Goal: Information Seeking & Learning: Learn about a topic

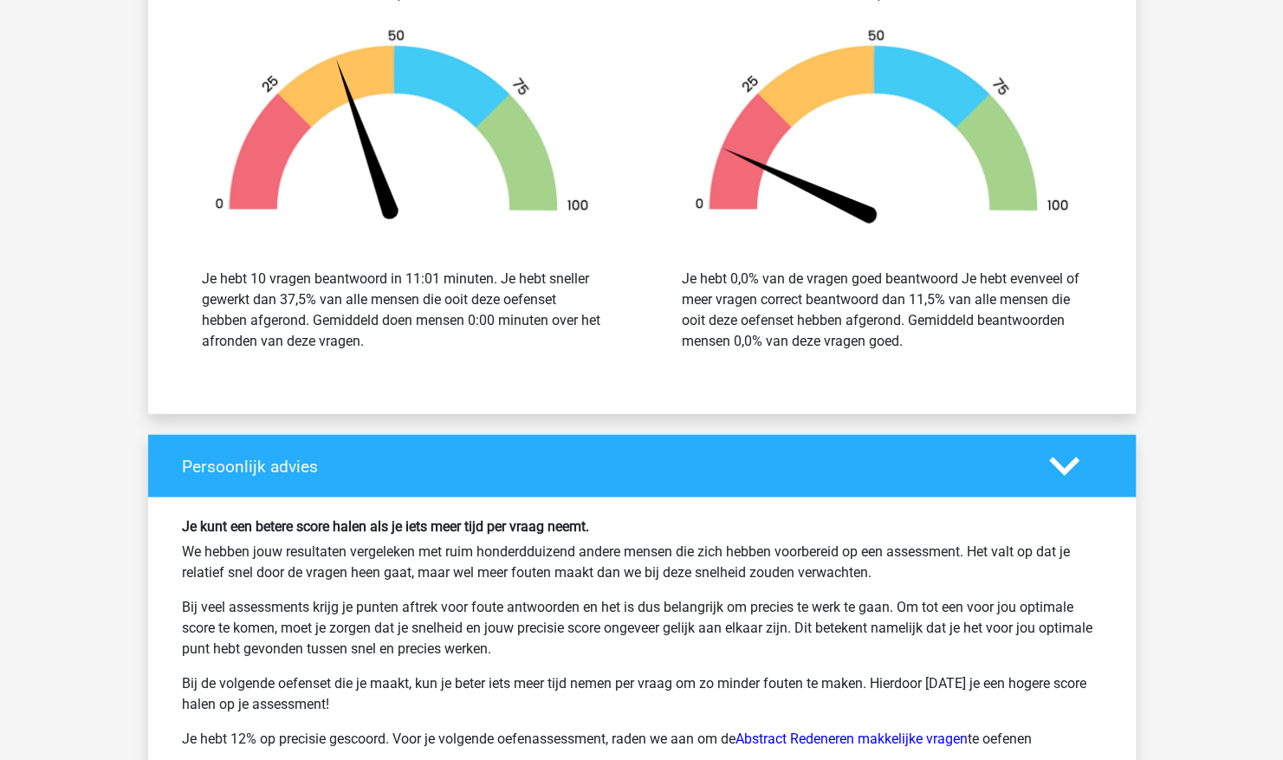
scroll to position [1985, 0]
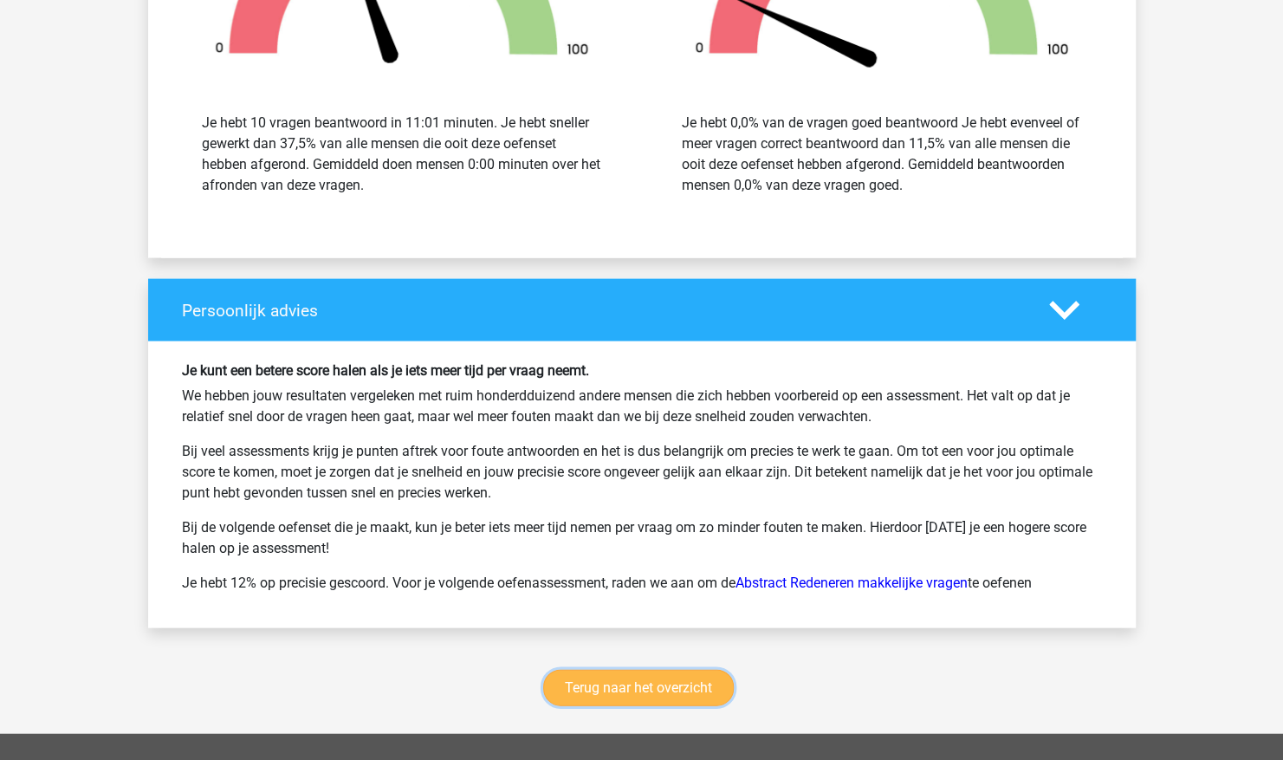
click at [624, 684] on link "Terug naar het overzicht" at bounding box center [638, 688] width 191 height 36
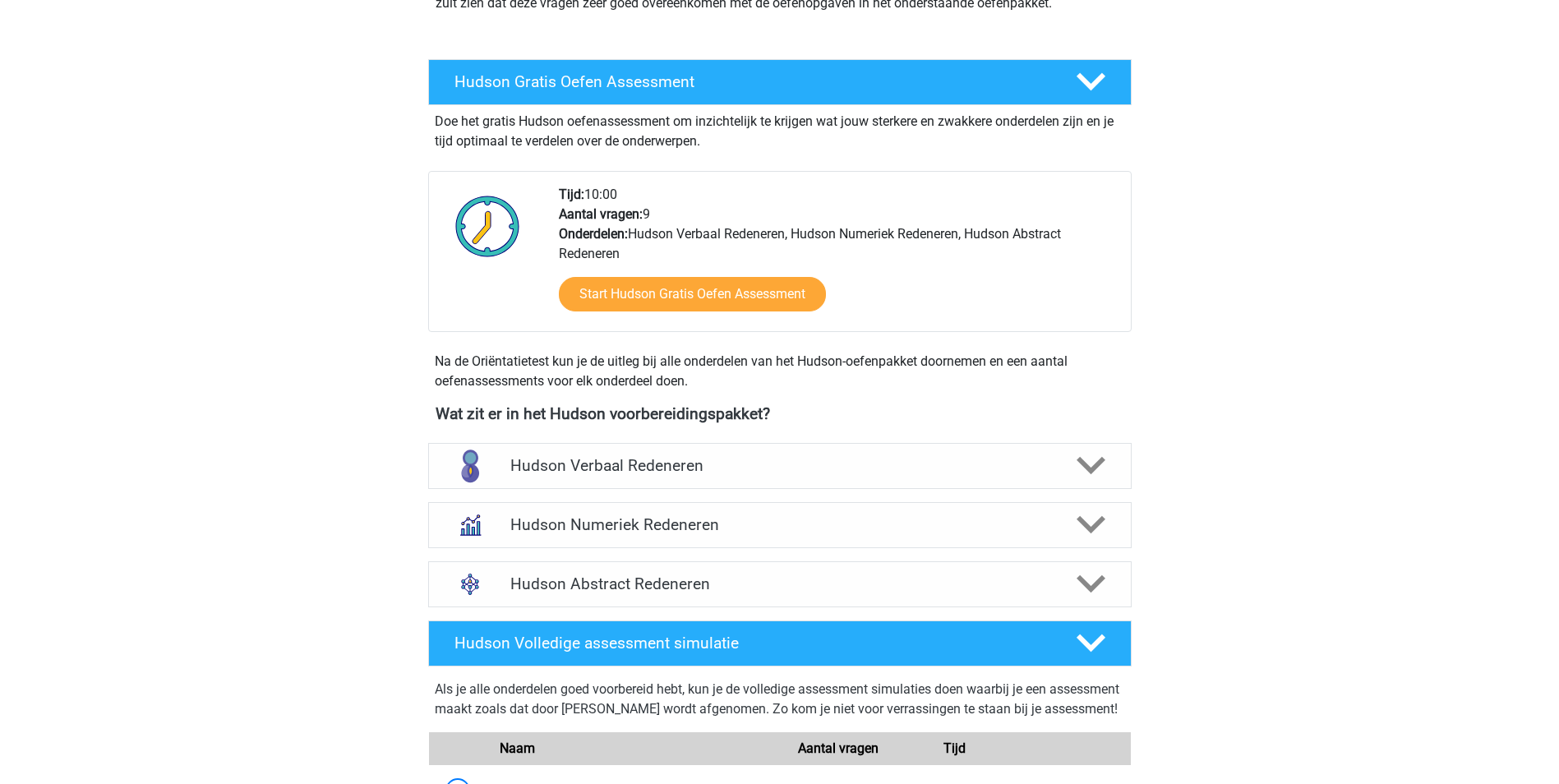
scroll to position [404, 0]
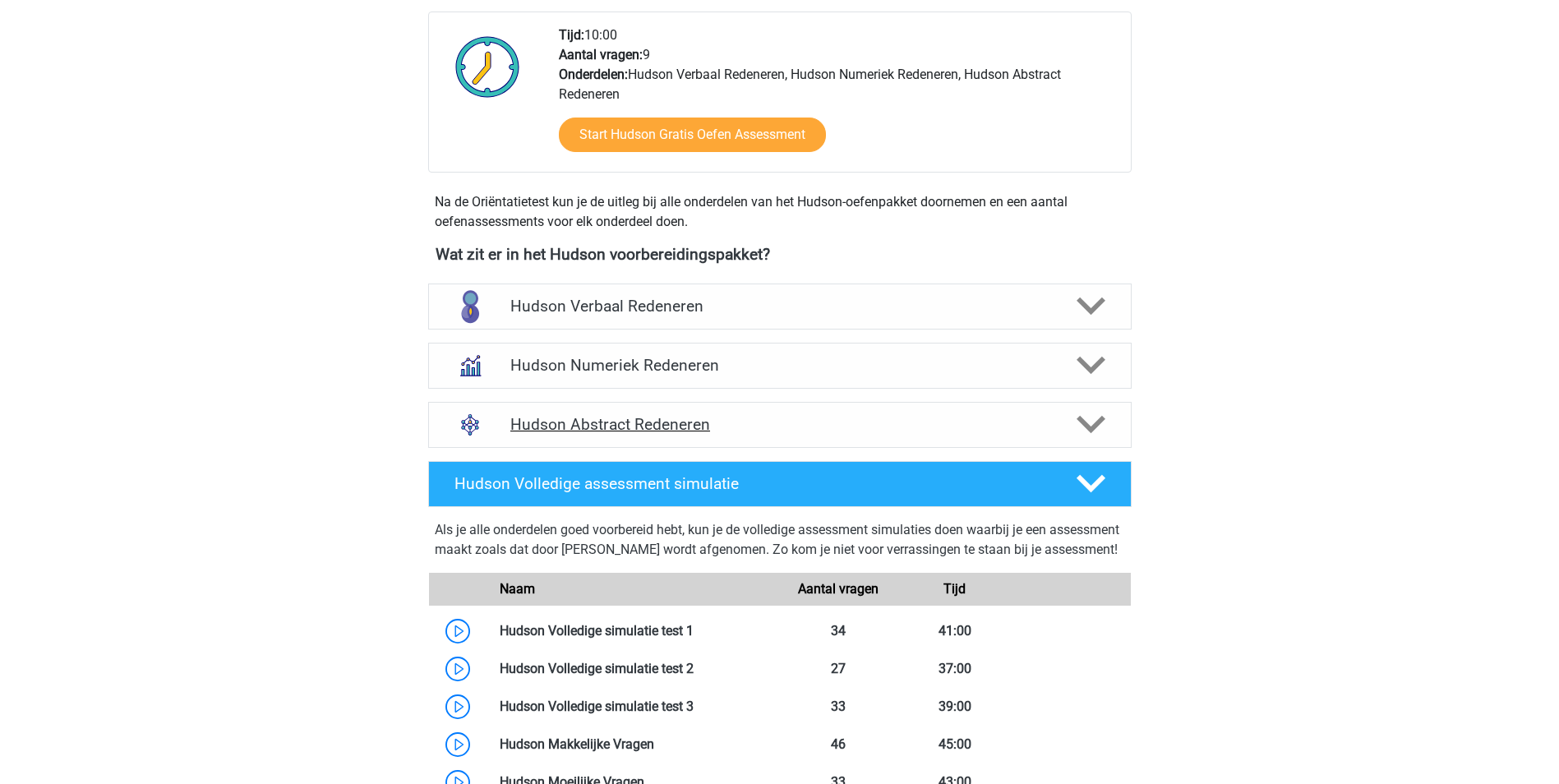
click at [1093, 429] on polygon at bounding box center [1091, 424] width 28 height 18
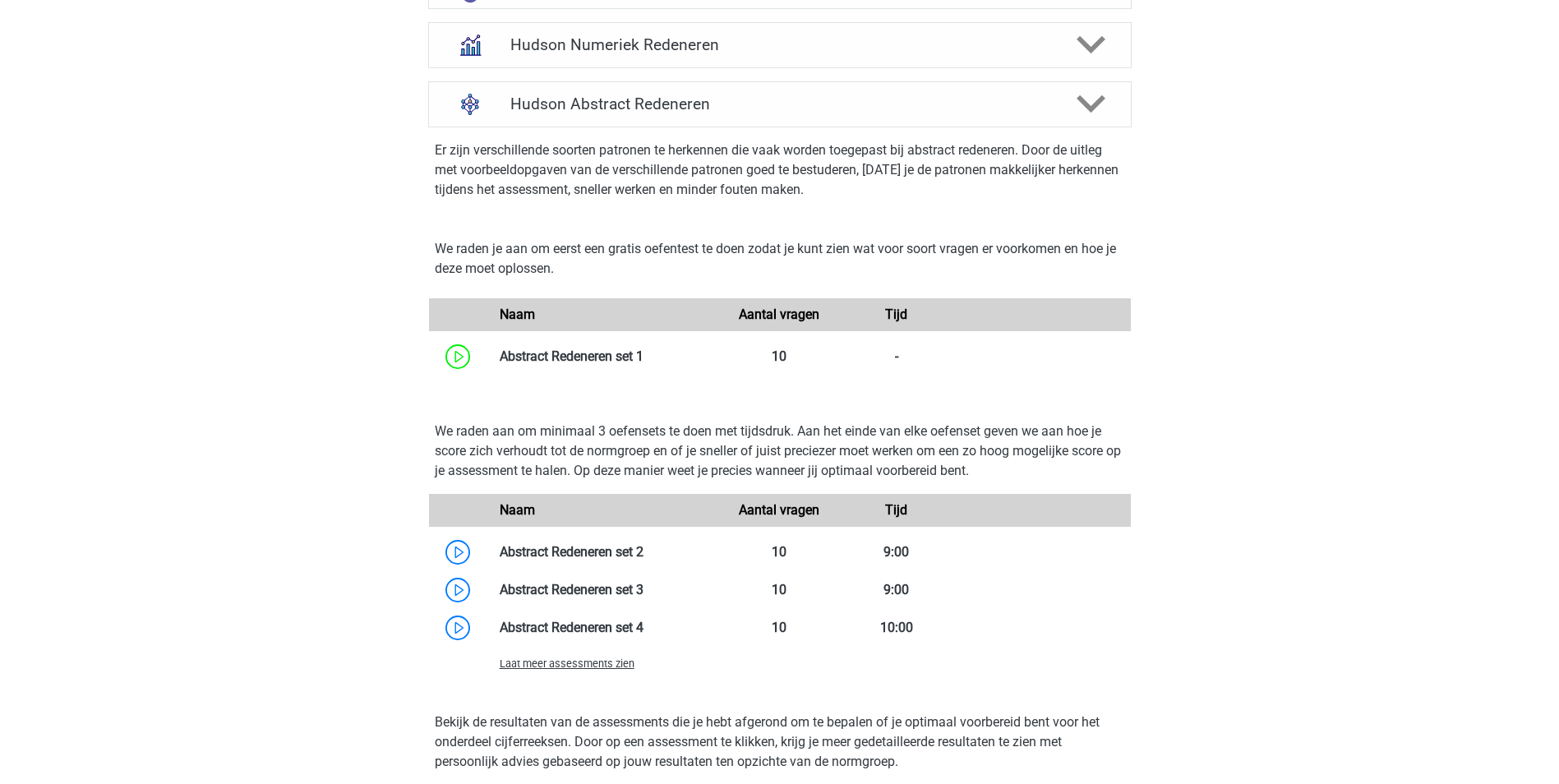
scroll to position [730, 0]
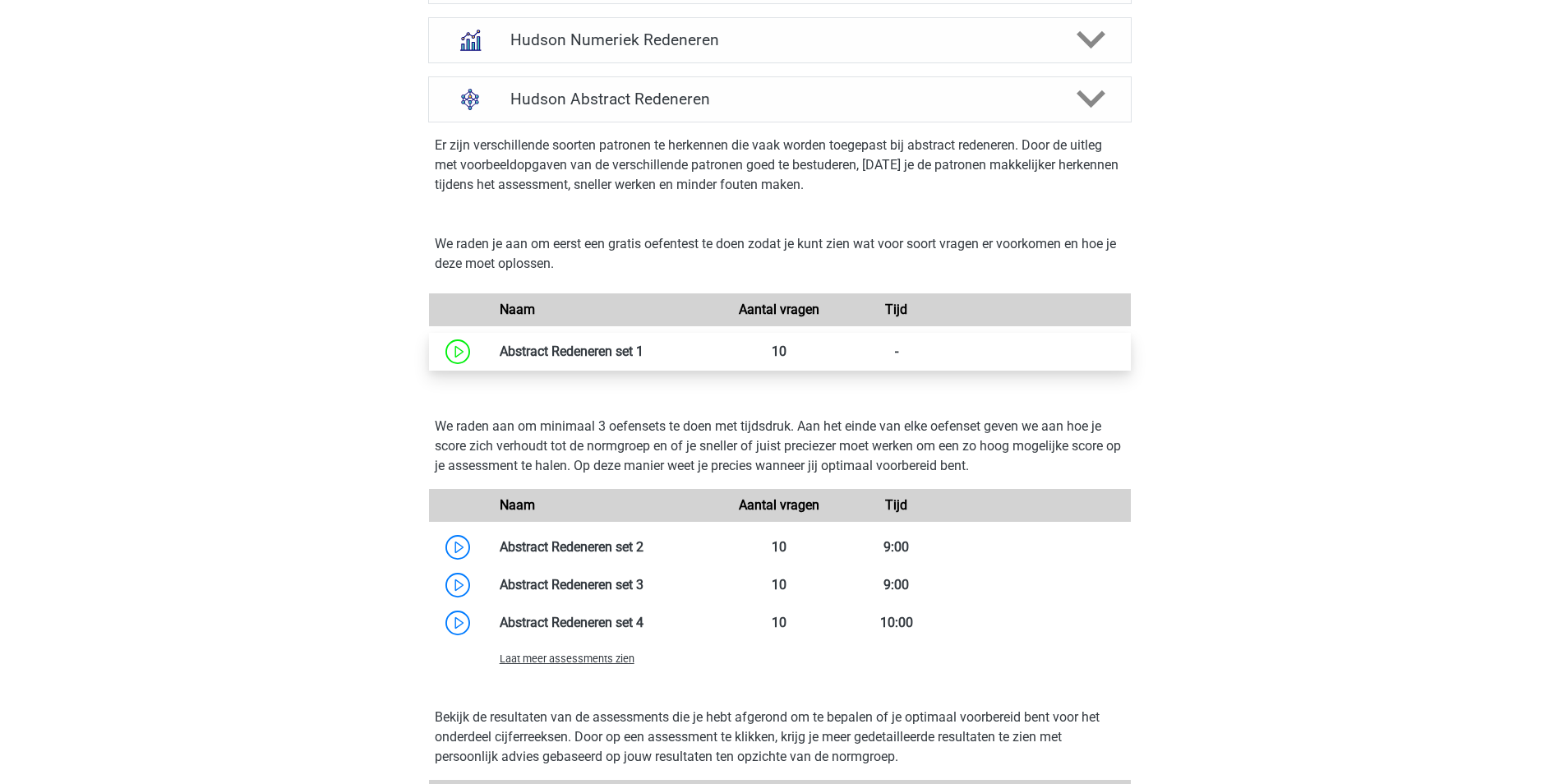
click at [644, 351] on link at bounding box center [644, 351] width 0 height 15
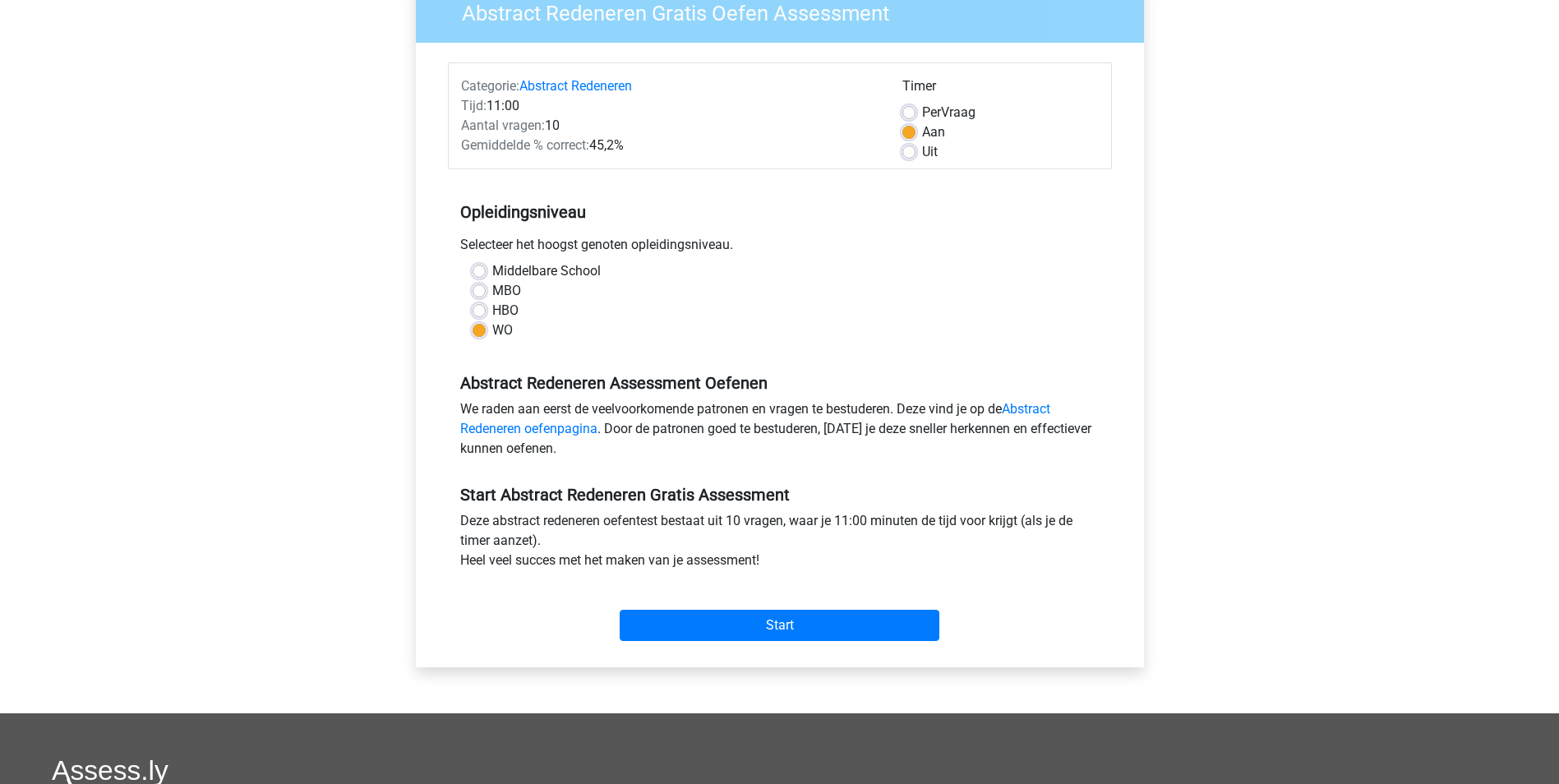
scroll to position [169, 0]
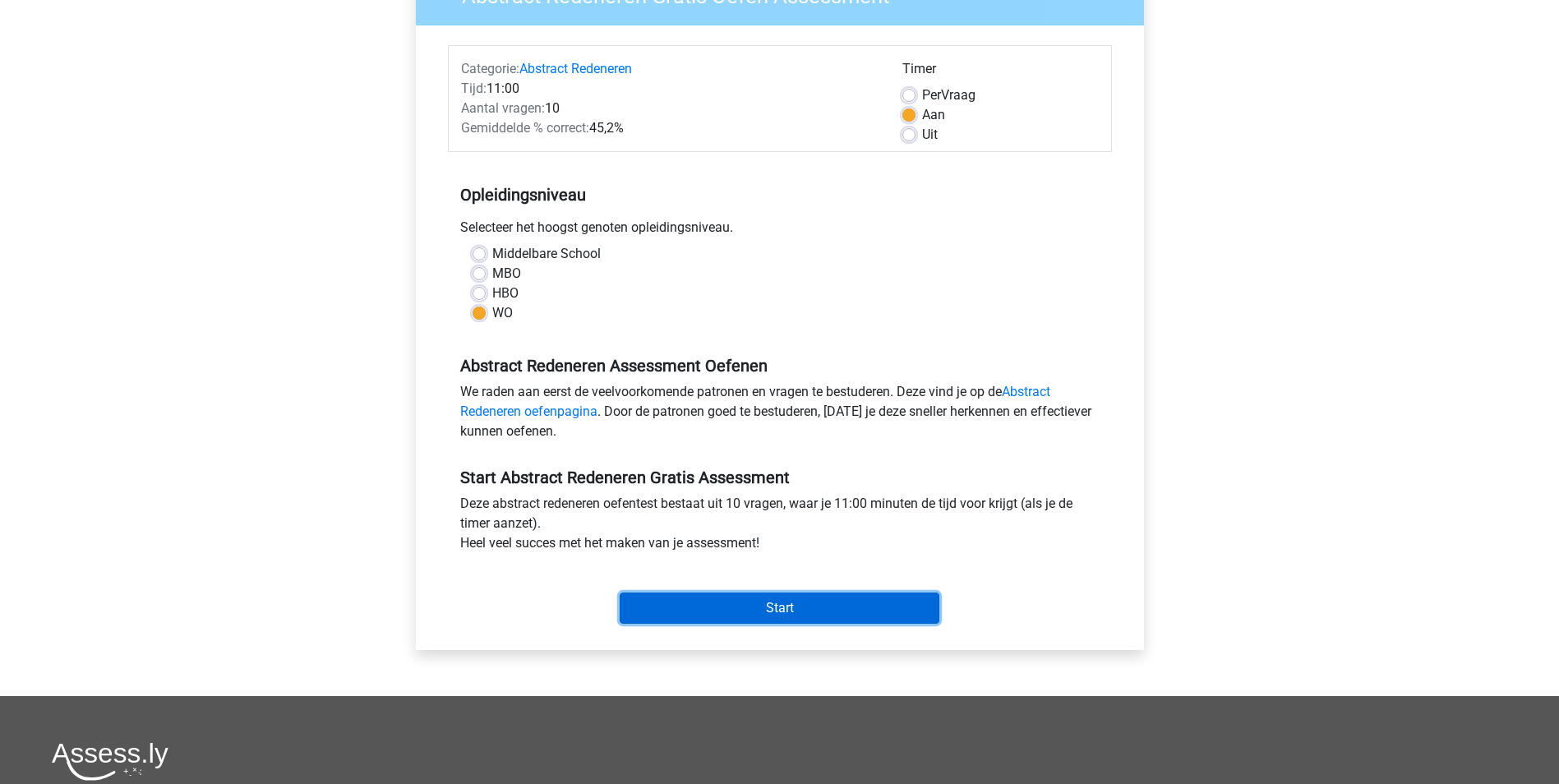
click at [764, 613] on input "Start" at bounding box center [779, 608] width 320 height 31
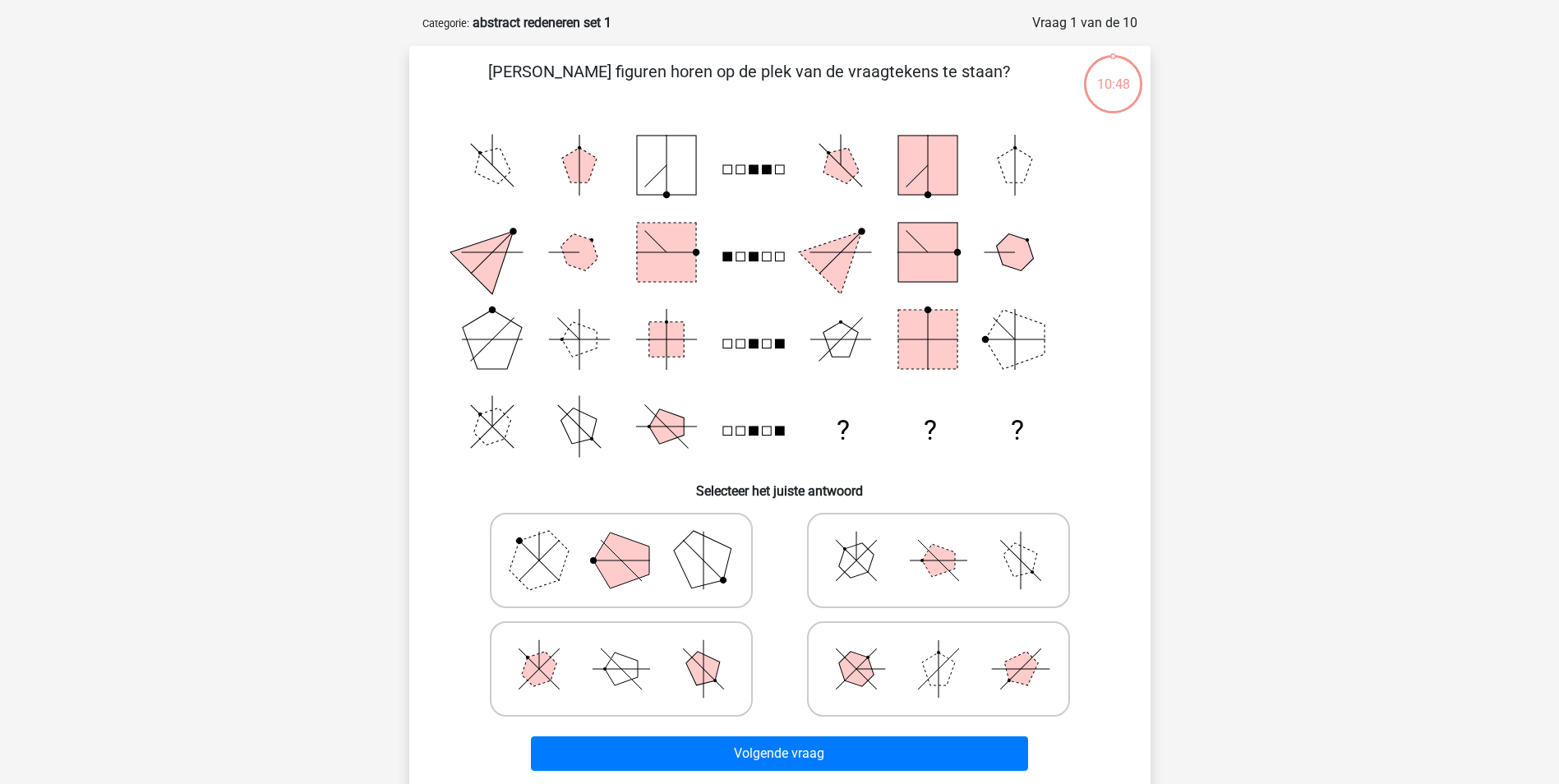
scroll to position [58, 0]
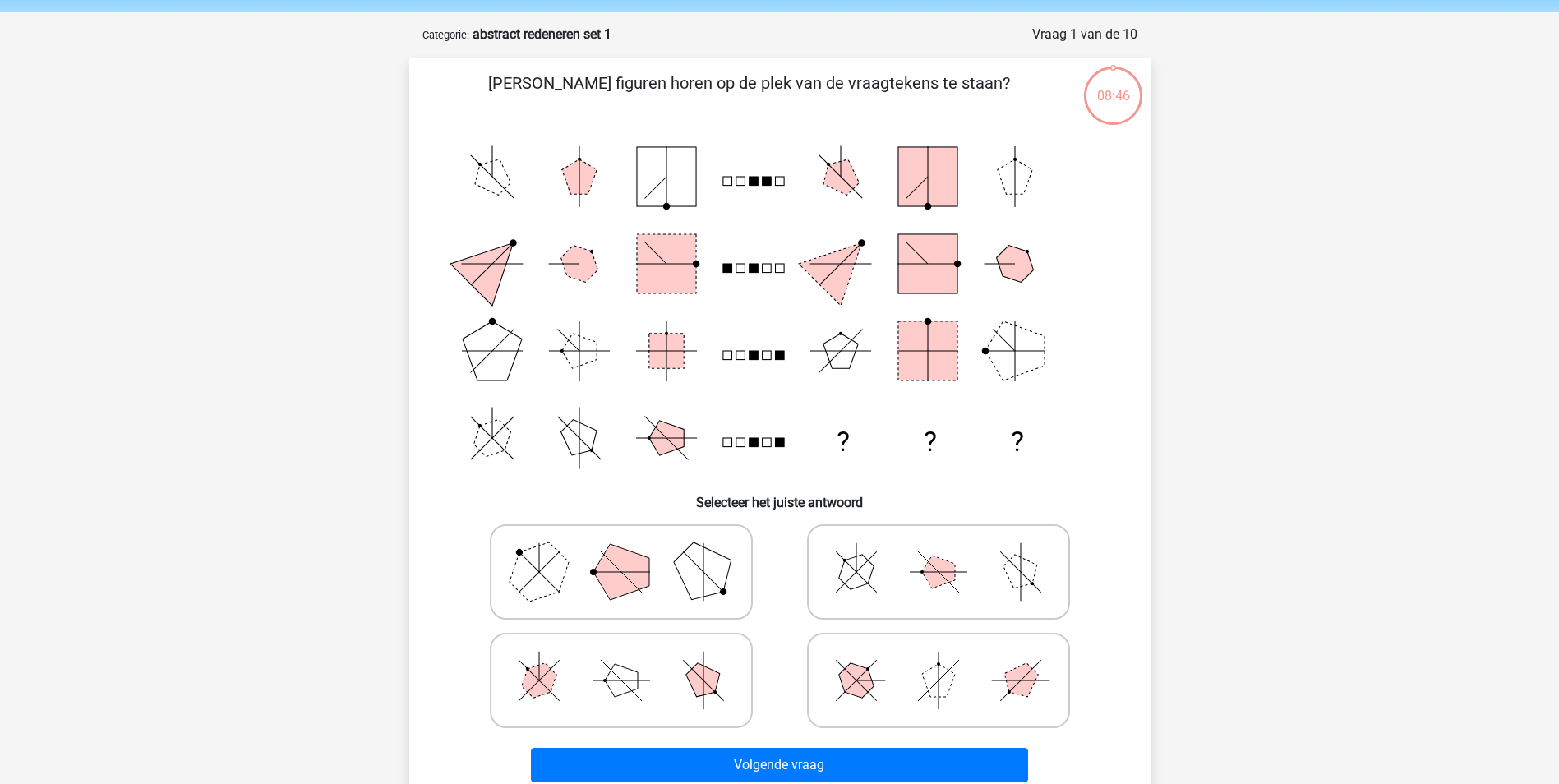
click at [703, 581] on polygon at bounding box center [702, 571] width 79 height 79
click at [632, 551] on input "radio" at bounding box center [626, 545] width 10 height 10
radio input "true"
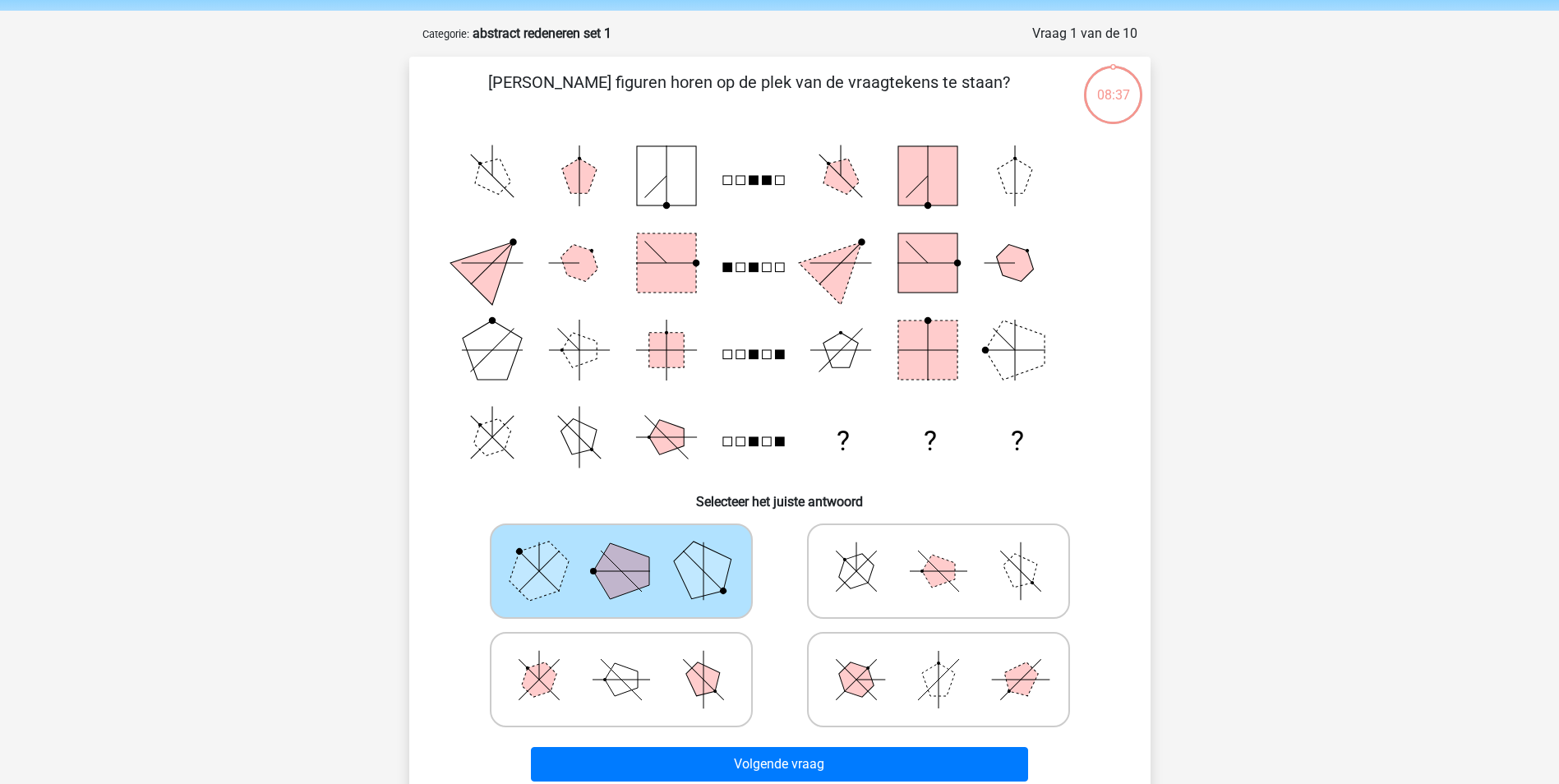
scroll to position [62, 0]
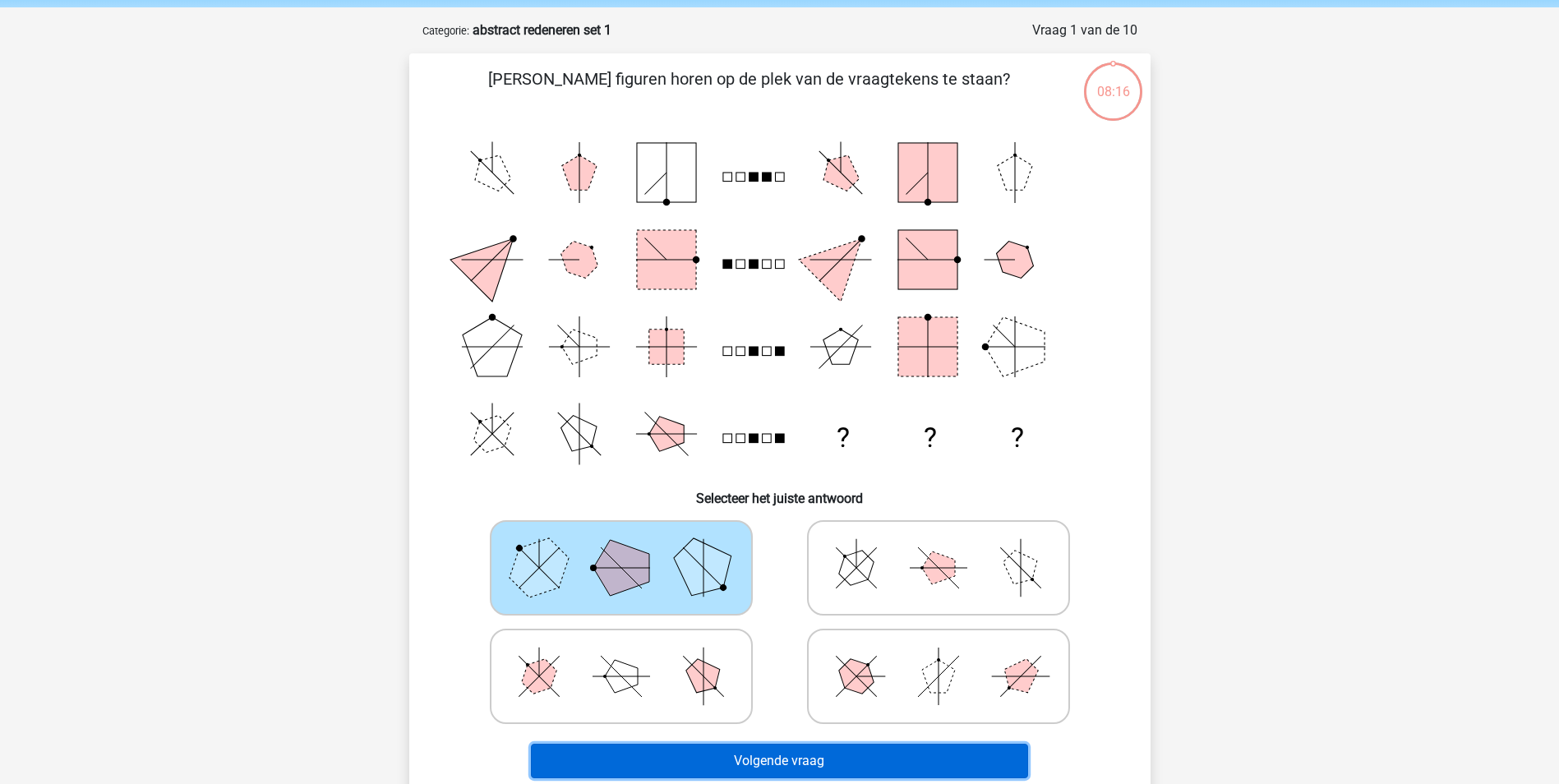
click at [781, 756] on button "Volgende vraag" at bounding box center [780, 760] width 497 height 34
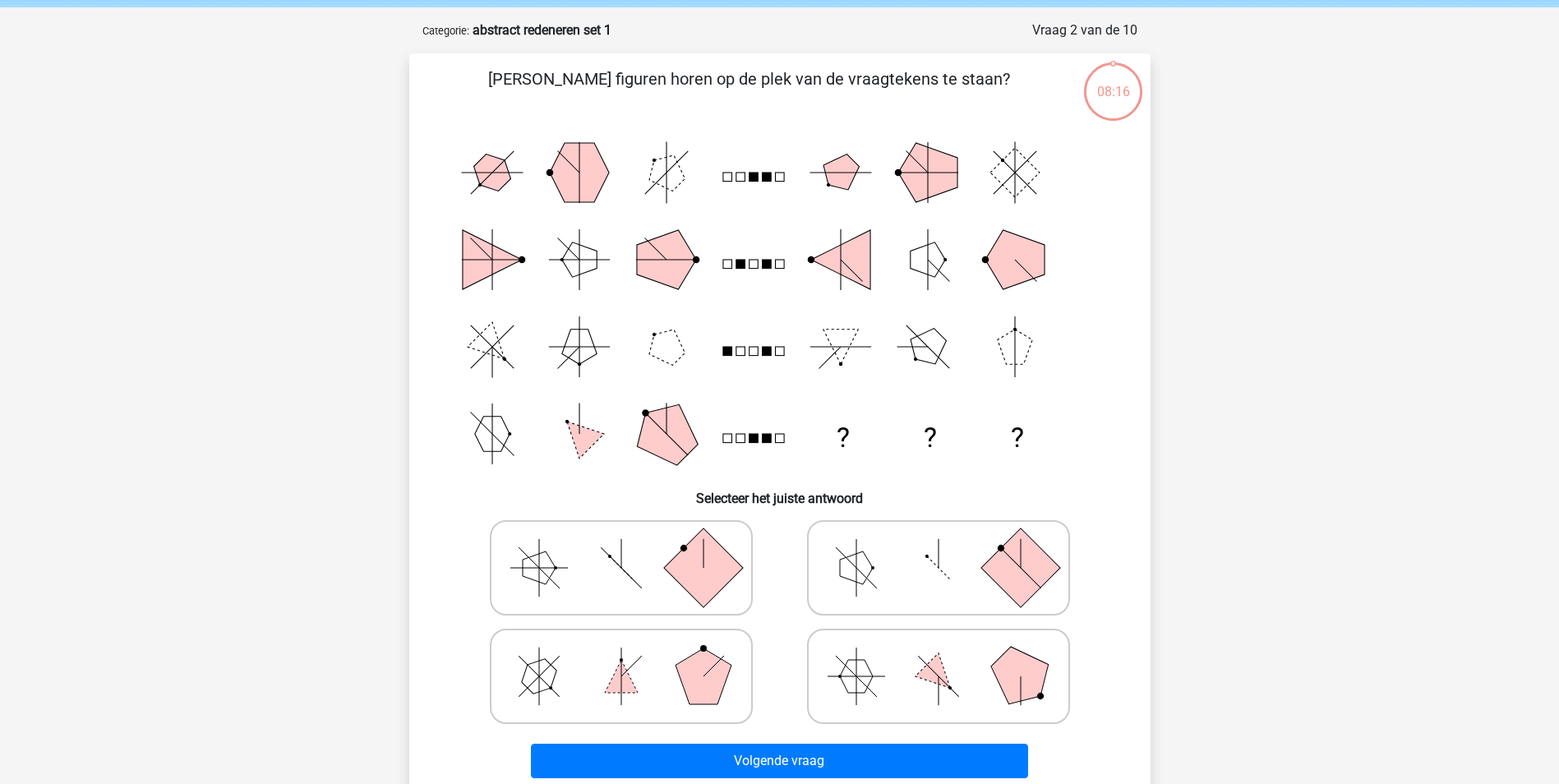
scroll to position [82, 0]
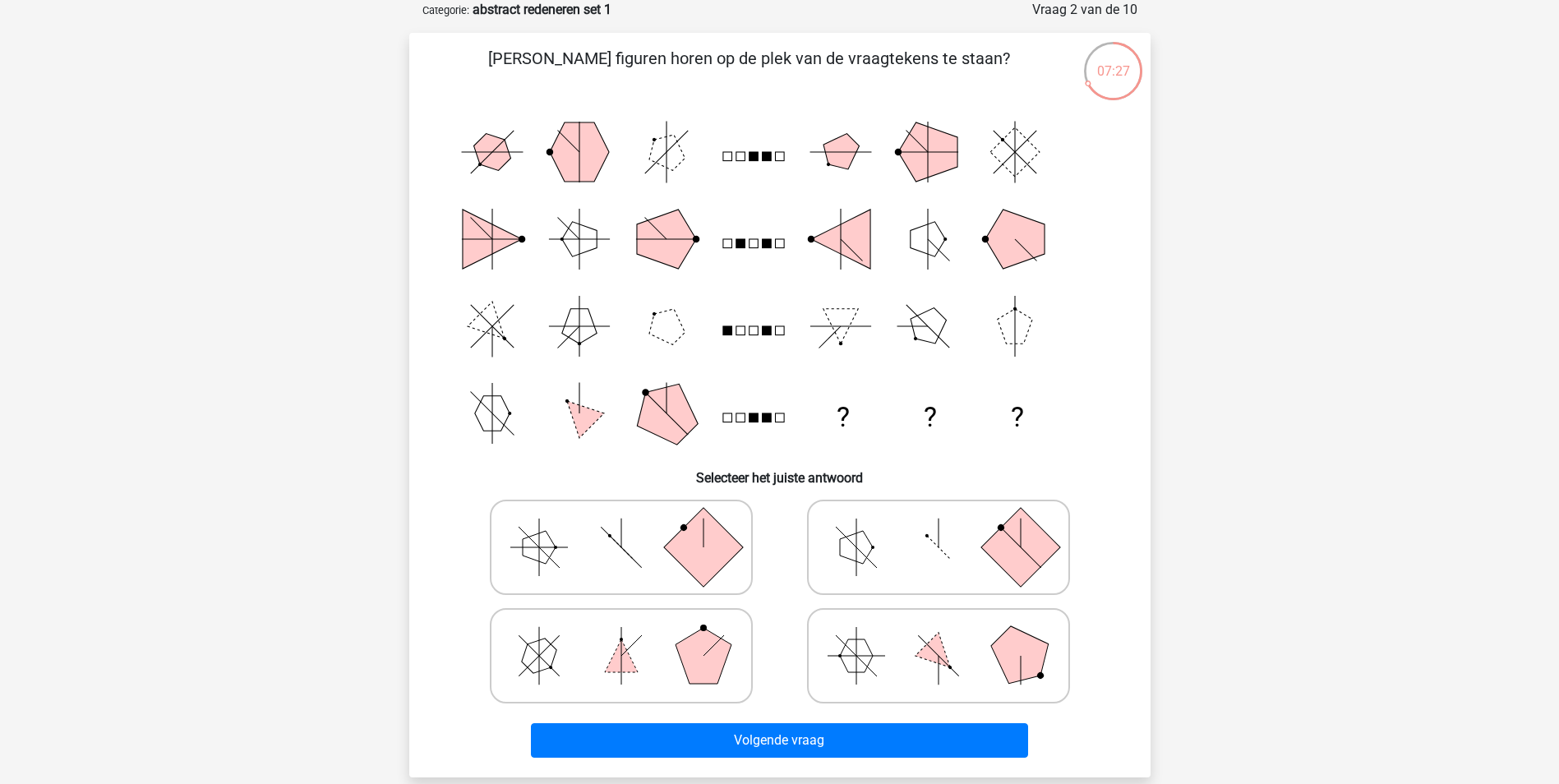
click at [600, 653] on icon at bounding box center [621, 655] width 247 height 82
click at [621, 635] on input "radio" at bounding box center [626, 629] width 10 height 10
radio input "true"
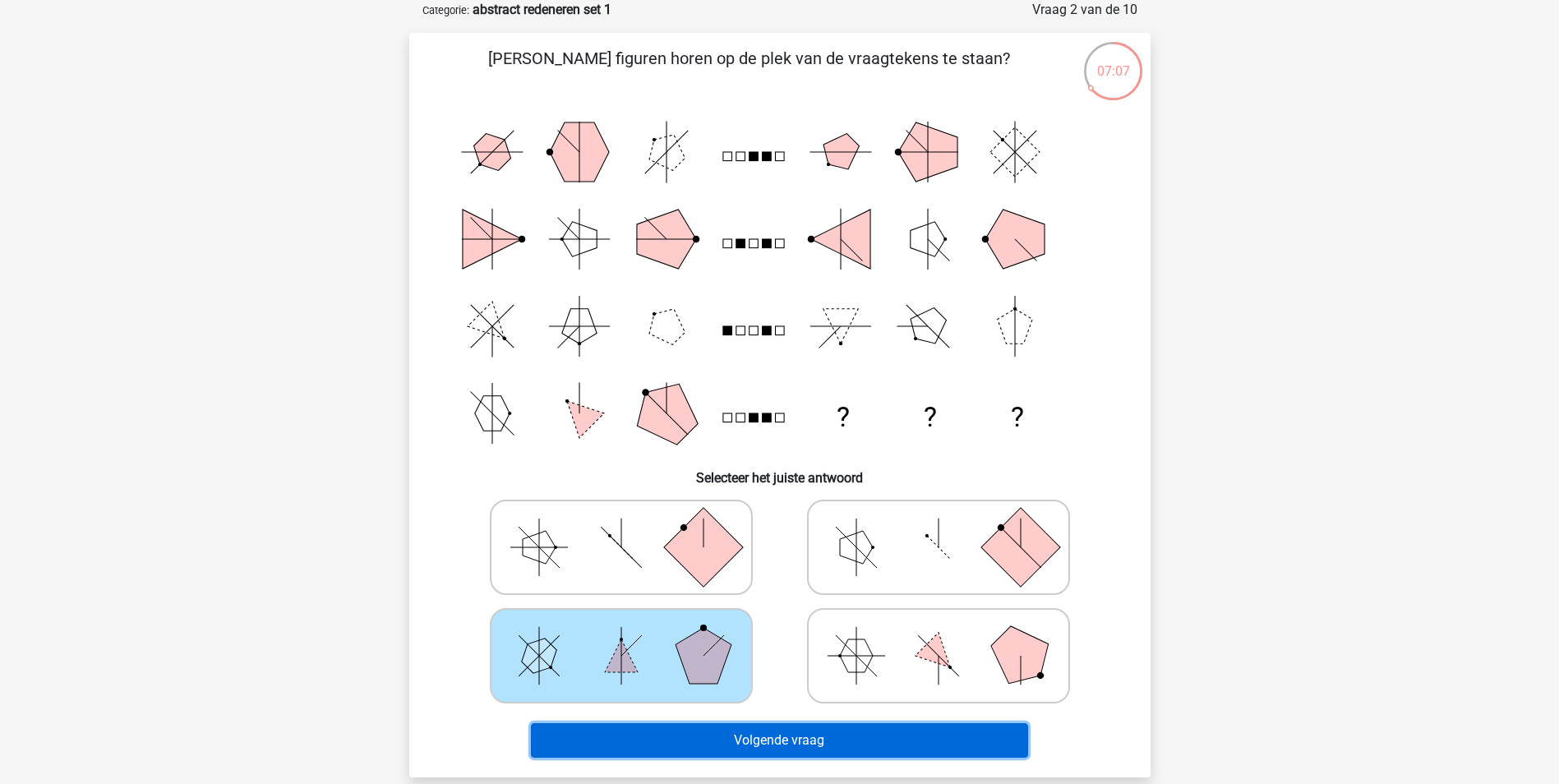
click at [721, 733] on button "Volgende vraag" at bounding box center [780, 740] width 497 height 34
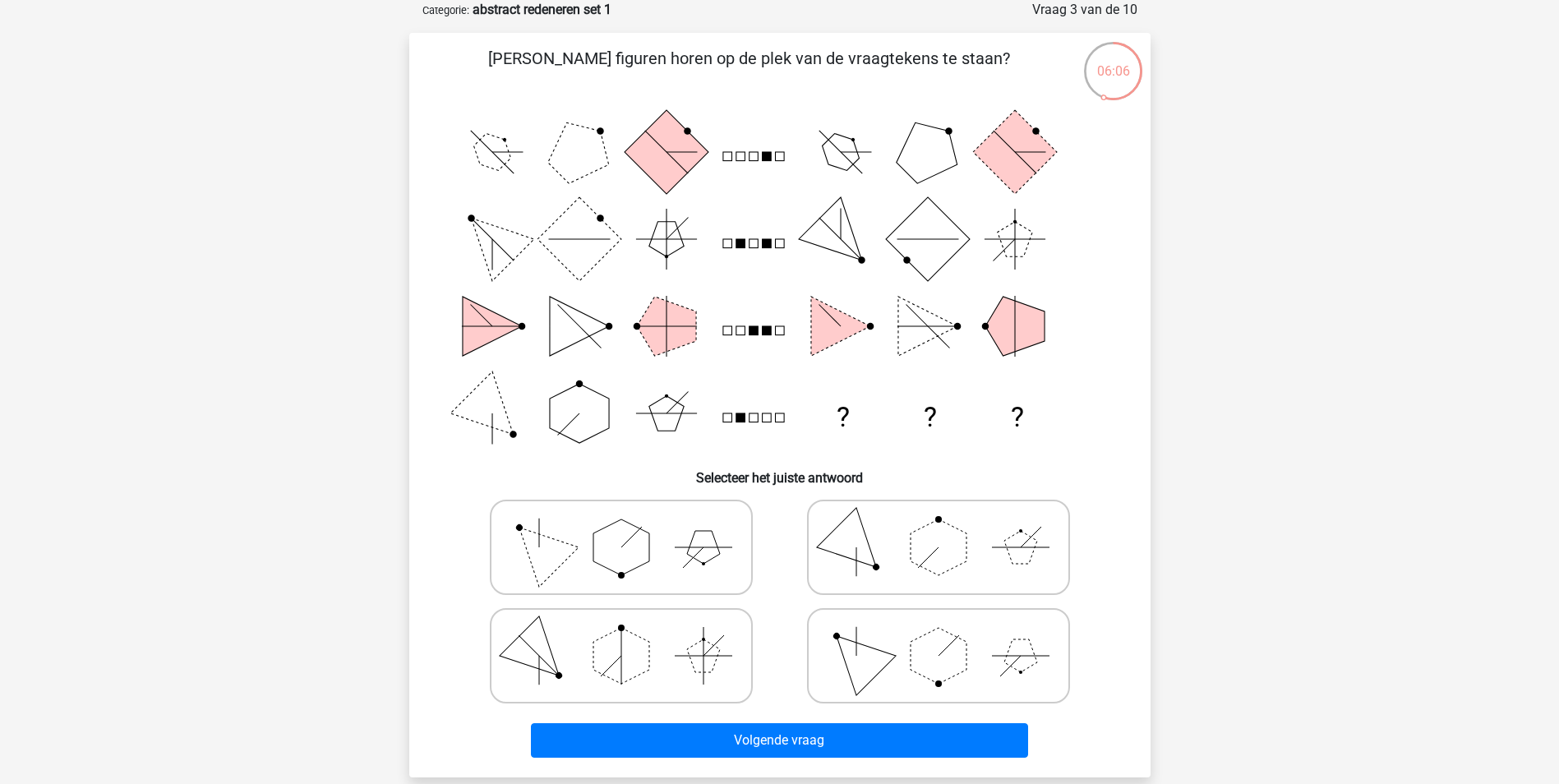
click at [699, 542] on polygon at bounding box center [703, 547] width 33 height 33
click at [632, 526] on input "radio" at bounding box center [626, 520] width 10 height 10
radio input "true"
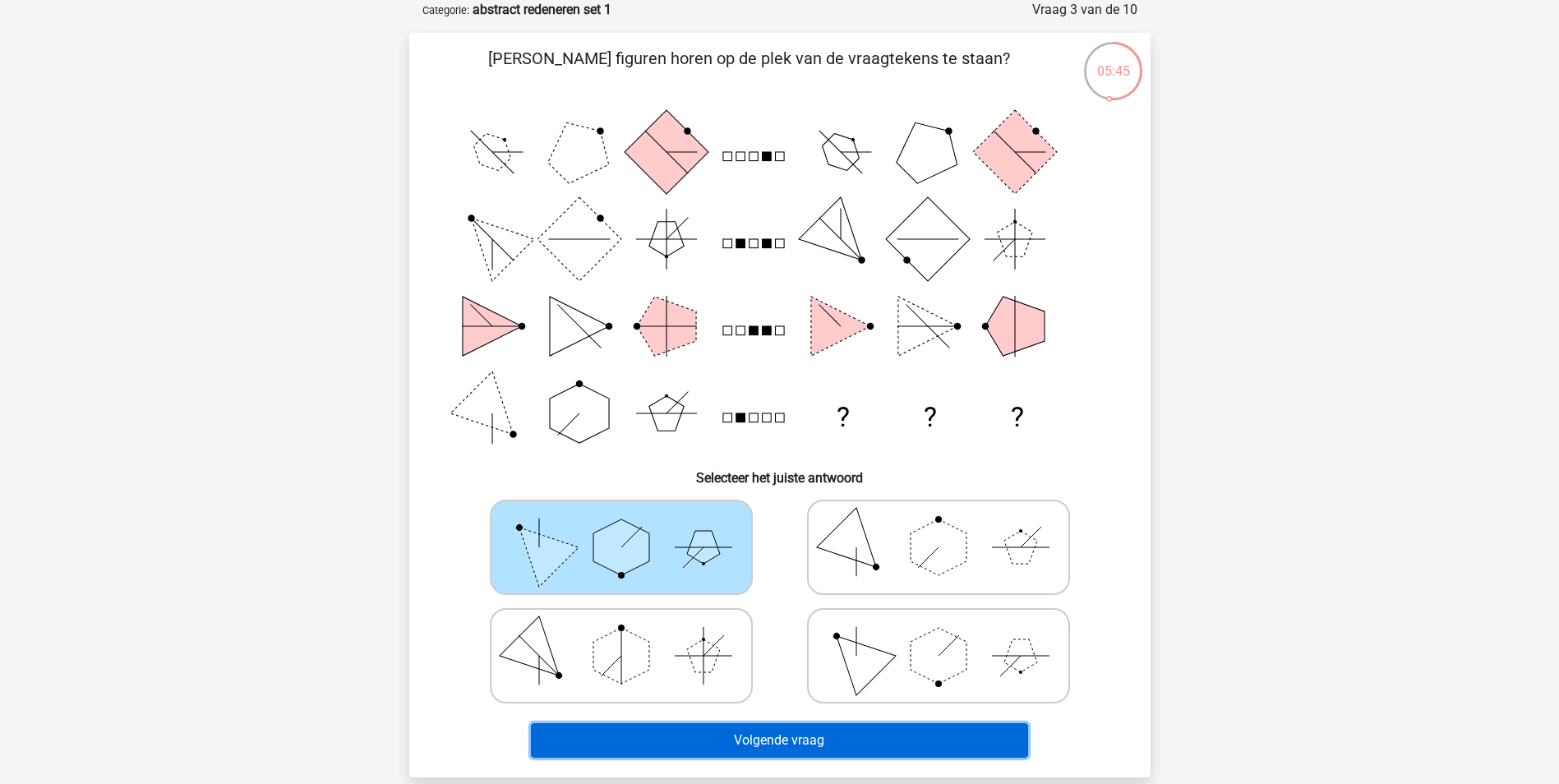
click at [859, 739] on button "Volgende vraag" at bounding box center [780, 740] width 497 height 34
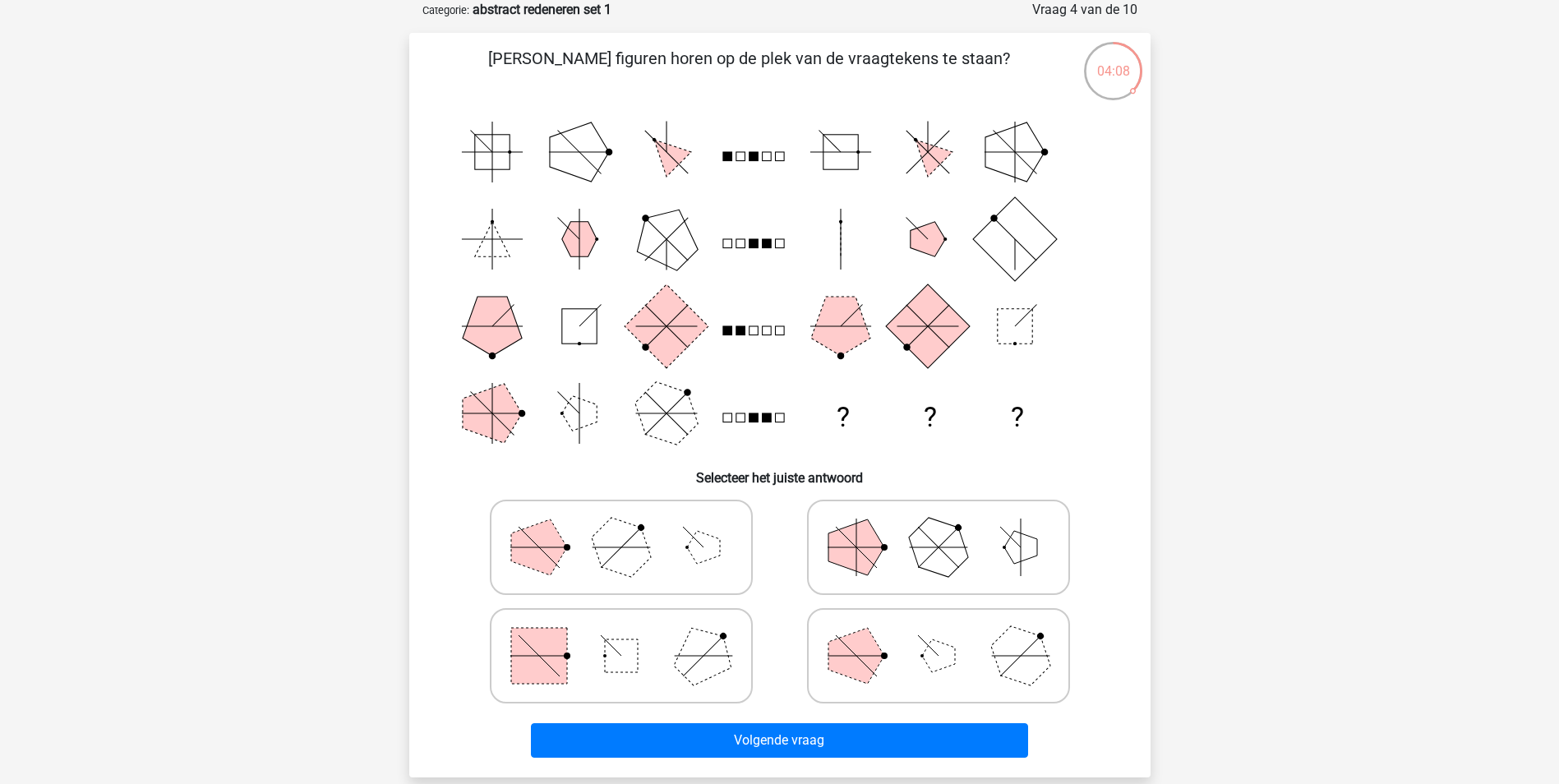
click at [975, 663] on icon at bounding box center [939, 655] width 247 height 82
click at [949, 635] on input "radio" at bounding box center [944, 629] width 10 height 10
radio input "true"
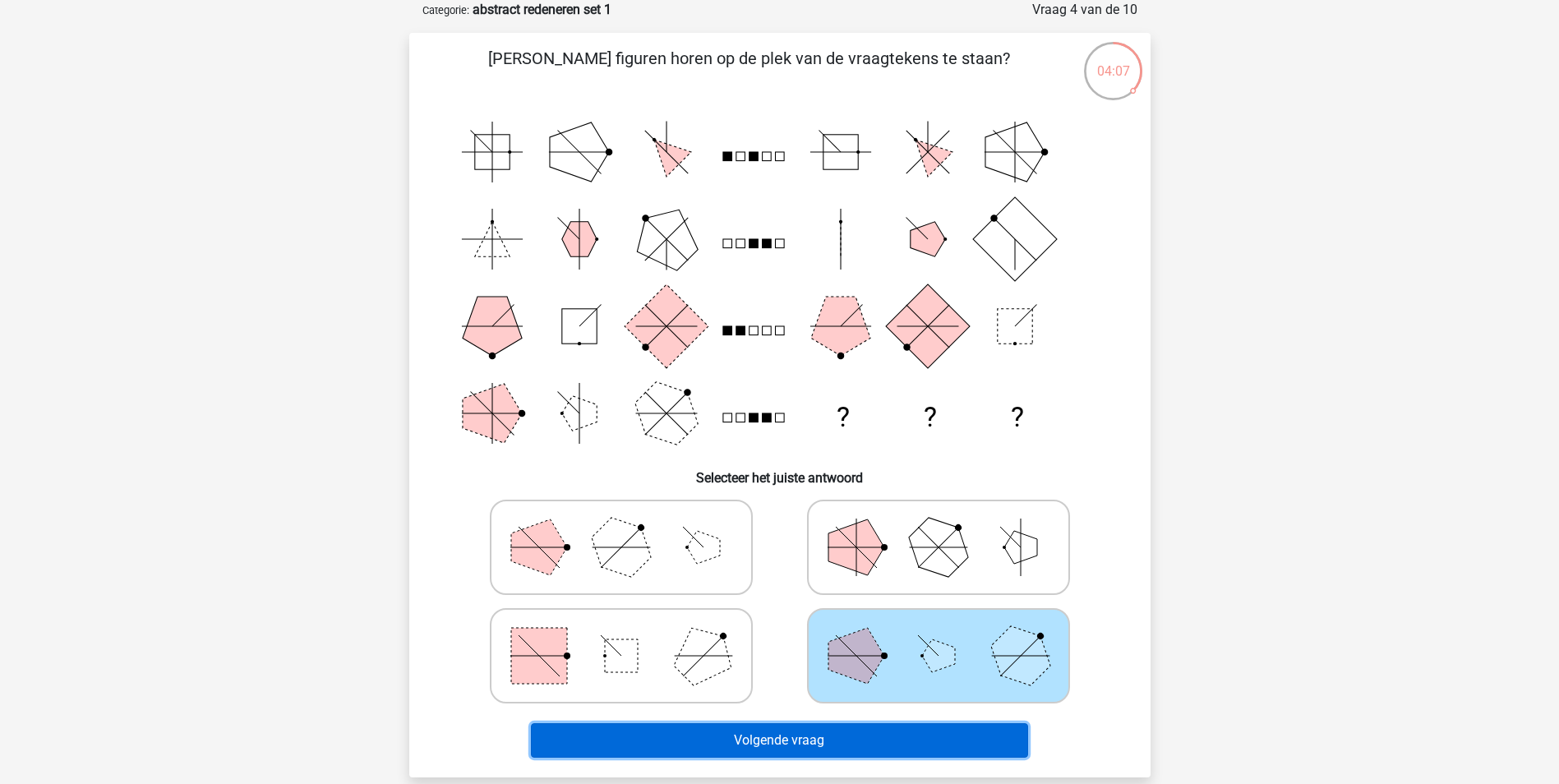
click at [864, 740] on button "Volgende vraag" at bounding box center [780, 740] width 497 height 34
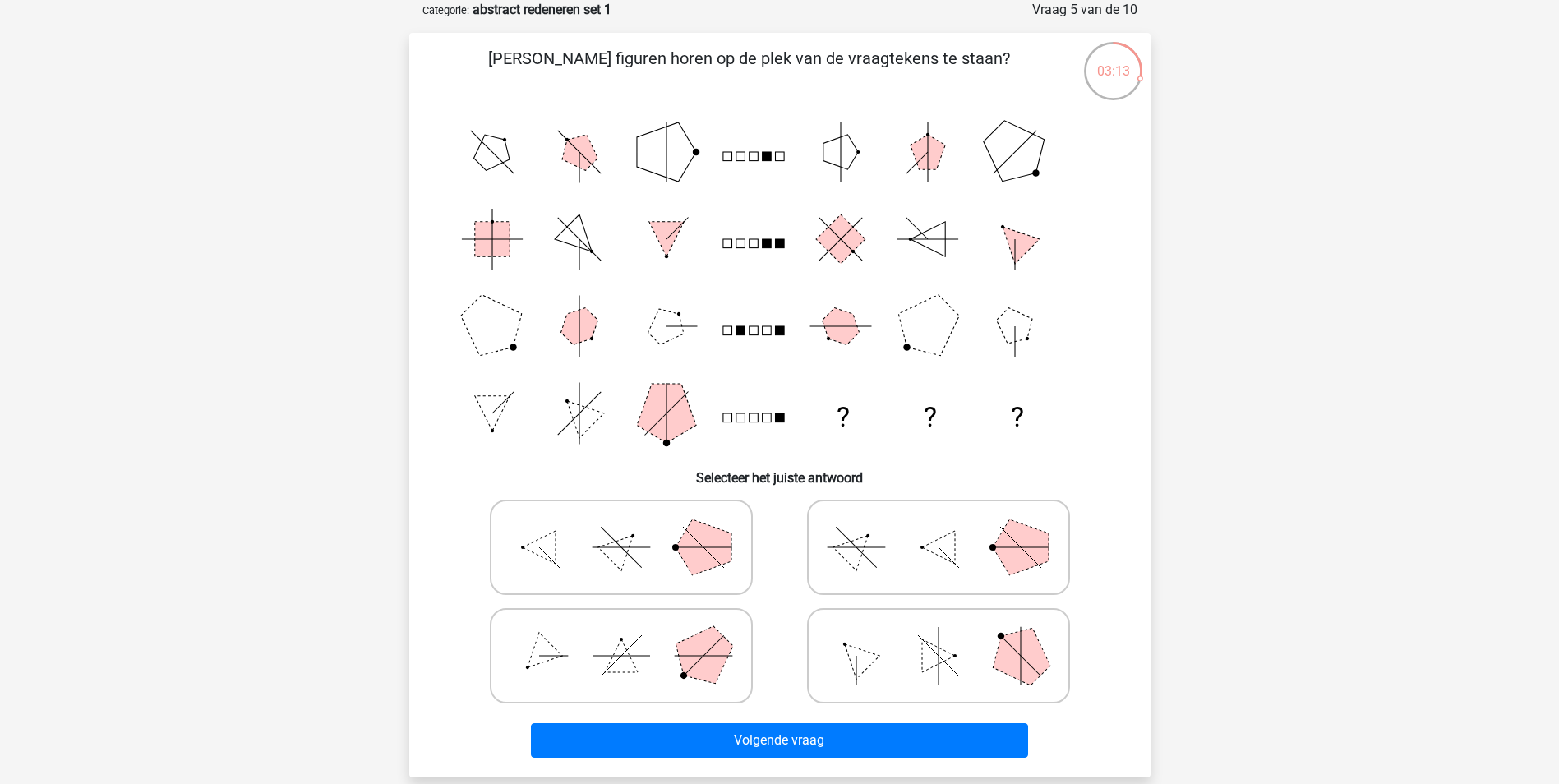
click at [622, 668] on polygon at bounding box center [621, 655] width 33 height 33
click at [622, 635] on input "radio" at bounding box center [626, 629] width 10 height 10
radio input "true"
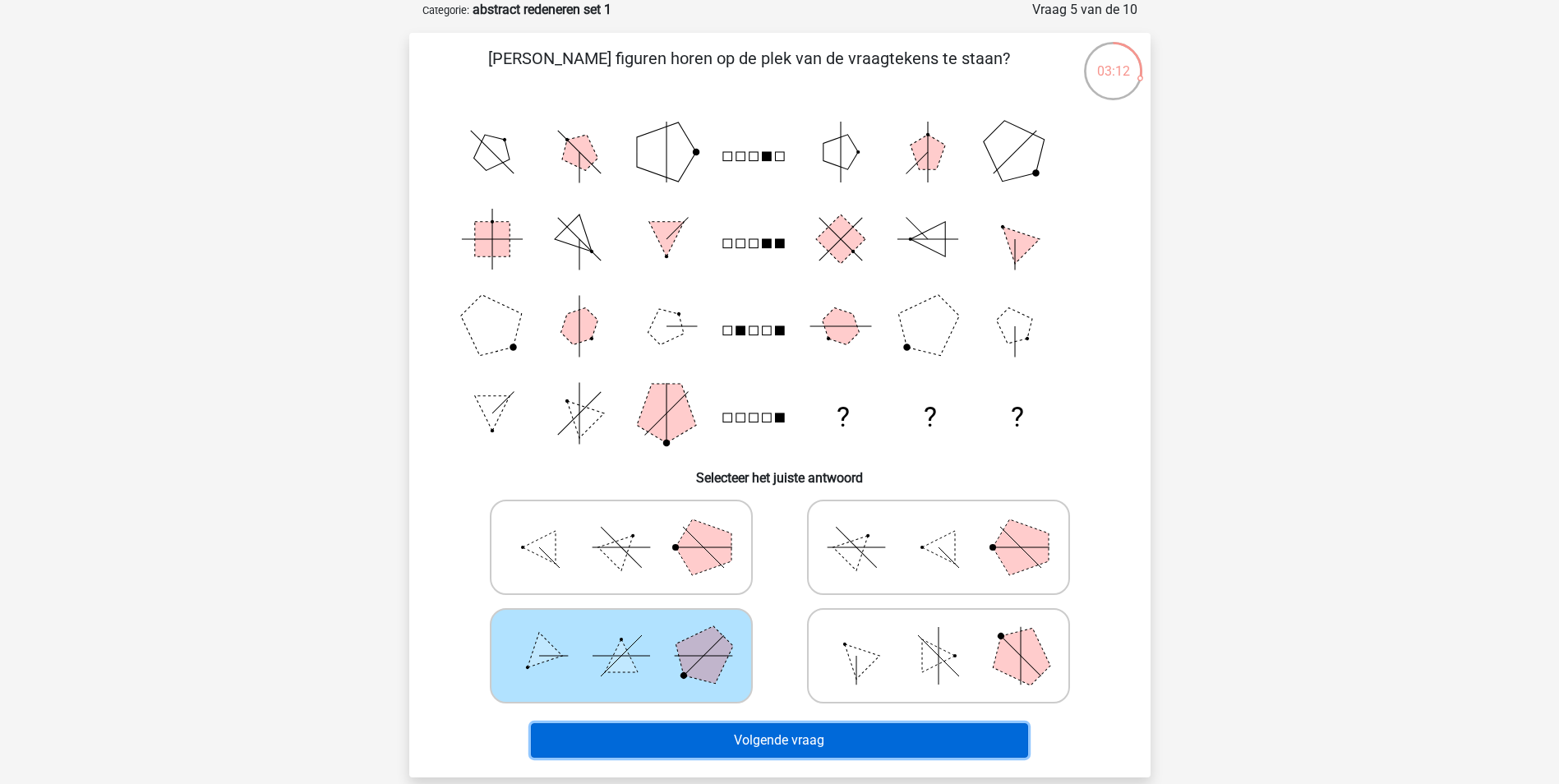
click at [724, 736] on button "Volgende vraag" at bounding box center [780, 740] width 497 height 34
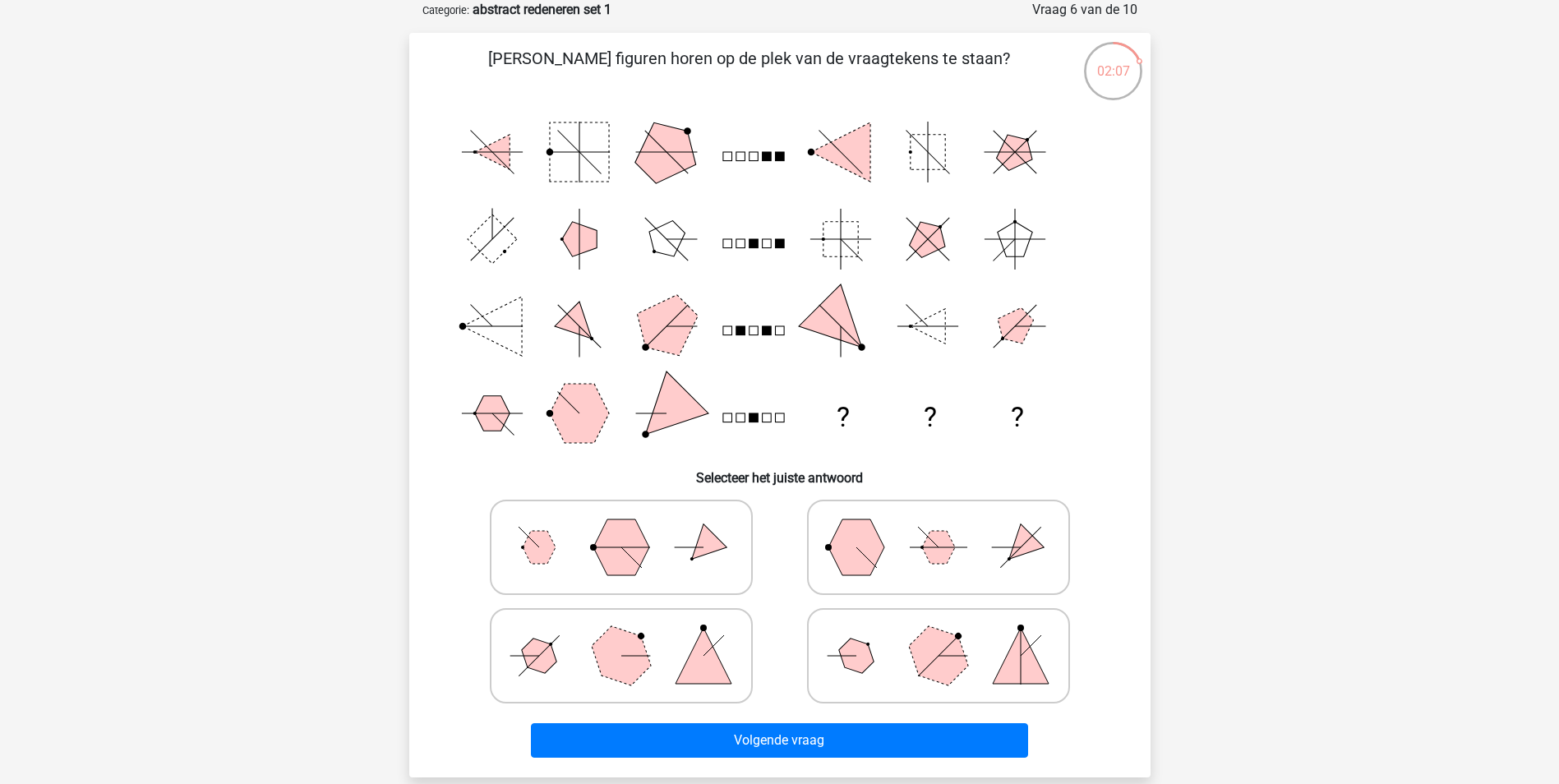
click at [663, 672] on icon at bounding box center [621, 655] width 247 height 82
click at [632, 635] on input "radio" at bounding box center [626, 629] width 10 height 10
radio input "true"
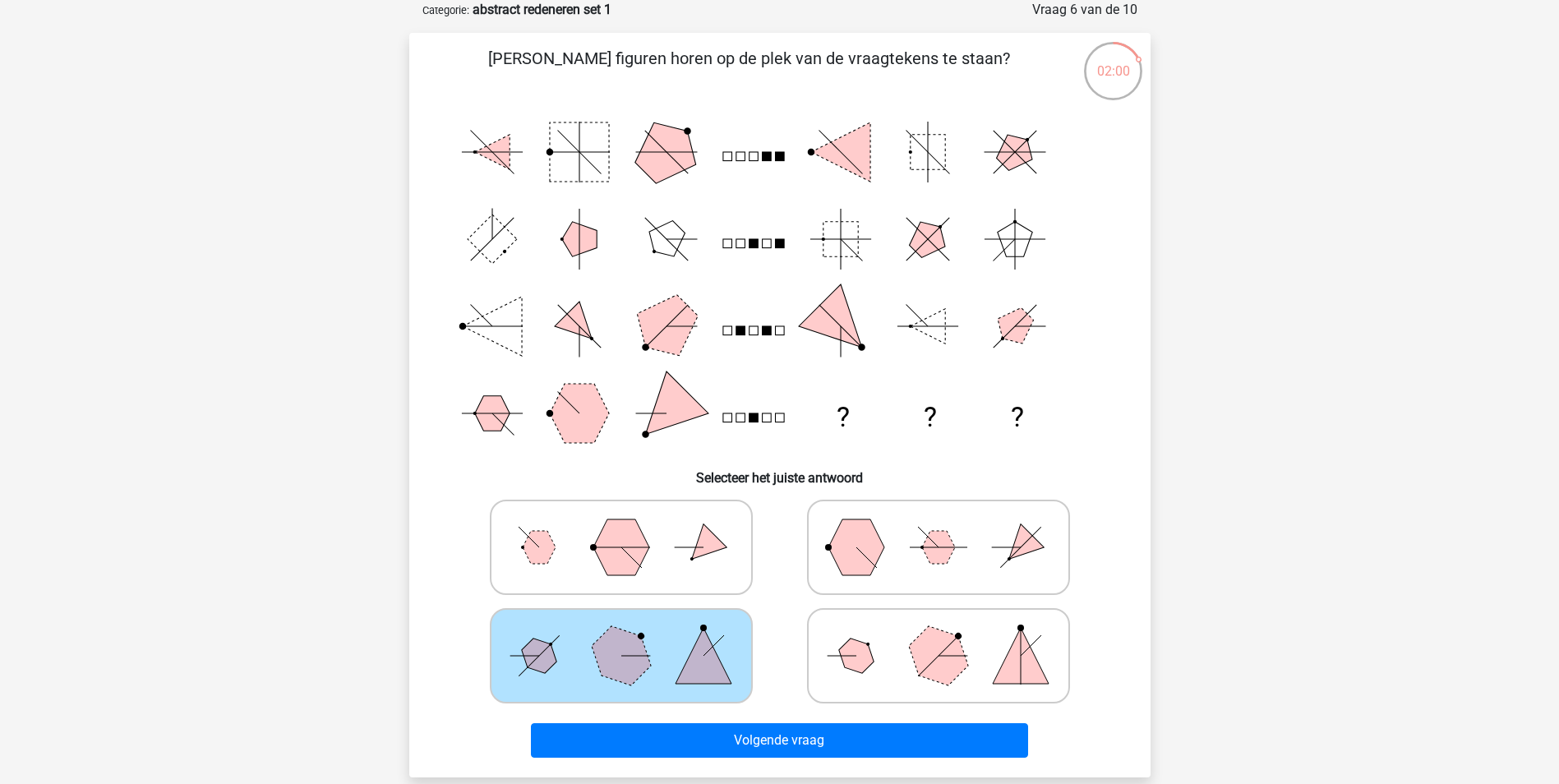
click at [936, 653] on polygon at bounding box center [937, 654] width 79 height 79
click at [939, 635] on input "radio" at bounding box center [944, 629] width 10 height 10
radio input "true"
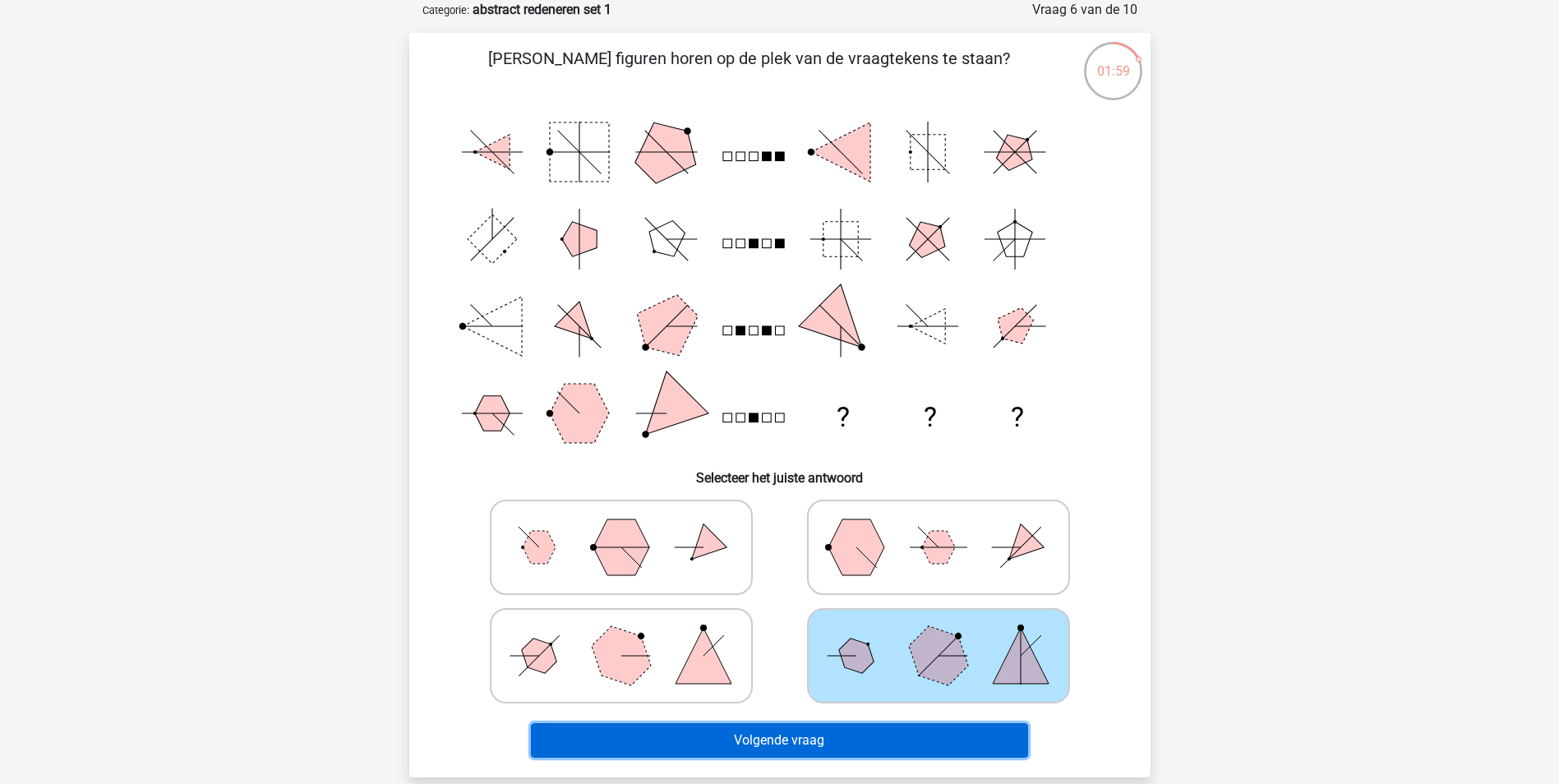
click at [893, 744] on button "Volgende vraag" at bounding box center [780, 740] width 497 height 34
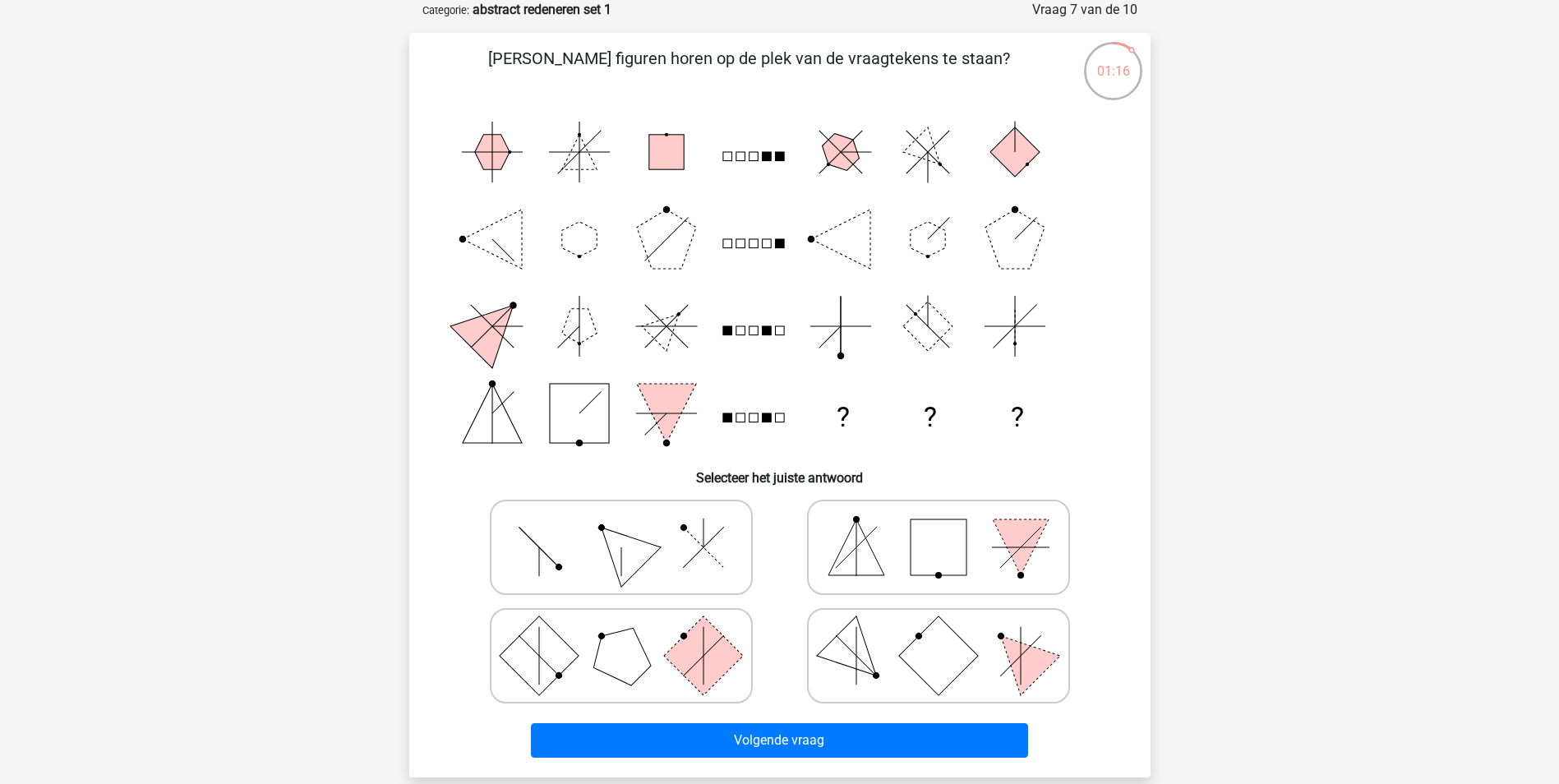
click at [669, 669] on icon at bounding box center [621, 655] width 247 height 82
click at [632, 635] on input "radio" at bounding box center [626, 629] width 10 height 10
radio input "true"
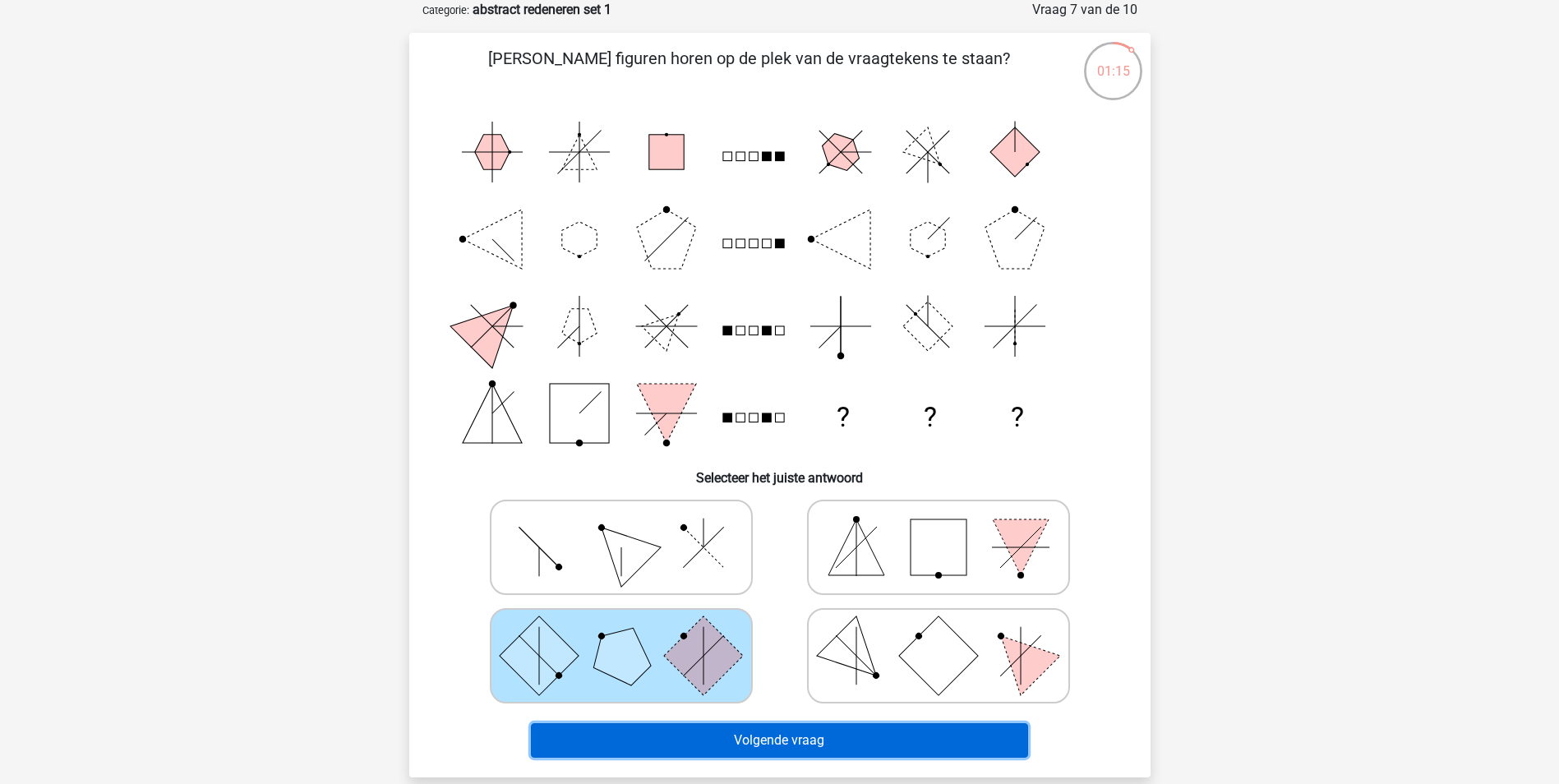
click at [724, 731] on button "Volgende vraag" at bounding box center [780, 740] width 497 height 34
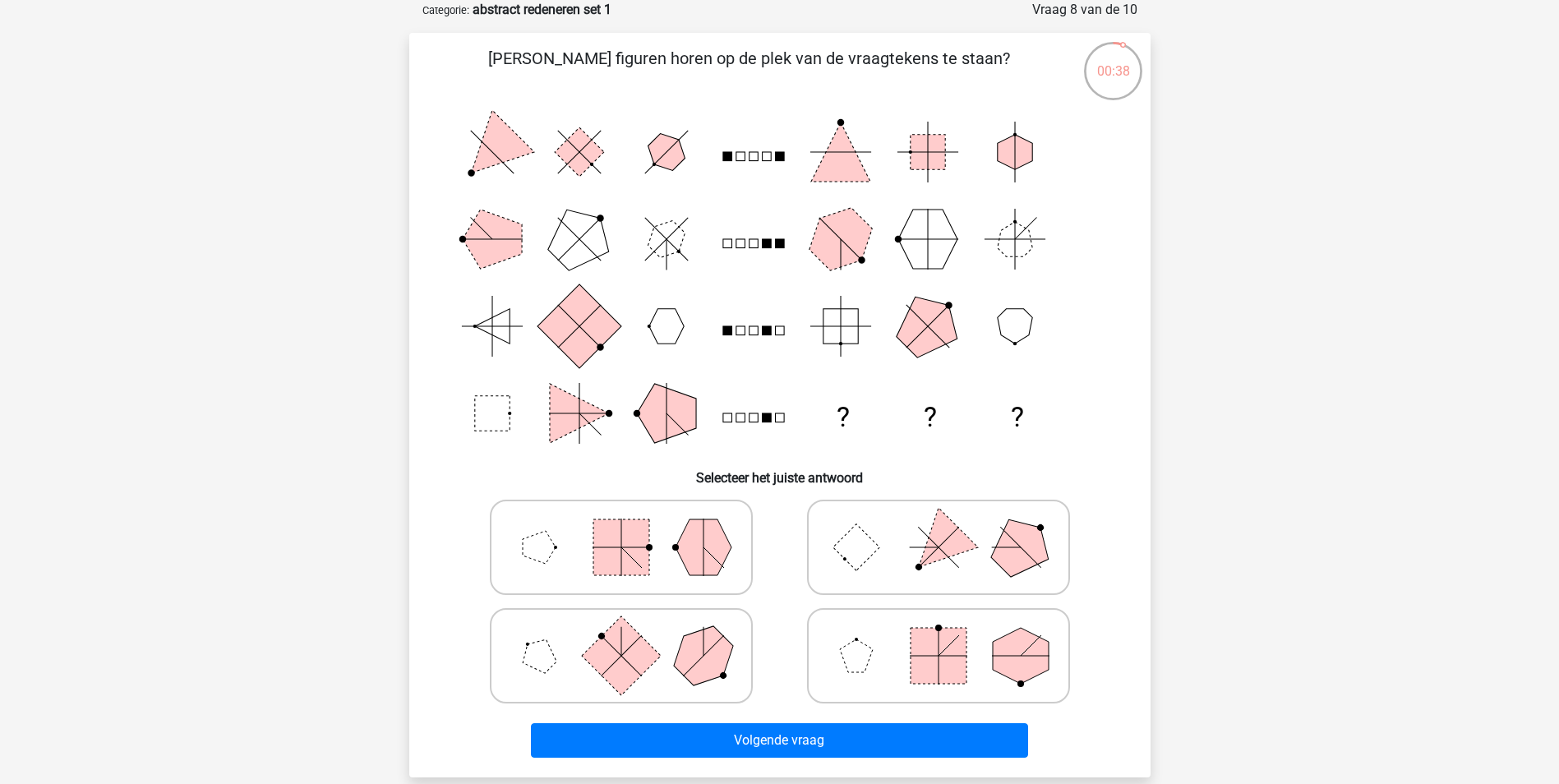
click at [890, 658] on icon at bounding box center [939, 655] width 247 height 82
click at [939, 635] on input "radio" at bounding box center [944, 629] width 10 height 10
radio input "true"
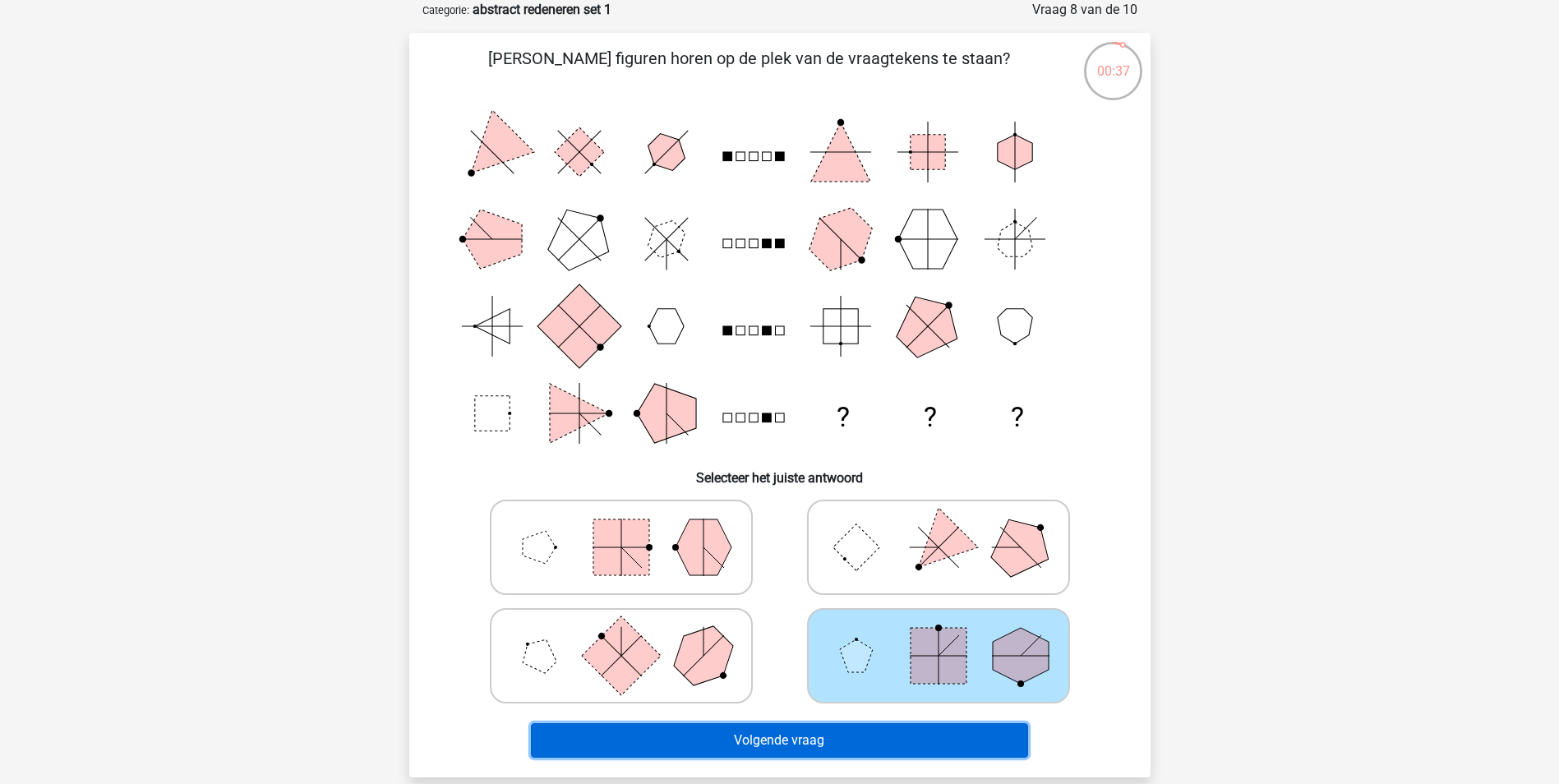
click at [906, 744] on button "Volgende vraag" at bounding box center [780, 740] width 497 height 34
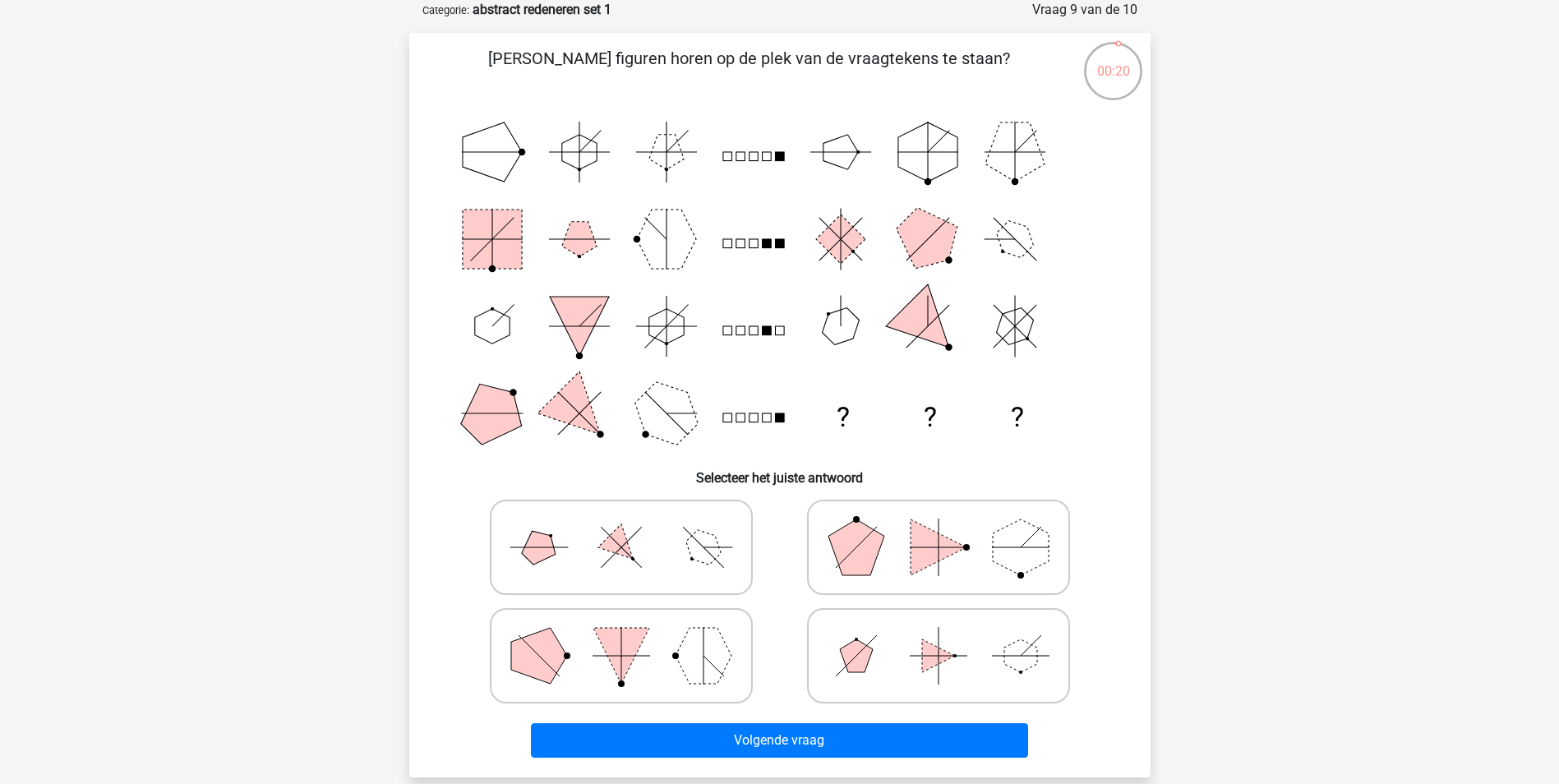
click at [570, 553] on icon at bounding box center [621, 547] width 247 height 82
click at [621, 526] on input "radio" at bounding box center [626, 520] width 10 height 10
radio input "true"
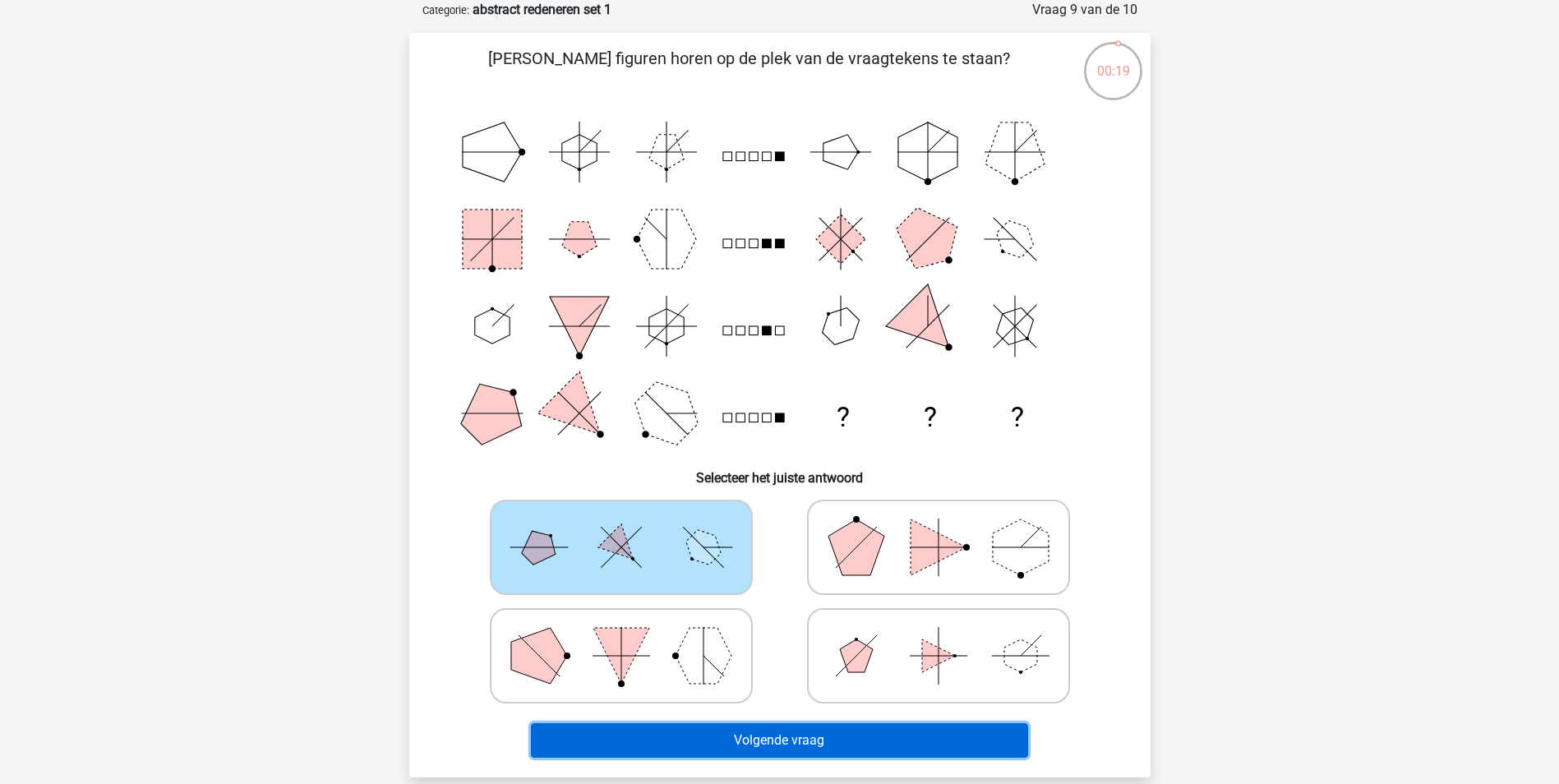
click at [795, 732] on button "Volgende vraag" at bounding box center [780, 740] width 497 height 34
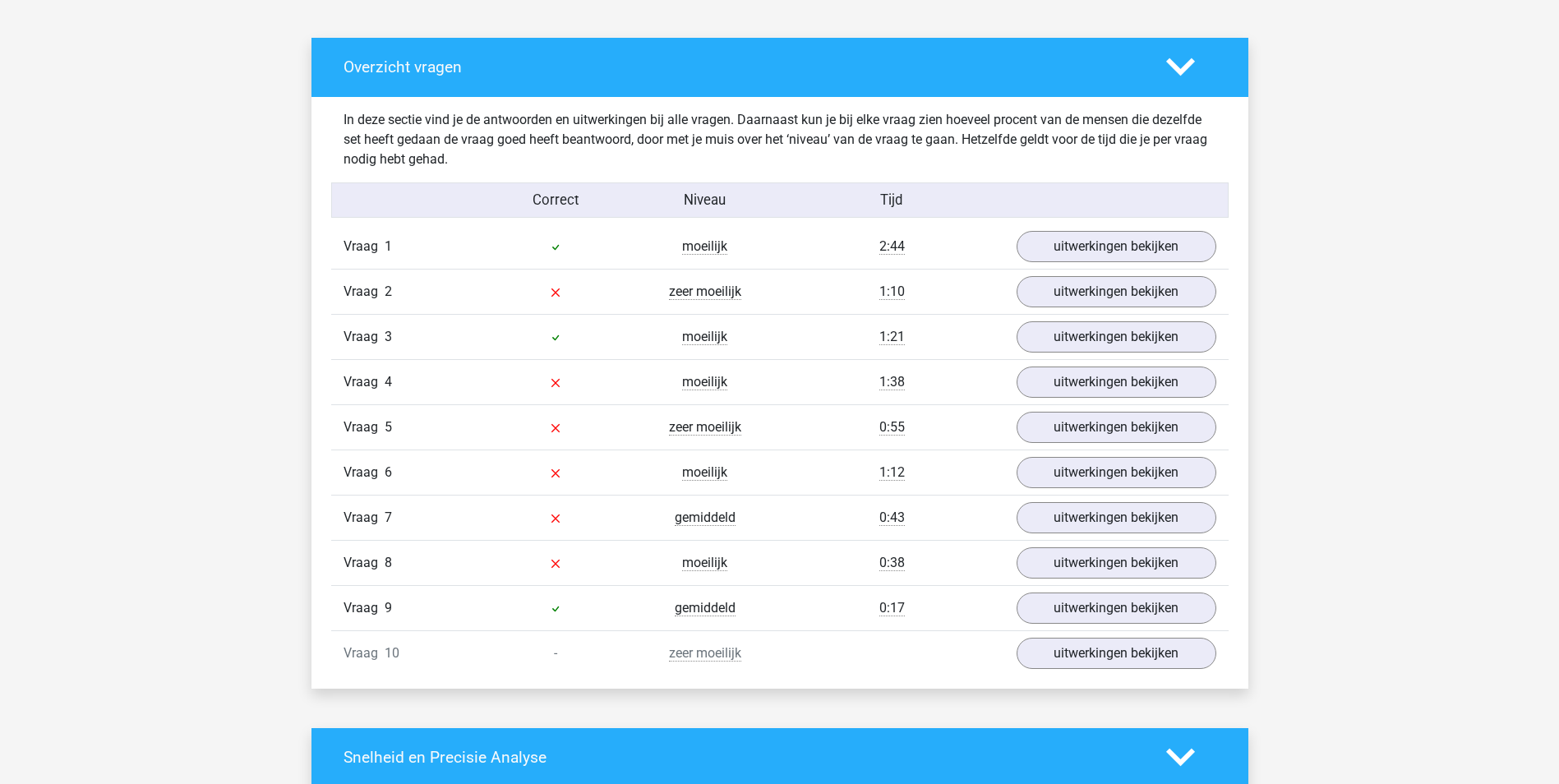
scroll to position [839, 0]
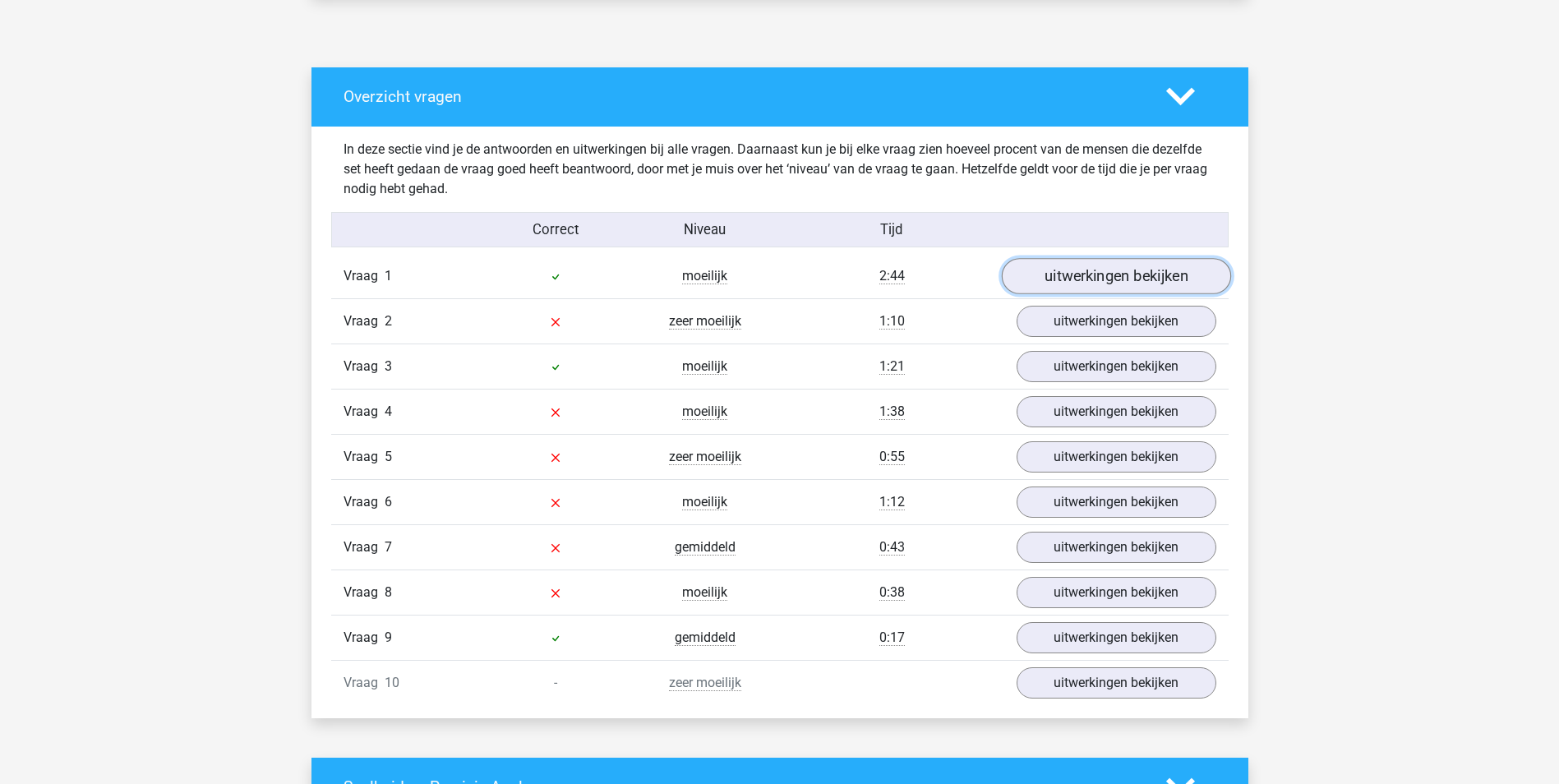
click at [1131, 270] on link "uitwerkingen bekijken" at bounding box center [1116, 276] width 229 height 36
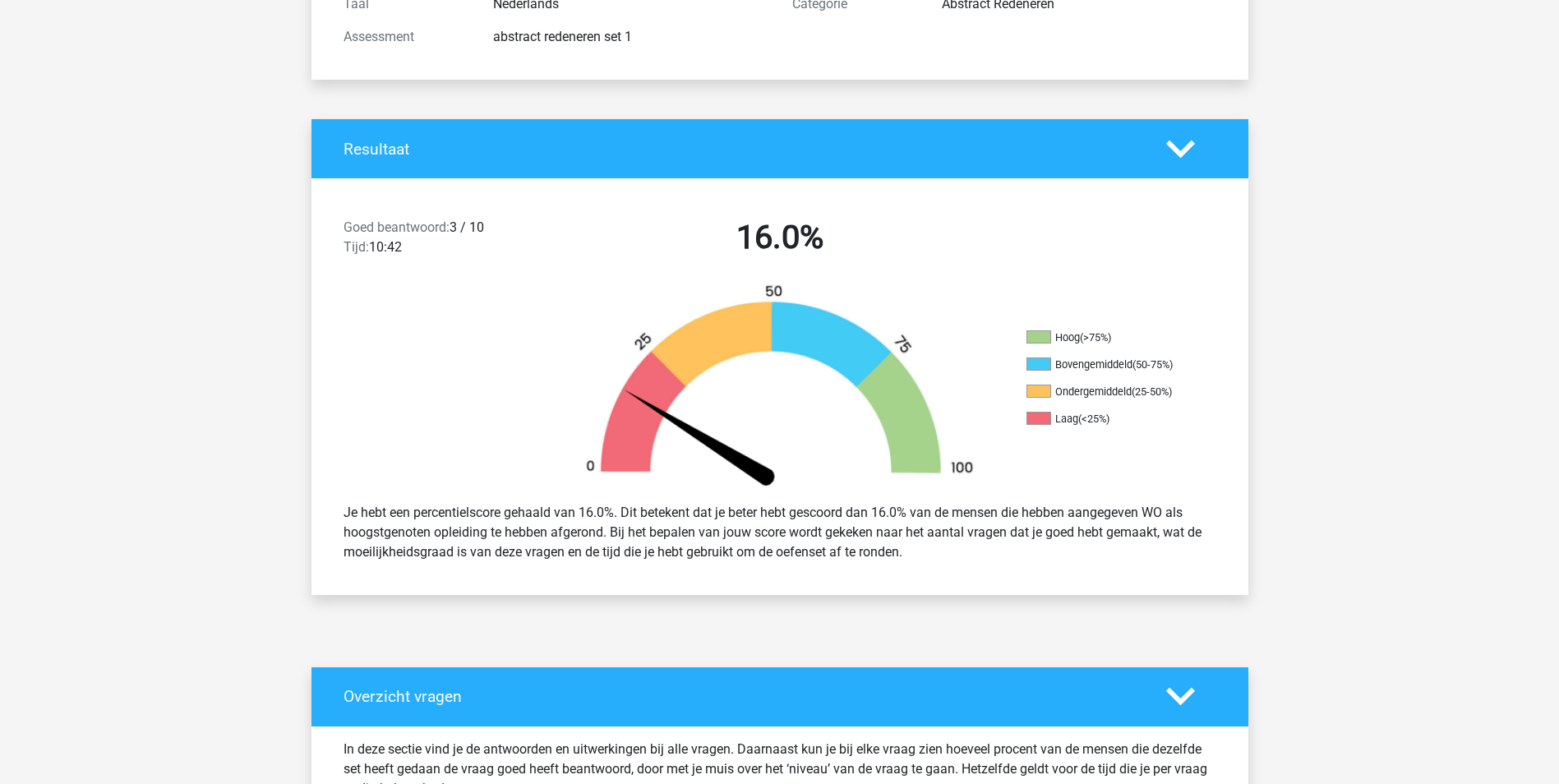
scroll to position [0, 0]
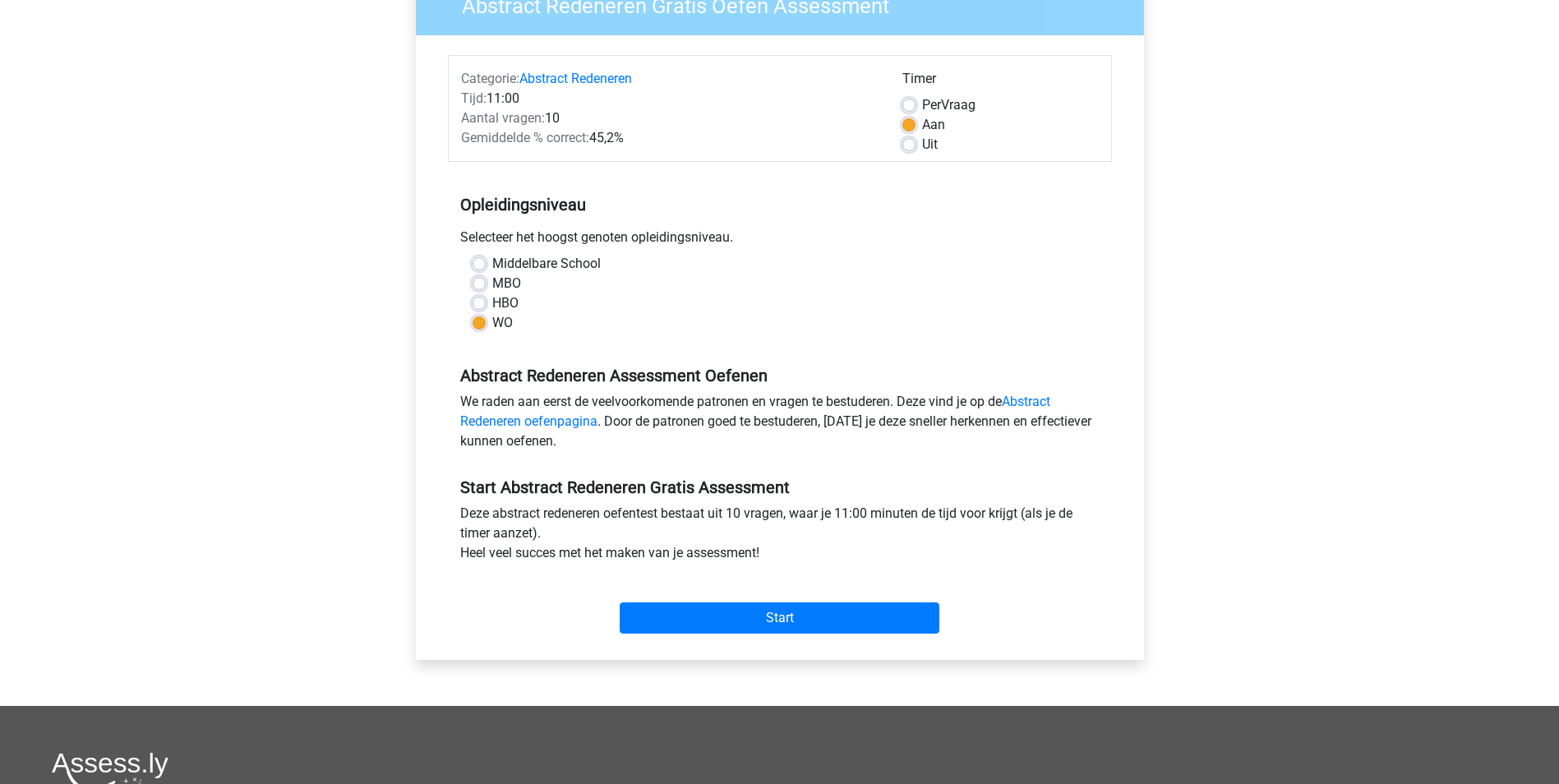
scroll to position [200, 0]
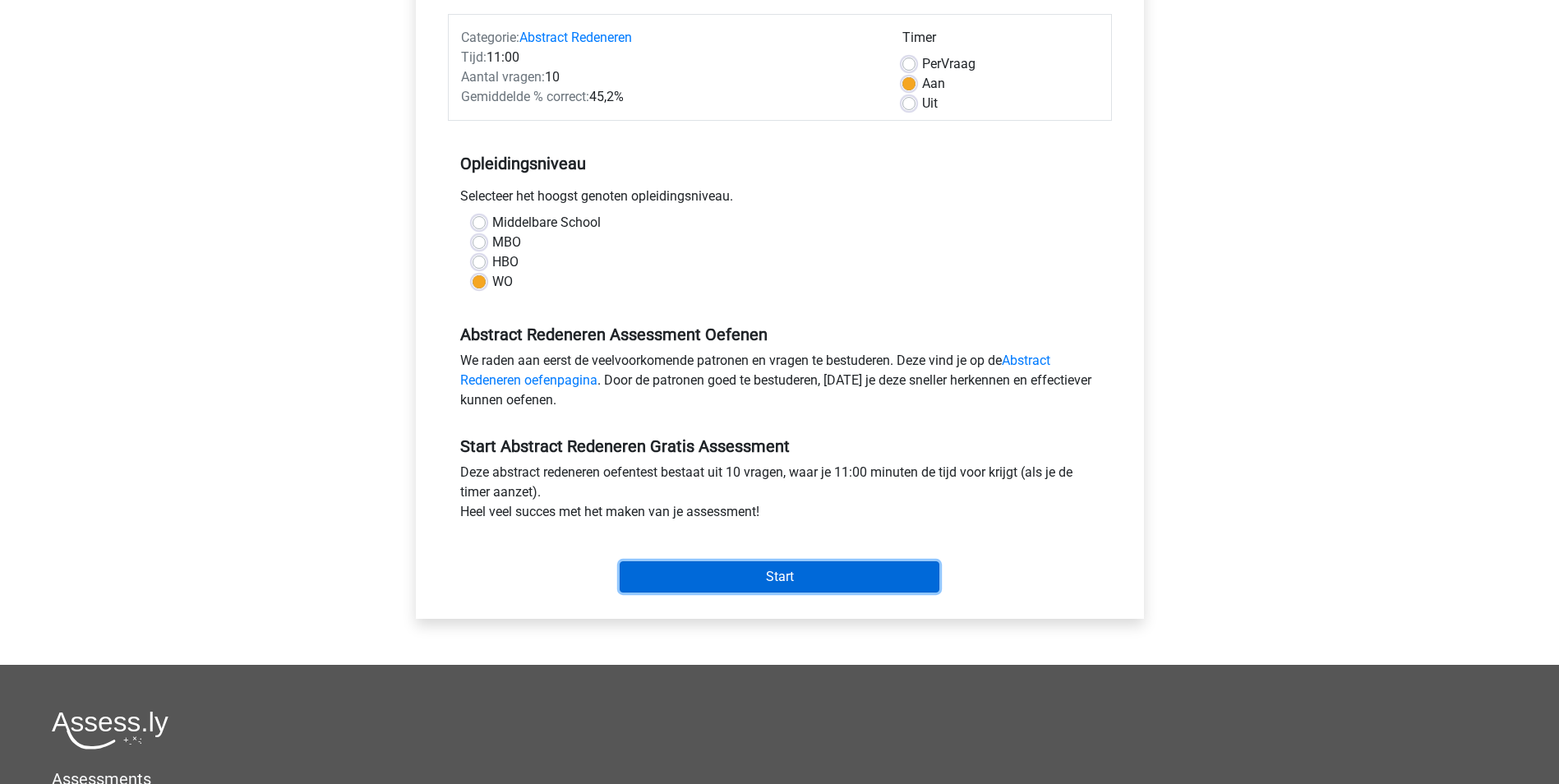
click at [806, 578] on input "Start" at bounding box center [779, 576] width 320 height 31
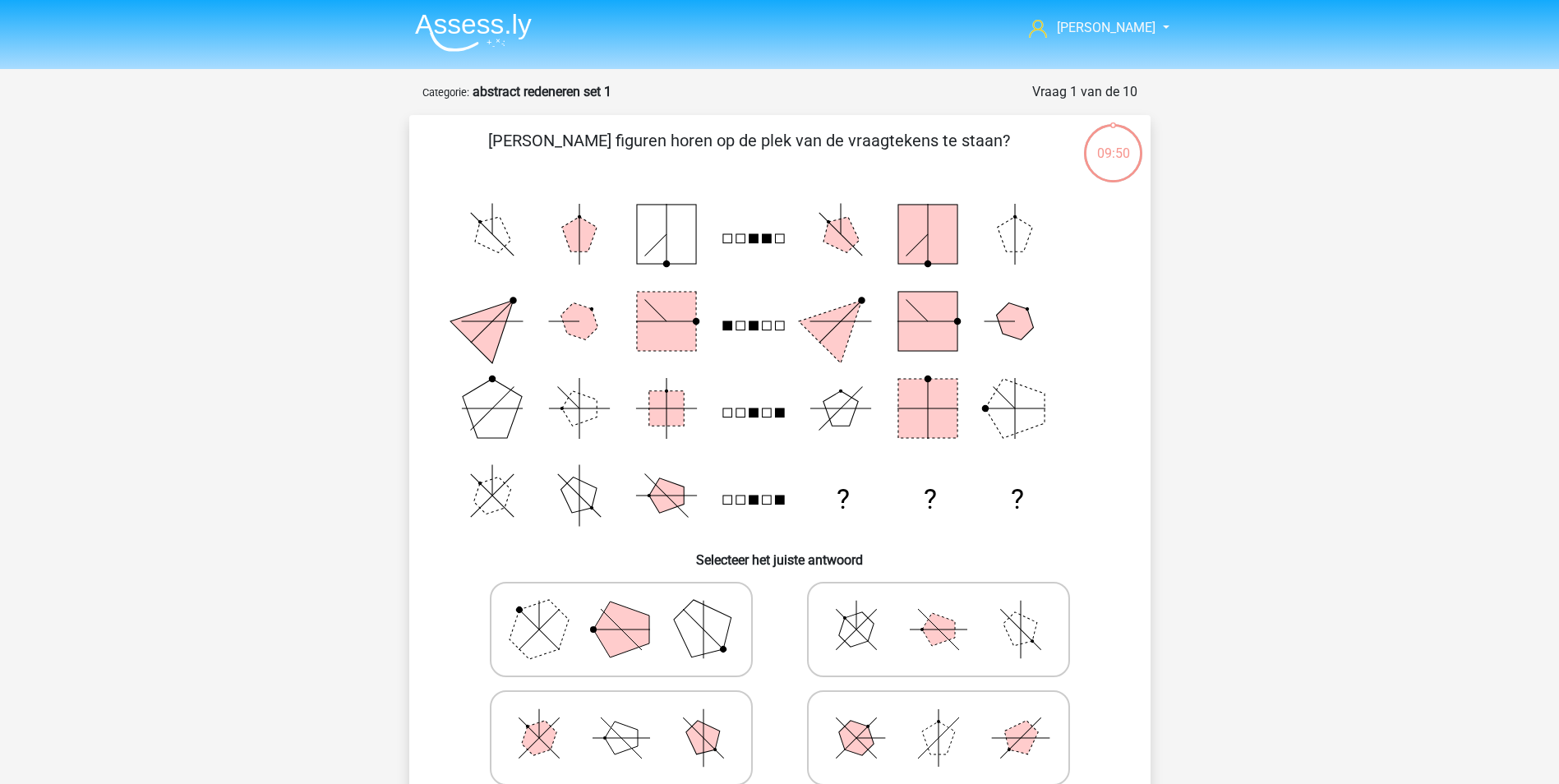
click at [596, 636] on icon at bounding box center [621, 629] width 247 height 82
click at [621, 609] on input "radio" at bounding box center [626, 603] width 10 height 10
radio input "true"
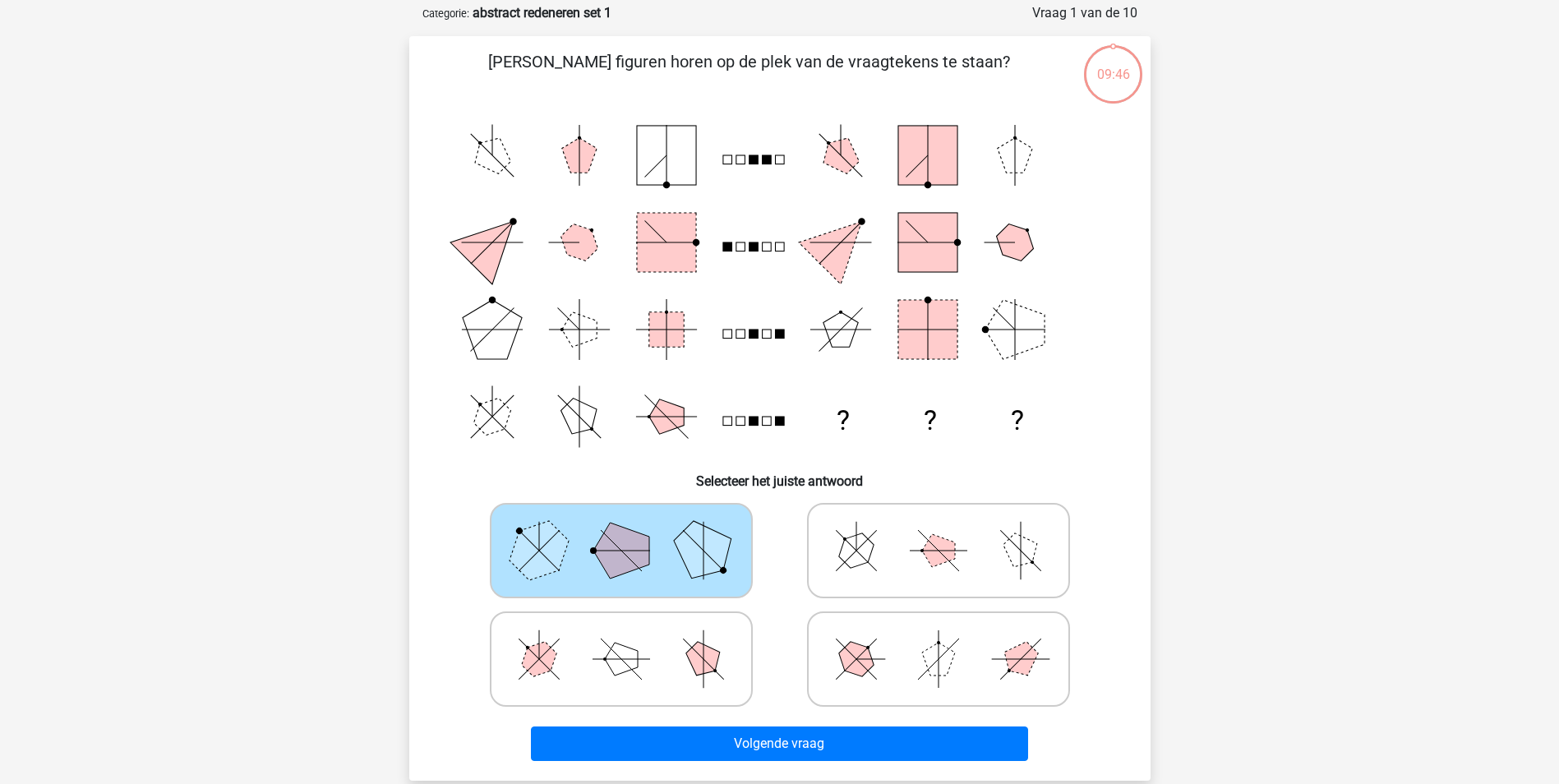
scroll to position [88, 0]
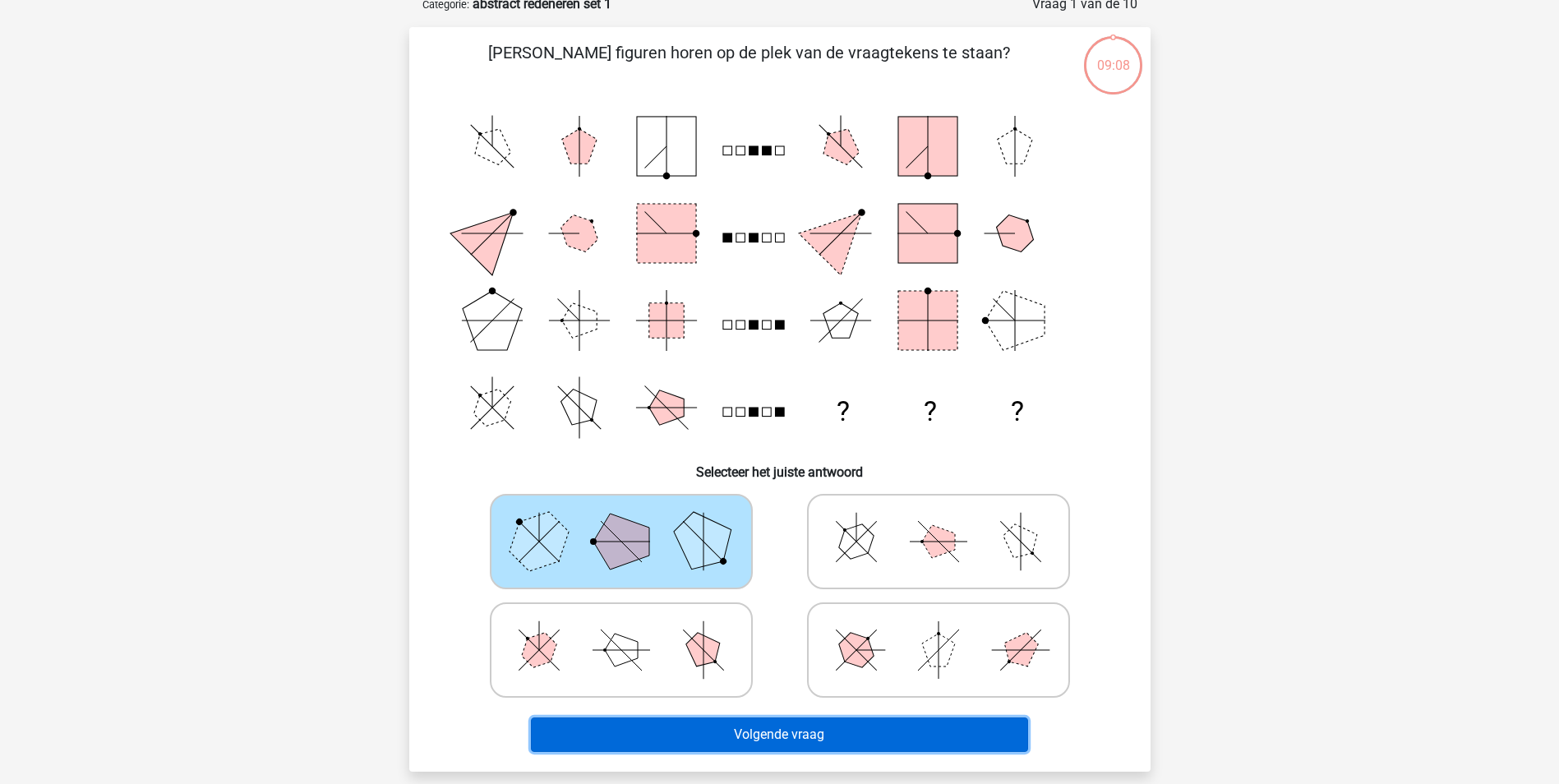
click at [758, 739] on button "Volgende vraag" at bounding box center [780, 735] width 497 height 34
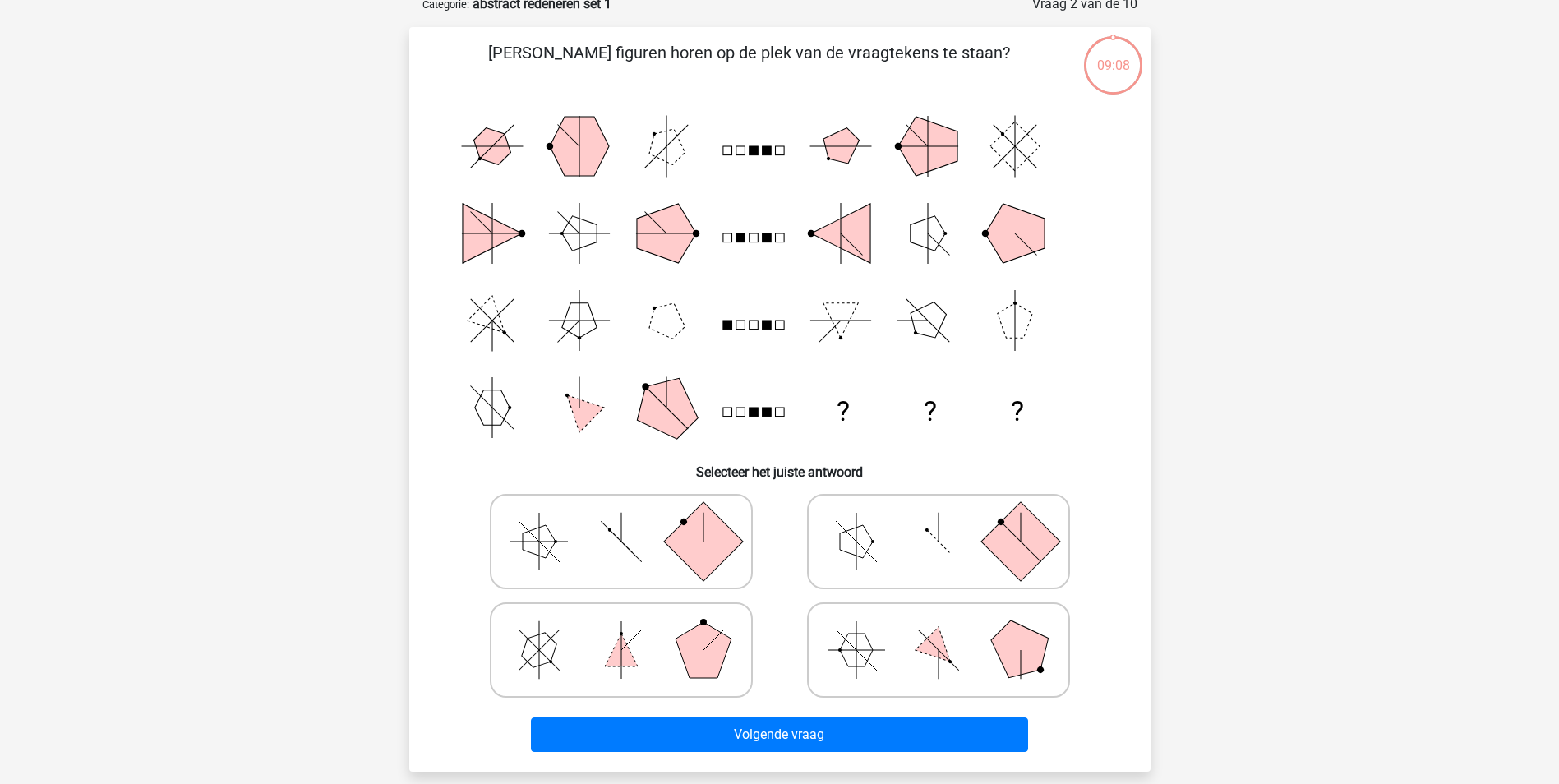
scroll to position [82, 0]
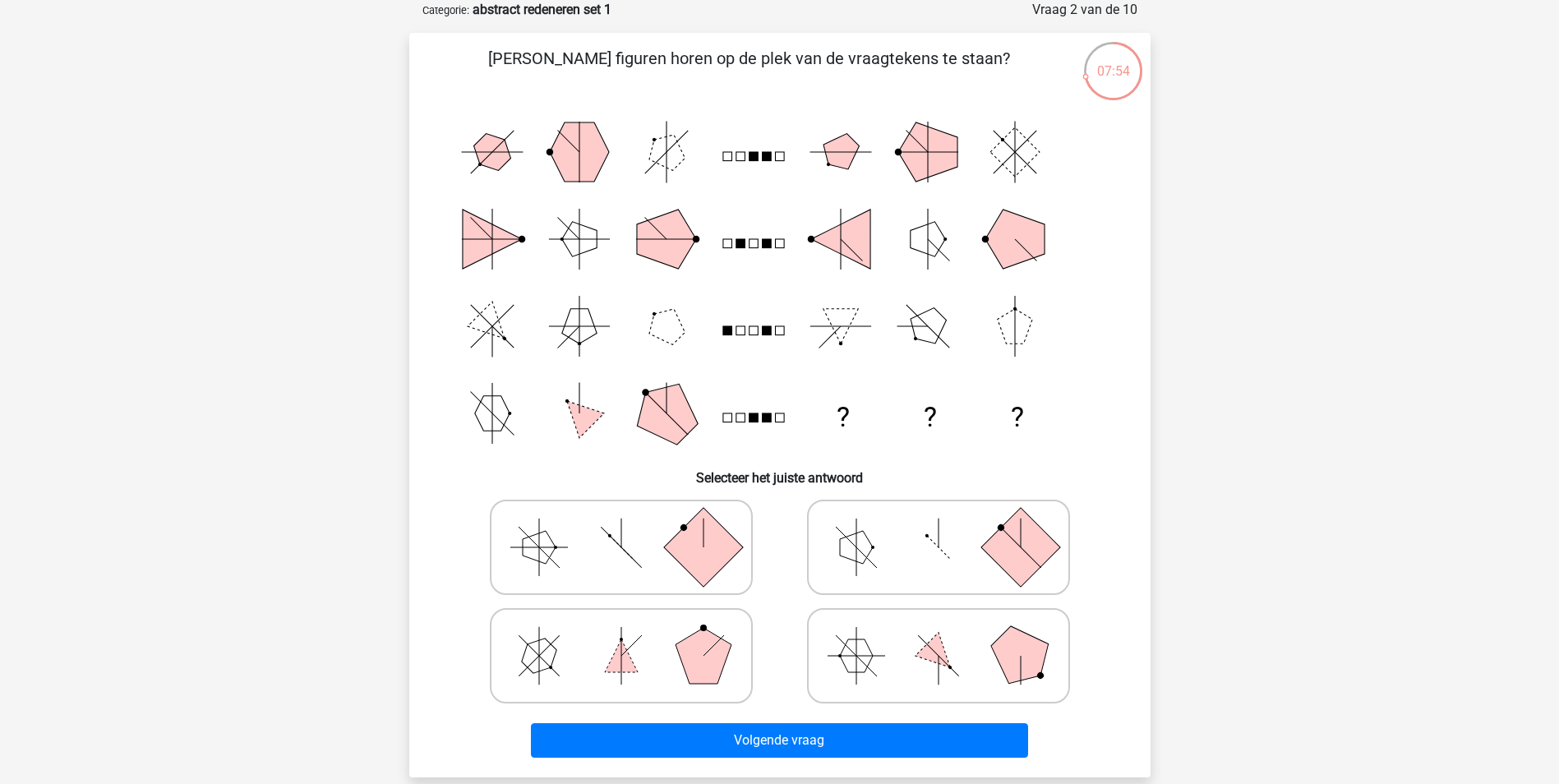
click at [921, 556] on icon at bounding box center [939, 547] width 247 height 82
click at [939, 526] on input "radio" at bounding box center [944, 520] width 10 height 10
radio input "true"
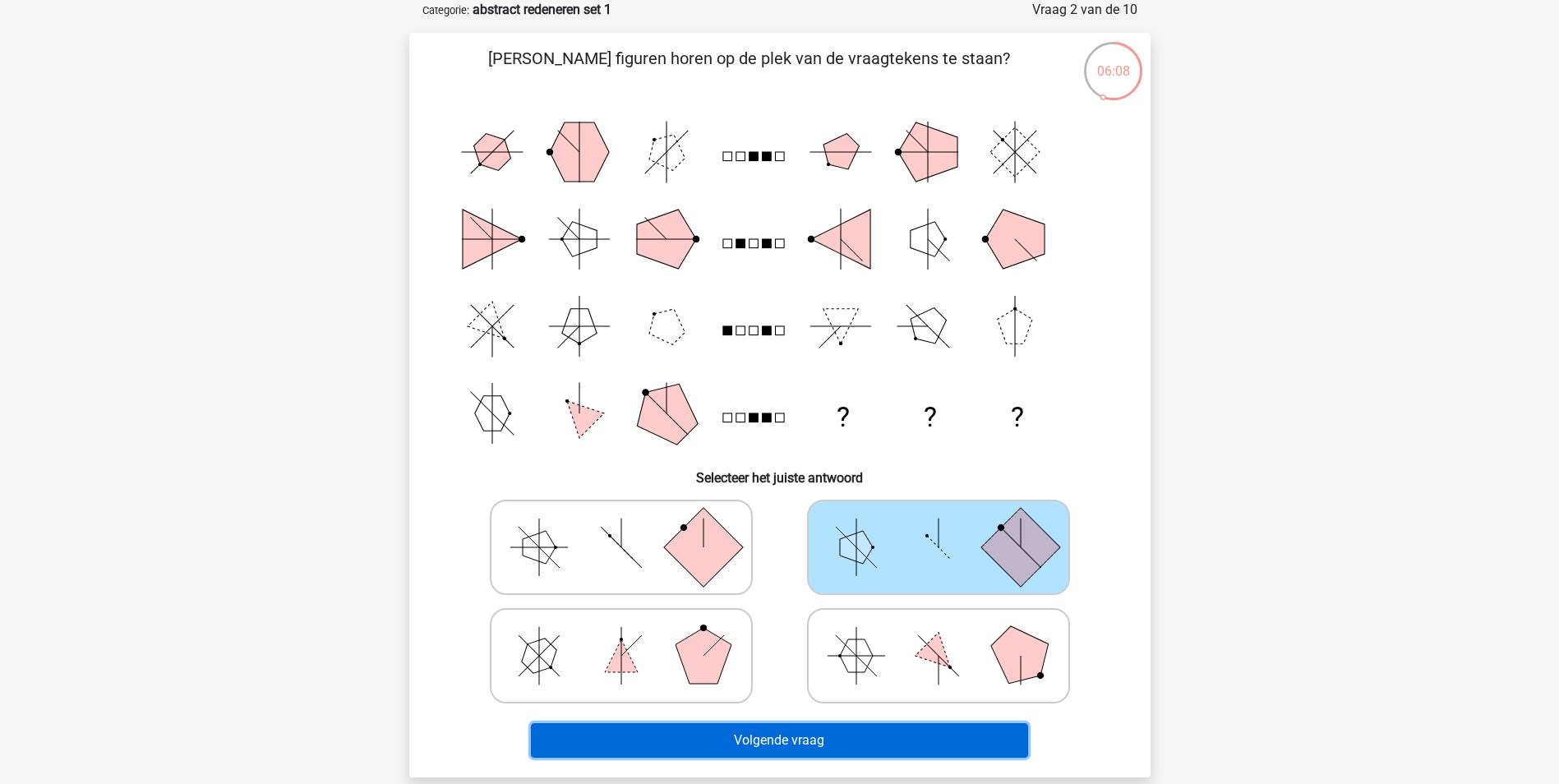
click at [885, 749] on button "Volgende vraag" at bounding box center [780, 740] width 497 height 34
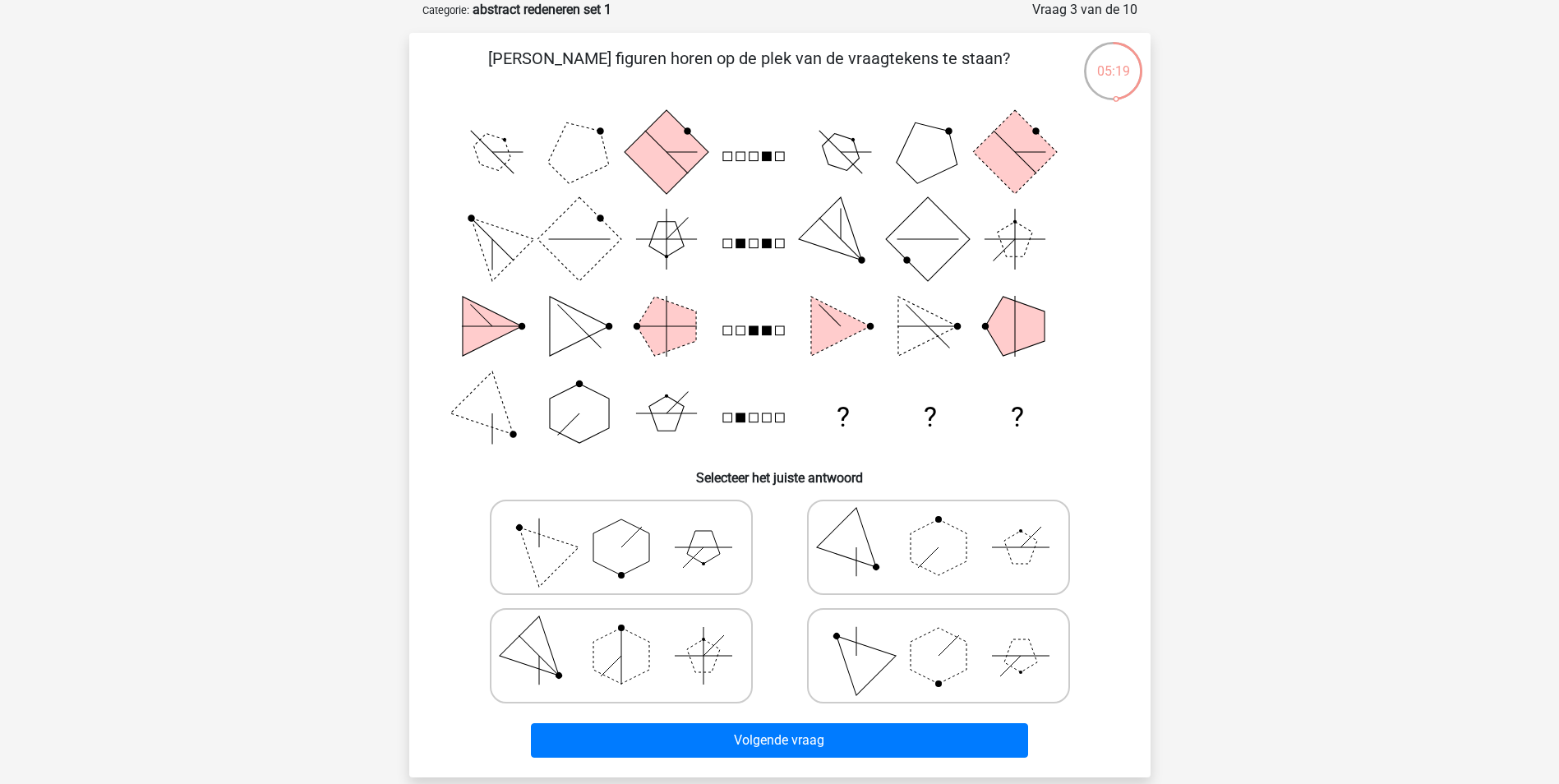
click at [653, 561] on icon at bounding box center [621, 547] width 247 height 82
click at [632, 526] on input "radio" at bounding box center [626, 520] width 10 height 10
radio input "true"
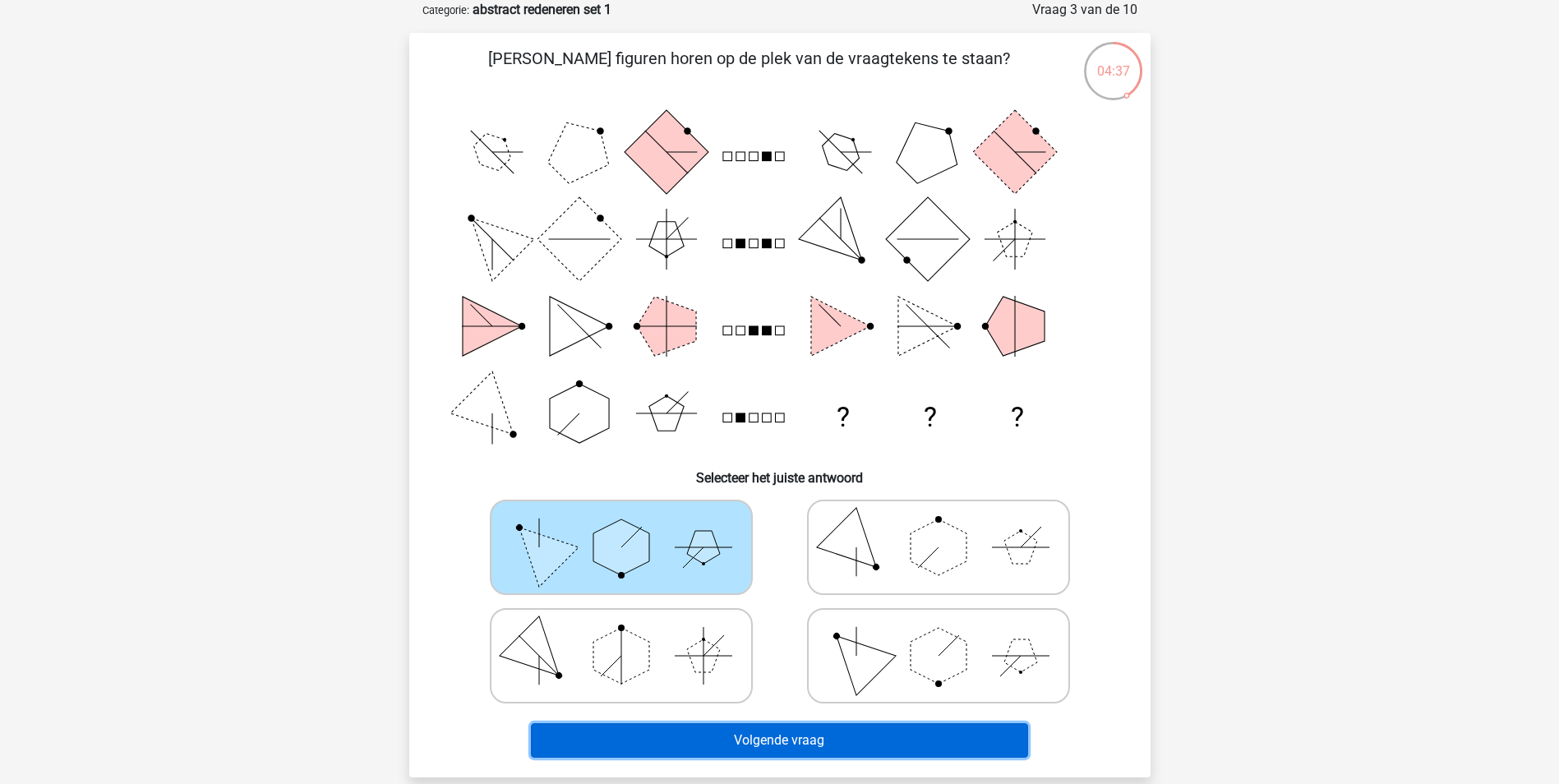
click at [792, 731] on button "Volgende vraag" at bounding box center [780, 740] width 497 height 34
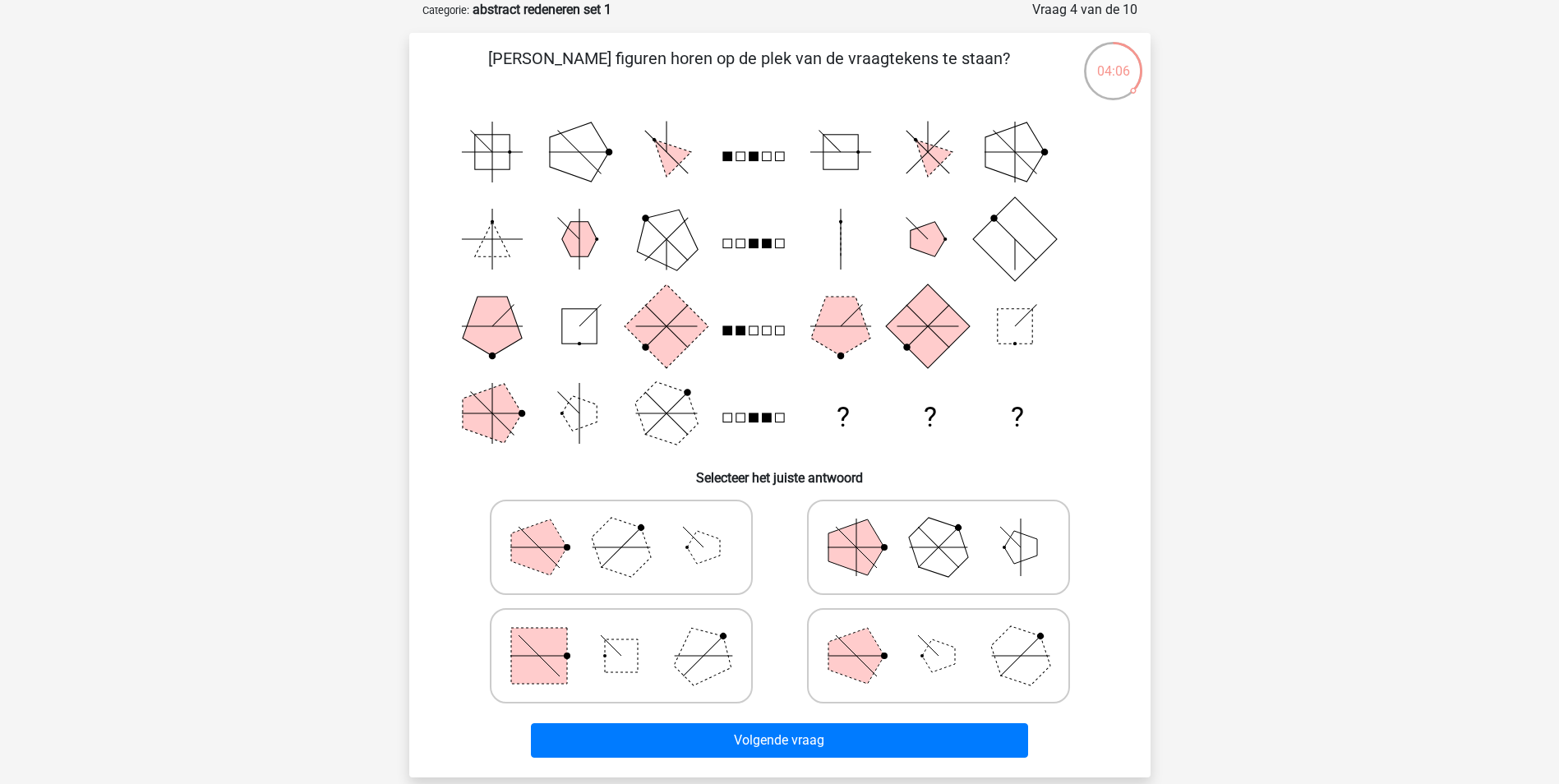
click at [547, 657] on rect at bounding box center [539, 655] width 56 height 56
click at [621, 635] on input "radio" at bounding box center [626, 629] width 10 height 10
radio input "true"
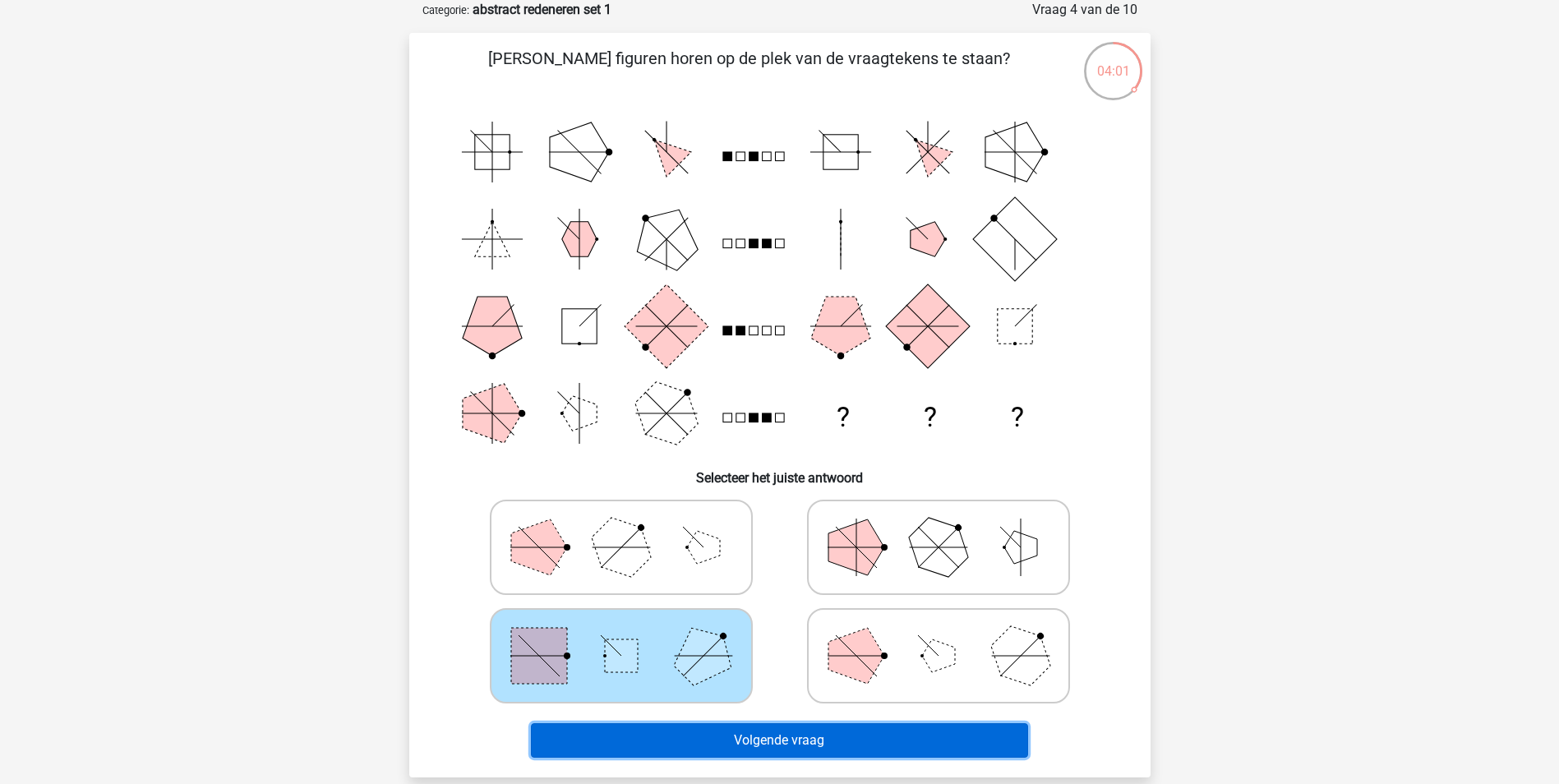
click at [731, 736] on button "Volgende vraag" at bounding box center [780, 740] width 497 height 34
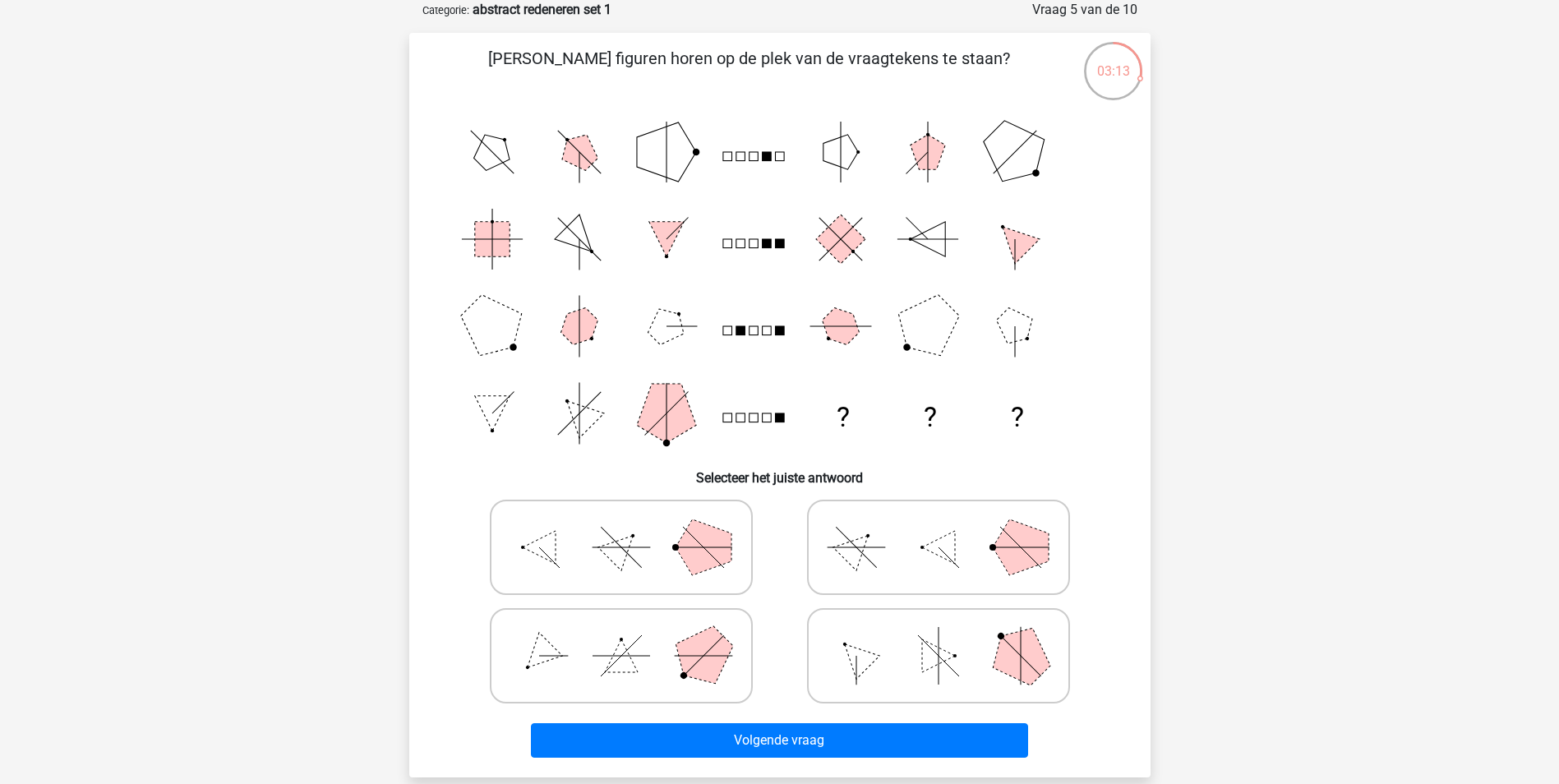
click at [586, 664] on icon at bounding box center [621, 655] width 247 height 82
click at [621, 635] on input "radio" at bounding box center [626, 629] width 10 height 10
radio input "true"
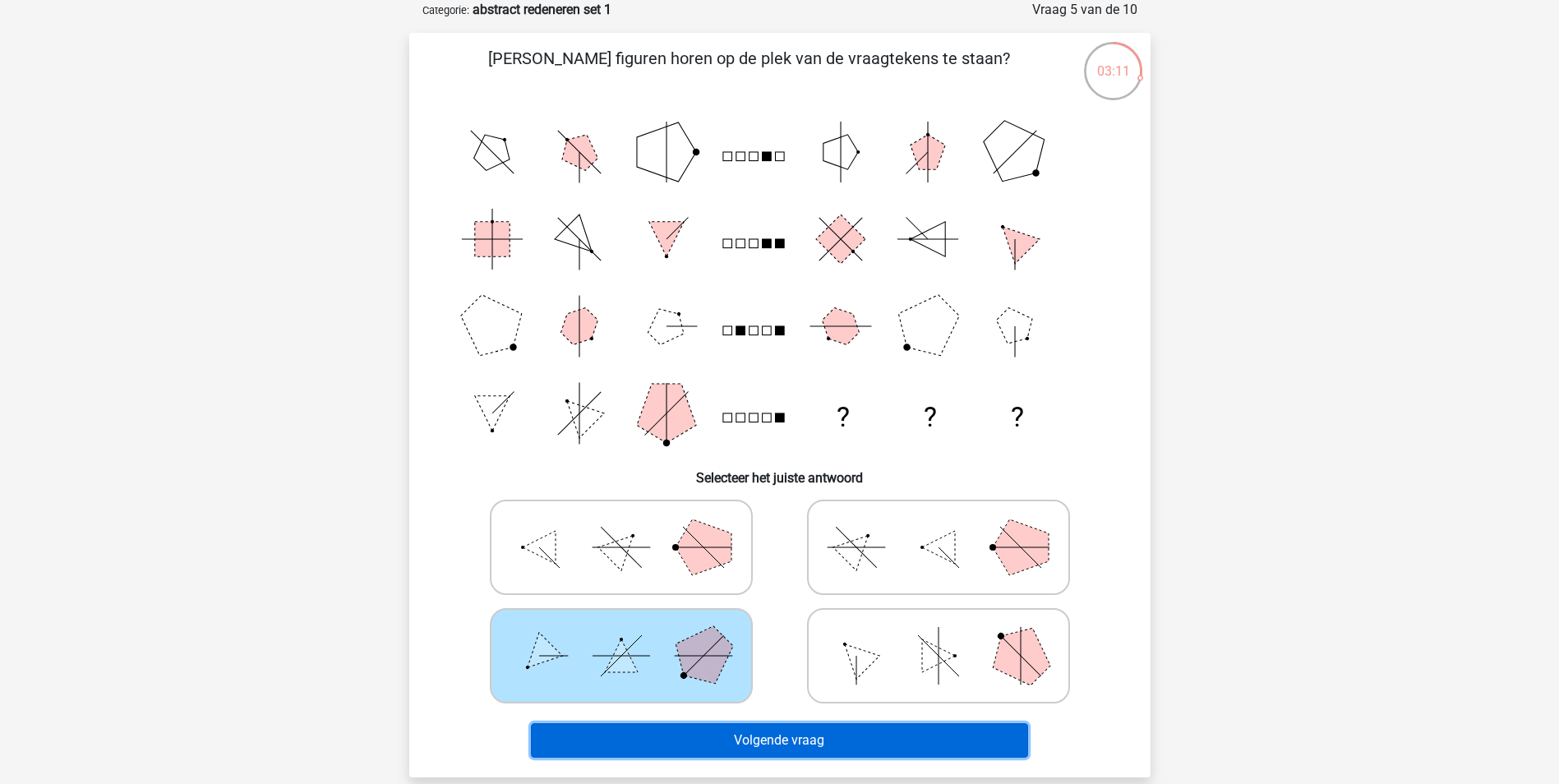
click at [785, 731] on button "Volgende vraag" at bounding box center [780, 740] width 497 height 34
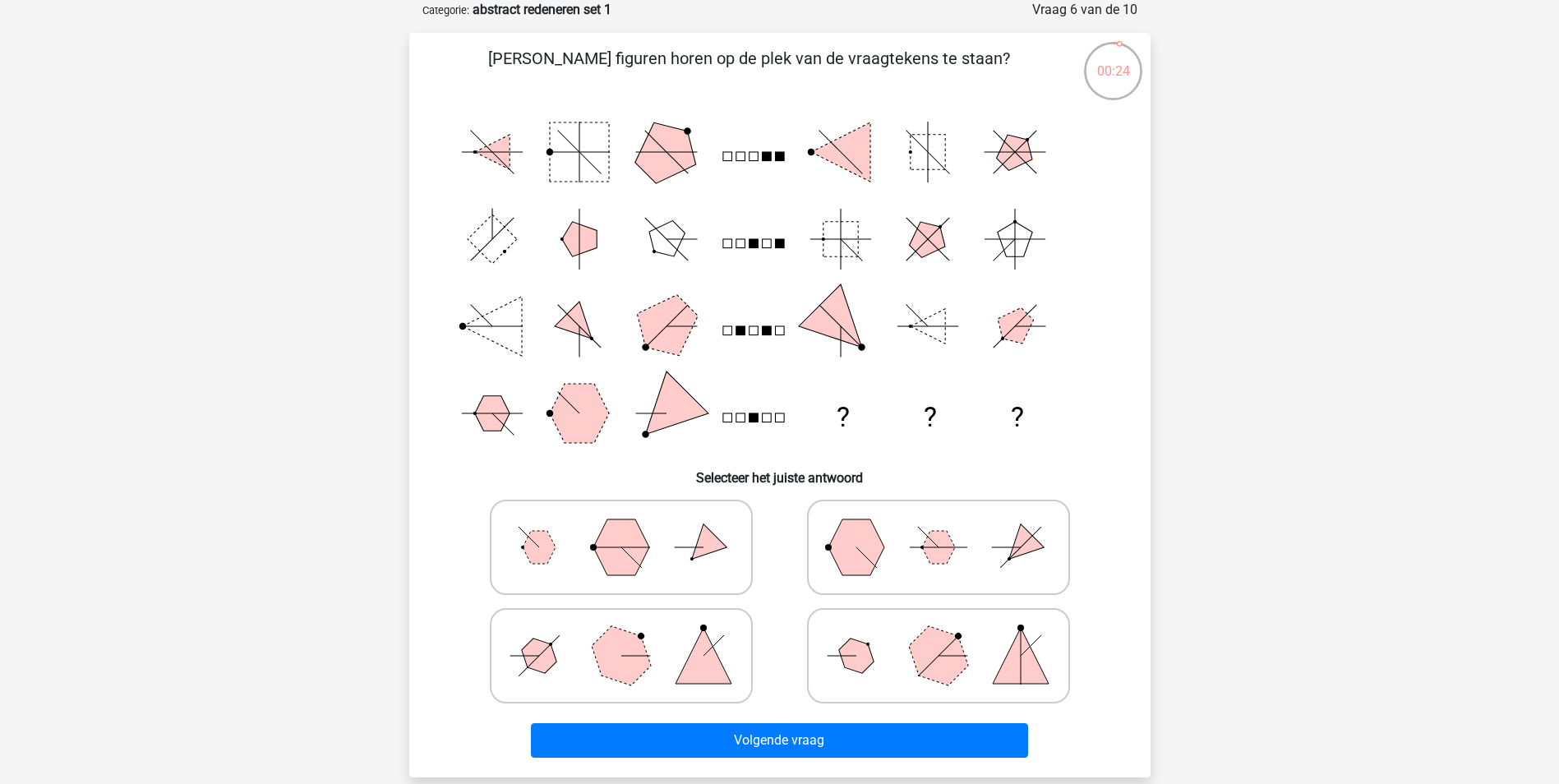
click at [621, 657] on polygon at bounding box center [620, 654] width 79 height 79
click at [621, 635] on input "radio" at bounding box center [626, 629] width 10 height 10
radio input "true"
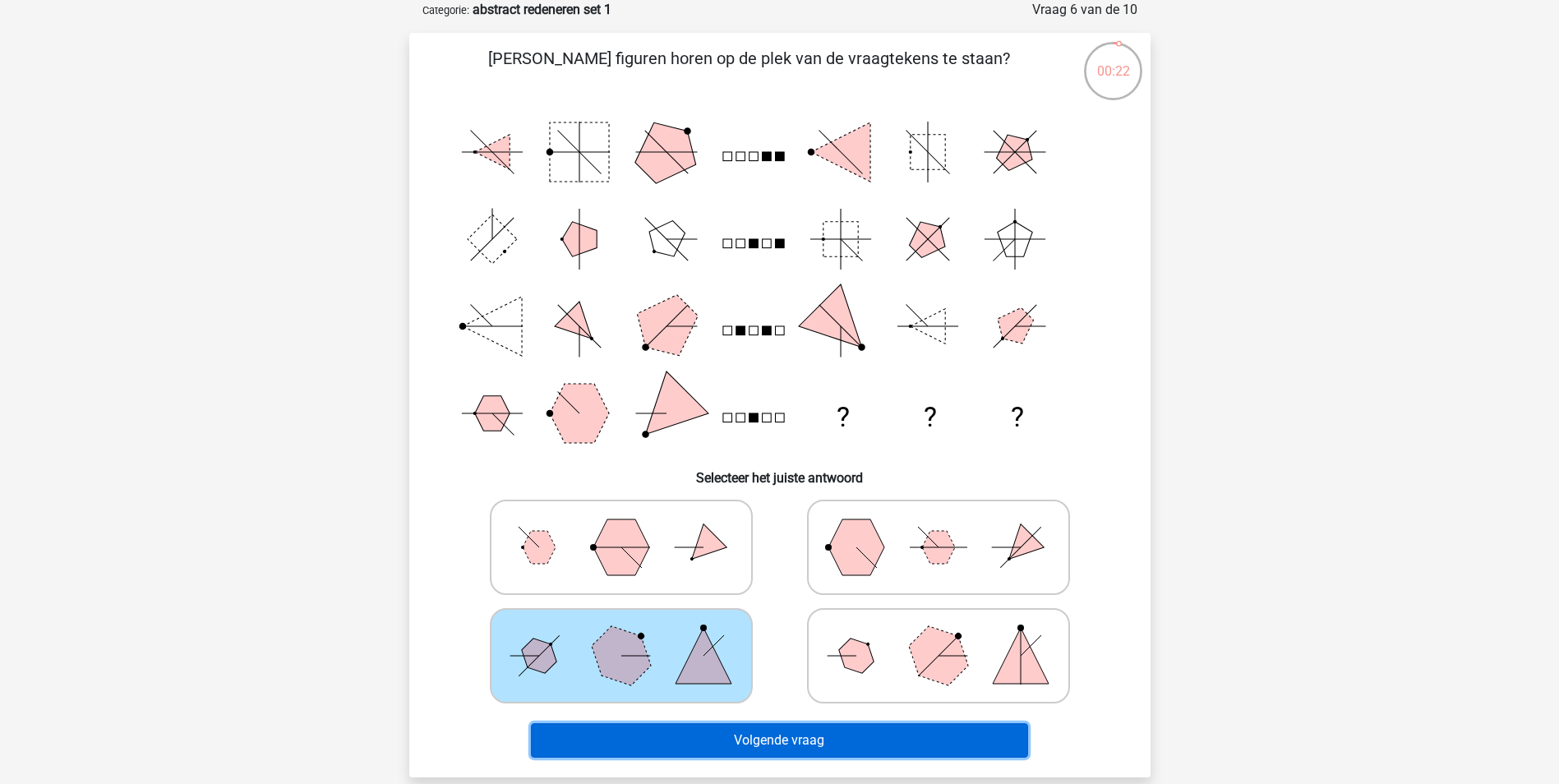
click at [681, 746] on button "Volgende vraag" at bounding box center [780, 740] width 497 height 34
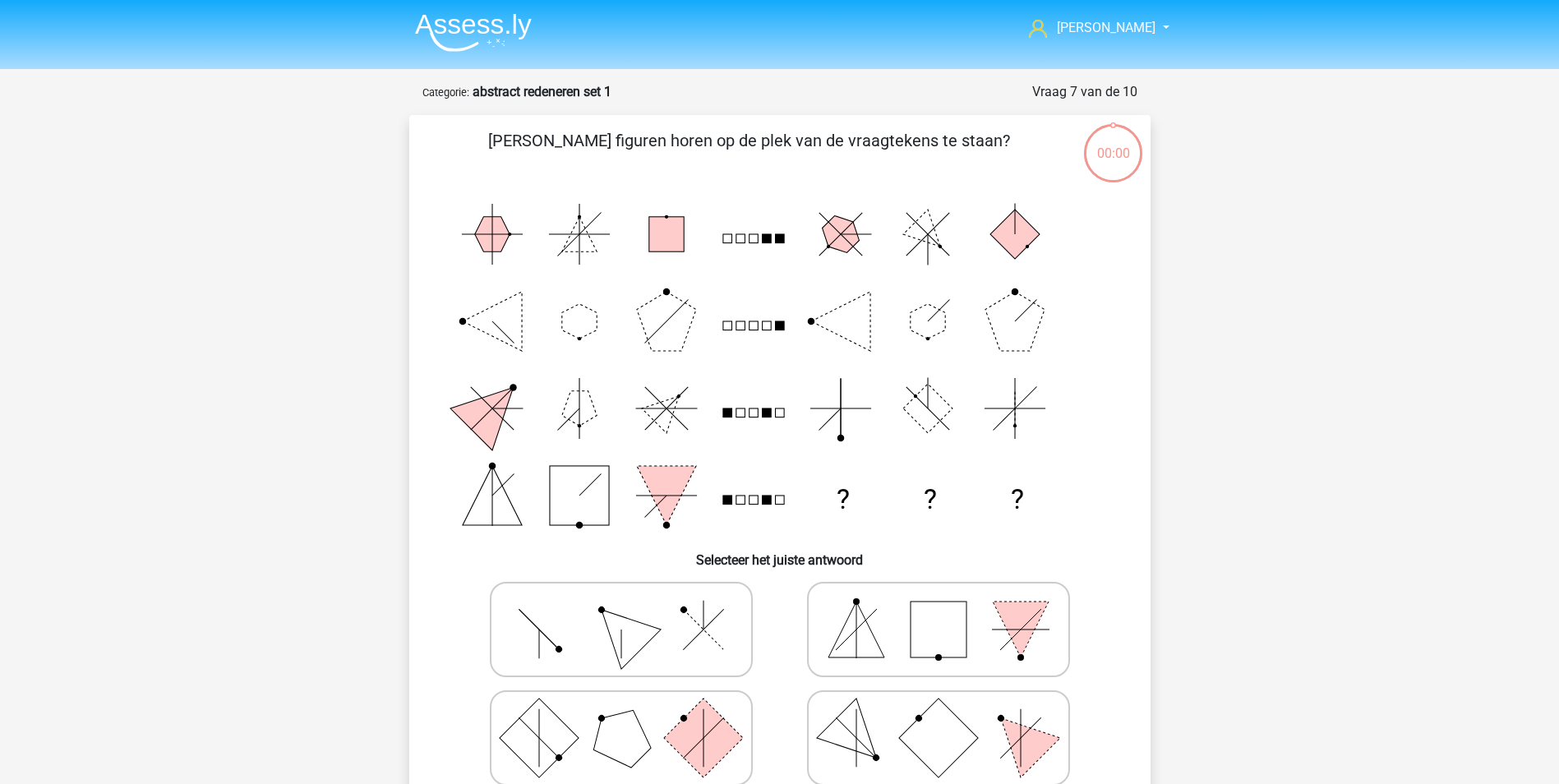
scroll to position [82, 0]
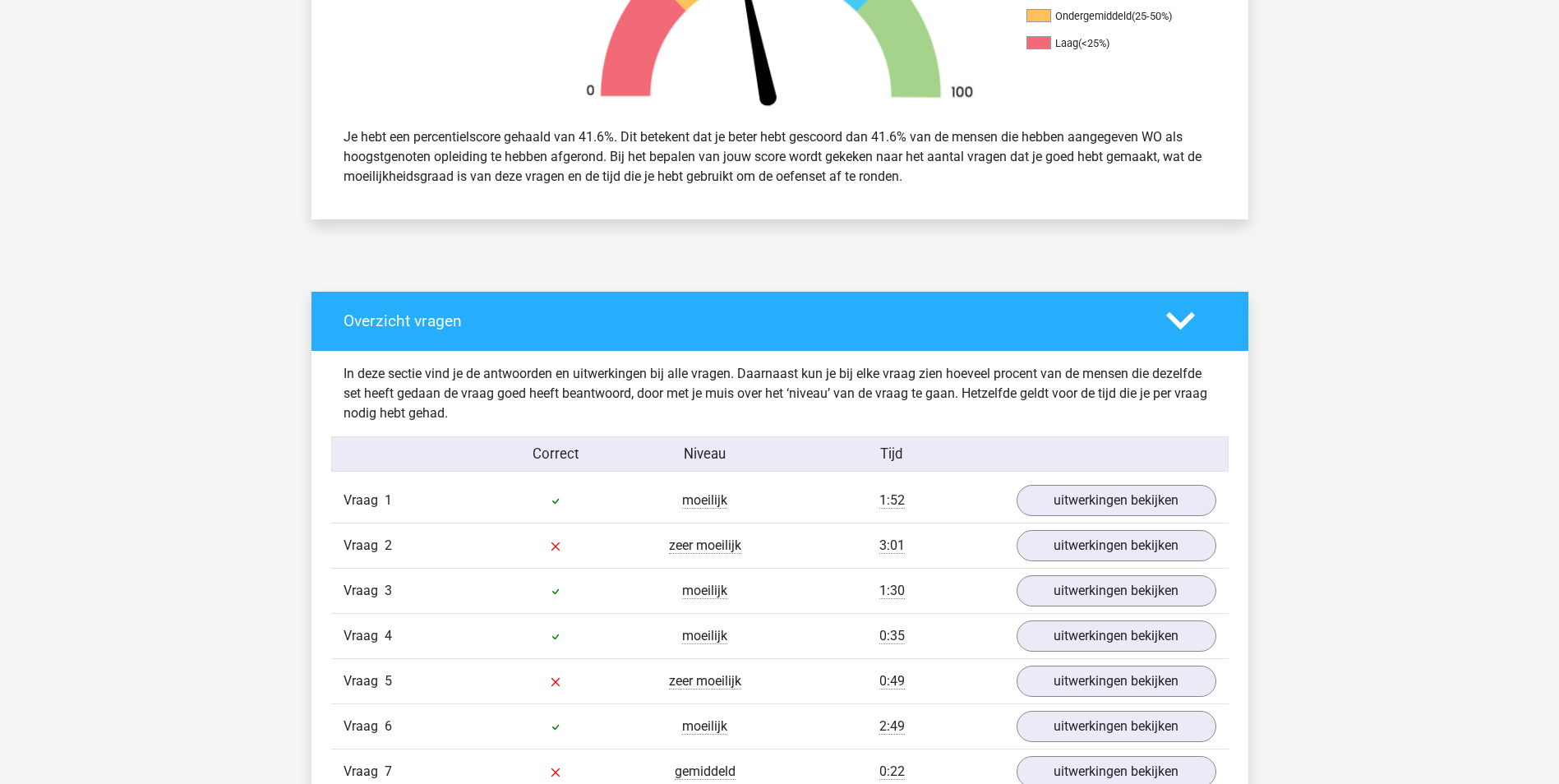
scroll to position [686, 0]
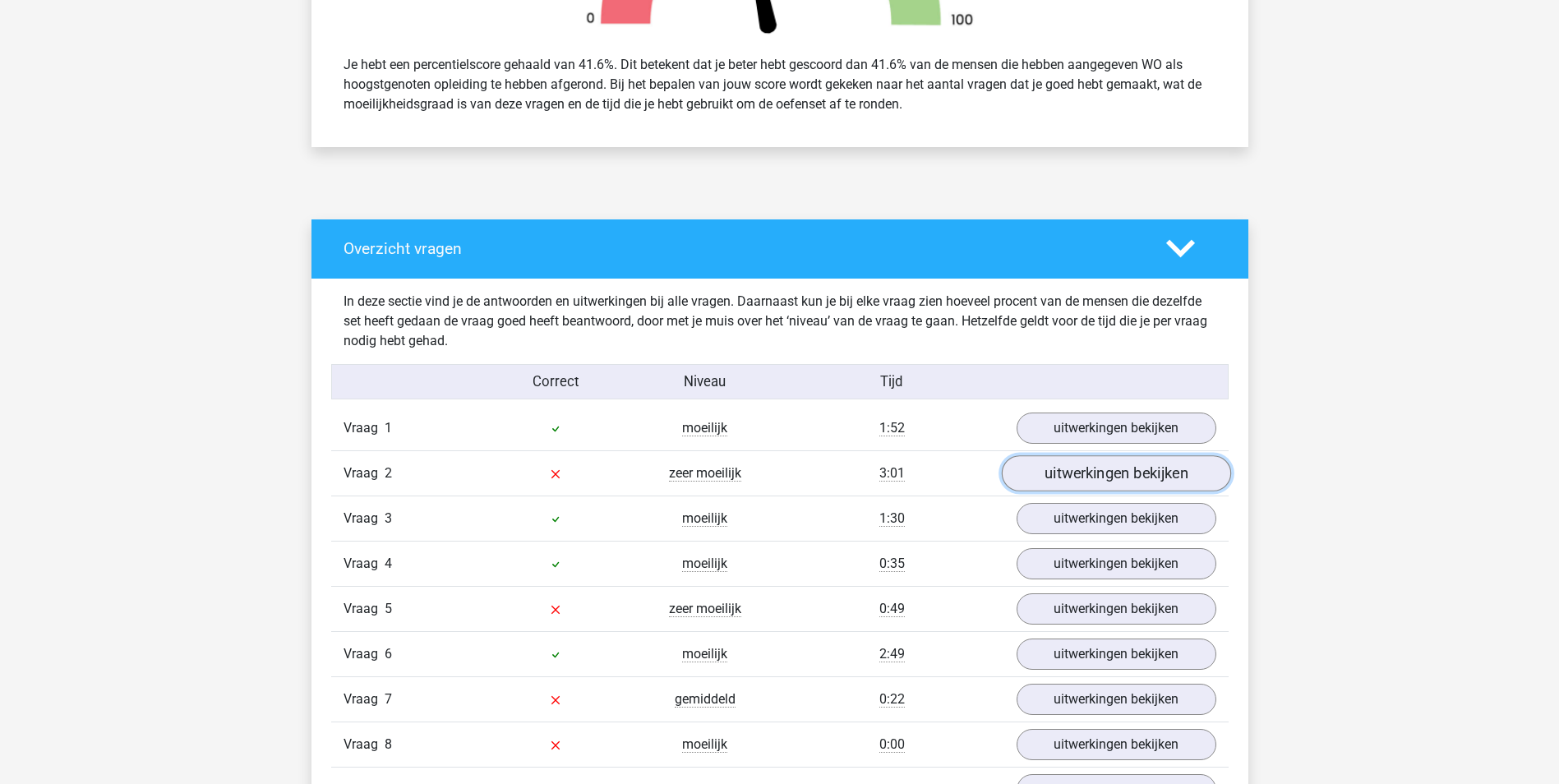
click at [1073, 466] on link "uitwerkingen bekijken" at bounding box center [1116, 473] width 229 height 36
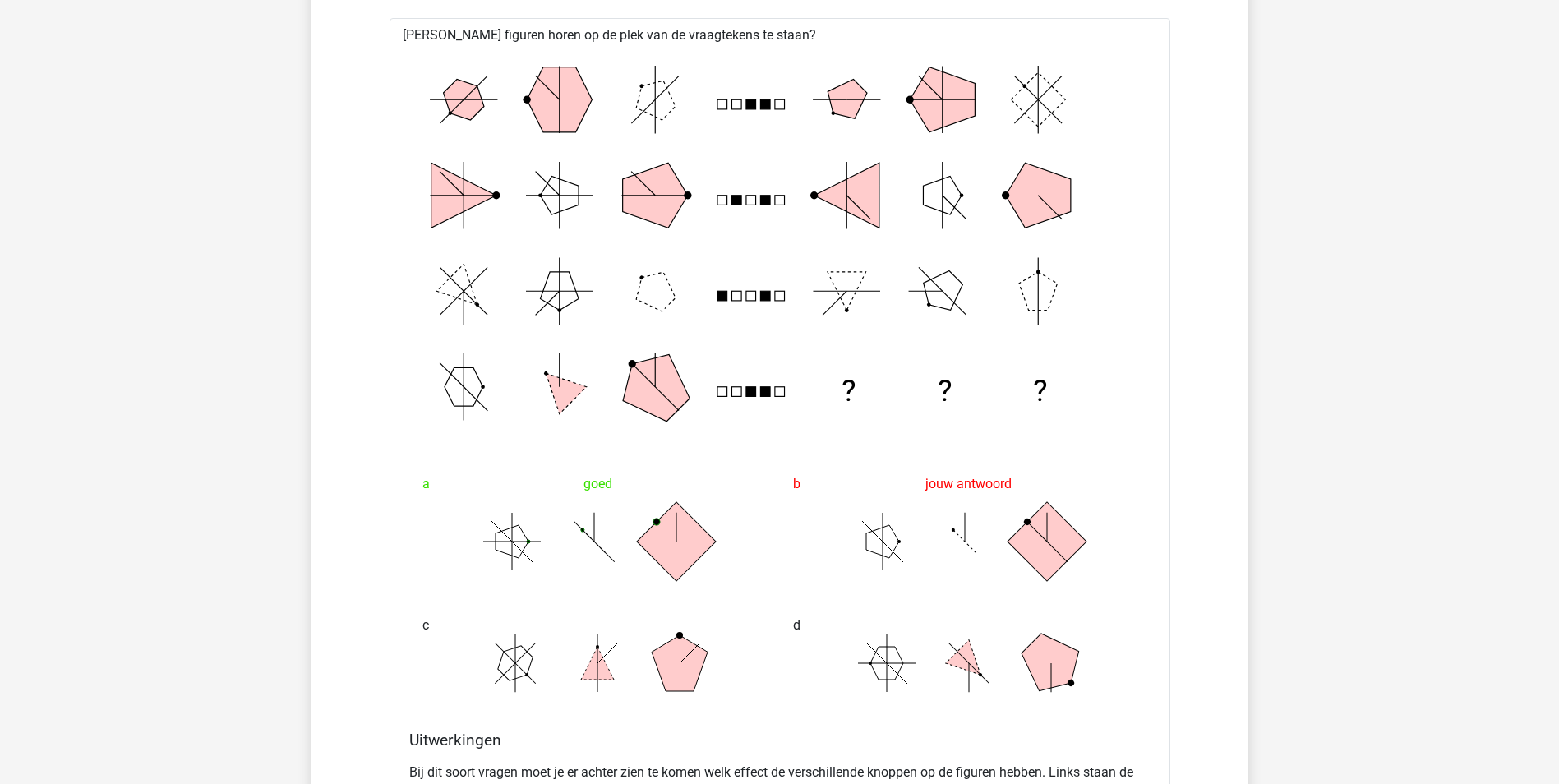
scroll to position [1175, 0]
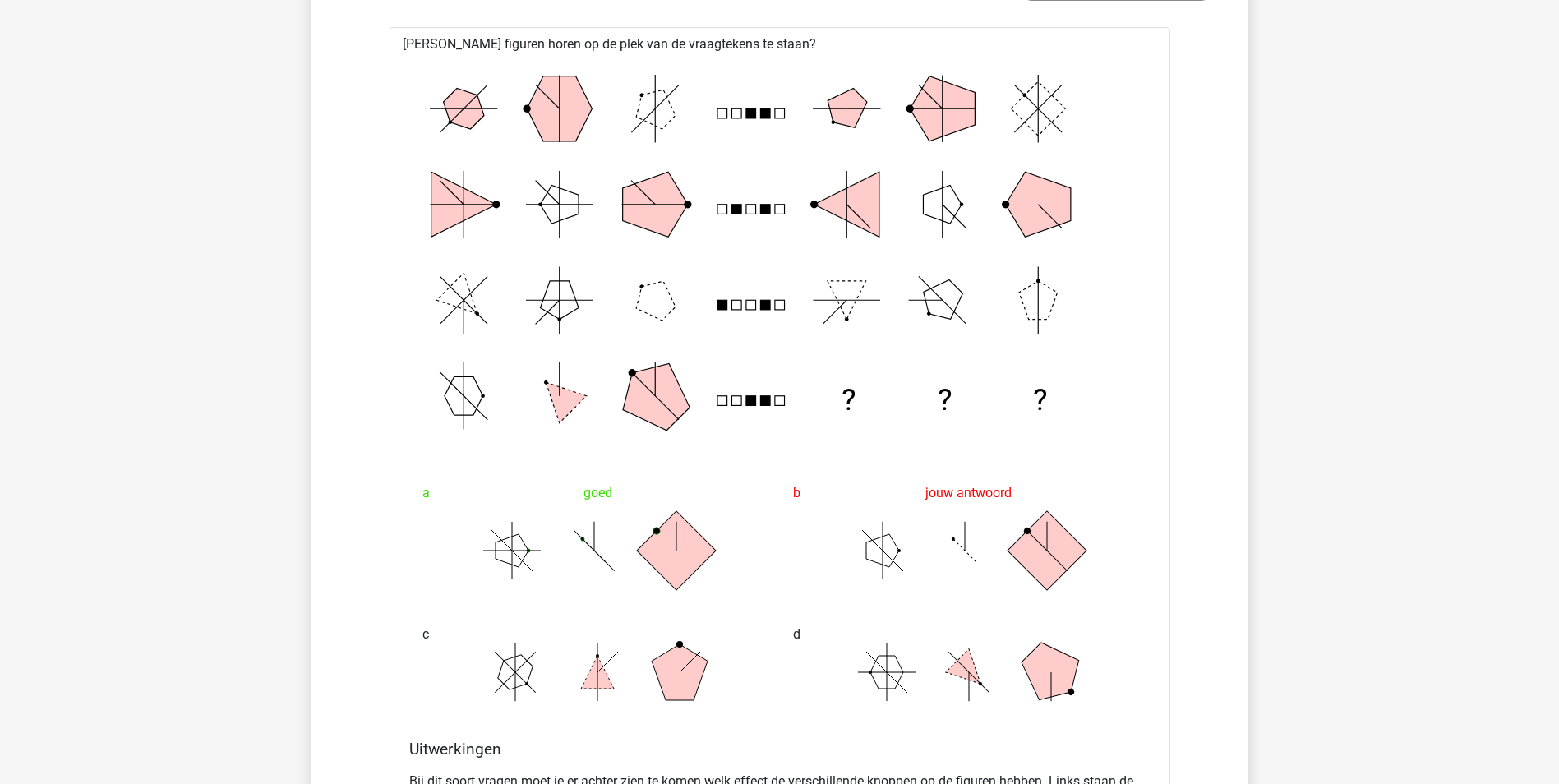
click at [1044, 477] on div "jouw antwoord" at bounding box center [964, 493] width 344 height 33
click at [1121, 246] on icon "? ? ?" at bounding box center [780, 252] width 728 height 383
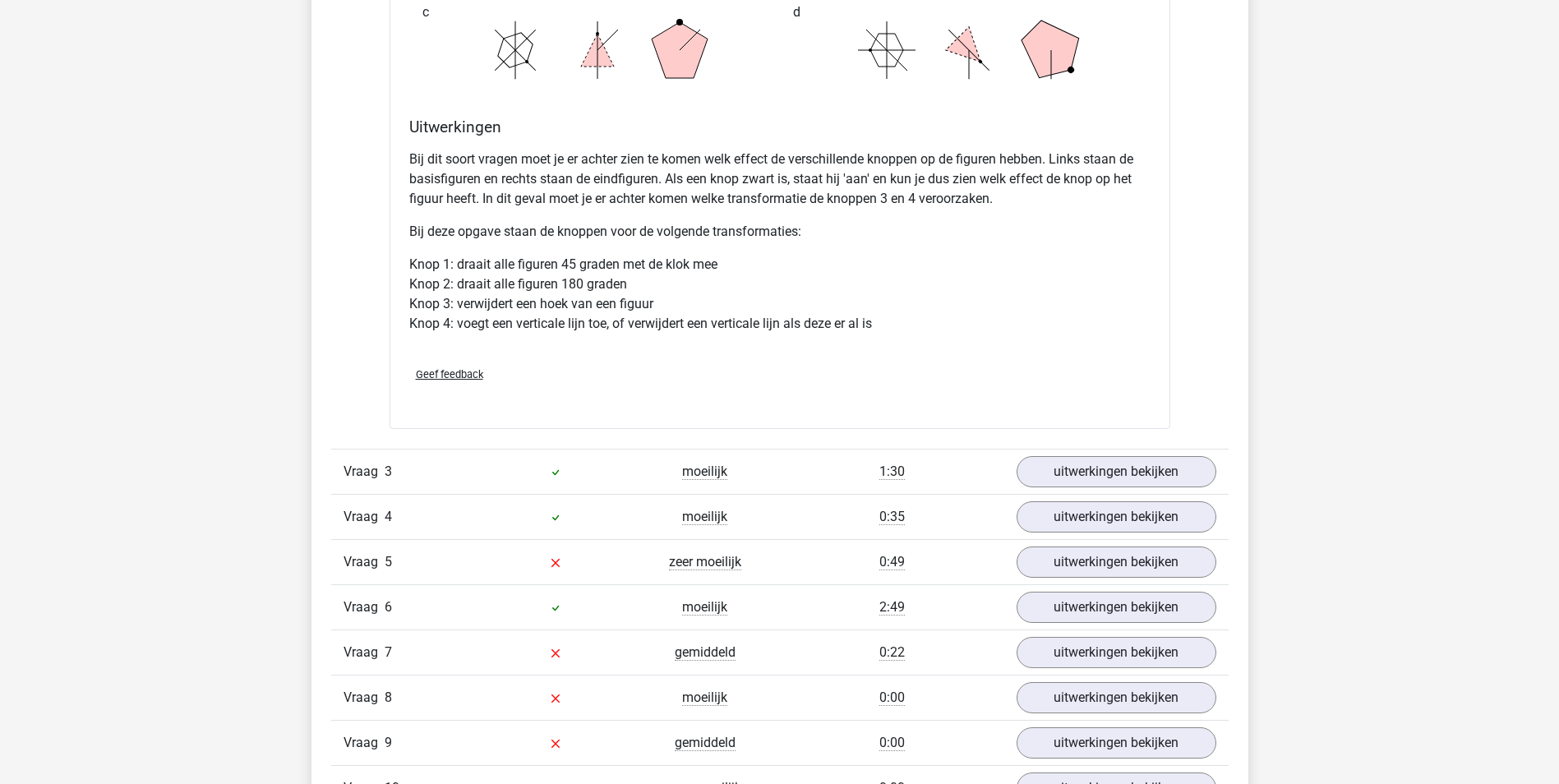
scroll to position [1801, 0]
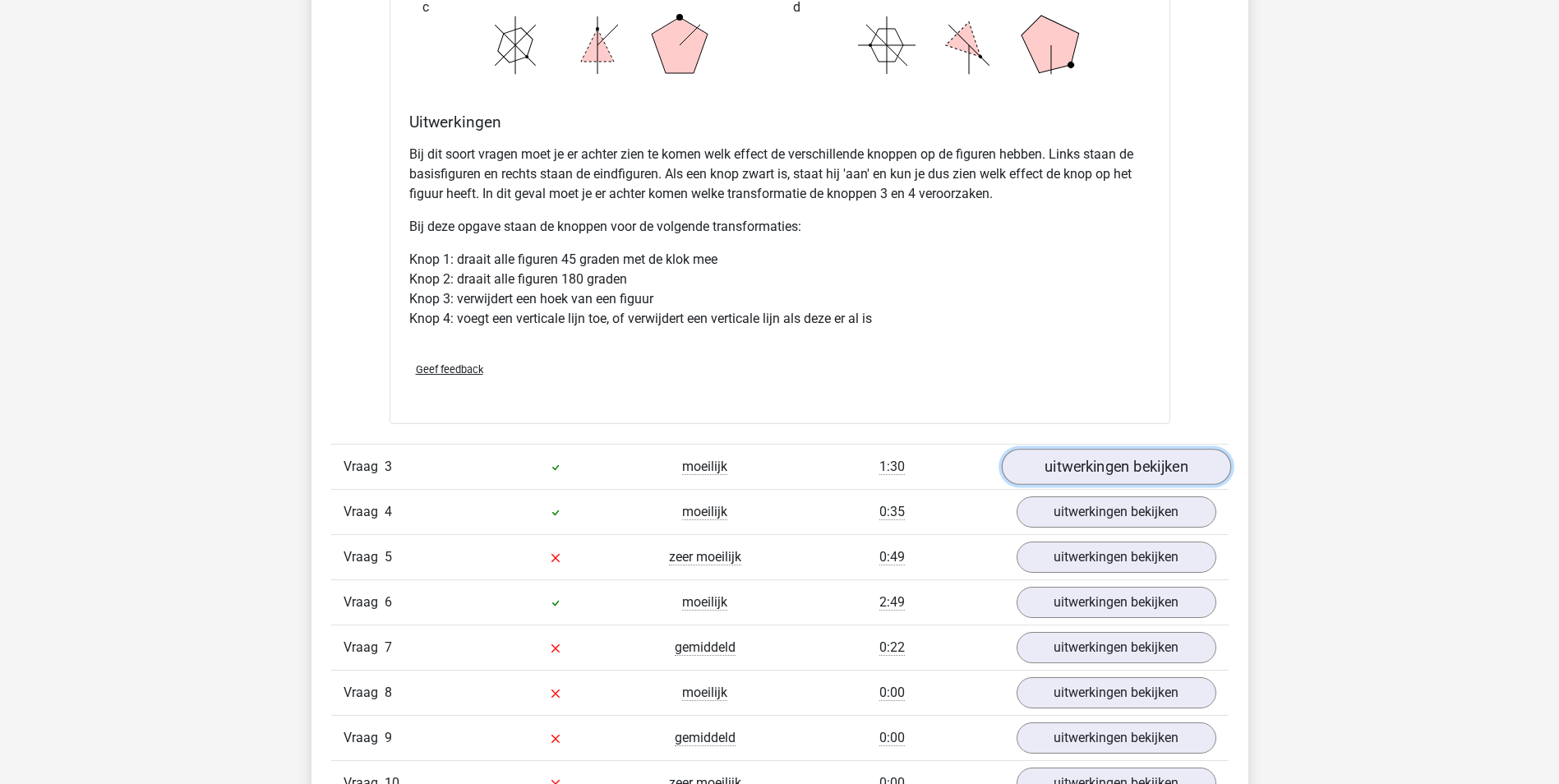
click at [1057, 464] on link "uitwerkingen bekijken" at bounding box center [1116, 467] width 229 height 36
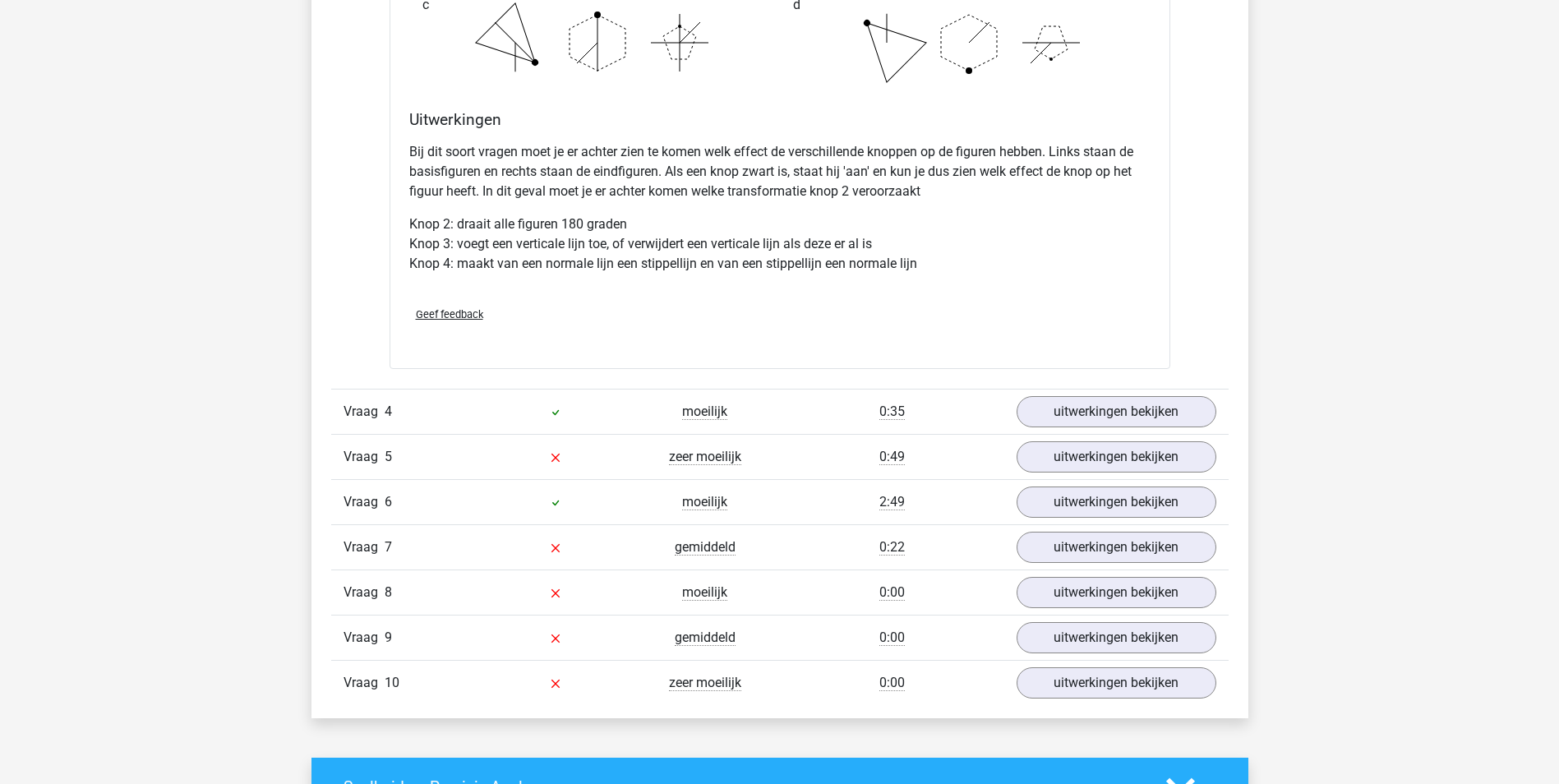
scroll to position [2959, 0]
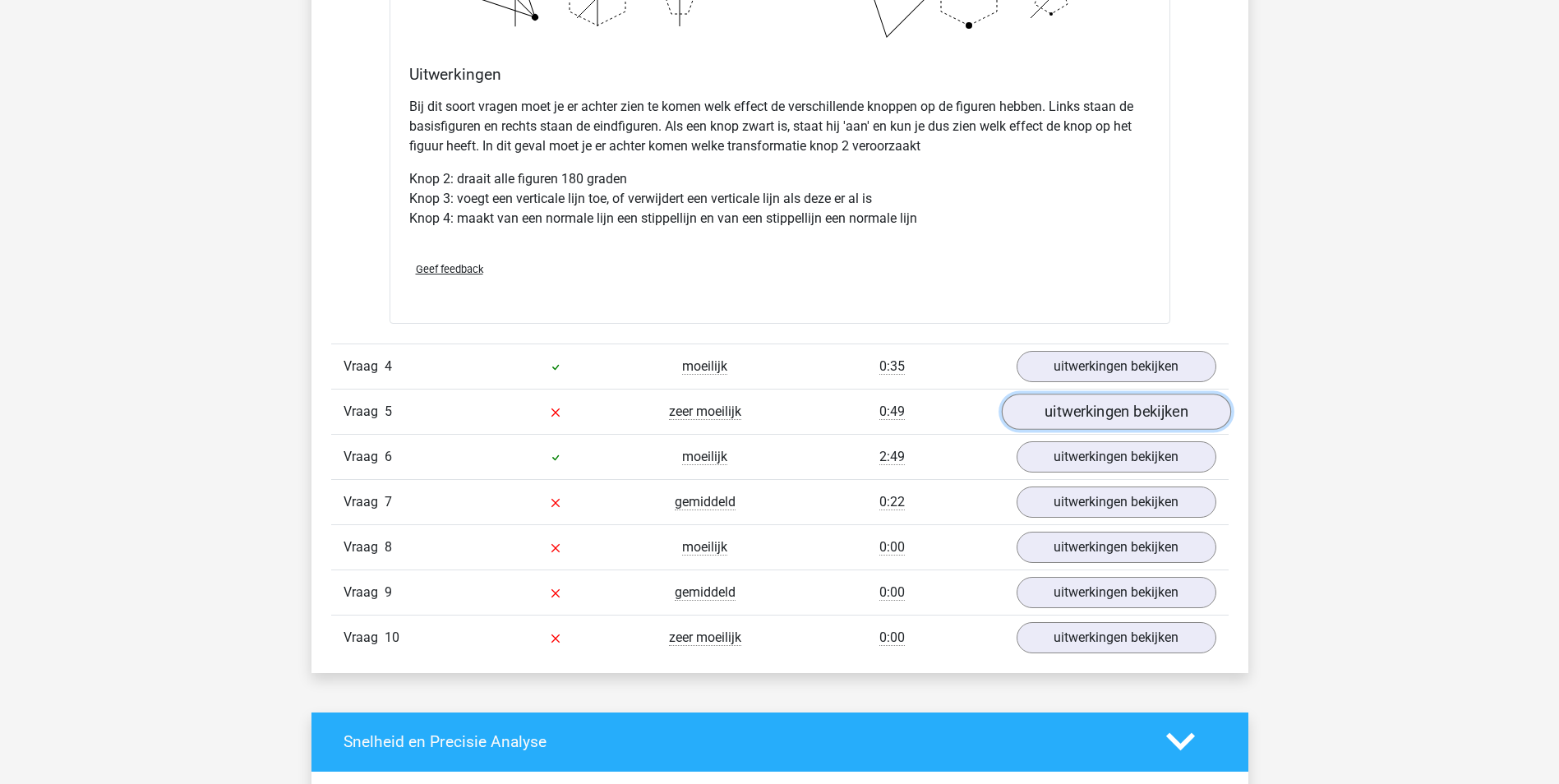
click at [1069, 411] on link "uitwerkingen bekijken" at bounding box center [1116, 411] width 229 height 36
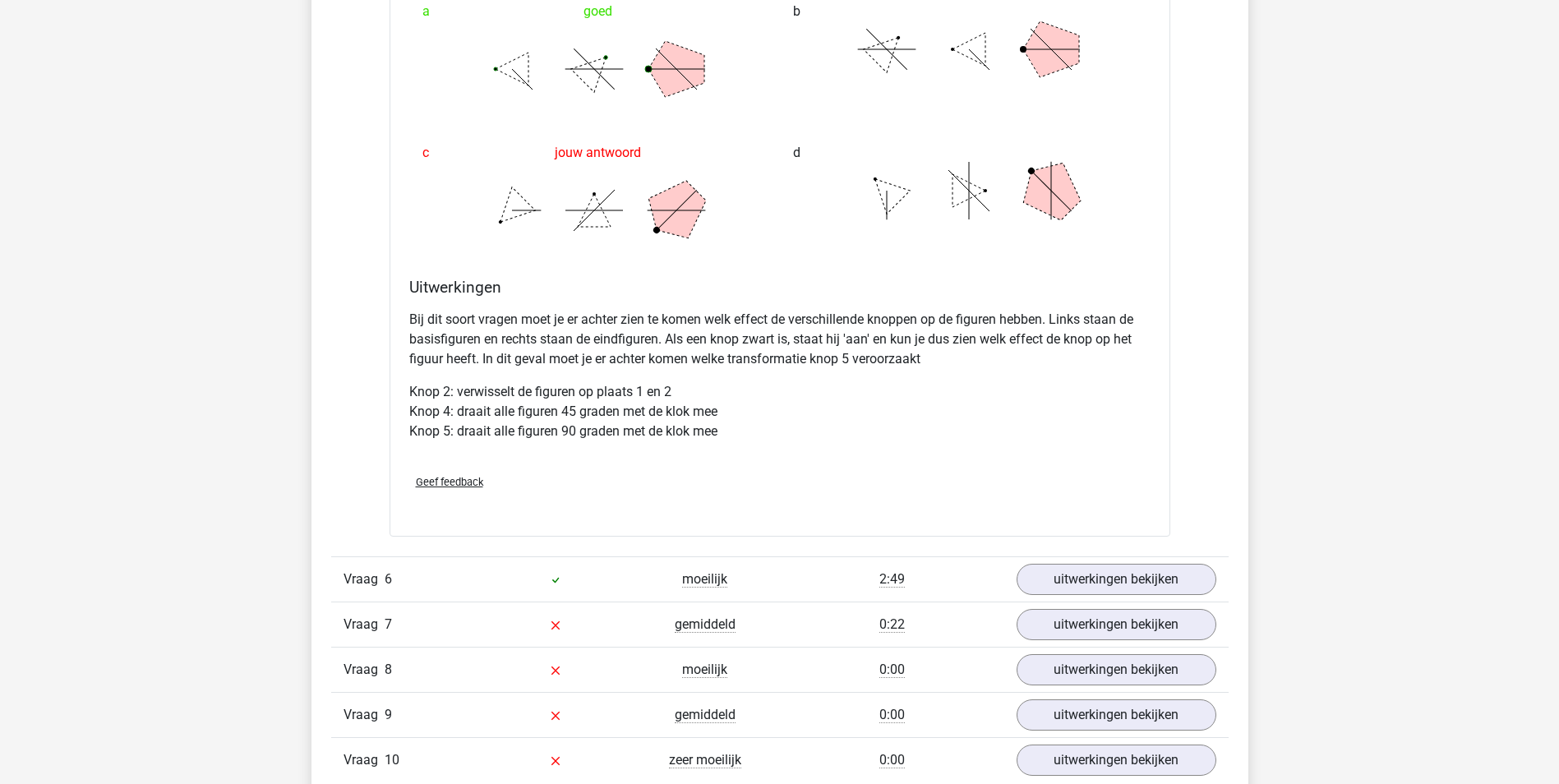
scroll to position [3961, 0]
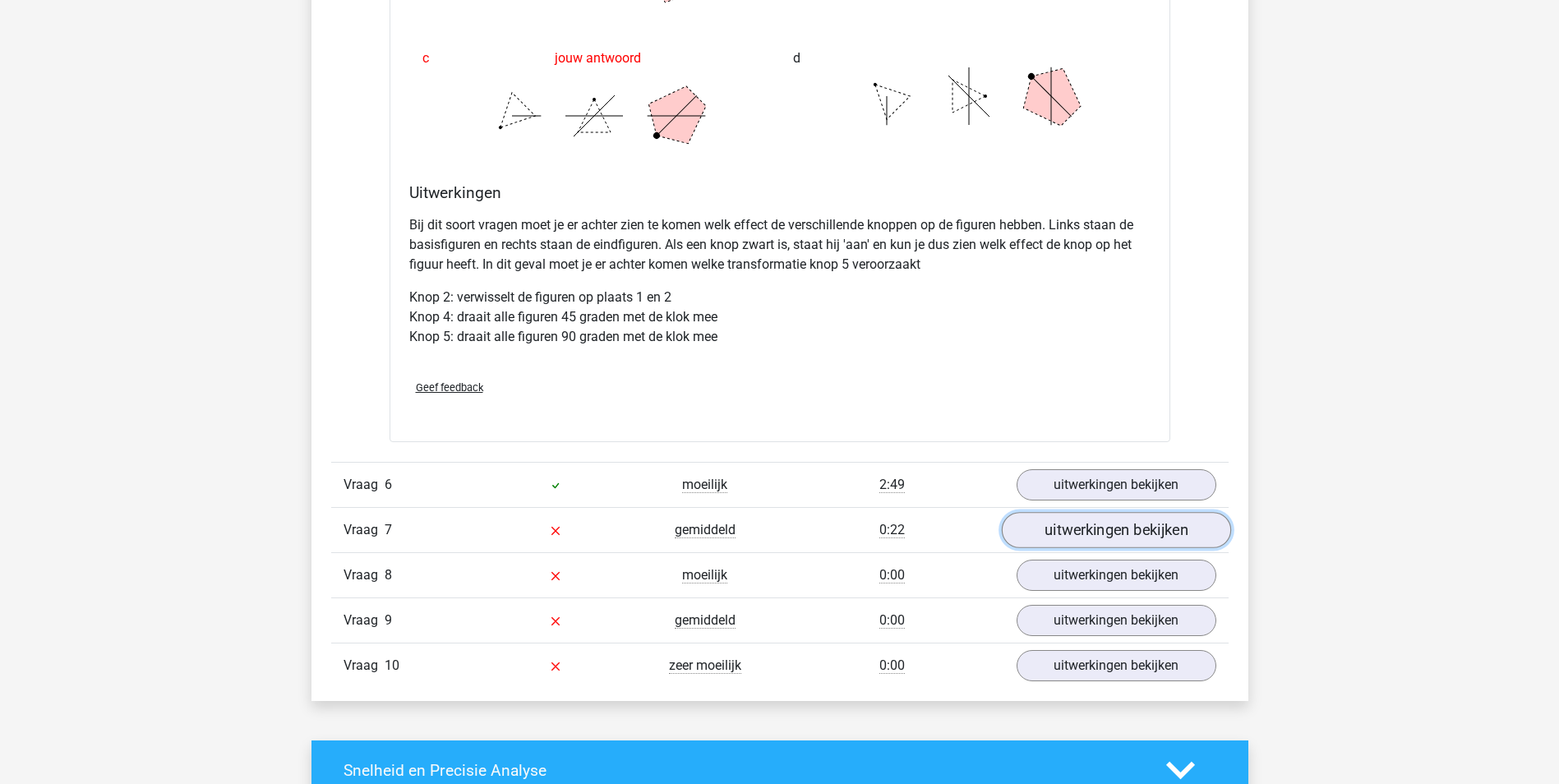
click at [1111, 524] on link "uitwerkingen bekijken" at bounding box center [1116, 531] width 229 height 36
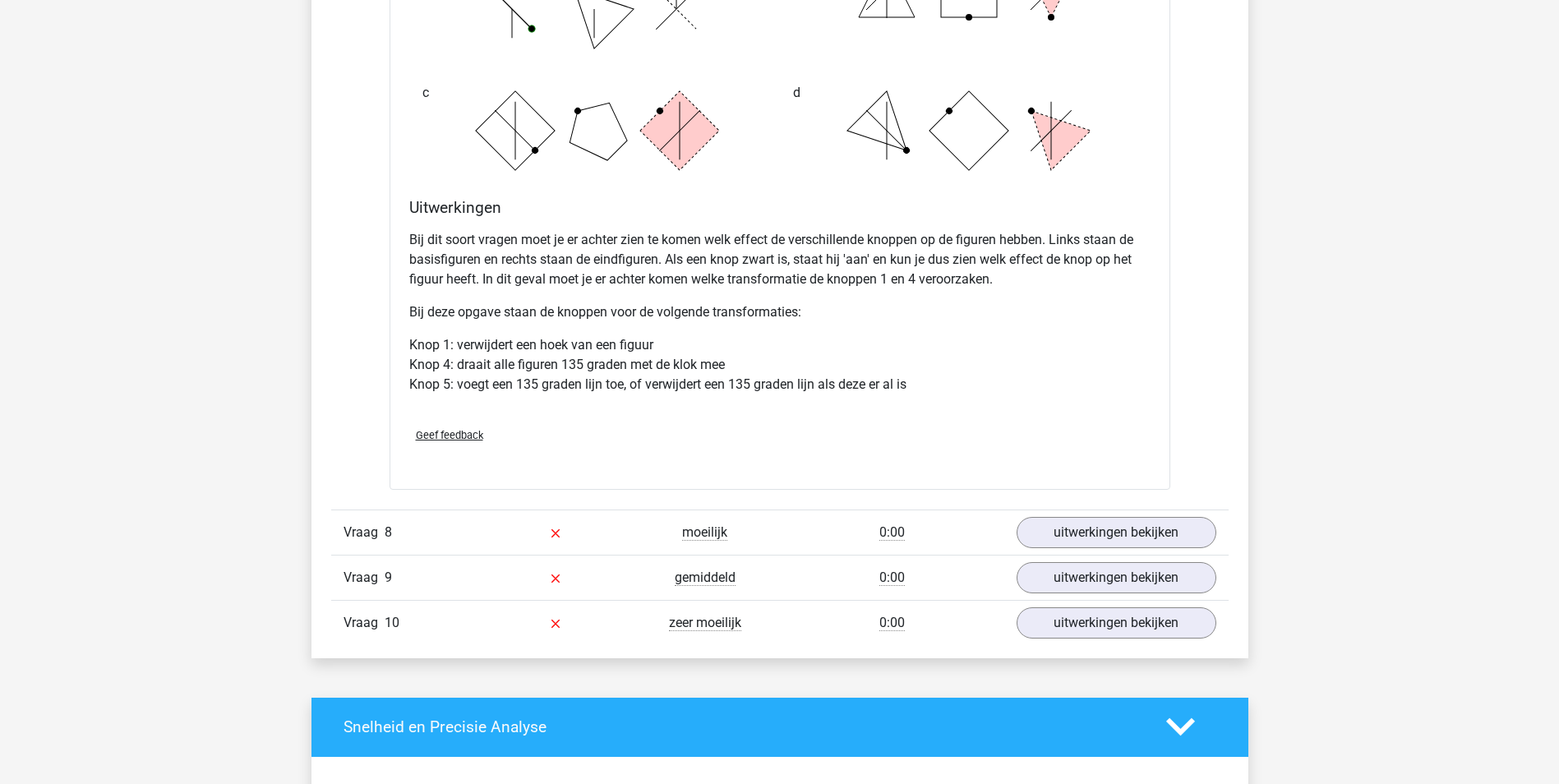
scroll to position [5087, 0]
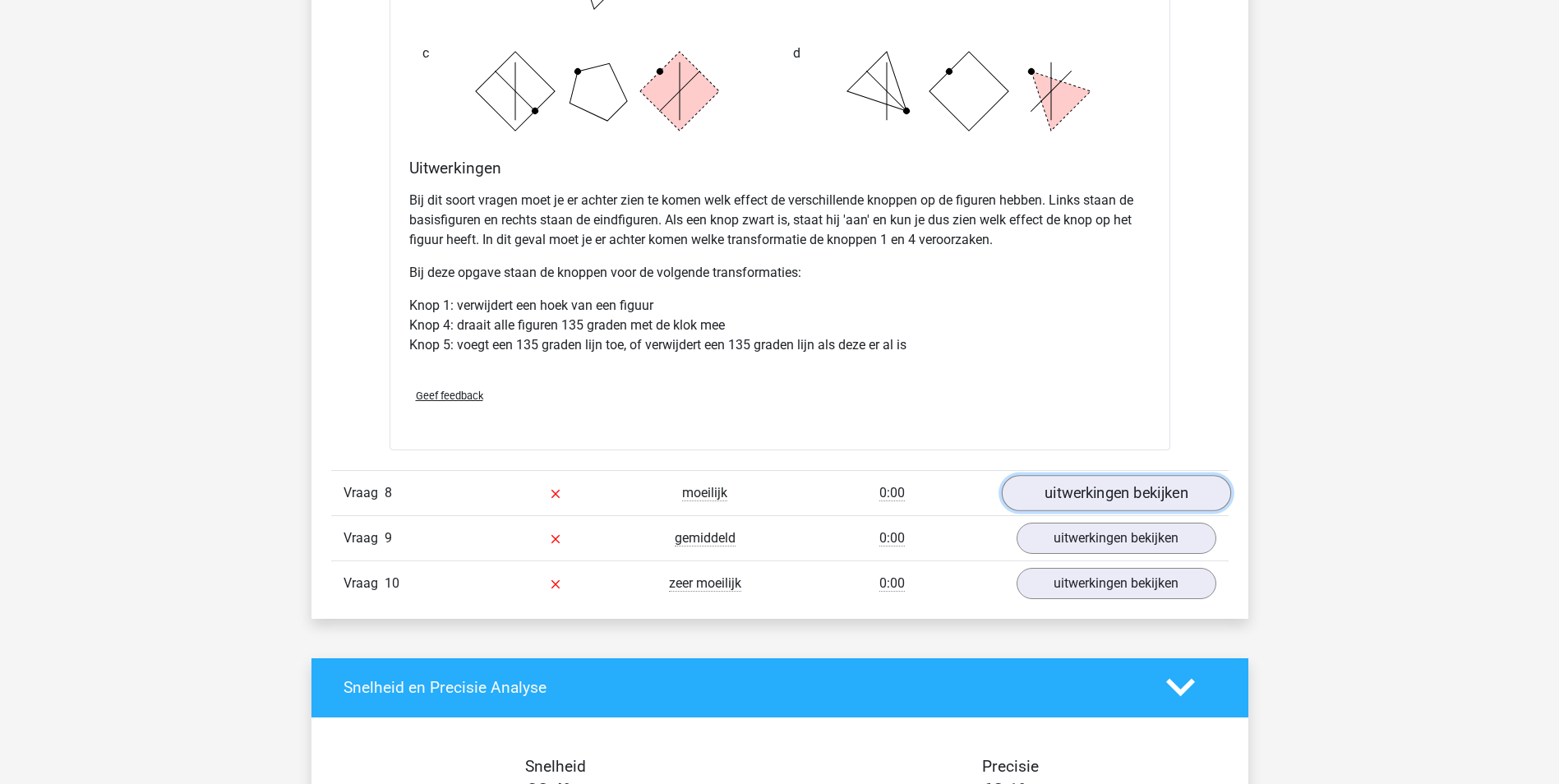
click at [1082, 498] on link "uitwerkingen bekijken" at bounding box center [1116, 493] width 229 height 36
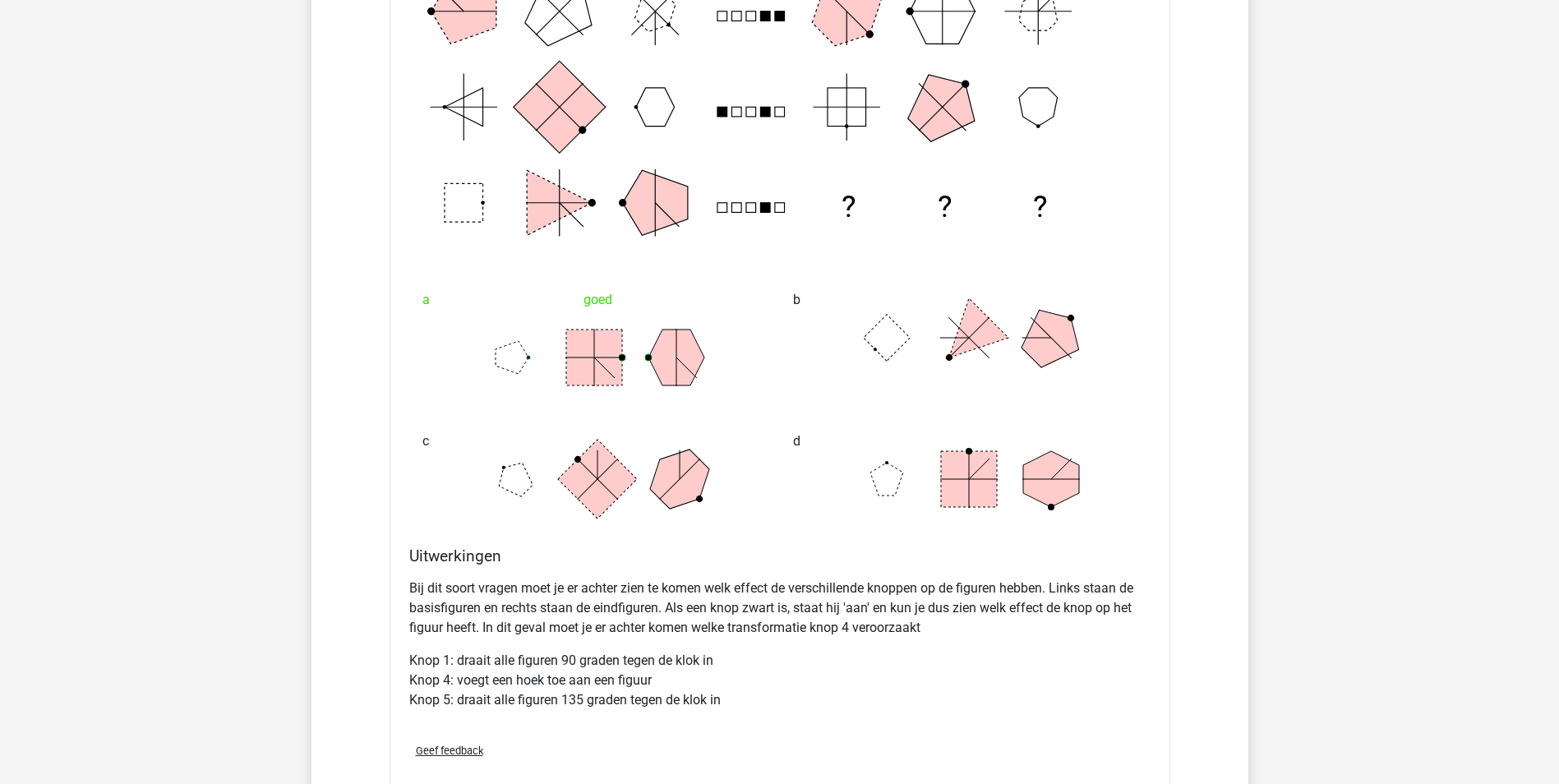
scroll to position [6012, 0]
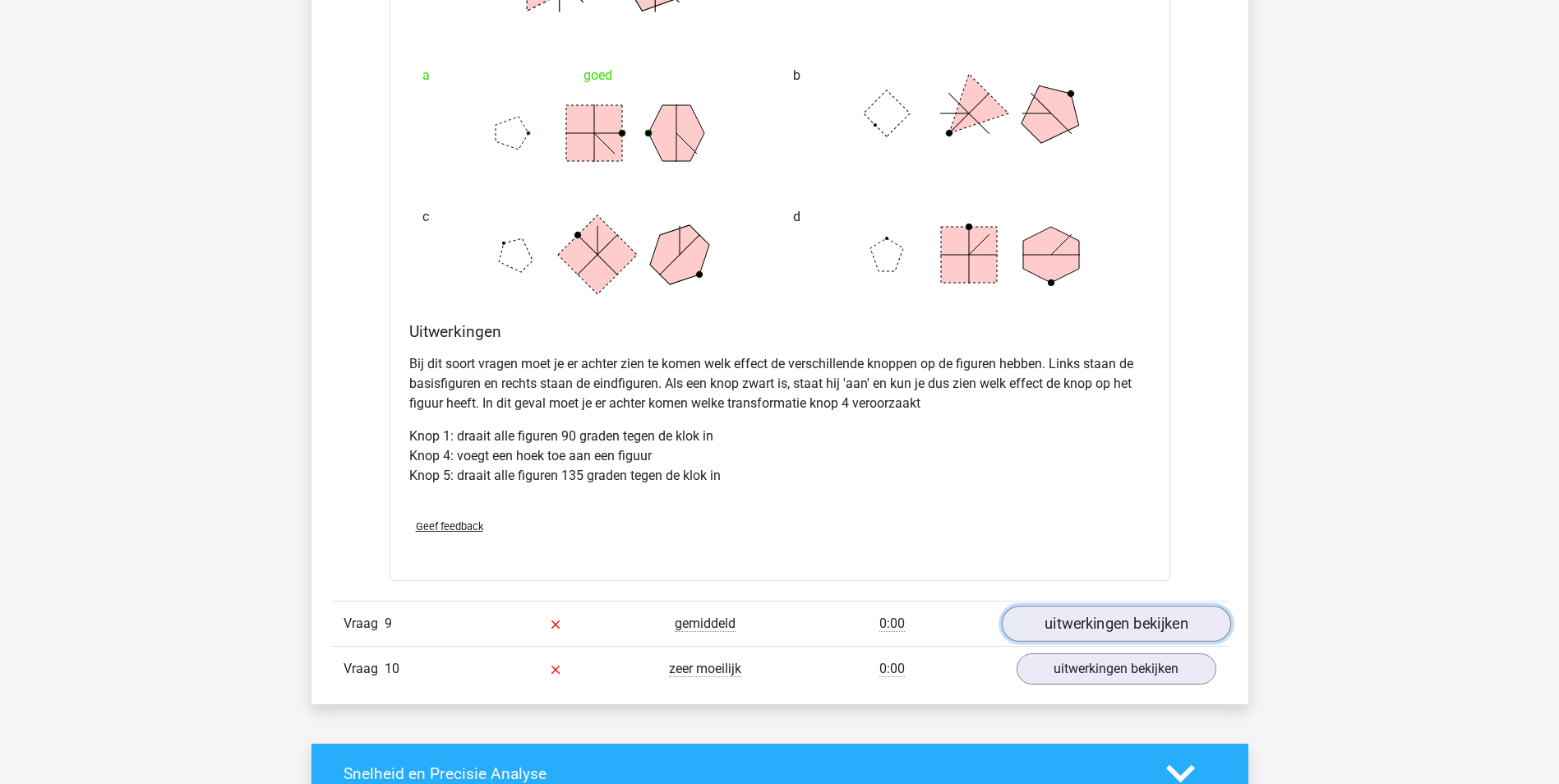
click at [1070, 629] on link "uitwerkingen bekijken" at bounding box center [1116, 625] width 229 height 36
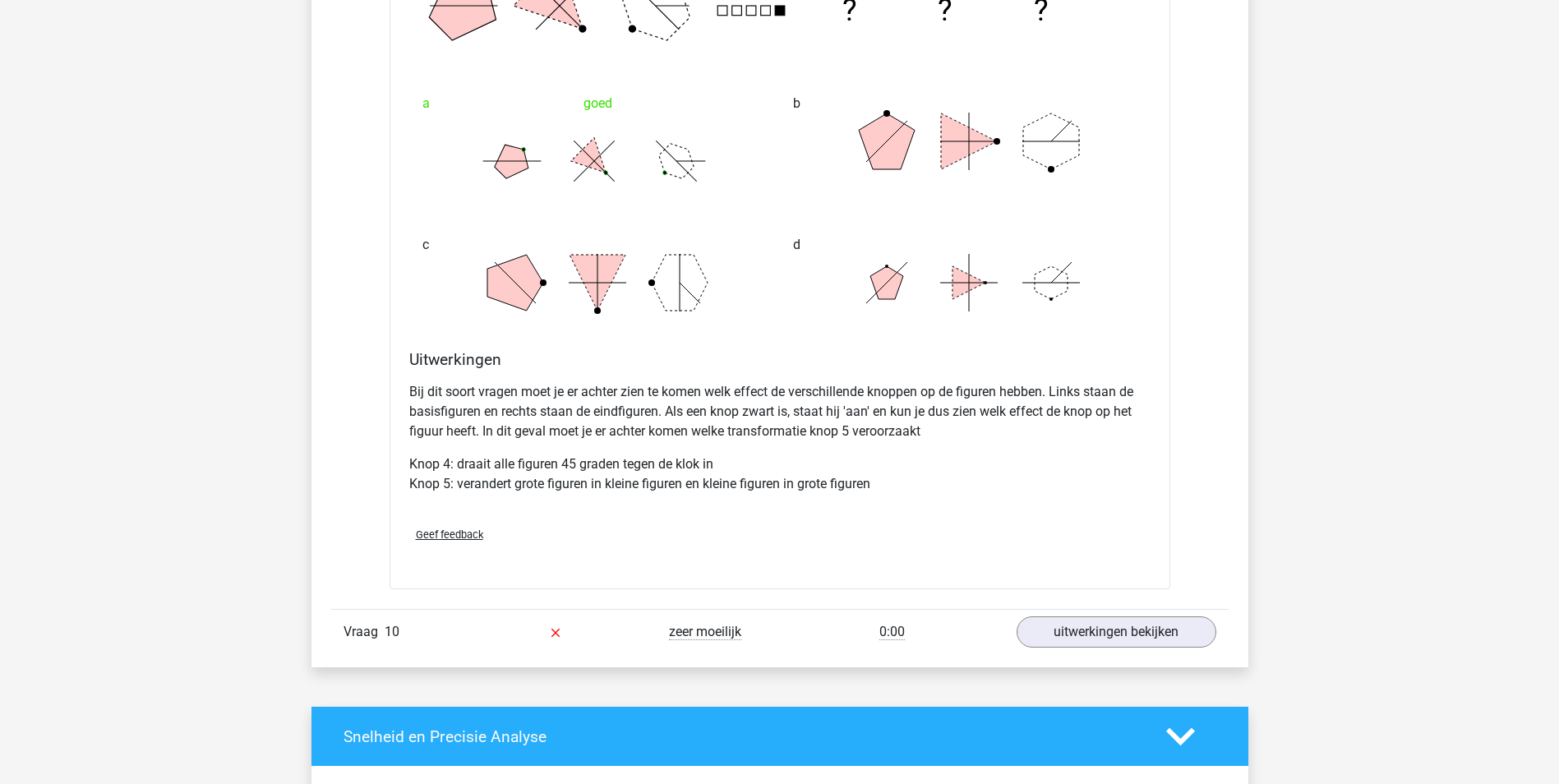
scroll to position [7071, 0]
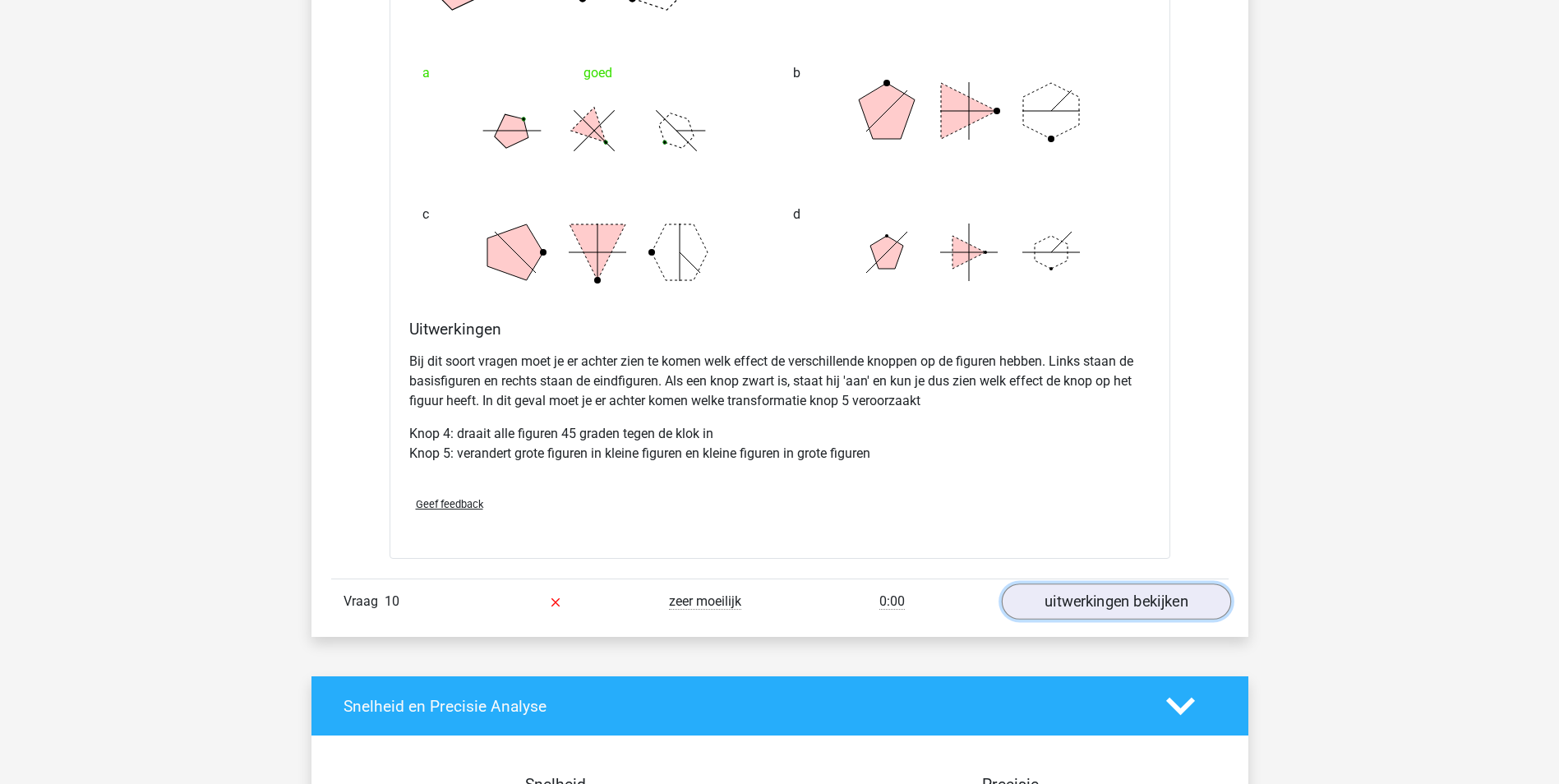
click at [1115, 607] on link "uitwerkingen bekijken" at bounding box center [1116, 601] width 229 height 36
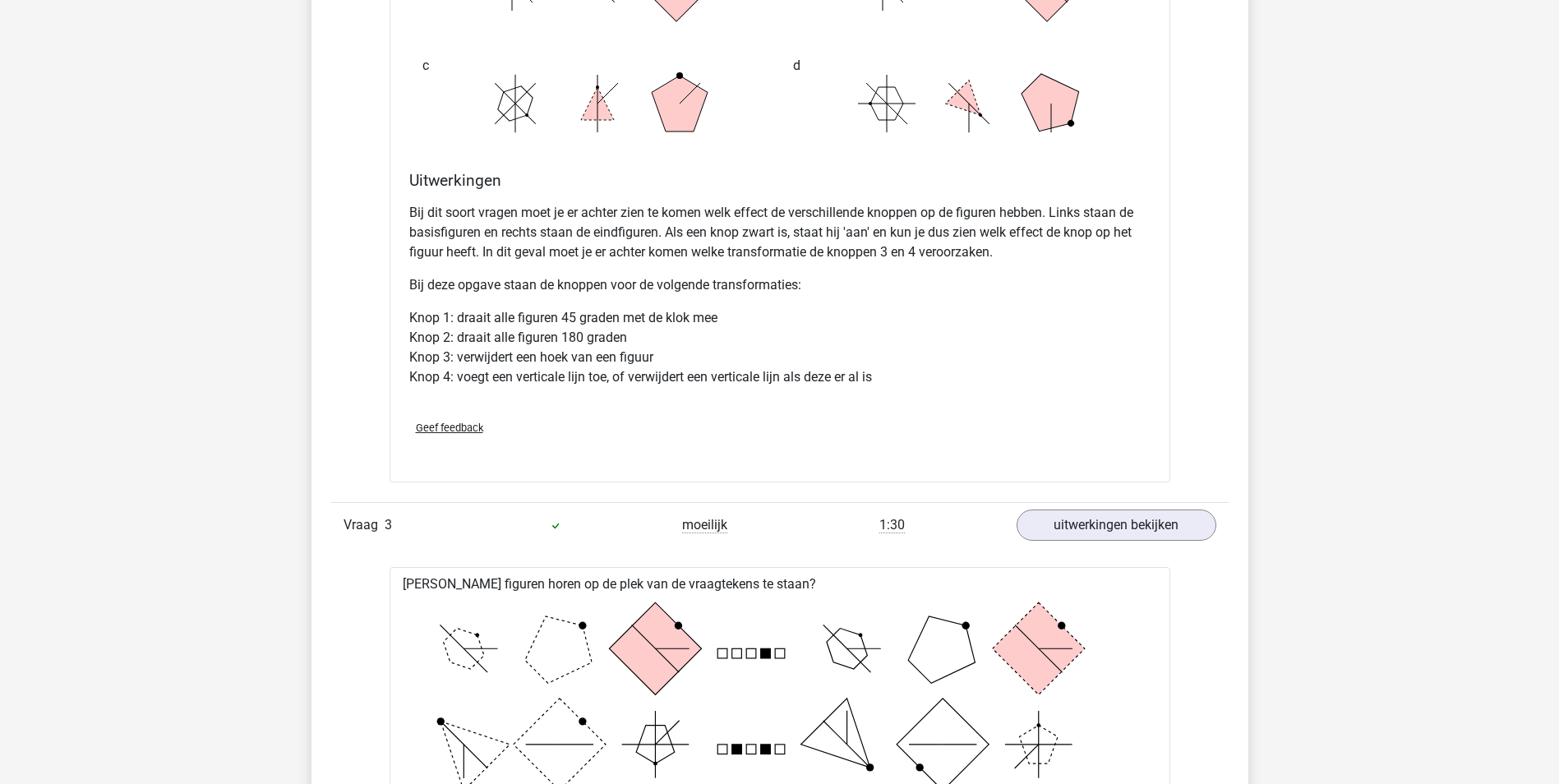
scroll to position [1632, 0]
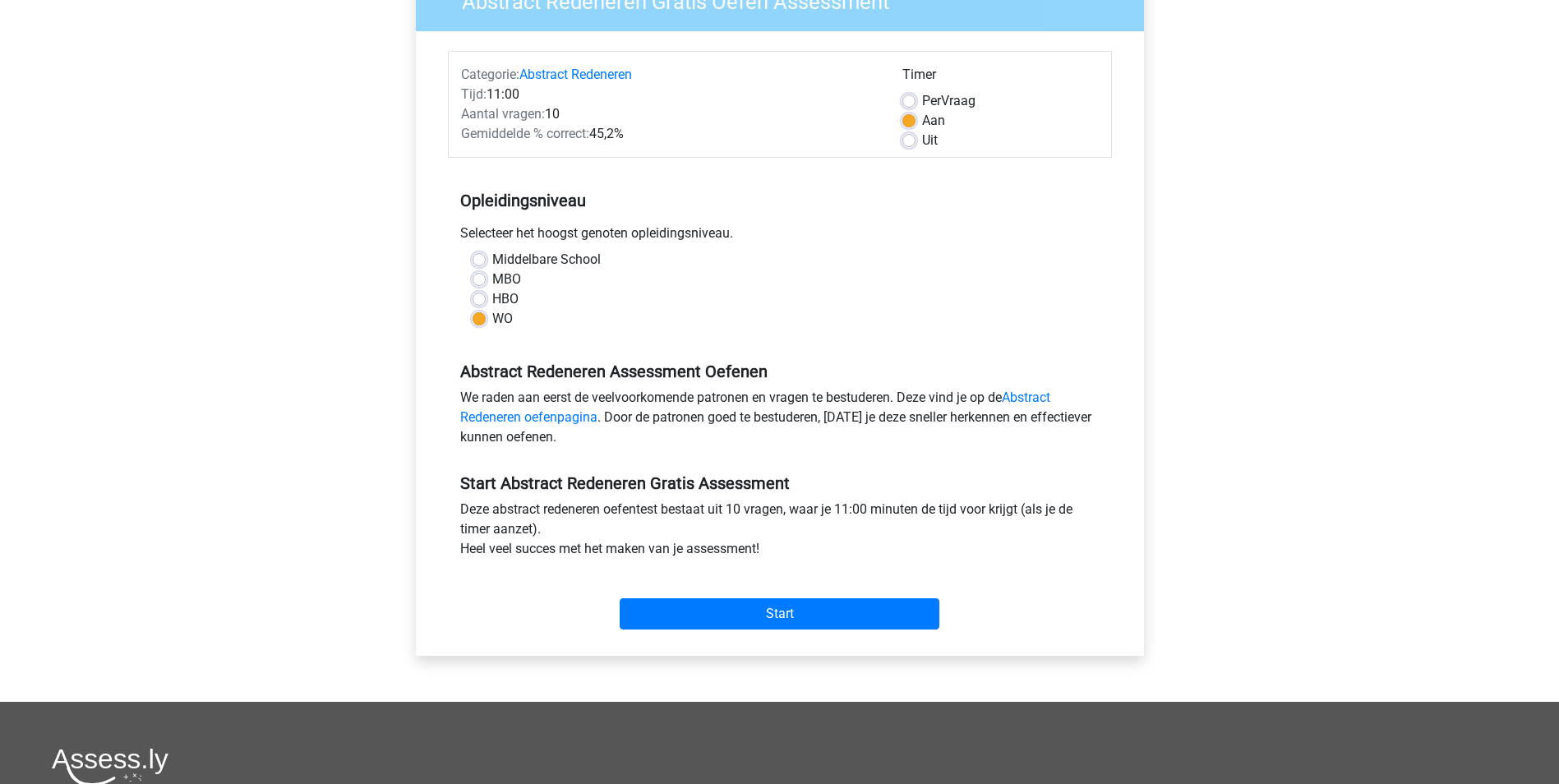
scroll to position [177, 0]
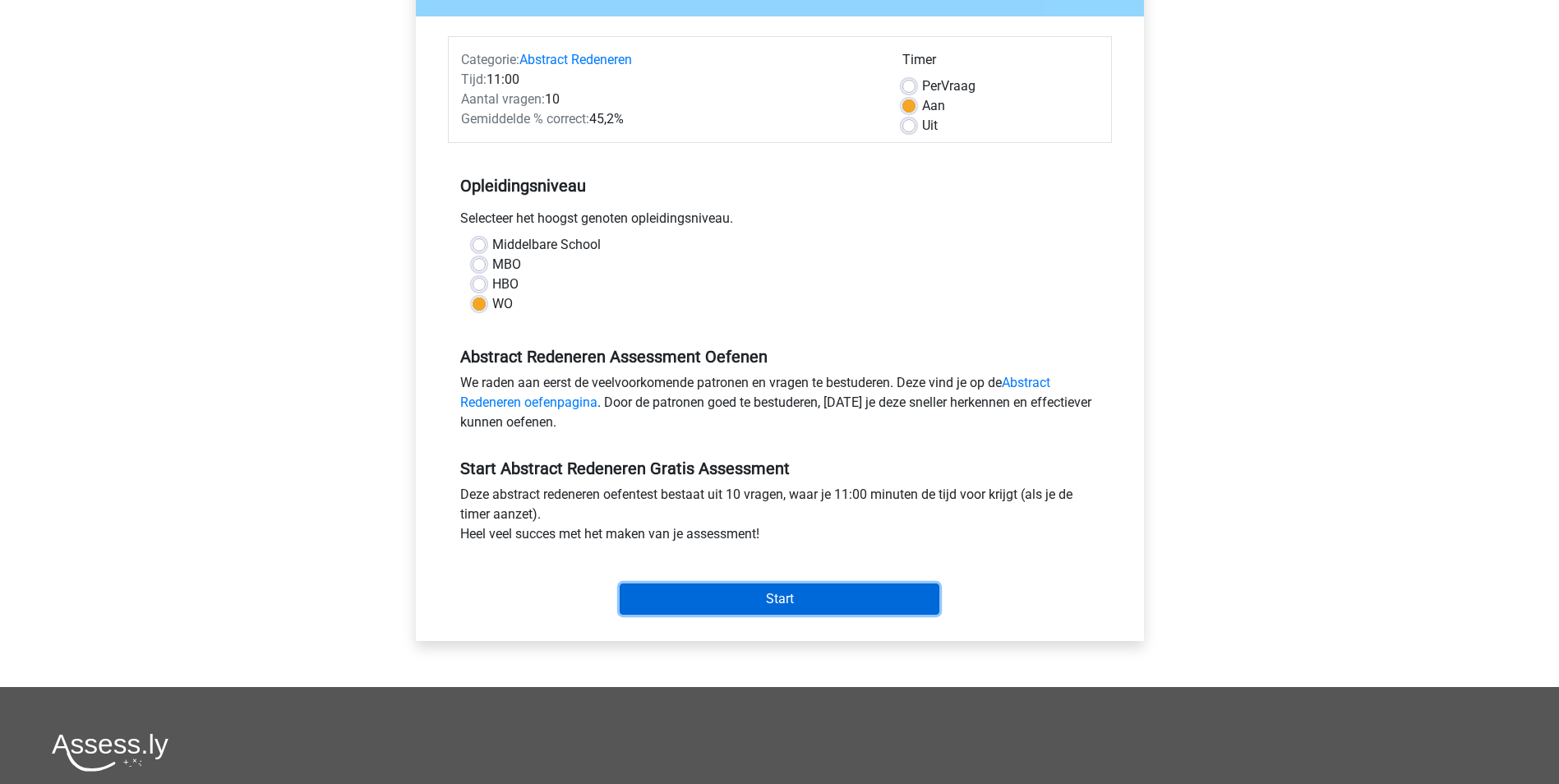
click at [689, 591] on input "Start" at bounding box center [779, 598] width 320 height 31
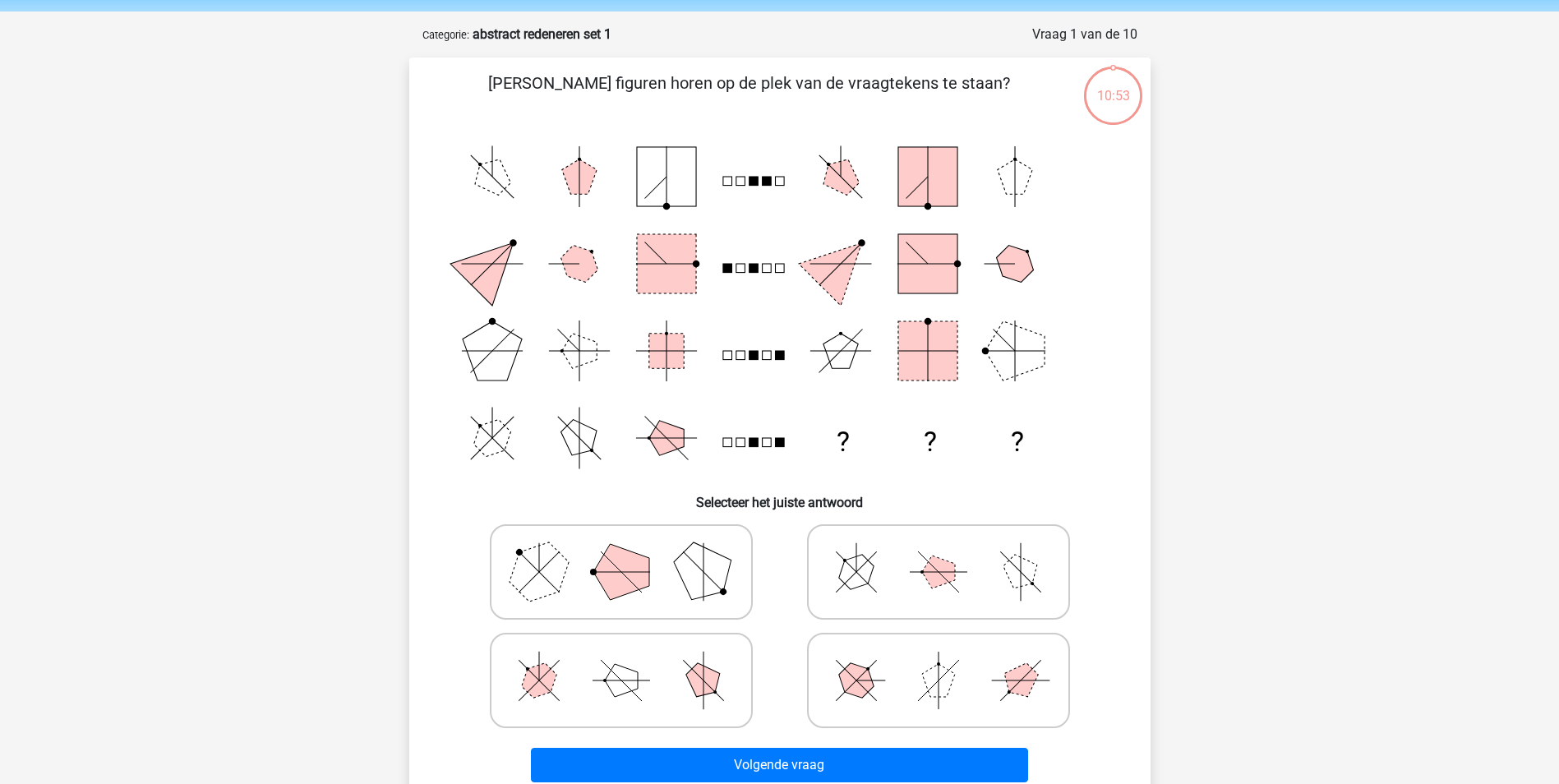
scroll to position [59, 0]
click at [622, 582] on polygon at bounding box center [621, 571] width 56 height 56
click at [622, 551] on input "radio" at bounding box center [626, 544] width 10 height 10
radio input "true"
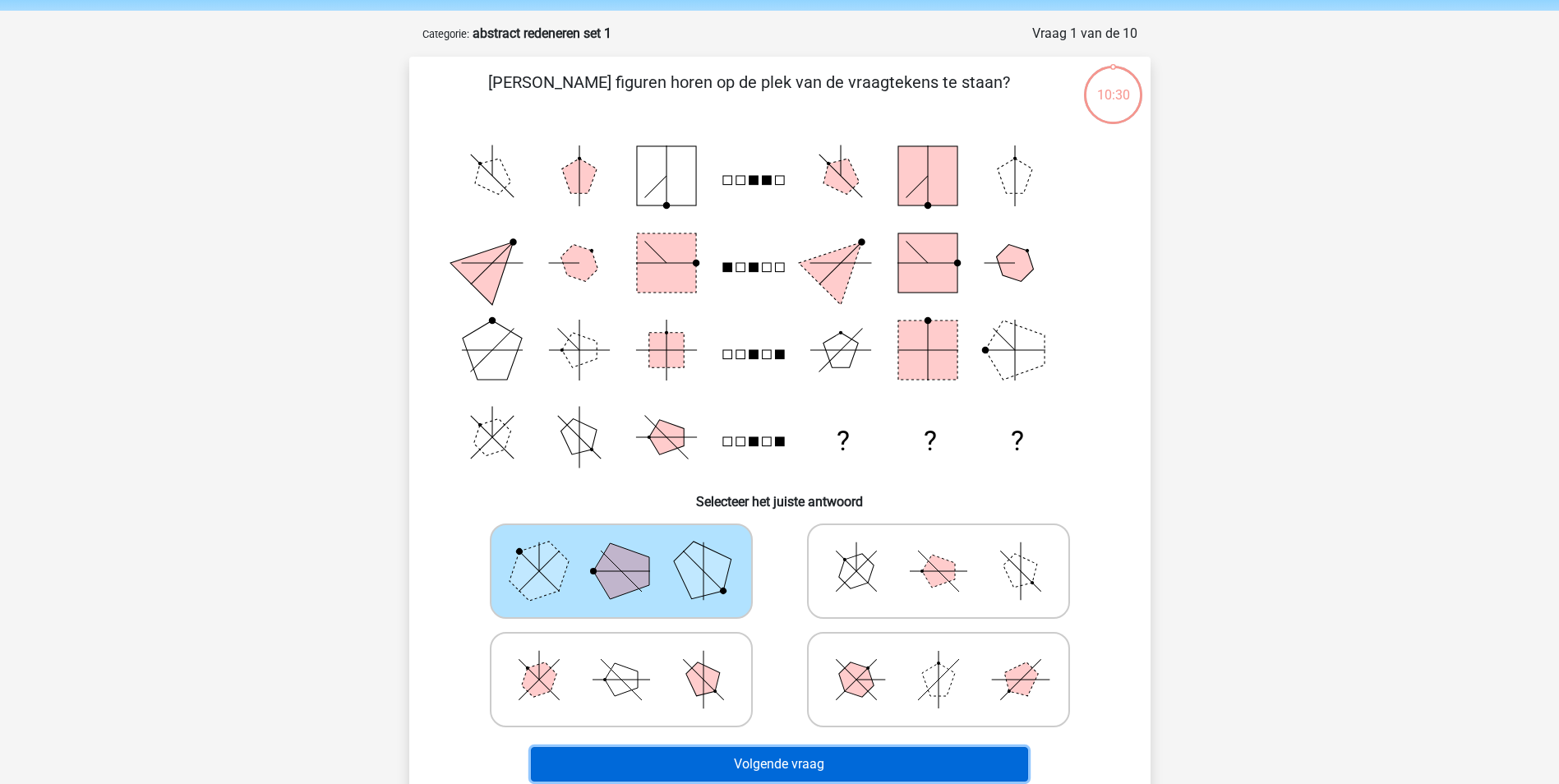
click at [752, 757] on button "Volgende vraag" at bounding box center [780, 764] width 497 height 34
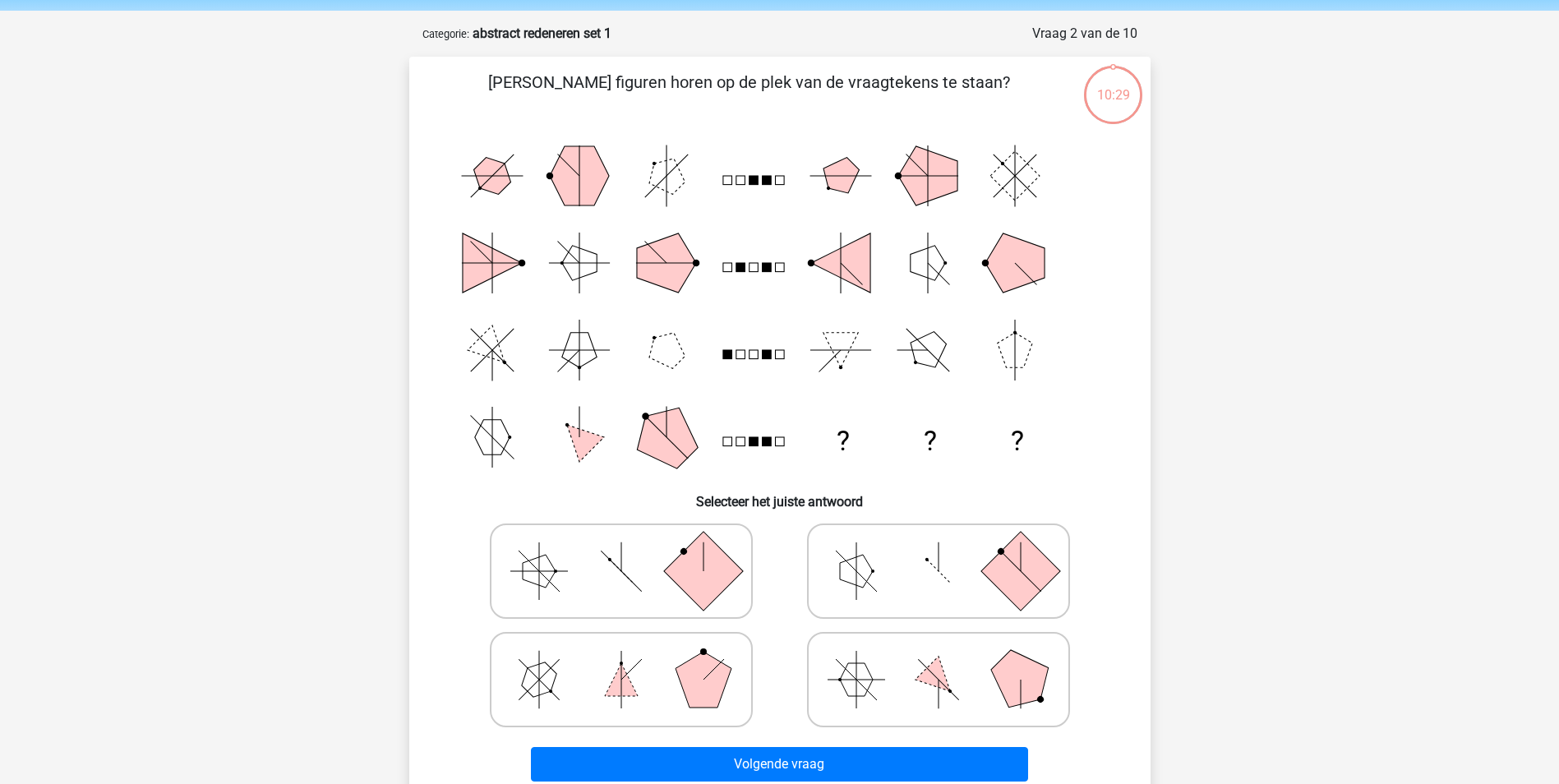
scroll to position [82, 0]
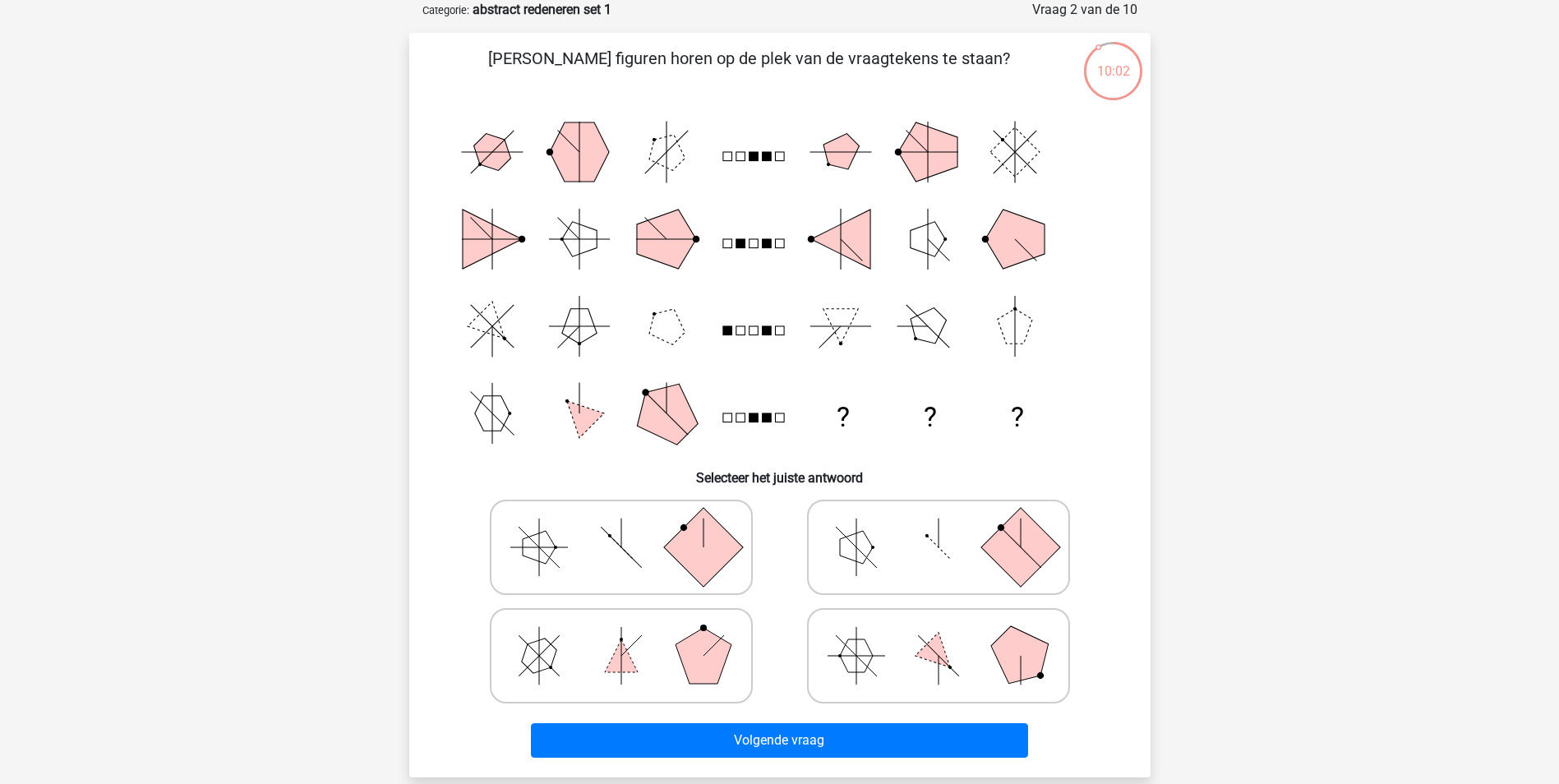
click at [690, 562] on rect at bounding box center [702, 546] width 79 height 79
click at [632, 526] on input "radio" at bounding box center [626, 520] width 10 height 10
radio input "true"
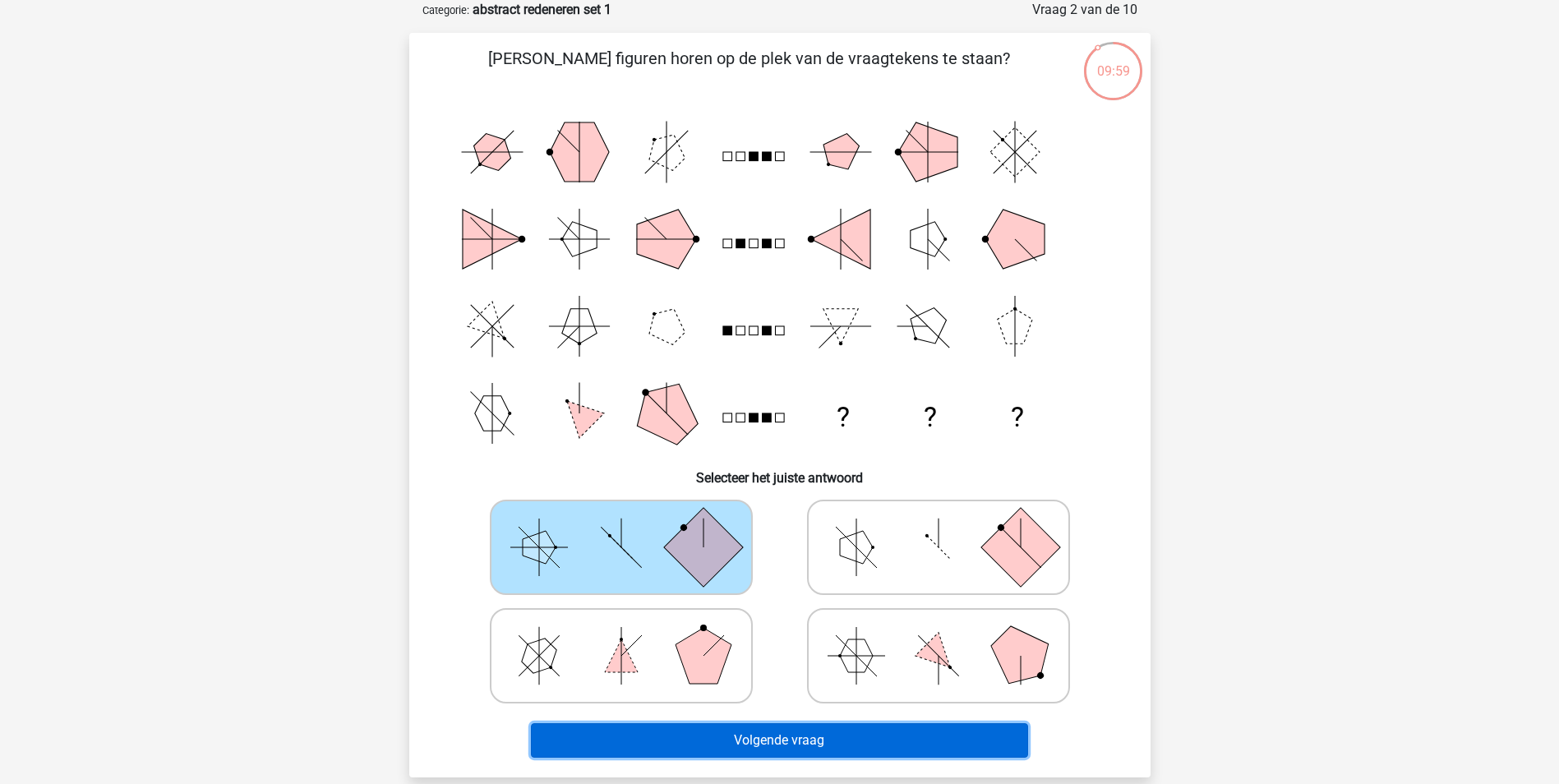
click at [738, 732] on button "Volgende vraag" at bounding box center [780, 740] width 497 height 34
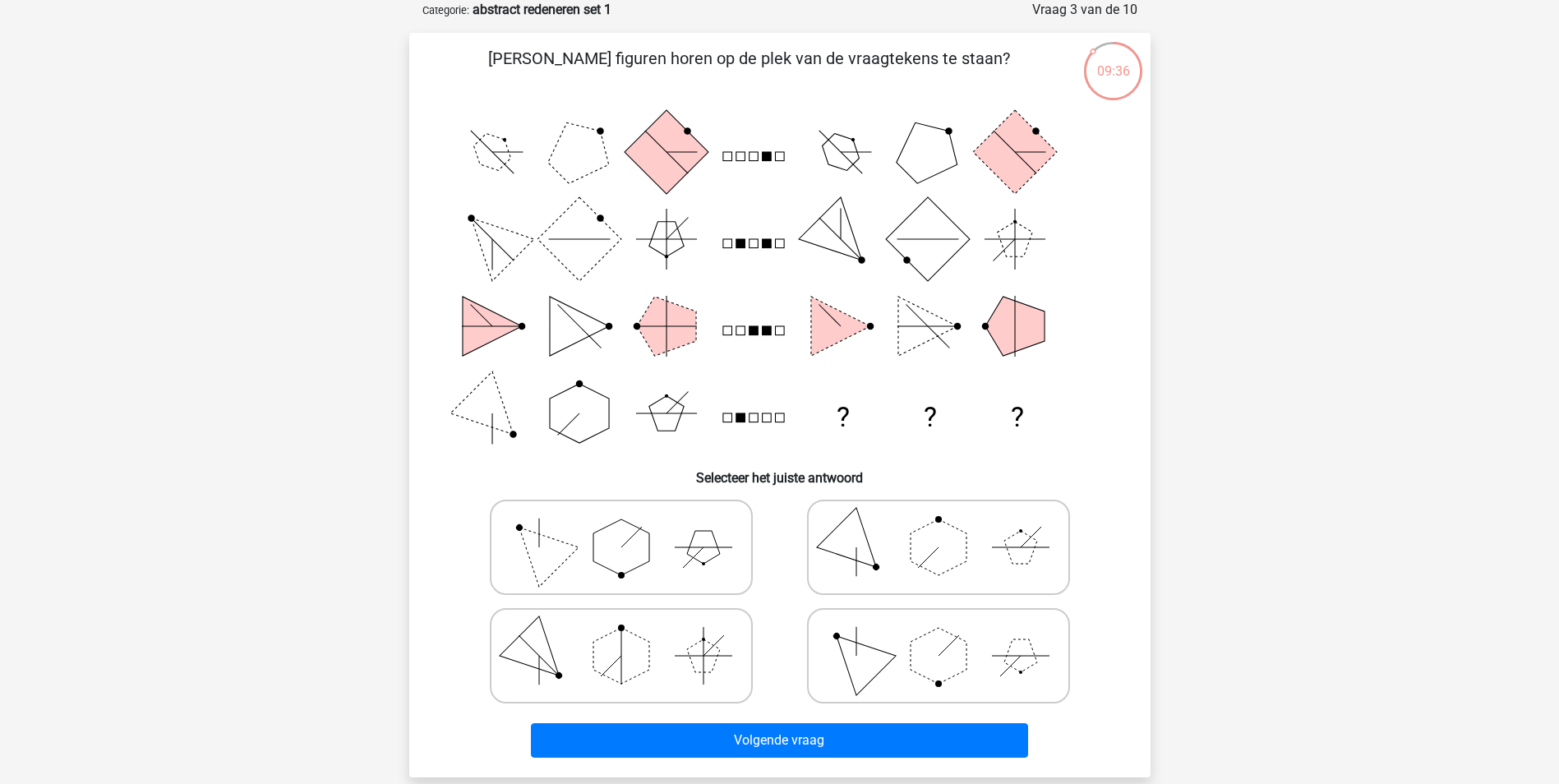
click at [632, 558] on polygon at bounding box center [621, 547] width 56 height 56
click at [632, 526] on input "radio" at bounding box center [626, 520] width 10 height 10
radio input "true"
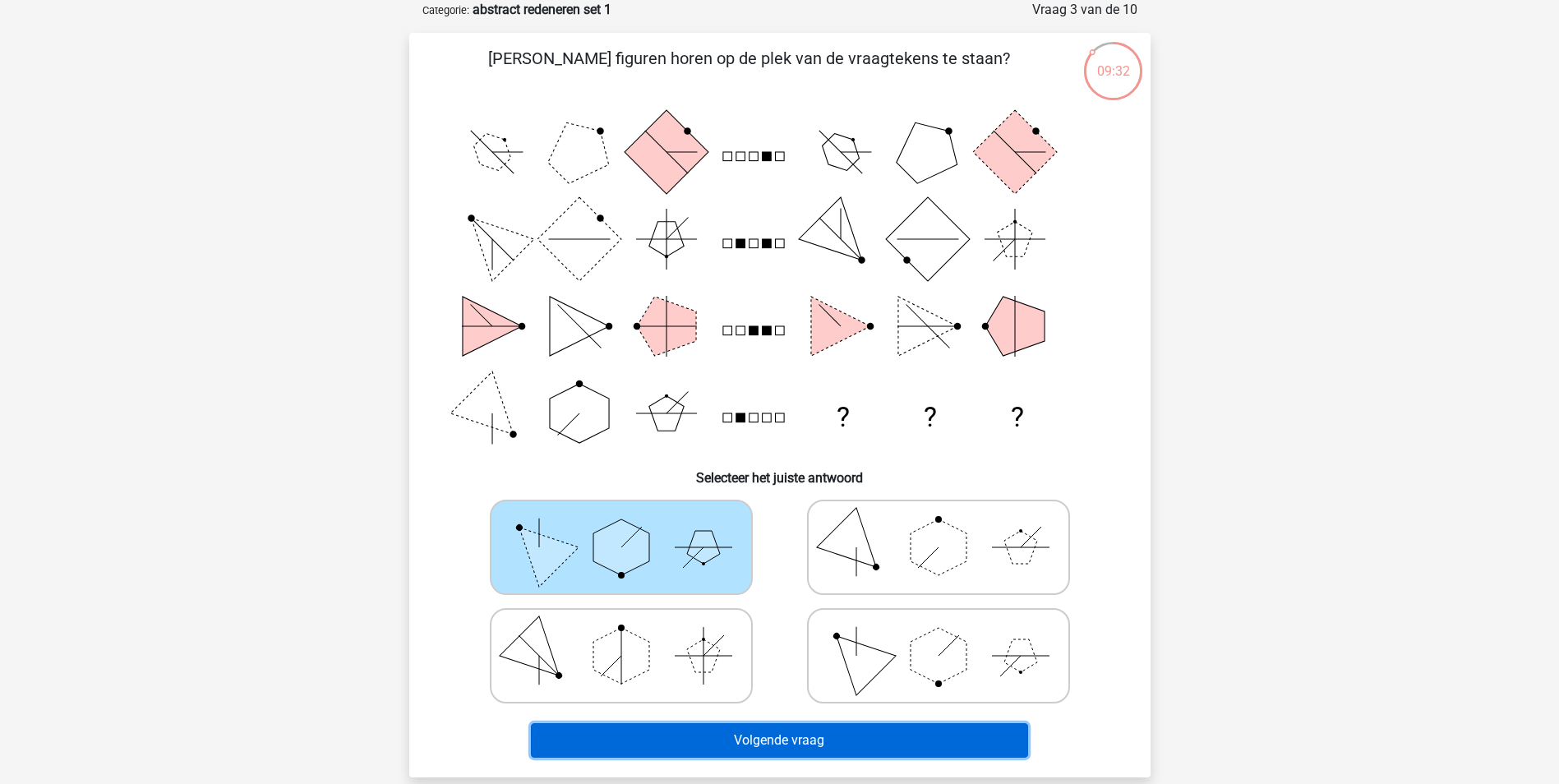
click at [735, 736] on button "Volgende vraag" at bounding box center [780, 740] width 497 height 34
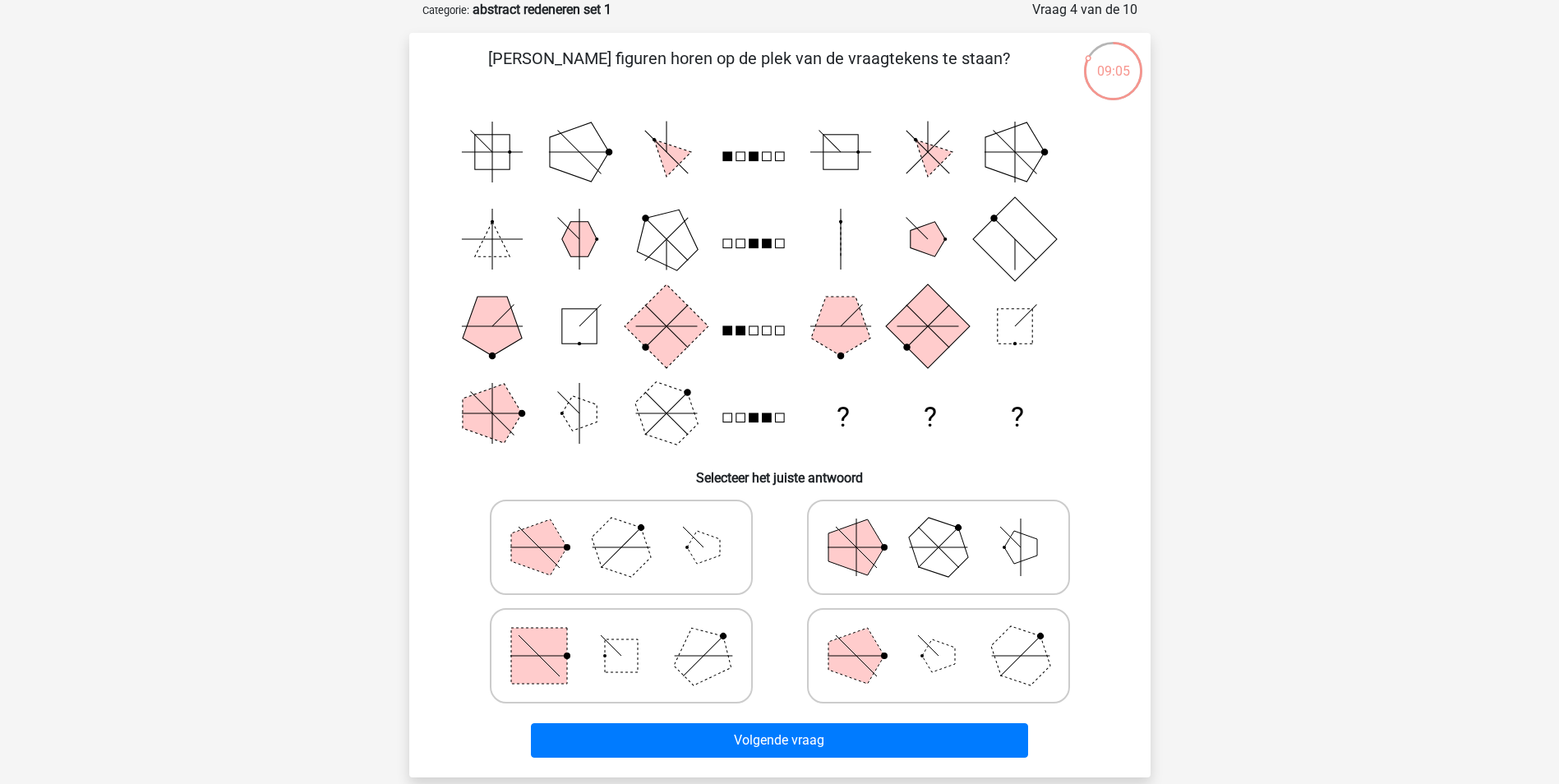
click at [621, 660] on rect at bounding box center [621, 655] width 33 height 33
click at [621, 635] on input "radio" at bounding box center [626, 629] width 10 height 10
radio input "true"
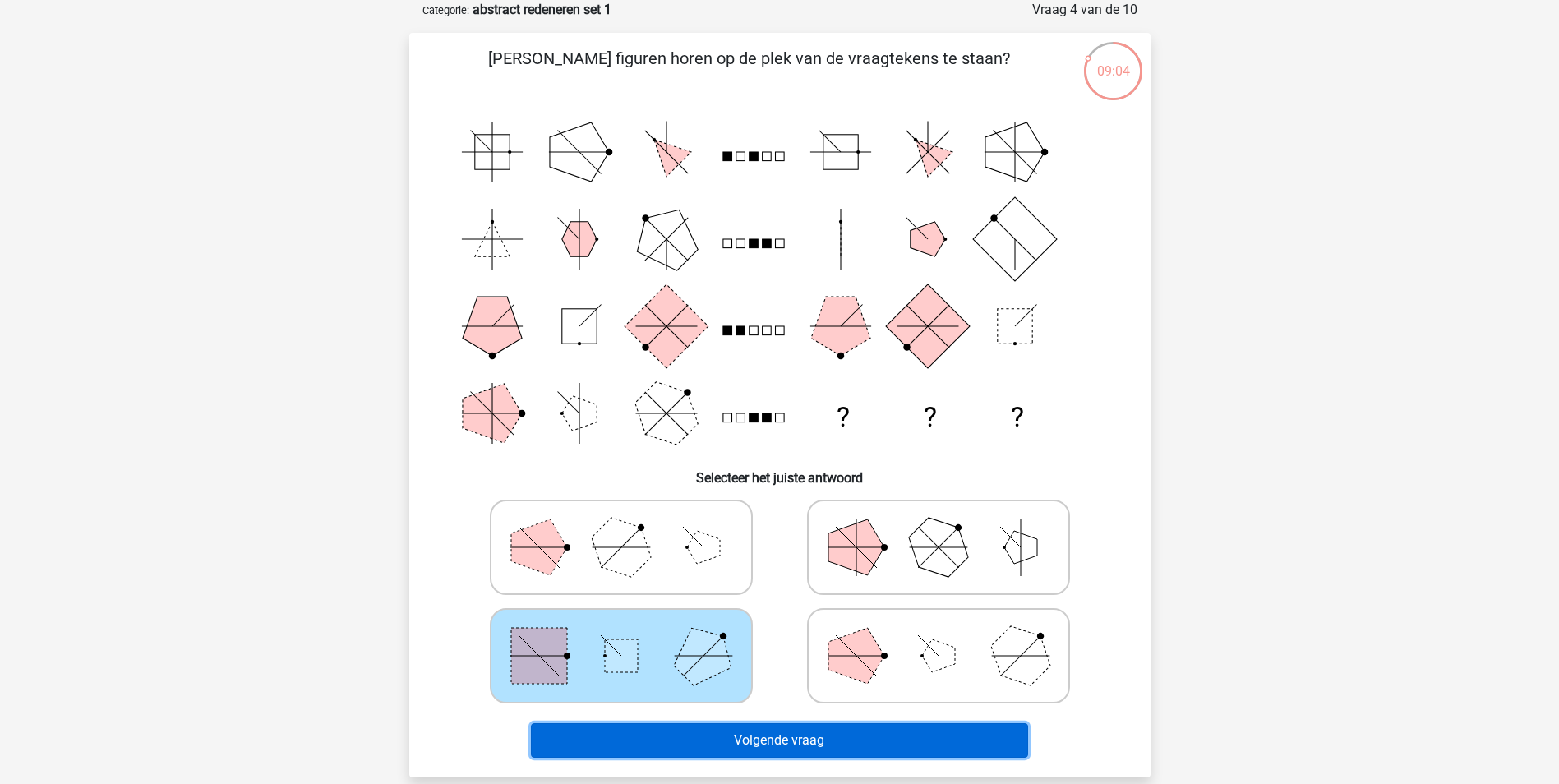
click at [693, 734] on button "Volgende vraag" at bounding box center [780, 740] width 497 height 34
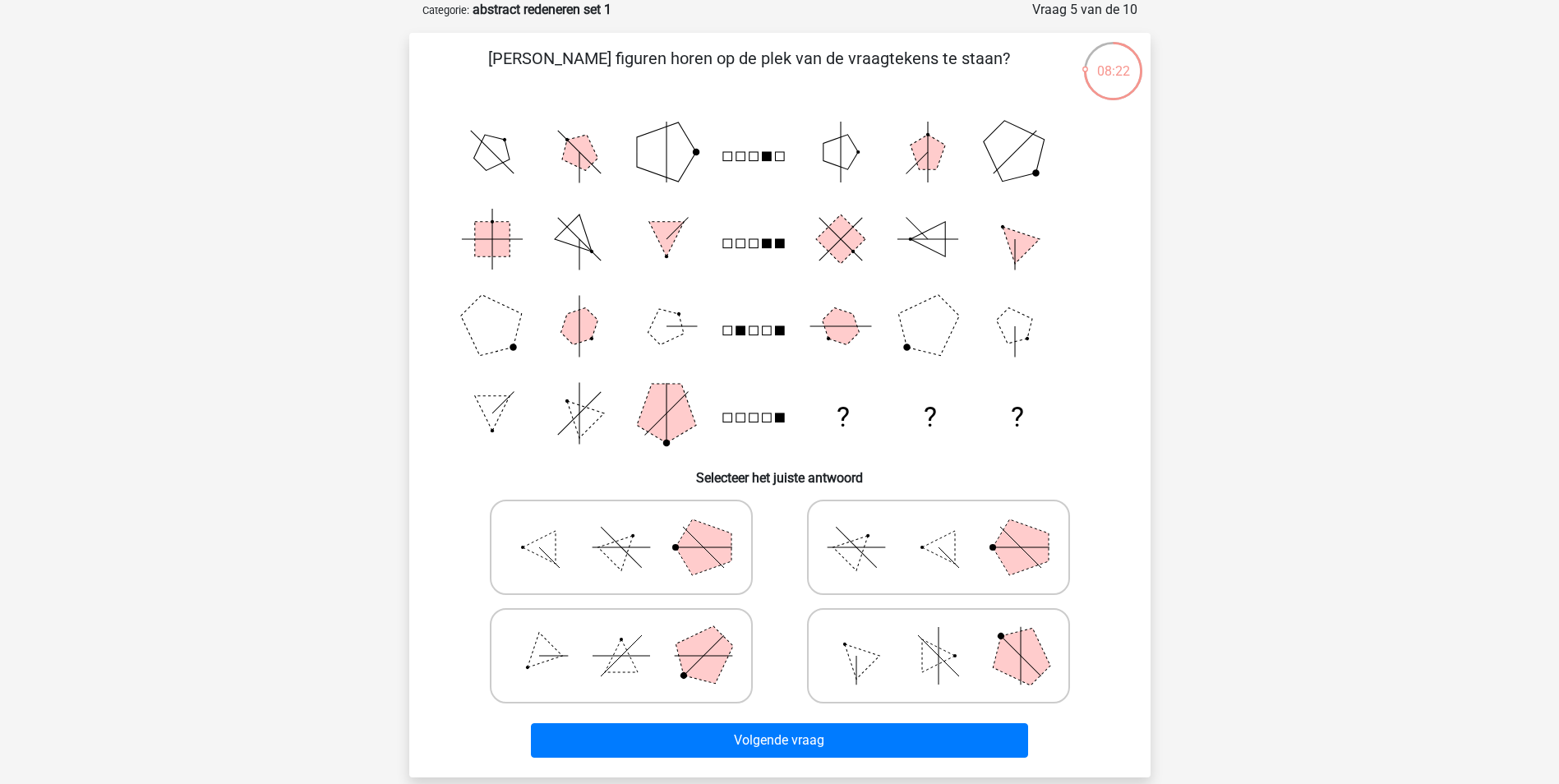
click at [674, 538] on icon at bounding box center [621, 547] width 247 height 82
click at [632, 526] on input "radio" at bounding box center [626, 520] width 10 height 10
radio input "true"
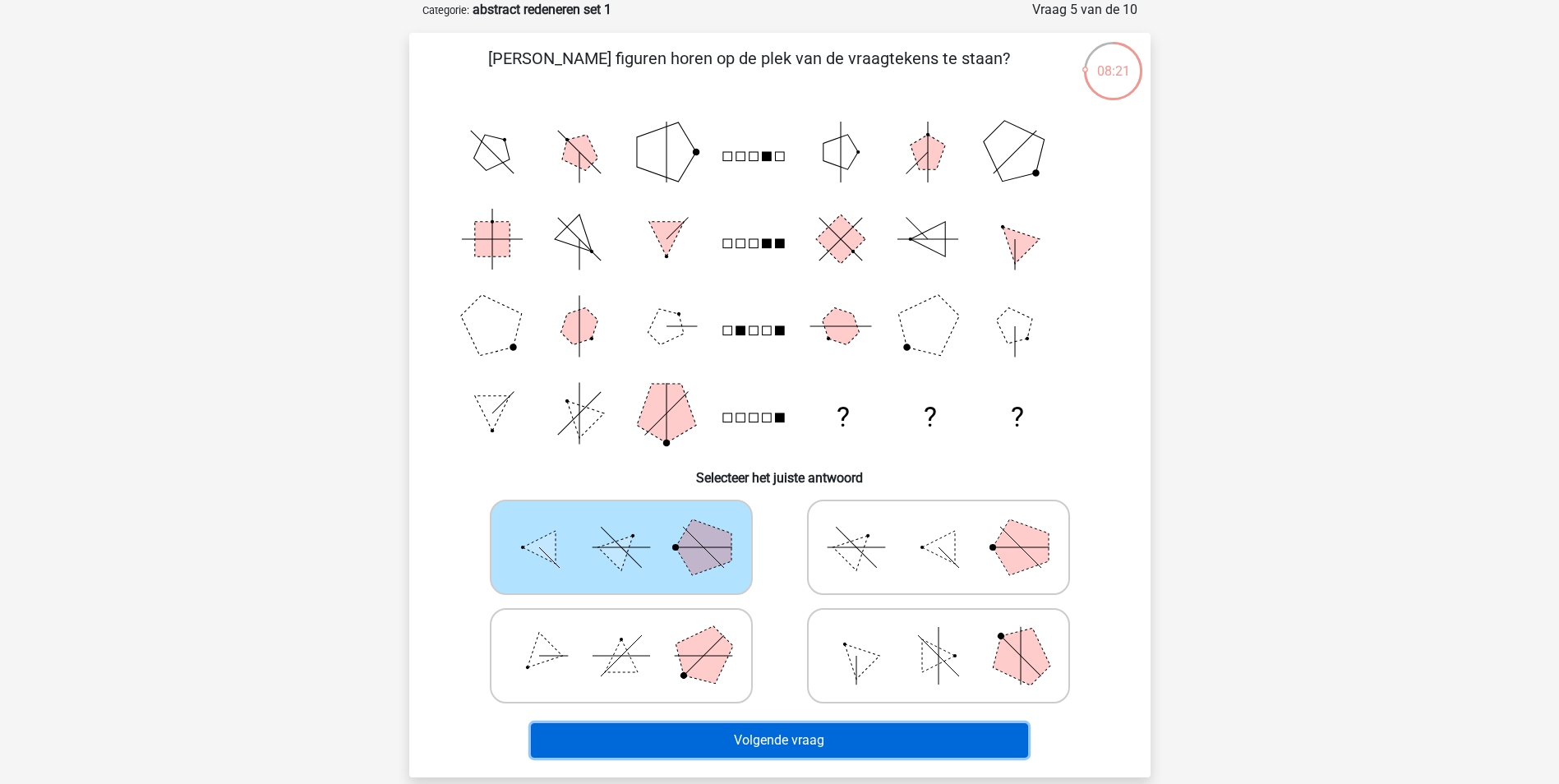
click at [767, 739] on button "Volgende vraag" at bounding box center [780, 740] width 497 height 34
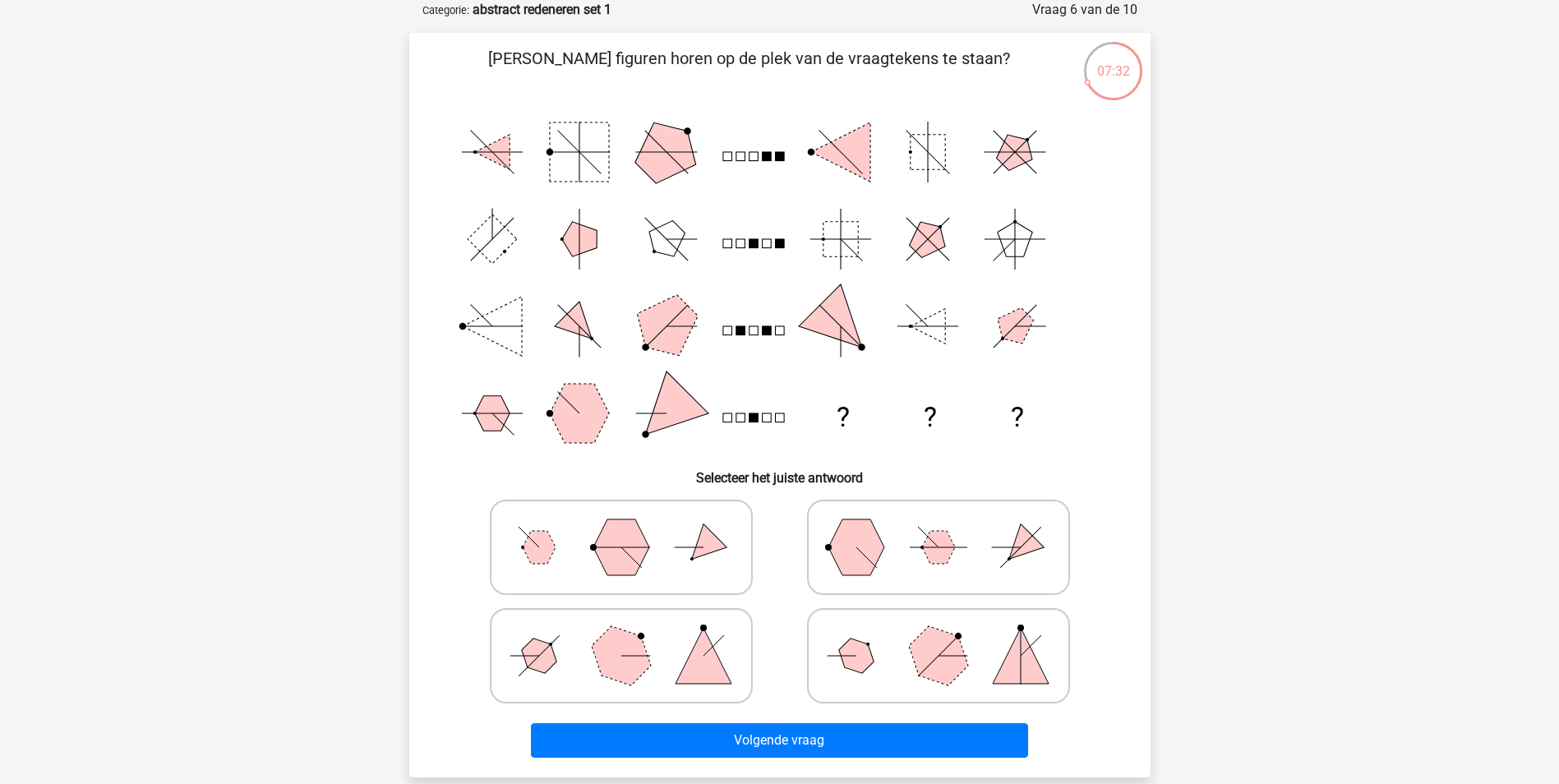
click at [920, 653] on polygon at bounding box center [937, 654] width 79 height 79
click at [939, 635] on input "radio" at bounding box center [944, 629] width 10 height 10
radio input "true"
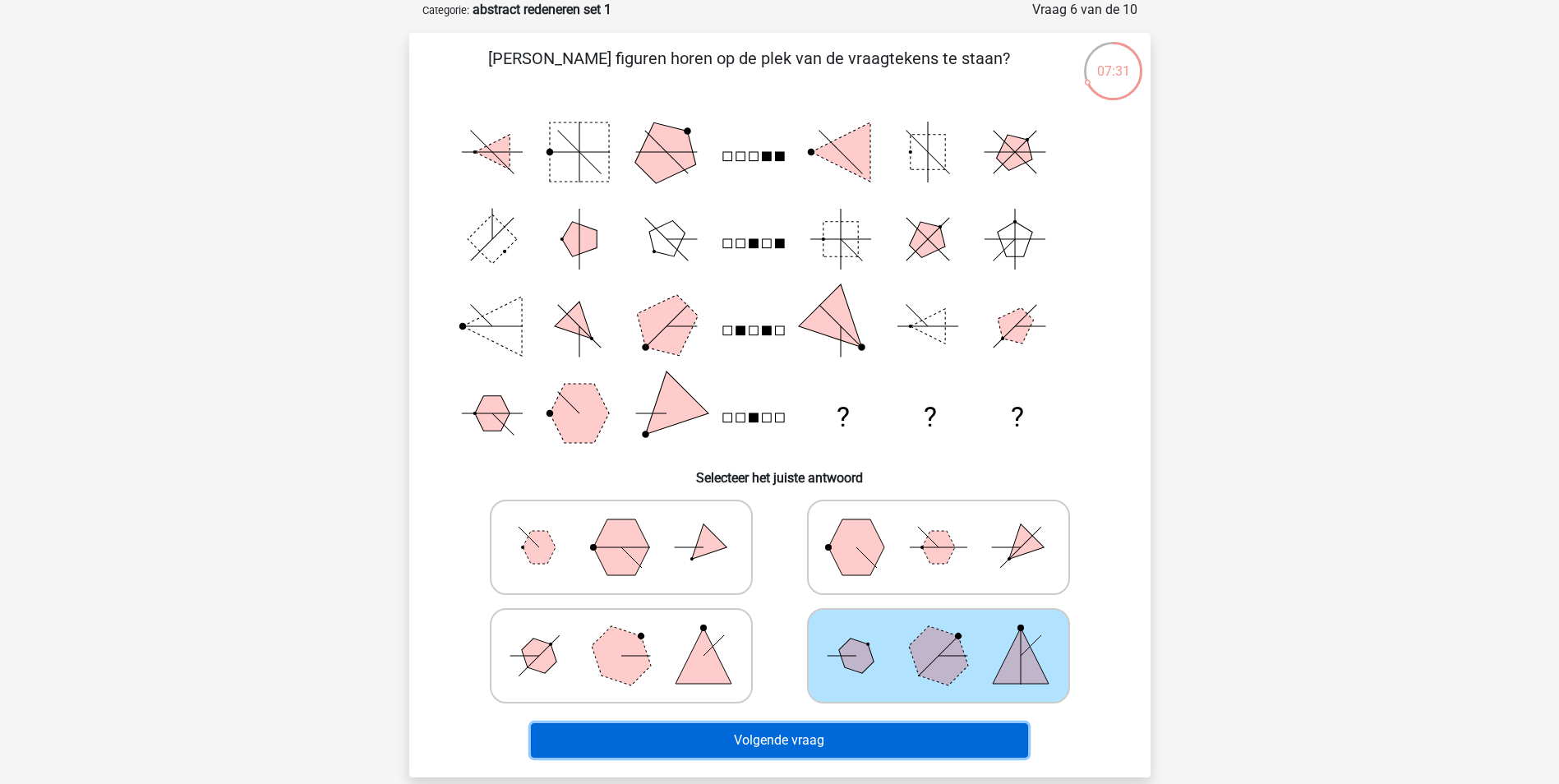
click at [888, 736] on button "Volgende vraag" at bounding box center [780, 740] width 497 height 34
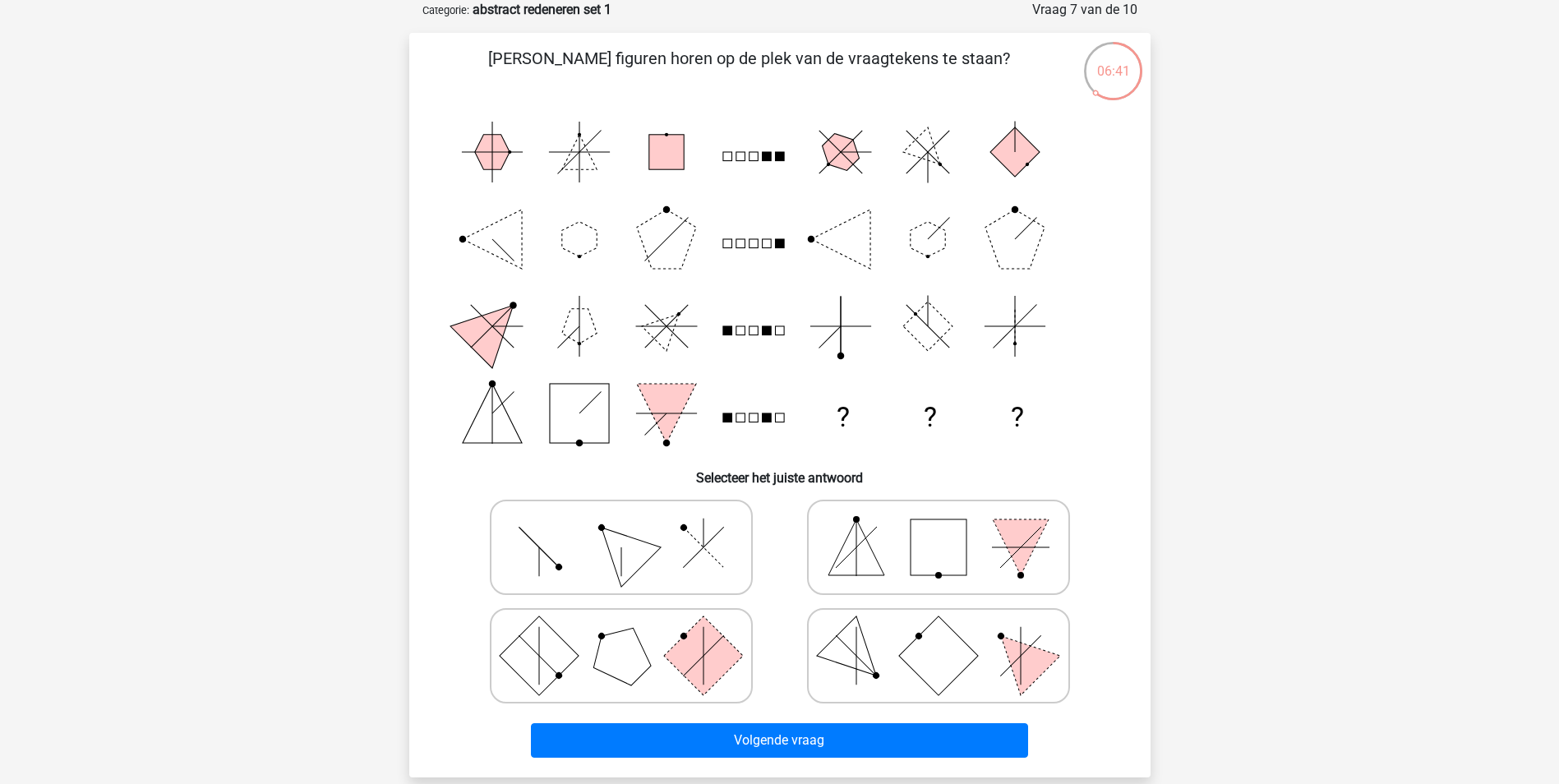
click at [619, 565] on polygon at bounding box center [620, 546] width 79 height 79
click at [621, 526] on input "radio" at bounding box center [626, 520] width 10 height 10
radio input "true"
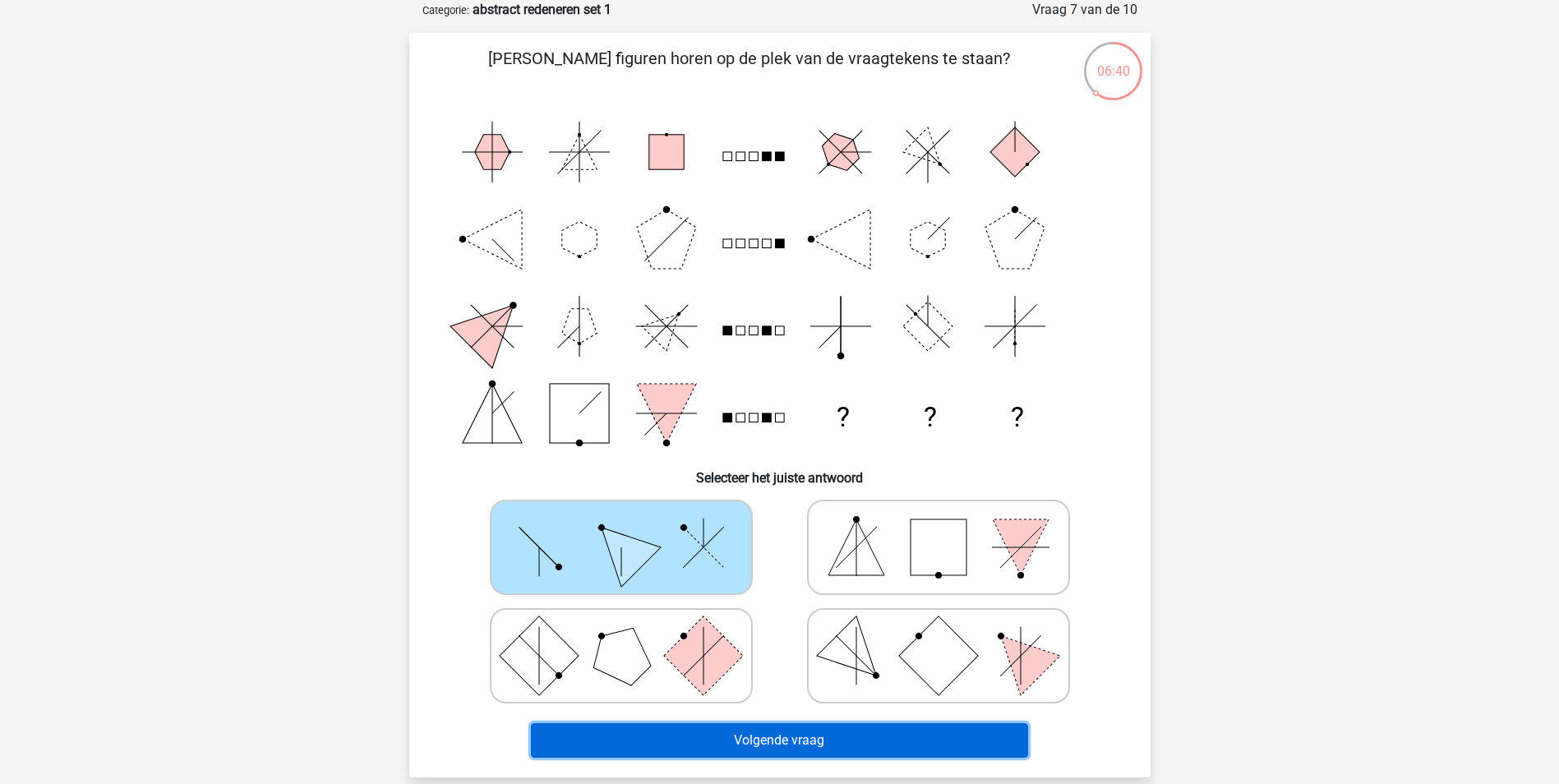
click at [699, 735] on button "Volgende vraag" at bounding box center [780, 740] width 497 height 34
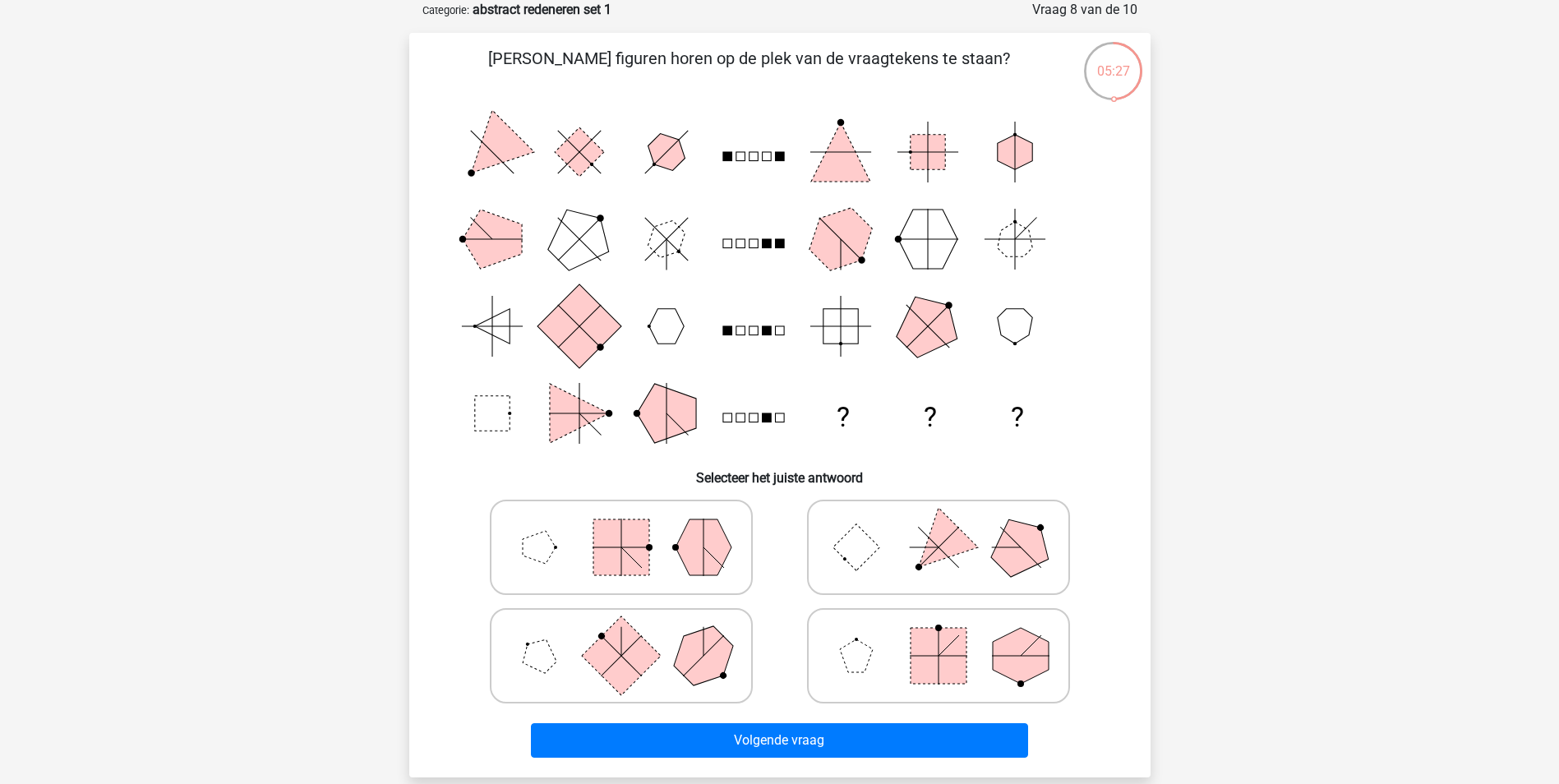
click at [708, 670] on polygon at bounding box center [702, 654] width 79 height 79
click at [632, 635] on input "radio" at bounding box center [626, 629] width 10 height 10
radio input "true"
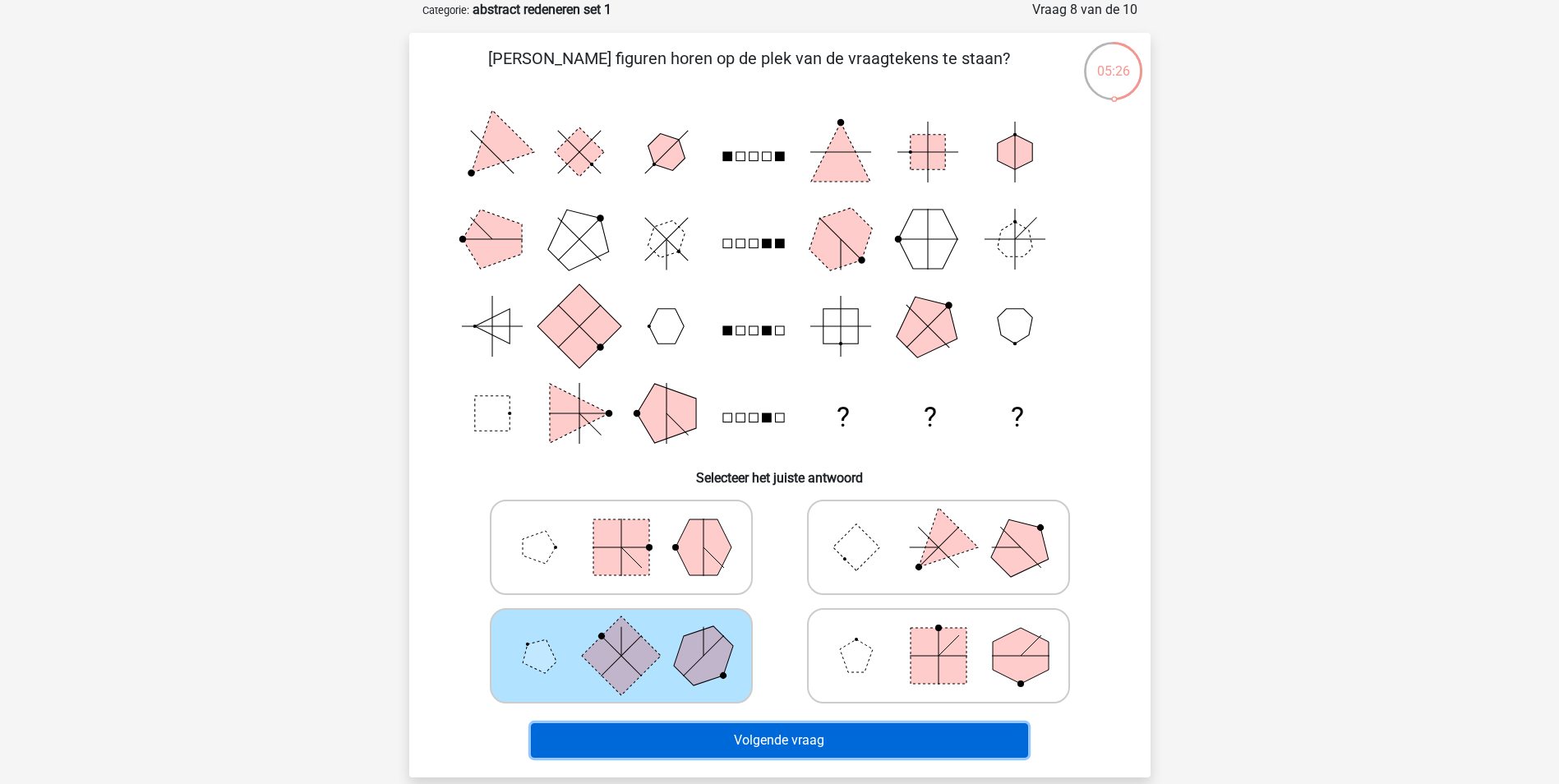
click at [726, 736] on button "Volgende vraag" at bounding box center [780, 740] width 497 height 34
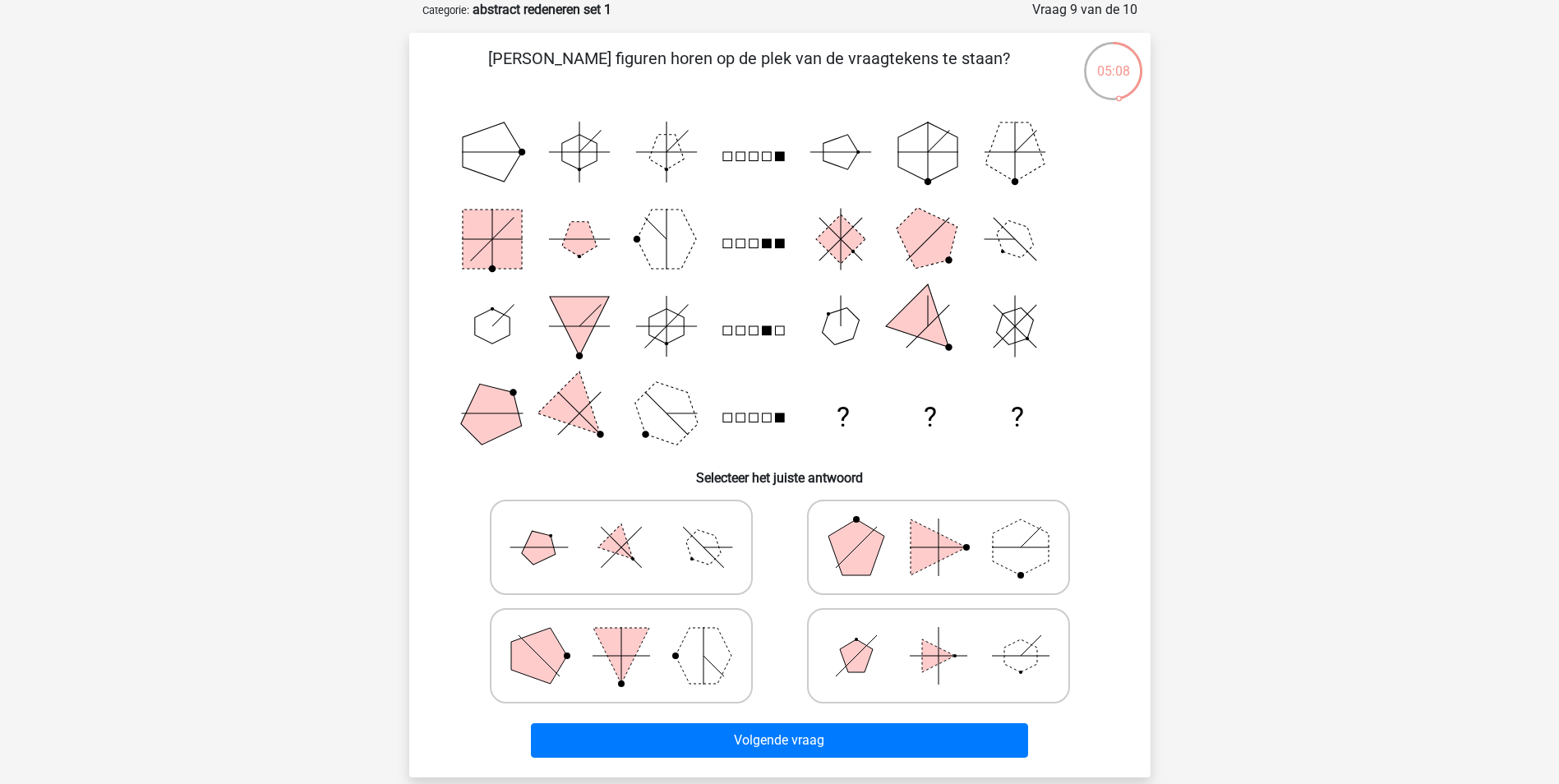
click at [656, 570] on icon at bounding box center [621, 547] width 247 height 82
click at [632, 526] on input "radio" at bounding box center [626, 520] width 10 height 10
radio input "true"
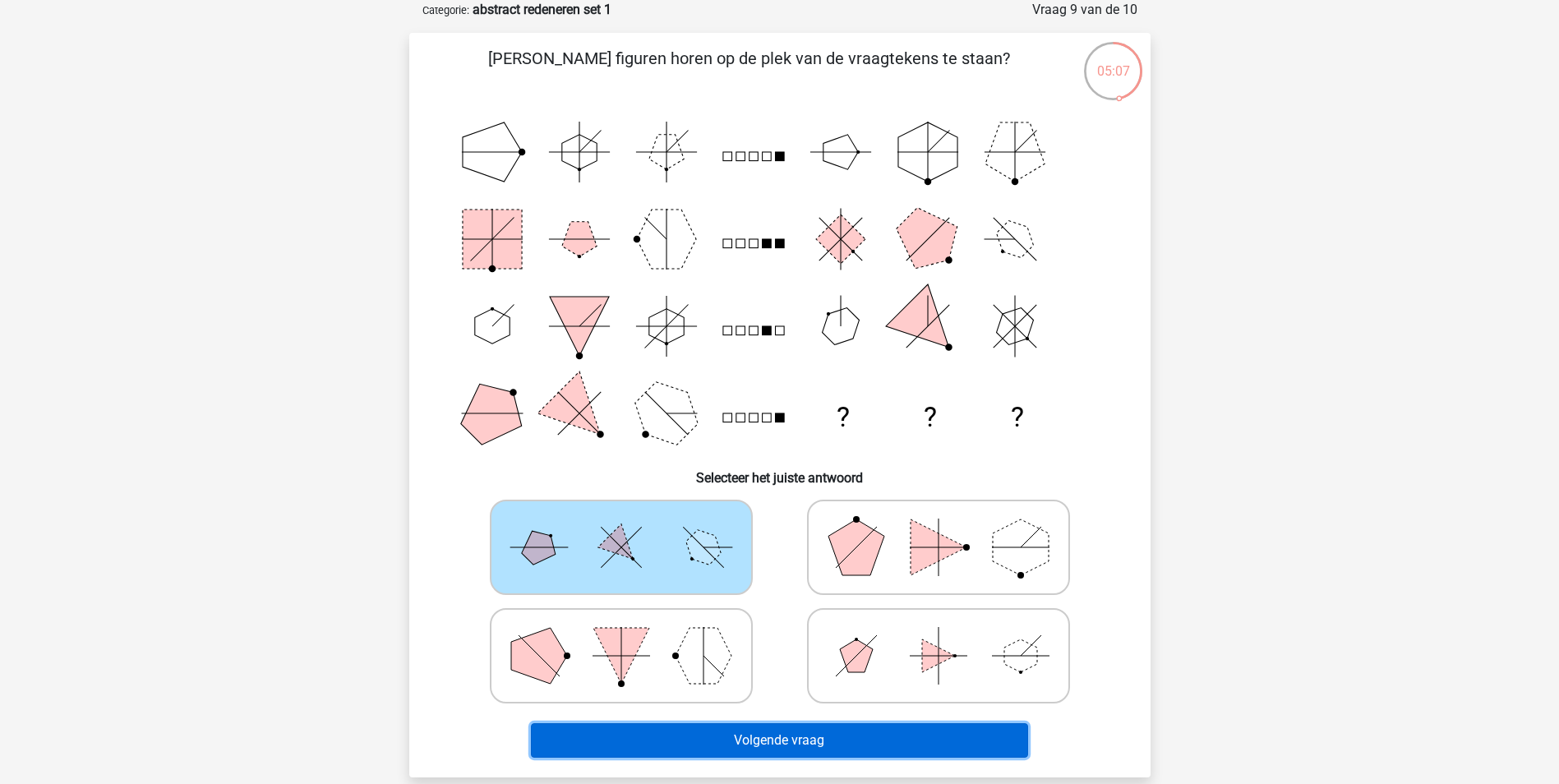
click at [732, 731] on button "Volgende vraag" at bounding box center [780, 740] width 497 height 34
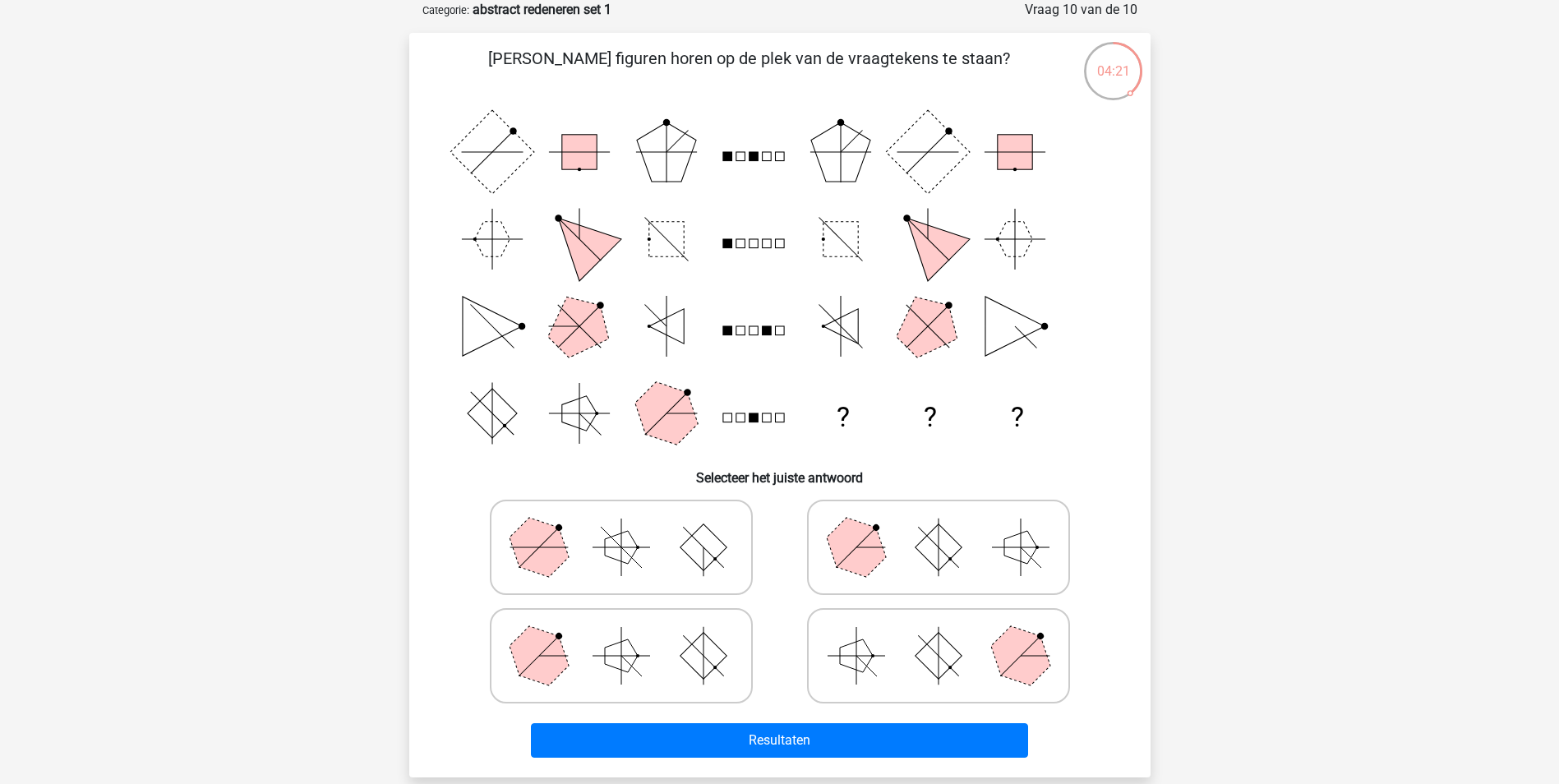
click at [925, 561] on icon at bounding box center [939, 547] width 247 height 82
click at [939, 526] on input "radio" at bounding box center [944, 520] width 10 height 10
radio input "true"
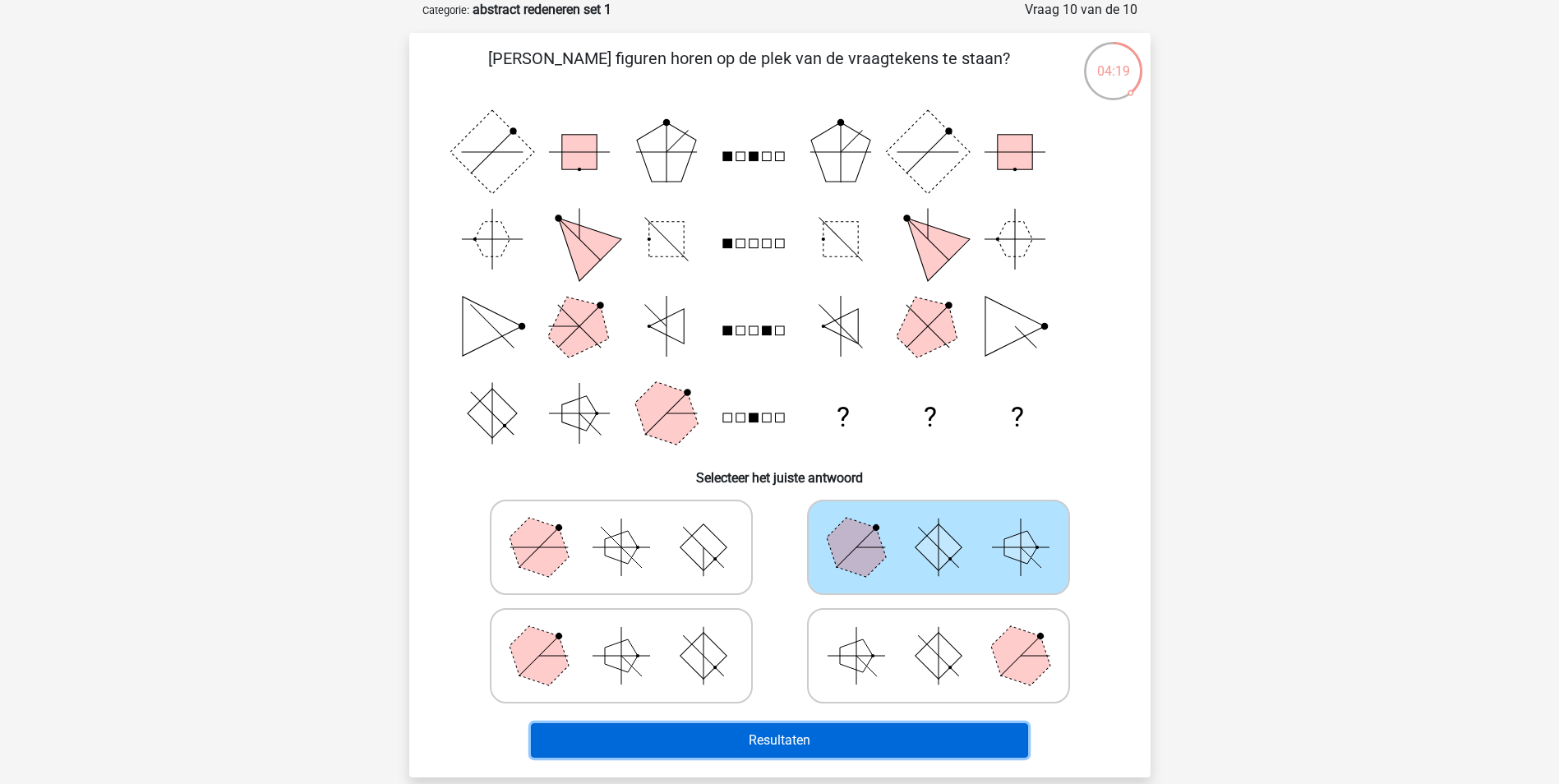
click at [842, 735] on button "Resultaten" at bounding box center [780, 740] width 497 height 34
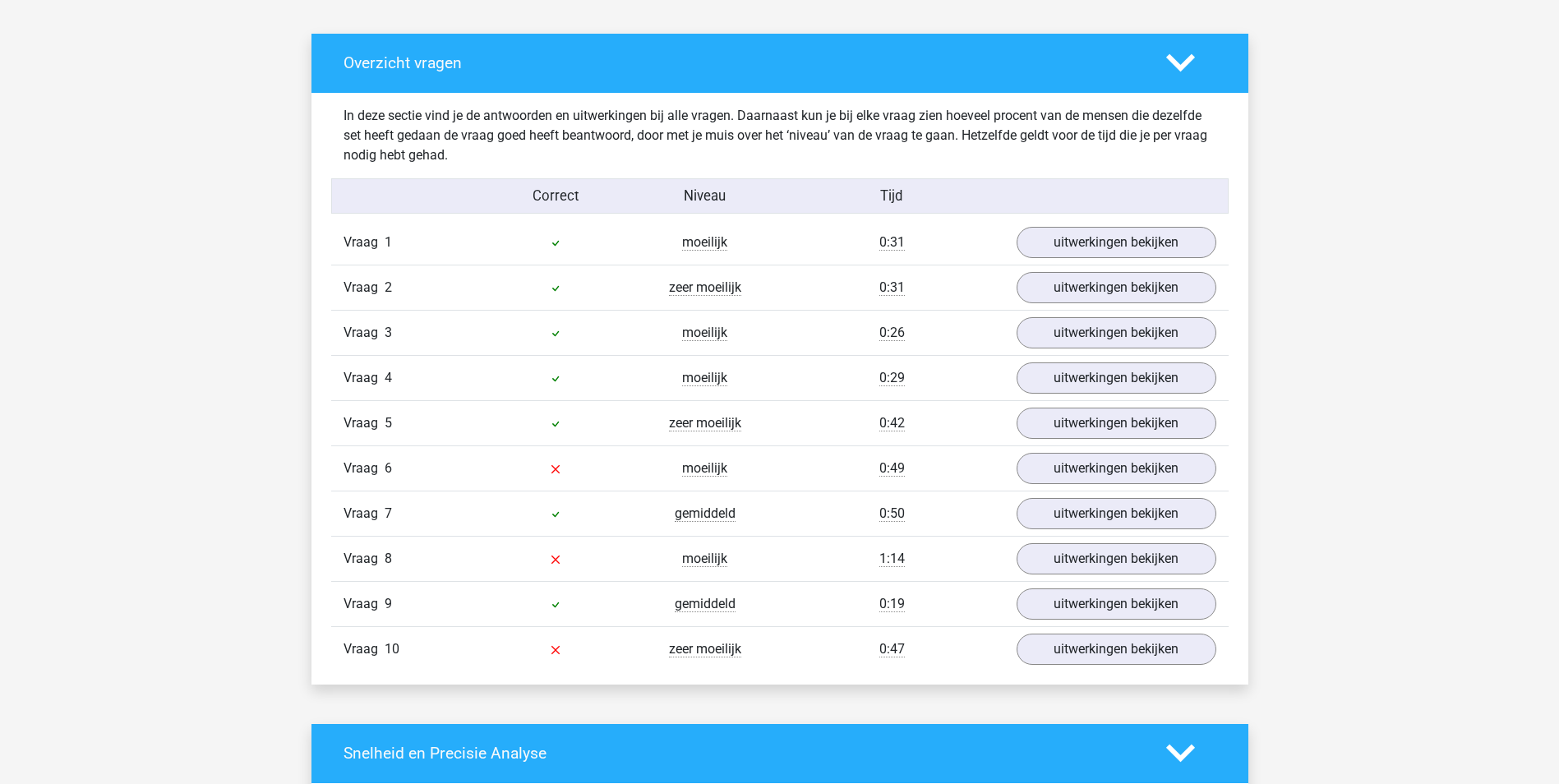
scroll to position [876, 0]
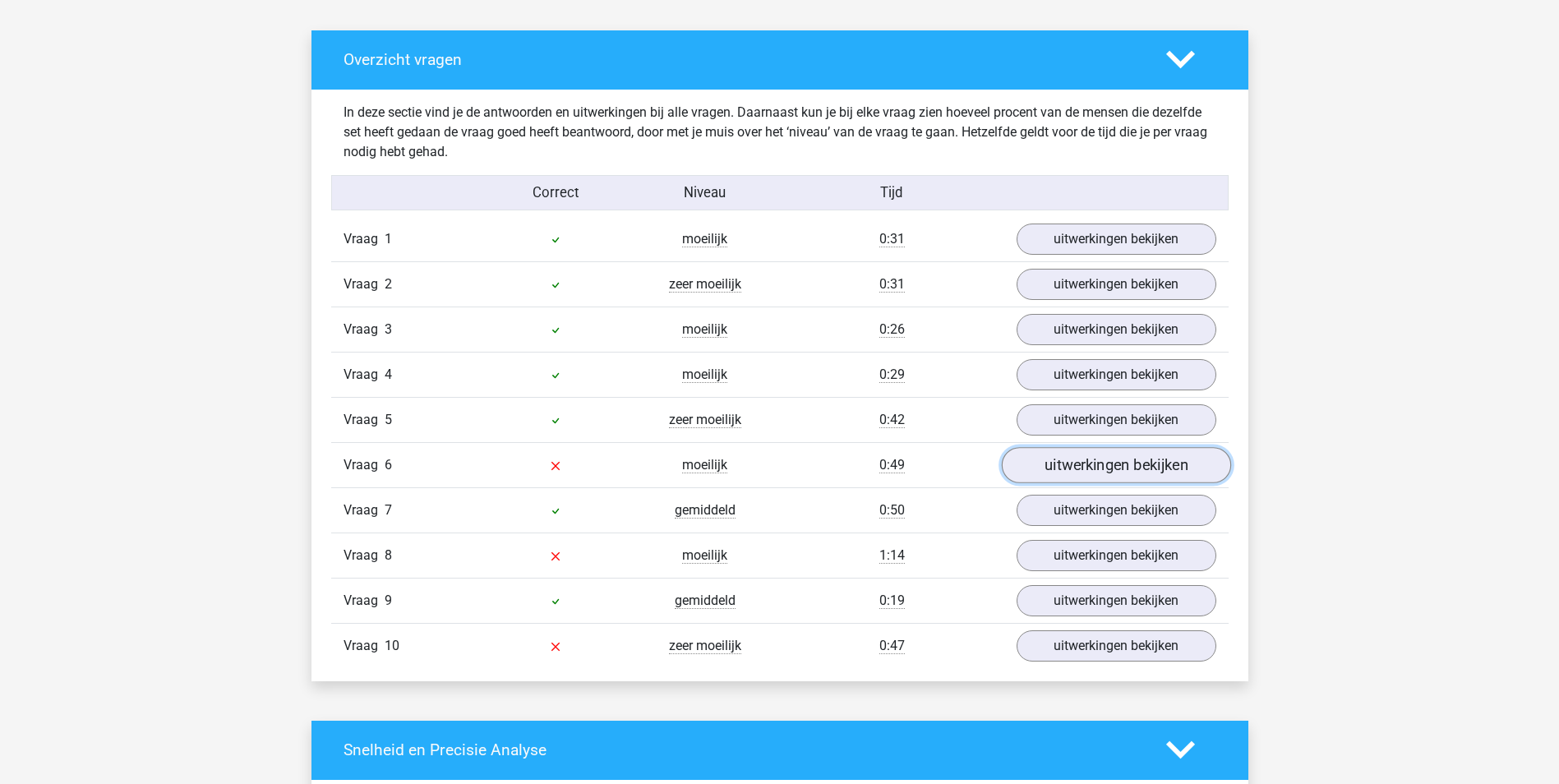
click at [1096, 465] on link "uitwerkingen bekijken" at bounding box center [1116, 465] width 229 height 36
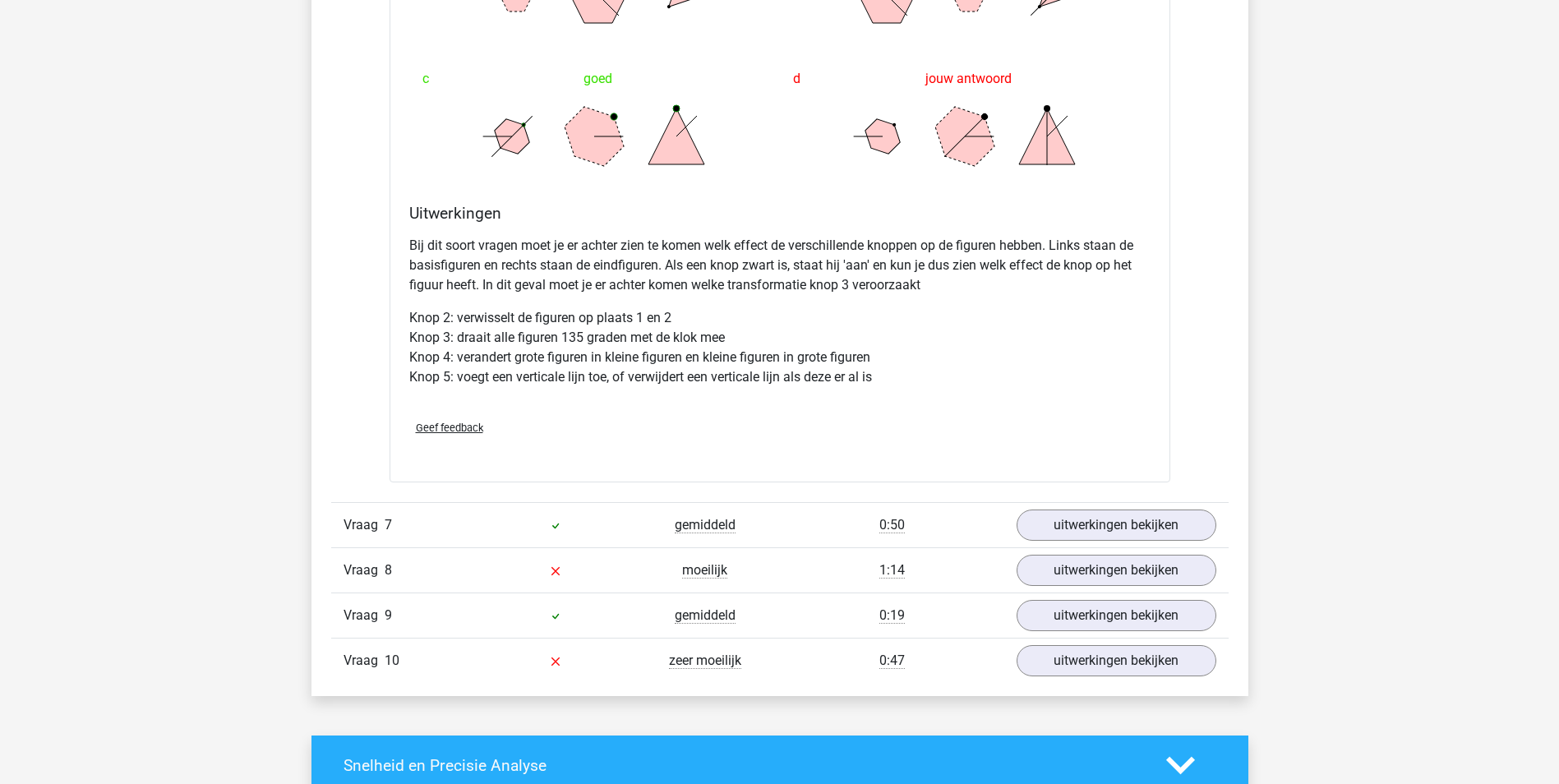
scroll to position [1937, 0]
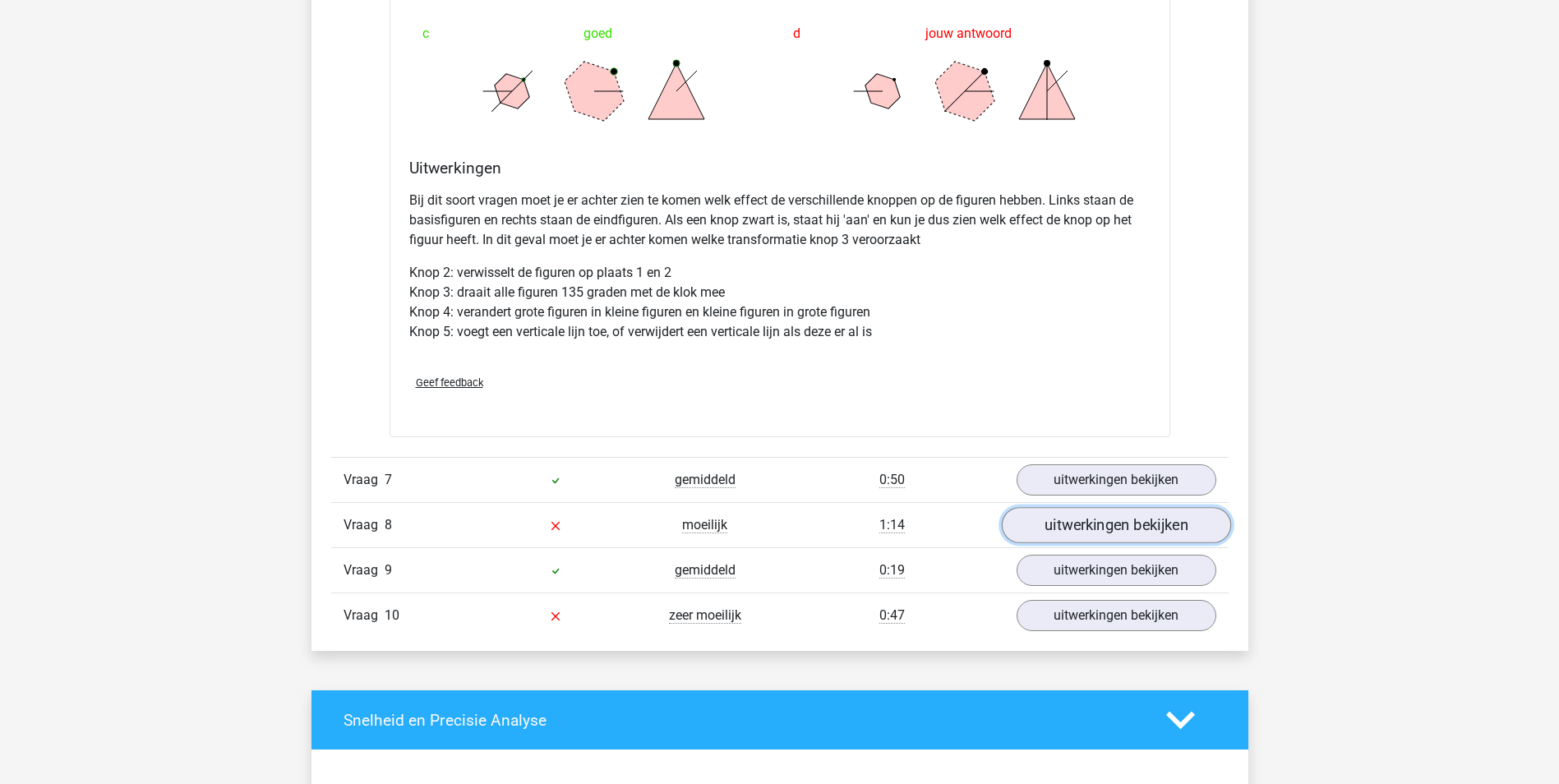
click at [1117, 529] on link "uitwerkingen bekijken" at bounding box center [1116, 526] width 229 height 36
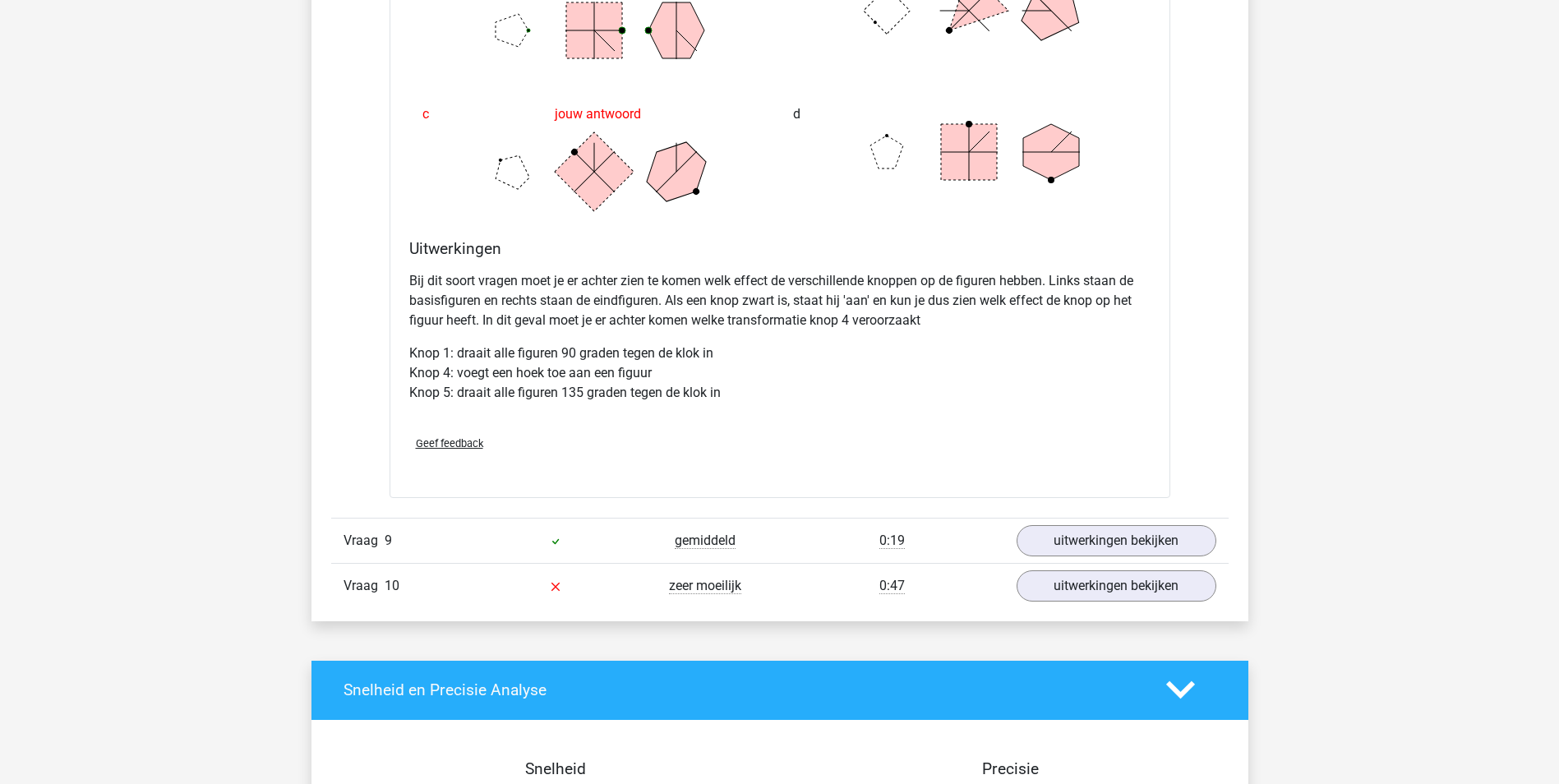
scroll to position [3002, 0]
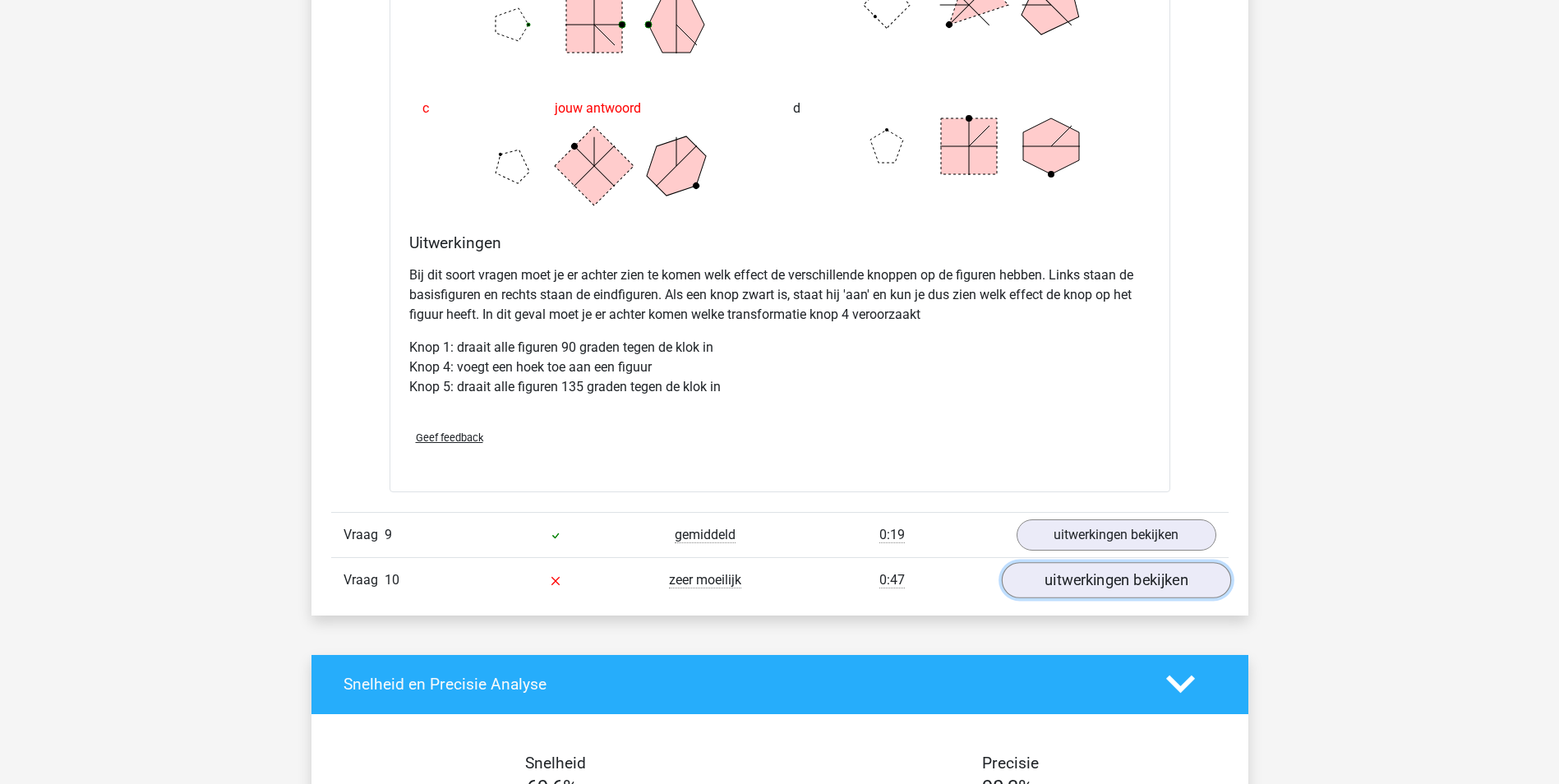
click at [1117, 582] on link "uitwerkingen bekijken" at bounding box center [1116, 580] width 229 height 36
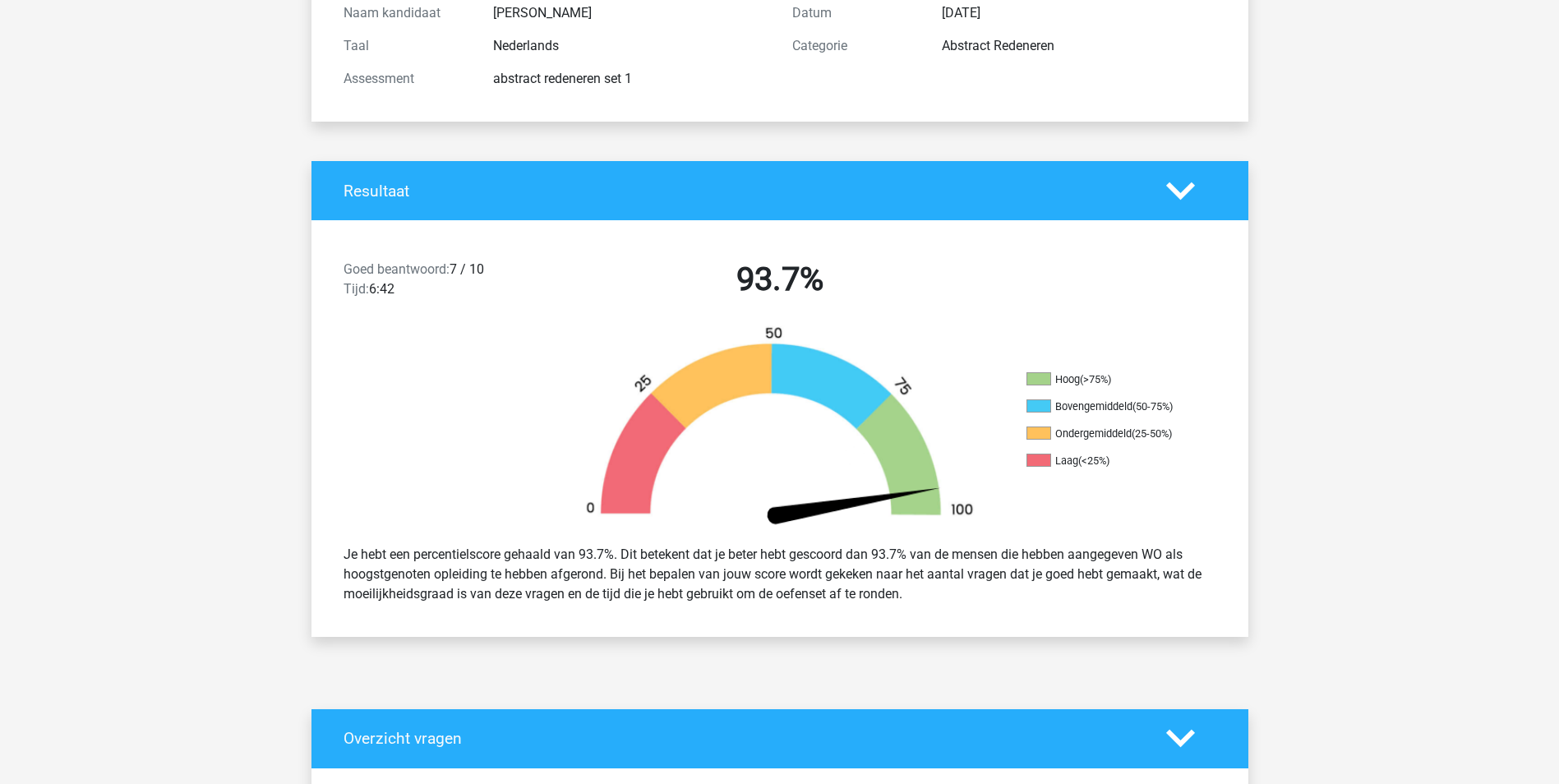
scroll to position [63, 0]
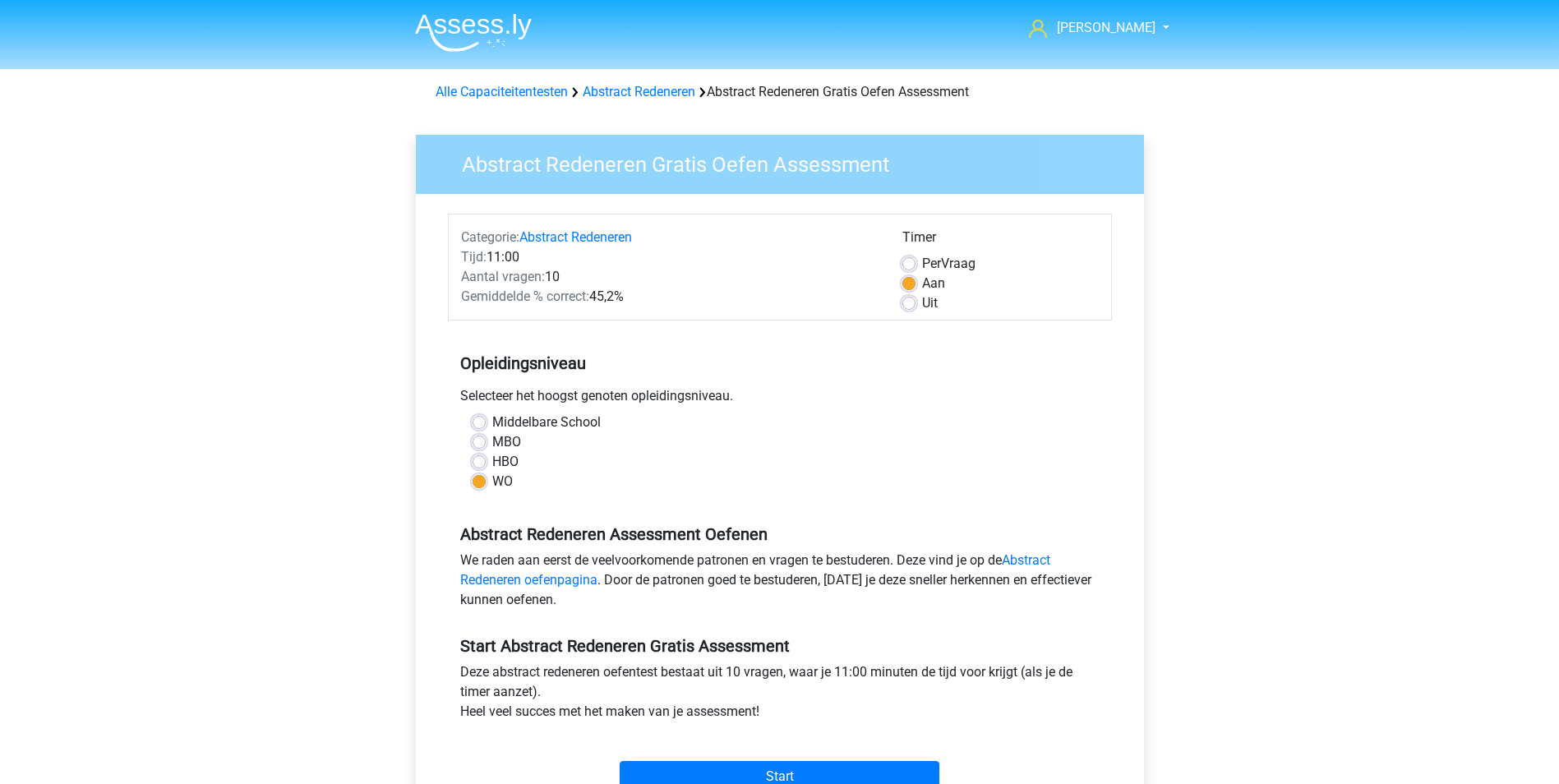
scroll to position [177, 0]
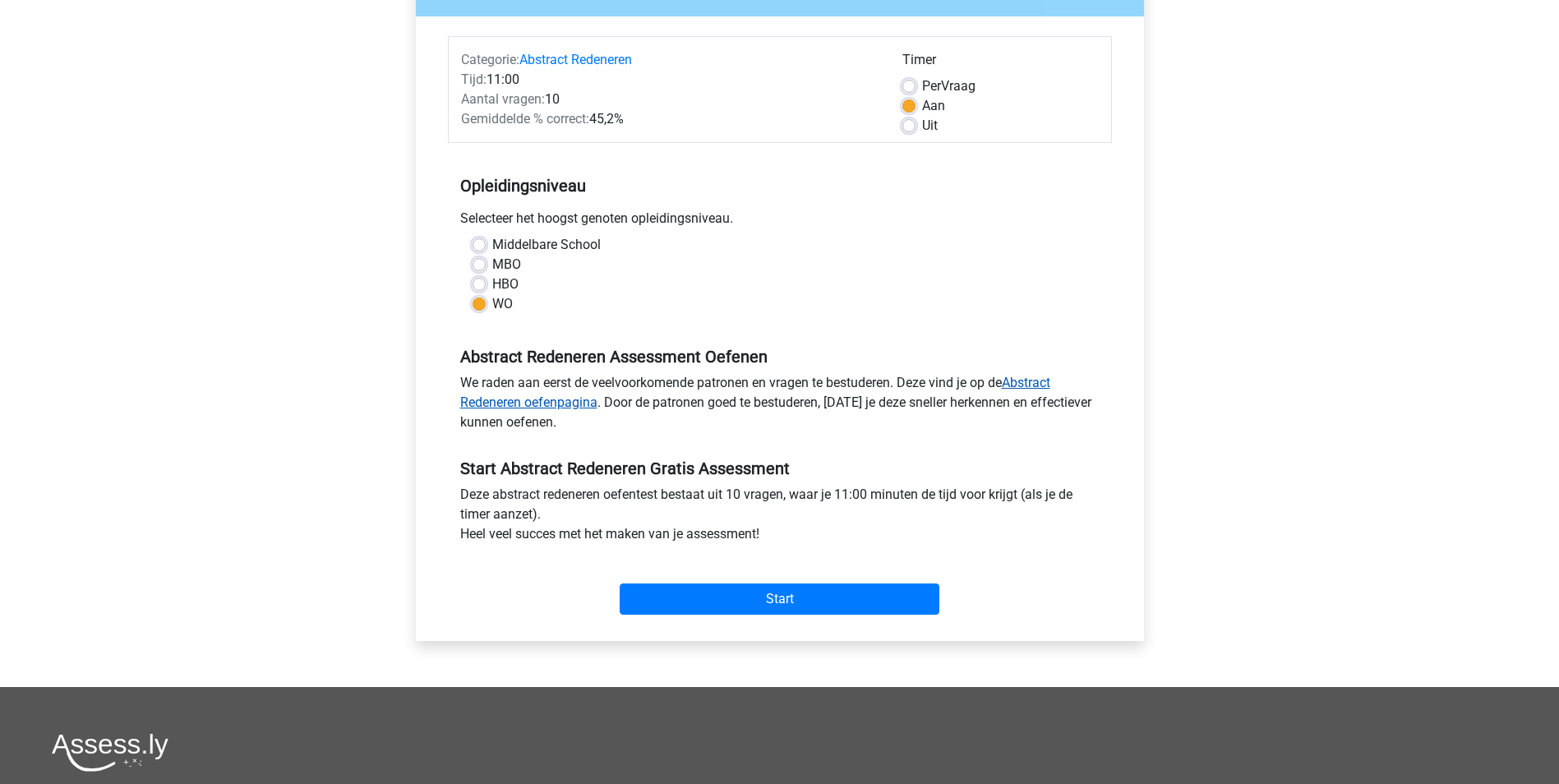
click at [1025, 385] on link "Abstract Redeneren oefenpagina" at bounding box center [755, 392] width 590 height 35
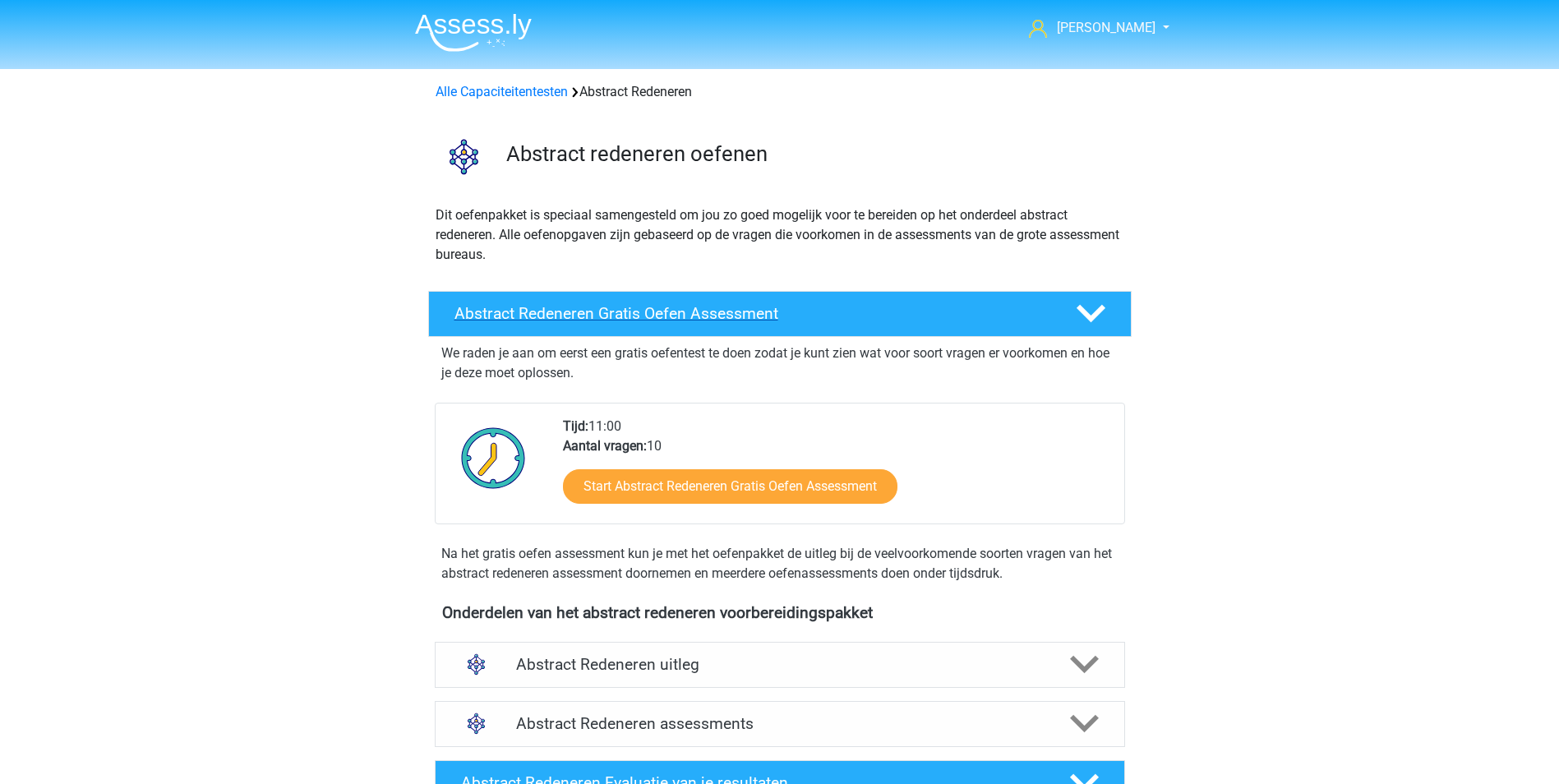
click at [1092, 313] on icon at bounding box center [1091, 313] width 28 height 28
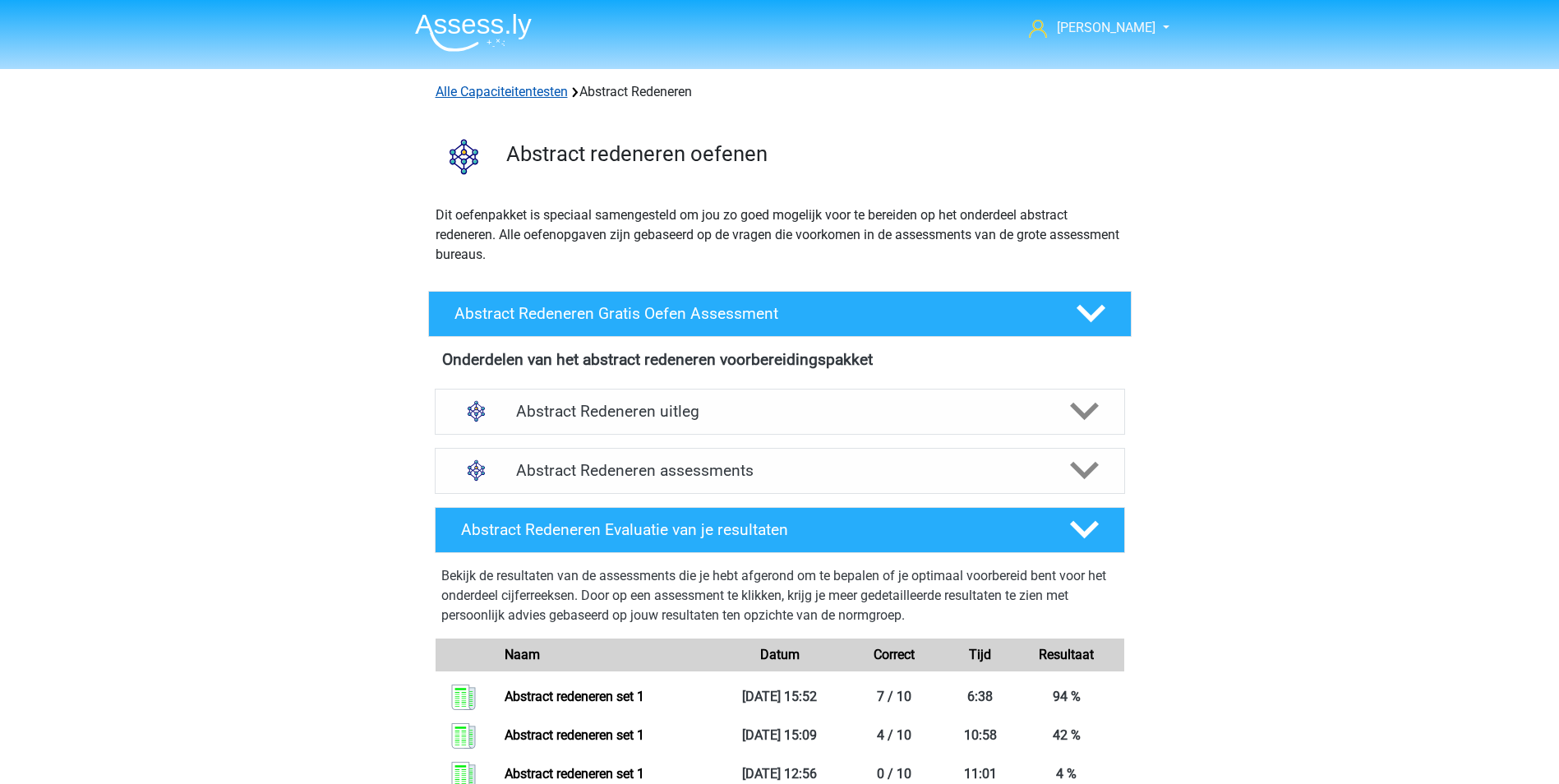
click at [489, 87] on link "Alle Capaciteitentesten" at bounding box center [502, 91] width 133 height 15
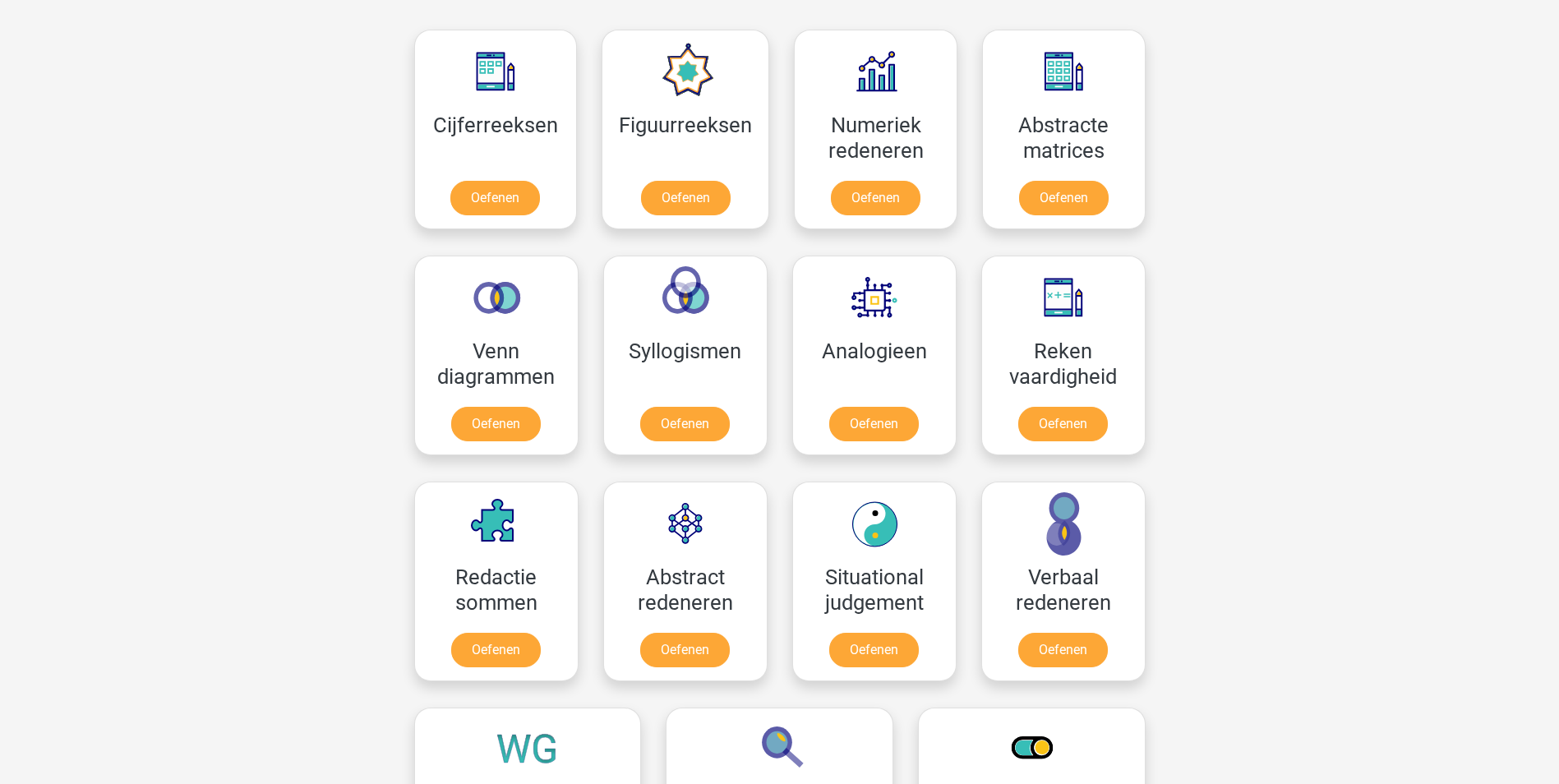
scroll to position [730, 0]
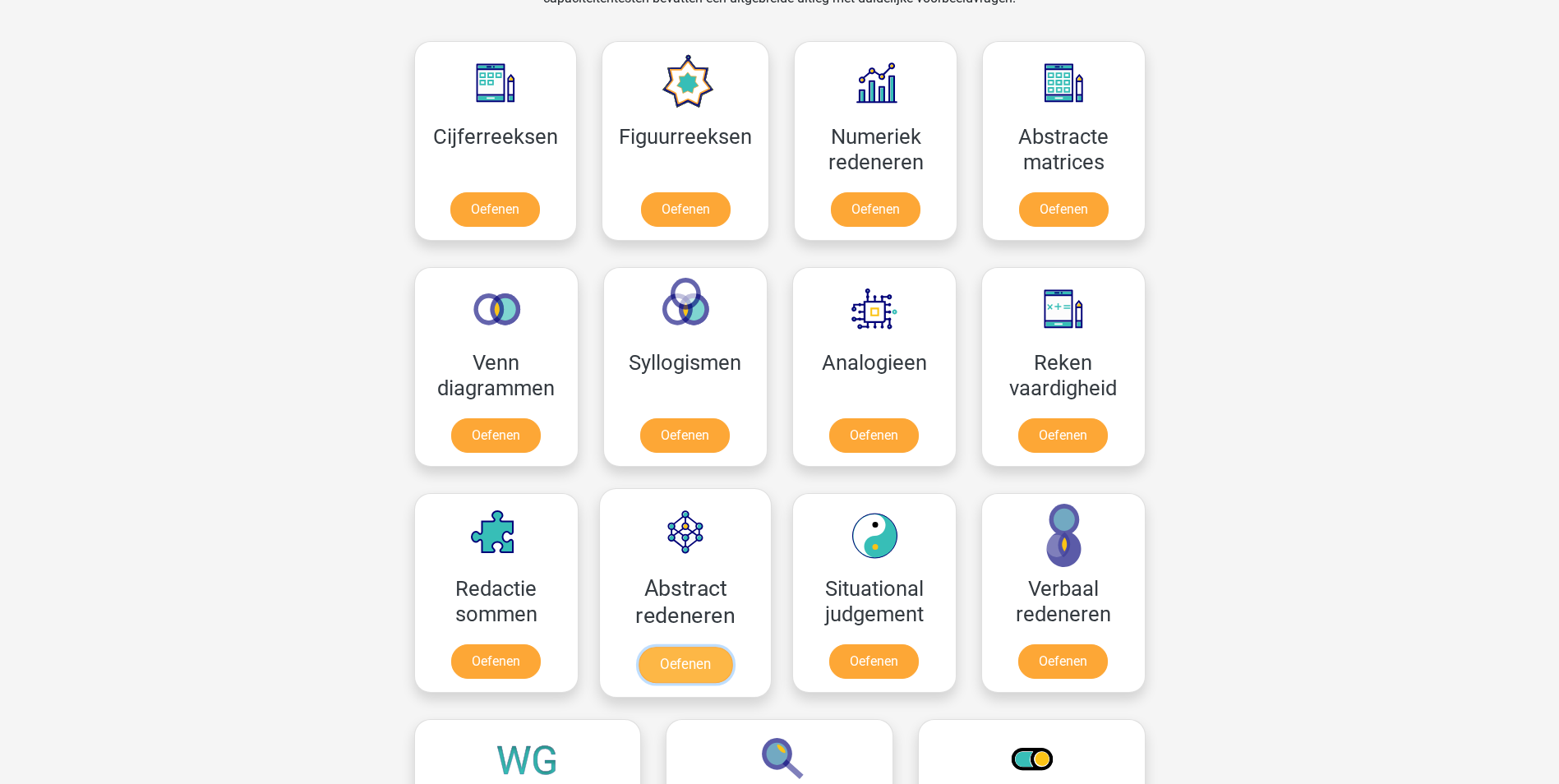
click at [694, 664] on link "Oefenen" at bounding box center [684, 665] width 94 height 36
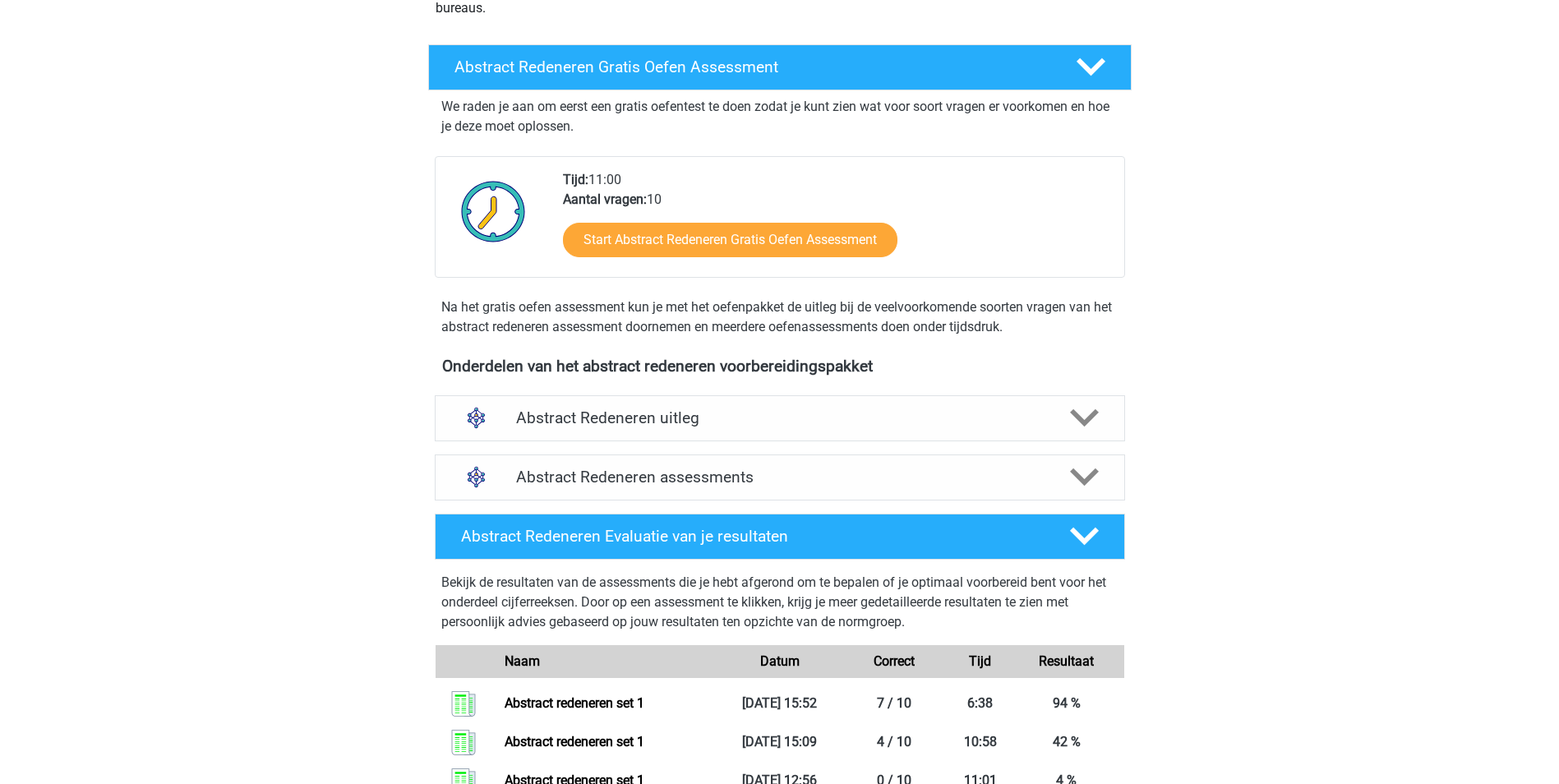
scroll to position [253, 0]
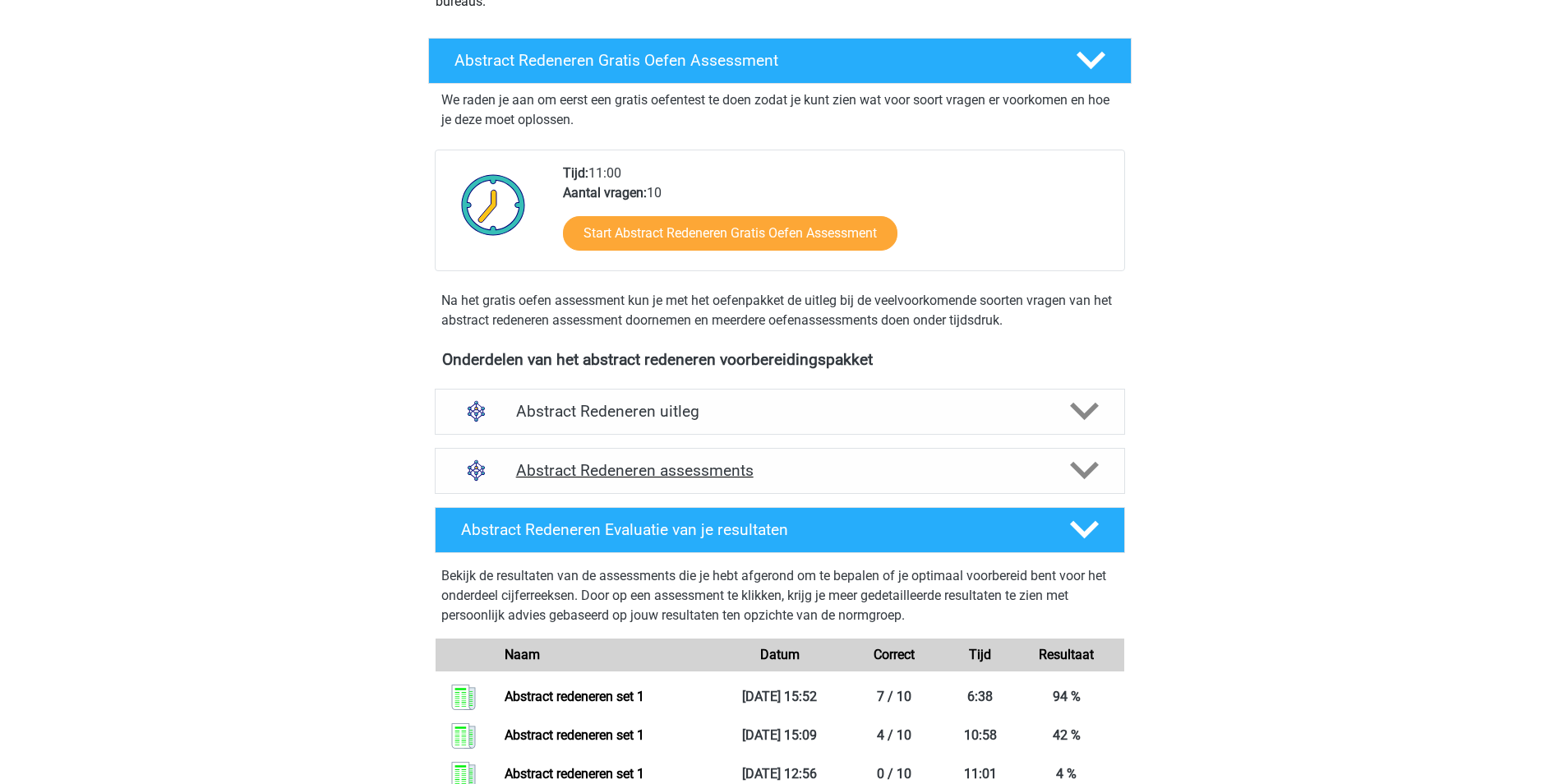
click at [1084, 465] on icon at bounding box center [1084, 470] width 28 height 28
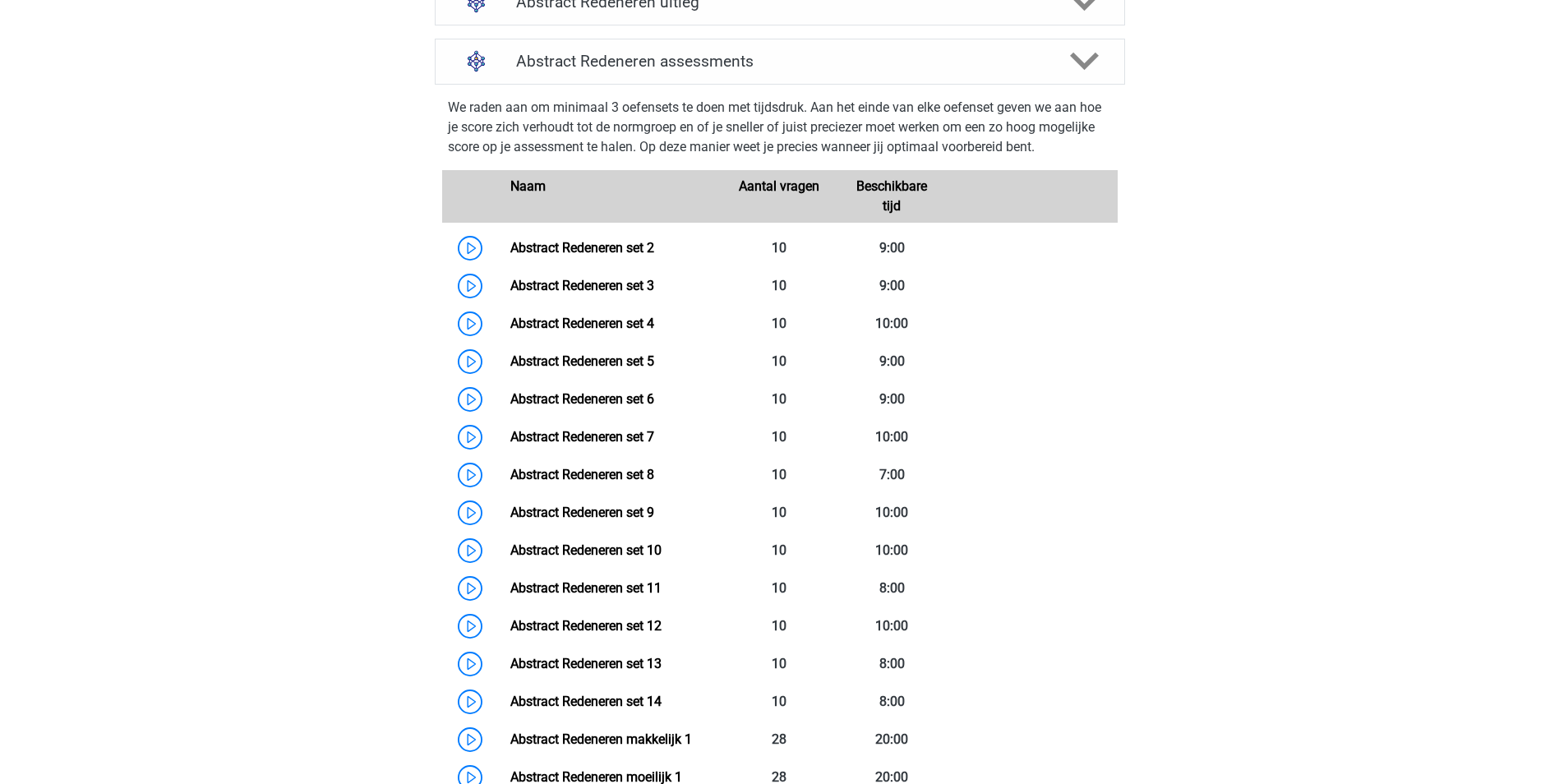
scroll to position [642, 0]
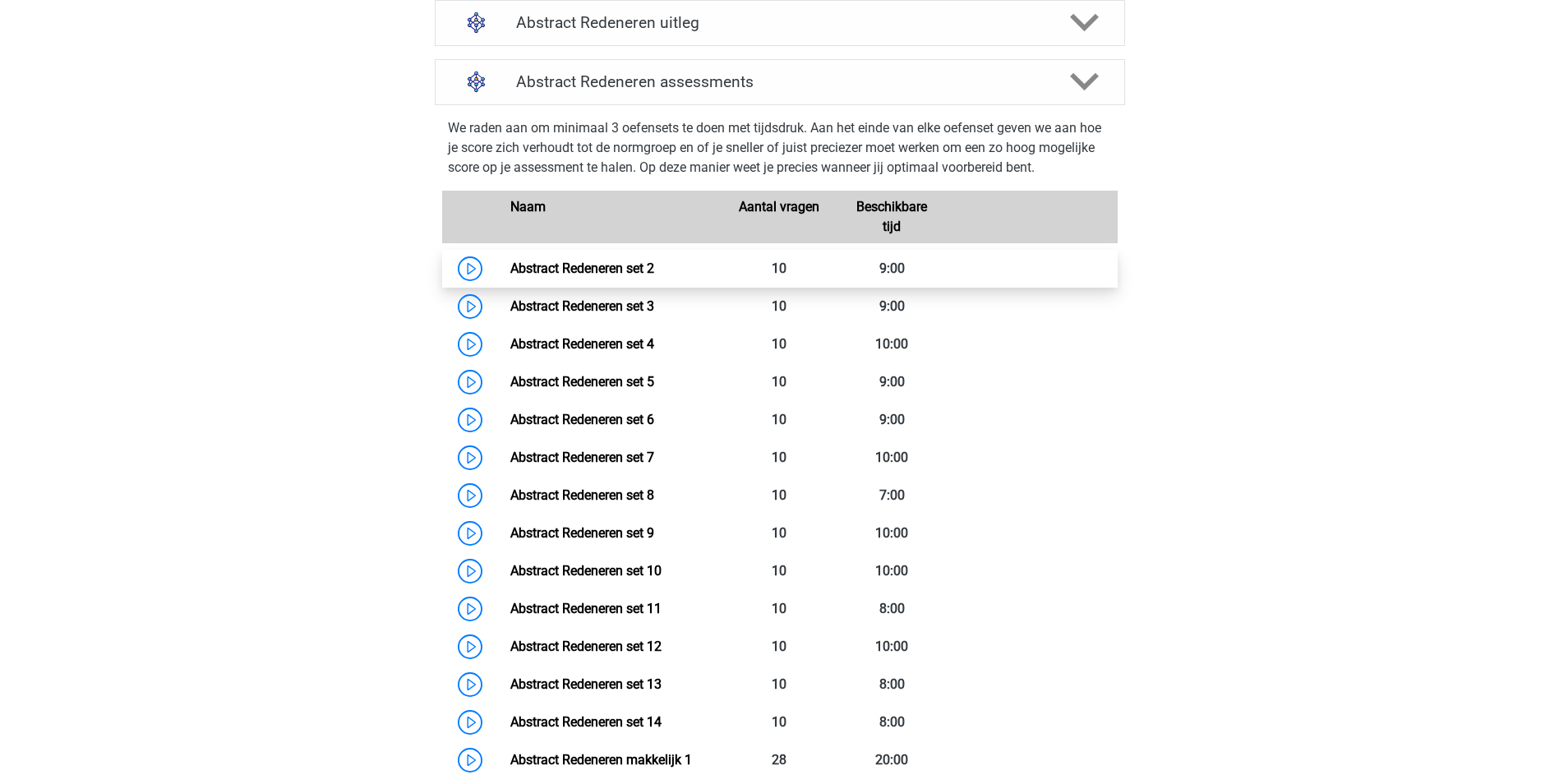
click at [617, 269] on link "Abstract Redeneren set 2" at bounding box center [582, 268] width 144 height 15
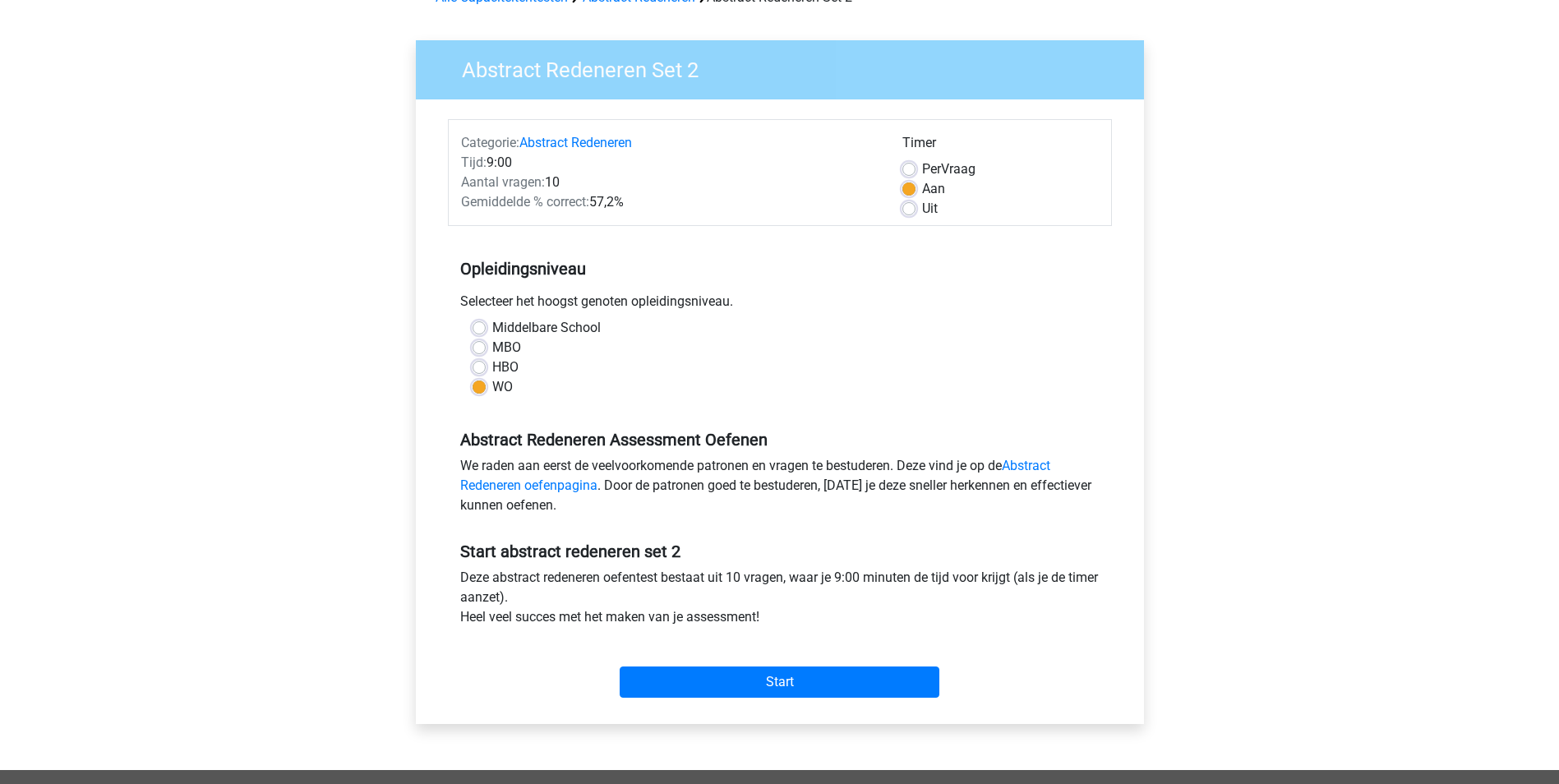
scroll to position [100, 0]
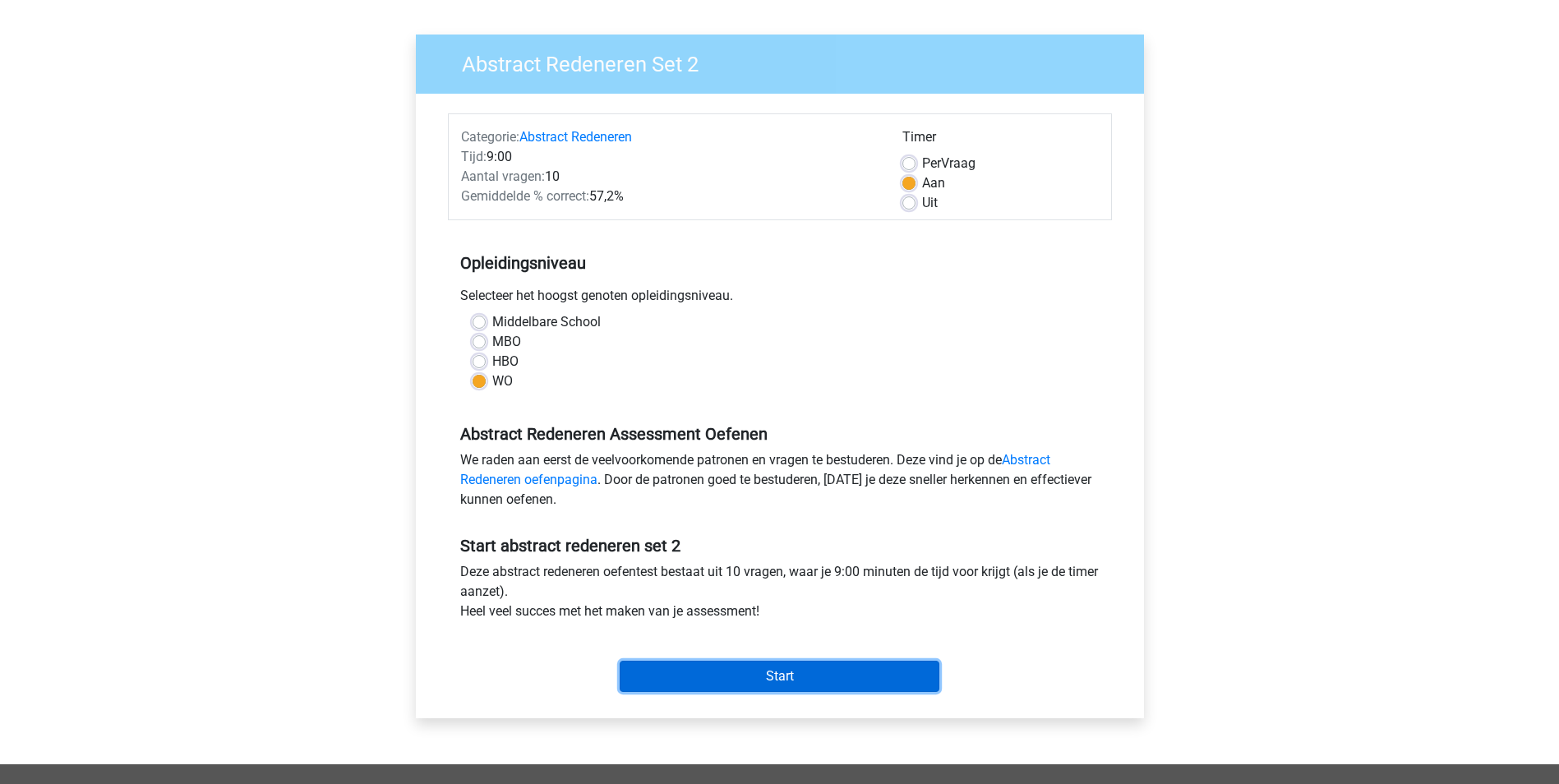
click at [841, 679] on input "Start" at bounding box center [779, 676] width 320 height 31
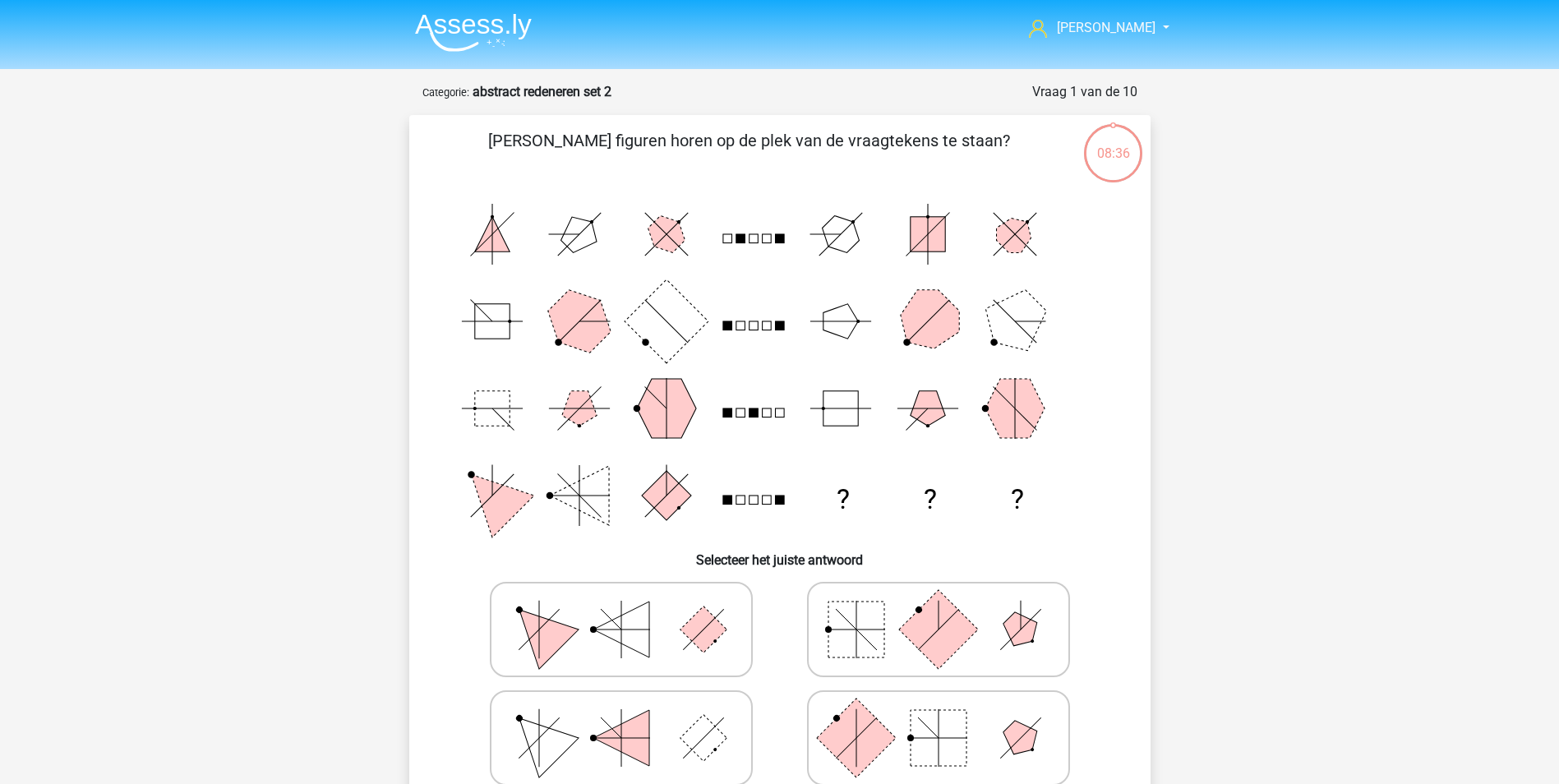
click at [853, 755] on rect at bounding box center [855, 737] width 79 height 79
click at [939, 718] on input "radio" at bounding box center [944, 711] width 10 height 10
radio input "true"
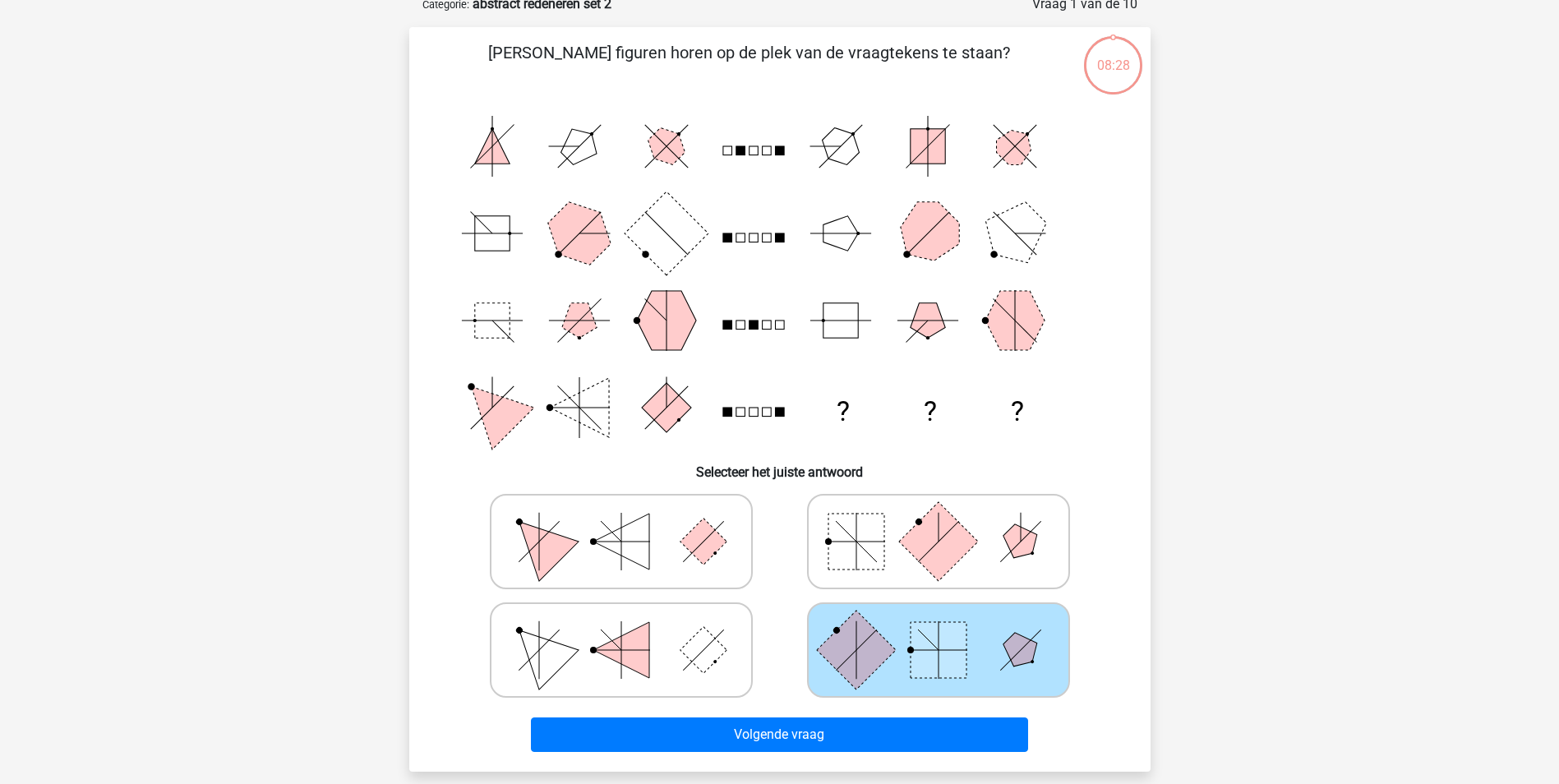
scroll to position [114, 0]
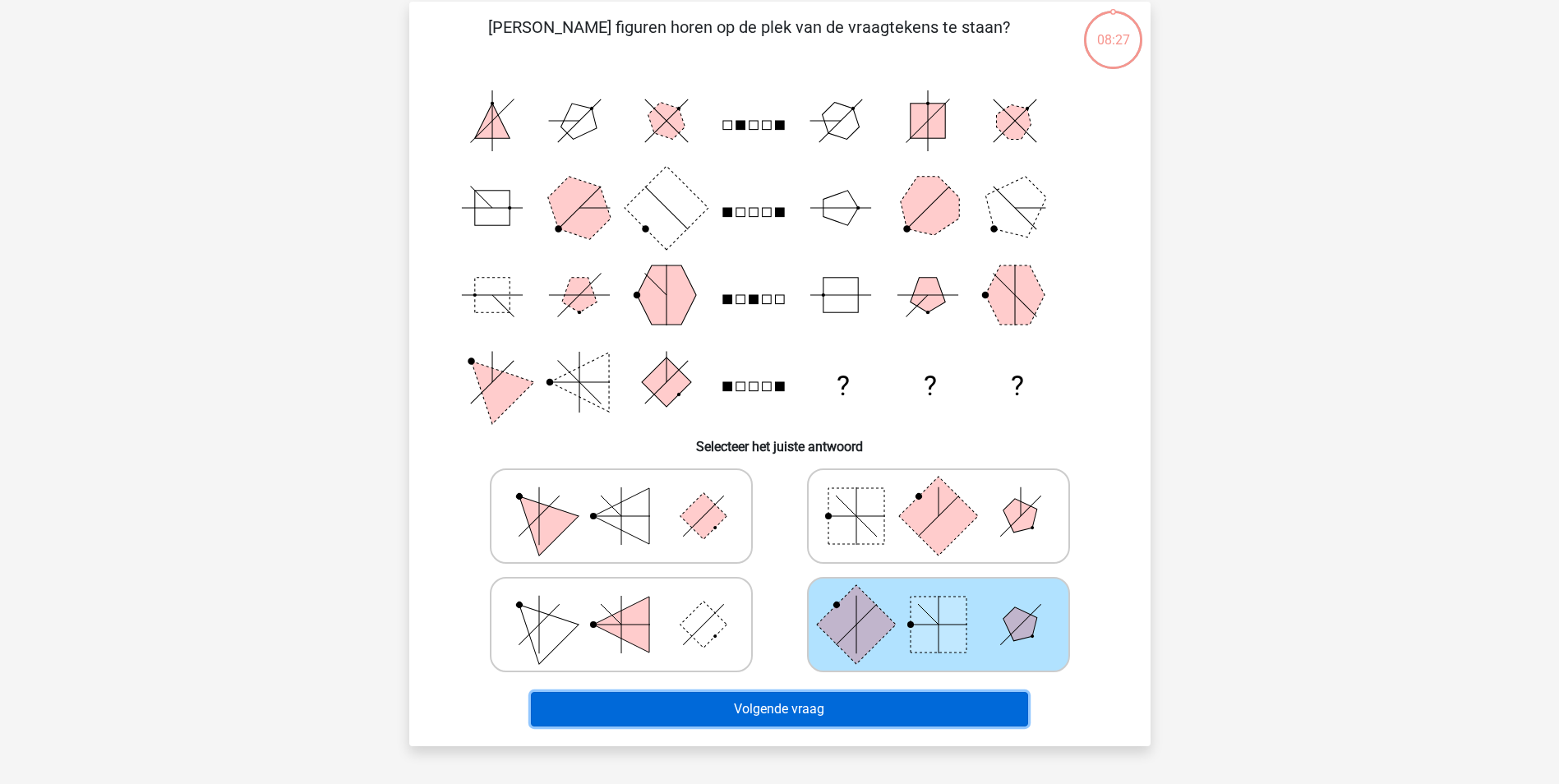
click at [761, 702] on button "Volgende vraag" at bounding box center [780, 709] width 497 height 34
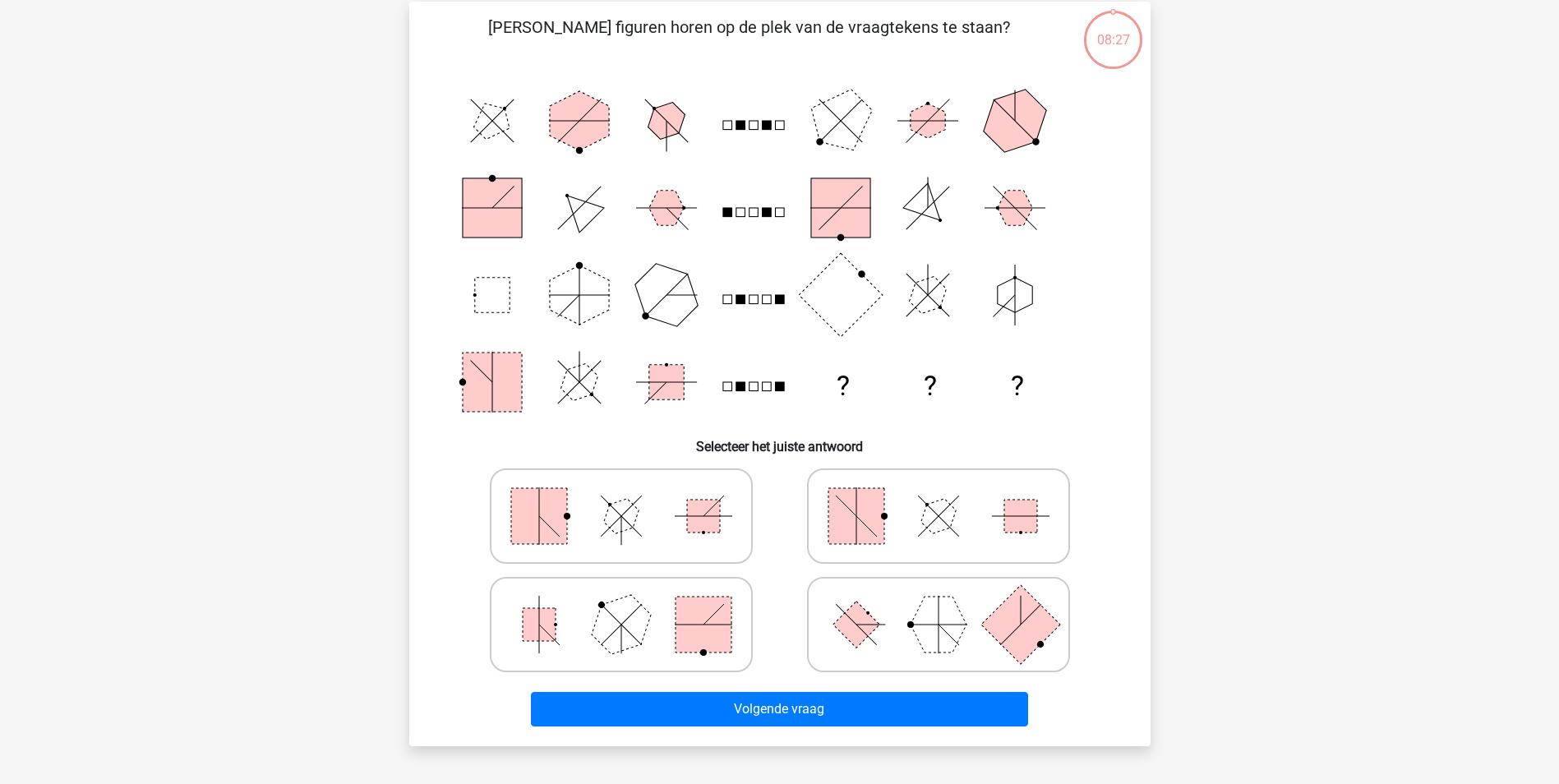
scroll to position [82, 0]
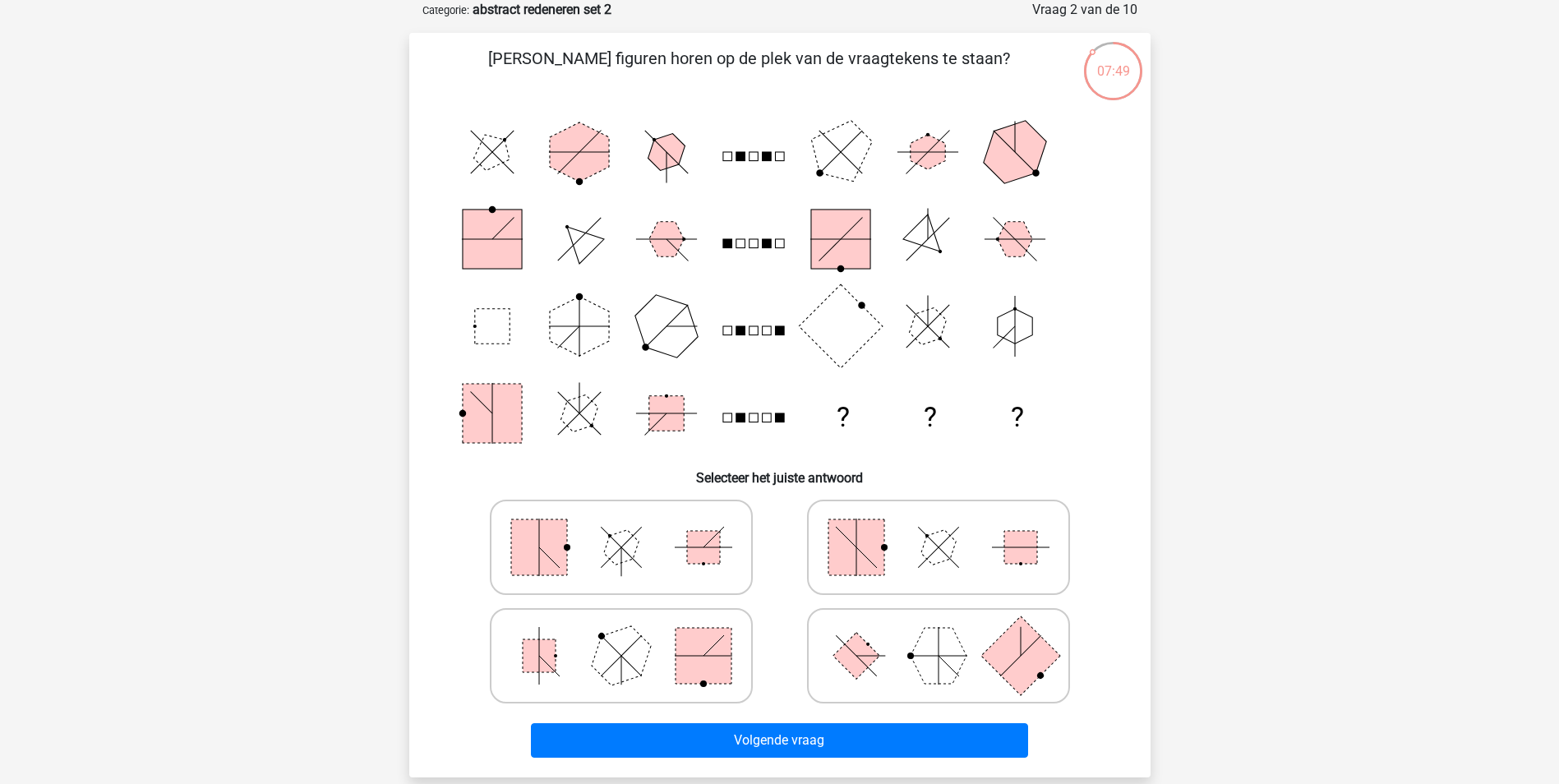
click at [847, 673] on icon at bounding box center [939, 655] width 247 height 82
click at [939, 635] on input "radio" at bounding box center [944, 629] width 10 height 10
radio input "true"
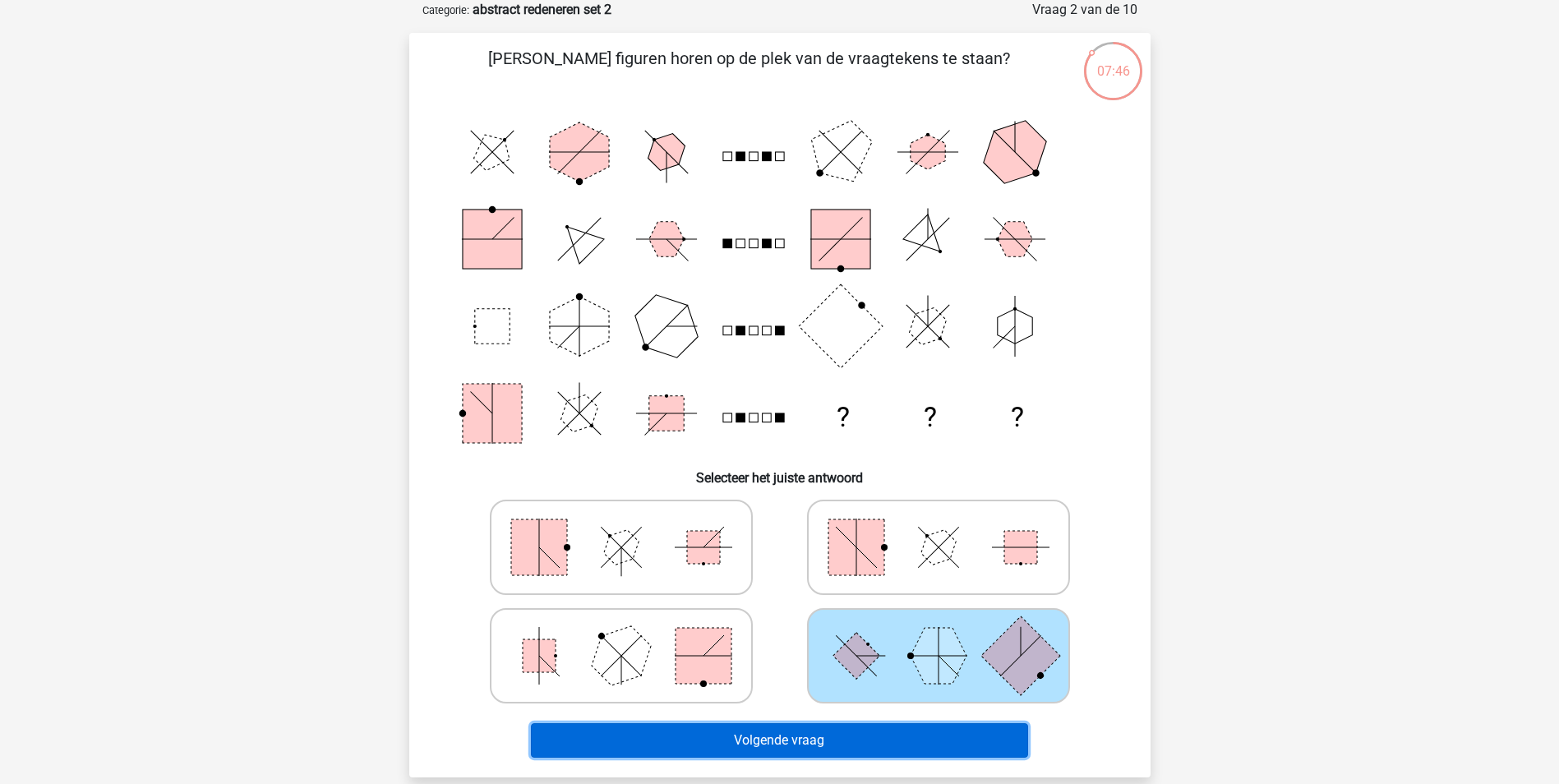
click at [844, 732] on button "Volgende vraag" at bounding box center [780, 740] width 497 height 34
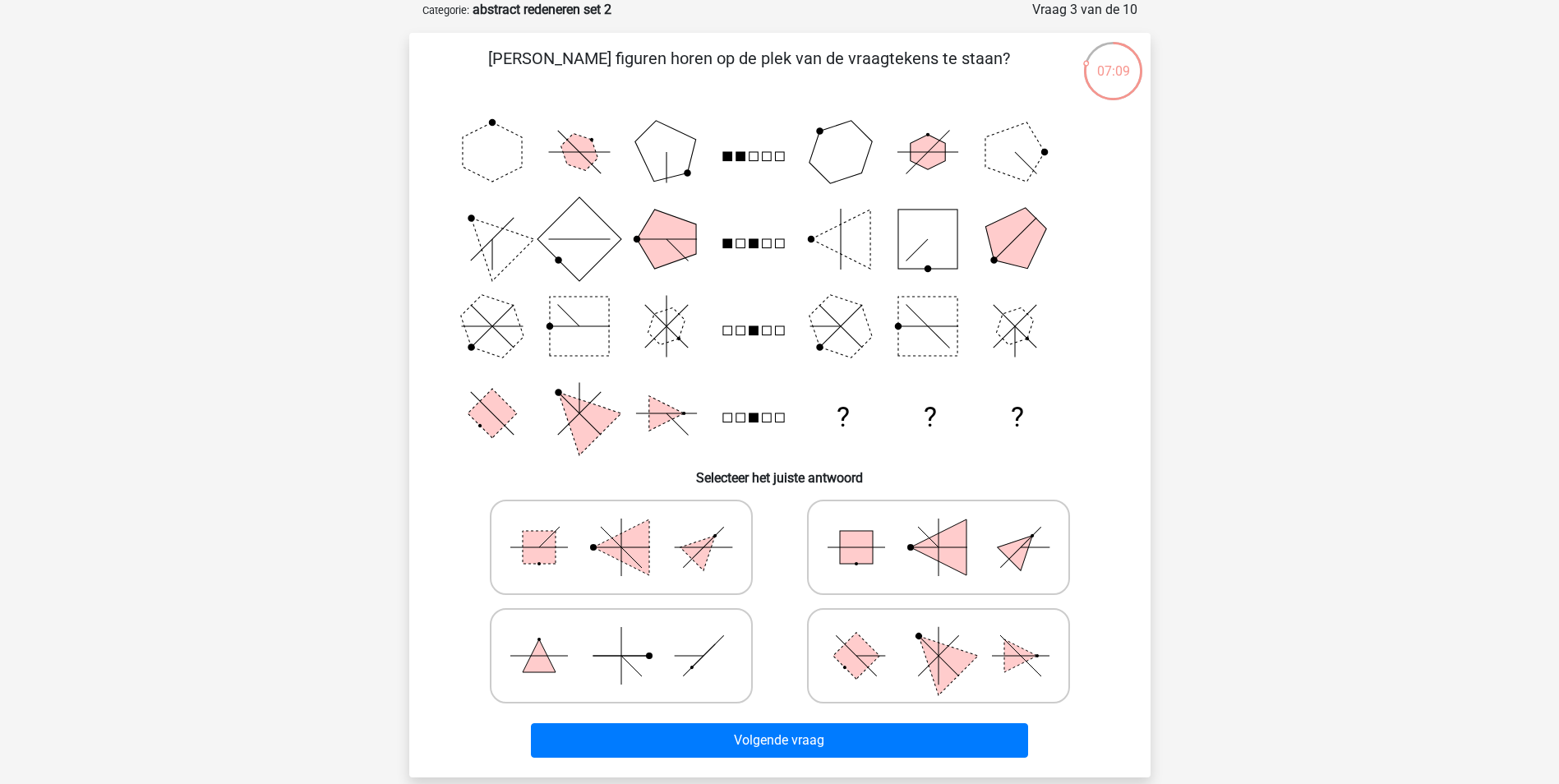
click at [897, 668] on icon at bounding box center [939, 655] width 247 height 82
click at [939, 635] on input "radio" at bounding box center [944, 629] width 10 height 10
radio input "true"
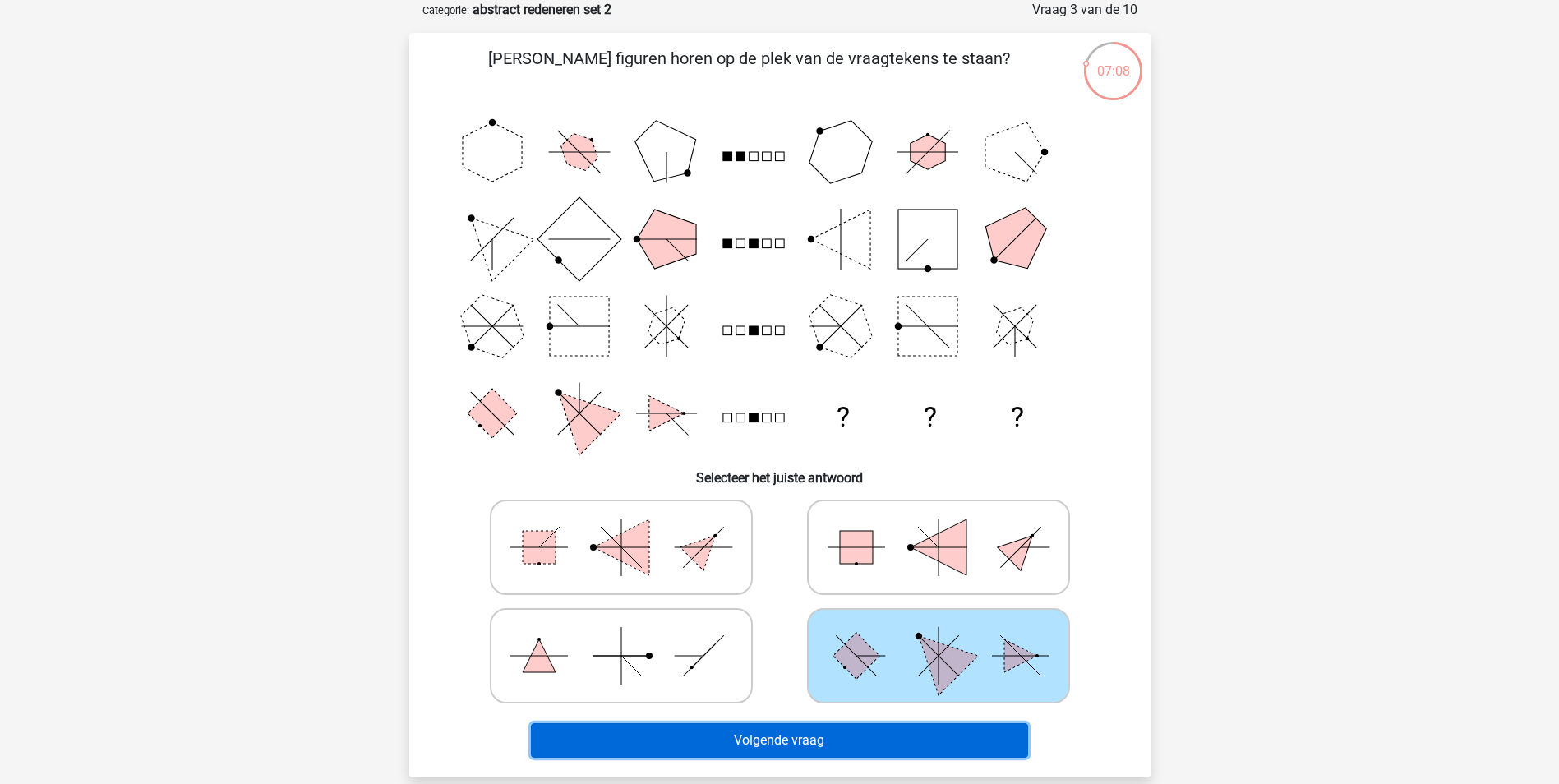
click at [835, 750] on button "Volgende vraag" at bounding box center [780, 740] width 497 height 34
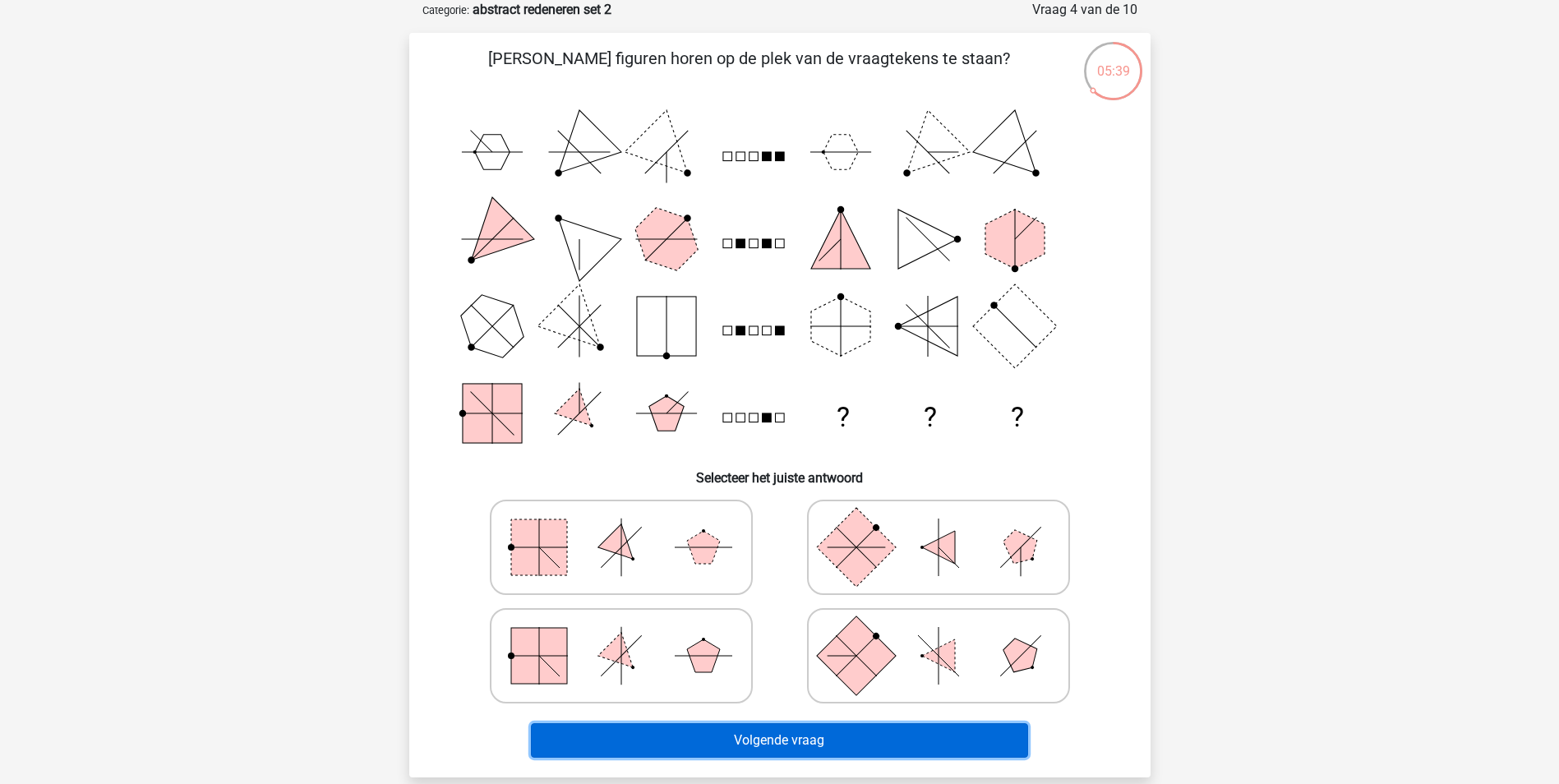
click at [825, 732] on button "Volgende vraag" at bounding box center [780, 740] width 497 height 34
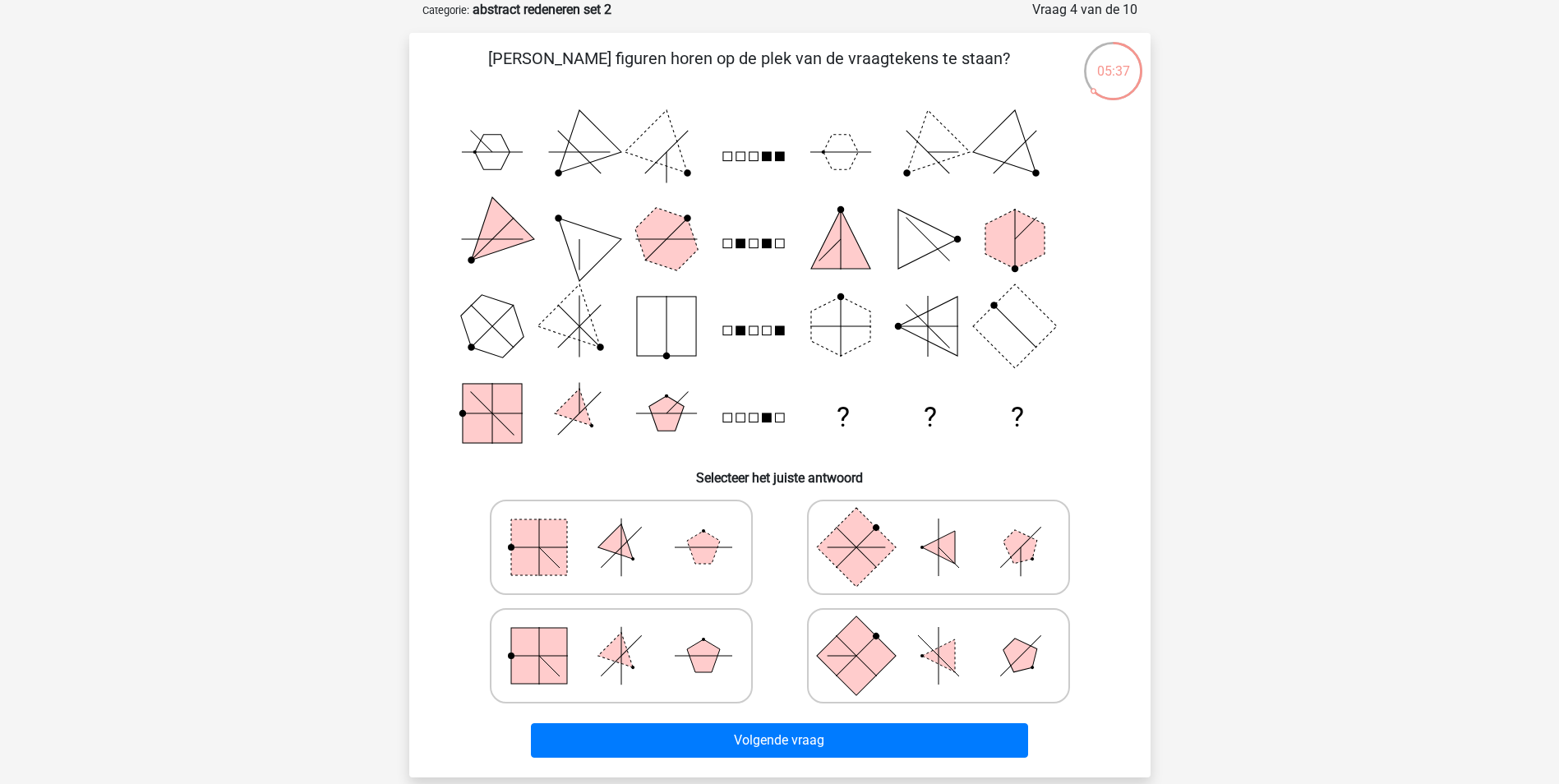
click at [847, 642] on rect at bounding box center [855, 654] width 79 height 79
click at [939, 635] on input "radio" at bounding box center [944, 629] width 10 height 10
radio input "true"
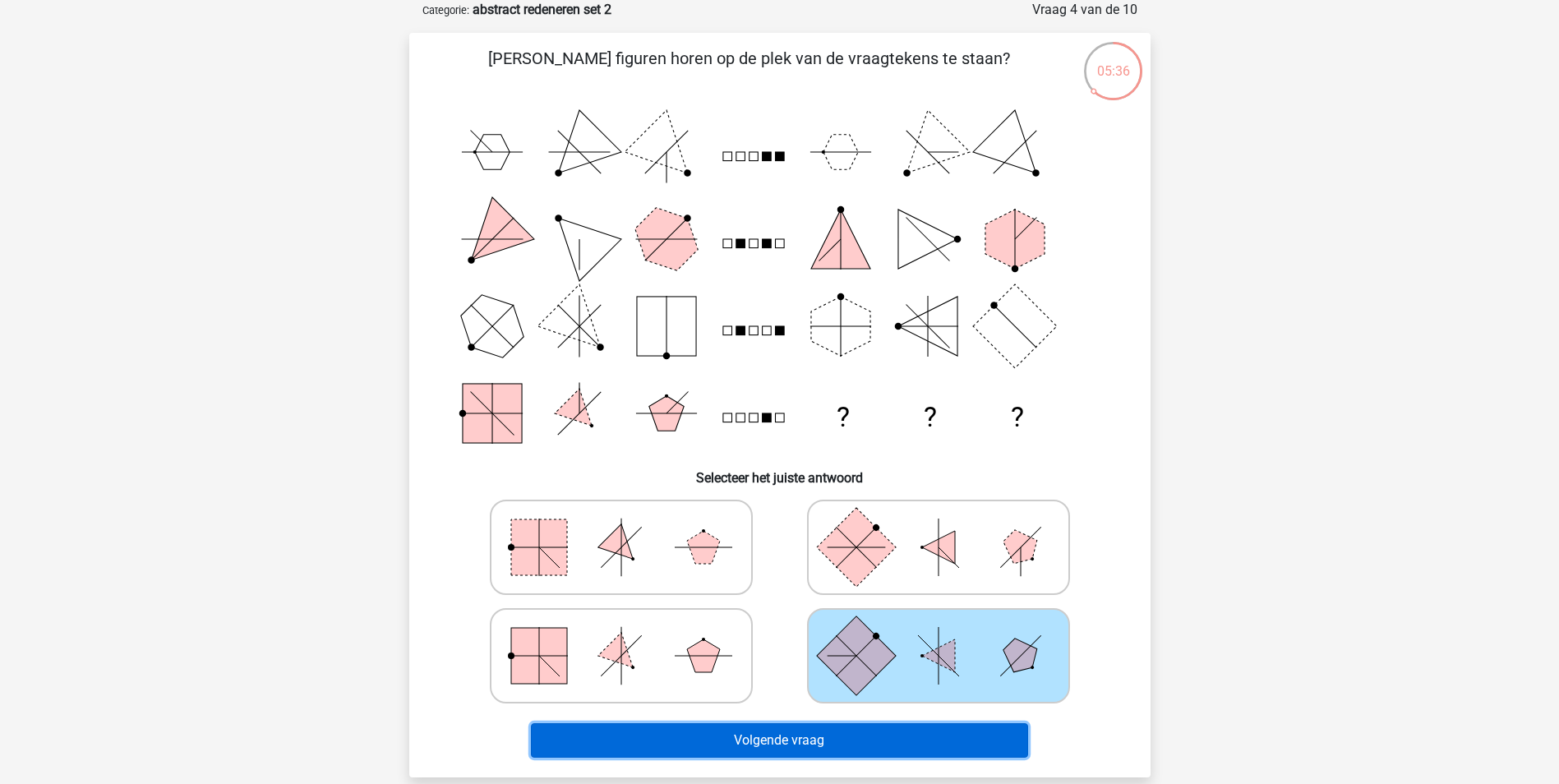
click at [821, 734] on button "Volgende vraag" at bounding box center [780, 740] width 497 height 34
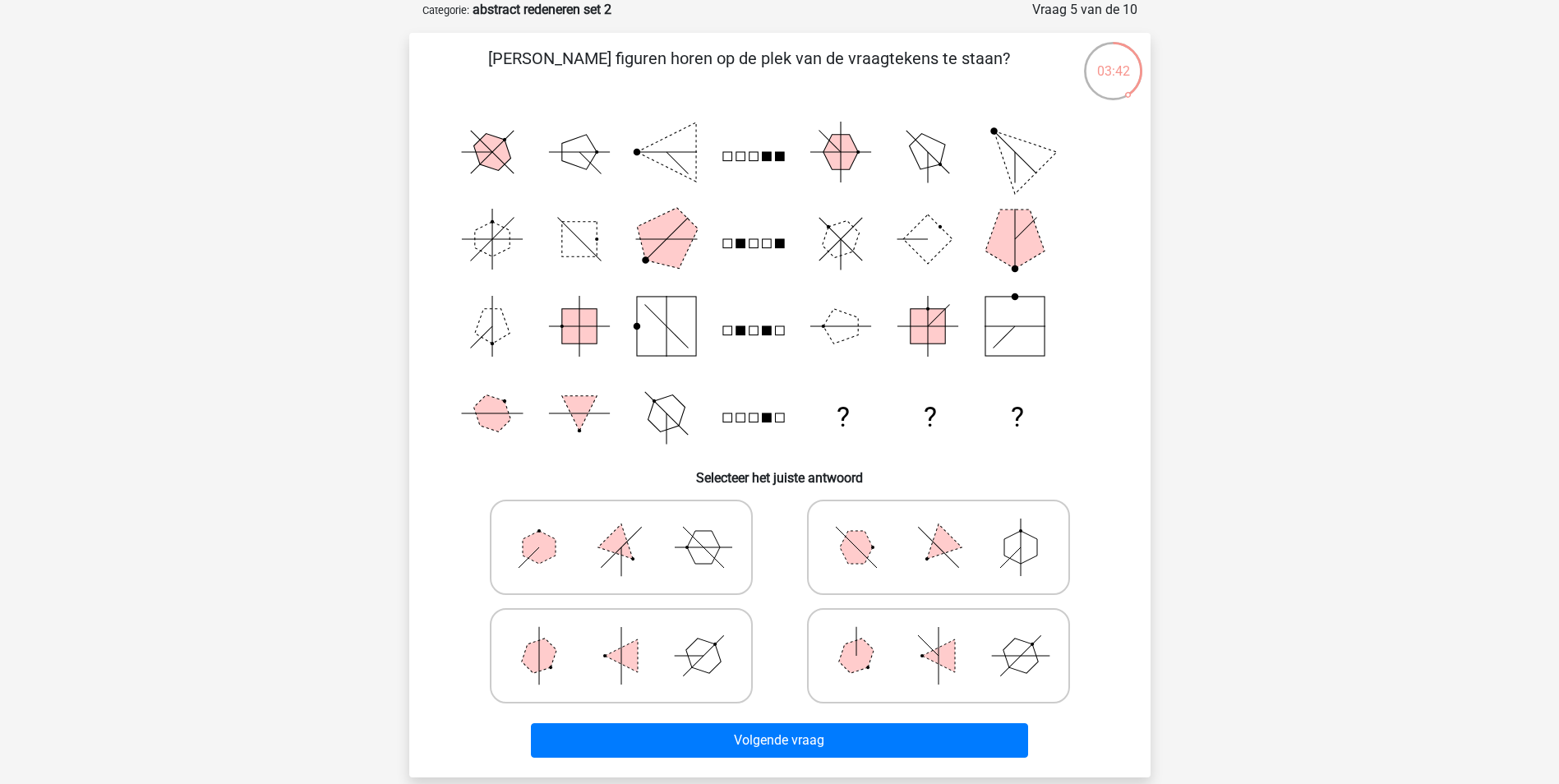
click at [867, 561] on icon at bounding box center [939, 547] width 247 height 82
click at [939, 526] on input "radio" at bounding box center [944, 520] width 10 height 10
radio input "true"
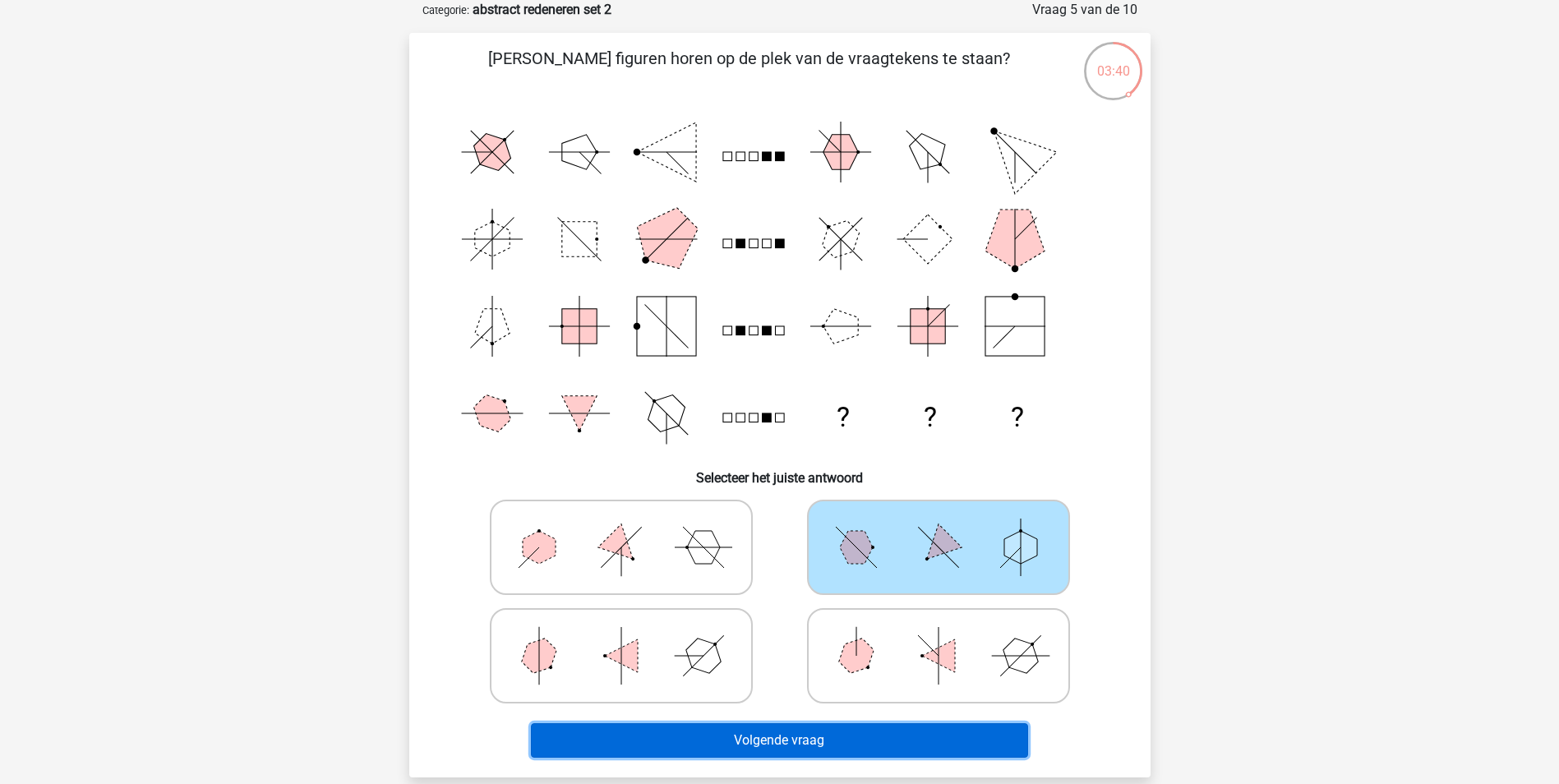
click at [854, 748] on button "Volgende vraag" at bounding box center [780, 740] width 497 height 34
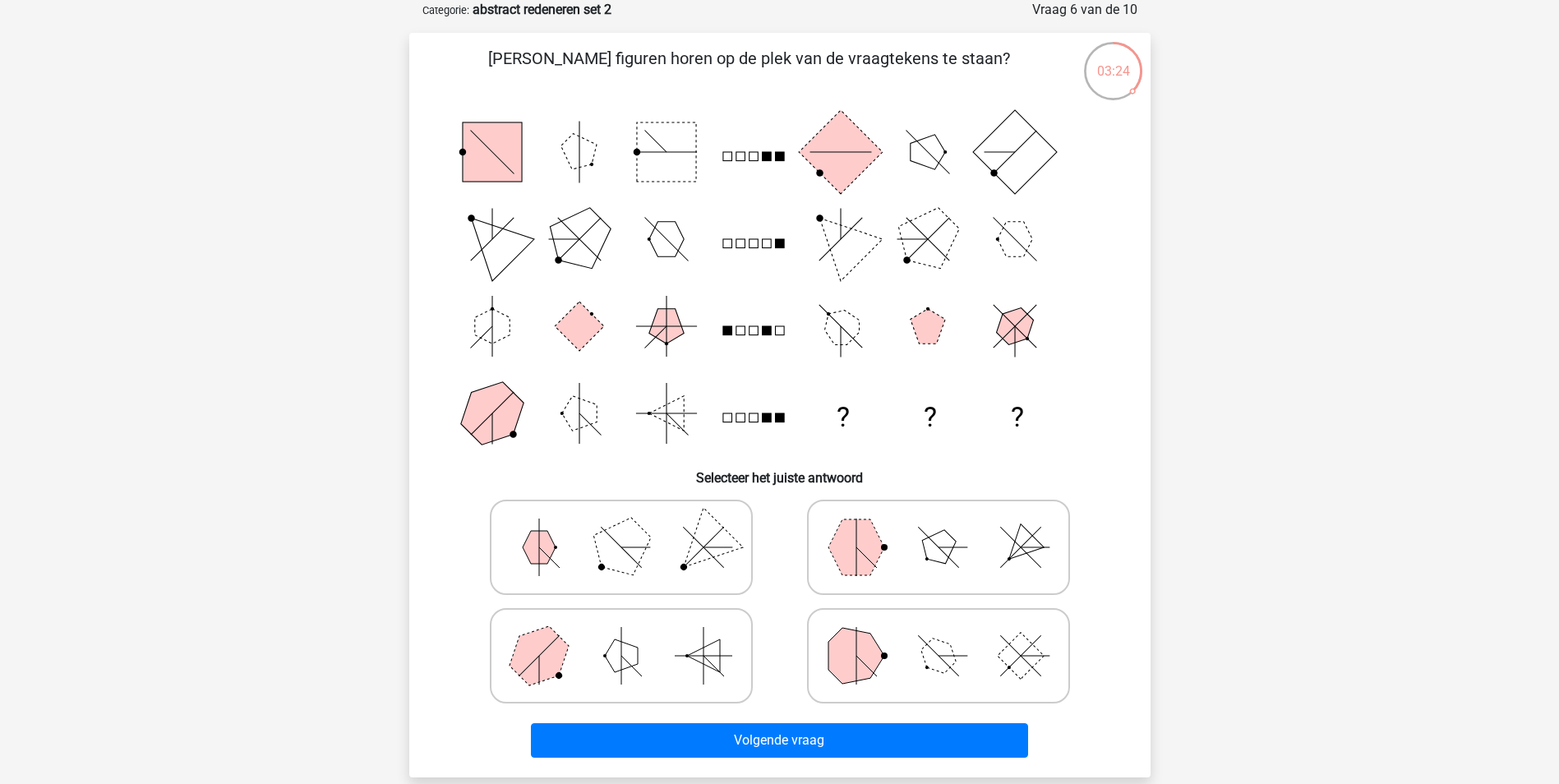
click at [898, 557] on icon at bounding box center [939, 547] width 247 height 82
click at [939, 526] on input "radio" at bounding box center [944, 520] width 10 height 10
radio input "true"
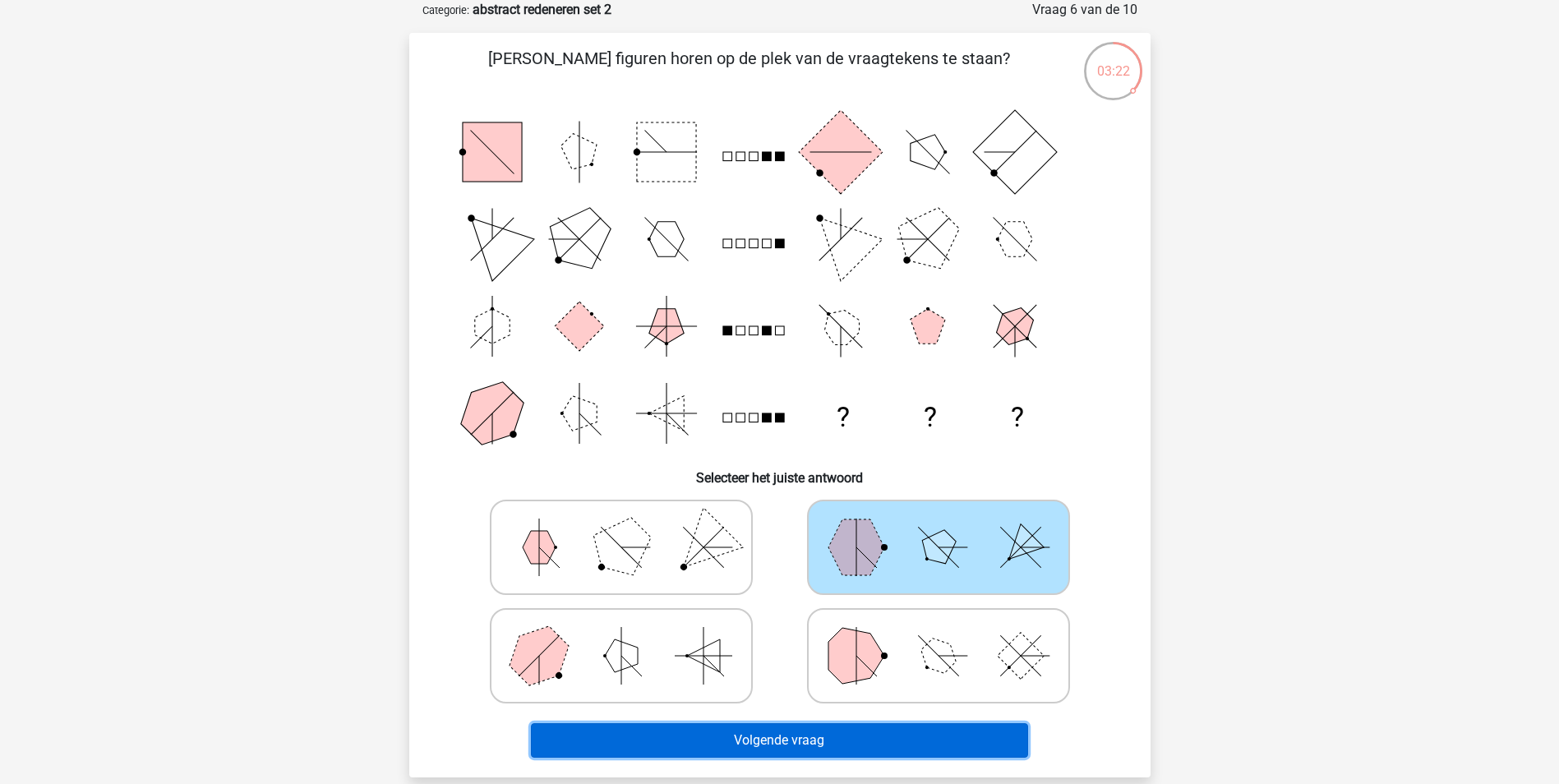
click at [838, 734] on button "Volgende vraag" at bounding box center [780, 740] width 497 height 34
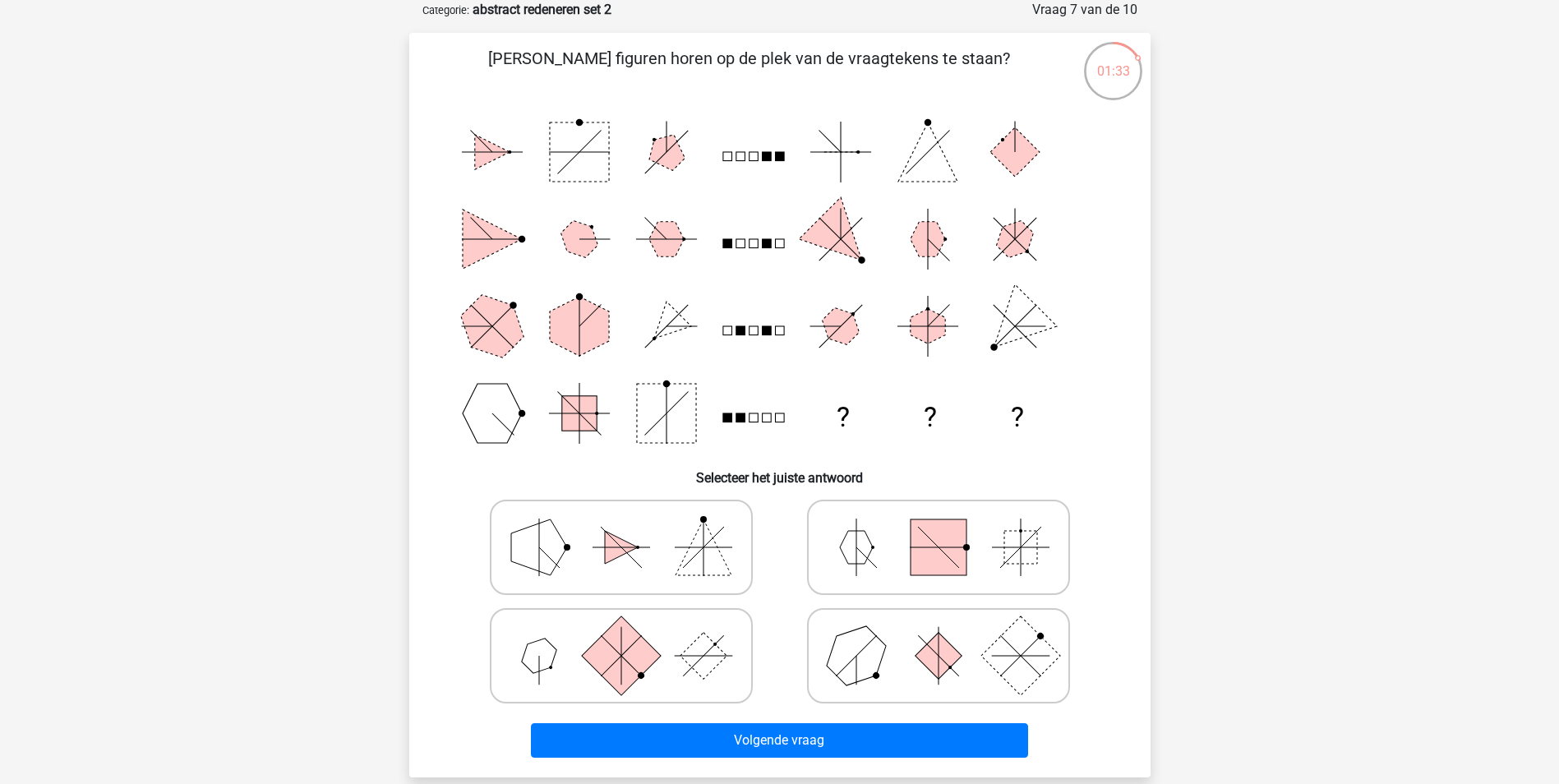
click at [711, 664] on rect at bounding box center [703, 654] width 46 height 46
click at [632, 635] on input "radio" at bounding box center [626, 629] width 10 height 10
radio input "true"
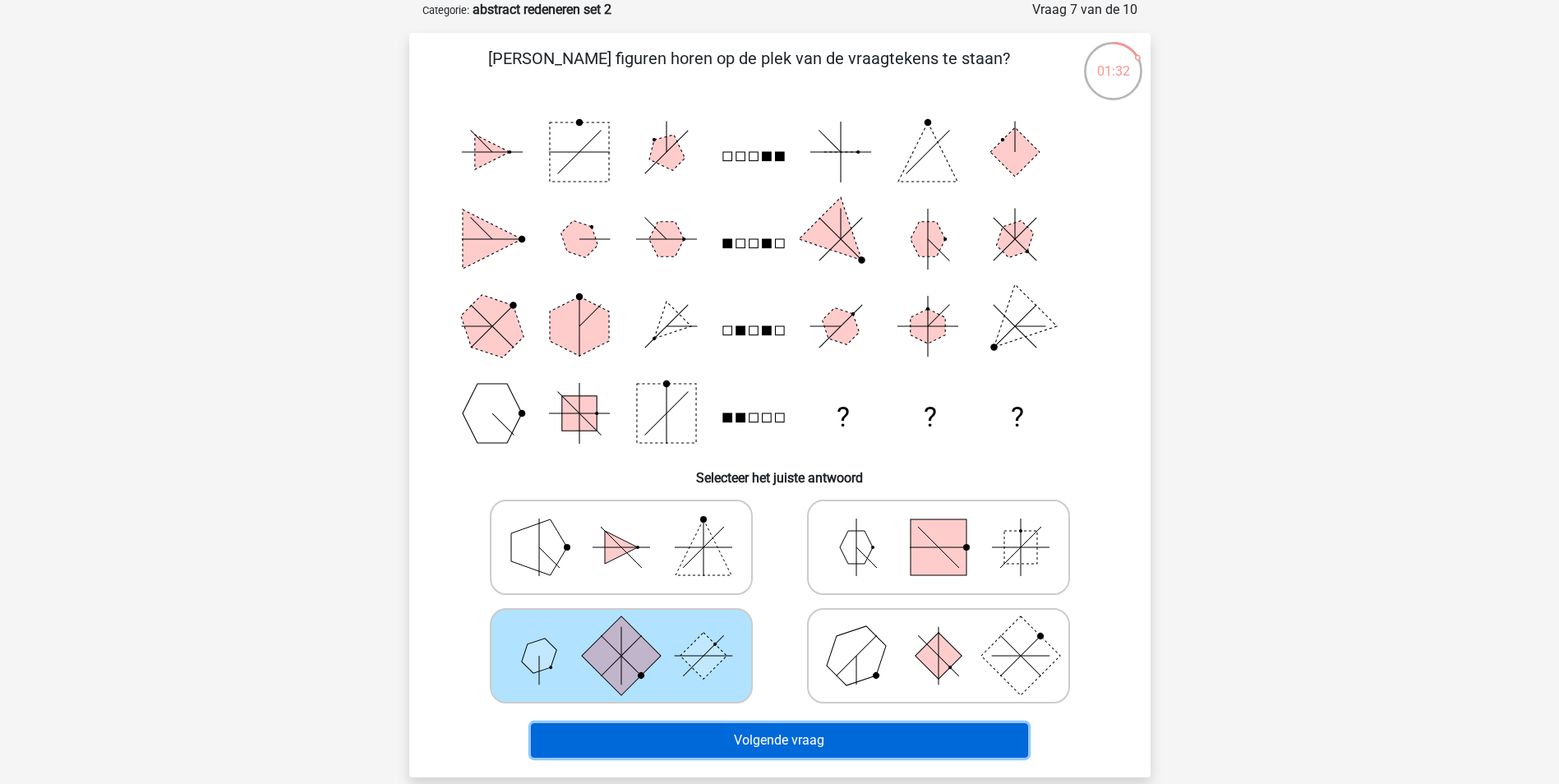
click at [765, 737] on button "Volgende vraag" at bounding box center [780, 740] width 497 height 34
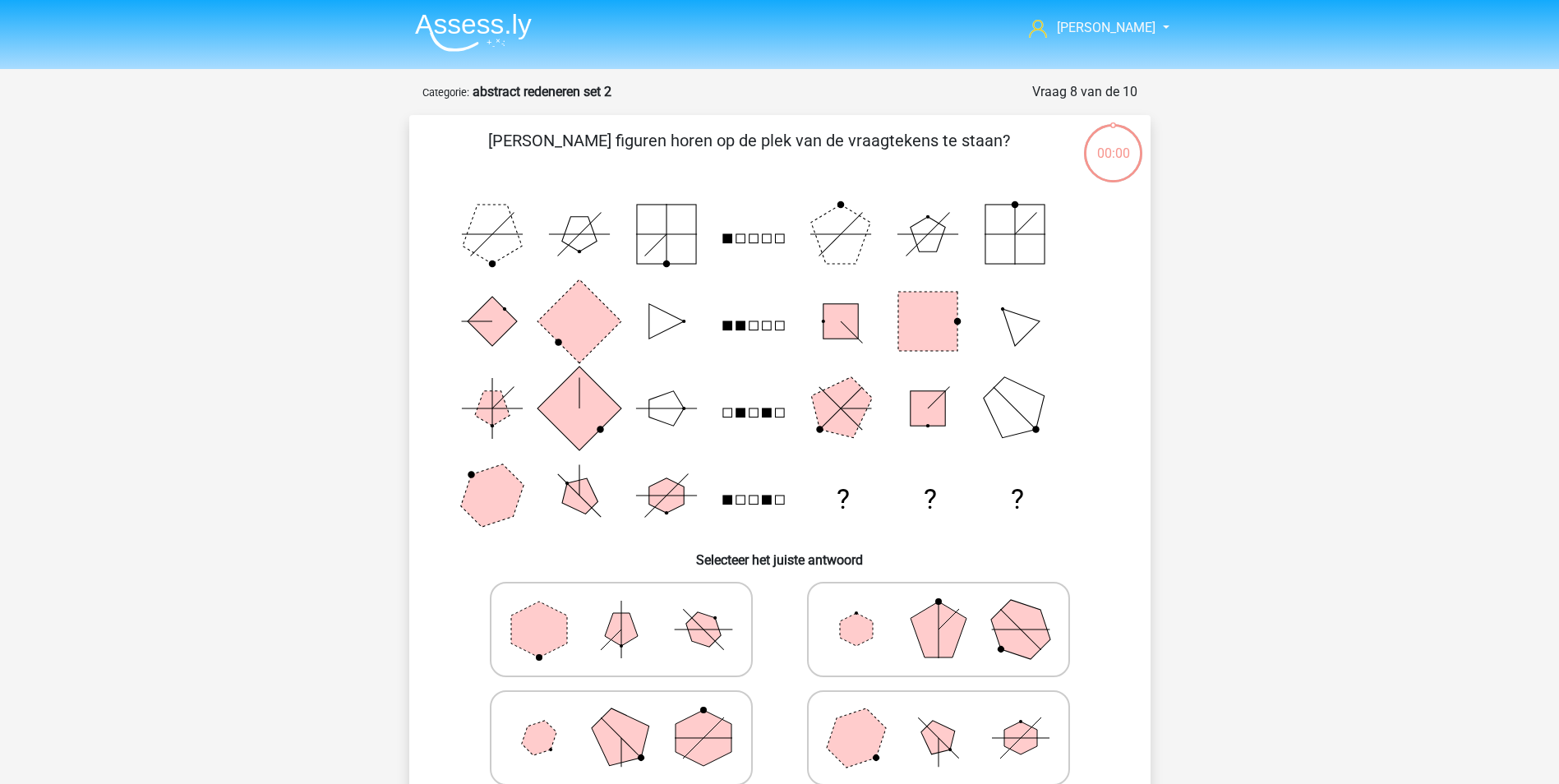
scroll to position [82, 0]
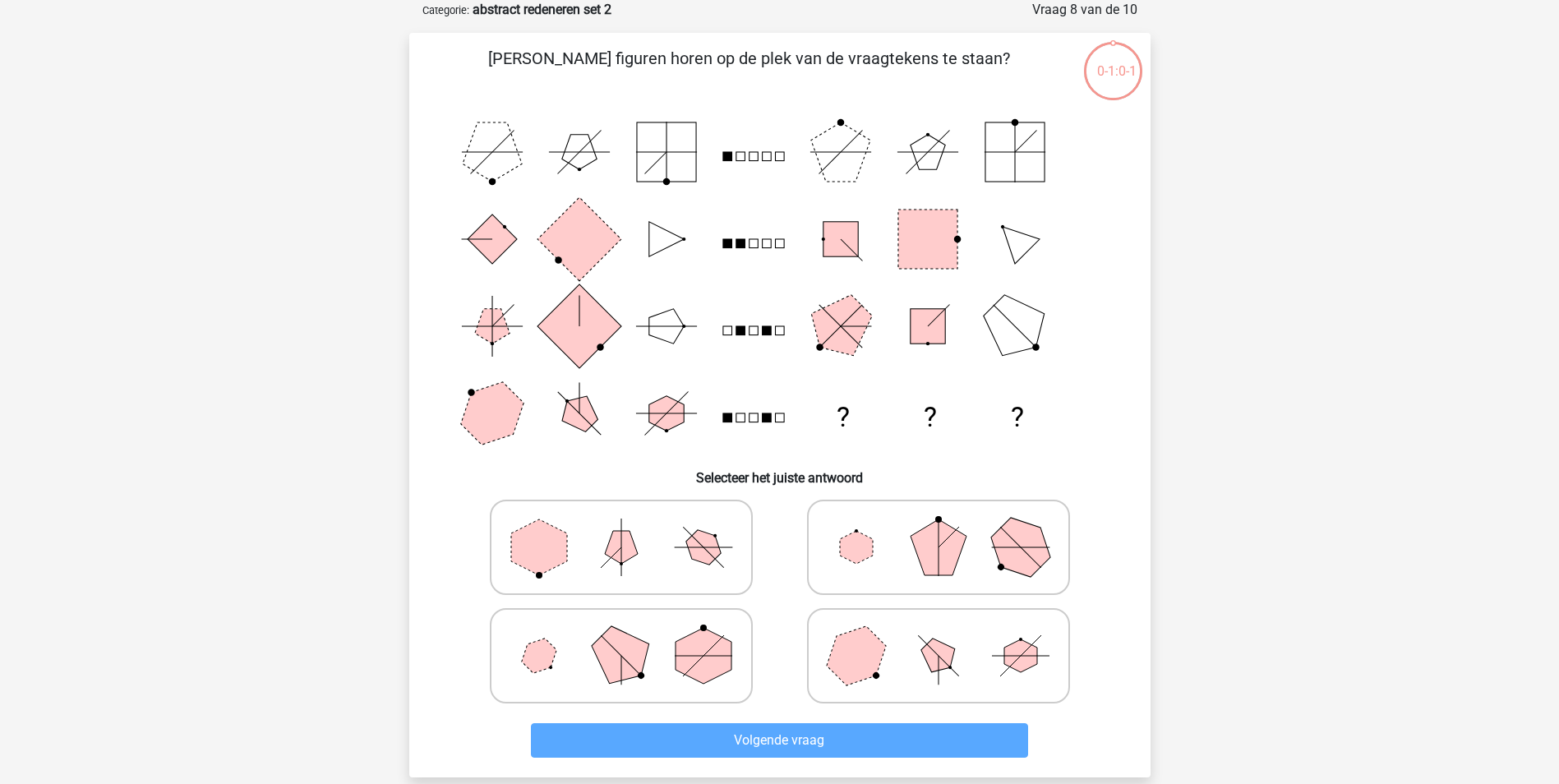
click at [625, 654] on polygon at bounding box center [620, 654] width 79 height 79
click at [625, 635] on input "radio" at bounding box center [626, 629] width 10 height 10
radio input "true"
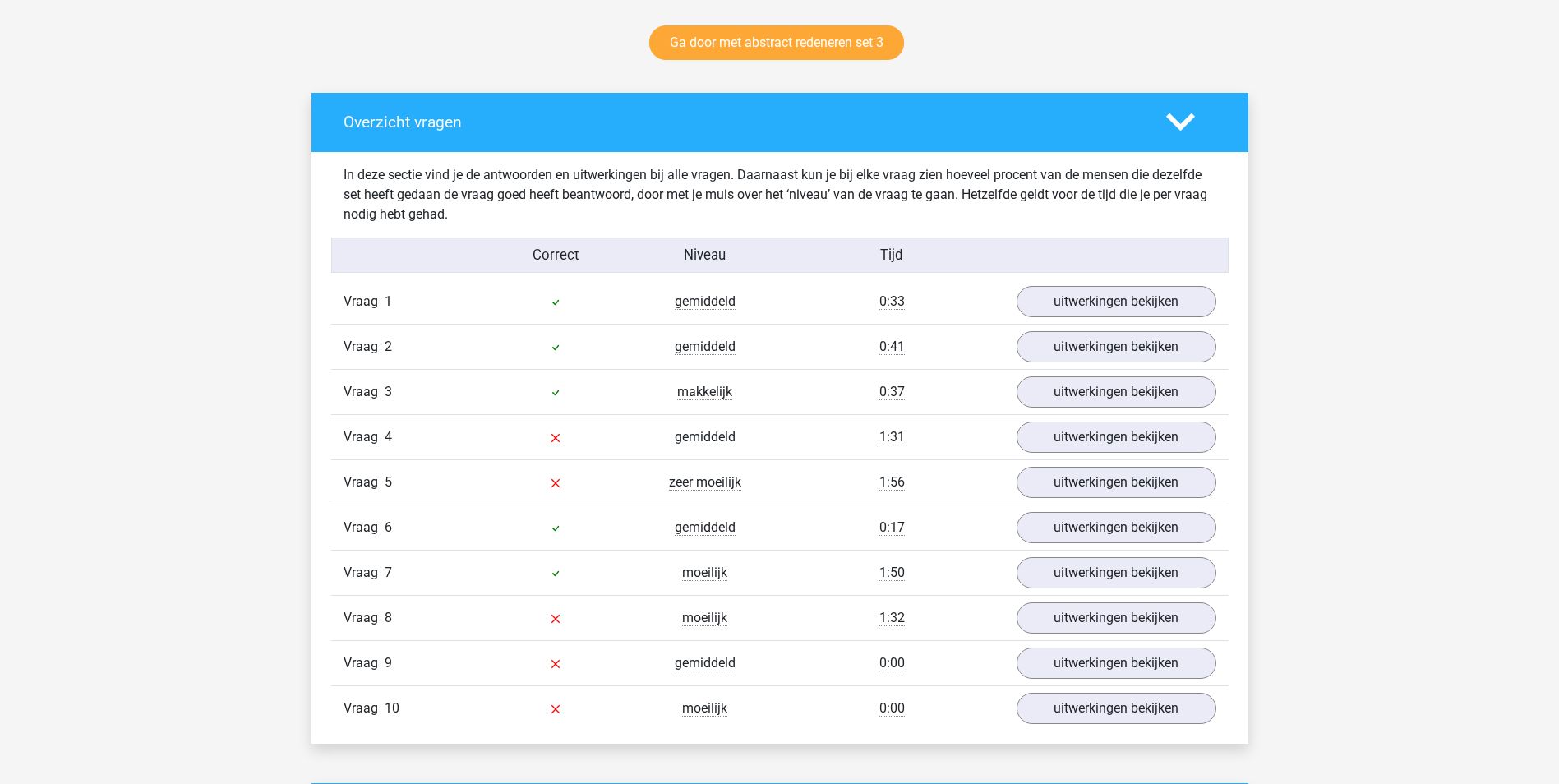
scroll to position [851, 0]
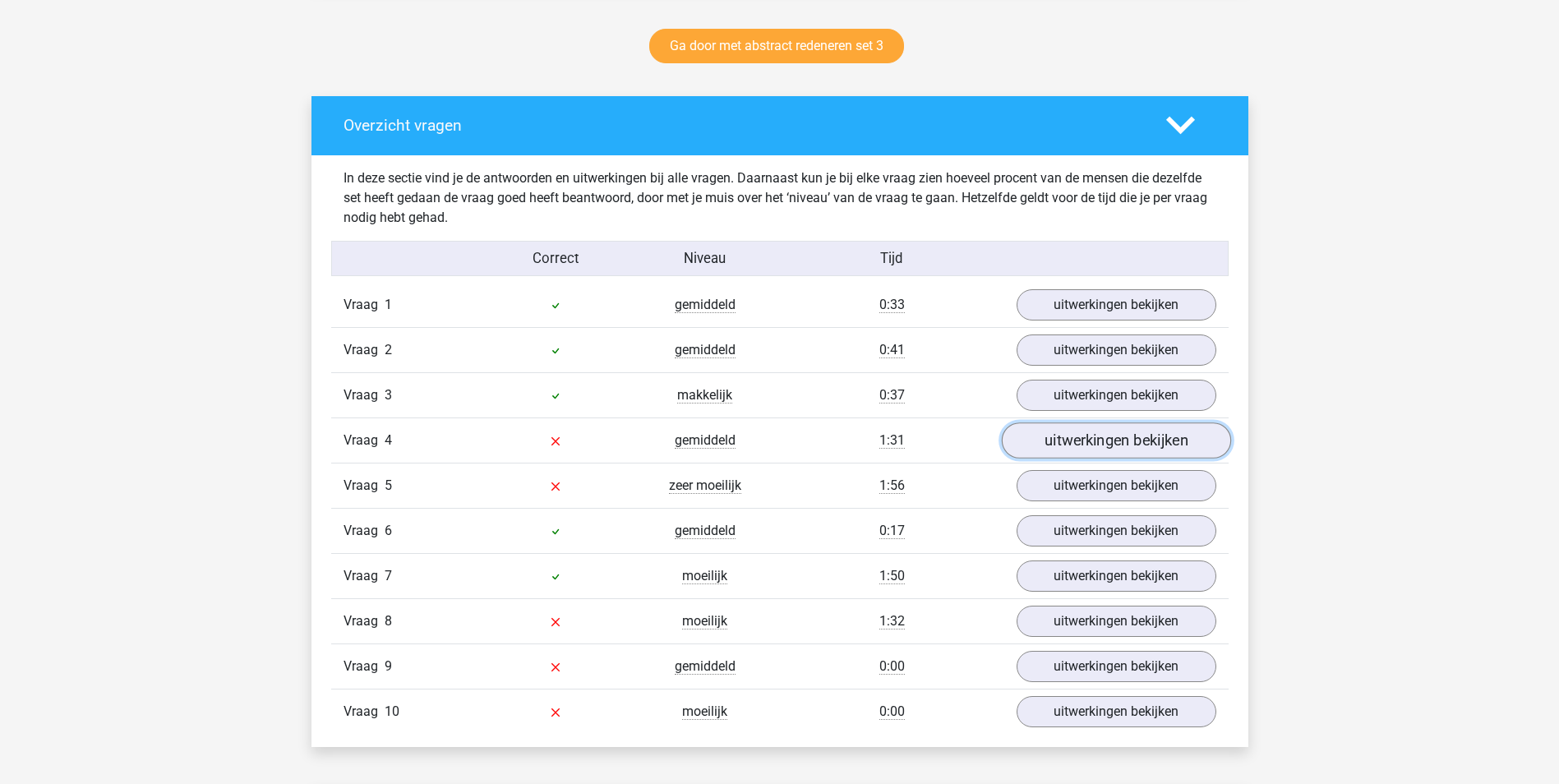
click at [1063, 435] on link "uitwerkingen bekijken" at bounding box center [1116, 440] width 229 height 36
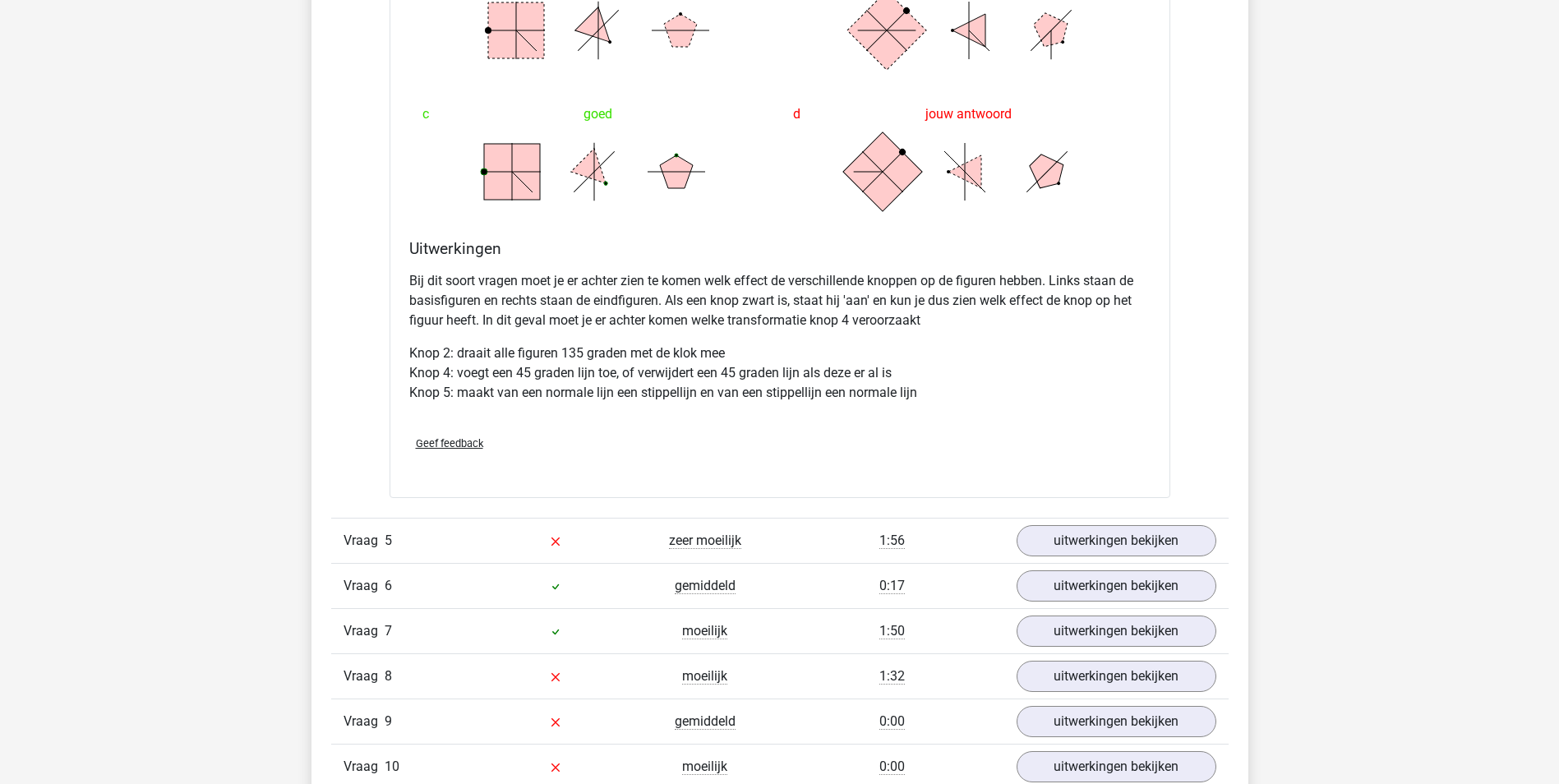
scroll to position [1819, 0]
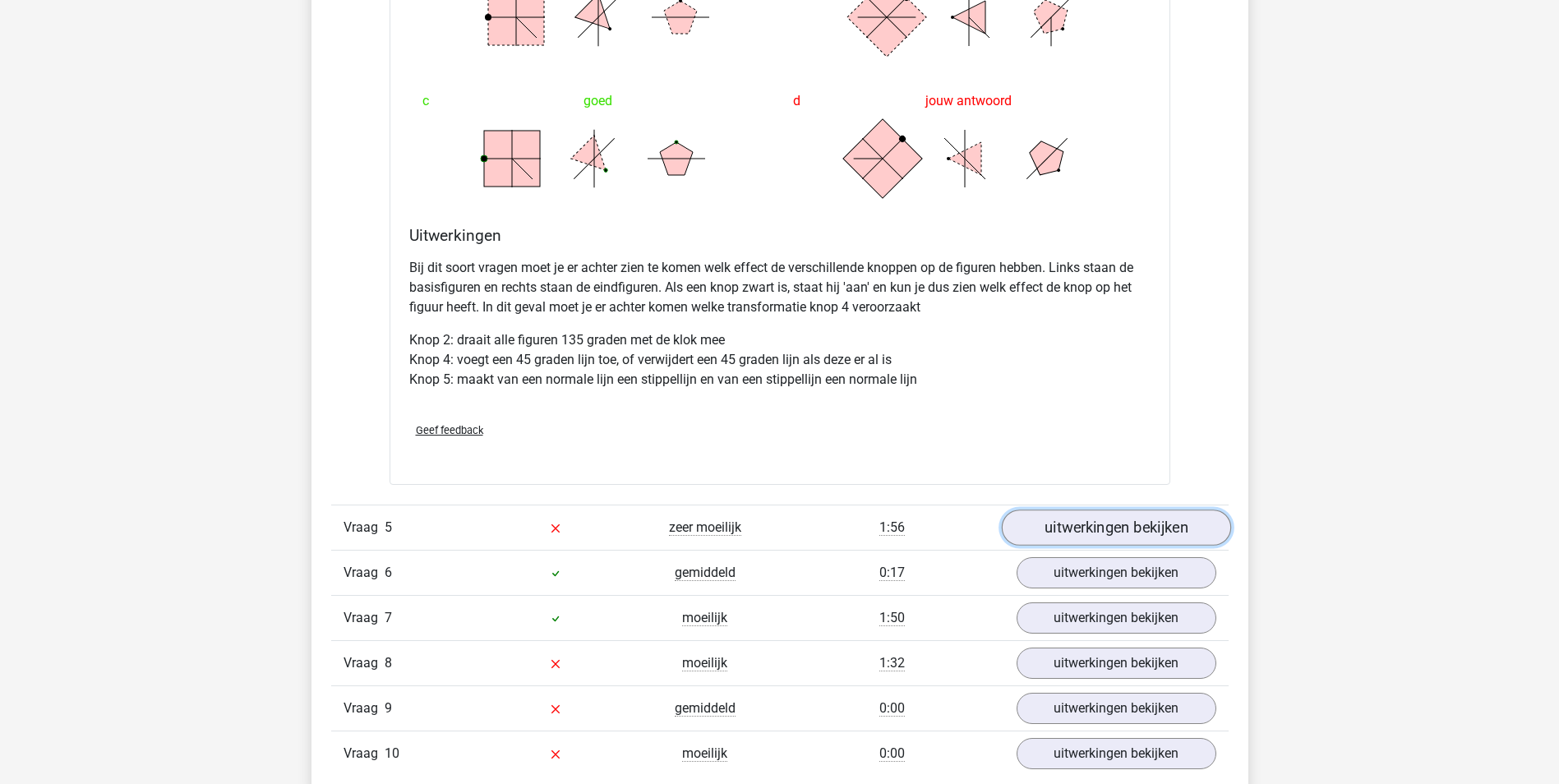
click at [1086, 525] on link "uitwerkingen bekijken" at bounding box center [1116, 528] width 229 height 36
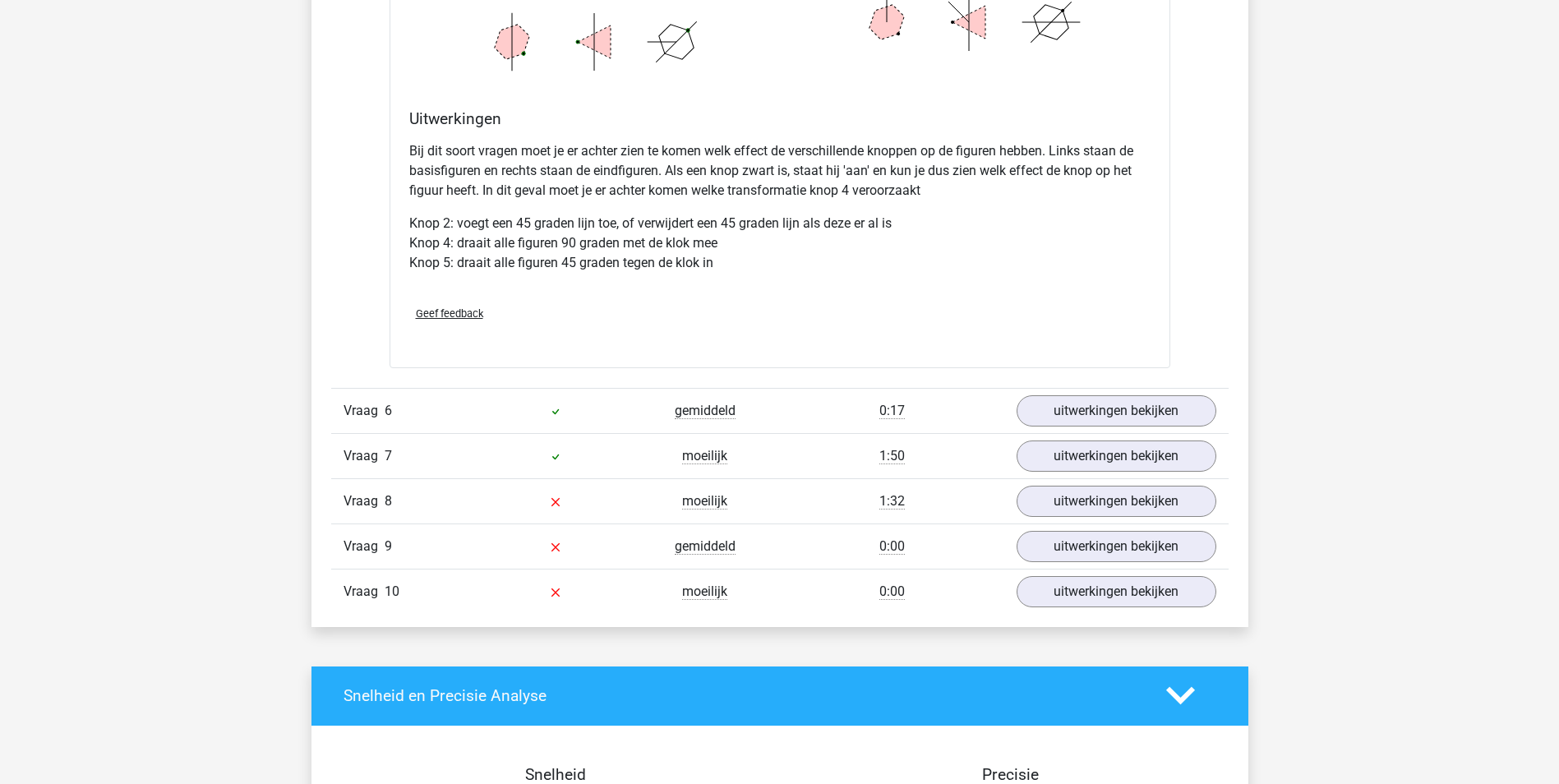
scroll to position [3085, 0]
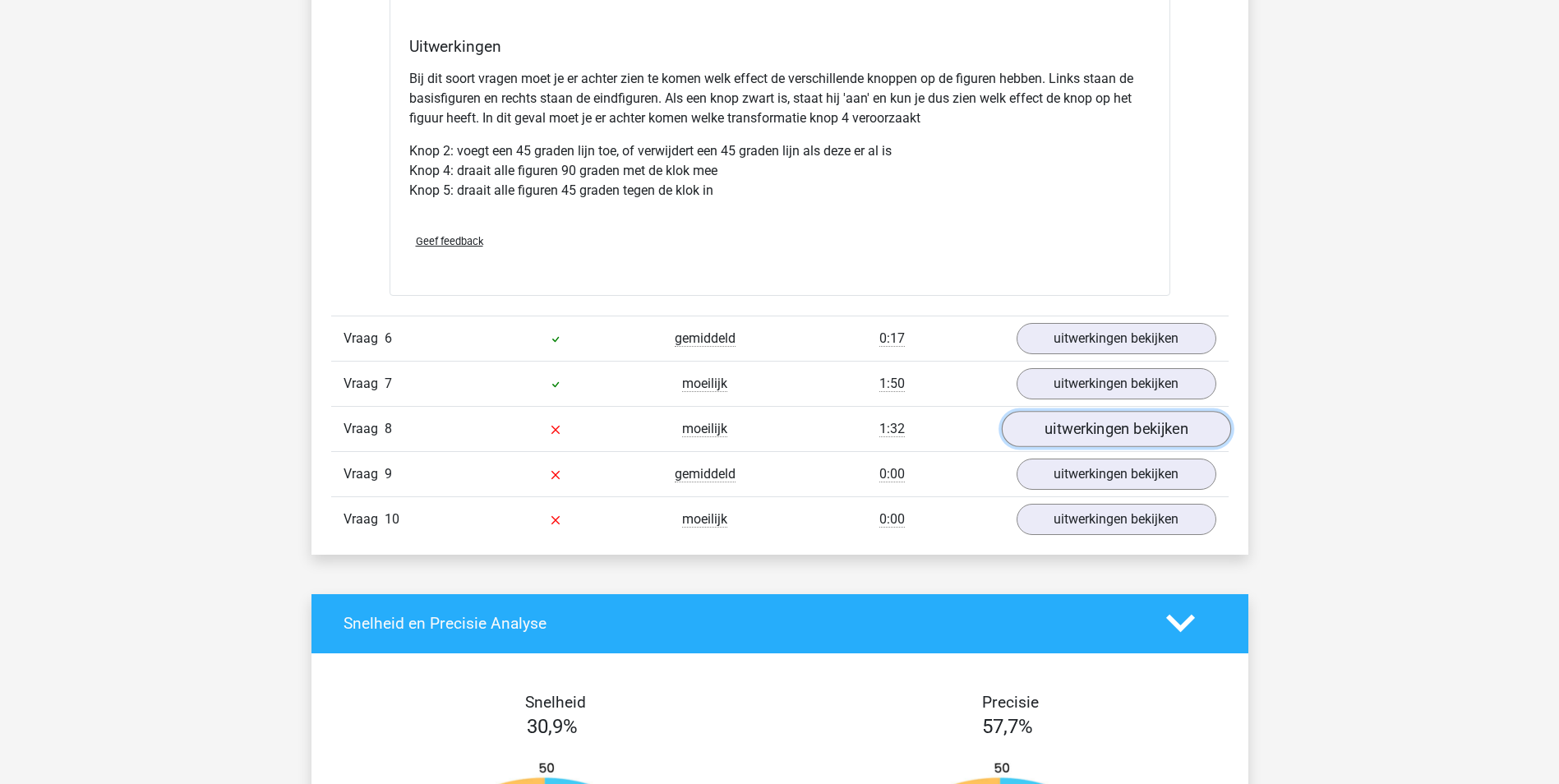
click at [1081, 434] on link "uitwerkingen bekijken" at bounding box center [1116, 428] width 229 height 36
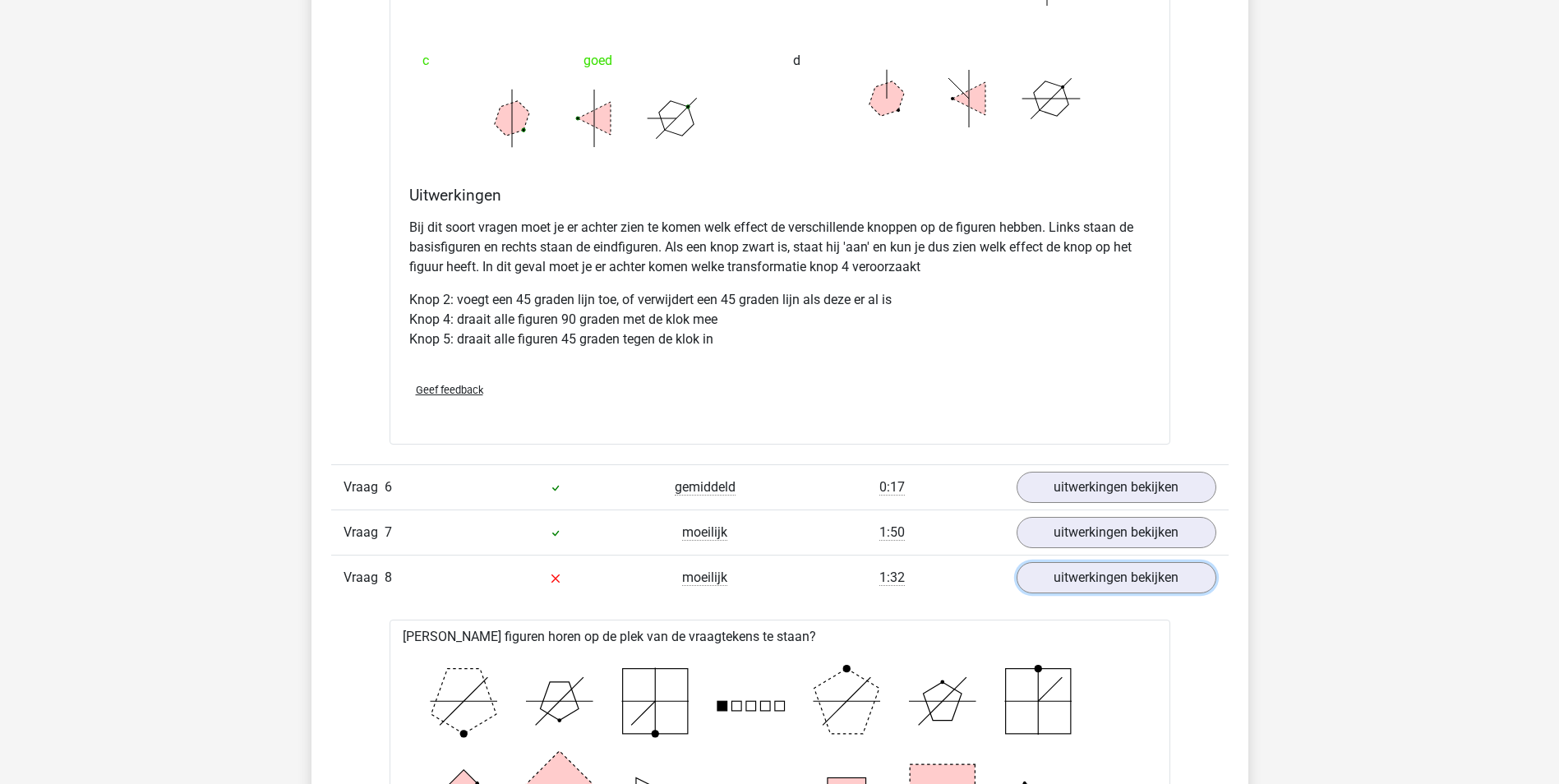
scroll to position [2929, 0]
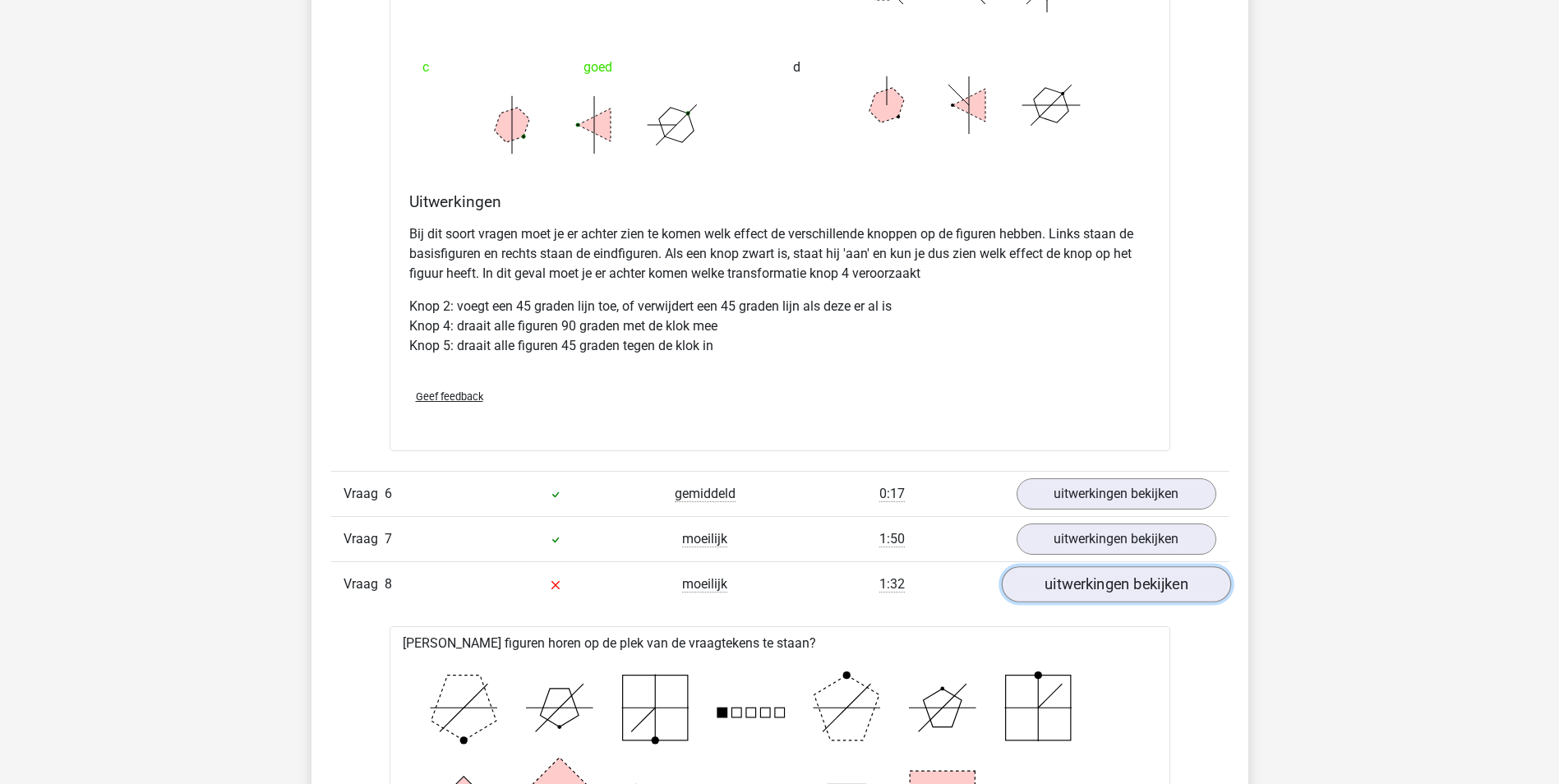
click at [1125, 578] on link "uitwerkingen bekijken" at bounding box center [1116, 584] width 229 height 36
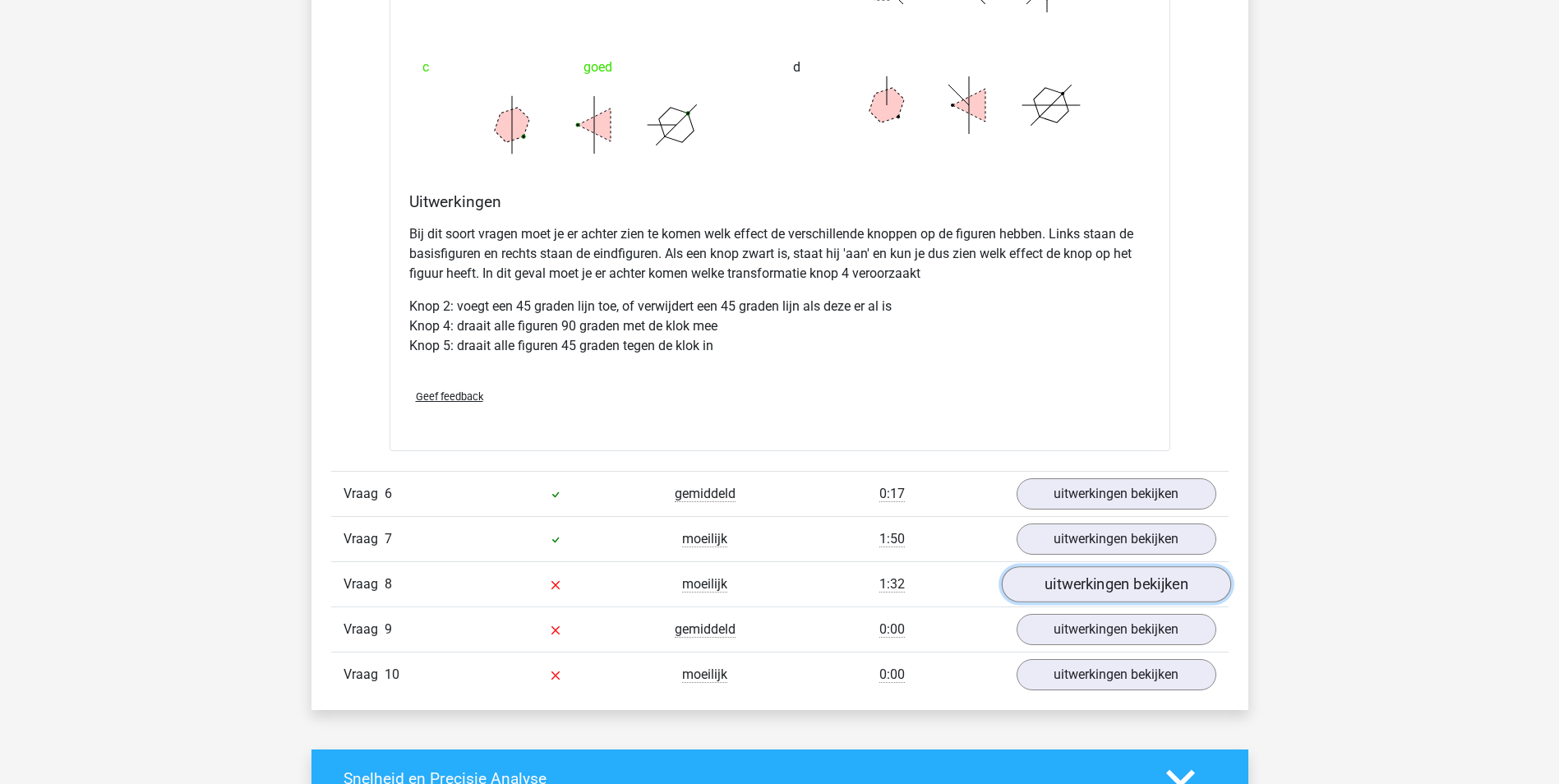
click at [1171, 586] on link "uitwerkingen bekijken" at bounding box center [1116, 584] width 229 height 36
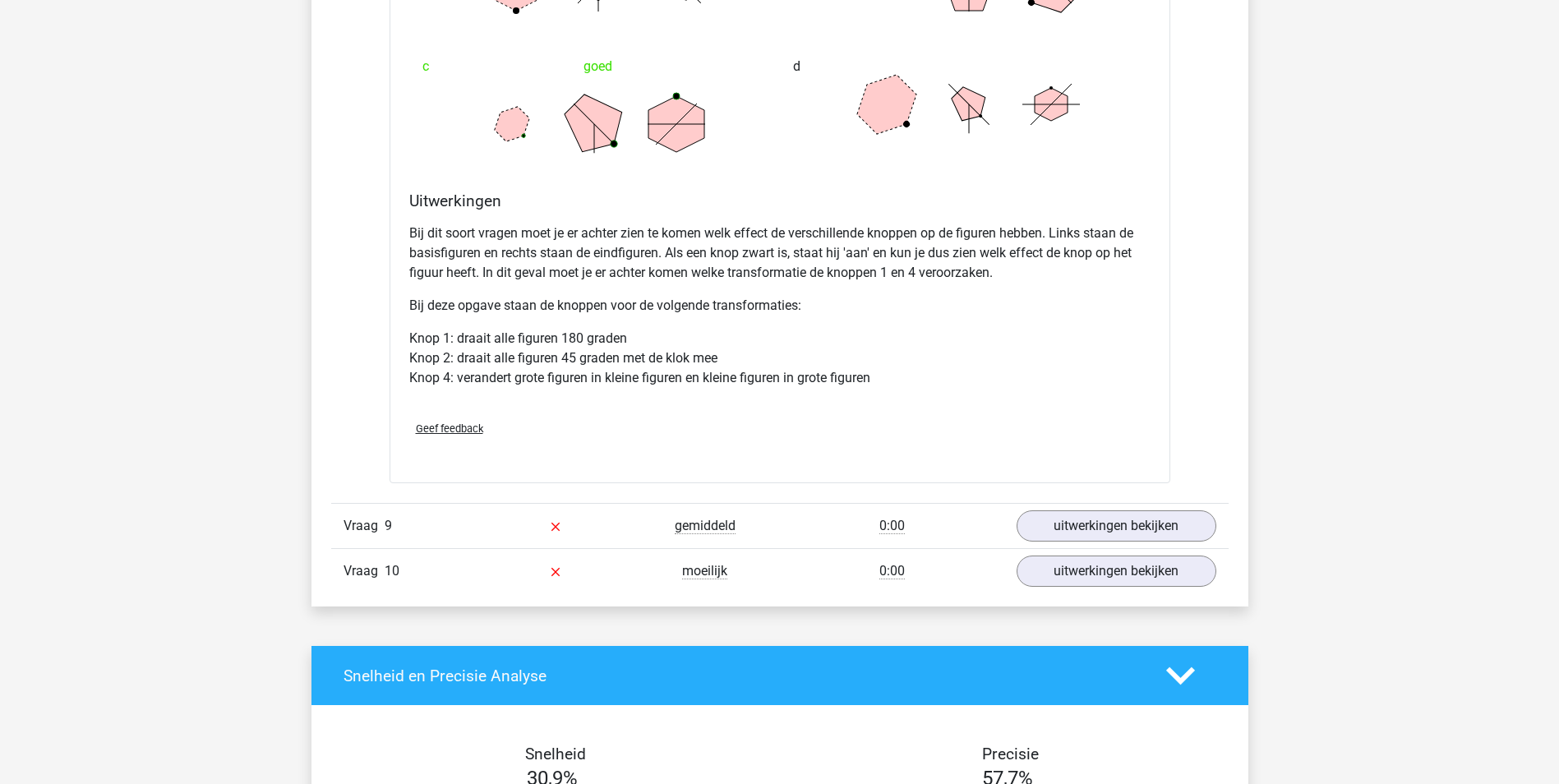
scroll to position [4091, 0]
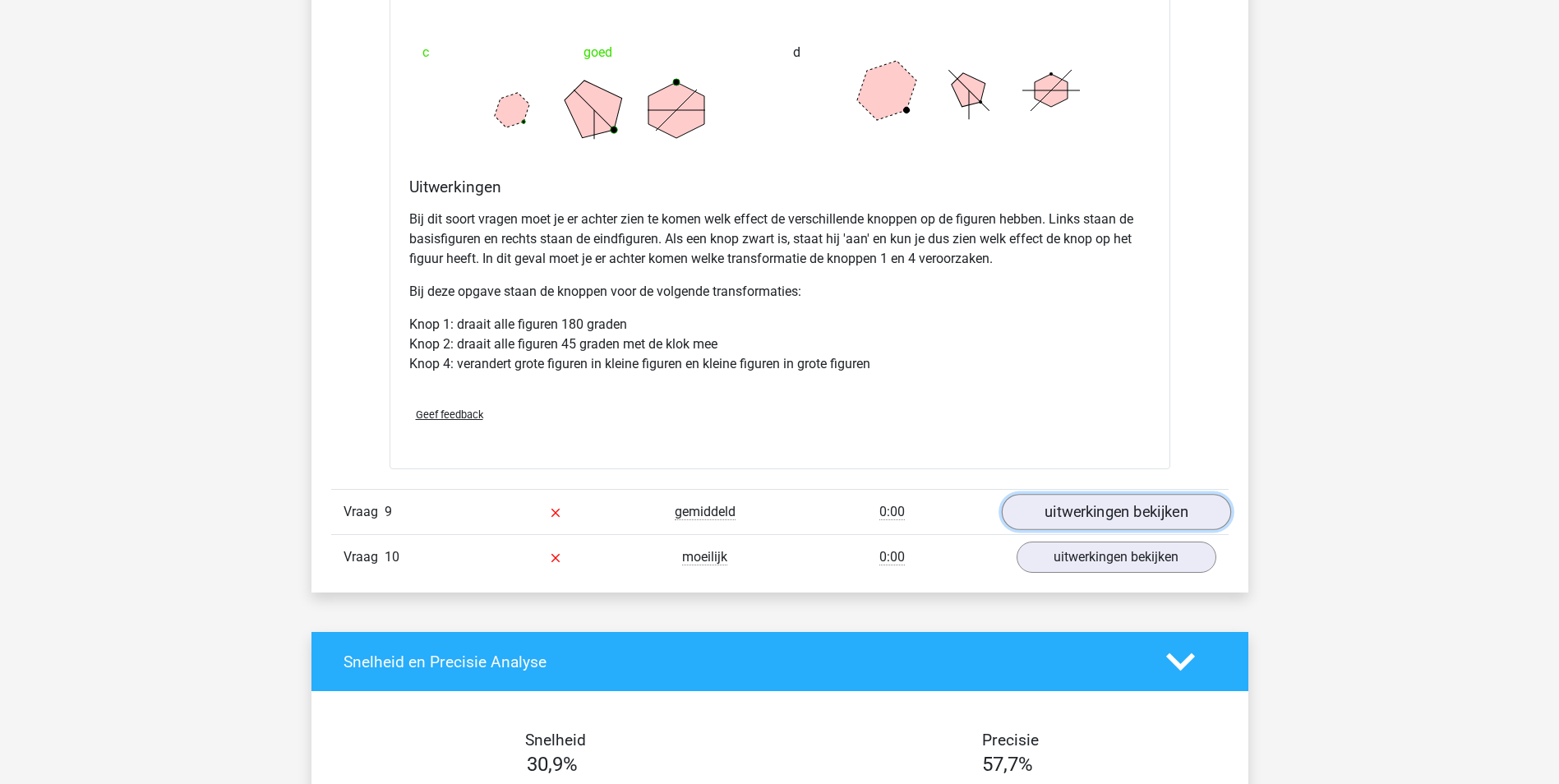
click at [1075, 508] on link "uitwerkingen bekijken" at bounding box center [1116, 513] width 229 height 36
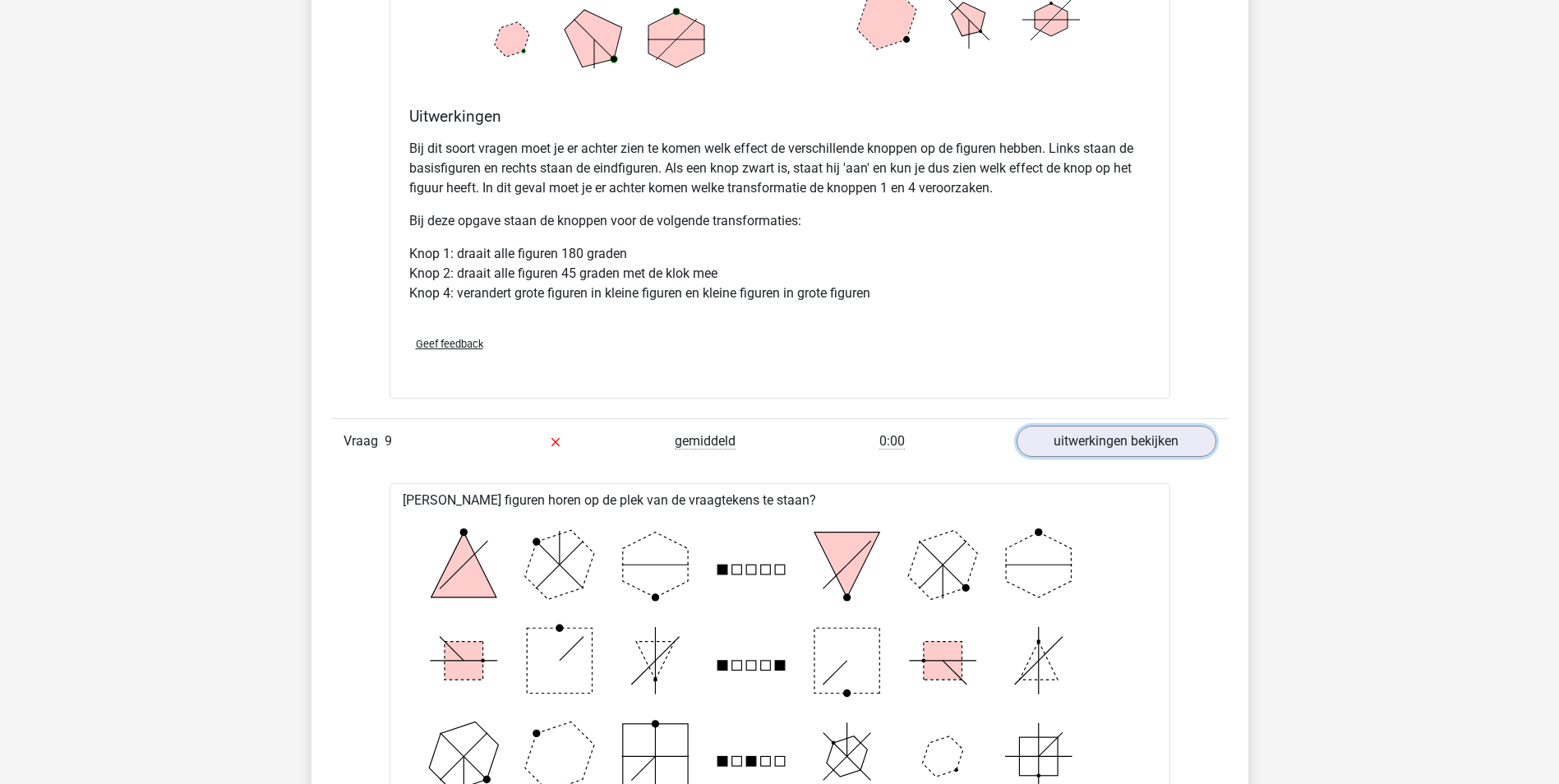
scroll to position [4137, 0]
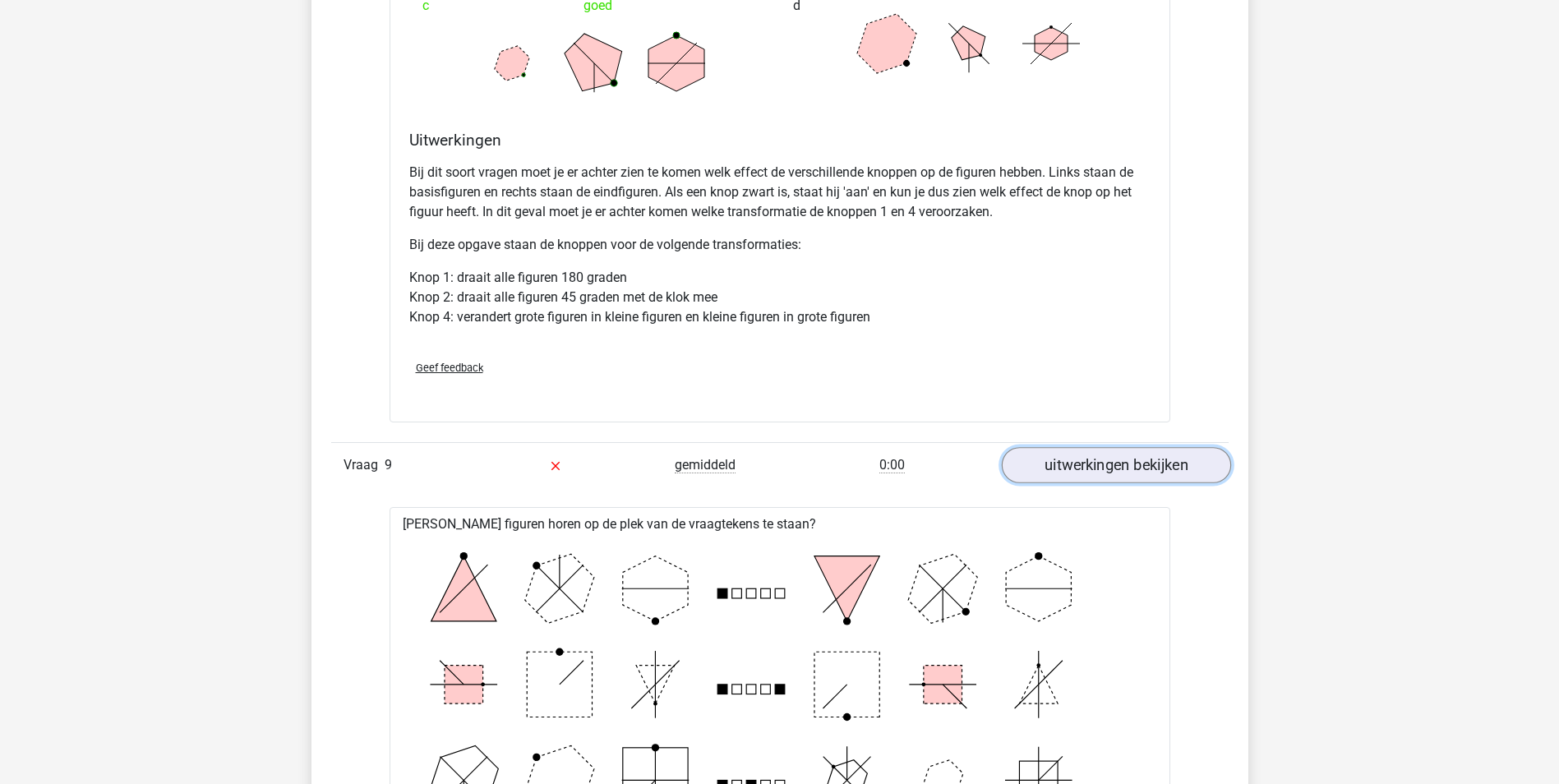
click at [1162, 466] on link "uitwerkingen bekijken" at bounding box center [1116, 465] width 229 height 36
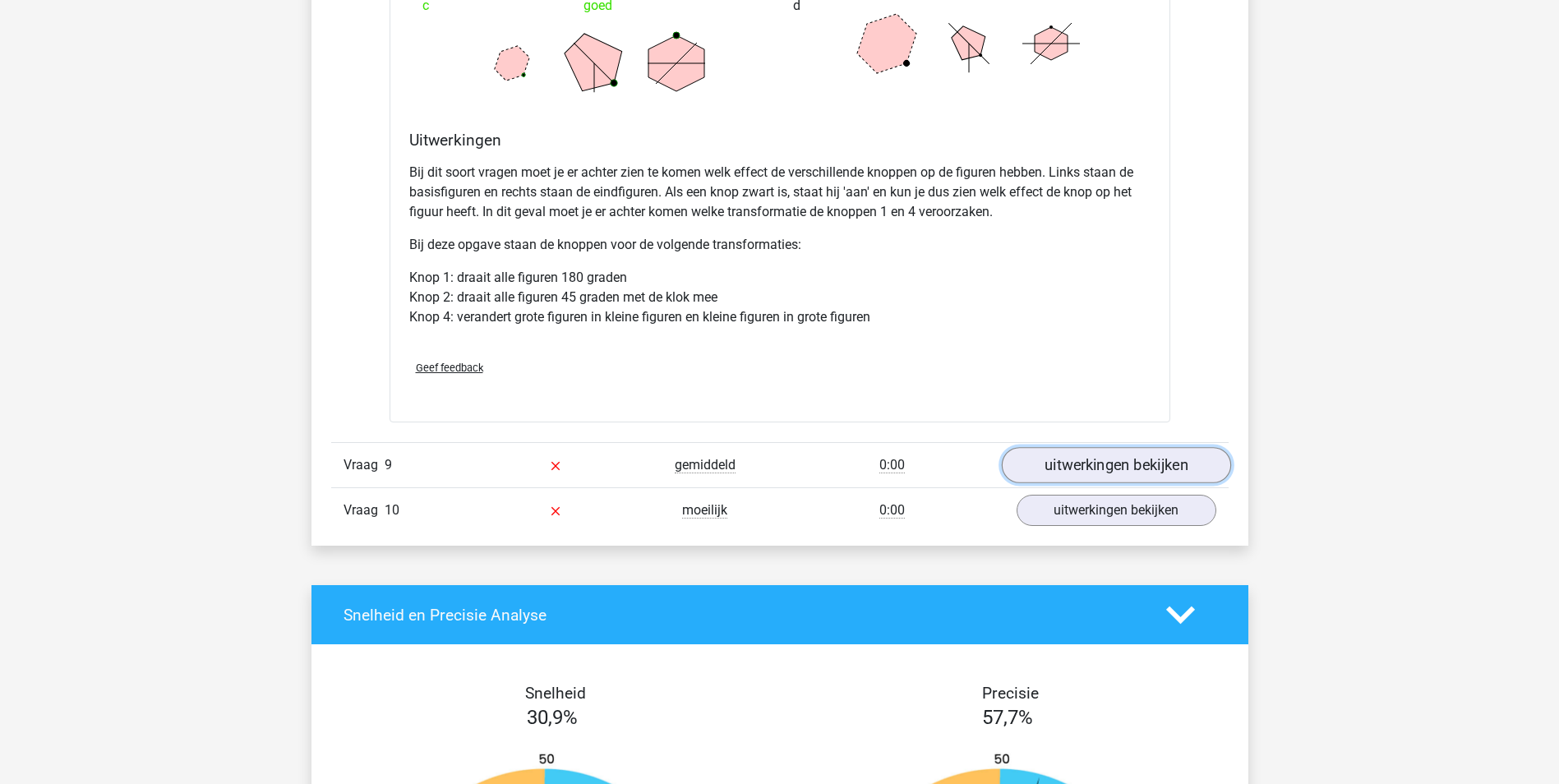
click at [1154, 468] on link "uitwerkingen bekijken" at bounding box center [1116, 465] width 229 height 36
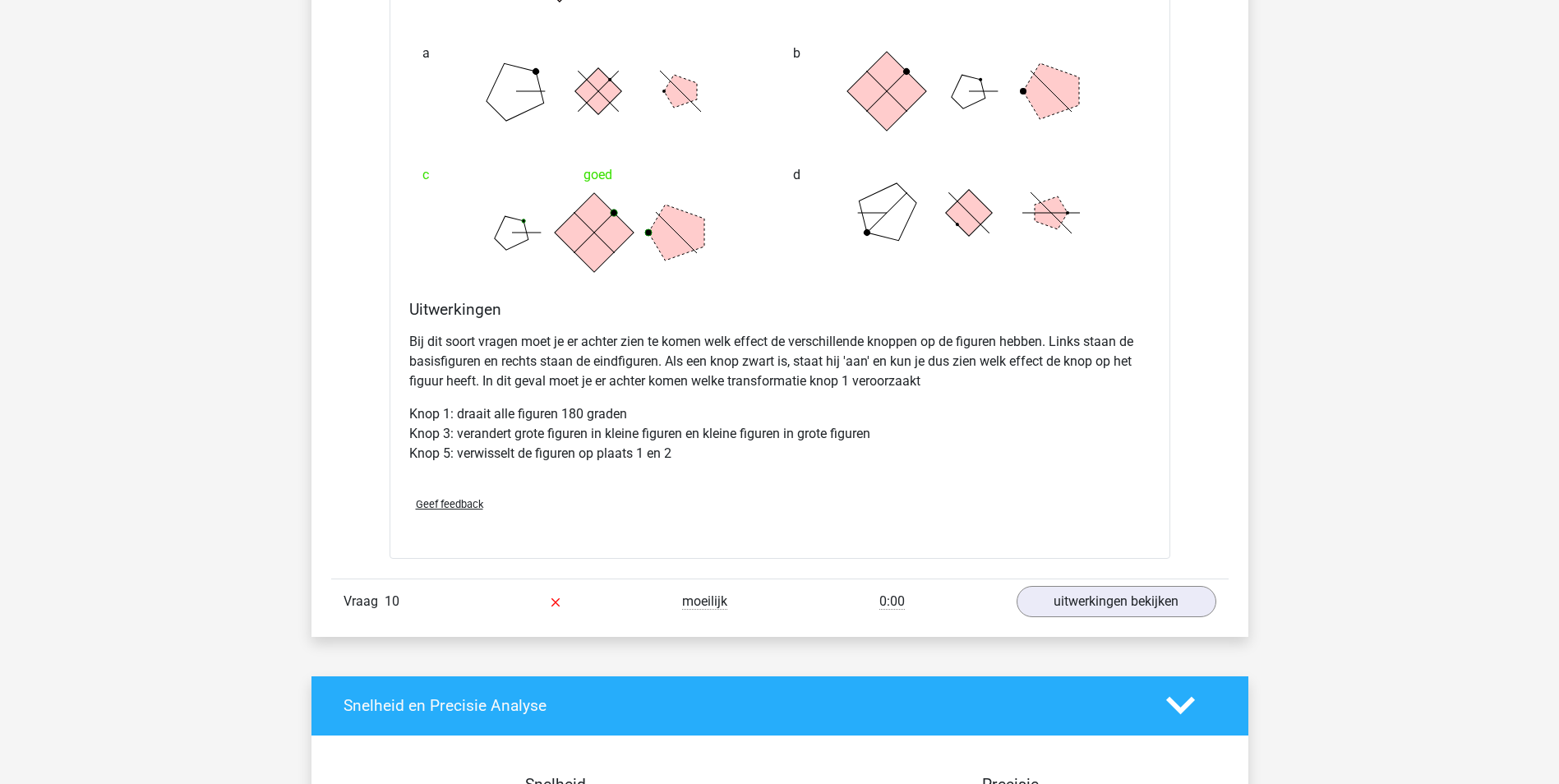
scroll to position [5065, 0]
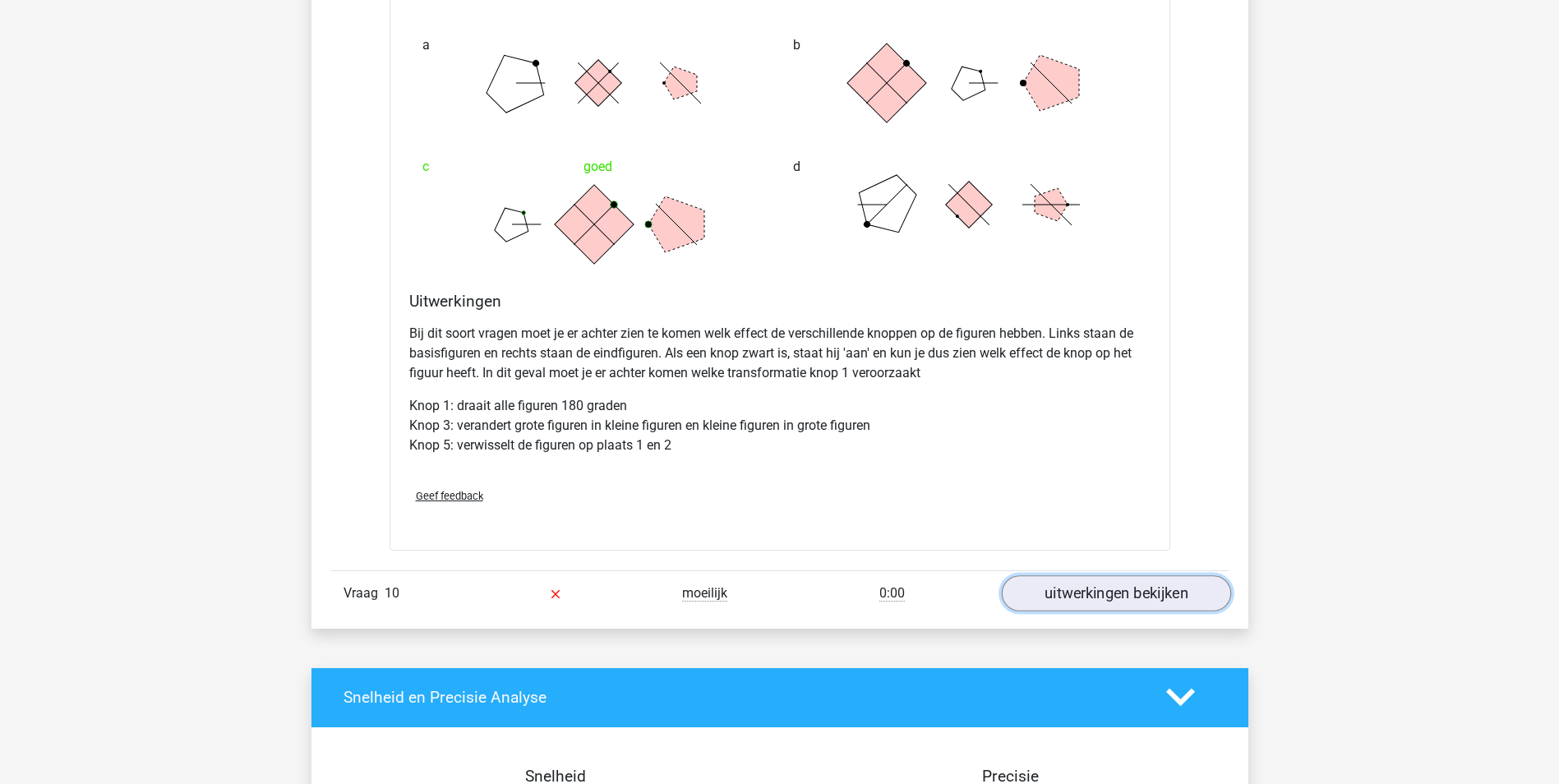
click at [1183, 593] on link "uitwerkingen bekijken" at bounding box center [1116, 593] width 229 height 36
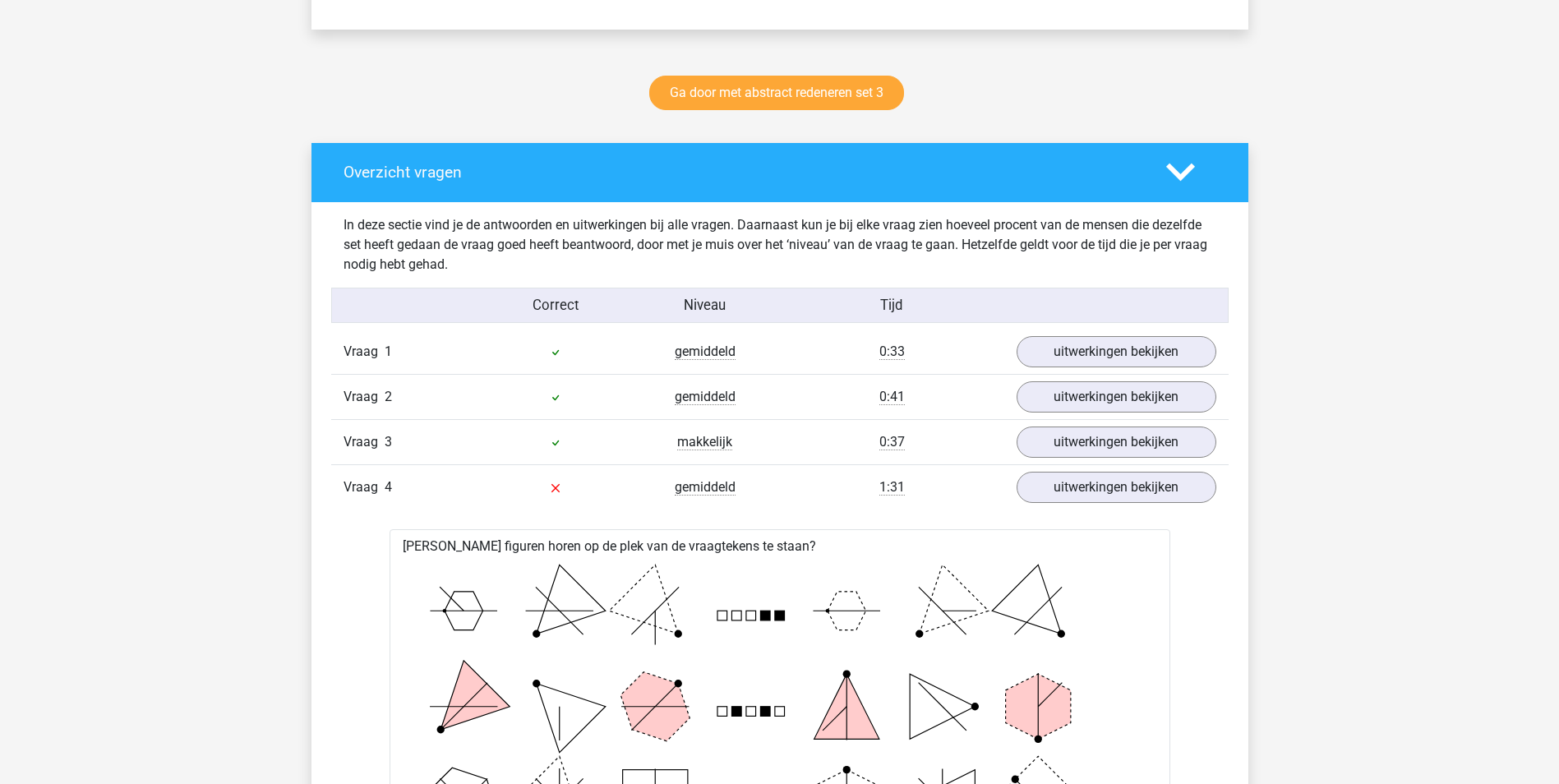
scroll to position [741, 0]
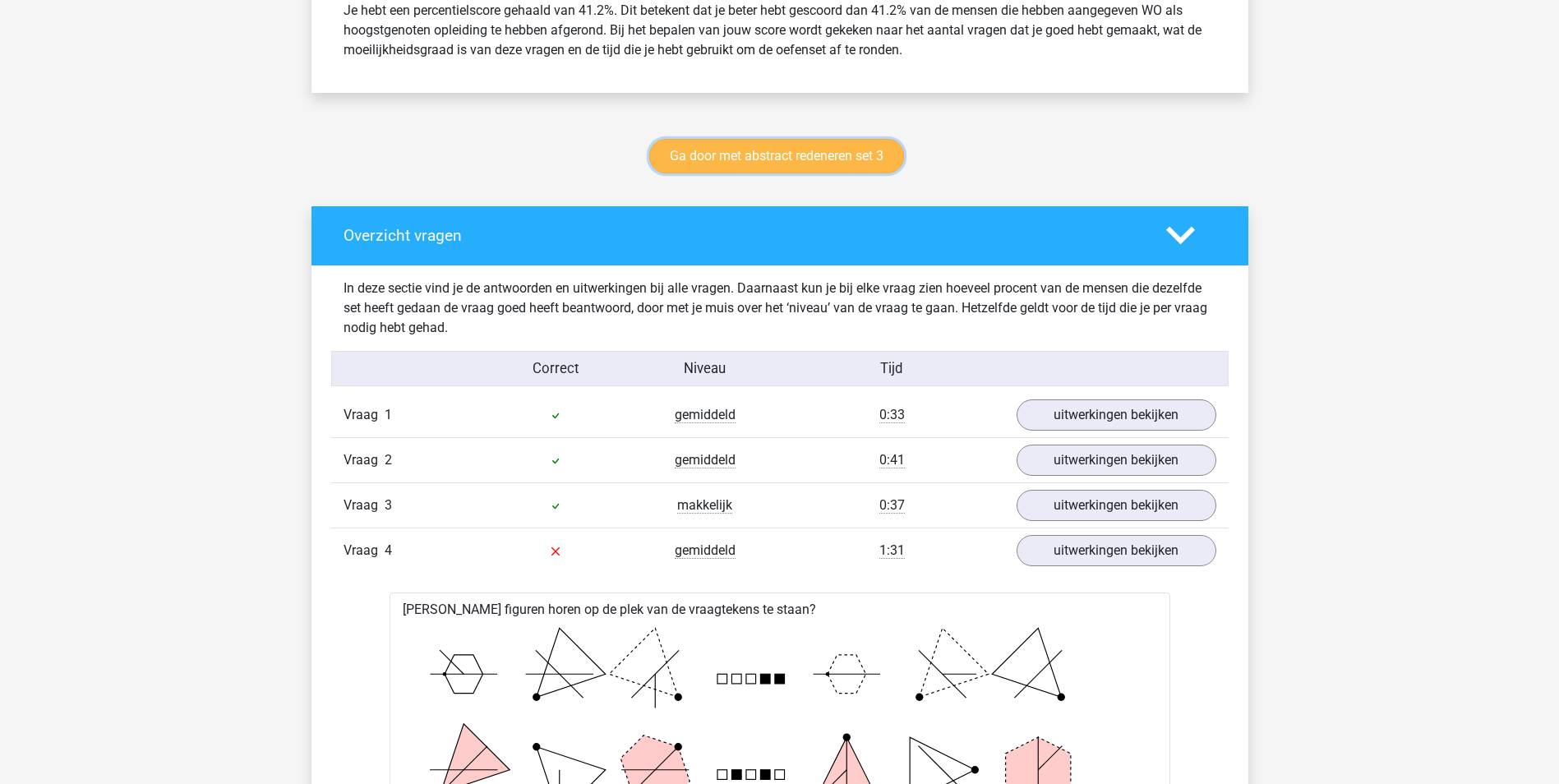
click at [805, 154] on link "Ga door met abstract redeneren set 3" at bounding box center [777, 155] width 255 height 34
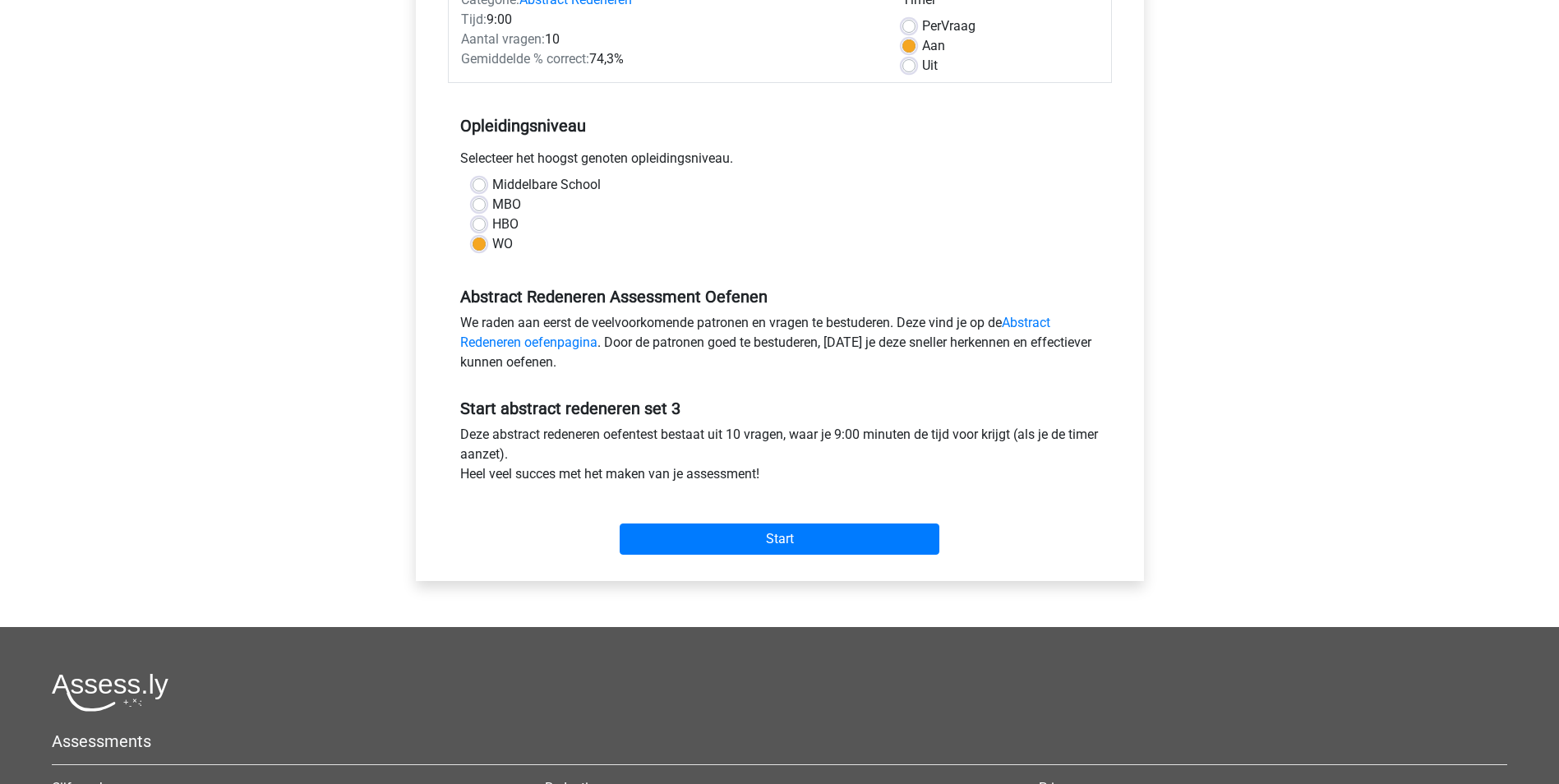
scroll to position [247, 0]
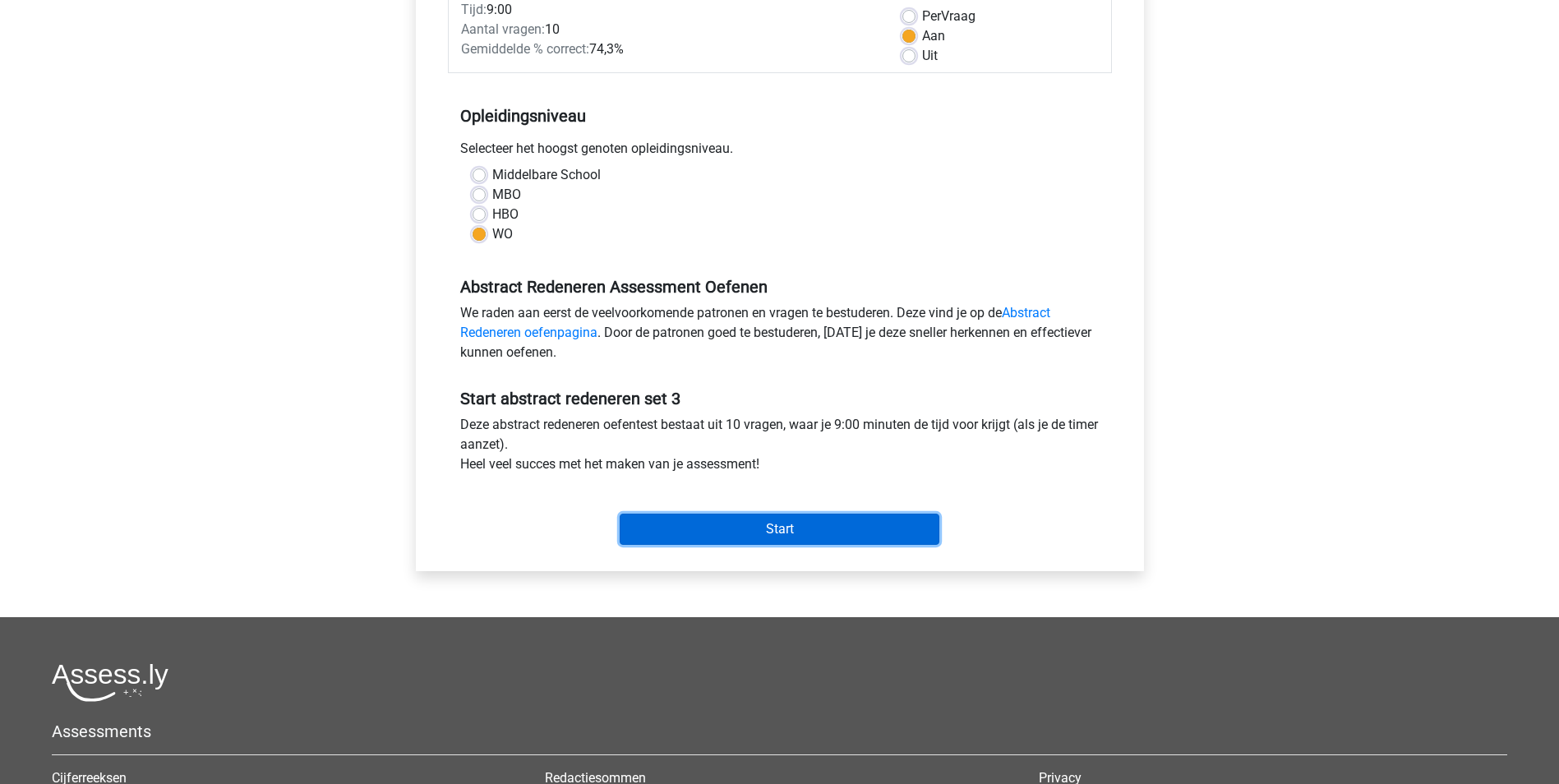
click at [771, 522] on input "Start" at bounding box center [779, 529] width 320 height 31
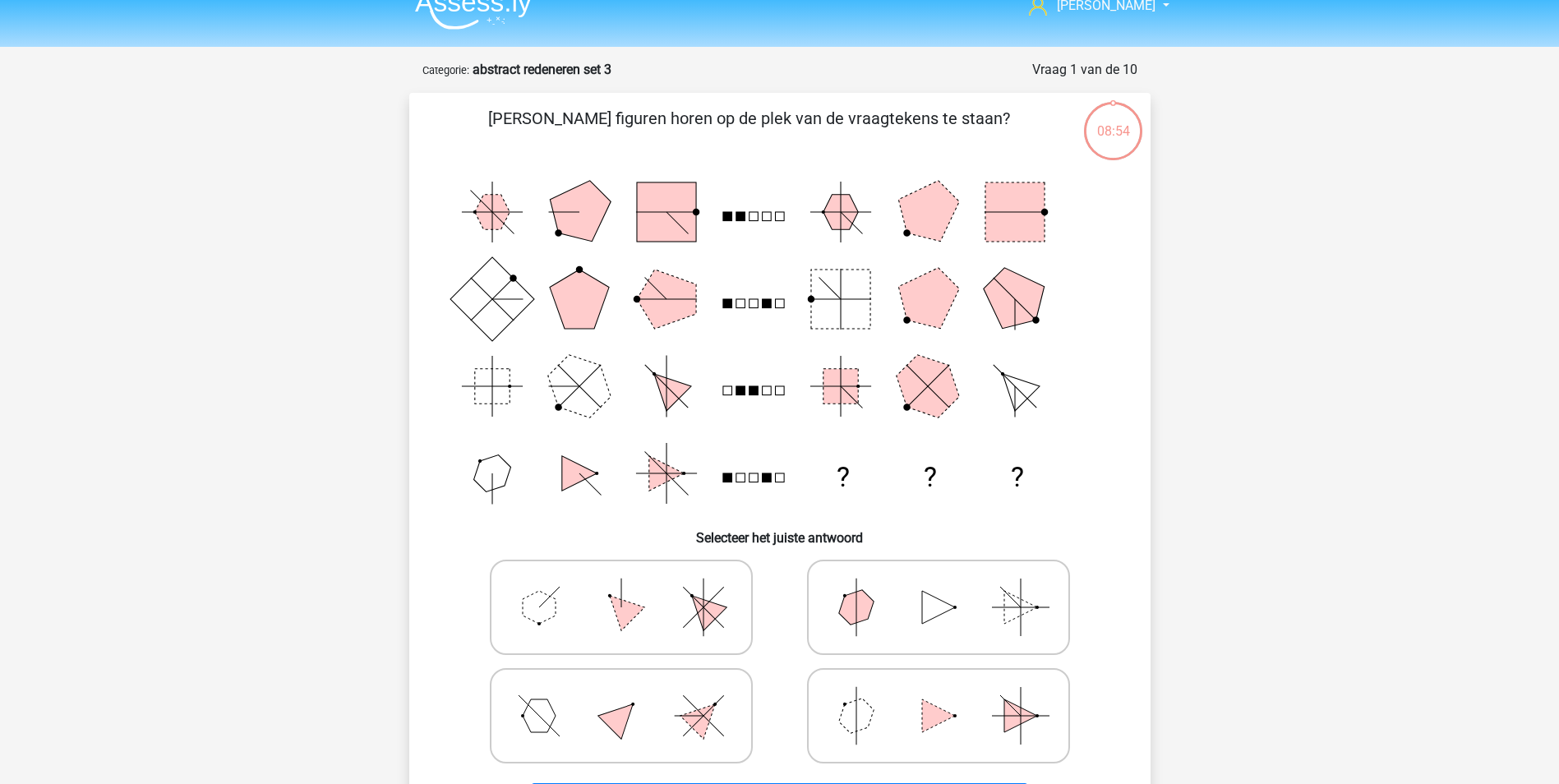
scroll to position [27, 0]
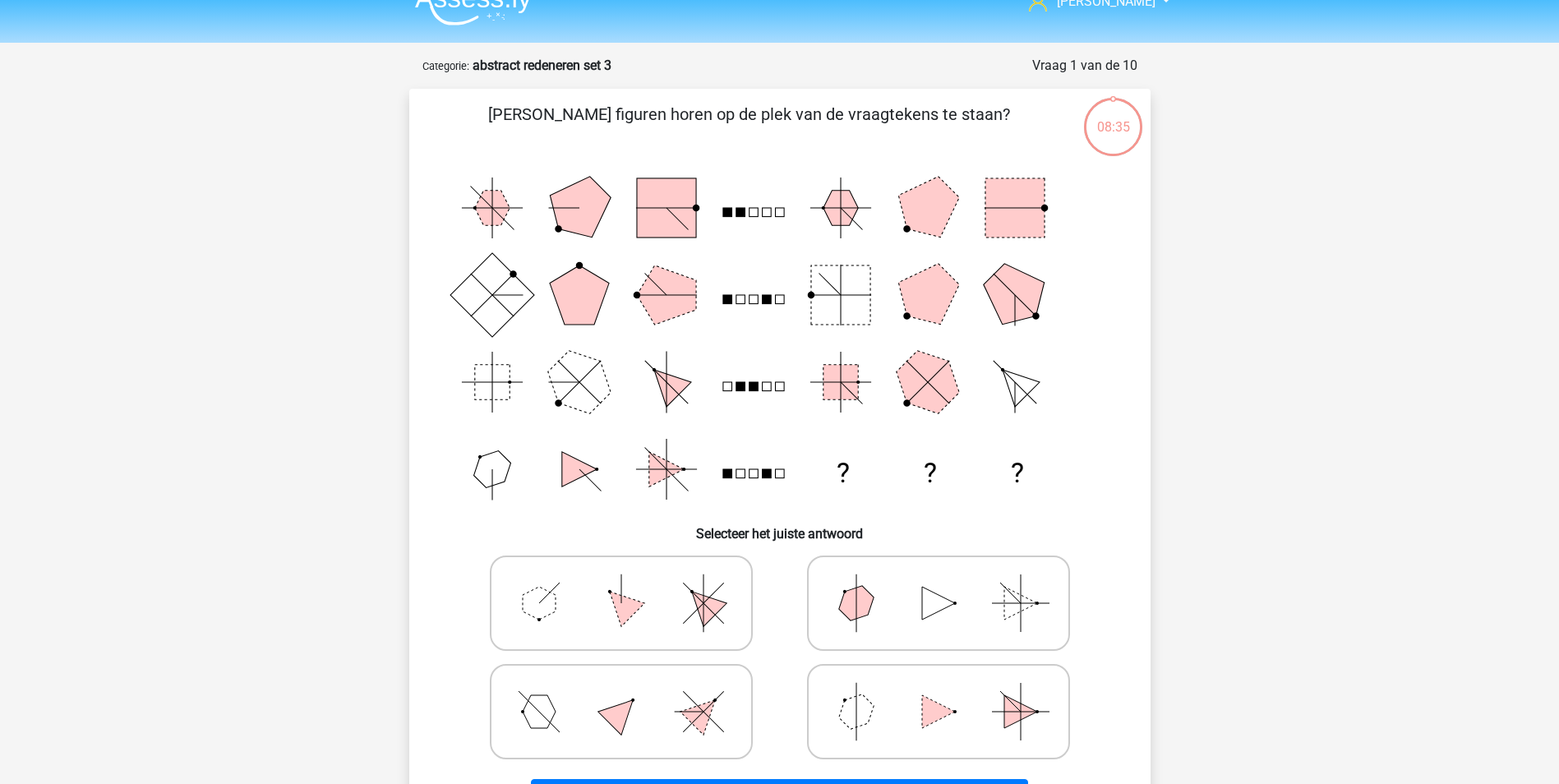
click at [551, 612] on polygon at bounding box center [539, 603] width 33 height 33
click at [621, 582] on input "radio" at bounding box center [626, 576] width 10 height 10
radio input "true"
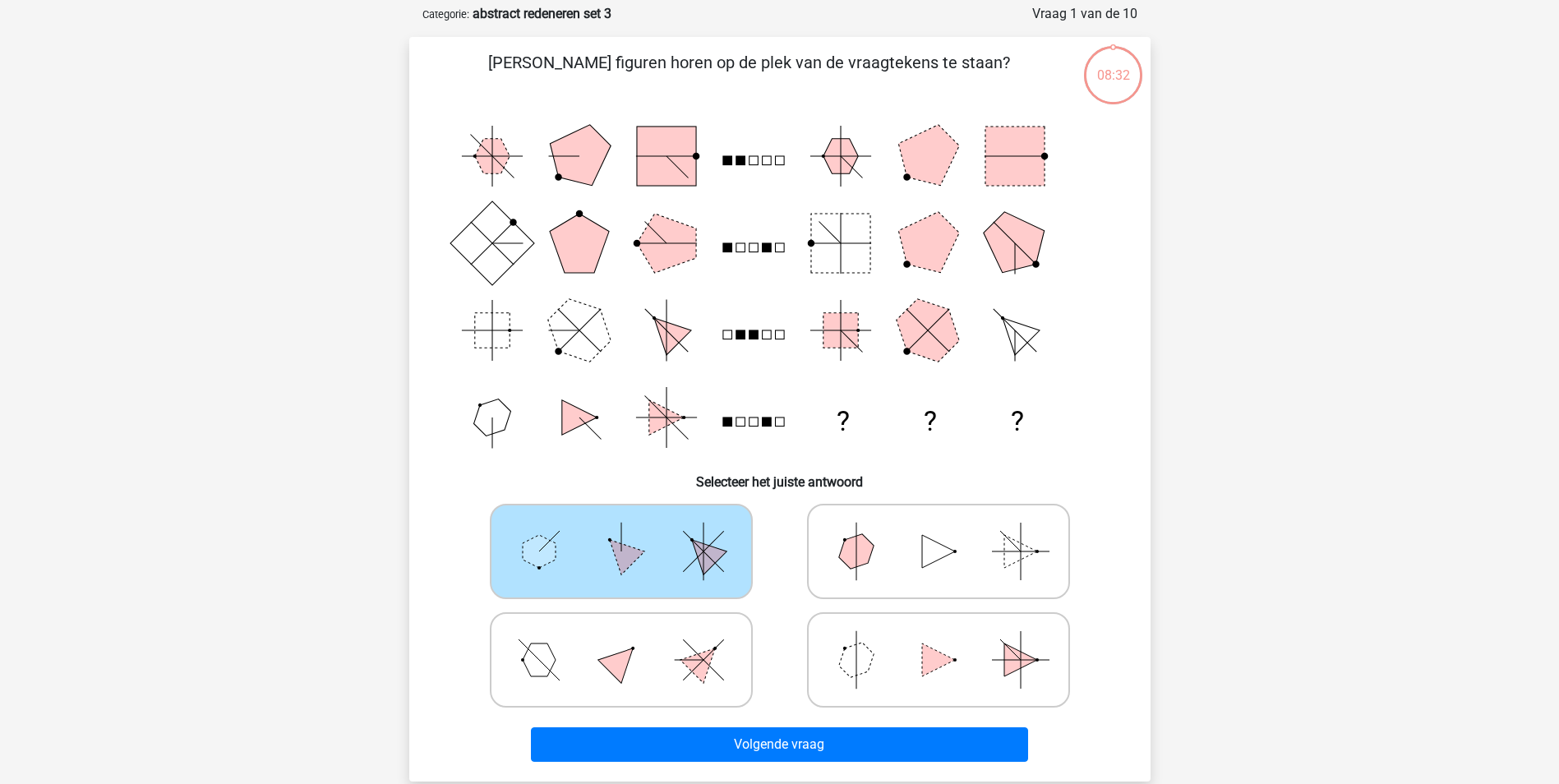
scroll to position [85, 0]
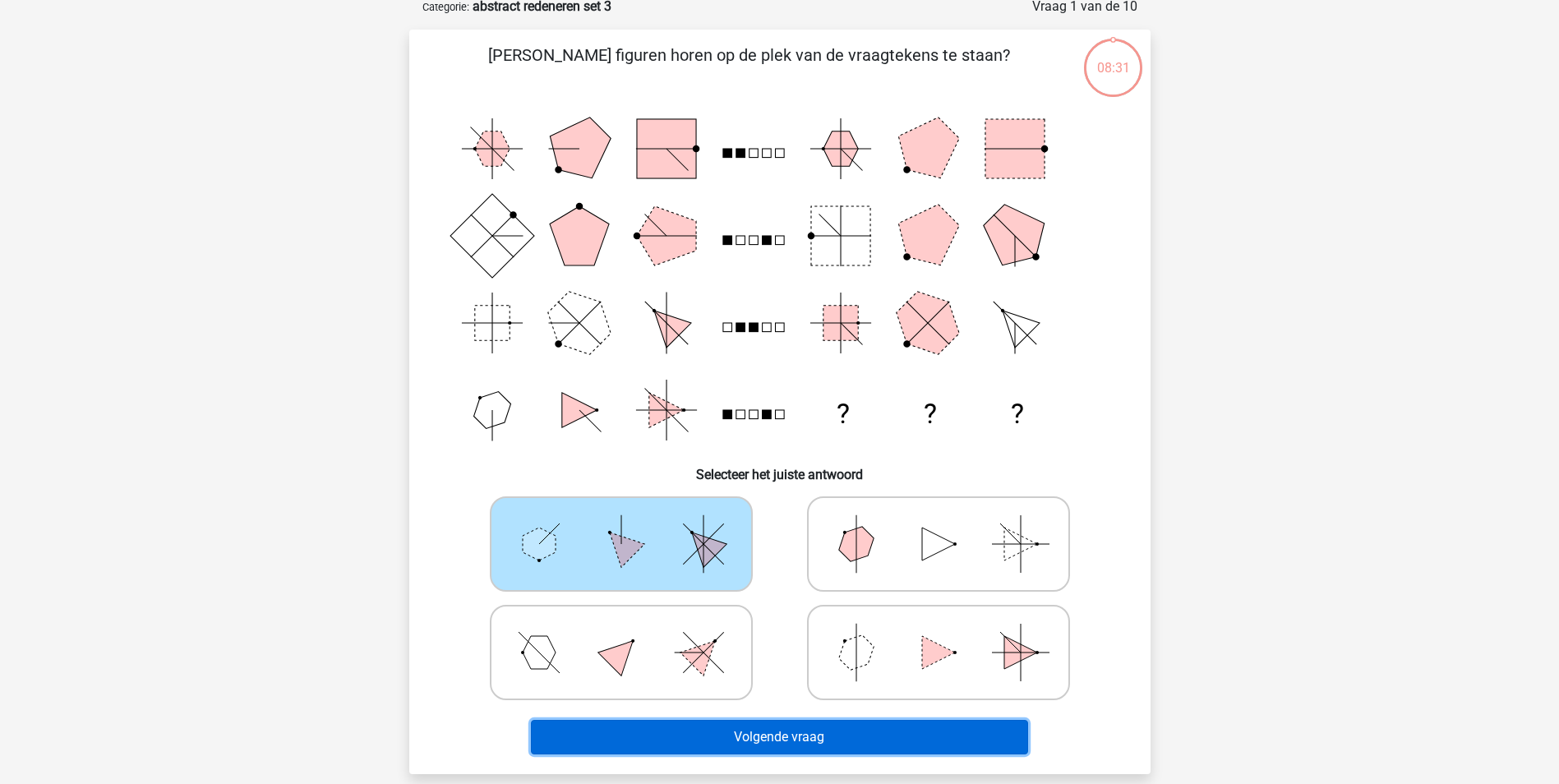
click at [915, 734] on button "Volgende vraag" at bounding box center [780, 737] width 497 height 34
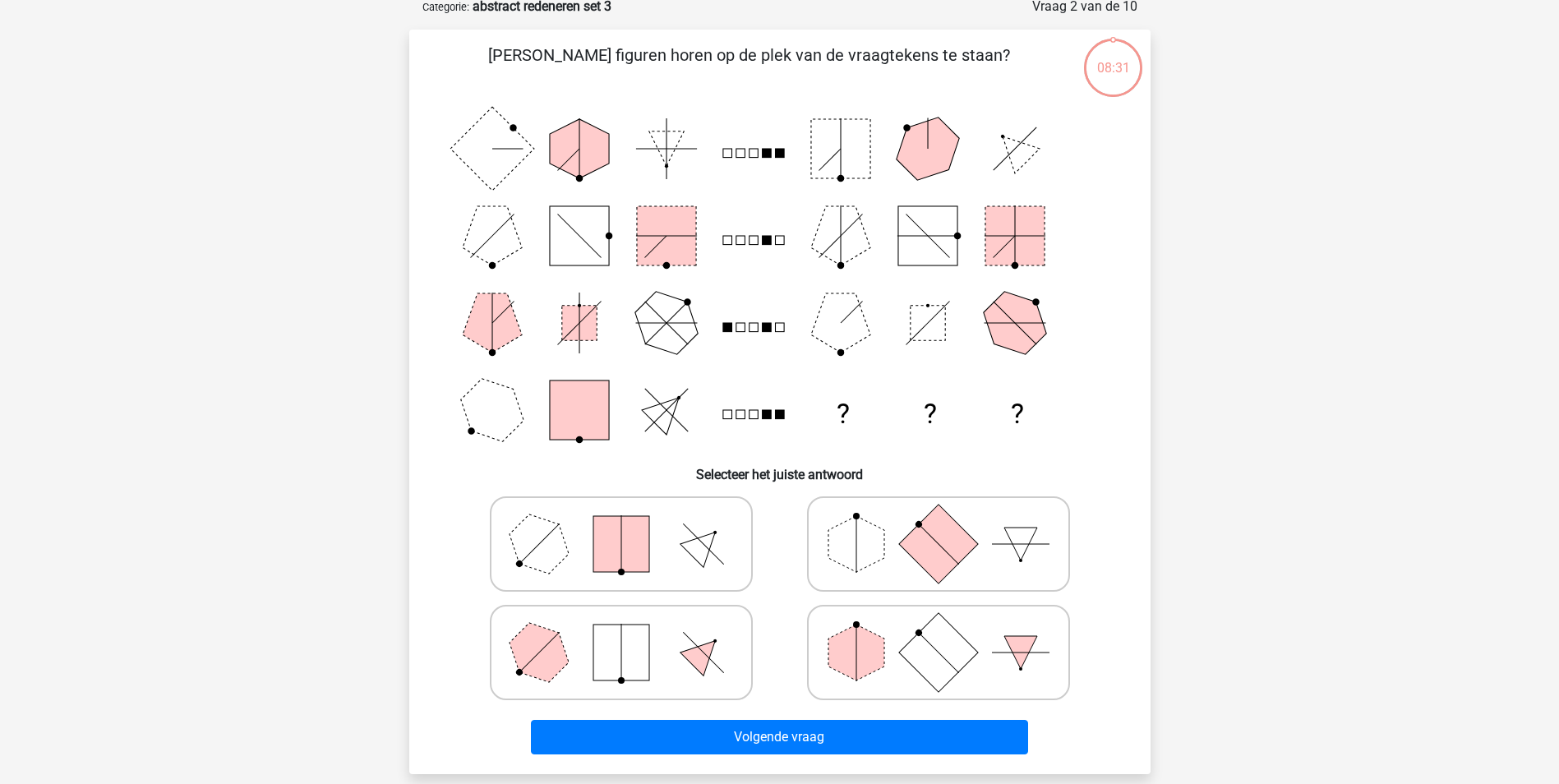
scroll to position [82, 0]
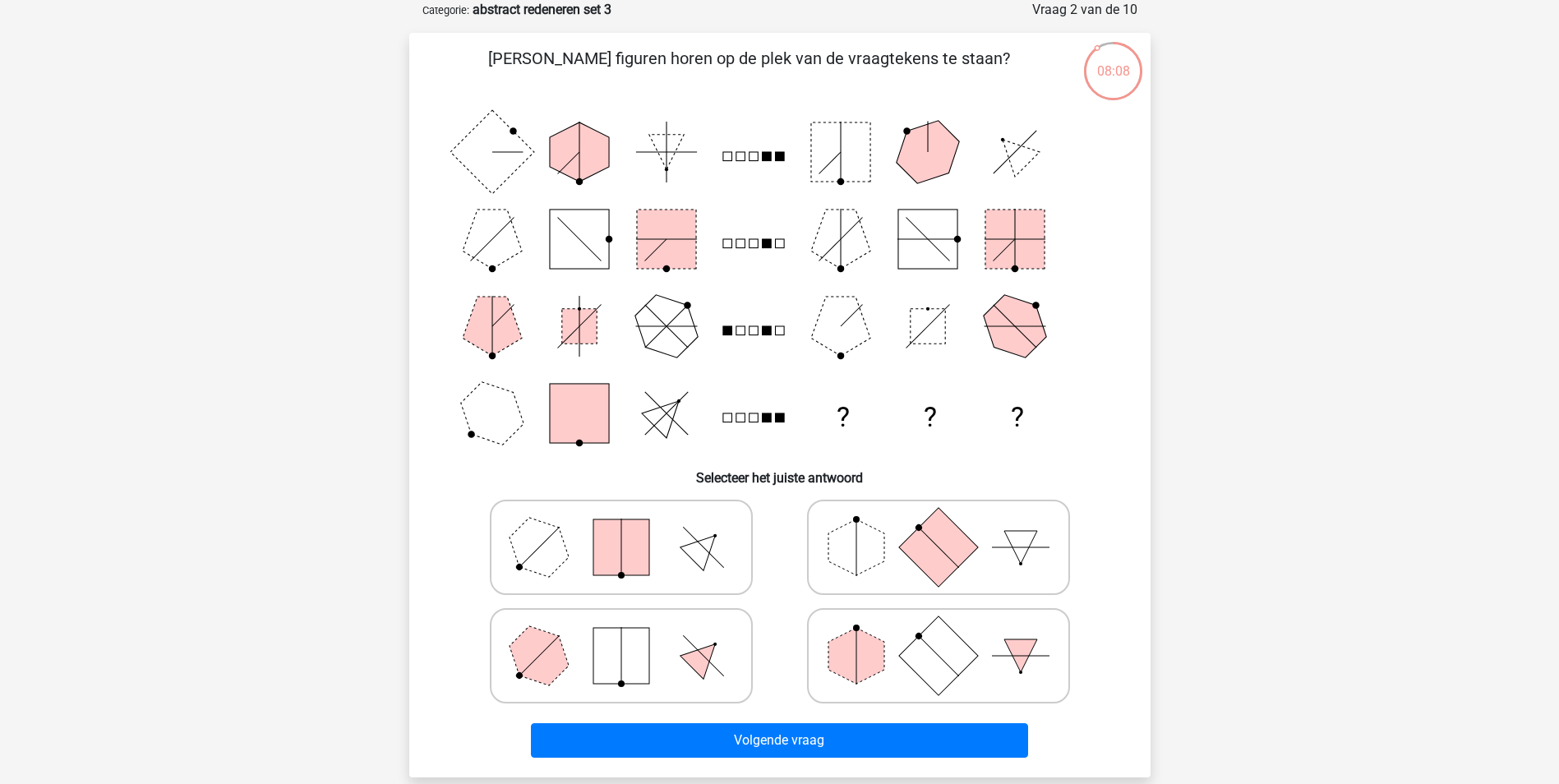
click at [860, 548] on polygon at bounding box center [856, 547] width 56 height 56
click at [939, 526] on input "radio" at bounding box center [944, 520] width 10 height 10
radio input "true"
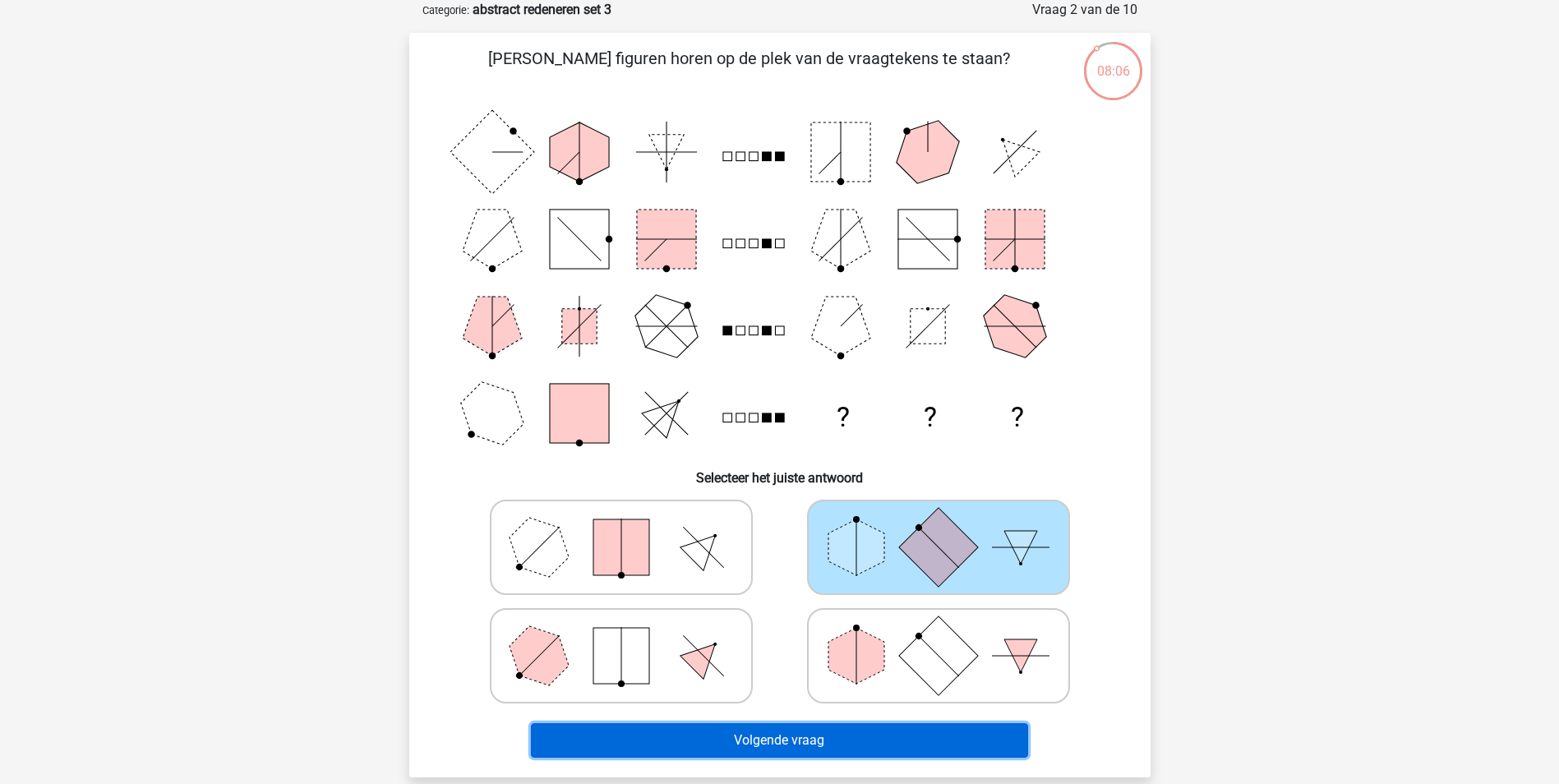
click at [854, 736] on button "Volgende vraag" at bounding box center [780, 740] width 497 height 34
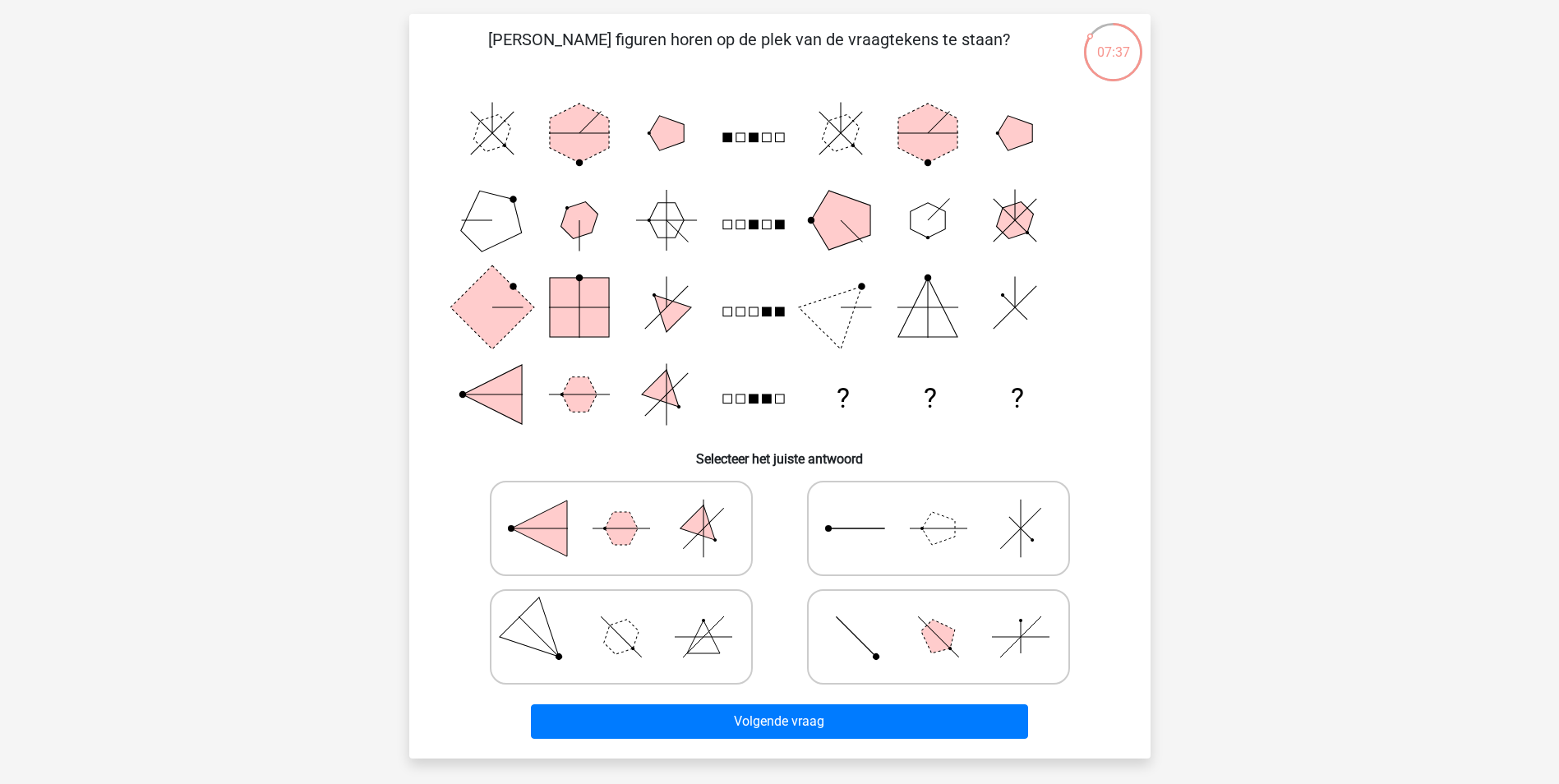
scroll to position [106, 0]
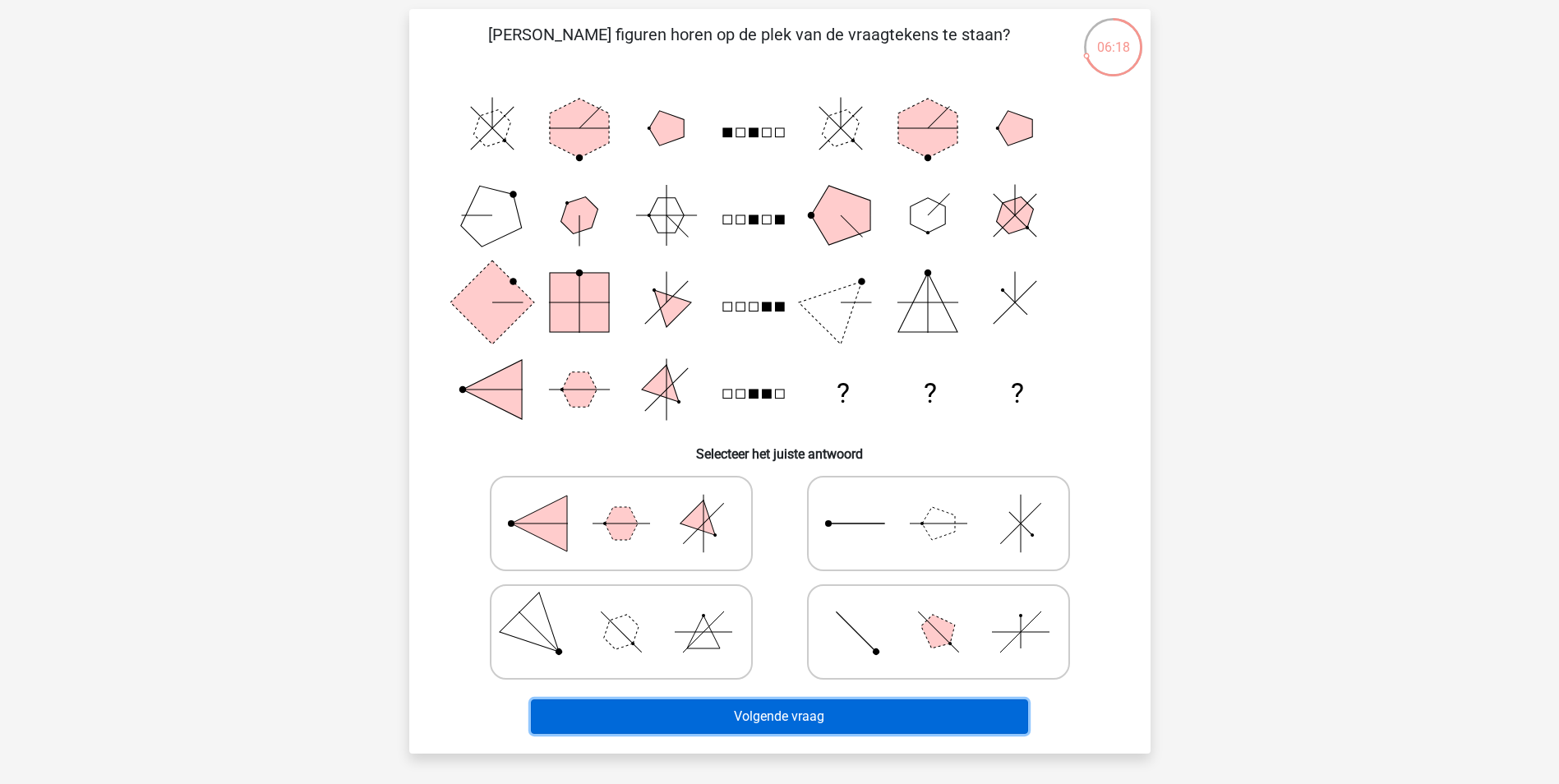
click at [952, 716] on button "Volgende vraag" at bounding box center [780, 716] width 497 height 34
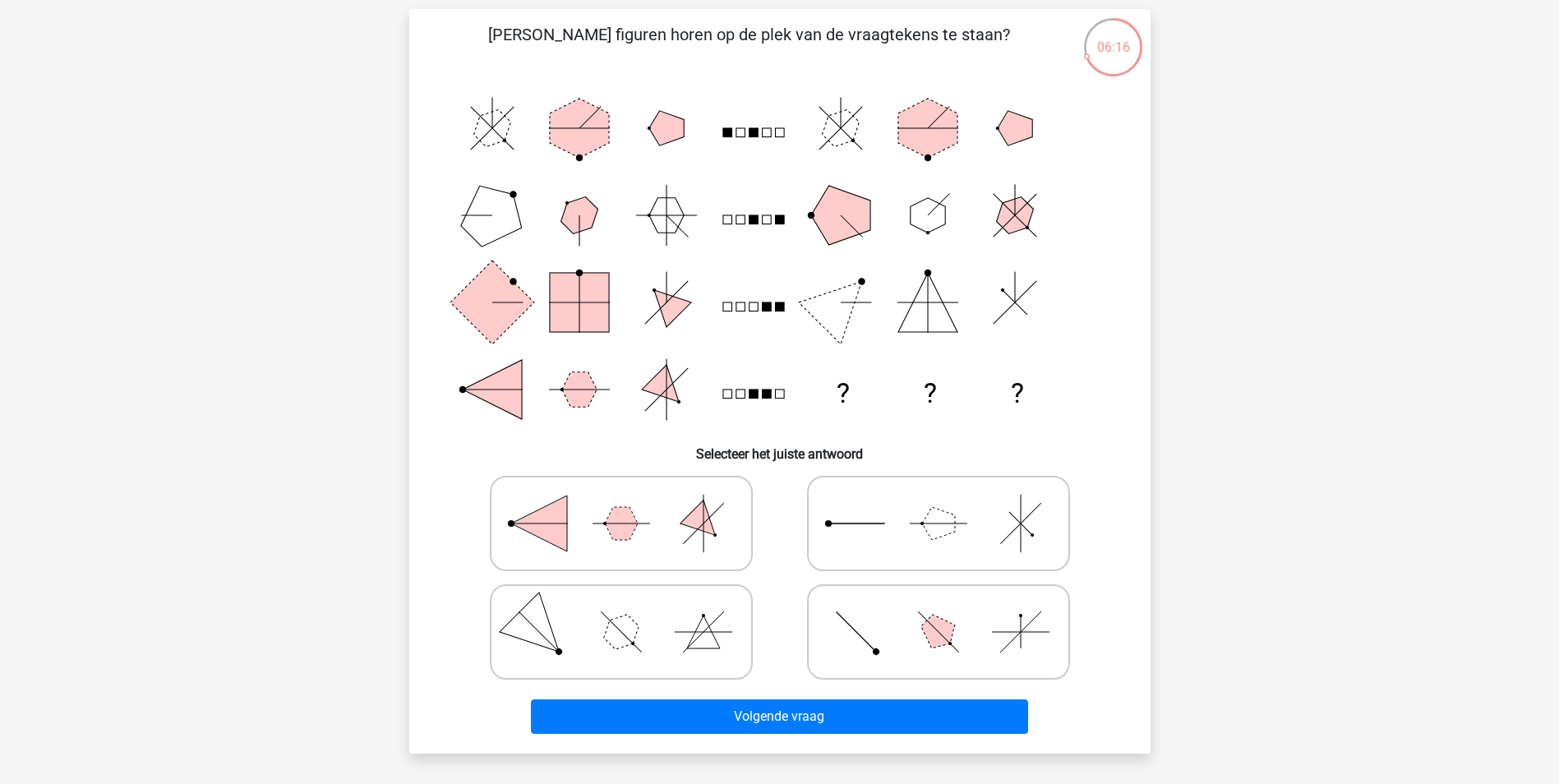
click at [926, 643] on icon at bounding box center [939, 631] width 247 height 82
click at [939, 611] on input "radio" at bounding box center [944, 605] width 10 height 10
radio input "true"
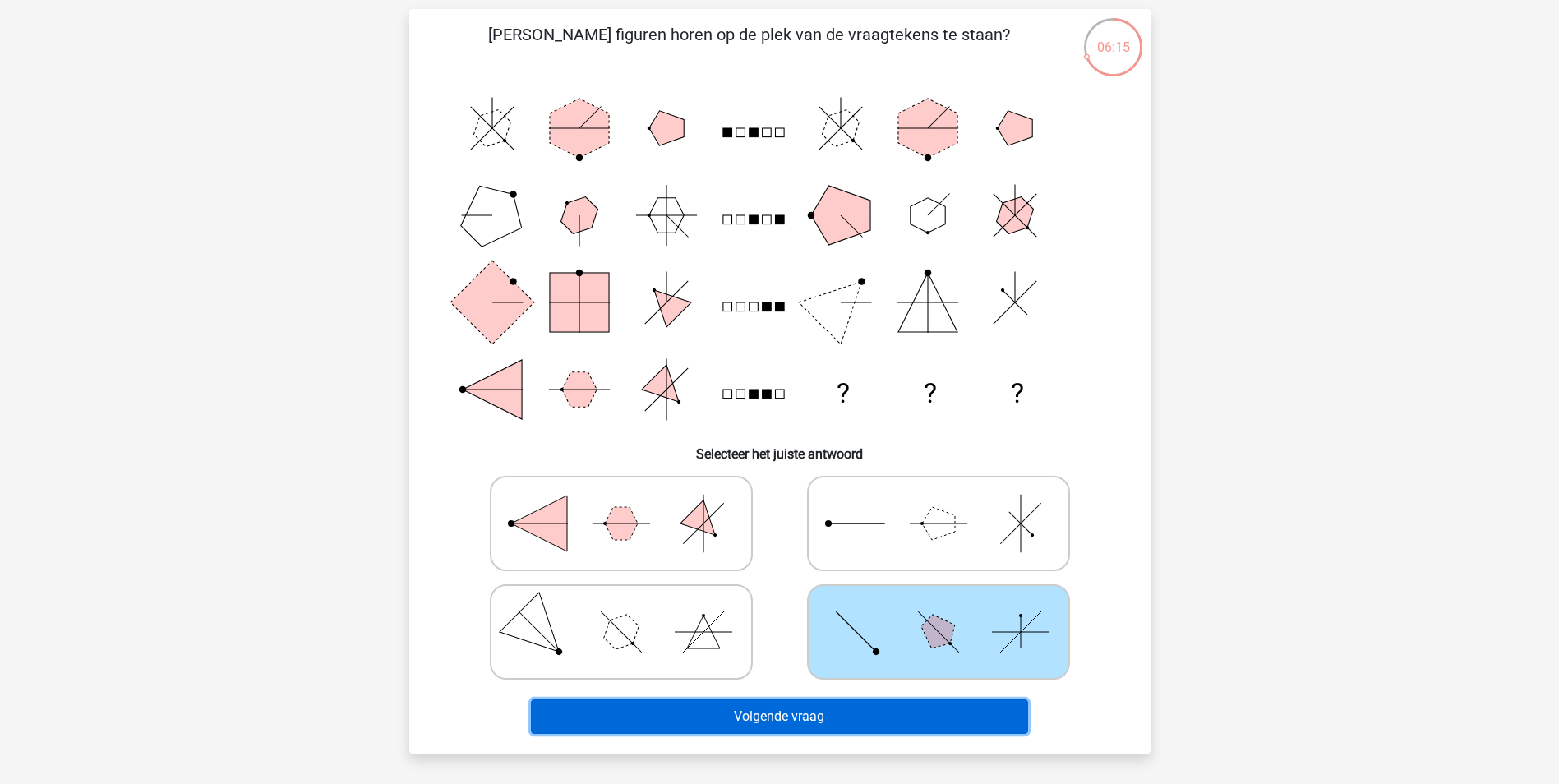
click at [896, 711] on button "Volgende vraag" at bounding box center [780, 716] width 497 height 34
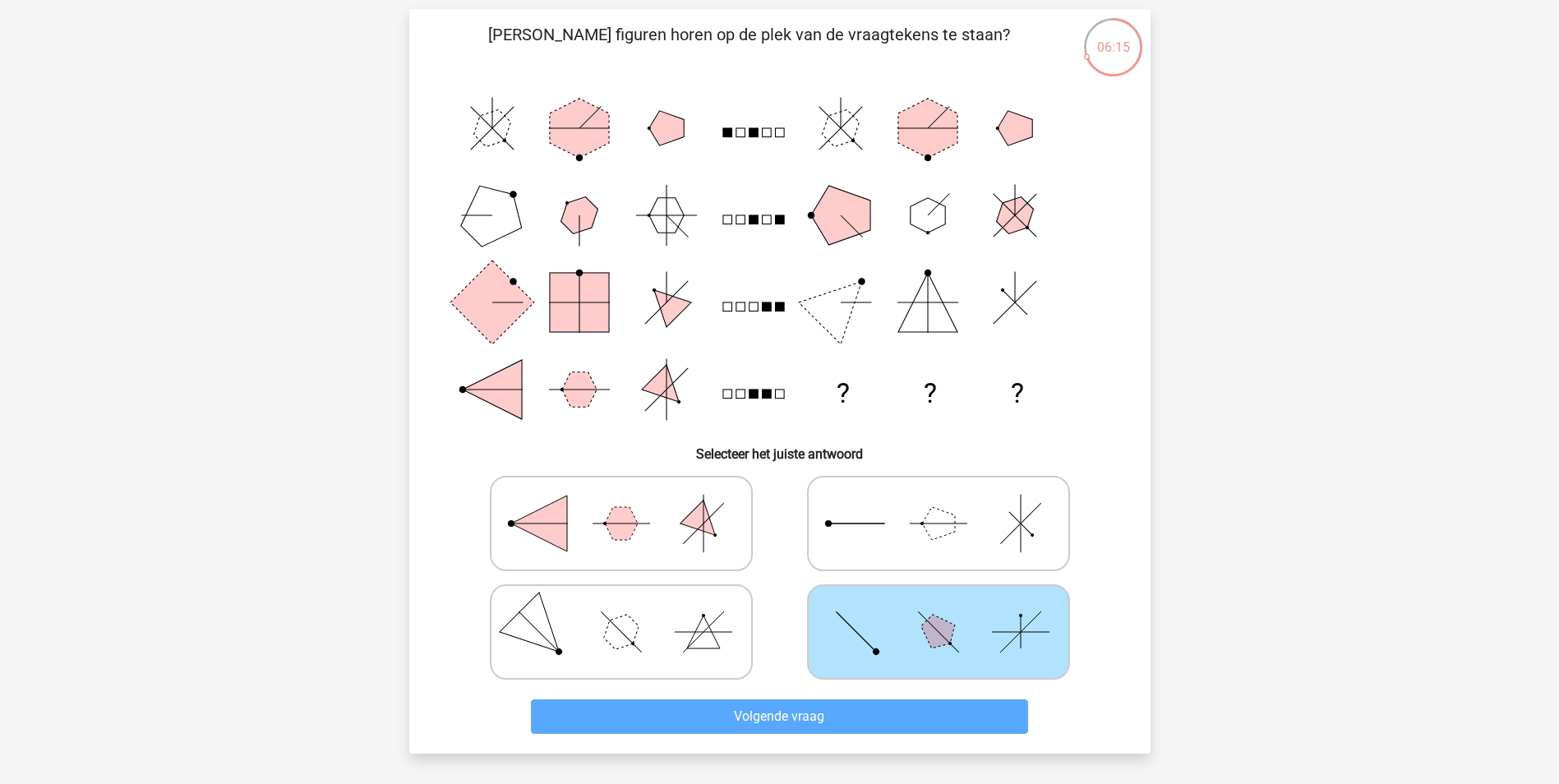
scroll to position [82, 0]
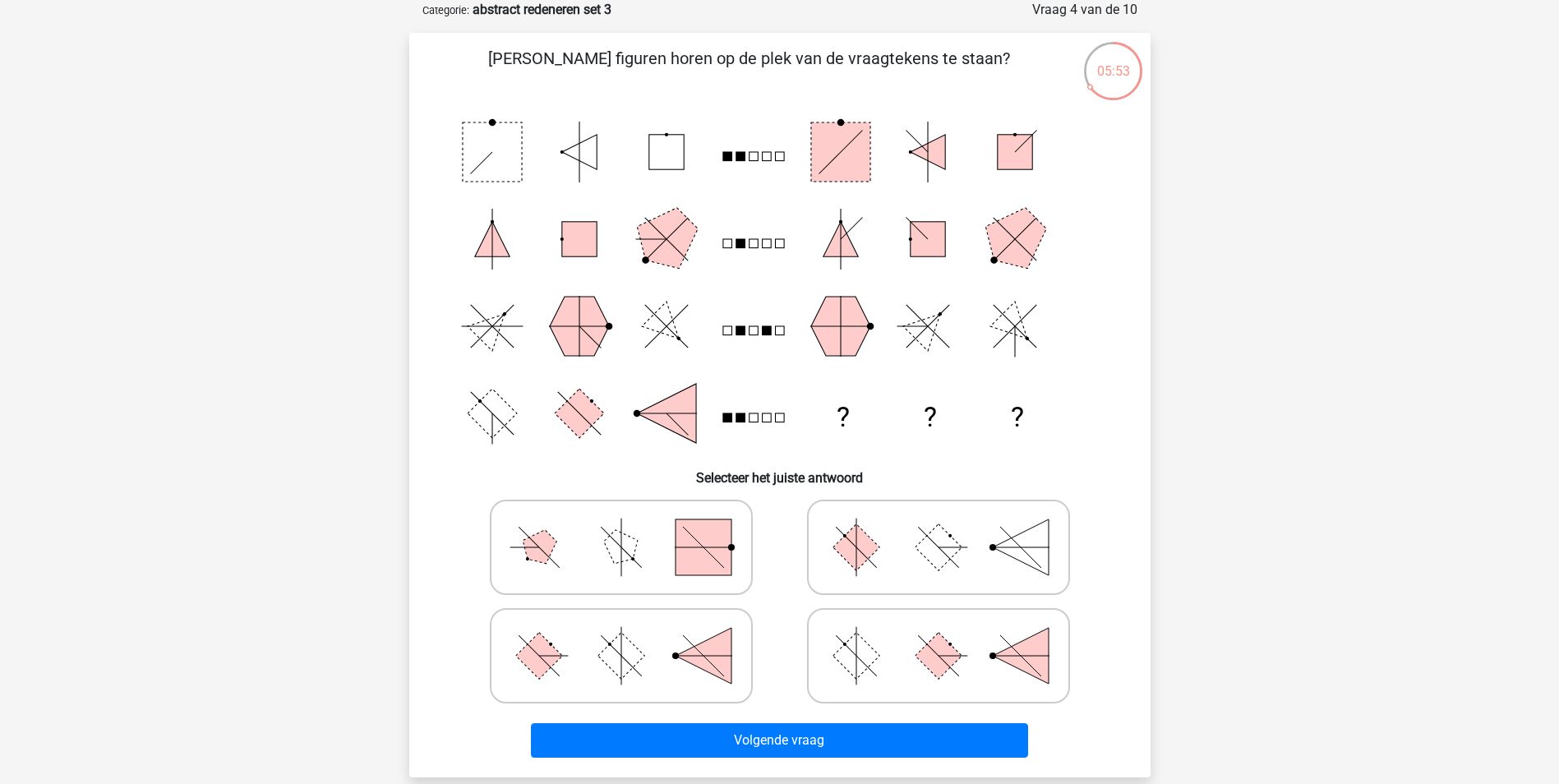
click at [941, 542] on rect at bounding box center [938, 546] width 46 height 46
click at [941, 526] on input "radio" at bounding box center [944, 520] width 10 height 10
radio input "true"
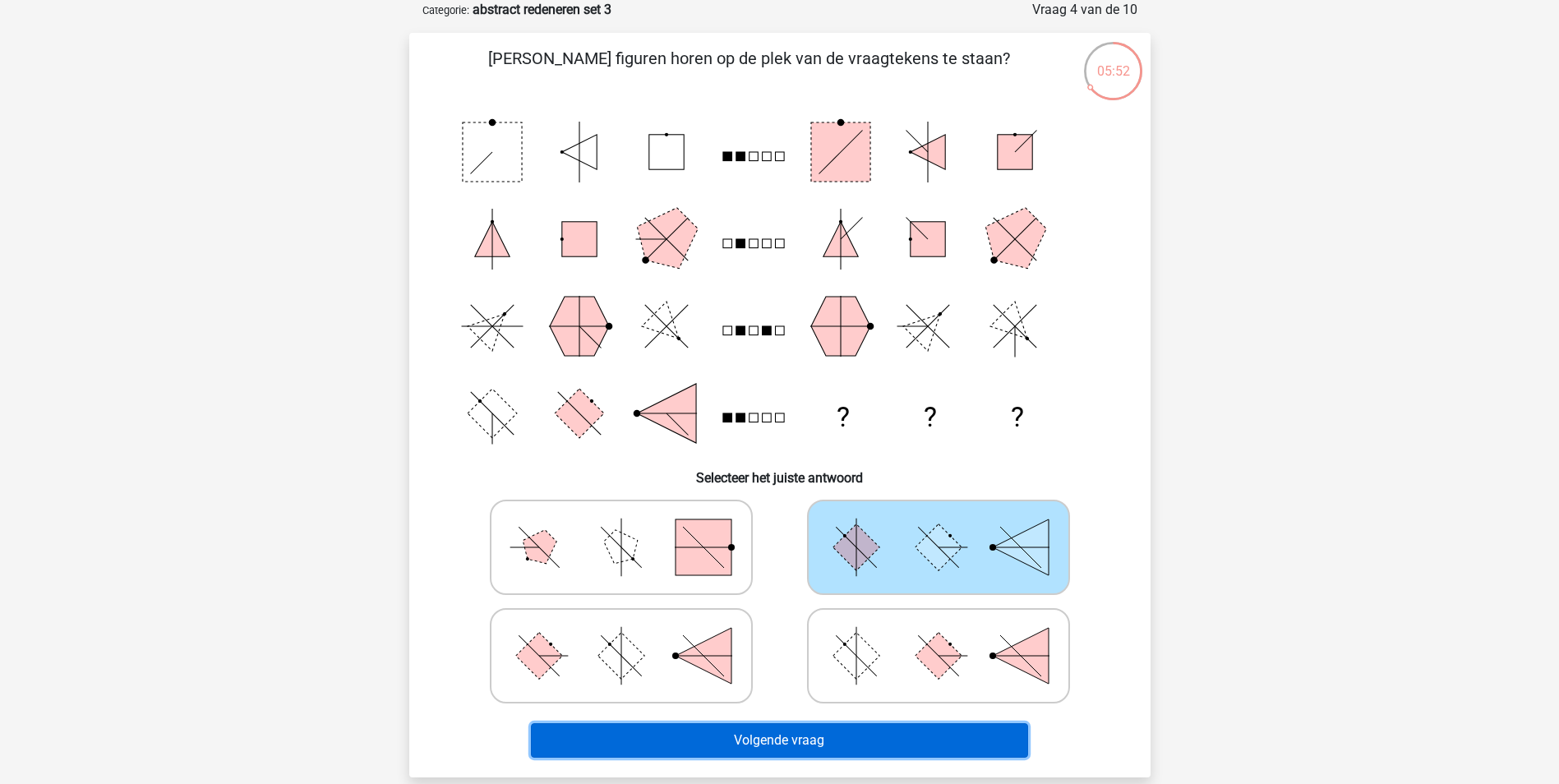
click at [890, 742] on button "Volgende vraag" at bounding box center [780, 740] width 497 height 34
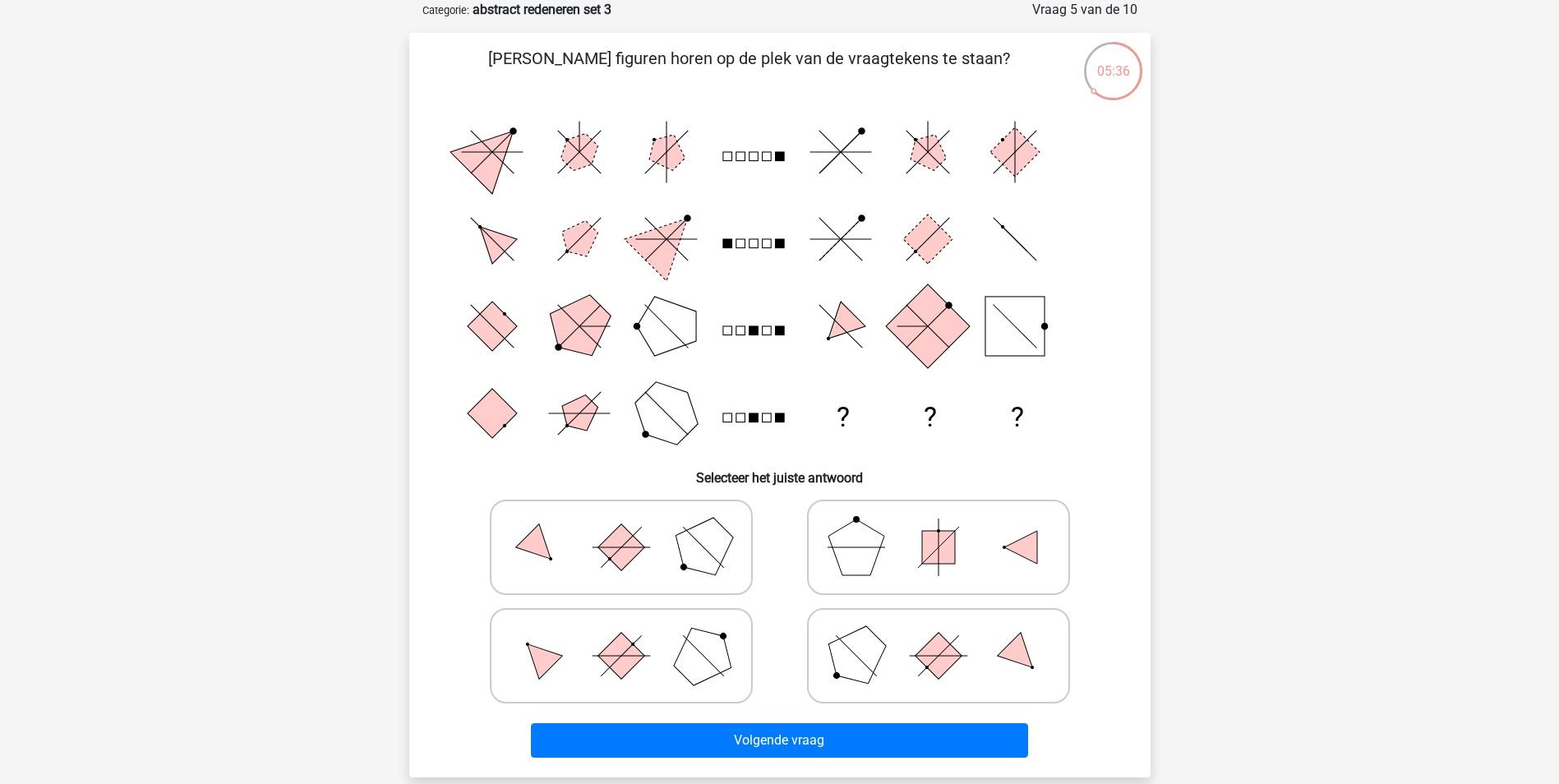
click at [578, 646] on icon at bounding box center [621, 655] width 247 height 82
click at [621, 635] on input "radio" at bounding box center [626, 629] width 10 height 10
radio input "true"
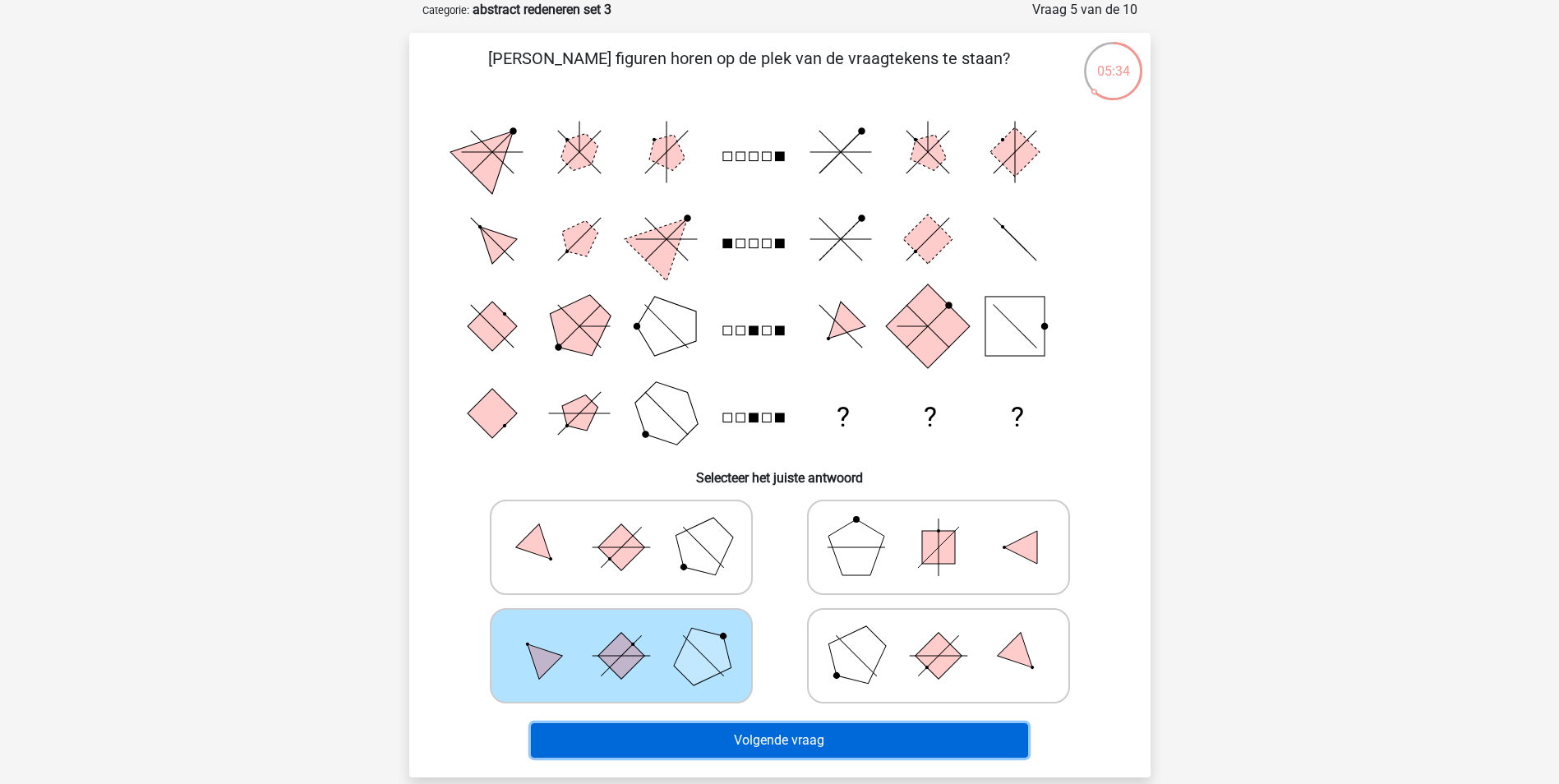
click at [713, 735] on button "Volgende vraag" at bounding box center [780, 740] width 497 height 34
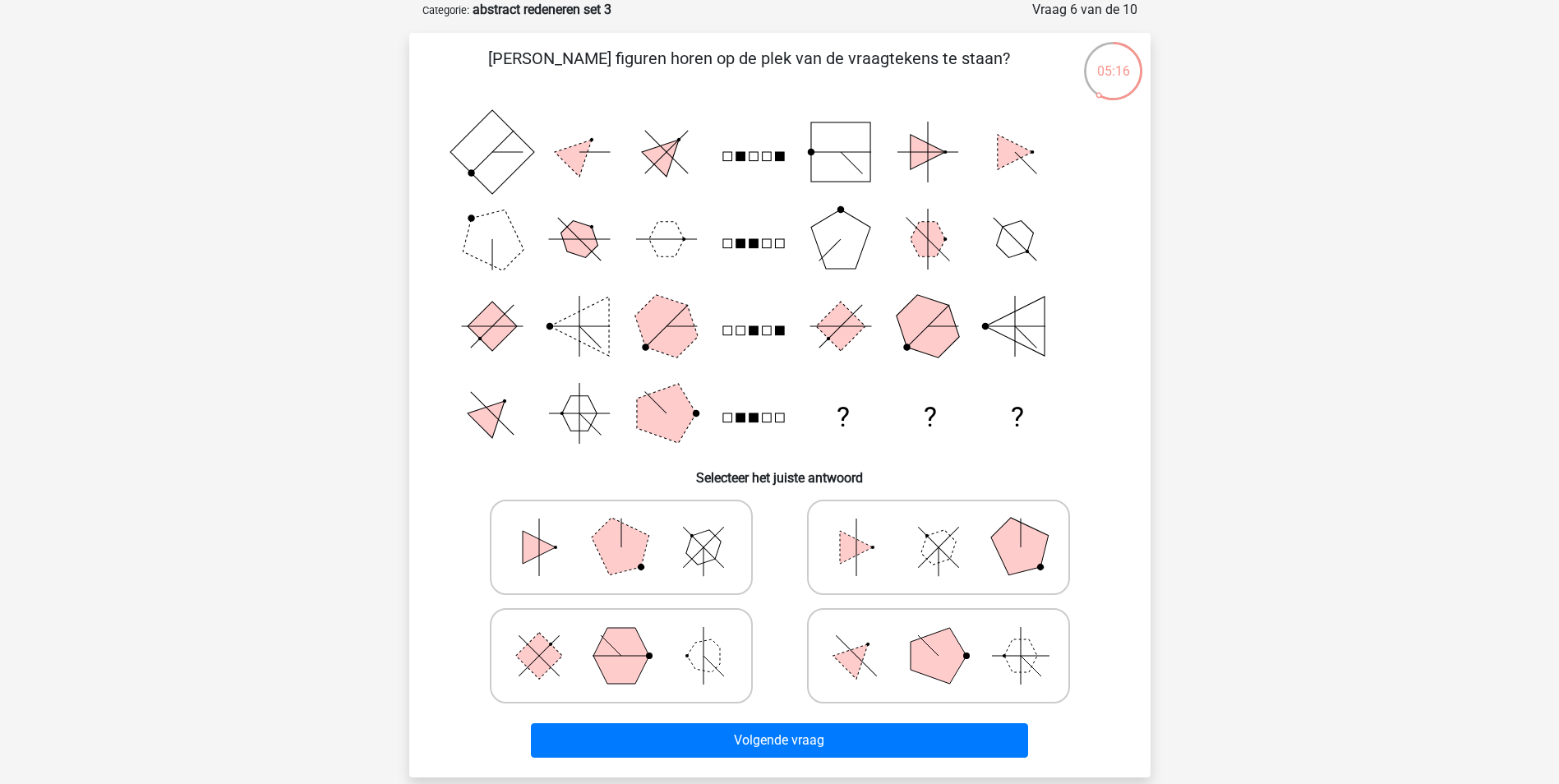
click at [871, 548] on icon at bounding box center [939, 547] width 247 height 82
click at [939, 526] on input "radio" at bounding box center [944, 520] width 10 height 10
radio input "true"
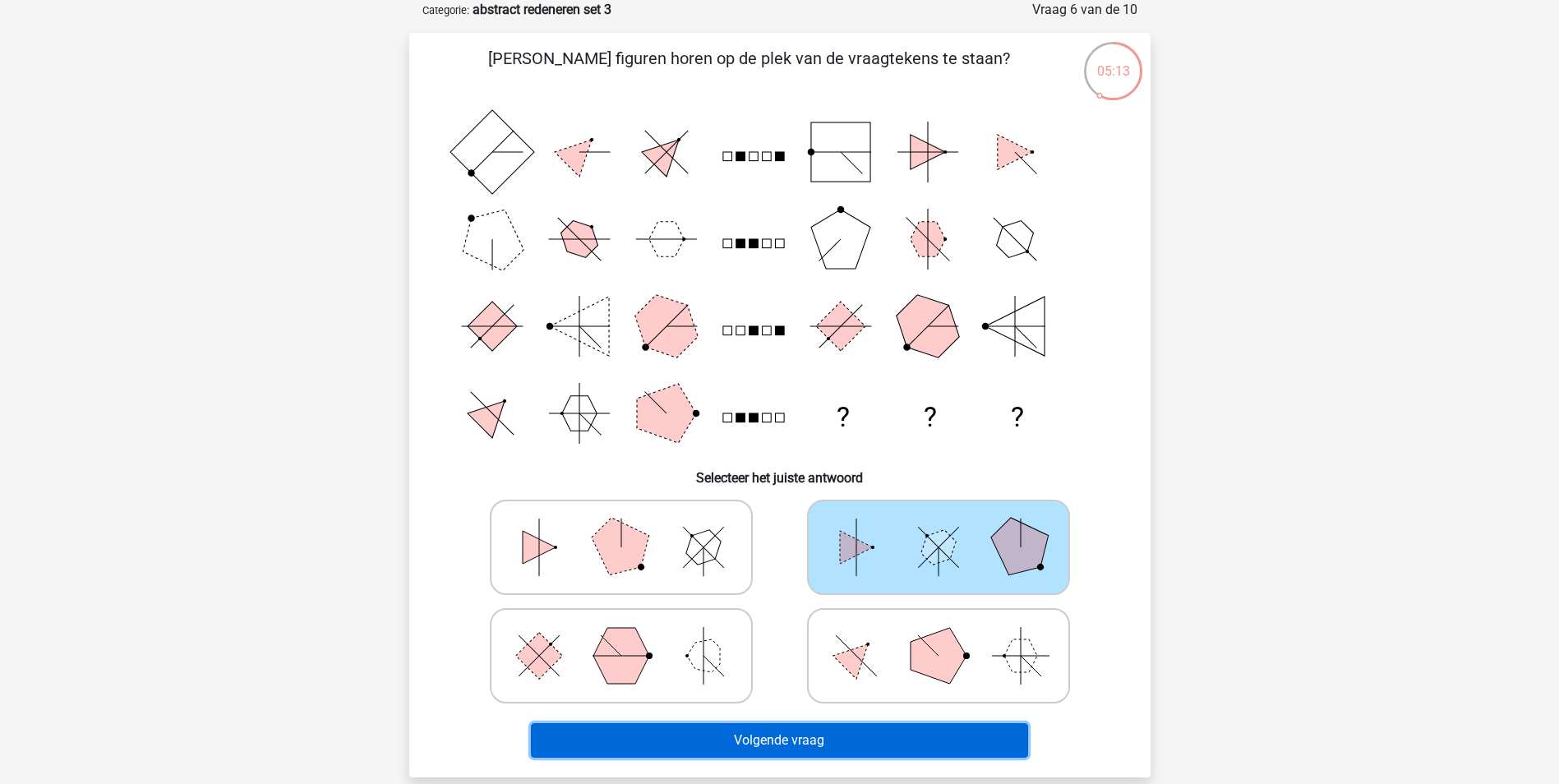
click at [841, 739] on button "Volgende vraag" at bounding box center [780, 740] width 497 height 34
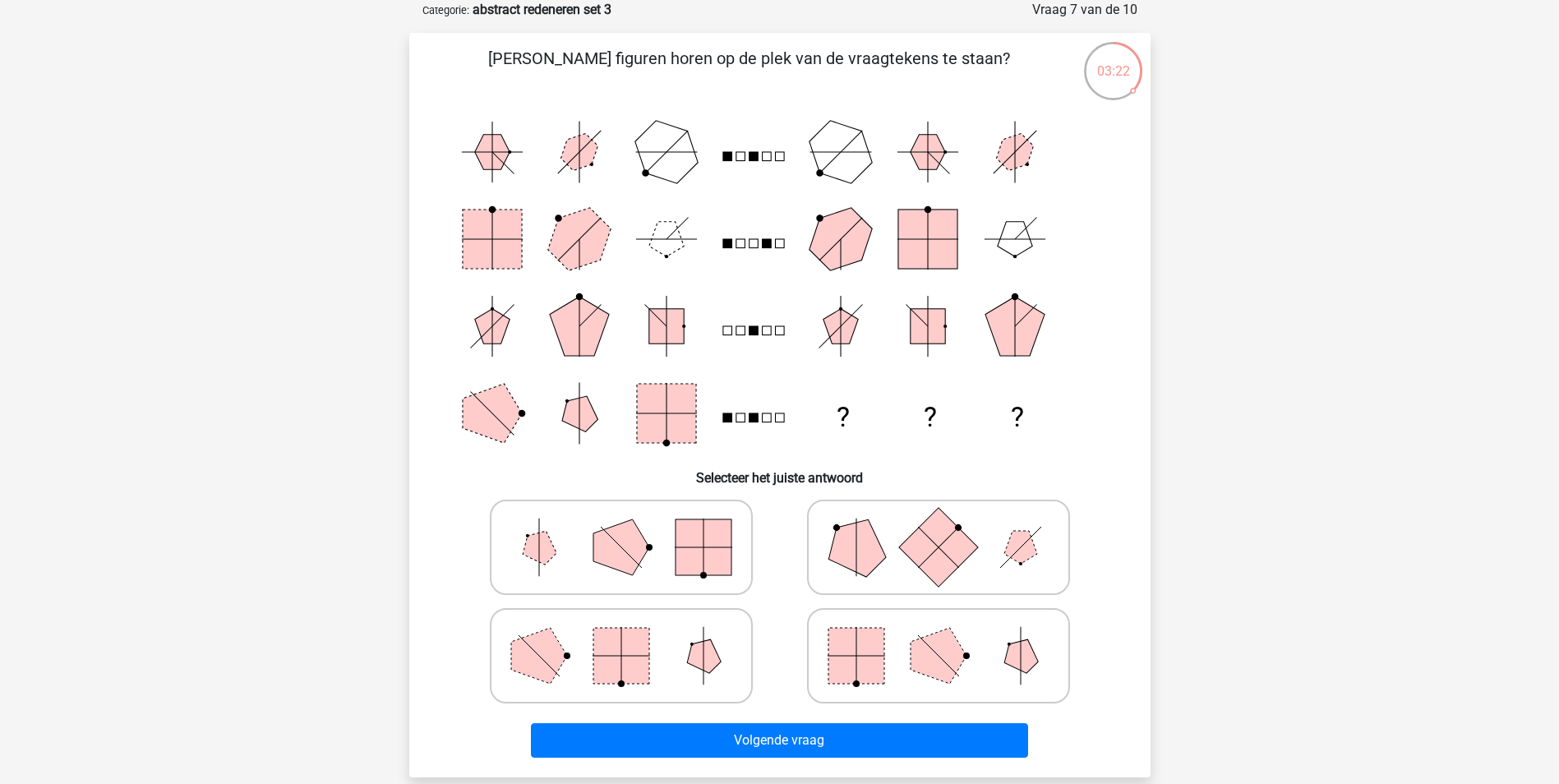
click at [892, 663] on icon at bounding box center [939, 655] width 247 height 82
click at [939, 635] on input "radio" at bounding box center [944, 629] width 10 height 10
radio input "true"
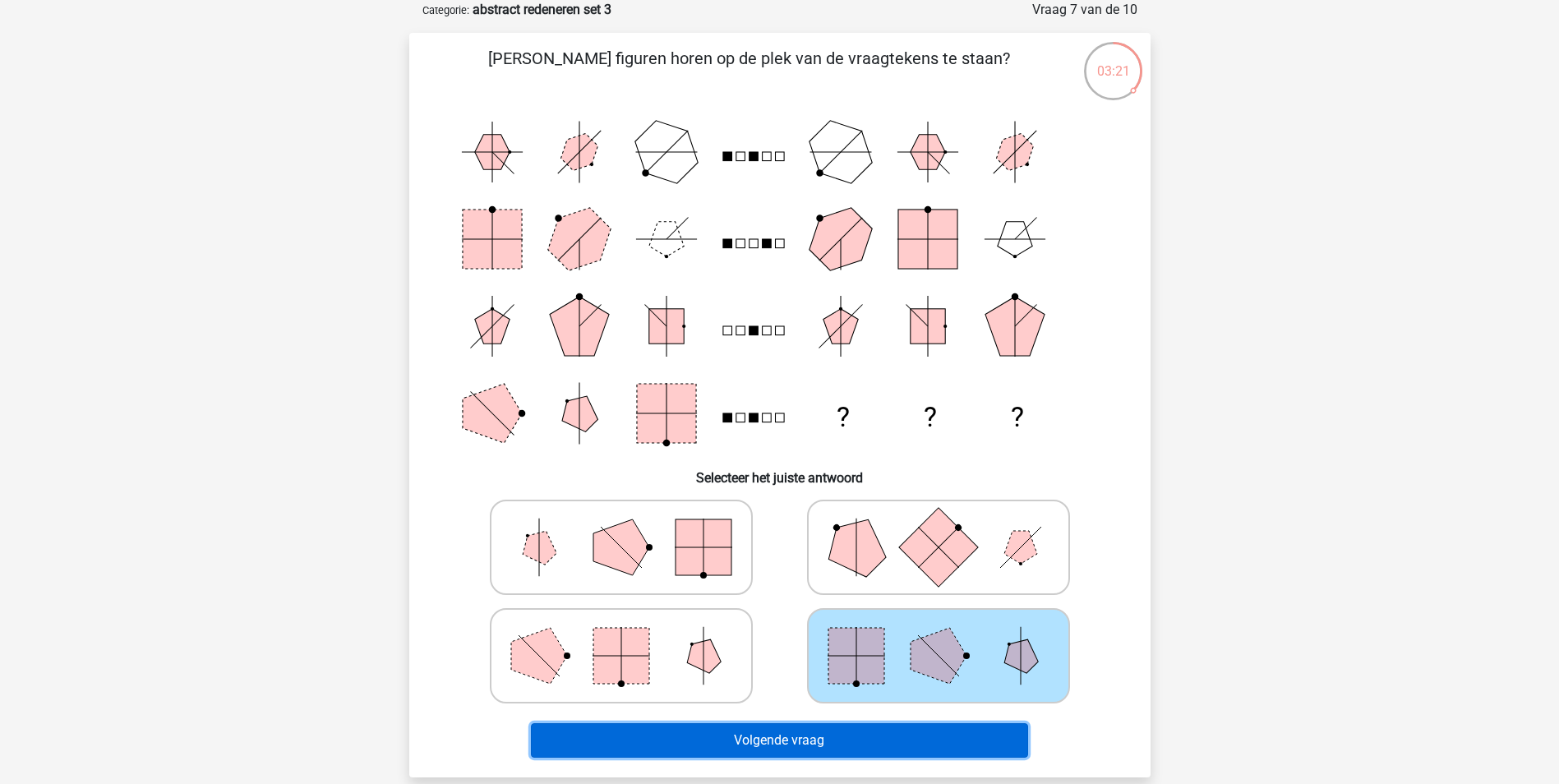
click at [877, 737] on button "Volgende vraag" at bounding box center [780, 740] width 497 height 34
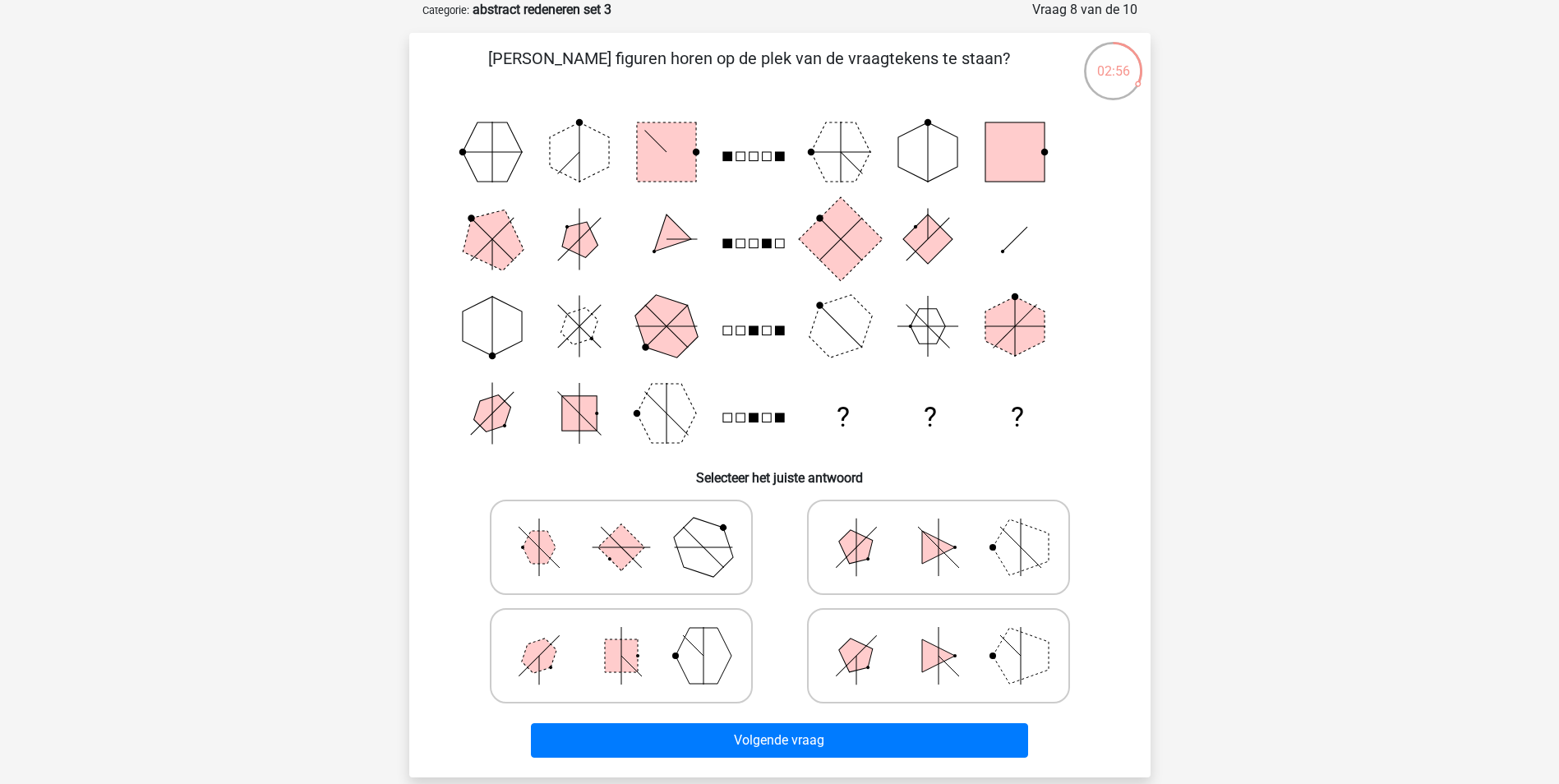
click at [537, 553] on polygon at bounding box center [539, 547] width 33 height 33
click at [621, 526] on input "radio" at bounding box center [626, 520] width 10 height 10
radio input "true"
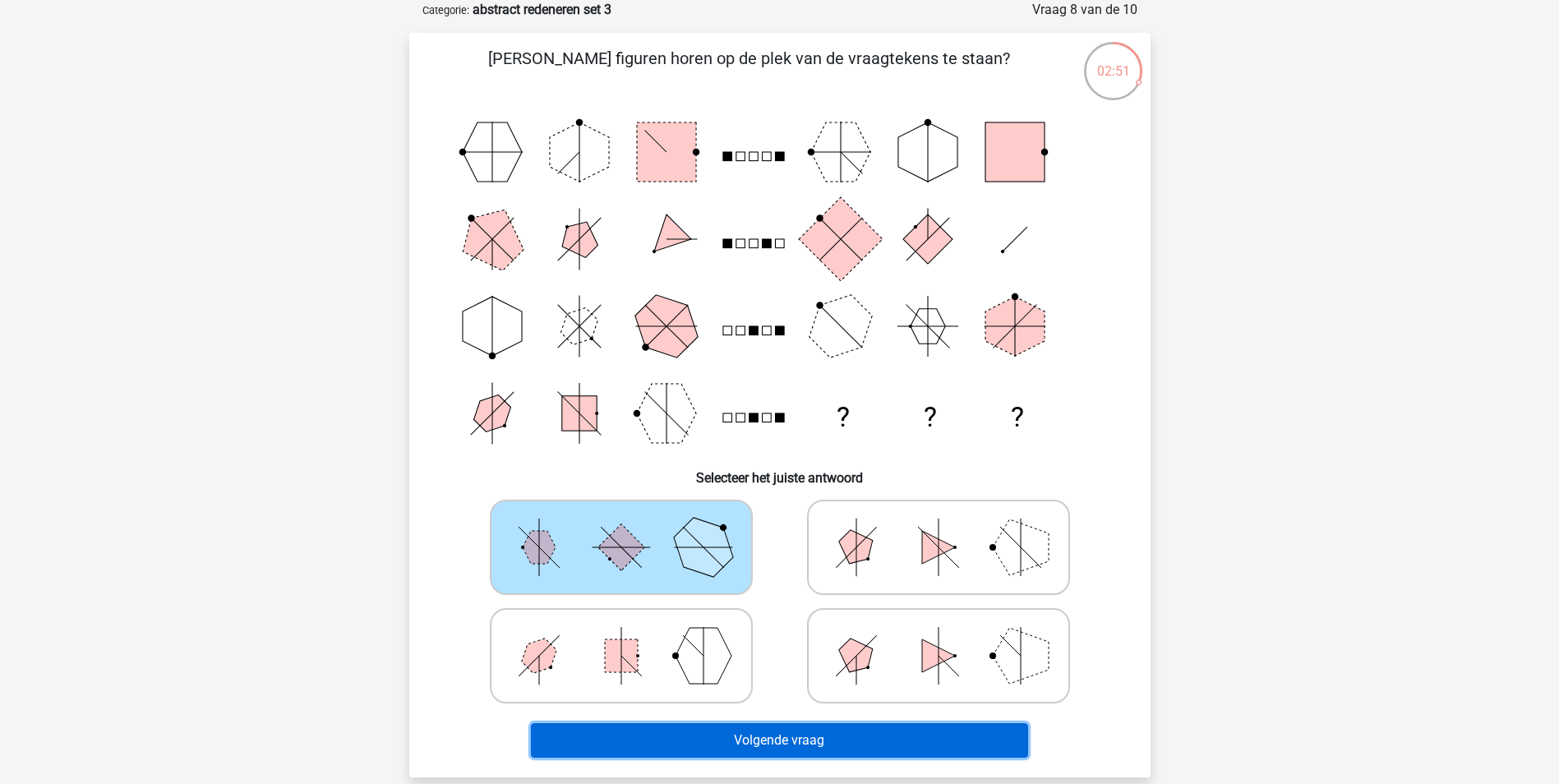
click at [687, 738] on button "Volgende vraag" at bounding box center [780, 740] width 497 height 34
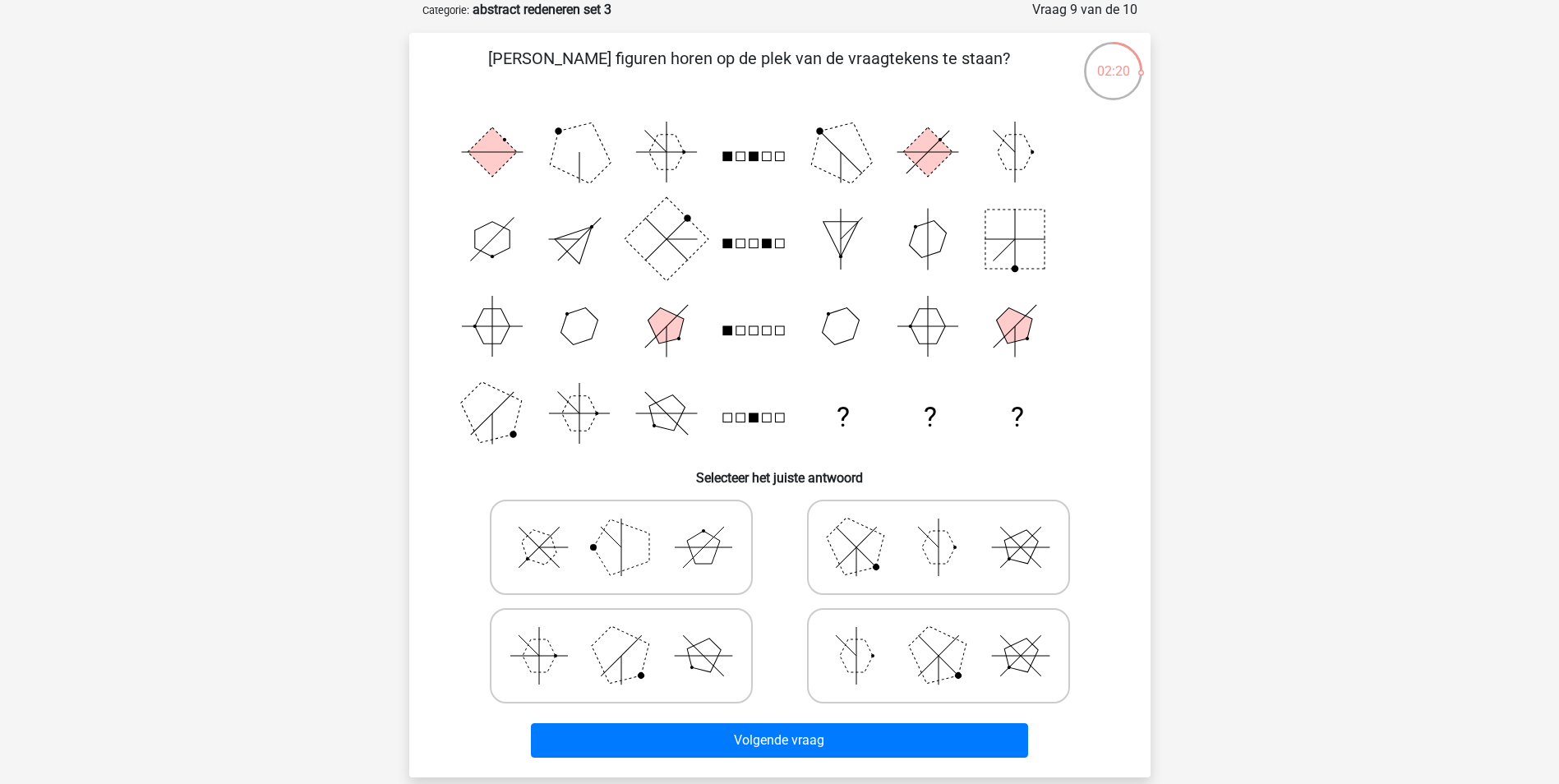
click at [914, 649] on polygon at bounding box center [937, 654] width 79 height 79
click at [939, 635] on input "radio" at bounding box center [944, 629] width 10 height 10
radio input "true"
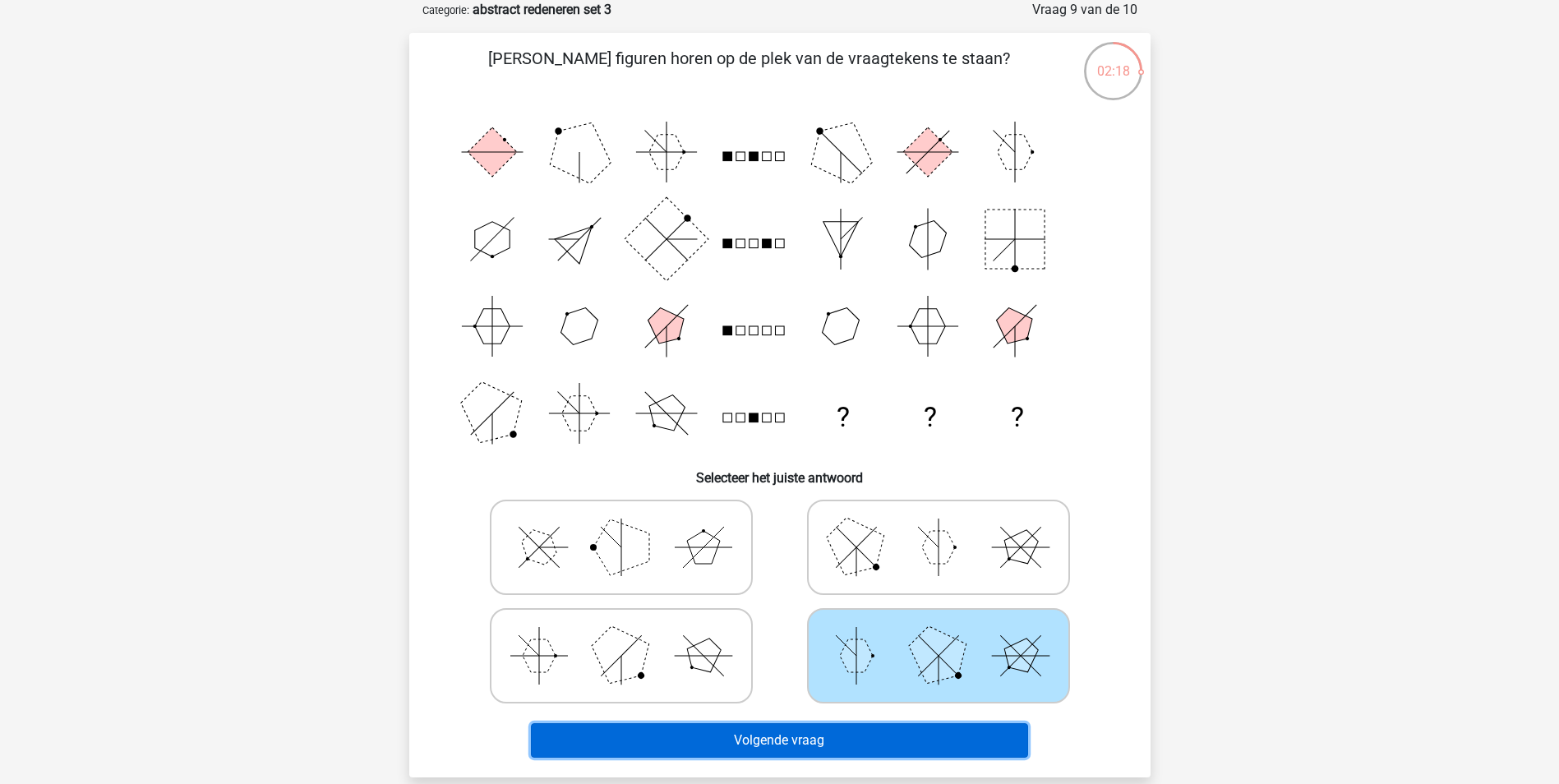
click at [888, 736] on button "Volgende vraag" at bounding box center [780, 740] width 497 height 34
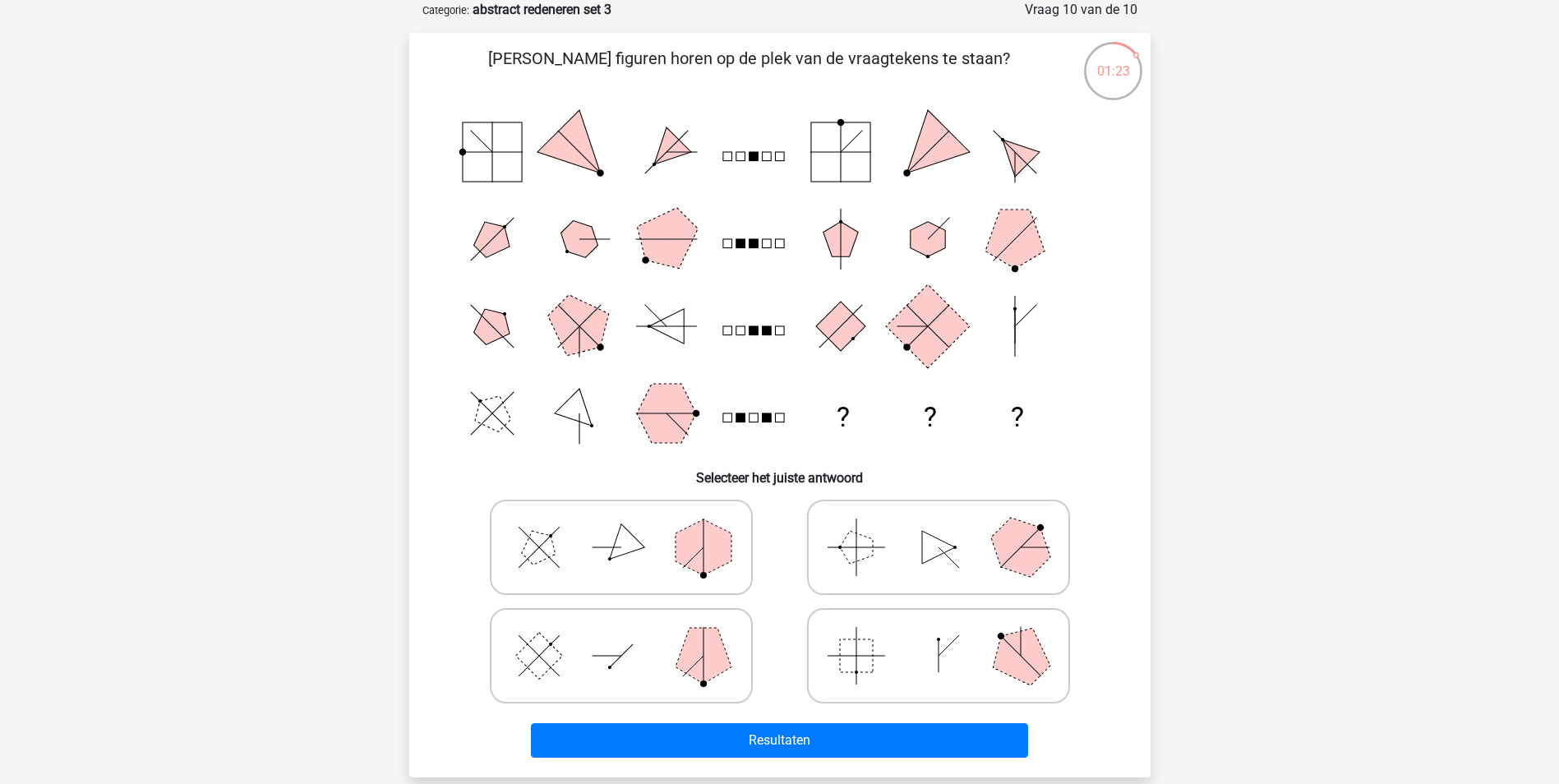
click at [867, 557] on icon at bounding box center [939, 547] width 247 height 82
click at [939, 526] on input "radio" at bounding box center [944, 520] width 10 height 10
radio input "true"
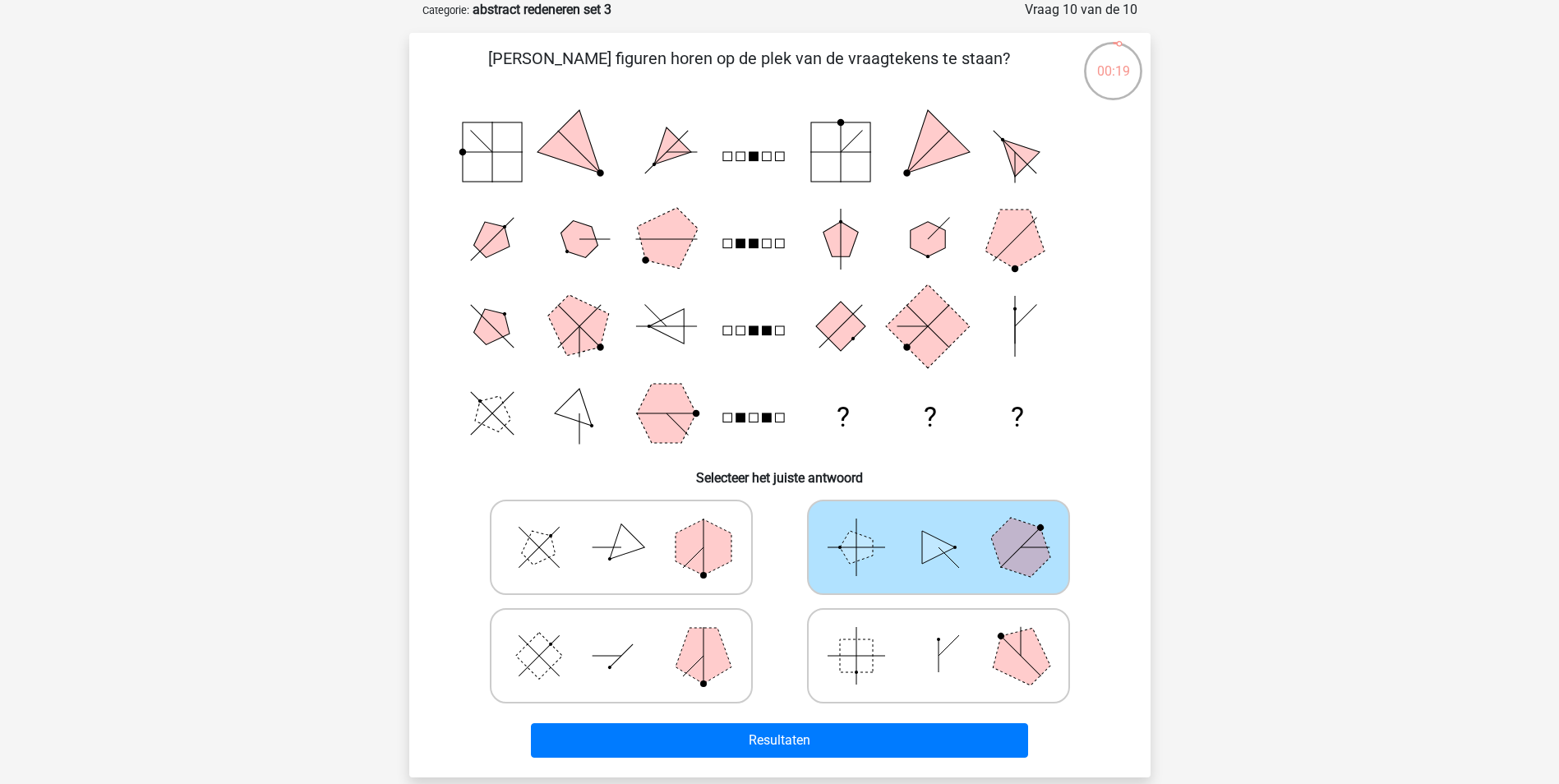
click at [643, 683] on icon at bounding box center [621, 655] width 247 height 82
click at [632, 635] on input "radio" at bounding box center [626, 629] width 10 height 10
radio input "true"
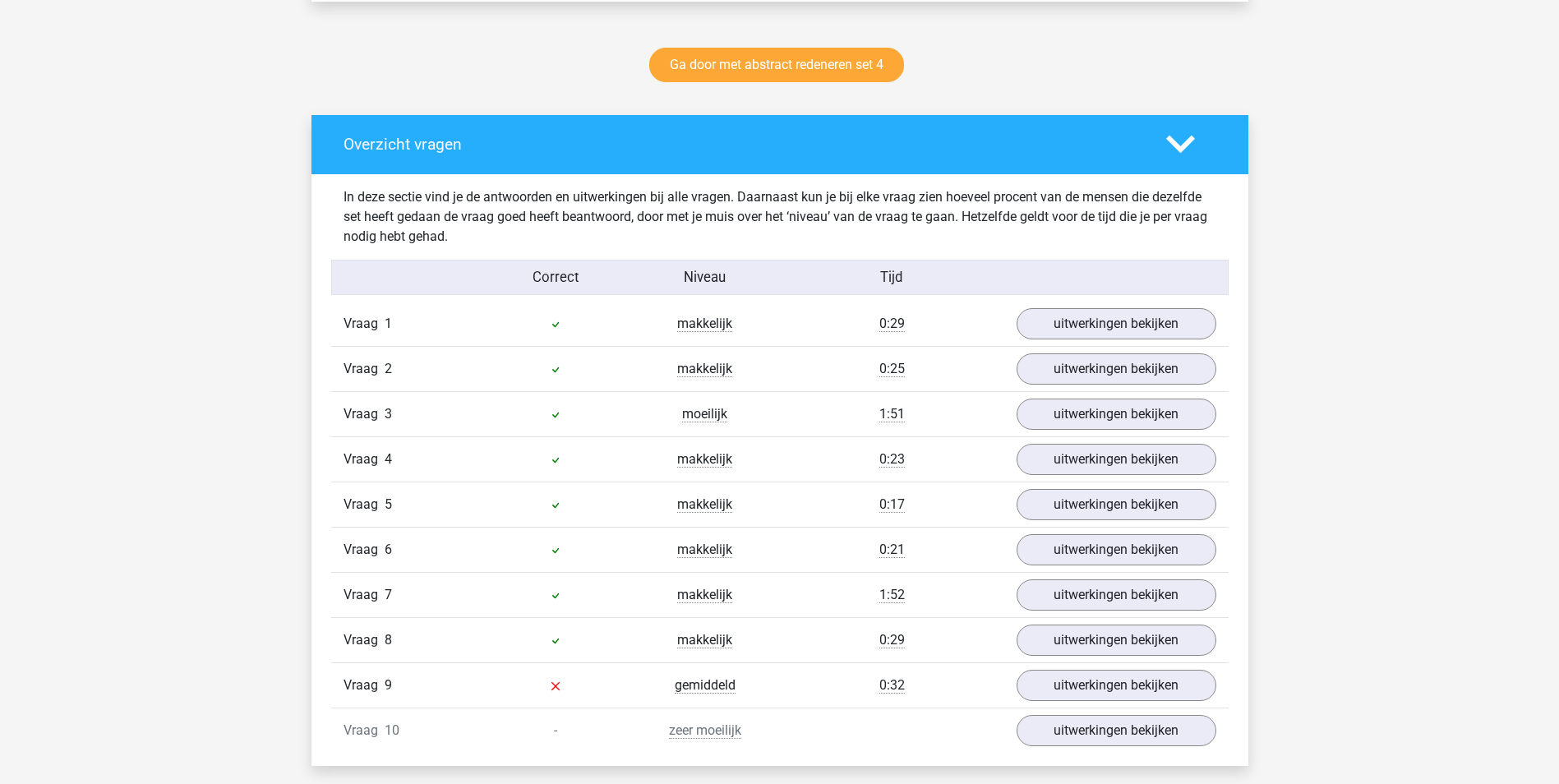
scroll to position [849, 0]
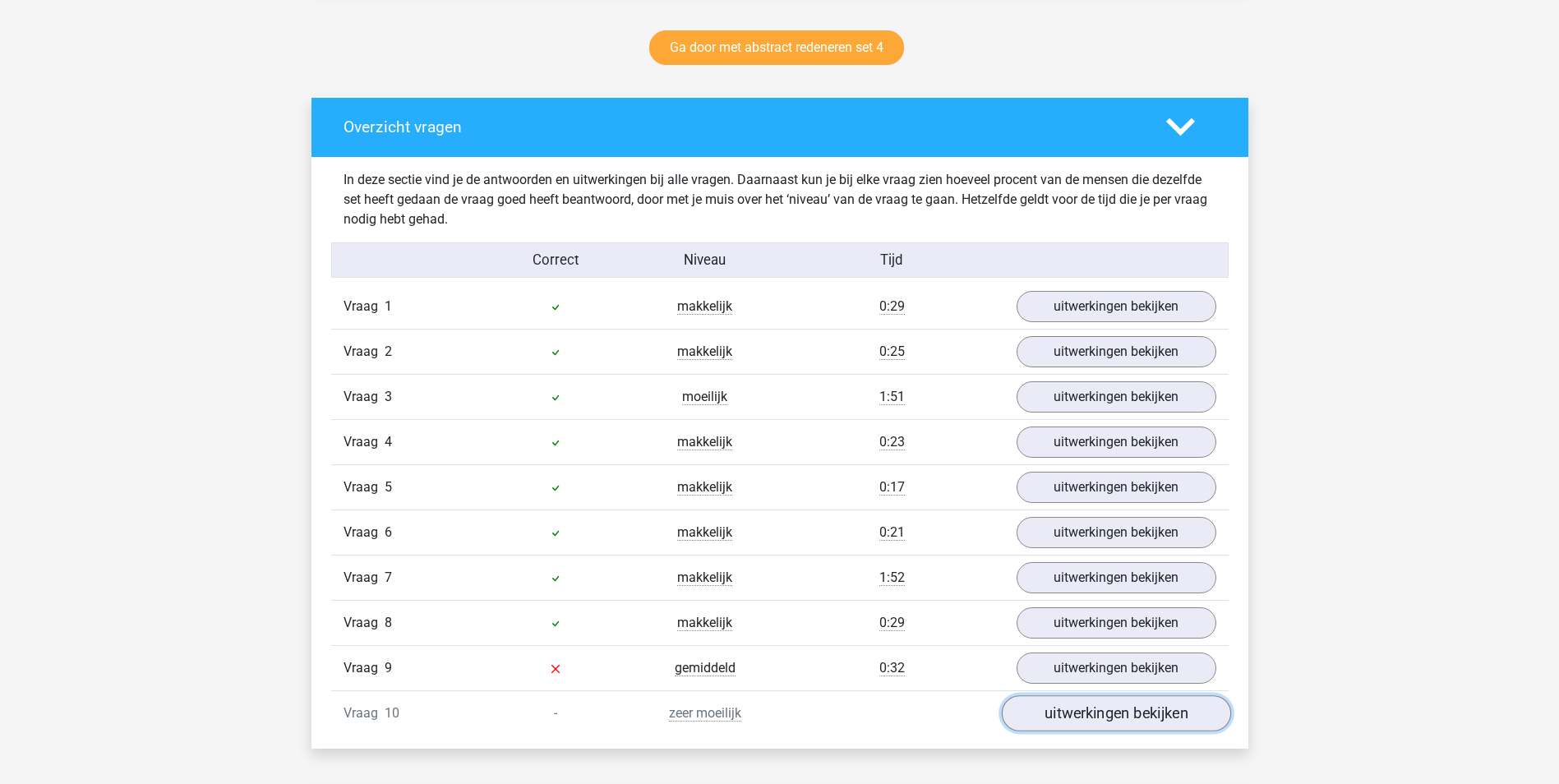
click at [1073, 712] on link "uitwerkingen bekijken" at bounding box center [1116, 713] width 229 height 36
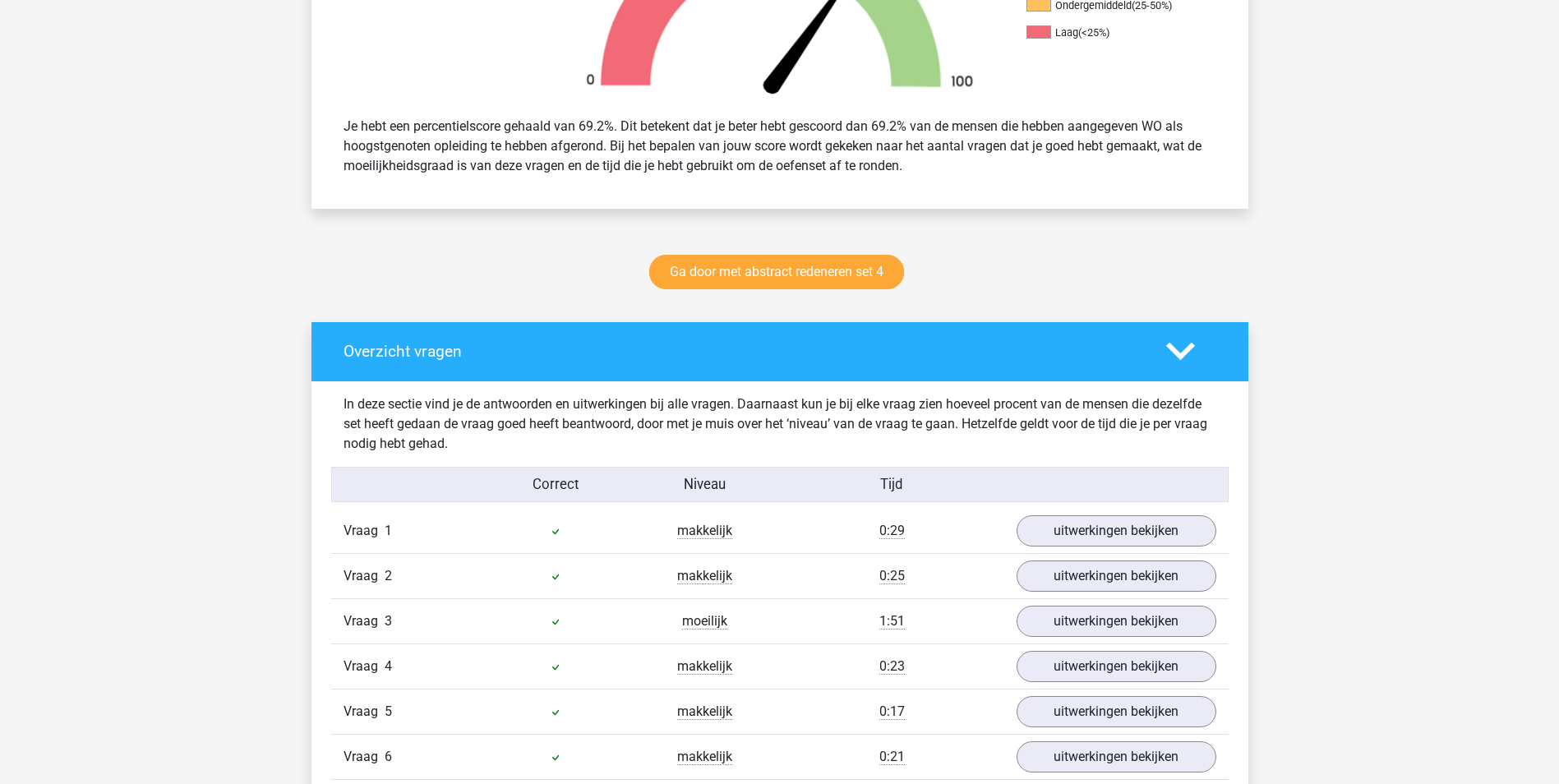
scroll to position [621, 0]
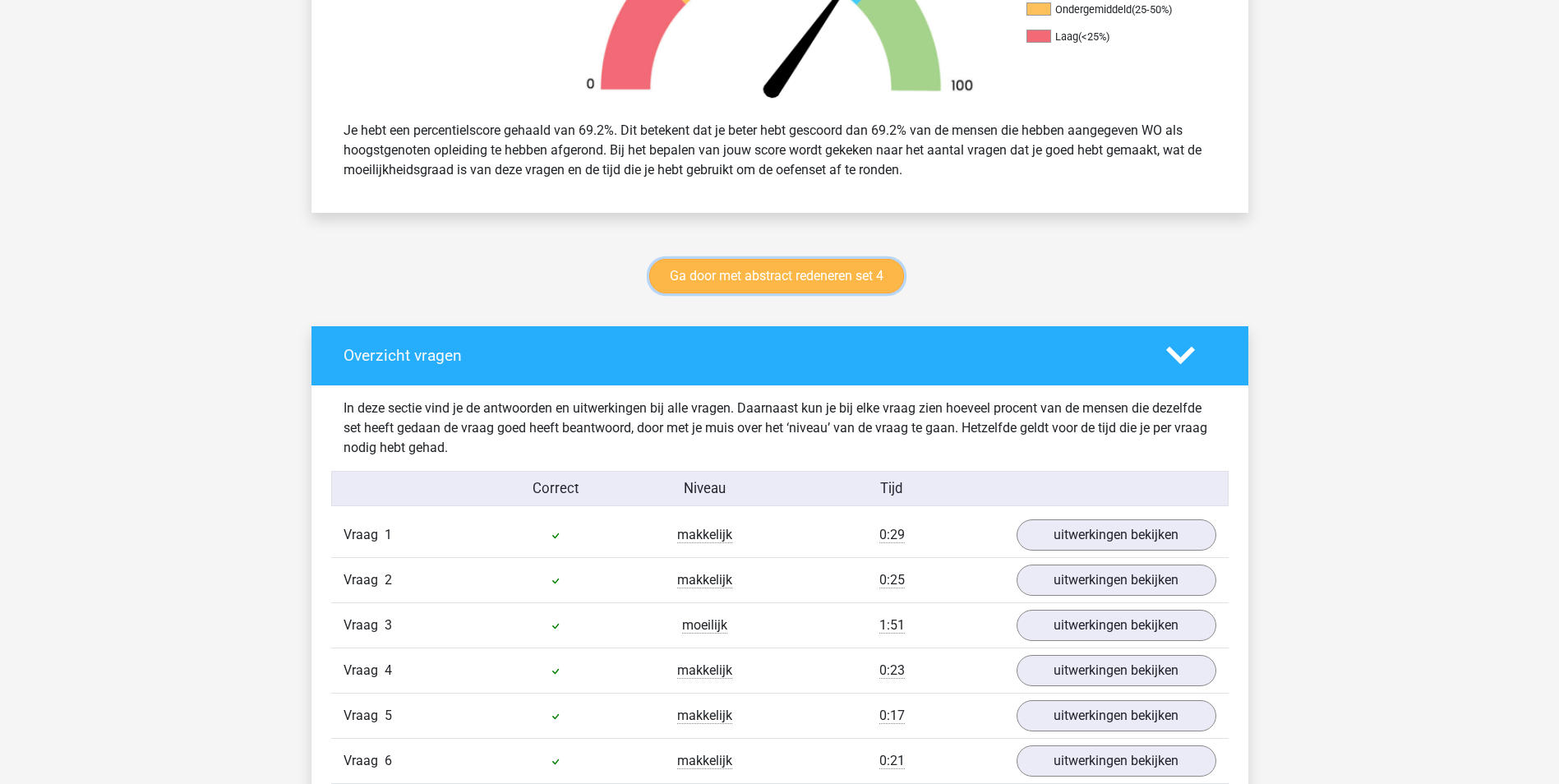
click at [830, 273] on link "Ga door met abstract redeneren set 4" at bounding box center [777, 276] width 255 height 34
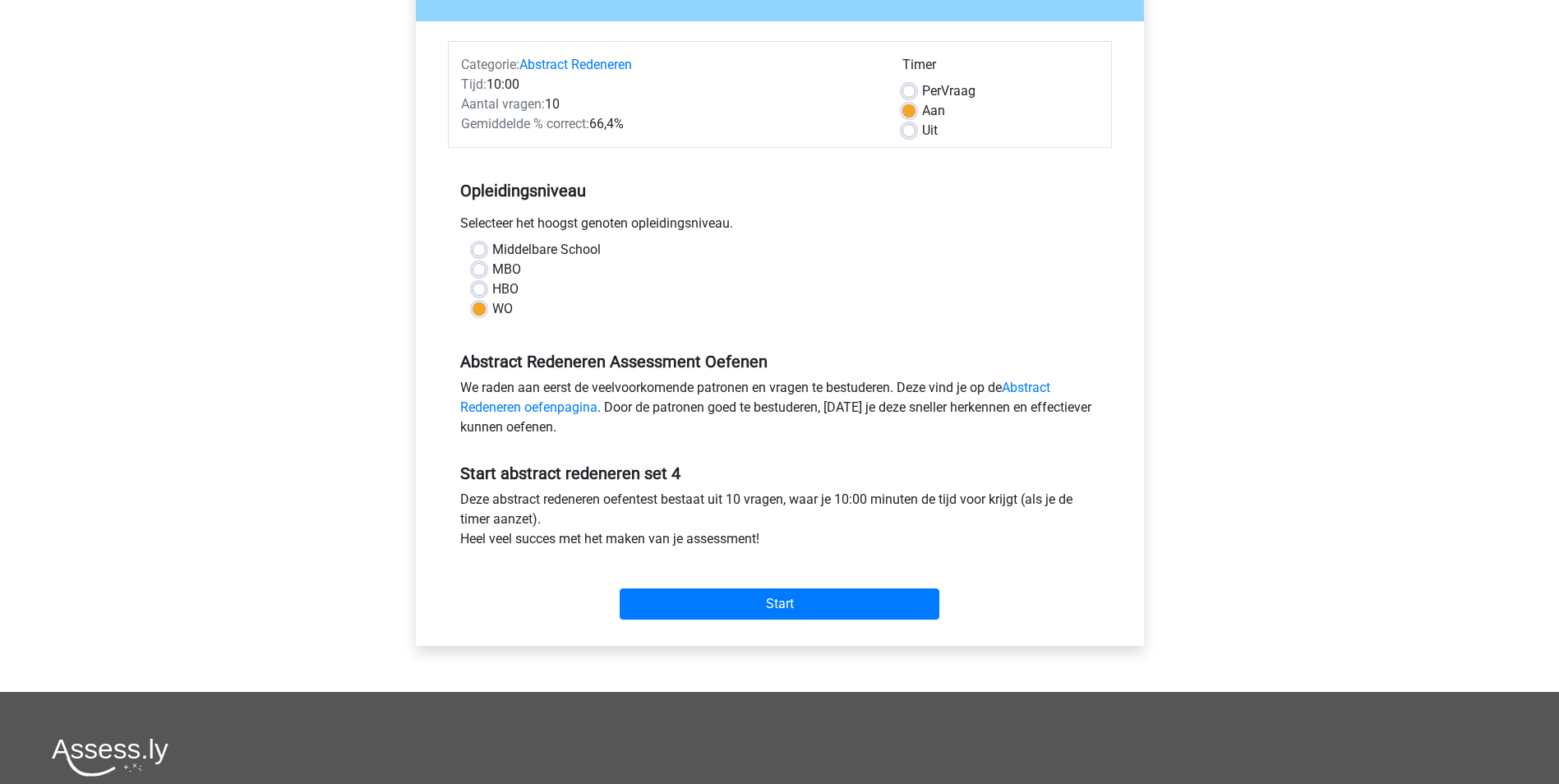
scroll to position [174, 0]
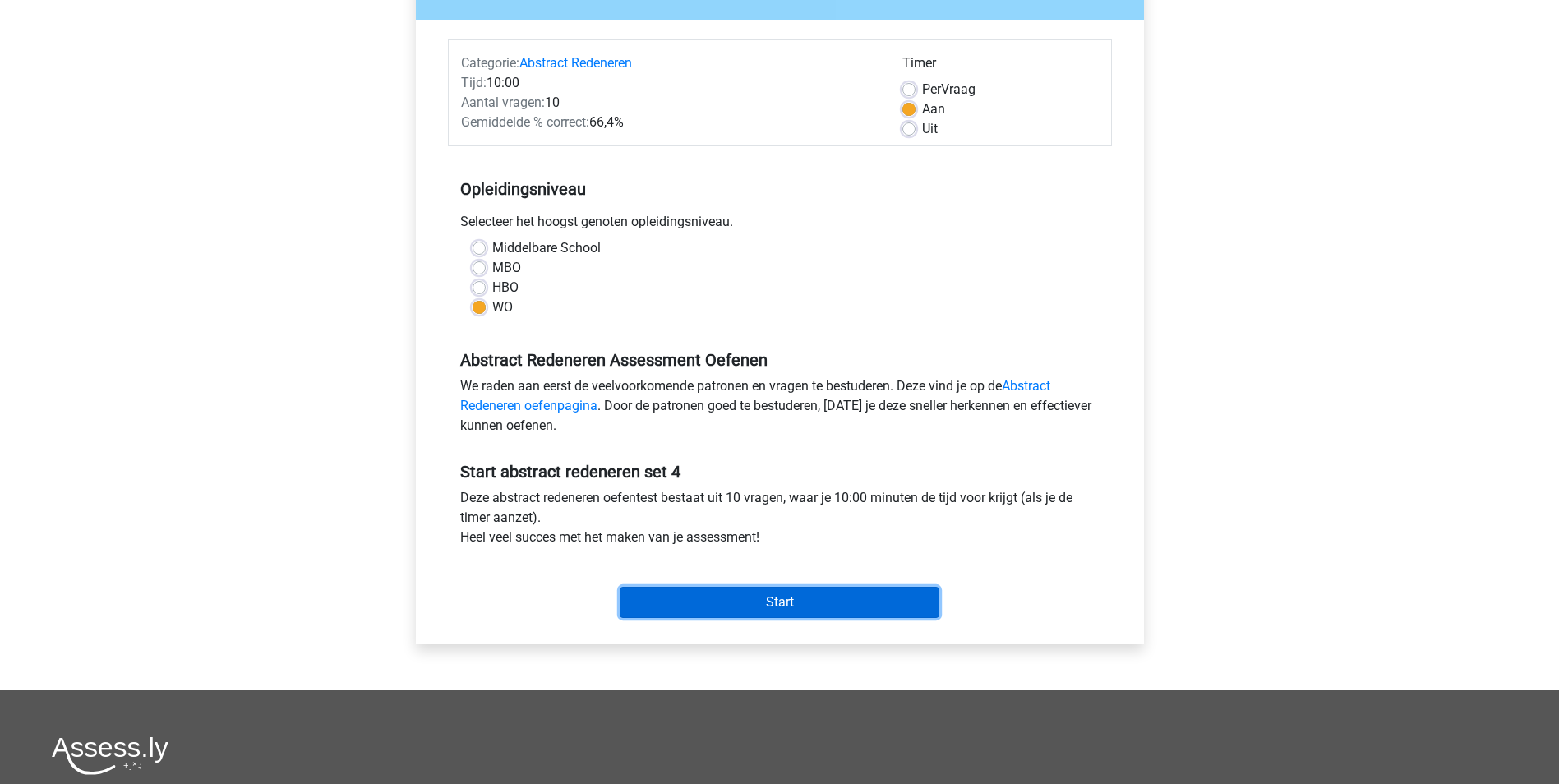
click at [745, 607] on input "Start" at bounding box center [779, 602] width 320 height 31
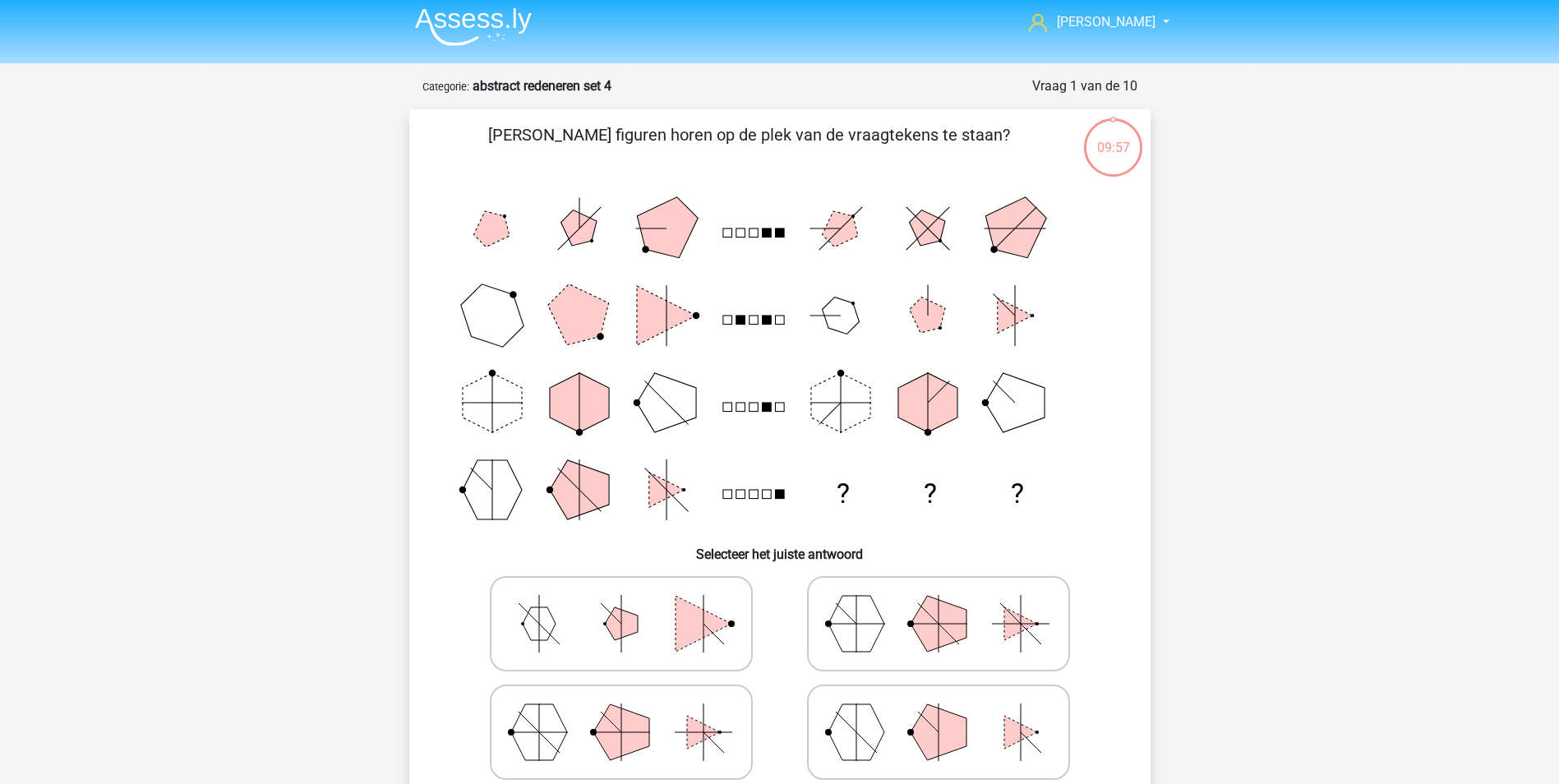
scroll to position [56, 0]
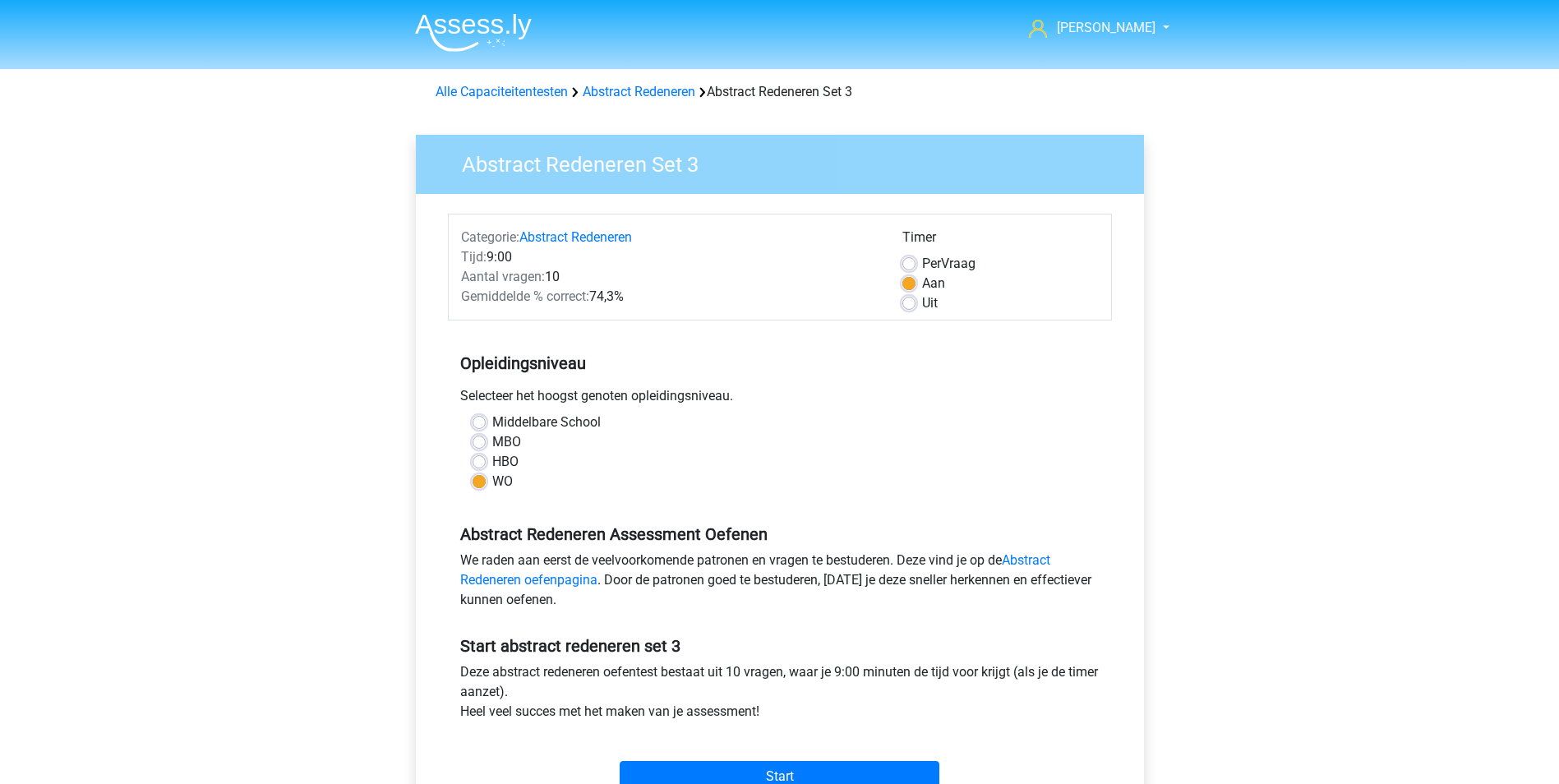
scroll to position [247, 0]
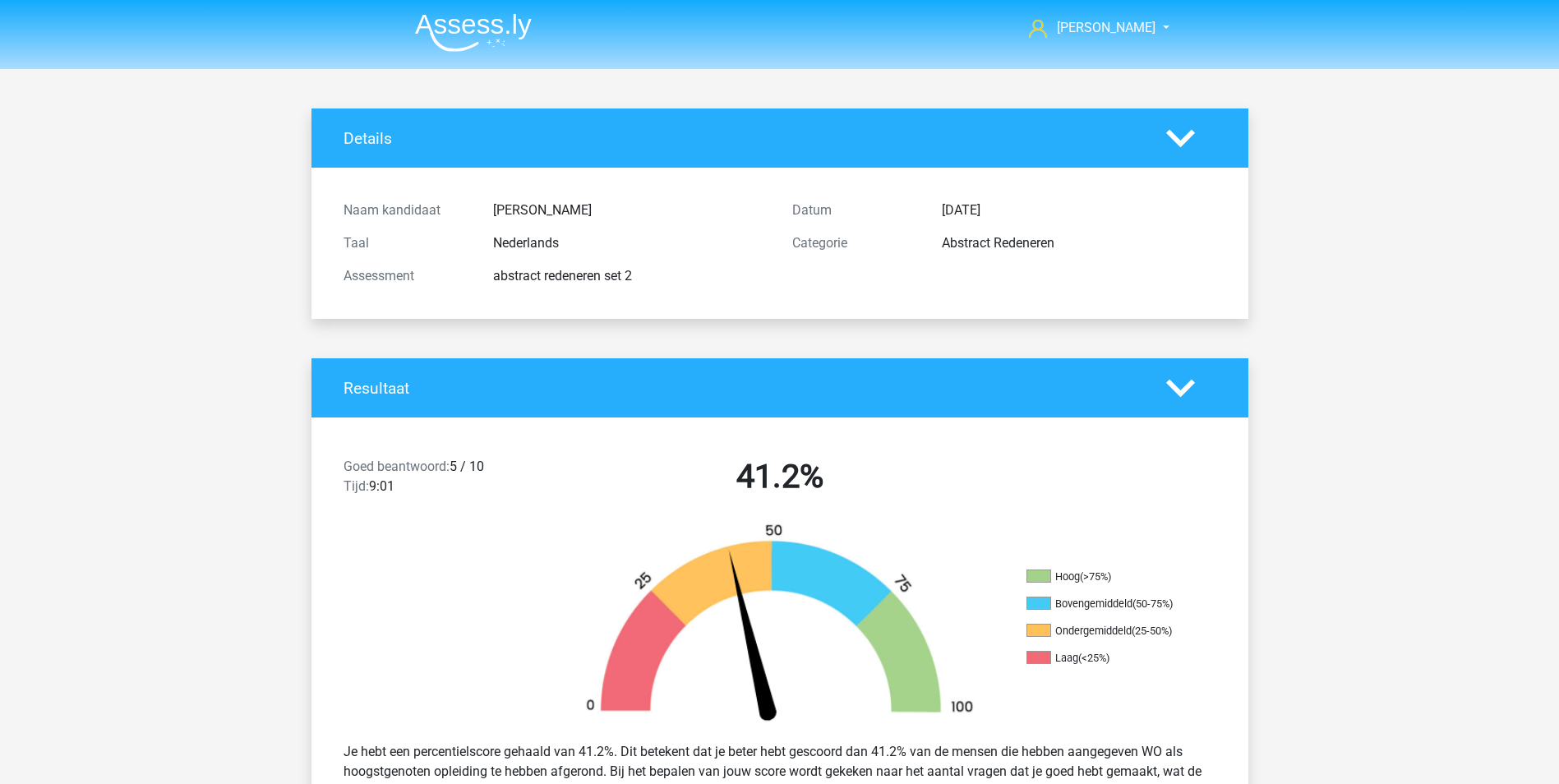
scroll to position [741, 0]
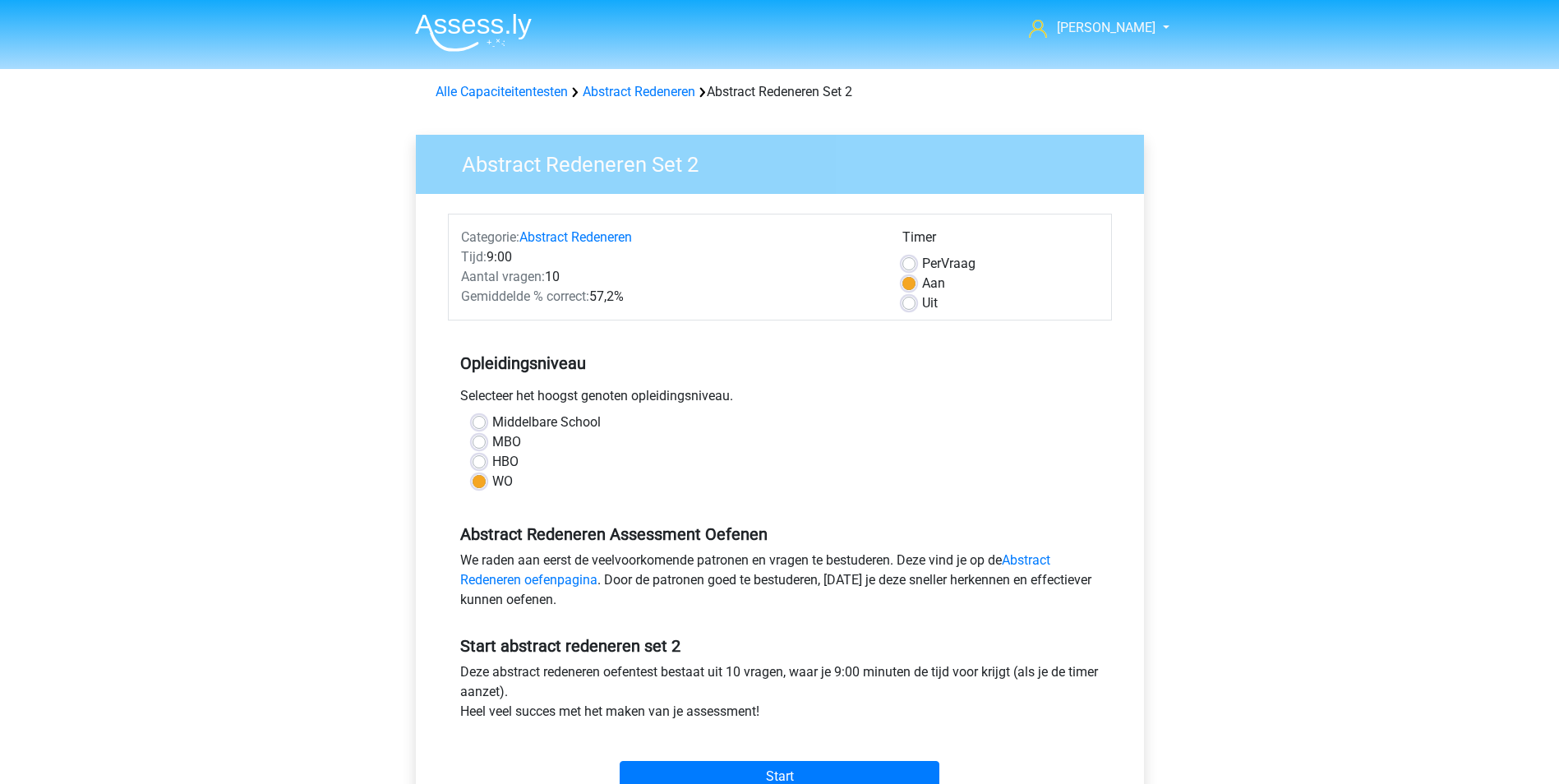
scroll to position [100, 0]
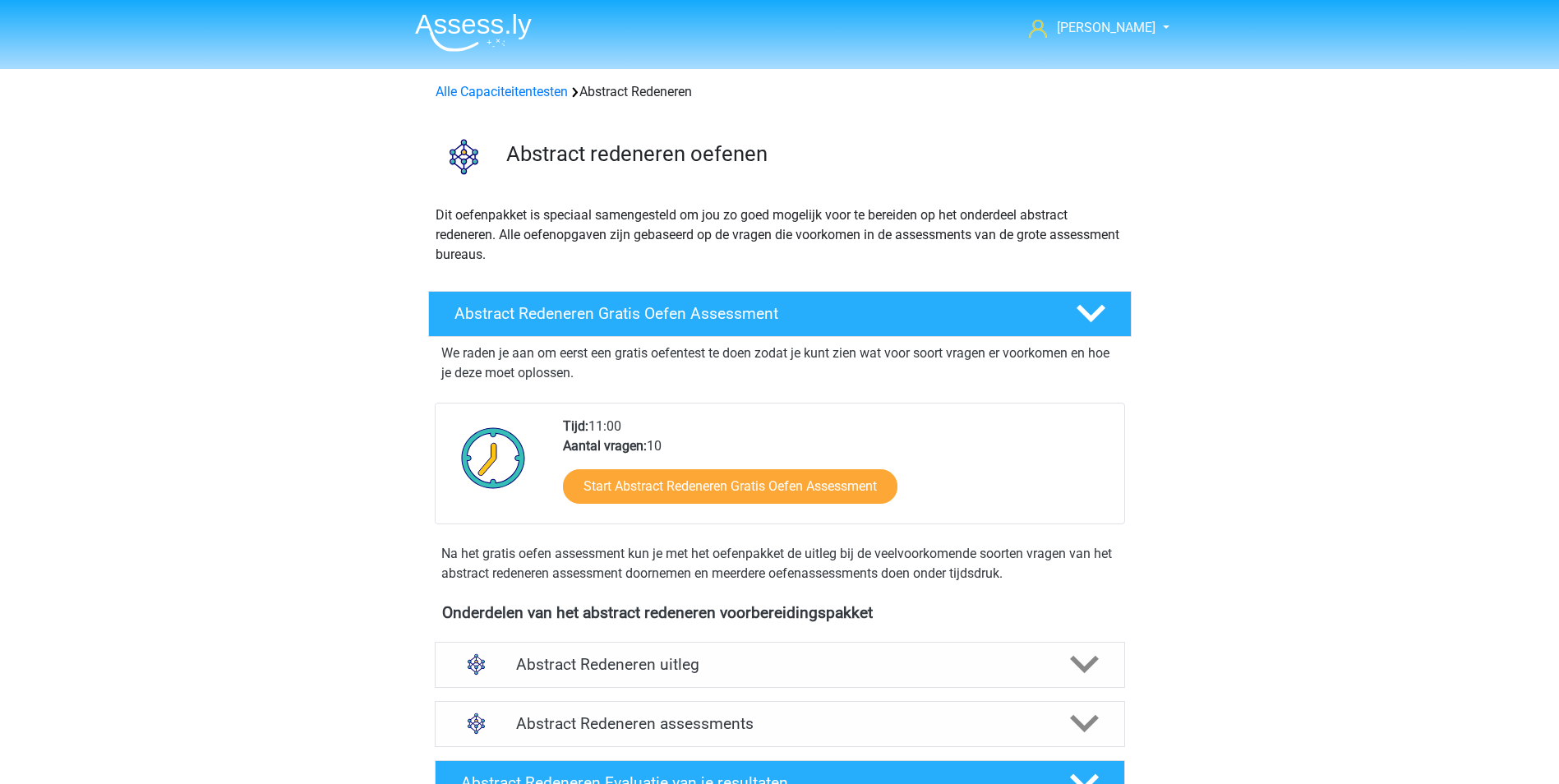
scroll to position [642, 0]
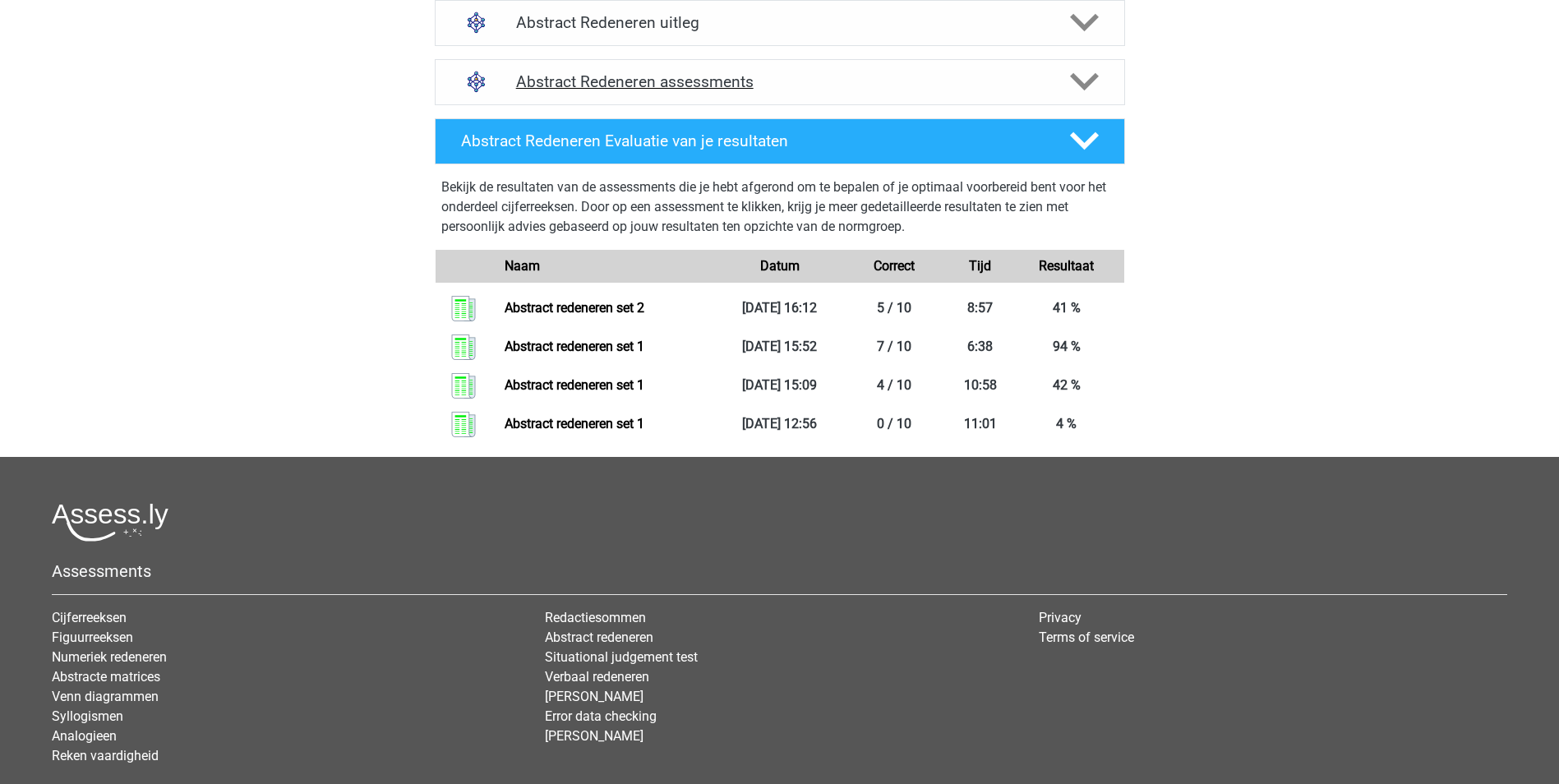
click at [1078, 85] on icon at bounding box center [1084, 82] width 28 height 28
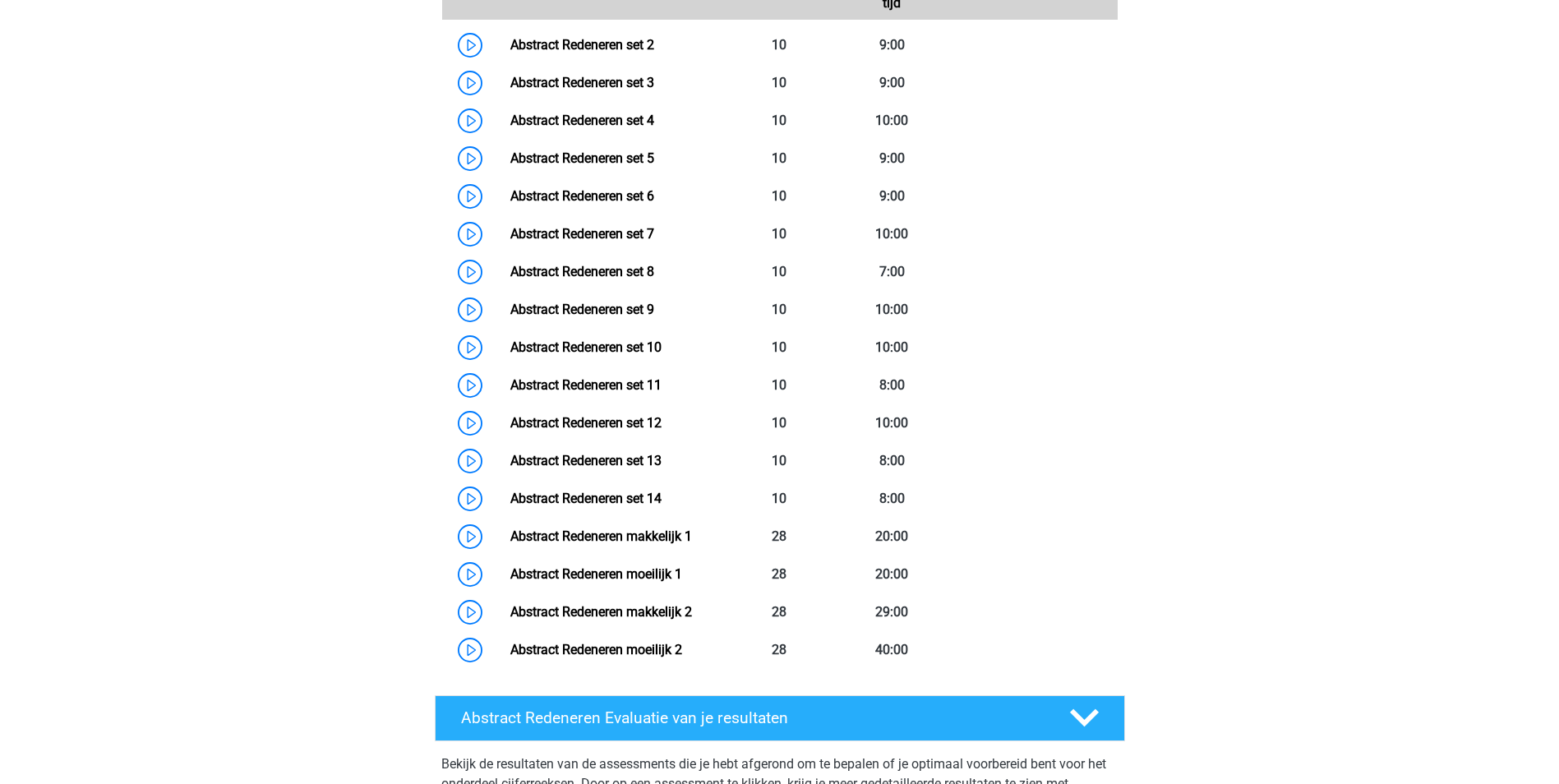
scroll to position [867, 0]
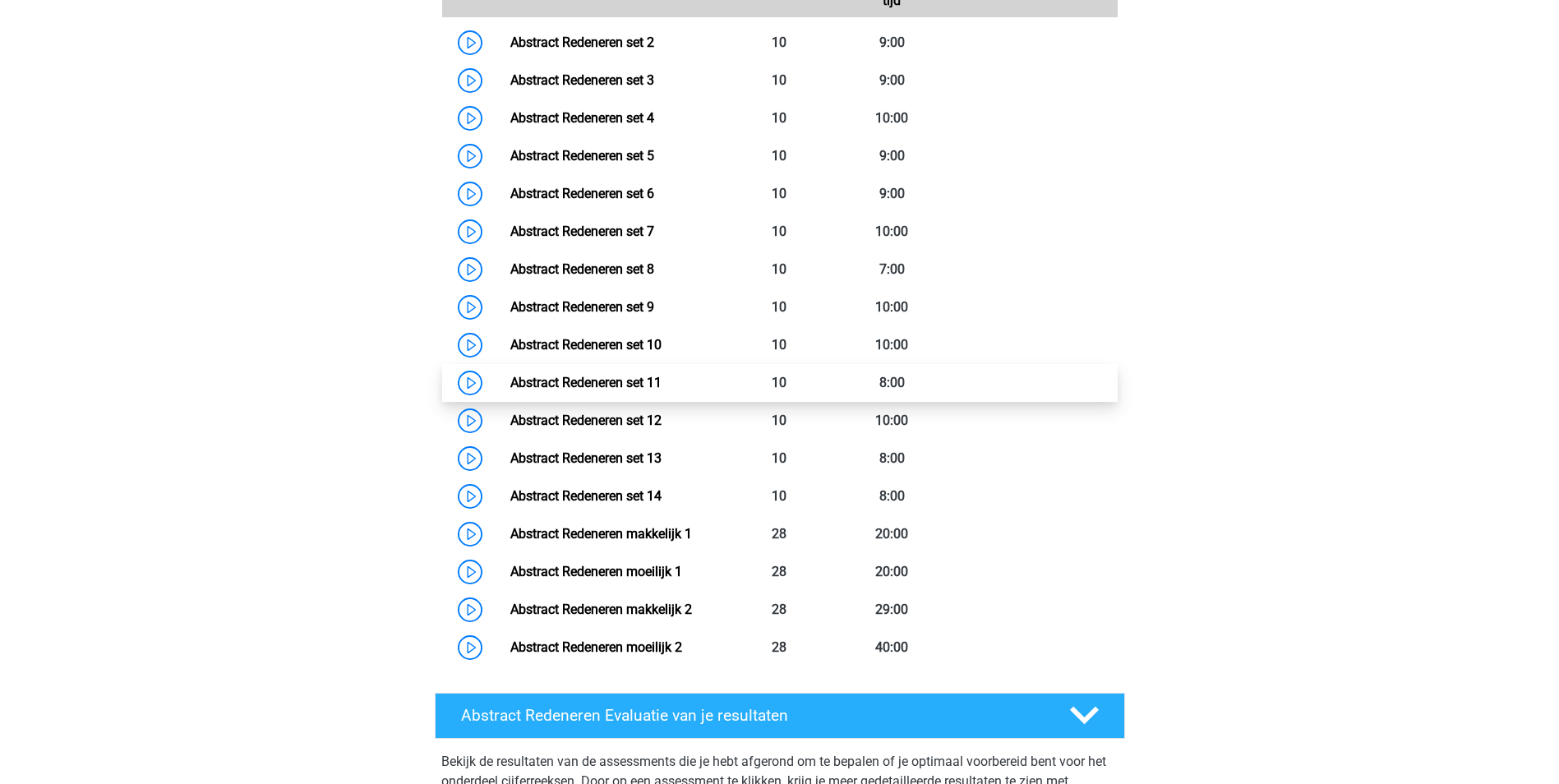
click at [662, 383] on link "Abstract Redeneren set 11" at bounding box center [585, 382] width 151 height 15
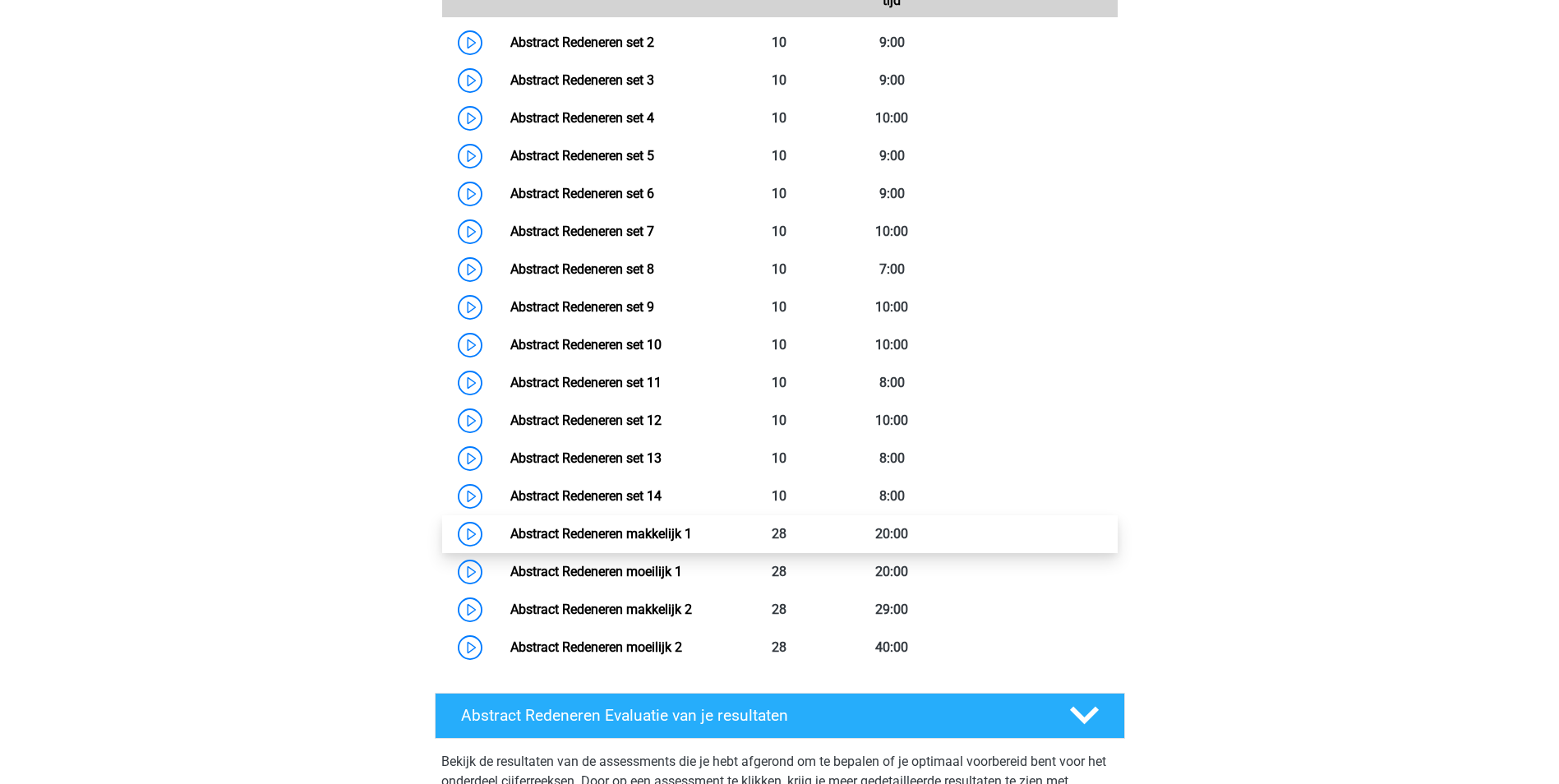
click at [692, 530] on link "Abstract Redeneren makkelijk 1" at bounding box center [601, 534] width 182 height 15
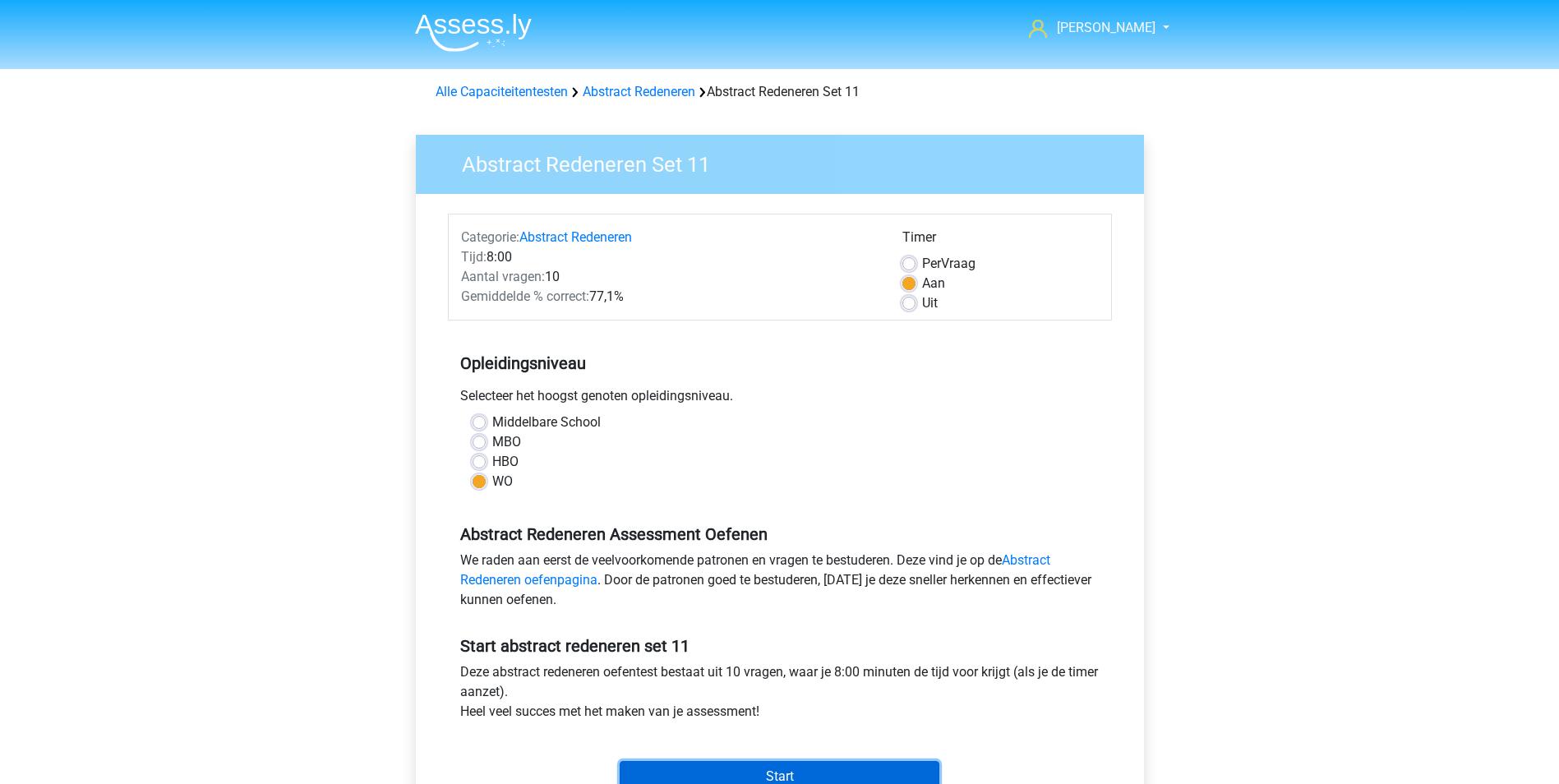
click at [868, 773] on input "Start" at bounding box center [779, 775] width 320 height 31
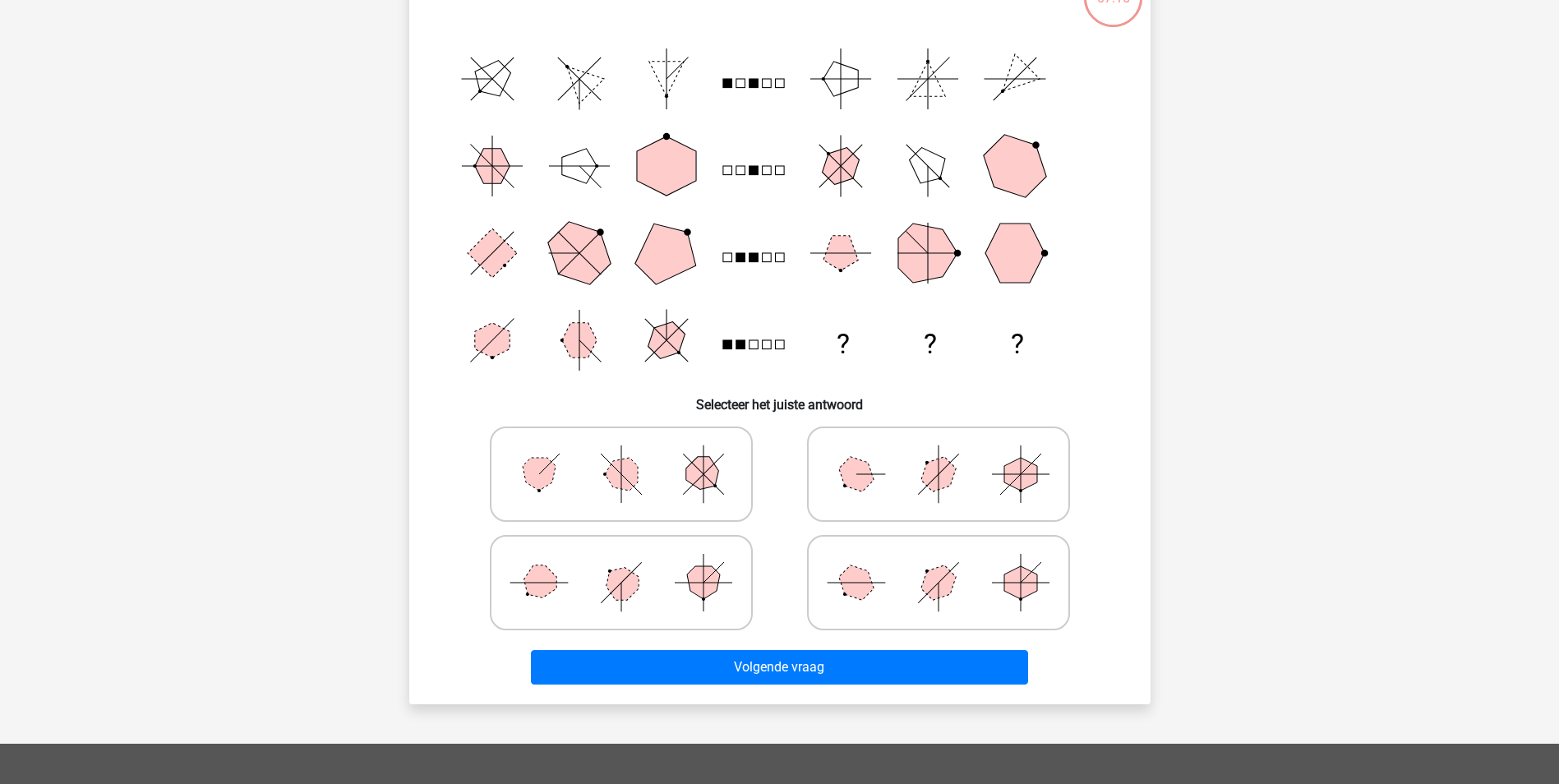
scroll to position [158, 0]
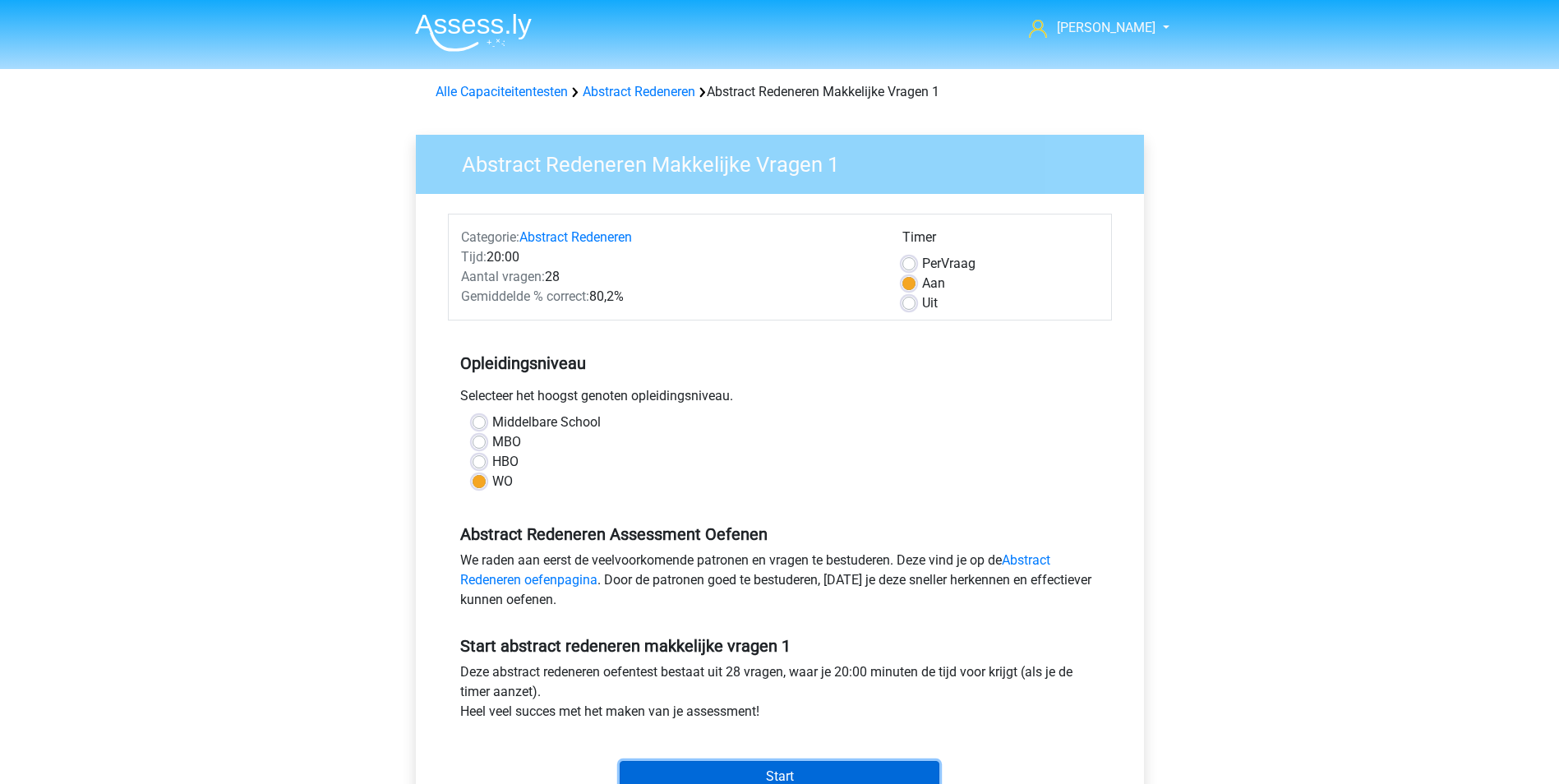
click at [890, 768] on input "Start" at bounding box center [779, 775] width 320 height 31
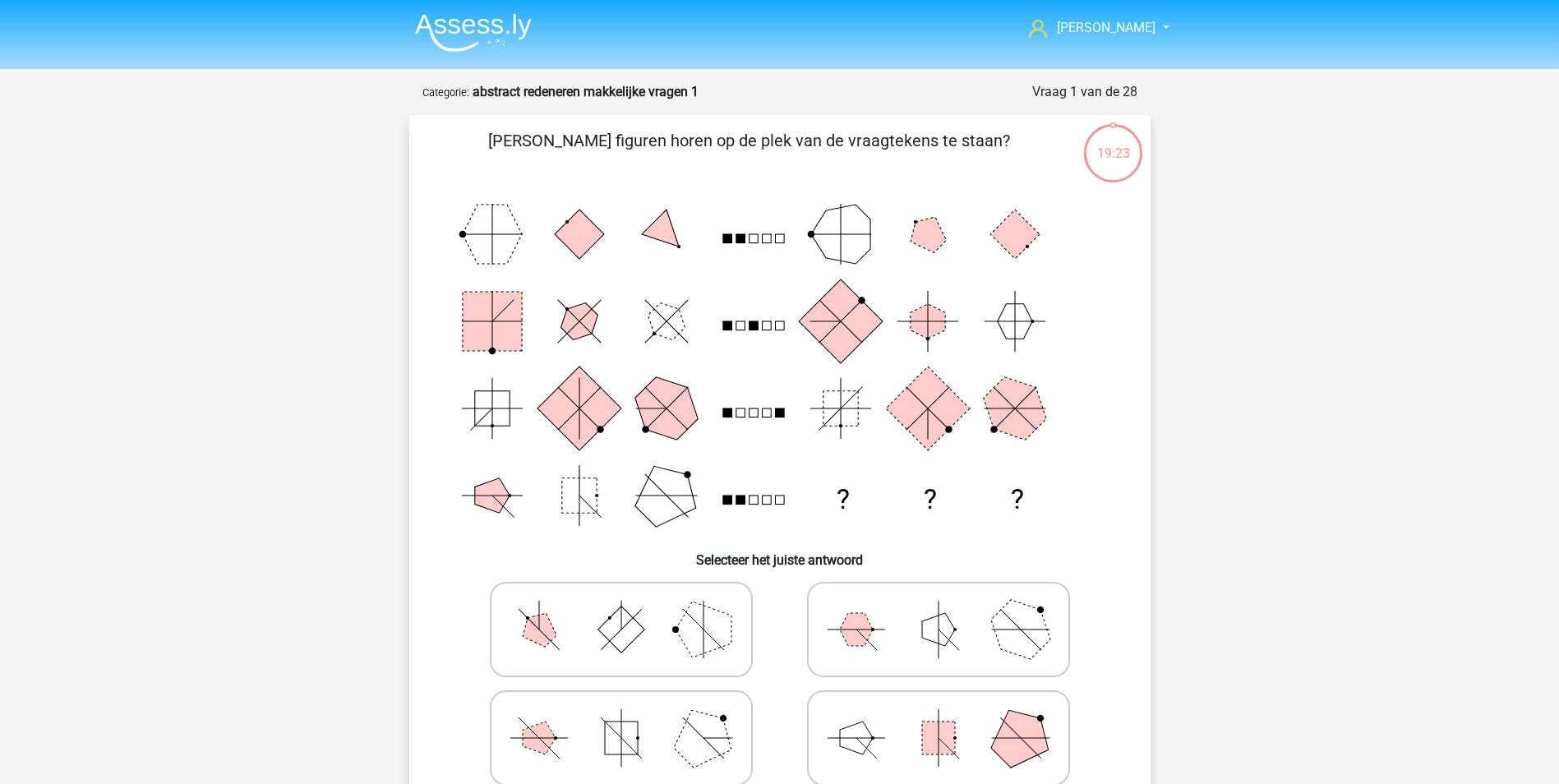
click at [903, 637] on icon at bounding box center [939, 629] width 247 height 82
click at [939, 609] on input "radio" at bounding box center [944, 603] width 10 height 10
radio input "true"
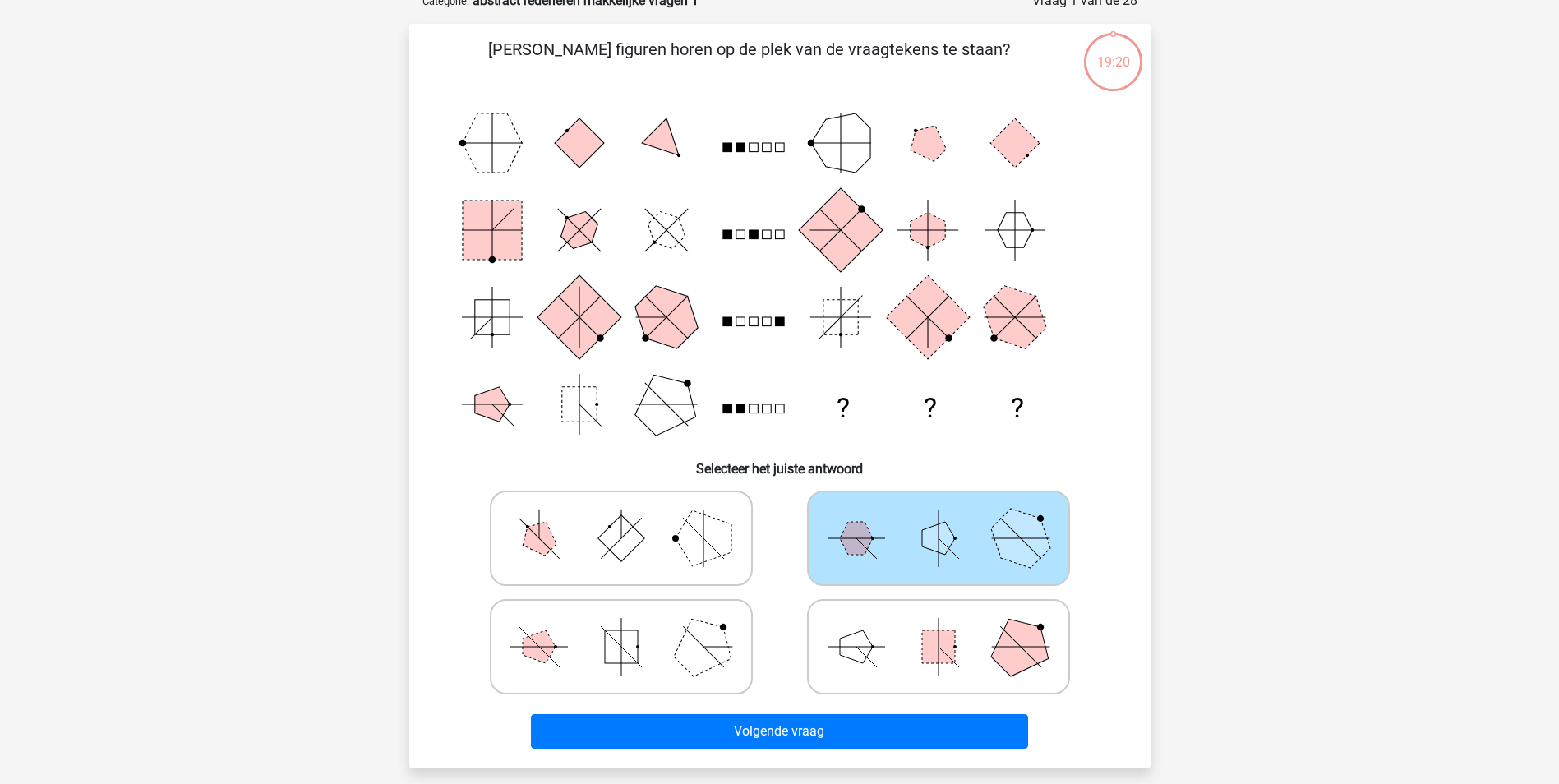
scroll to position [104, 0]
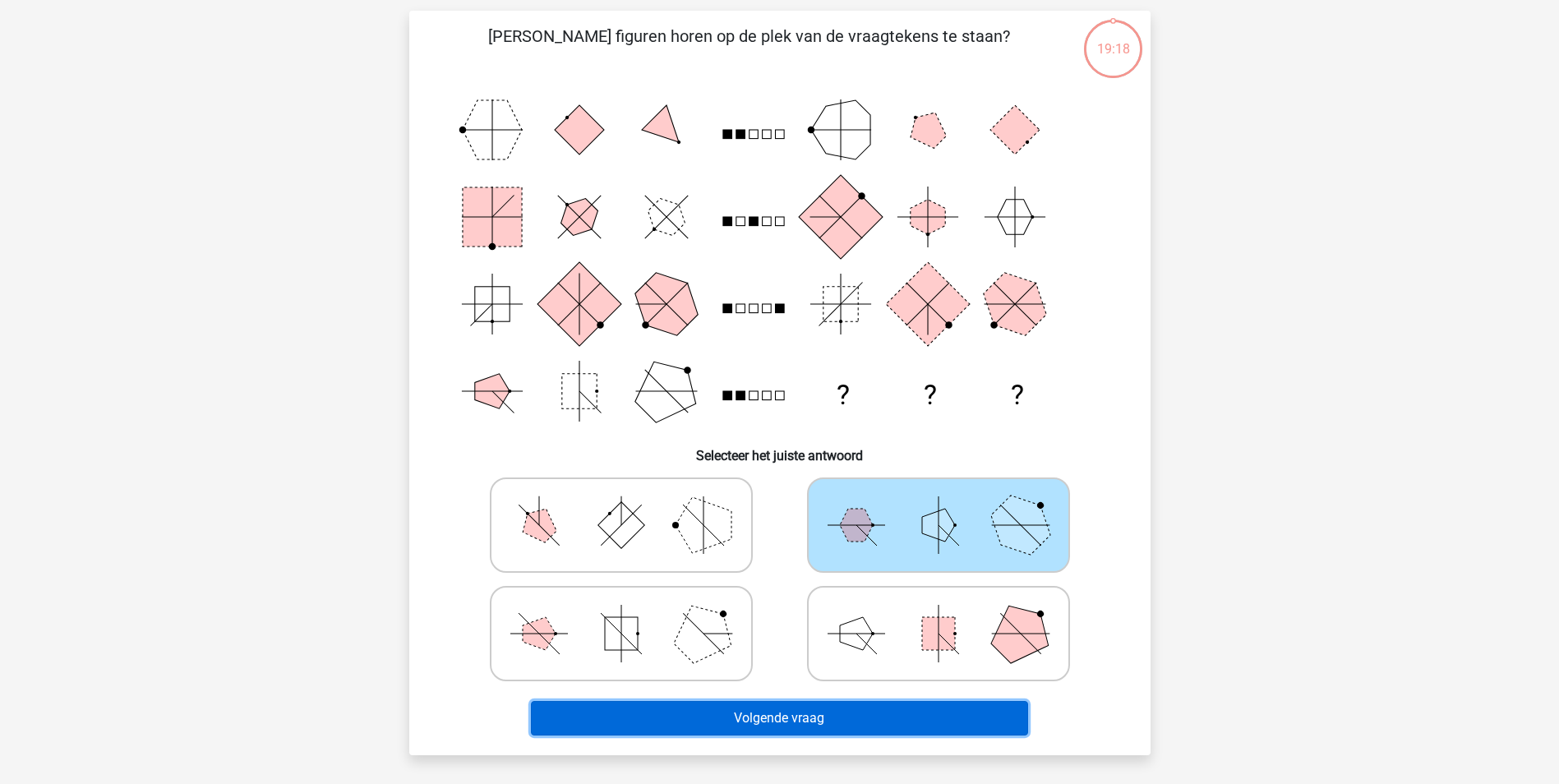
click at [940, 715] on button "Volgende vraag" at bounding box center [780, 718] width 497 height 34
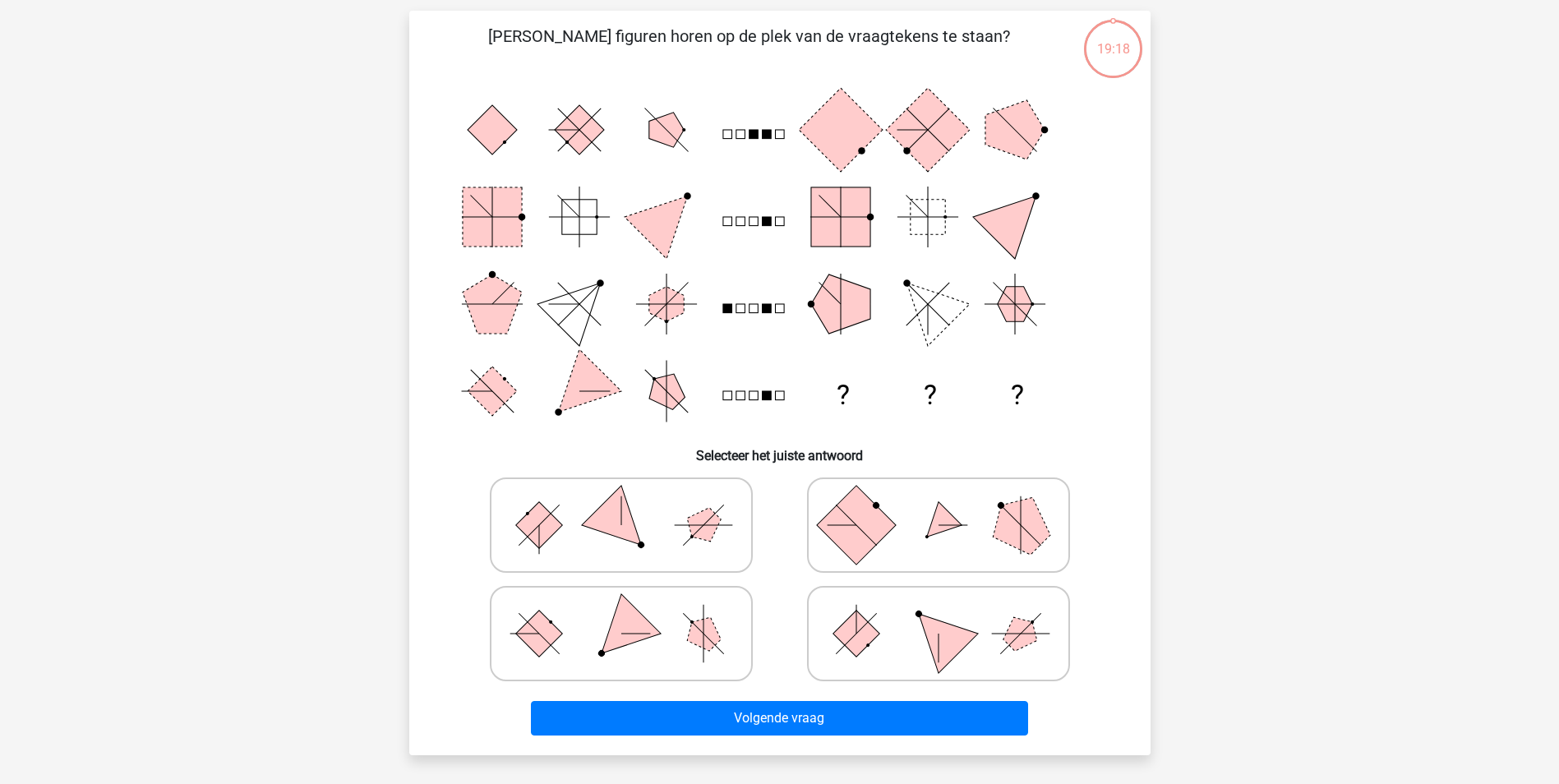
scroll to position [82, 0]
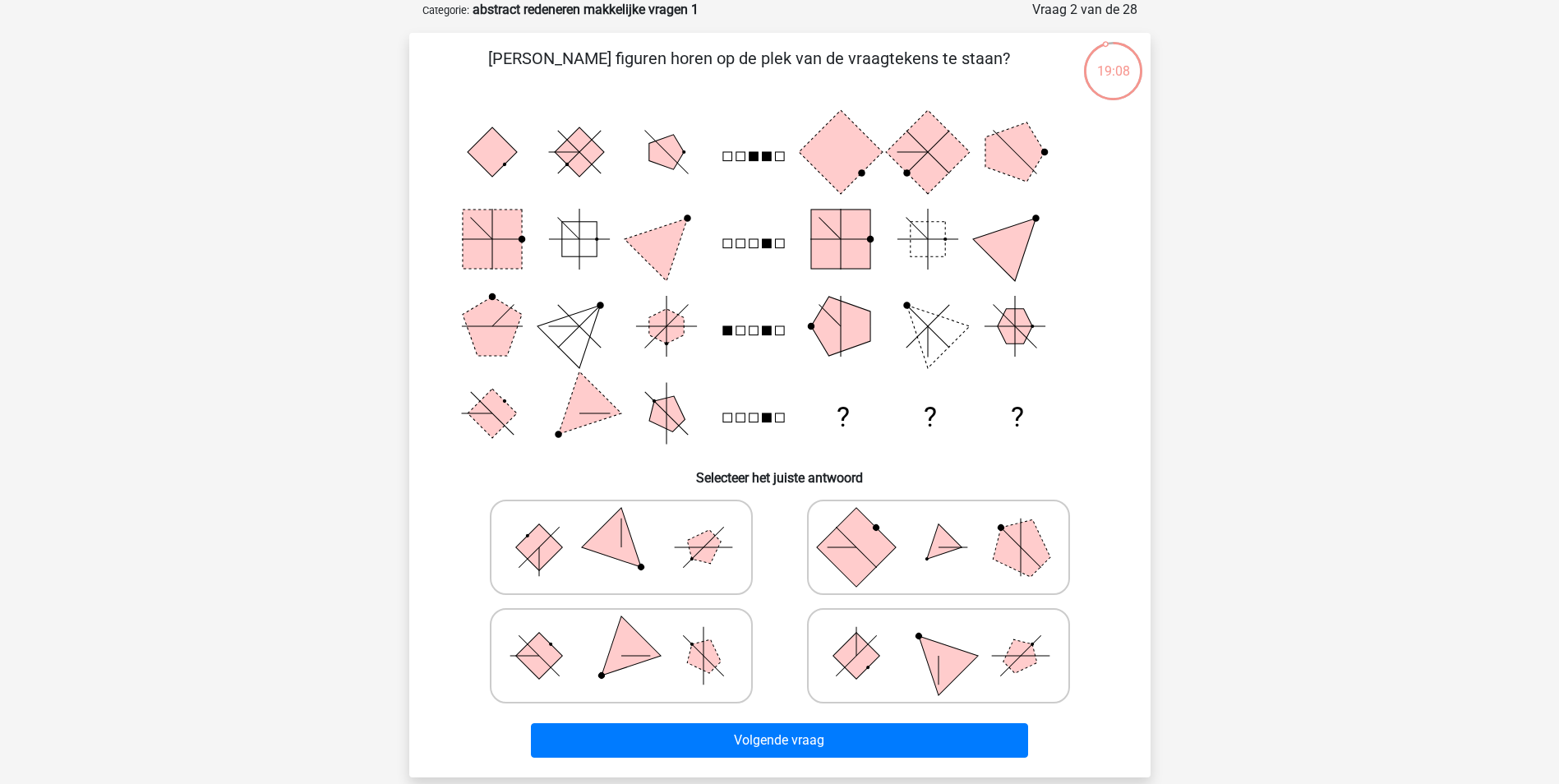
click at [626, 650] on polygon at bounding box center [620, 654] width 79 height 79
click at [626, 635] on input "radio" at bounding box center [626, 629] width 10 height 10
radio input "true"
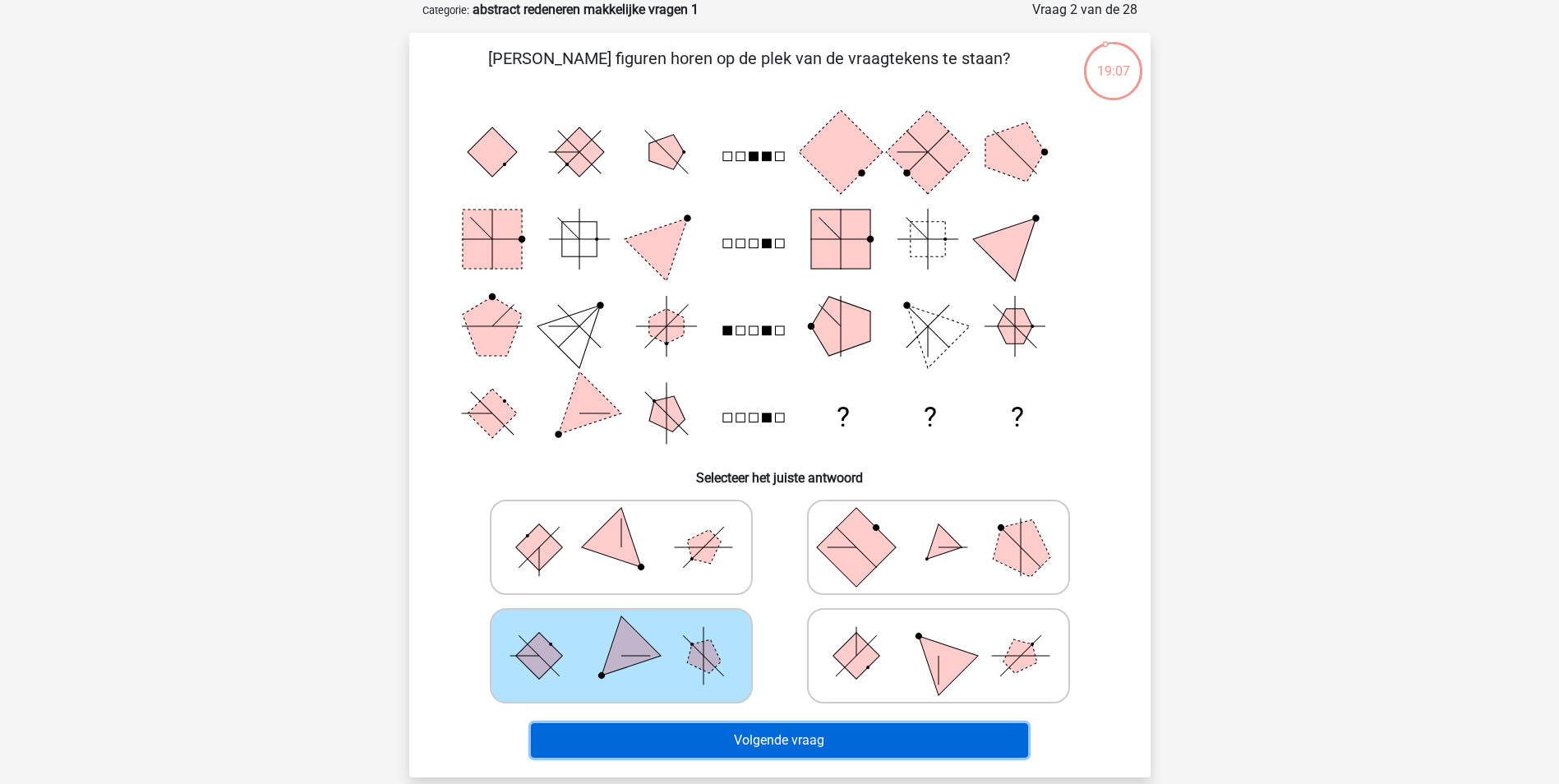
click at [750, 736] on button "Volgende vraag" at bounding box center [780, 740] width 497 height 34
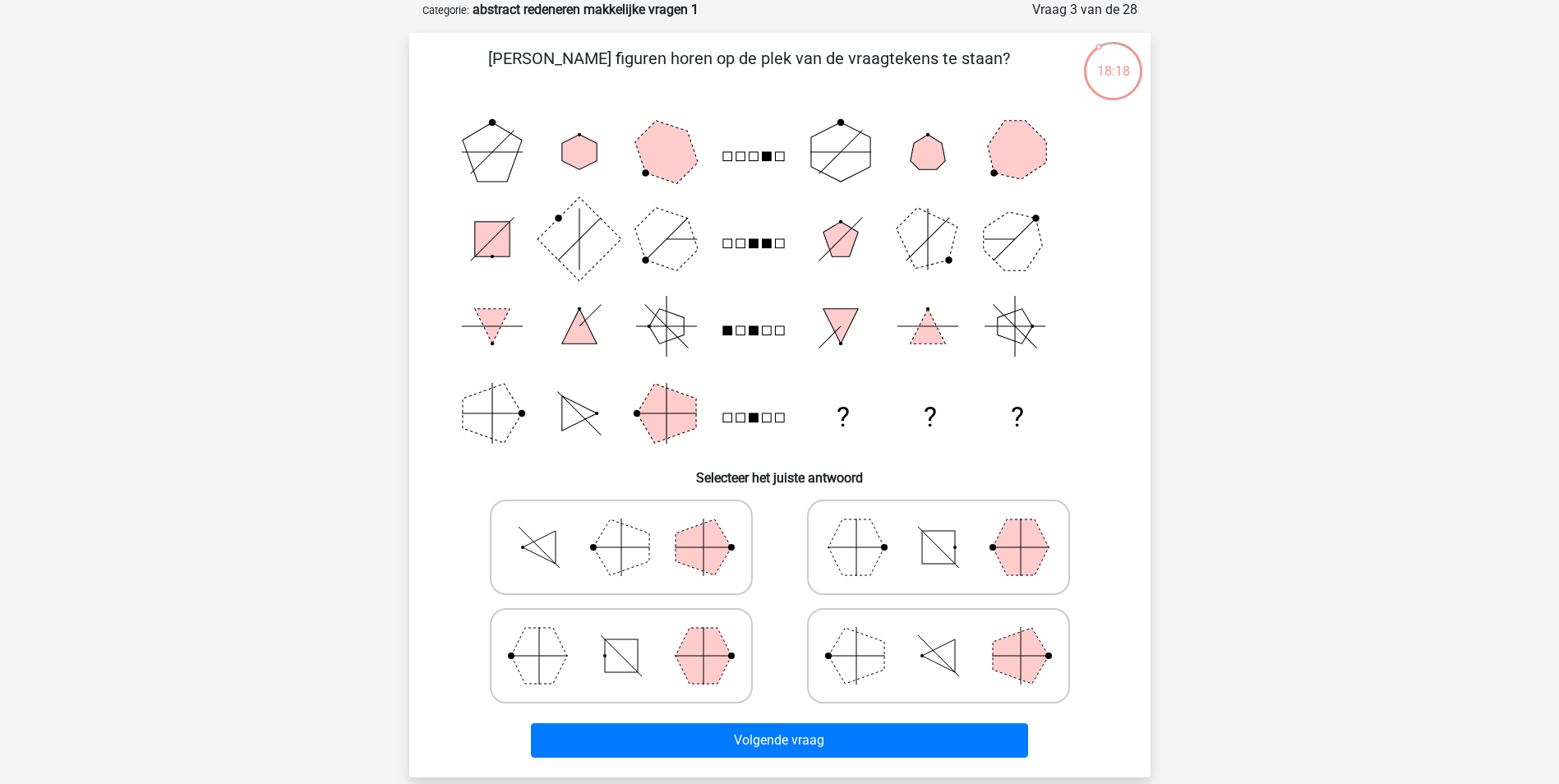
click at [862, 683] on icon at bounding box center [939, 655] width 247 height 82
click at [939, 635] on input "radio" at bounding box center [944, 629] width 10 height 10
radio input "true"
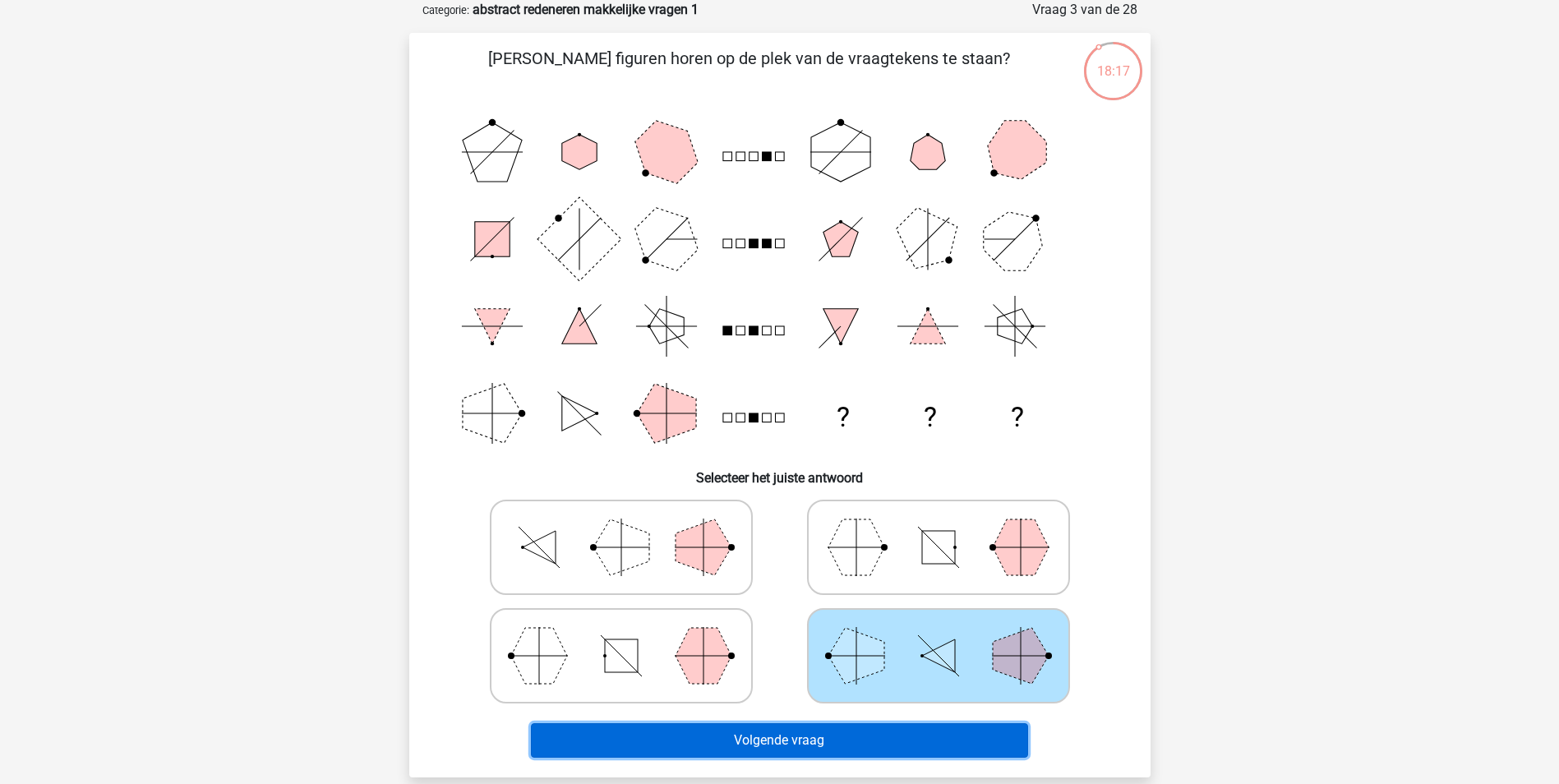
click at [858, 730] on button "Volgende vraag" at bounding box center [780, 740] width 497 height 34
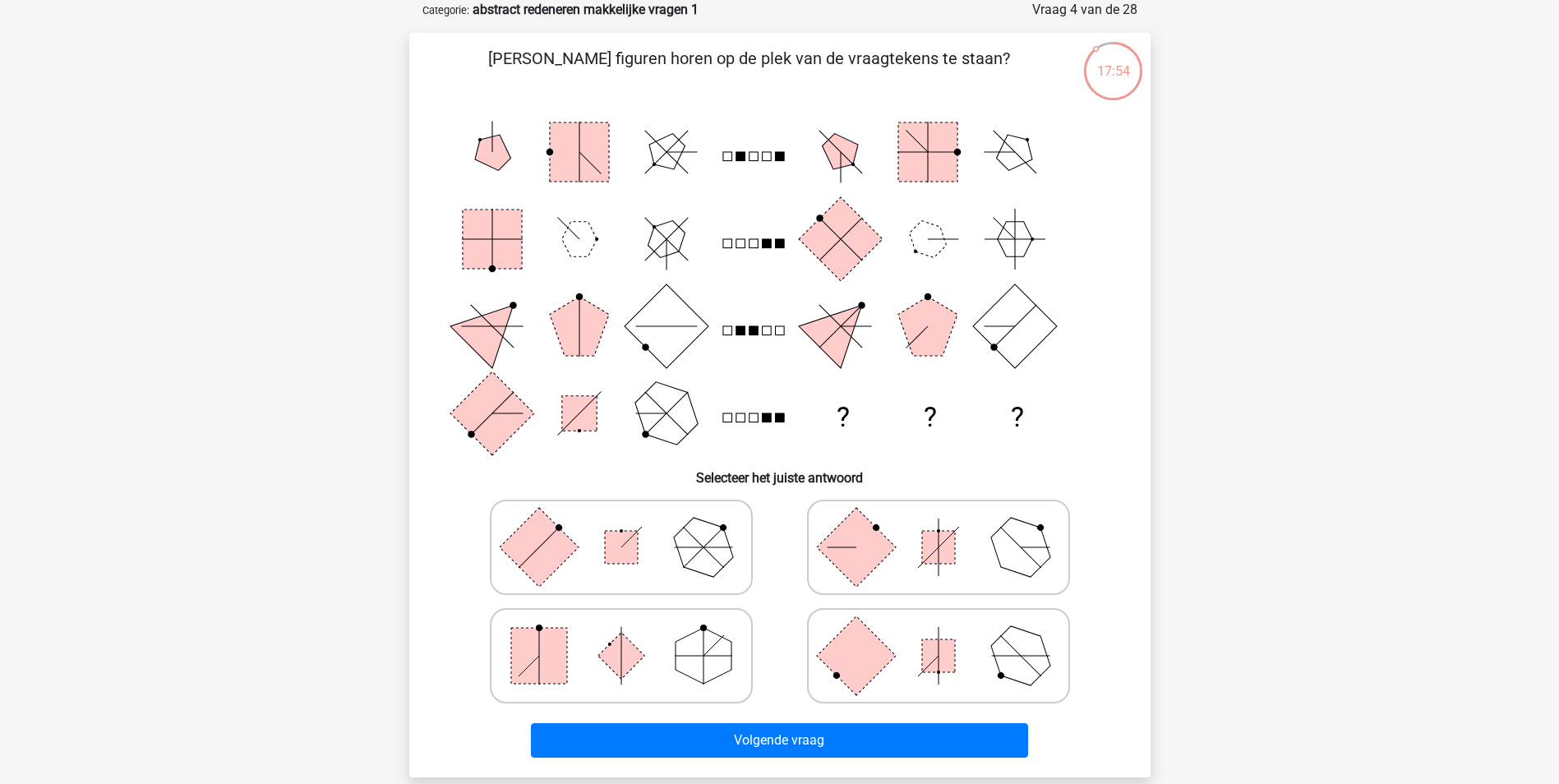
click at [651, 670] on icon at bounding box center [621, 655] width 247 height 82
click at [632, 635] on input "radio" at bounding box center [626, 629] width 10 height 10
radio input "true"
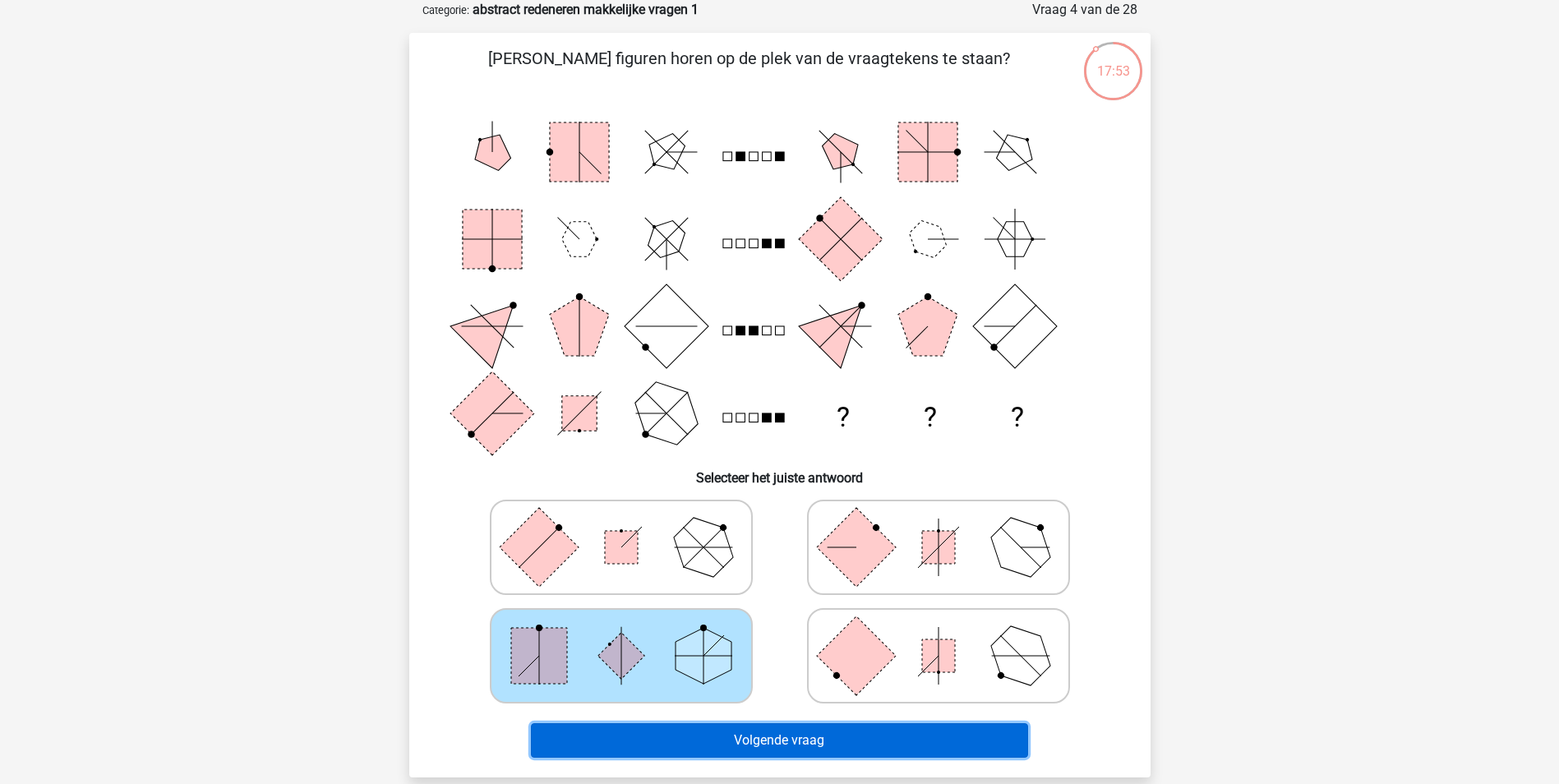
click at [718, 736] on button "Volgende vraag" at bounding box center [780, 740] width 497 height 34
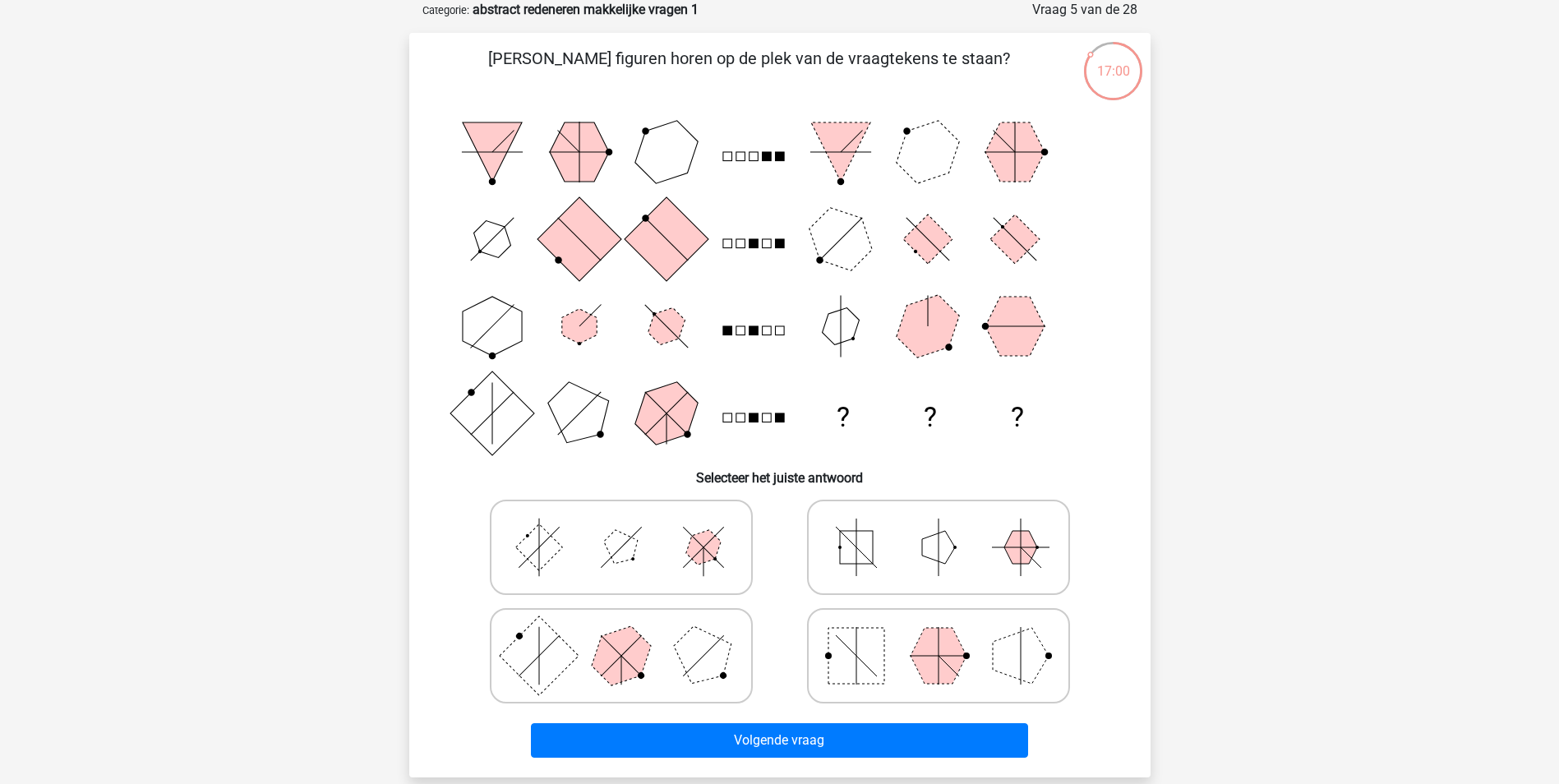
click at [613, 559] on polygon at bounding box center [620, 546] width 46 height 46
click at [621, 526] on input "radio" at bounding box center [626, 520] width 10 height 10
radio input "true"
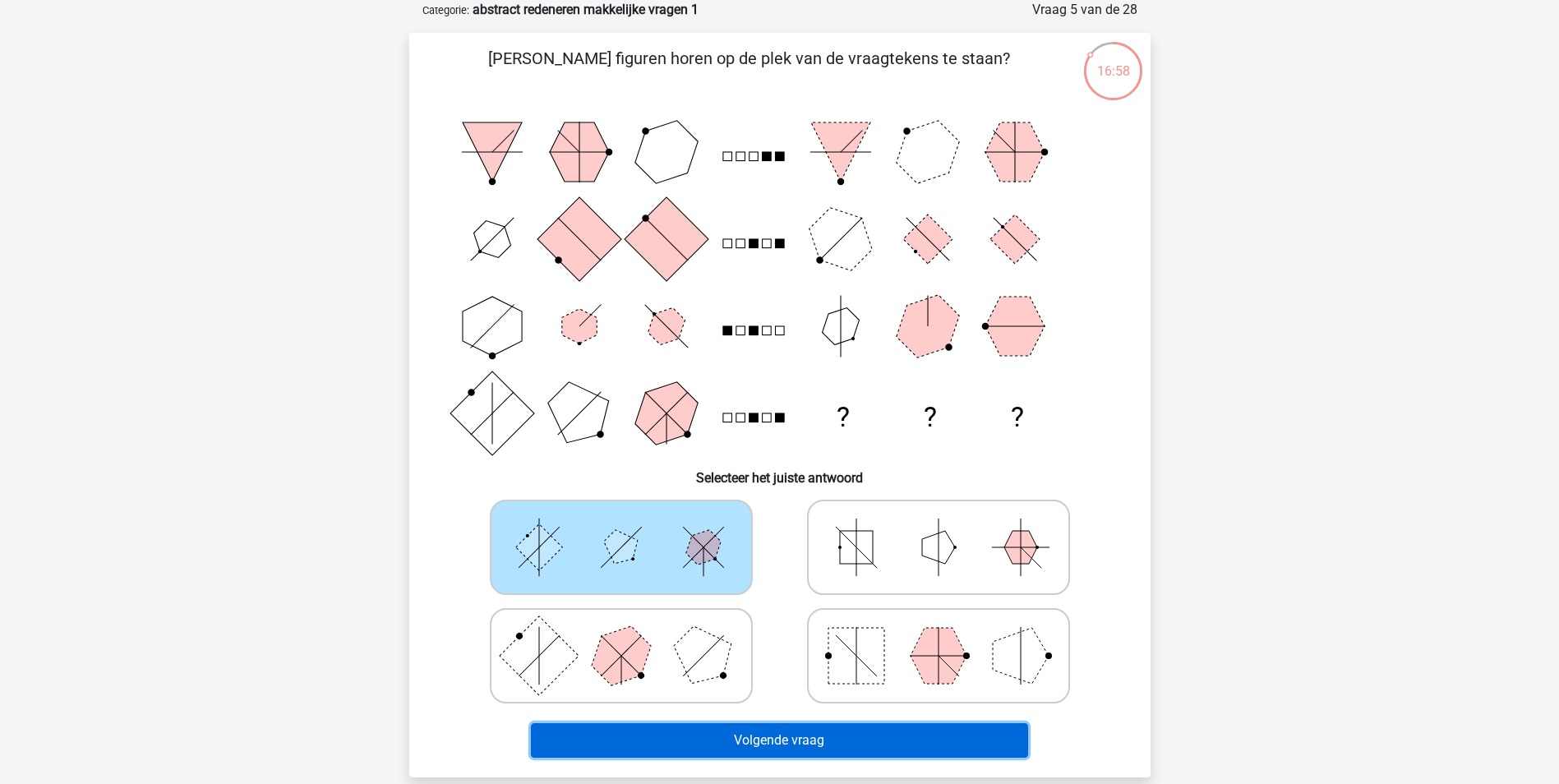
click at [703, 734] on button "Volgende vraag" at bounding box center [780, 740] width 497 height 34
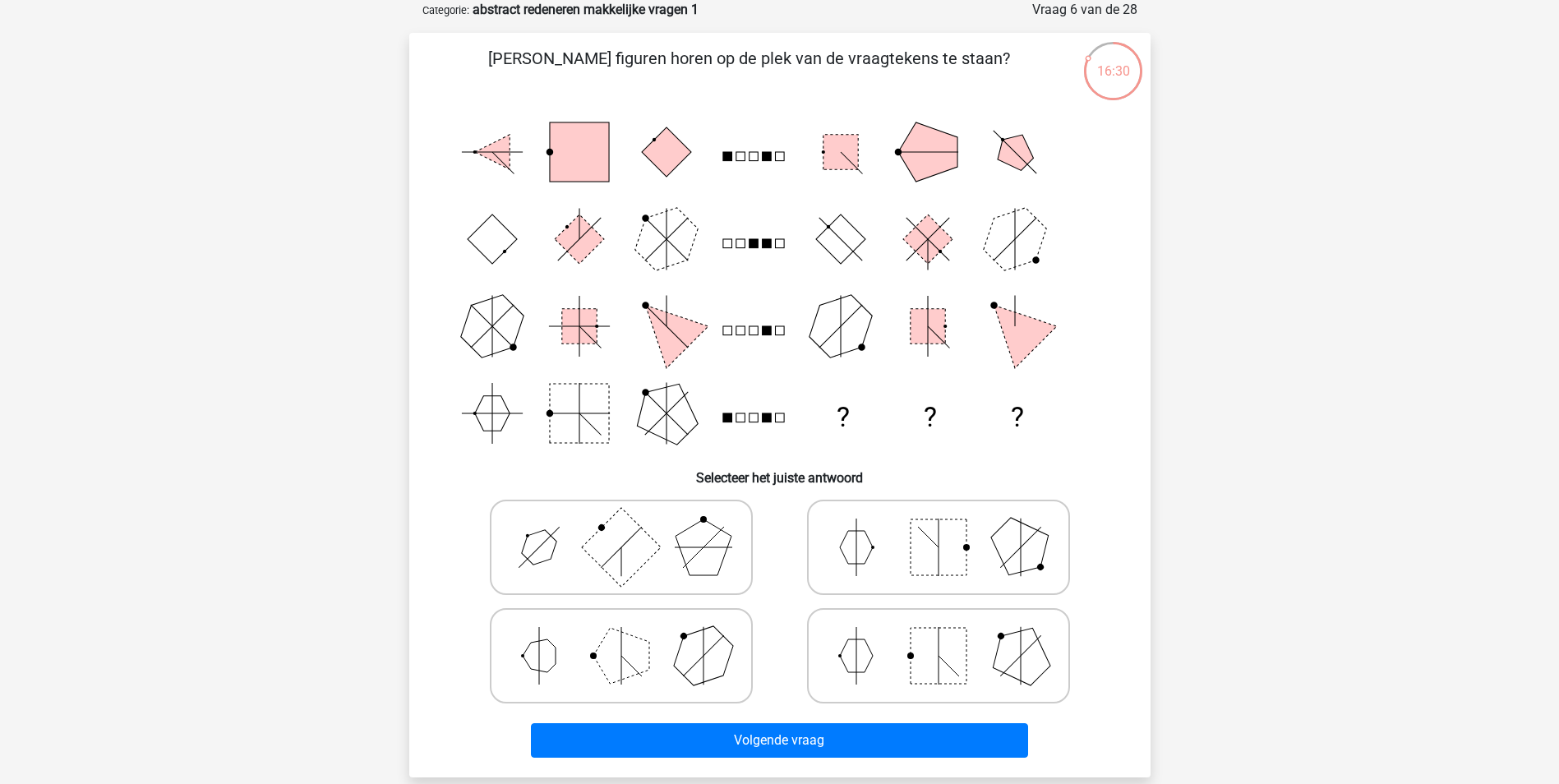
click at [582, 648] on icon at bounding box center [621, 655] width 247 height 82
click at [621, 635] on input "radio" at bounding box center [626, 629] width 10 height 10
radio input "true"
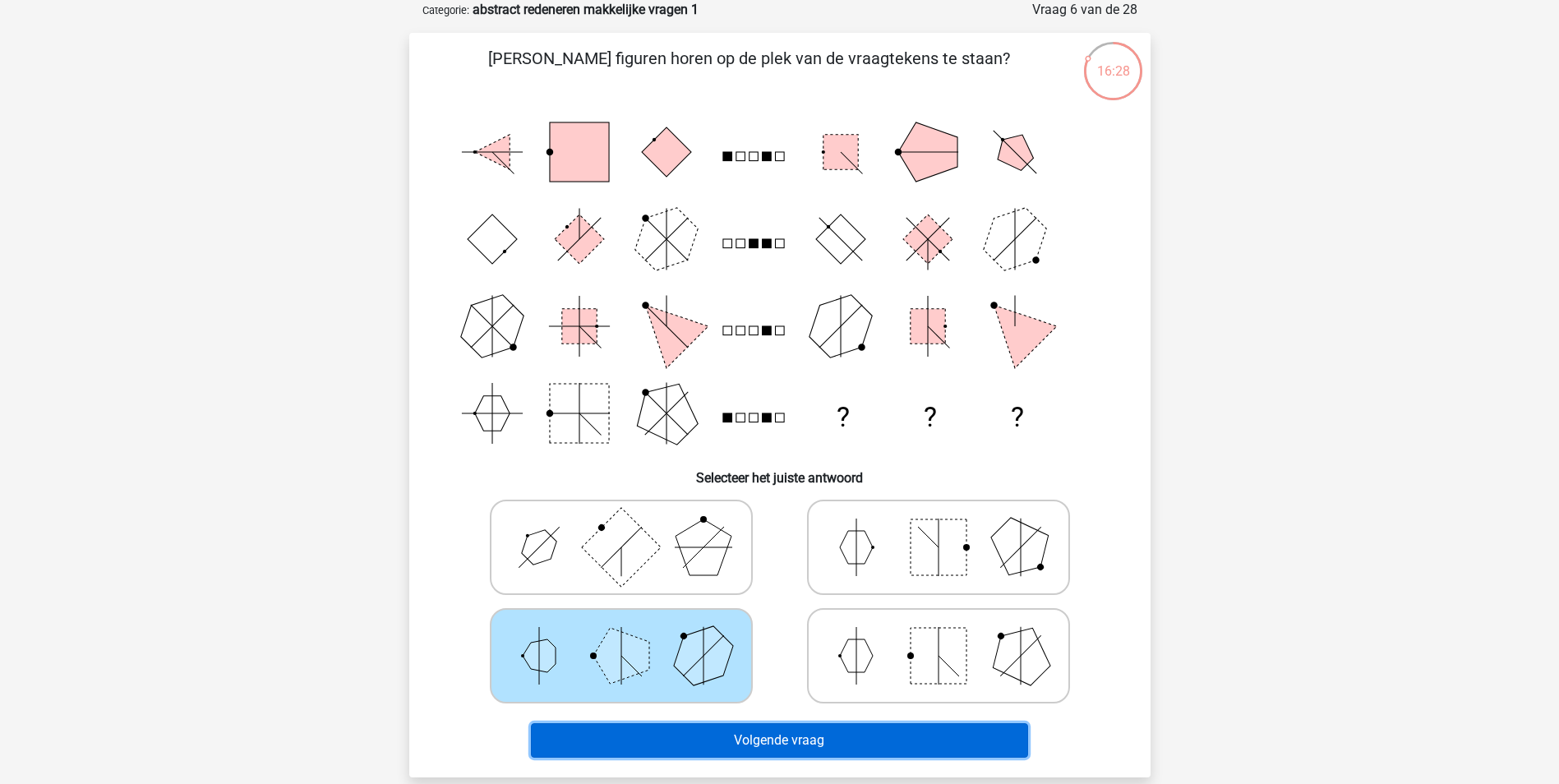
click at [704, 738] on button "Volgende vraag" at bounding box center [780, 740] width 497 height 34
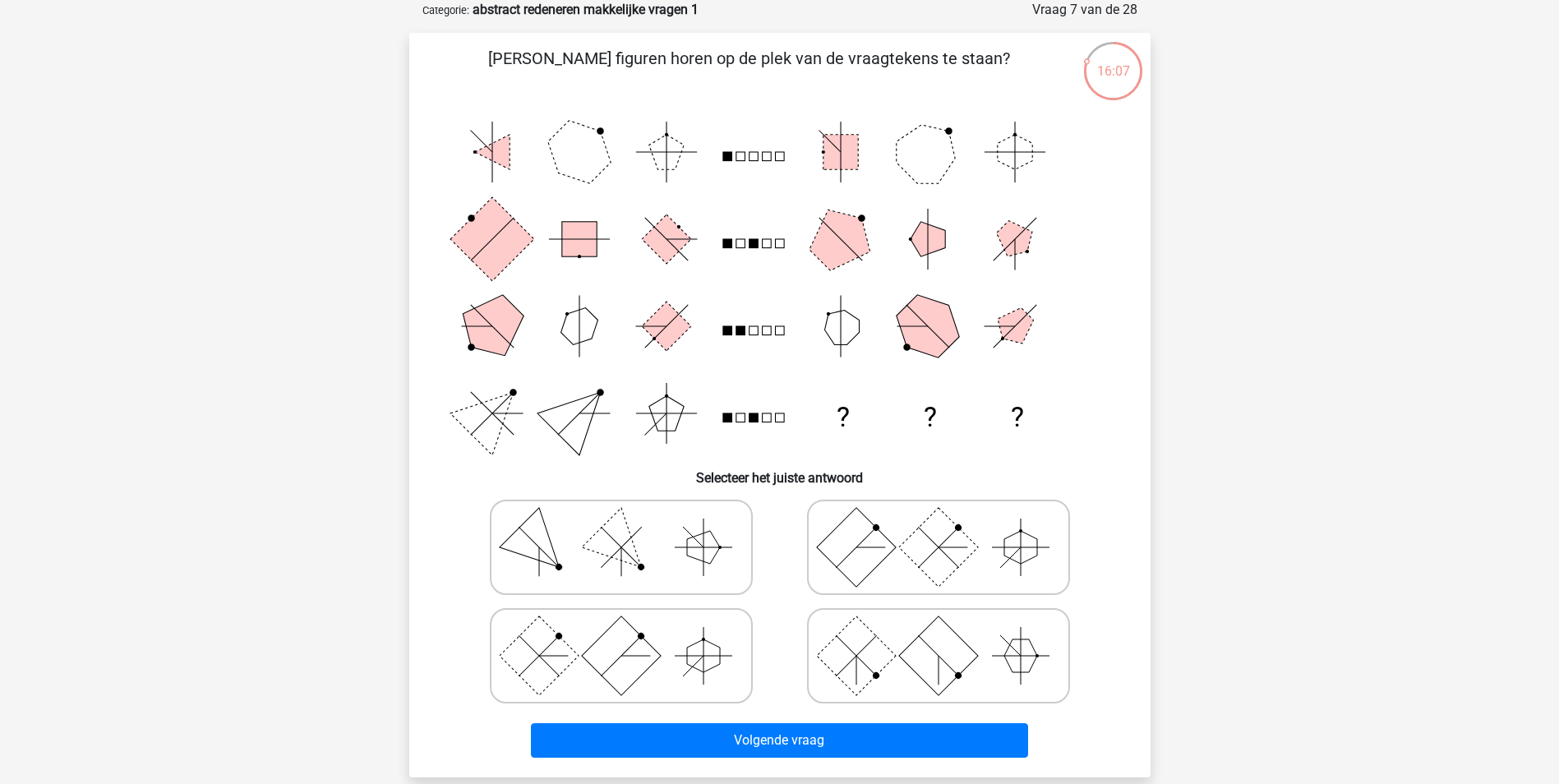
click at [858, 667] on rect at bounding box center [855, 654] width 79 height 79
click at [939, 635] on input "radio" at bounding box center [944, 629] width 10 height 10
radio input "true"
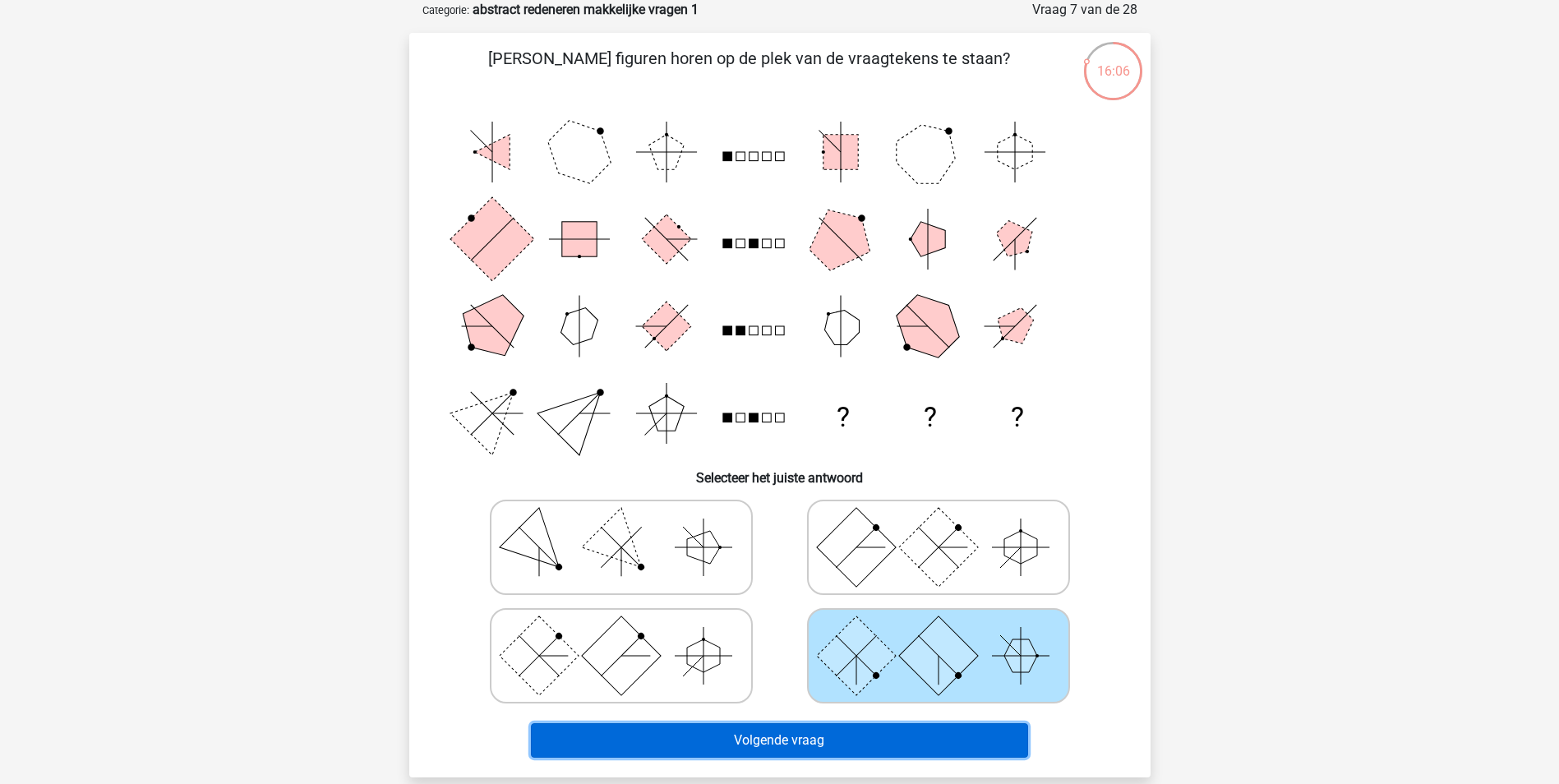
click at [852, 731] on button "Volgende vraag" at bounding box center [780, 740] width 497 height 34
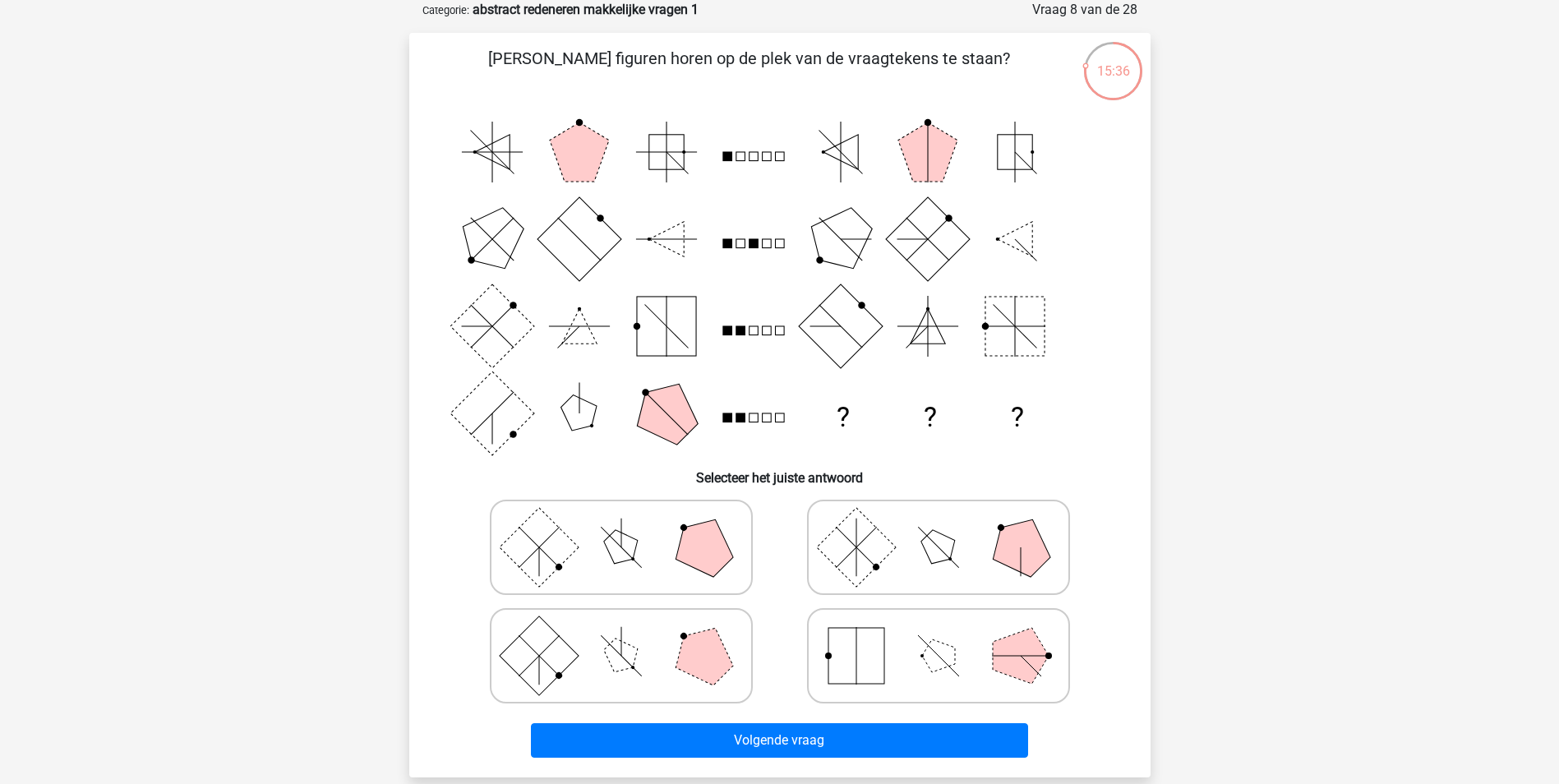
click at [599, 668] on icon at bounding box center [621, 655] width 247 height 82
click at [621, 635] on input "radio" at bounding box center [626, 629] width 10 height 10
radio input "true"
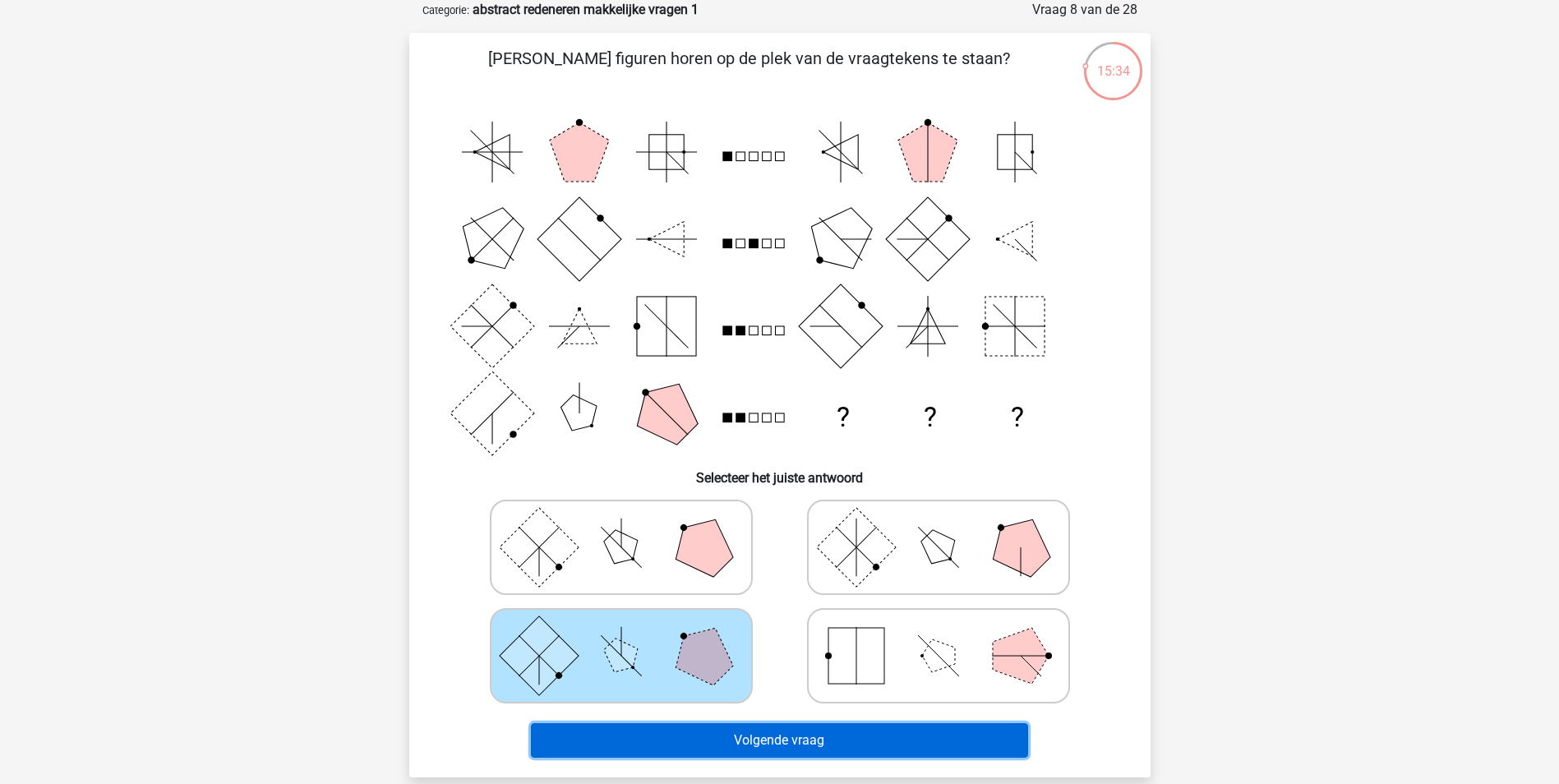
click at [696, 731] on button "Volgende vraag" at bounding box center [780, 740] width 497 height 34
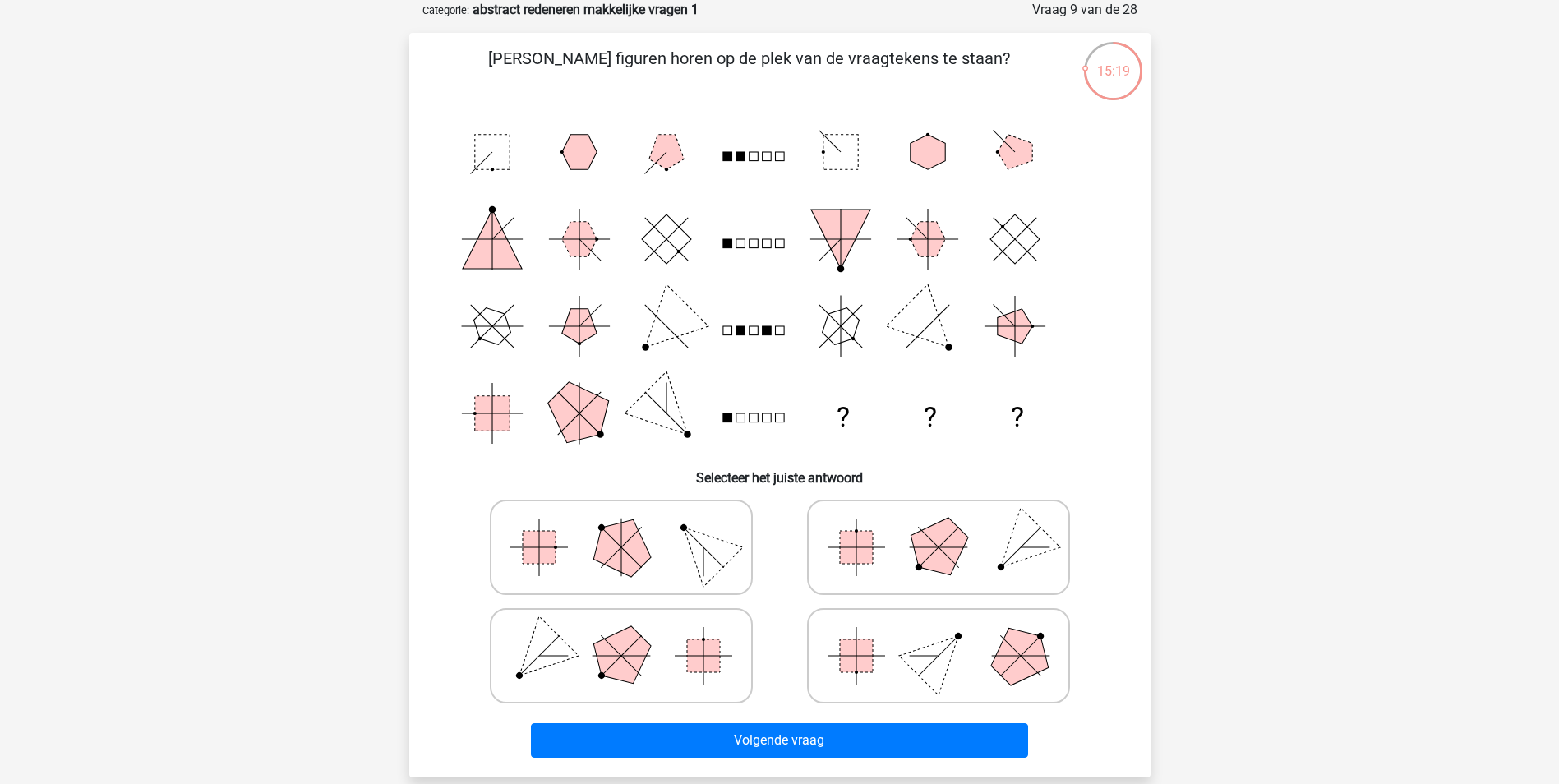
click at [611, 555] on polygon at bounding box center [620, 546] width 79 height 79
click at [621, 526] on input "radio" at bounding box center [626, 520] width 10 height 10
radio input "true"
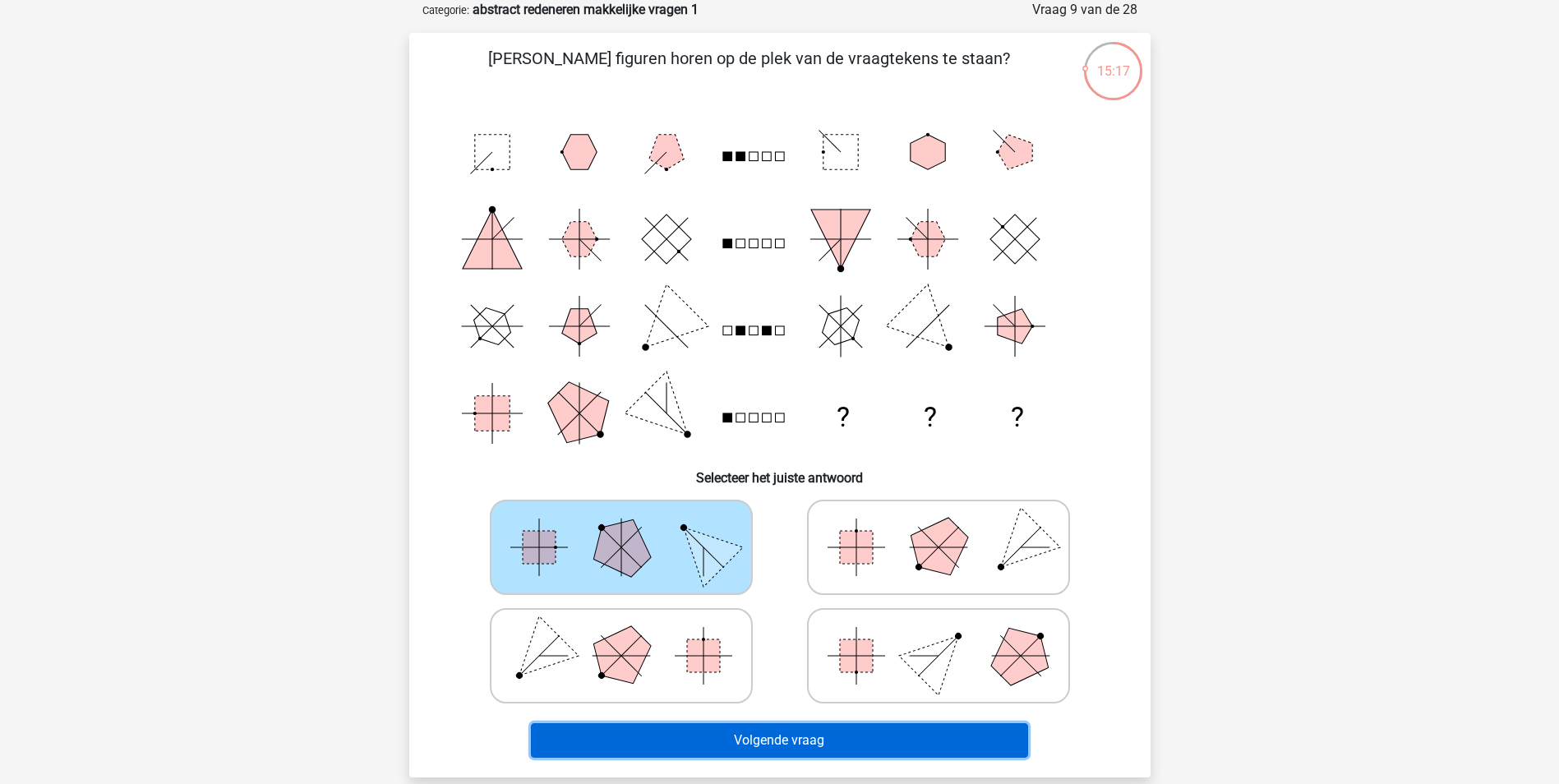
click at [705, 742] on button "Volgende vraag" at bounding box center [780, 740] width 497 height 34
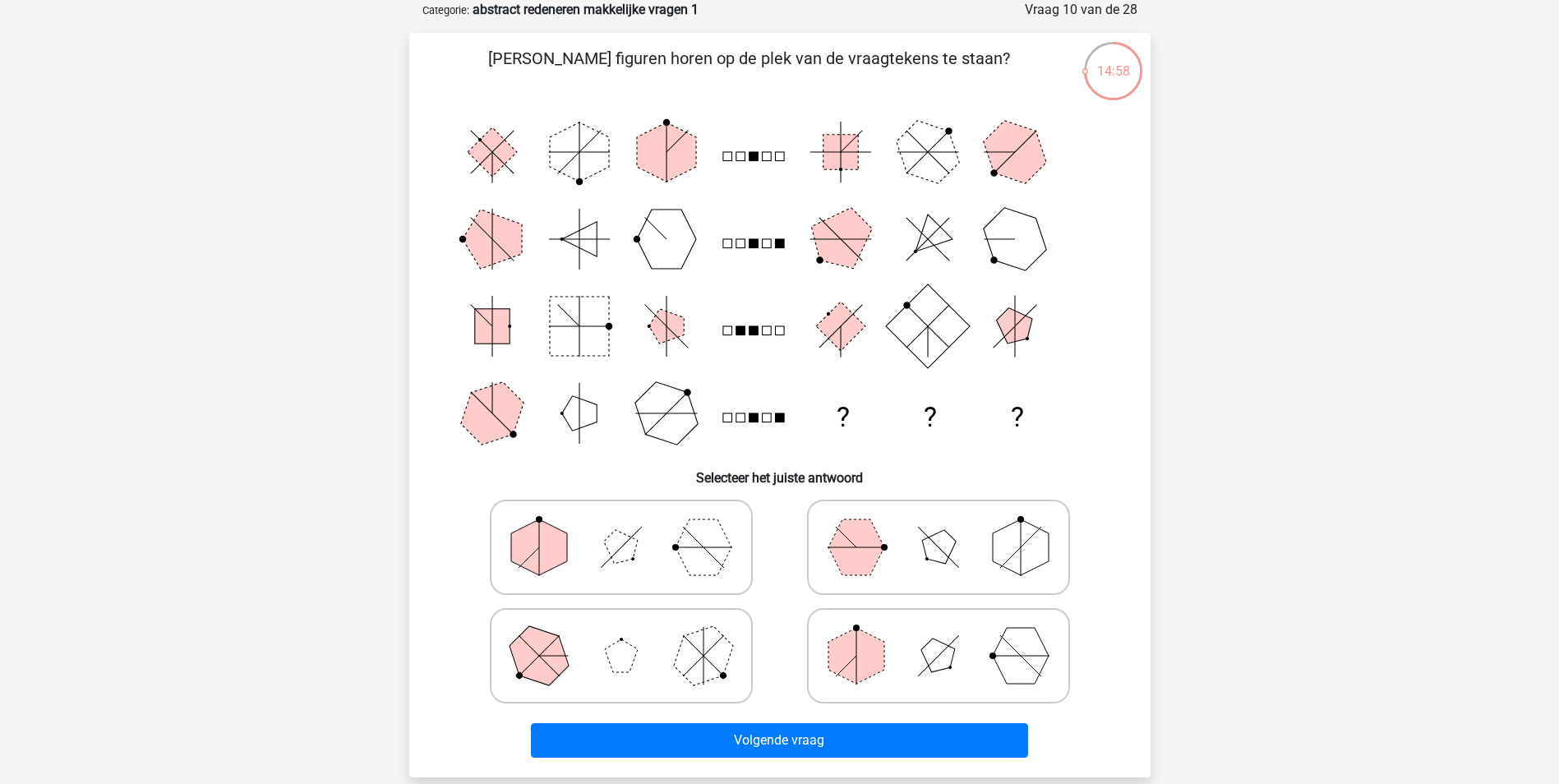
click at [865, 564] on polygon at bounding box center [856, 547] width 56 height 56
click at [939, 526] on input "radio" at bounding box center [944, 520] width 10 height 10
radio input "true"
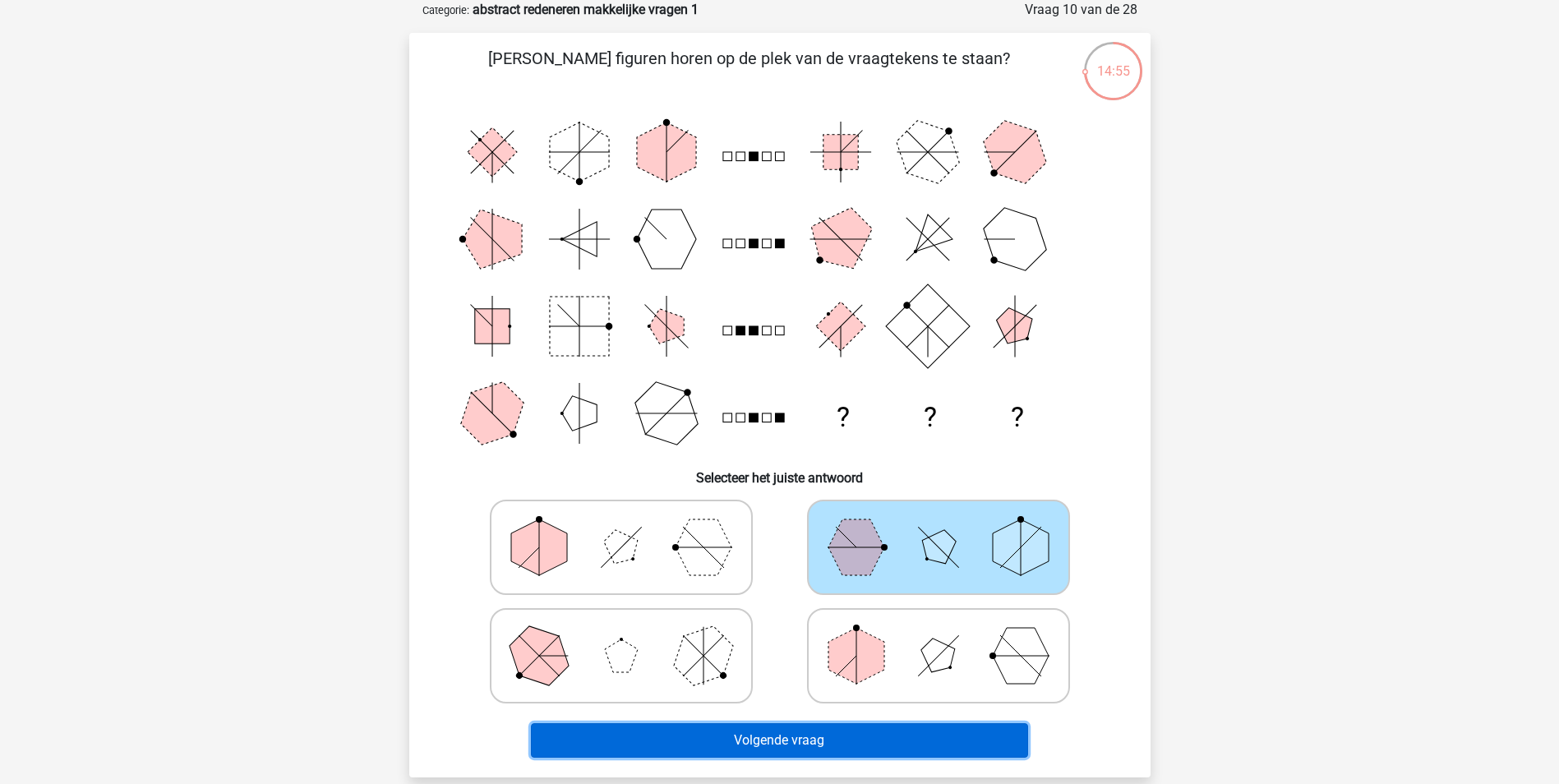
click at [790, 735] on button "Volgende vraag" at bounding box center [780, 740] width 497 height 34
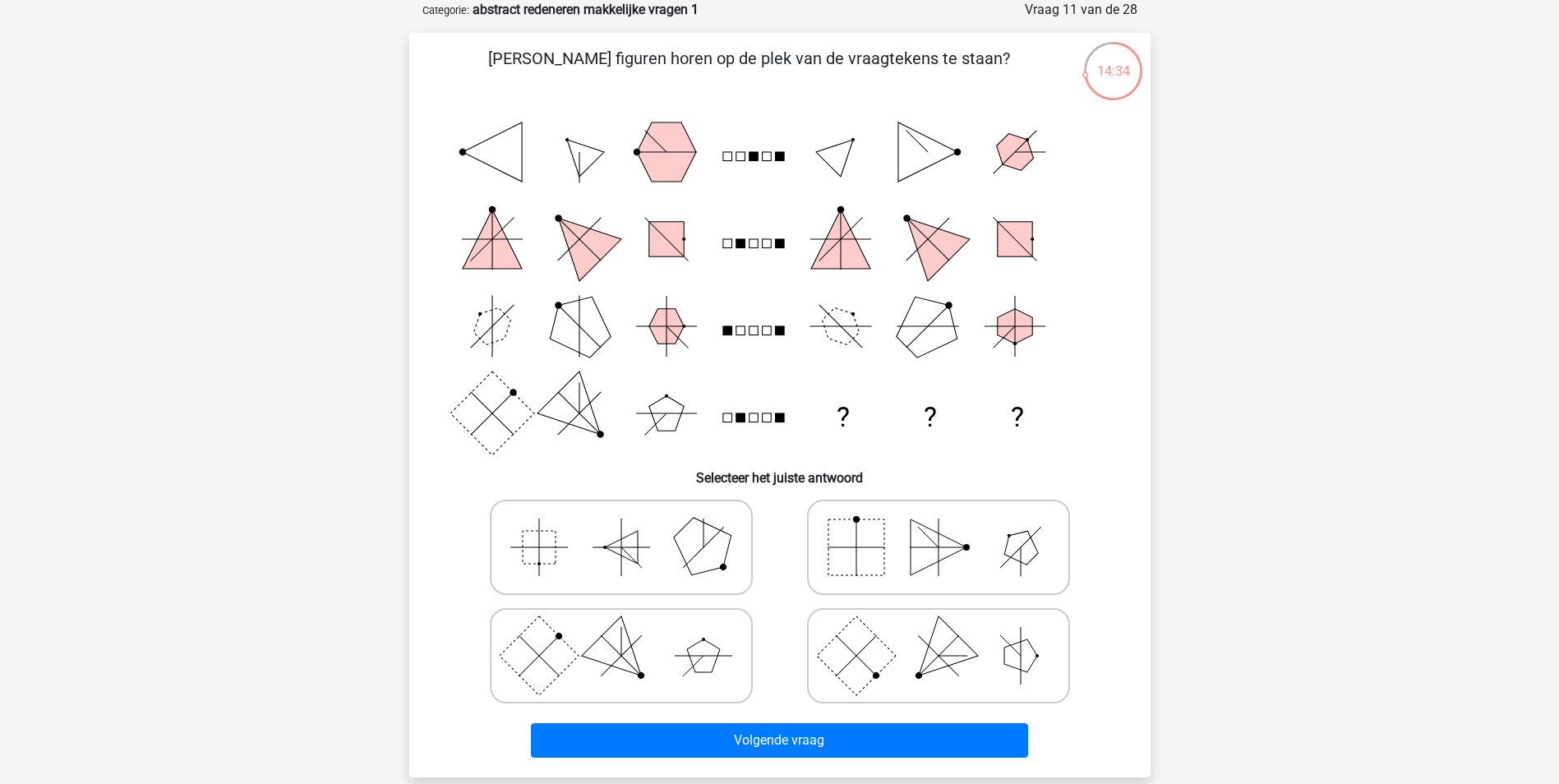
click at [600, 677] on icon at bounding box center [621, 655] width 247 height 82
click at [621, 635] on input "radio" at bounding box center [626, 629] width 10 height 10
radio input "true"
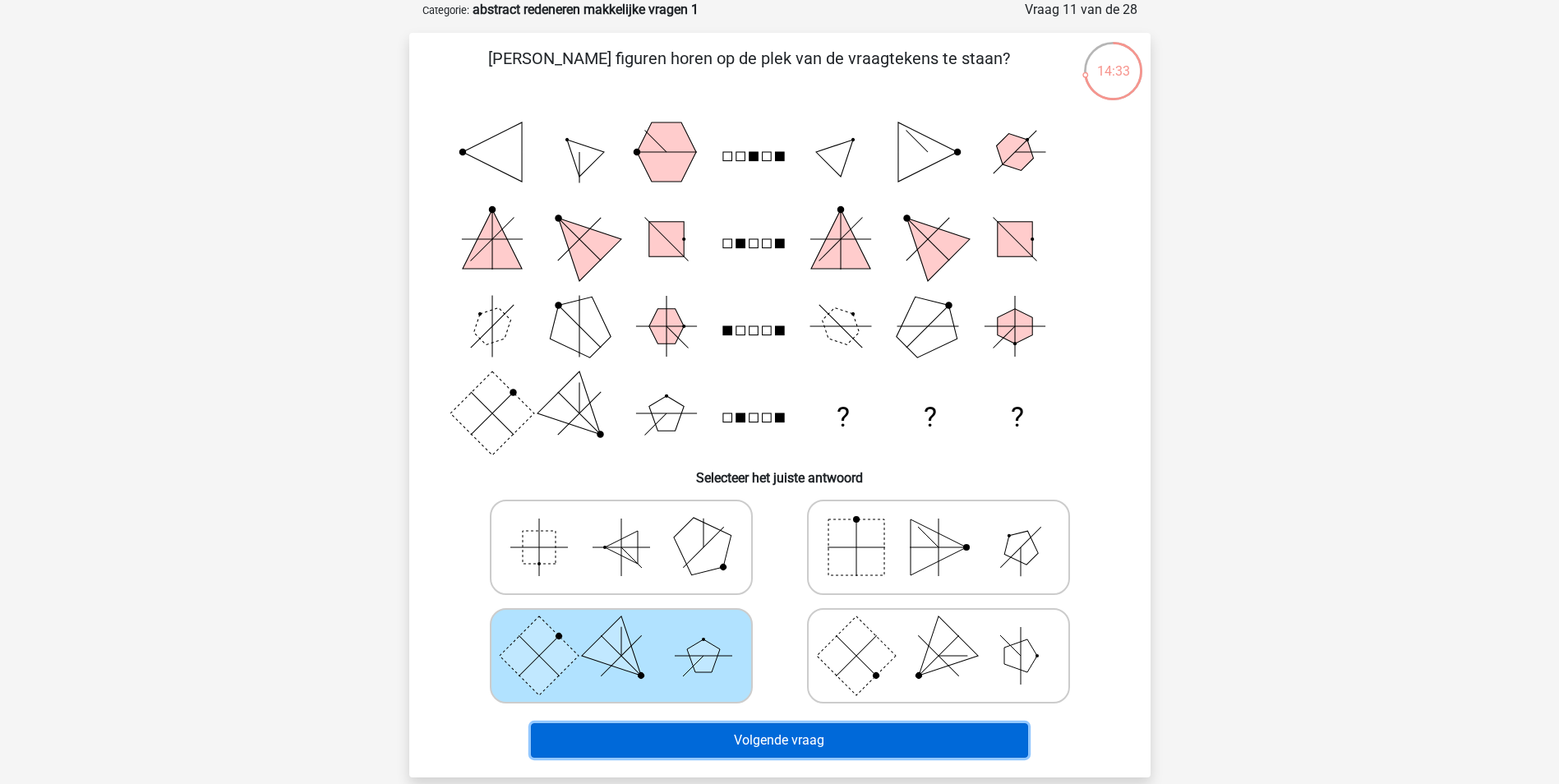
click at [687, 744] on button "Volgende vraag" at bounding box center [780, 740] width 497 height 34
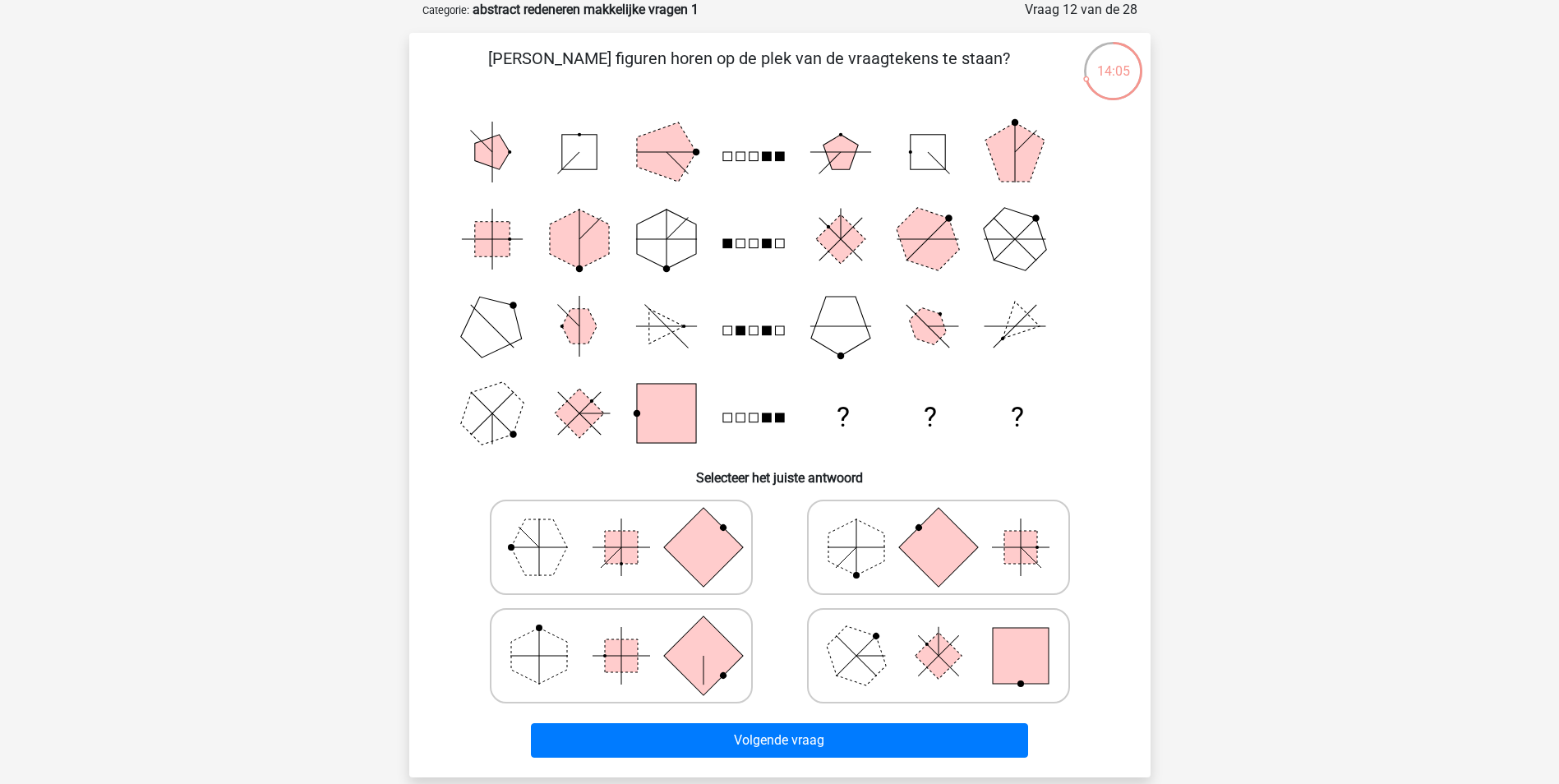
click at [866, 674] on polygon at bounding box center [855, 654] width 79 height 79
click at [939, 635] on input "radio" at bounding box center [944, 629] width 10 height 10
radio input "true"
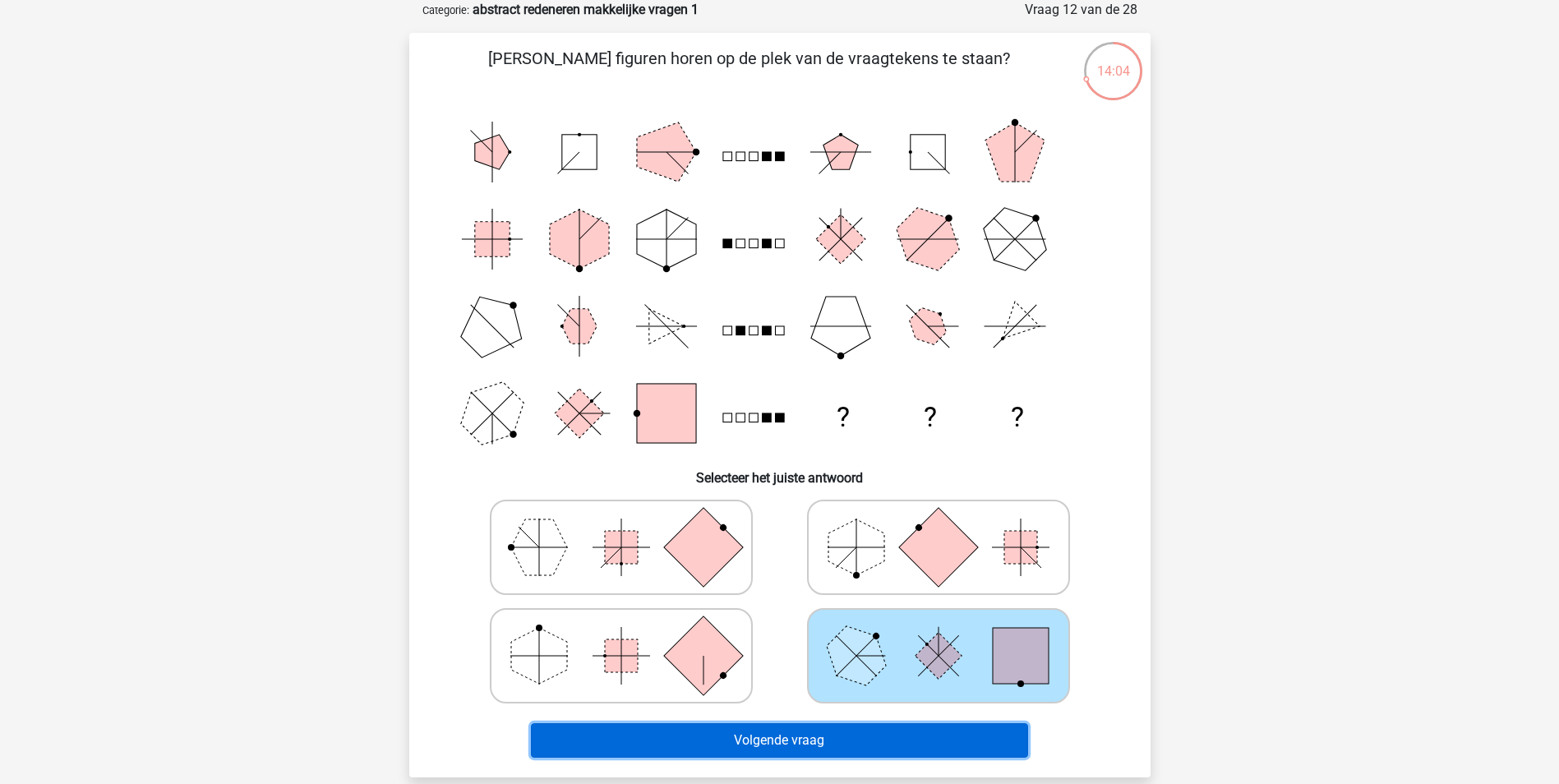
click at [847, 730] on button "Volgende vraag" at bounding box center [780, 740] width 497 height 34
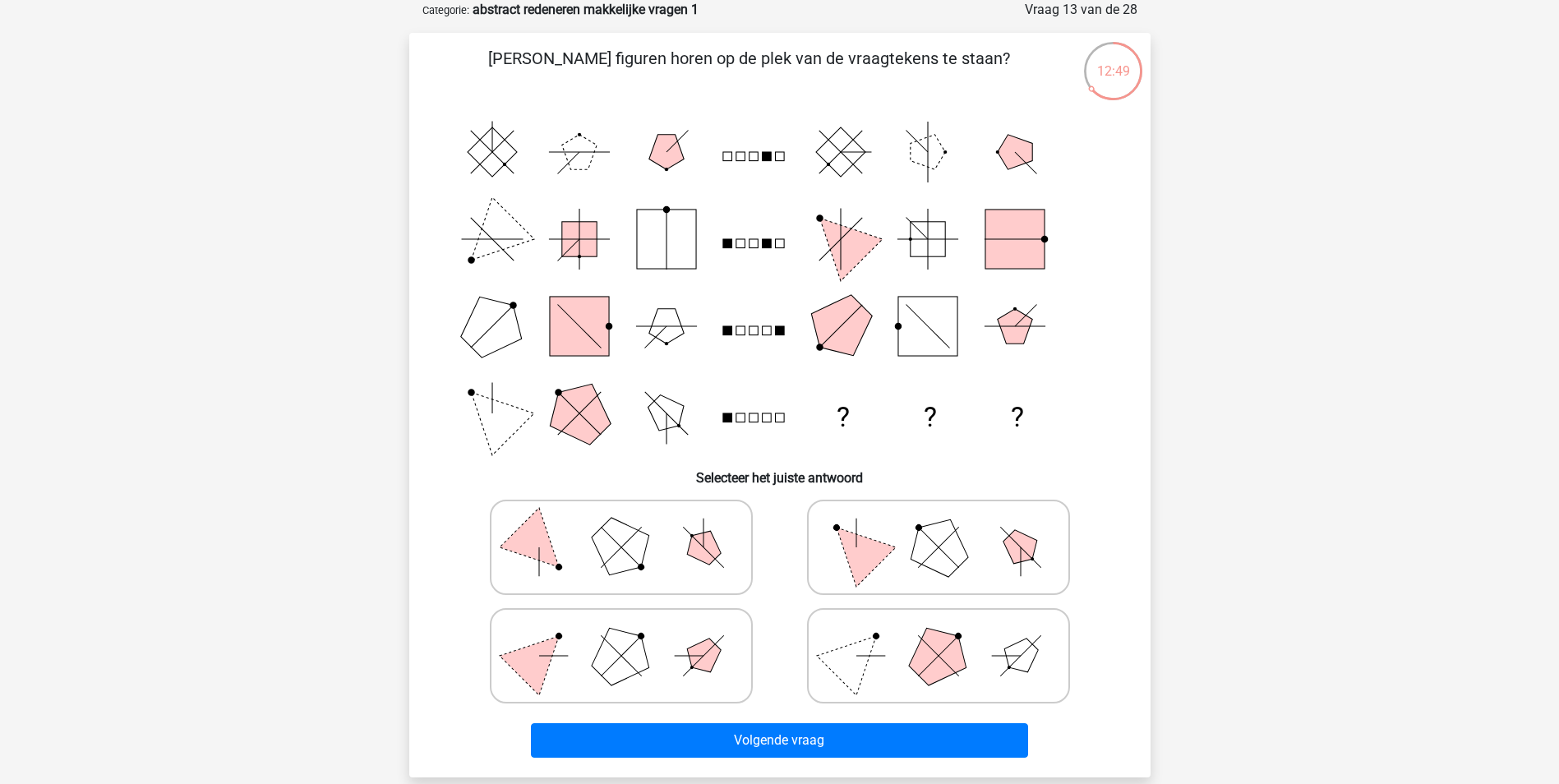
click at [881, 556] on polygon at bounding box center [855, 546] width 79 height 79
click at [939, 526] on input "radio" at bounding box center [944, 520] width 10 height 10
radio input "true"
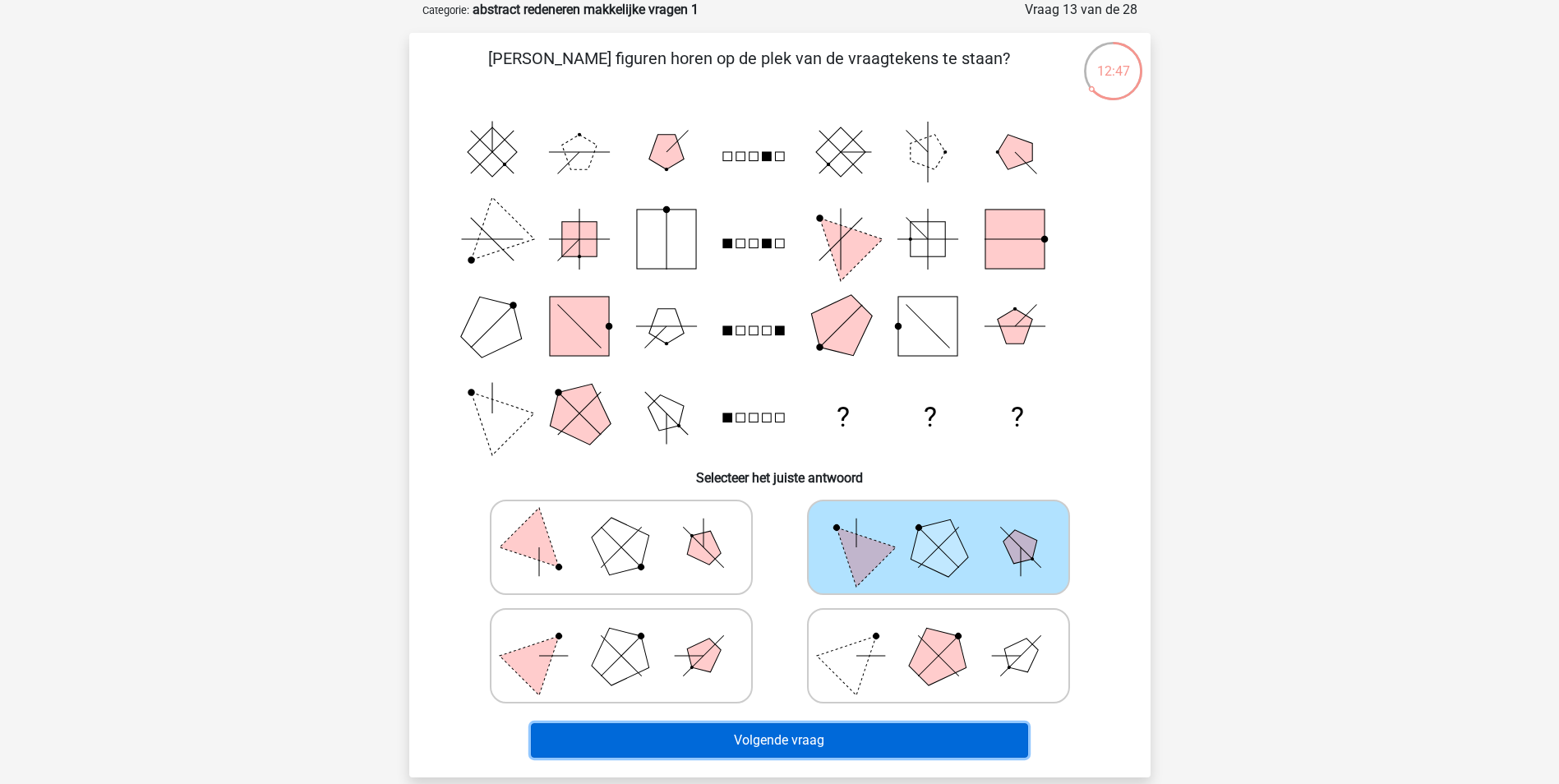
click at [844, 728] on button "Volgende vraag" at bounding box center [780, 740] width 497 height 34
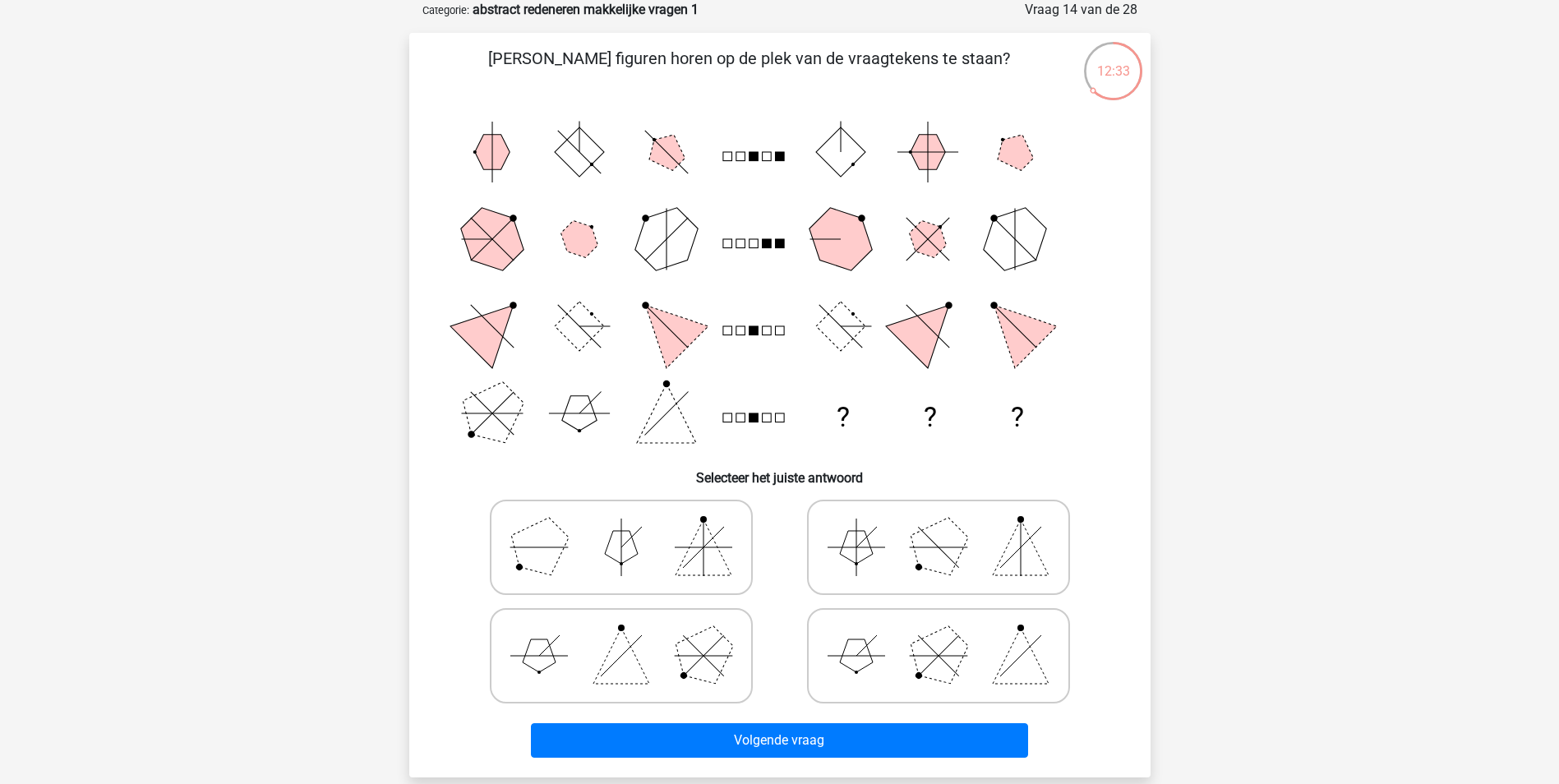
click at [904, 662] on icon at bounding box center [939, 655] width 247 height 82
click at [939, 635] on input "radio" at bounding box center [944, 629] width 10 height 10
radio input "true"
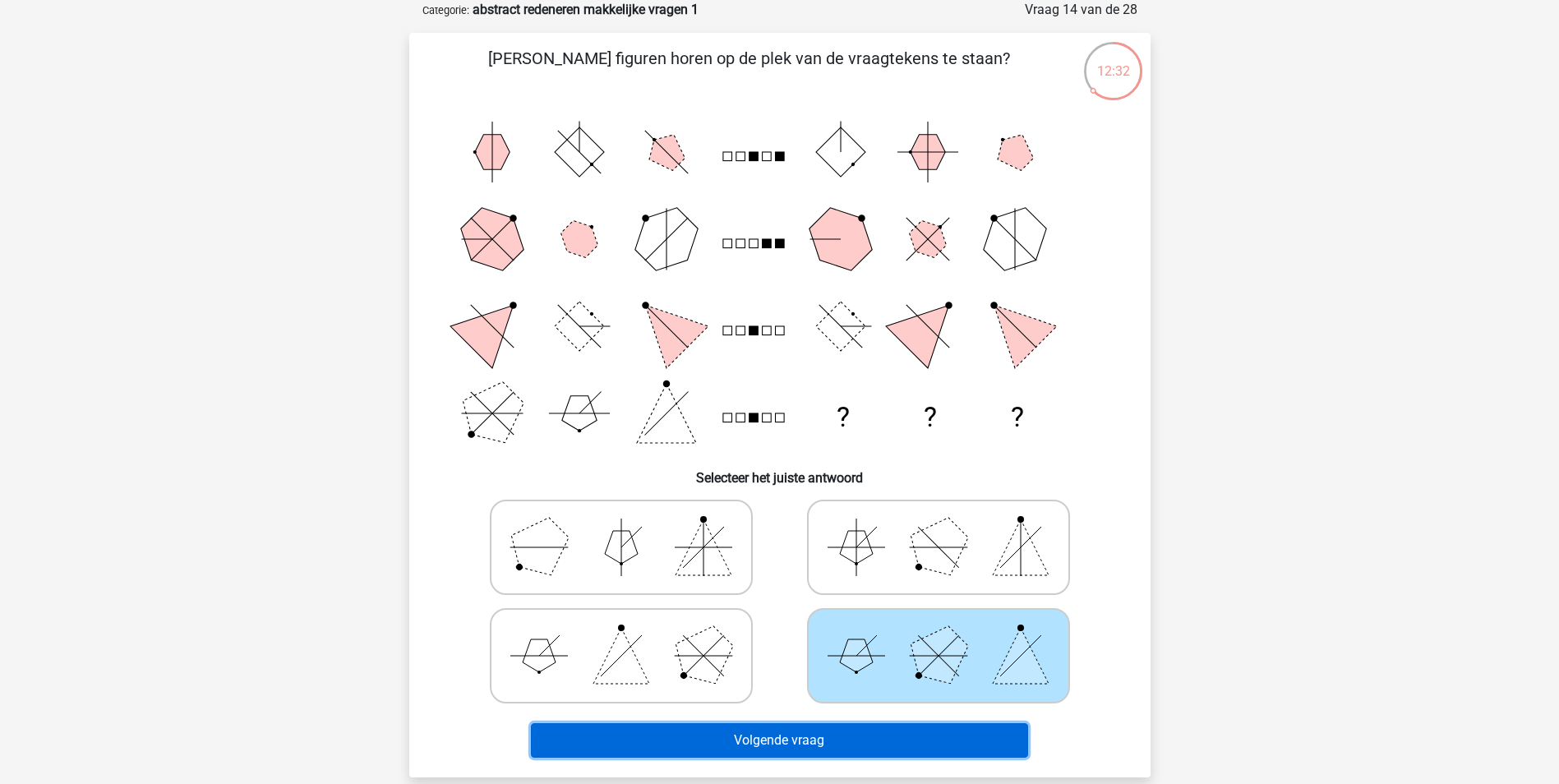
click at [890, 731] on button "Volgende vraag" at bounding box center [780, 740] width 497 height 34
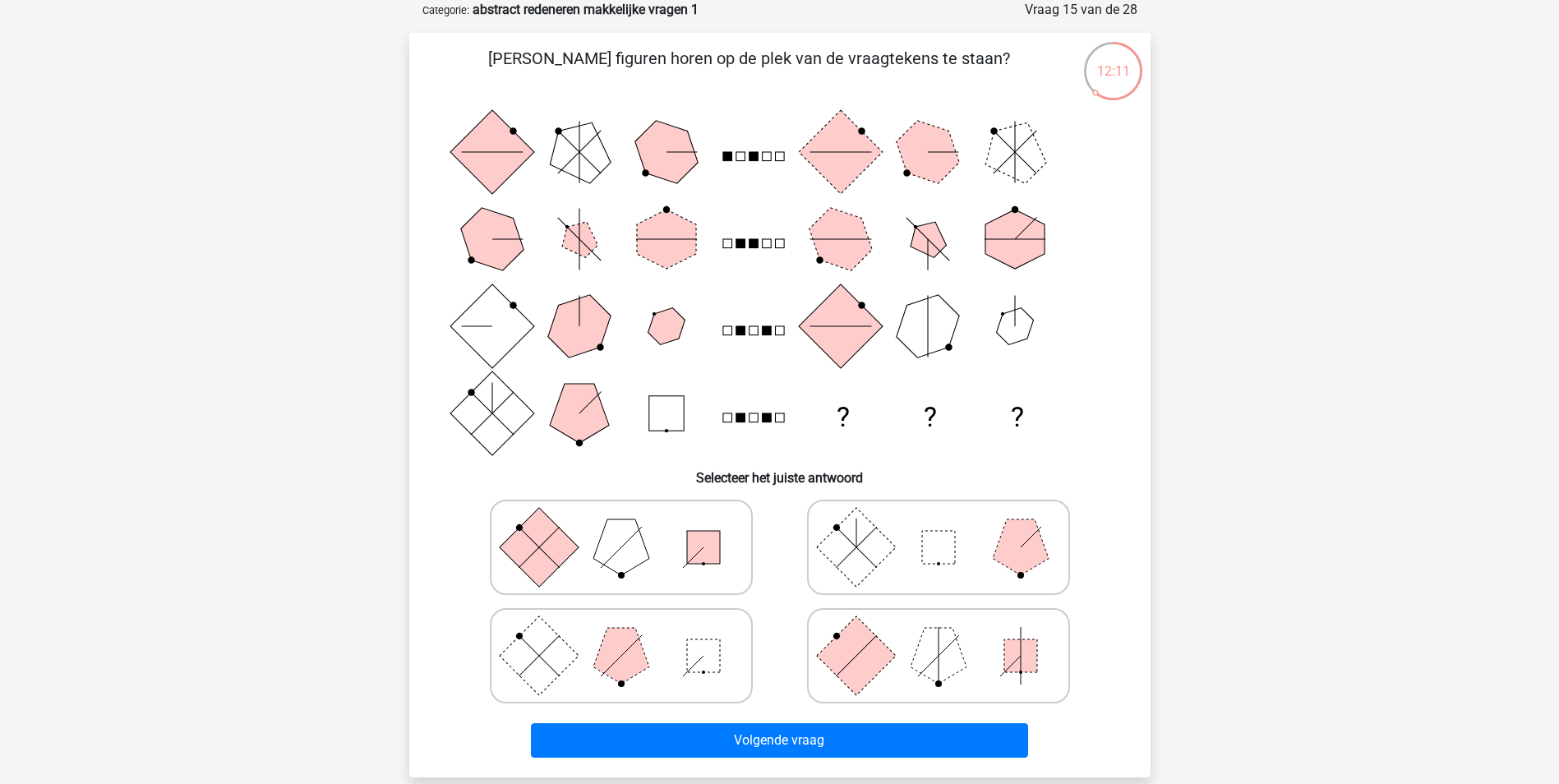
click at [574, 550] on rect at bounding box center [538, 546] width 79 height 79
click at [621, 526] on input "radio" at bounding box center [626, 520] width 10 height 10
radio input "true"
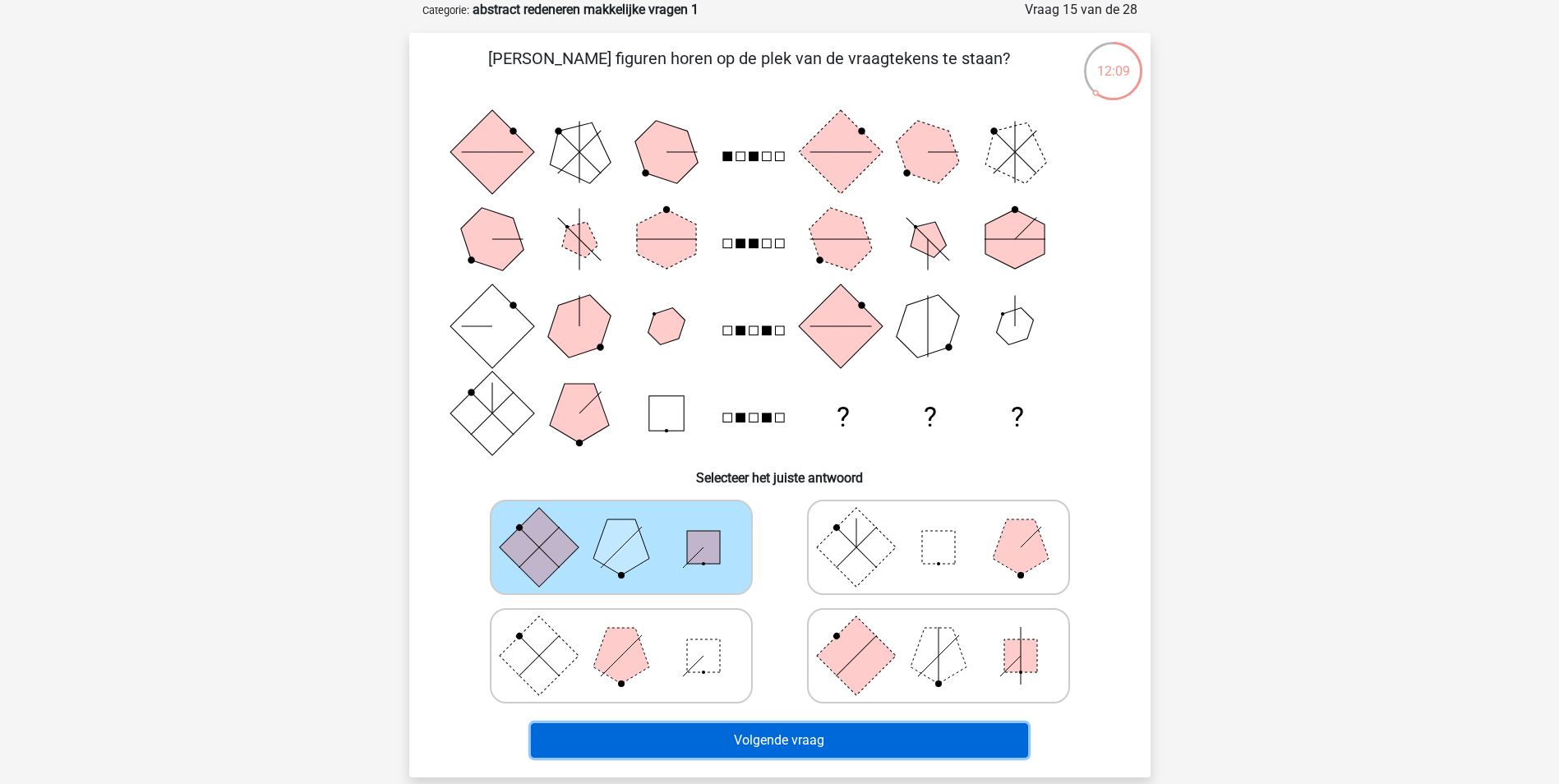
click at [711, 738] on button "Volgende vraag" at bounding box center [780, 740] width 497 height 34
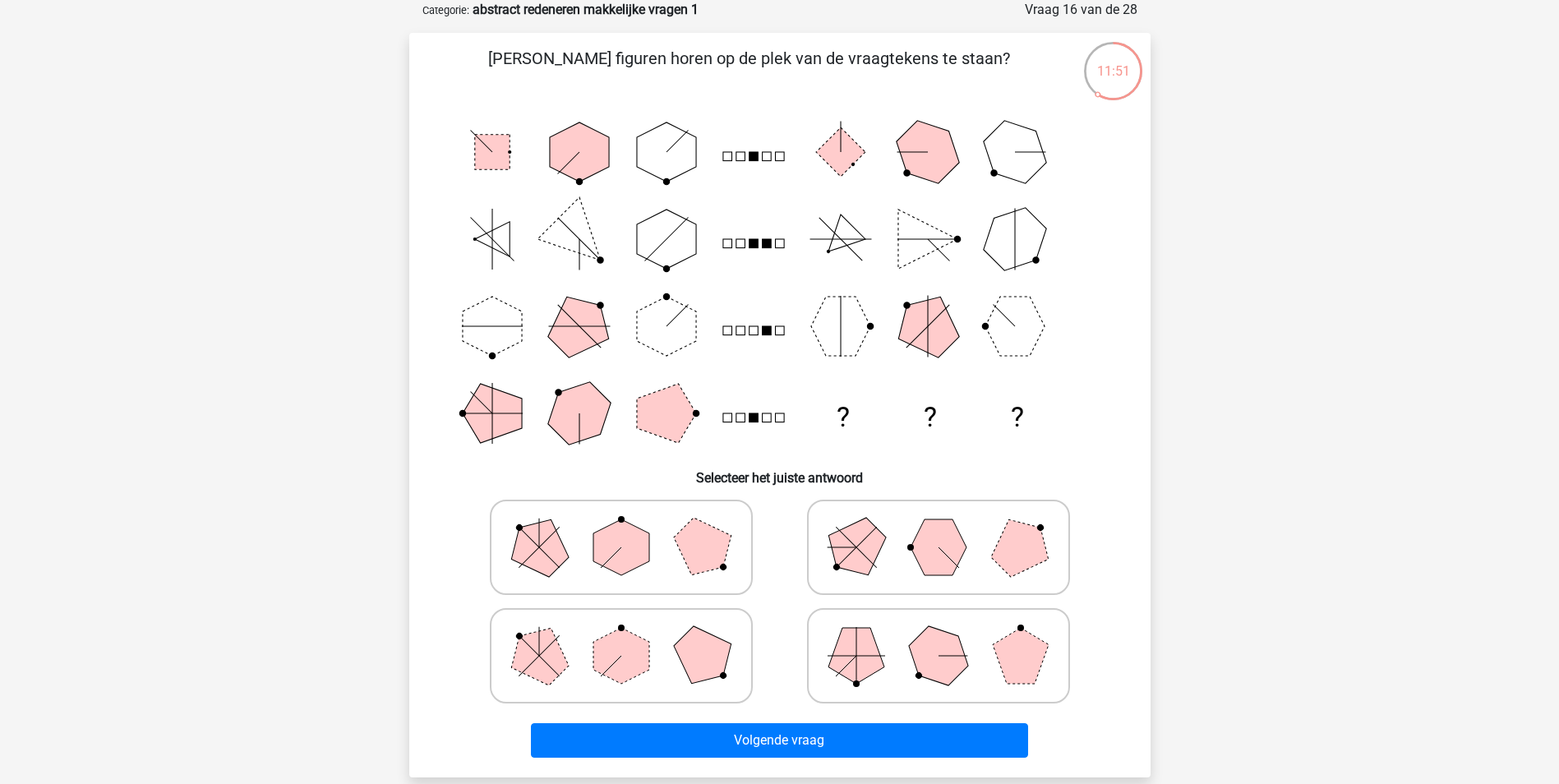
click at [669, 562] on icon at bounding box center [621, 547] width 247 height 82
click at [632, 526] on input "radio" at bounding box center [626, 520] width 10 height 10
radio input "true"
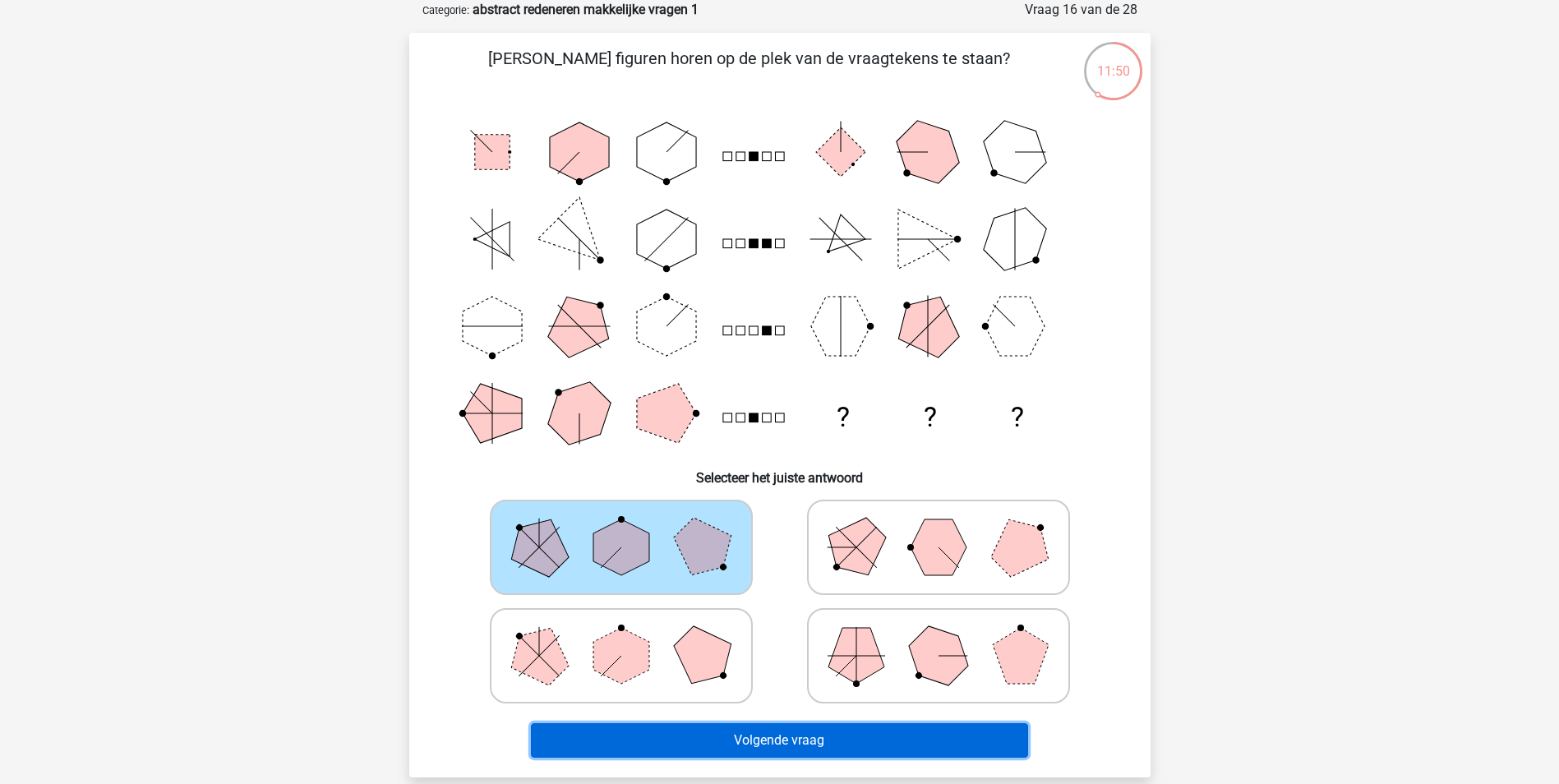
click at [744, 738] on button "Volgende vraag" at bounding box center [780, 740] width 497 height 34
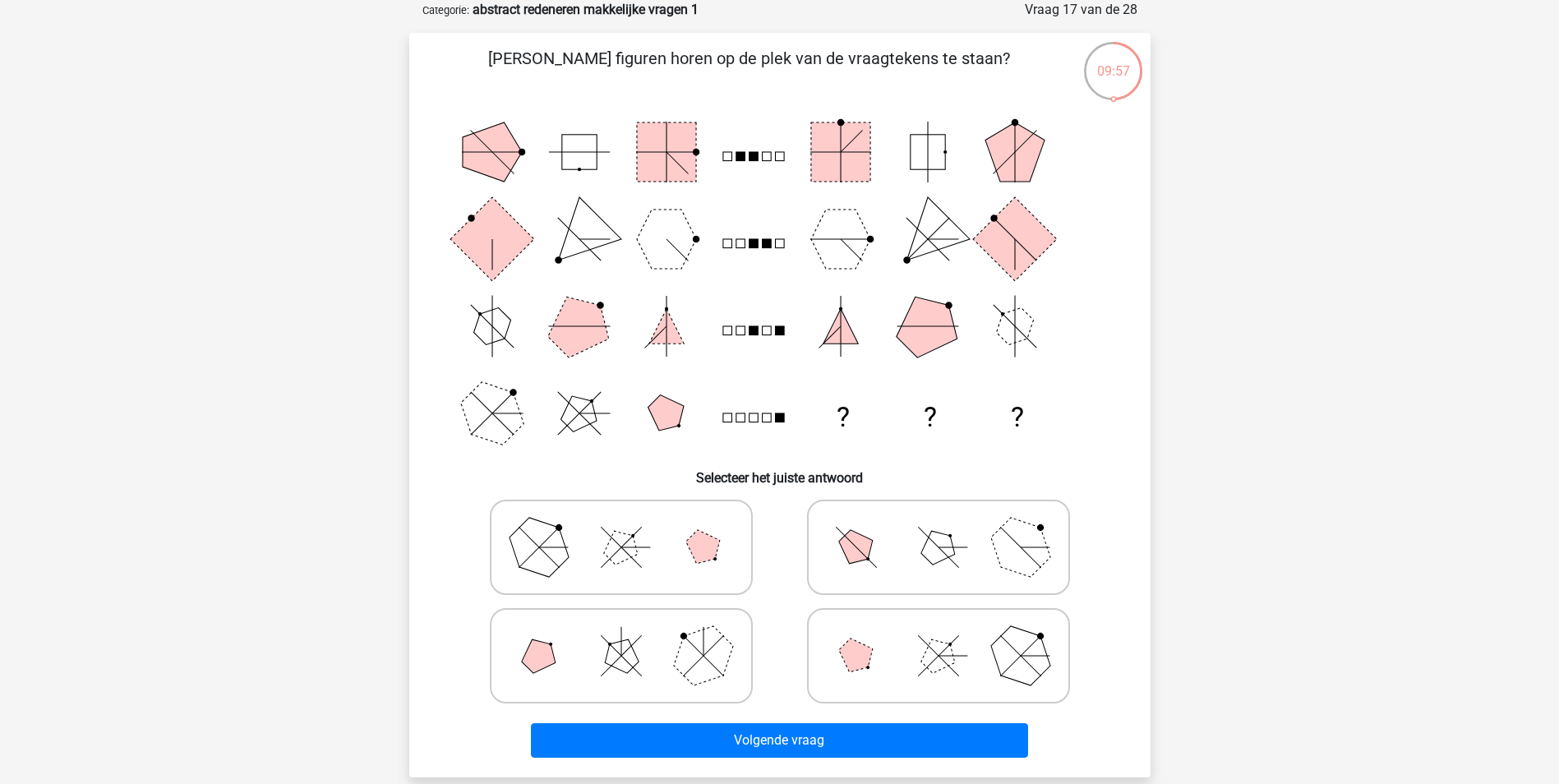
click at [733, 567] on icon at bounding box center [621, 547] width 247 height 82
click at [632, 526] on input "radio" at bounding box center [626, 520] width 10 height 10
radio input "true"
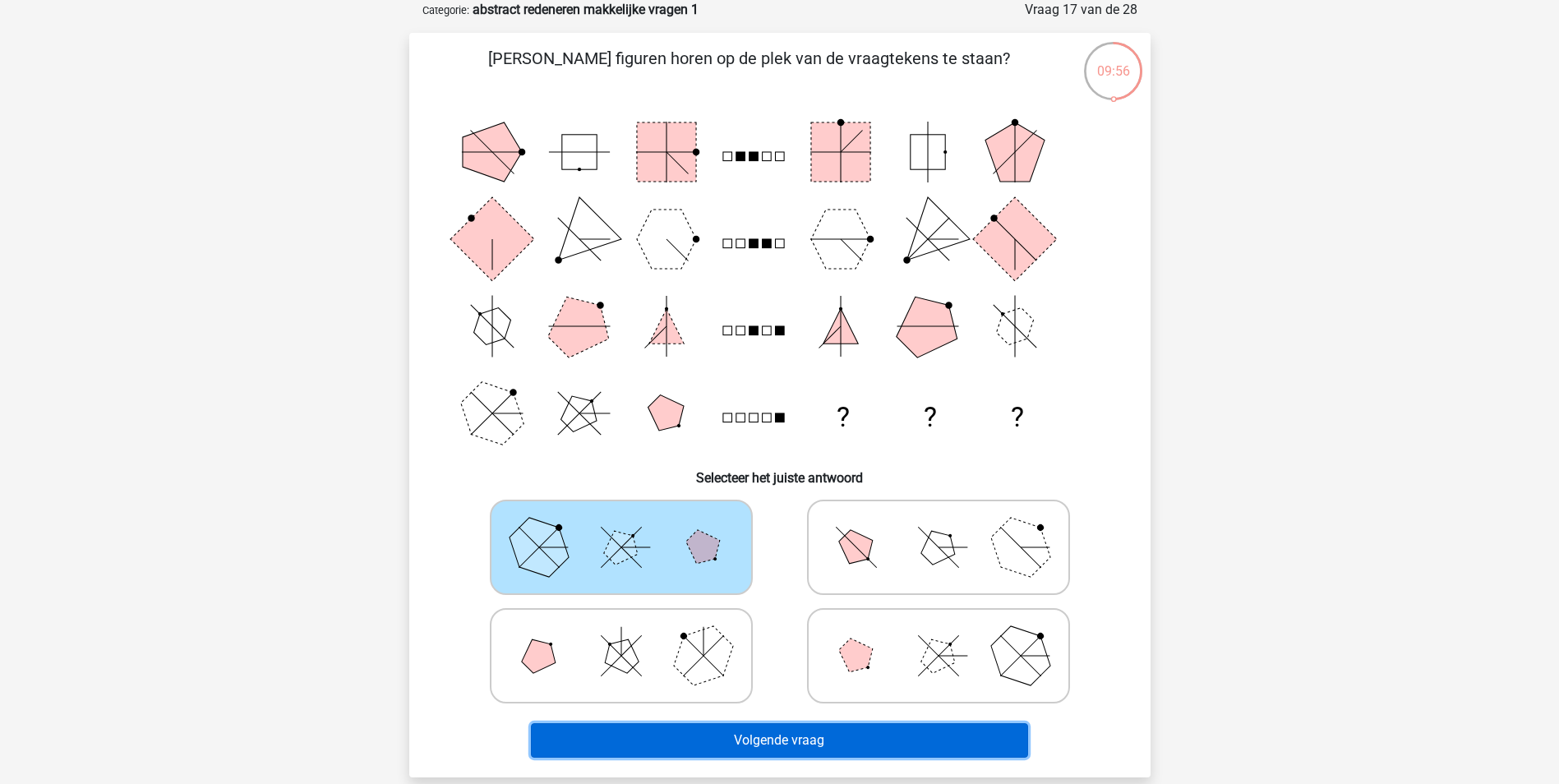
click at [764, 738] on button "Volgende vraag" at bounding box center [780, 740] width 497 height 34
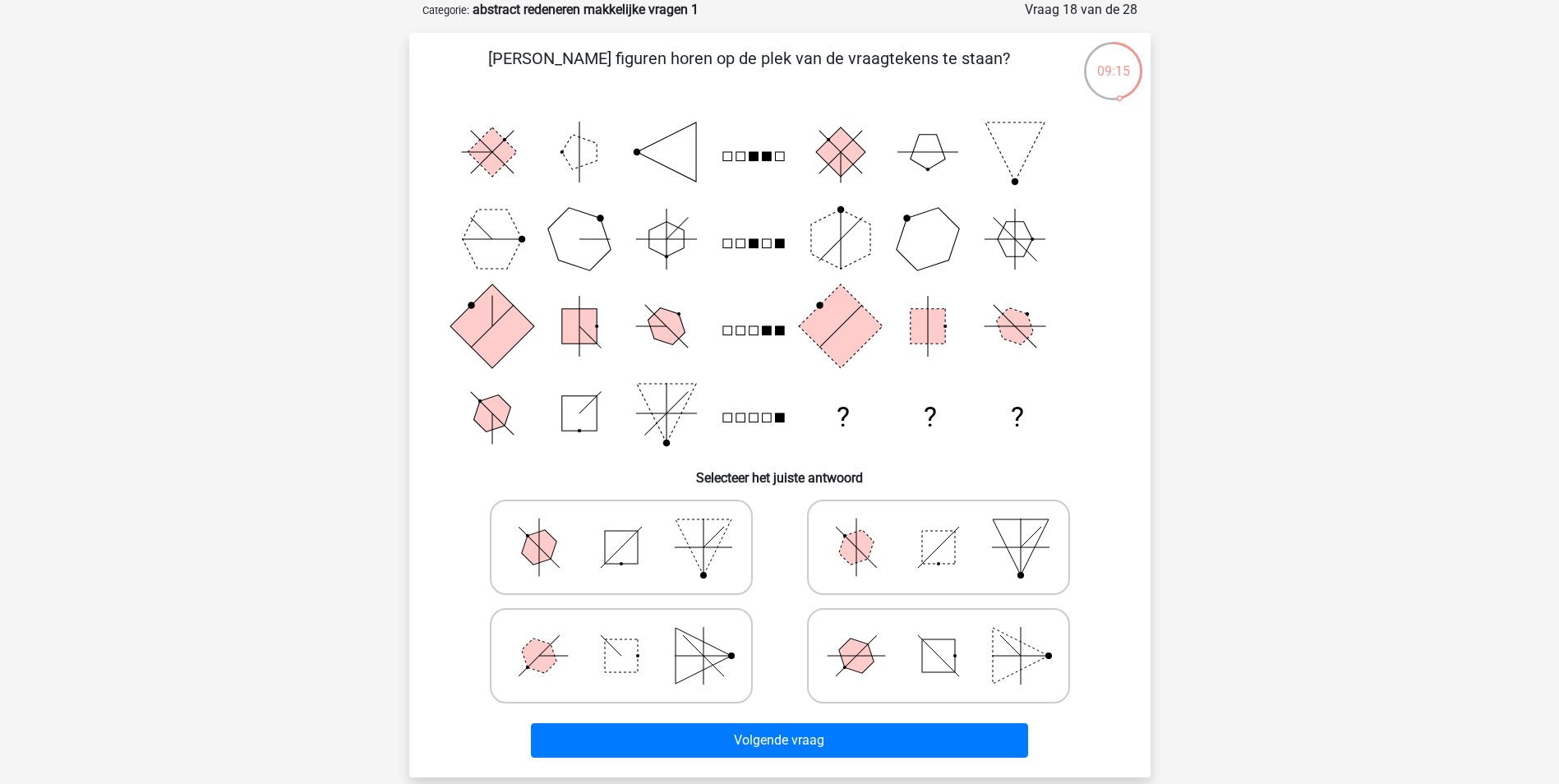
click at [546, 570] on icon at bounding box center [621, 547] width 247 height 82
click at [621, 526] on input "radio" at bounding box center [626, 520] width 10 height 10
radio input "true"
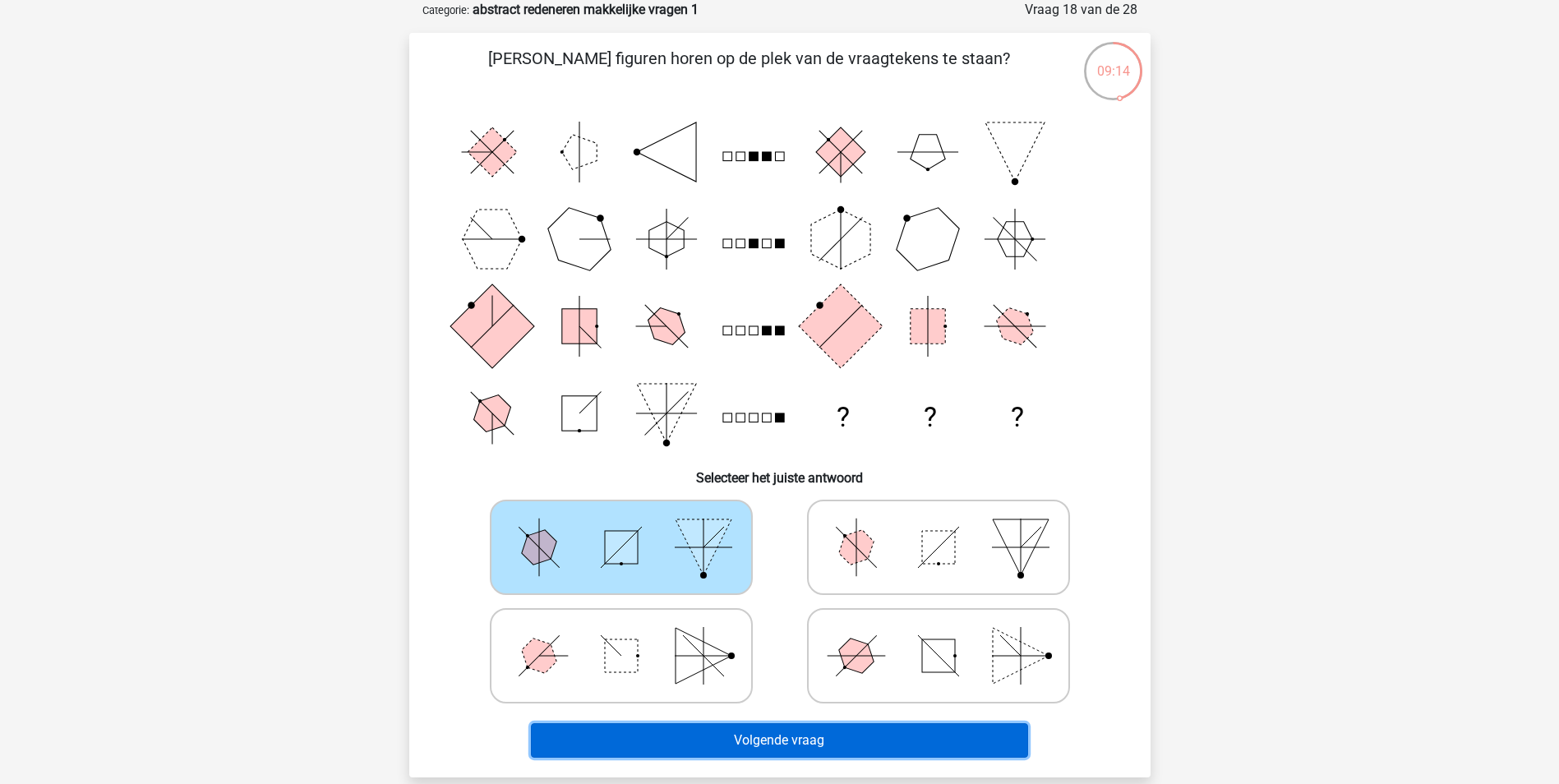
click at [756, 735] on button "Volgende vraag" at bounding box center [780, 740] width 497 height 34
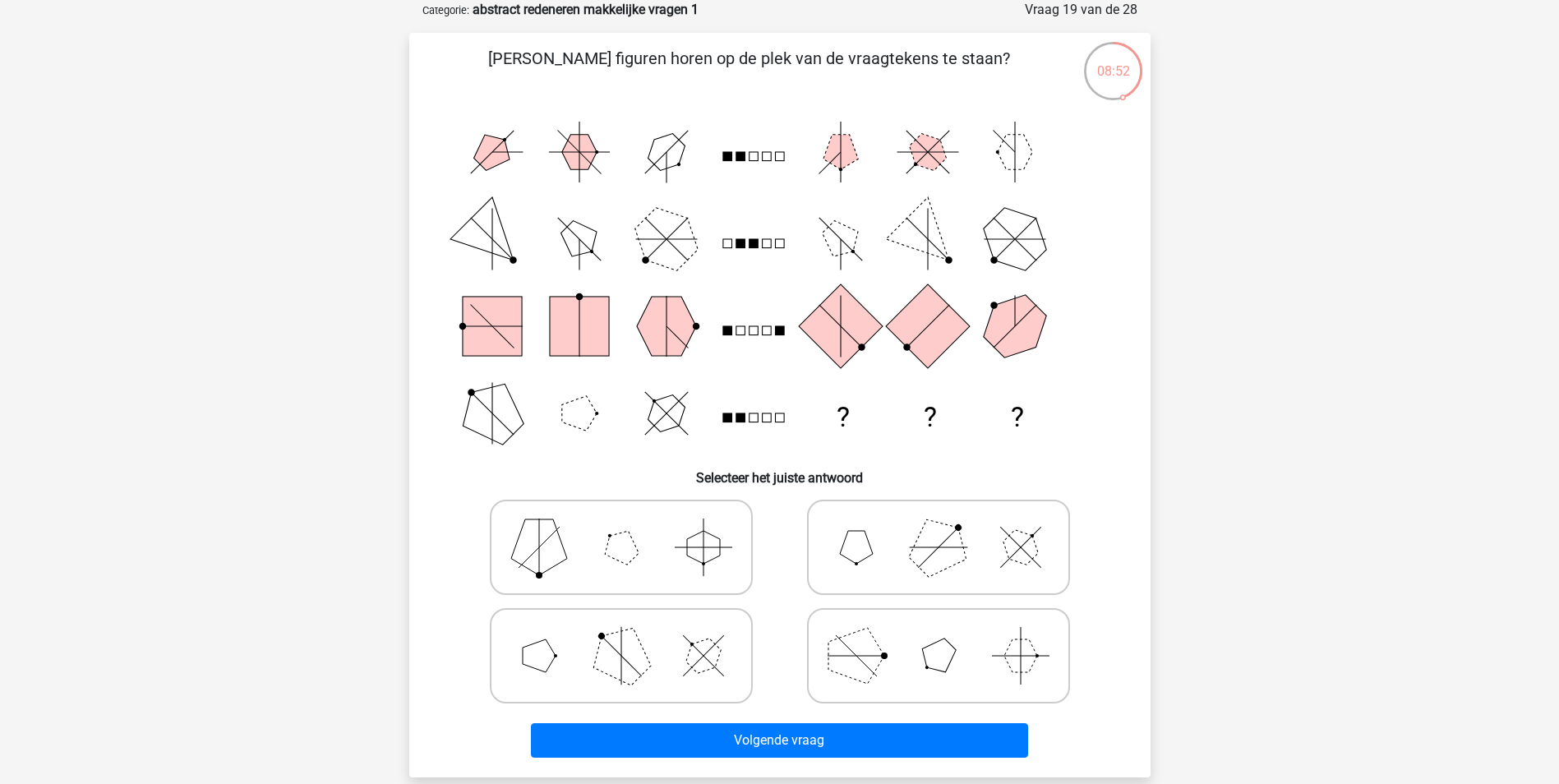
click at [899, 668] on icon at bounding box center [939, 655] width 247 height 82
click at [939, 635] on input "radio" at bounding box center [944, 629] width 10 height 10
radio input "true"
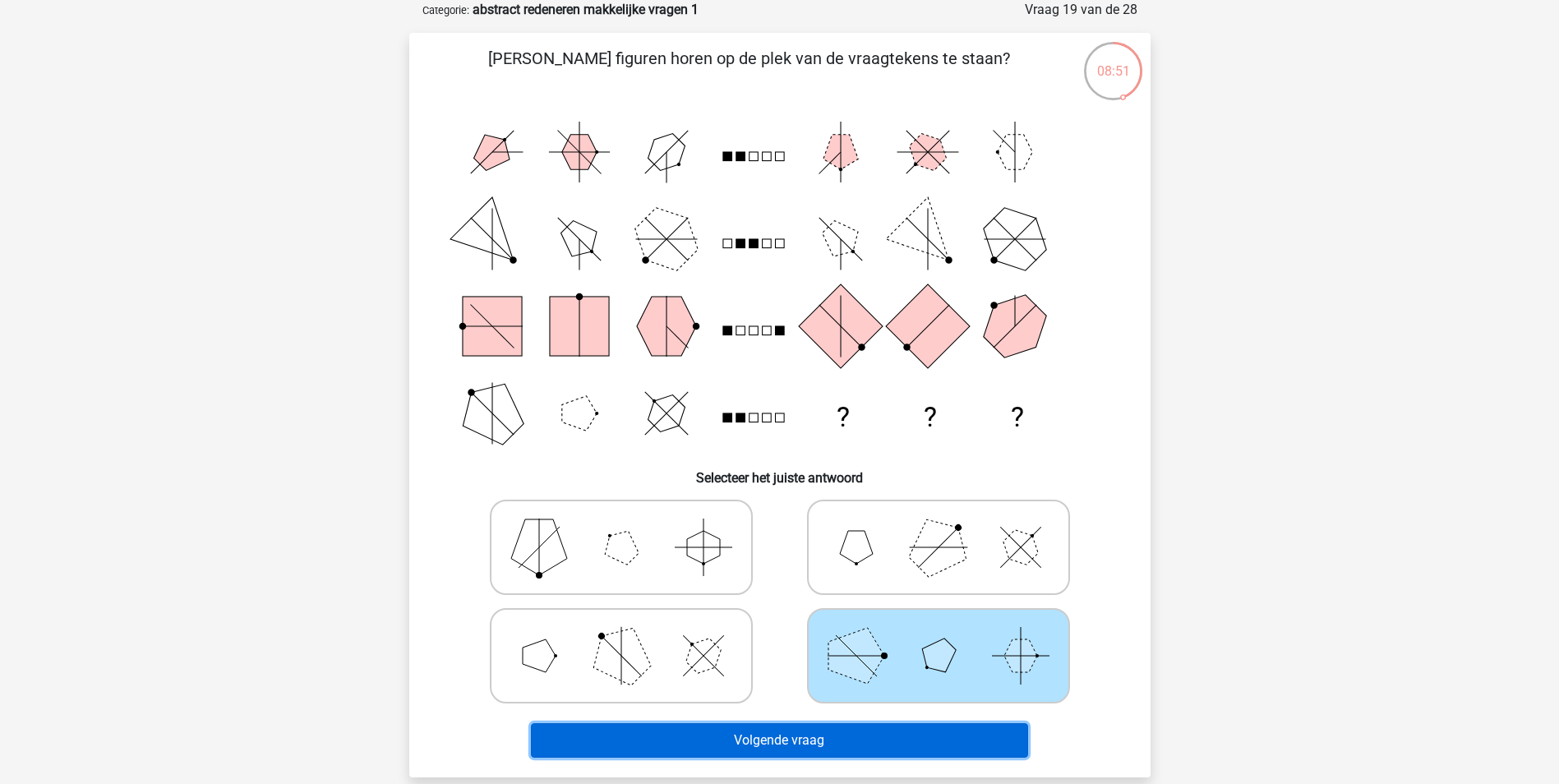
click at [885, 734] on button "Volgende vraag" at bounding box center [780, 740] width 497 height 34
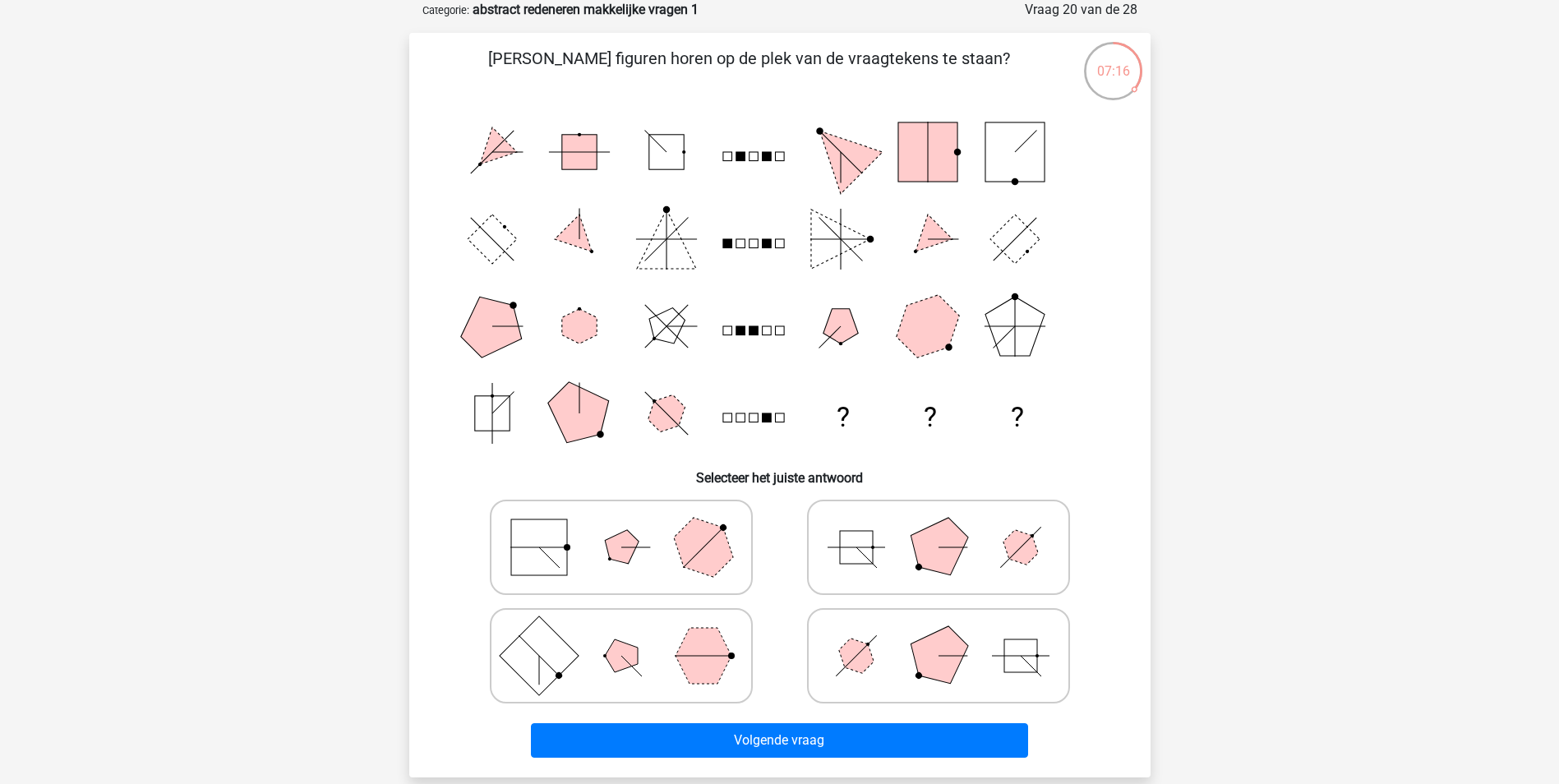
click at [550, 562] on rect at bounding box center [539, 547] width 56 height 56
click at [621, 526] on input "radio" at bounding box center [626, 520] width 10 height 10
radio input "true"
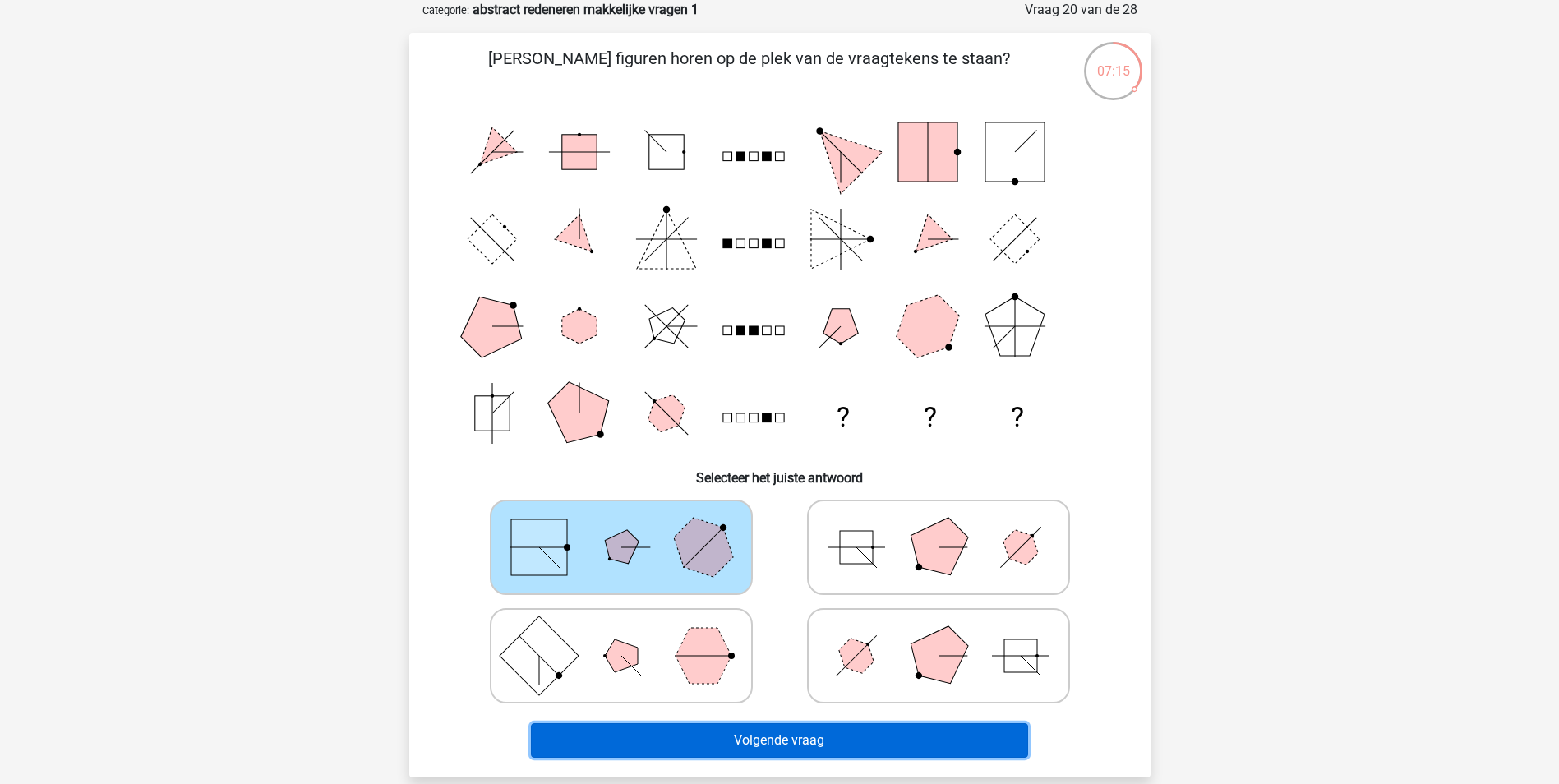
click at [763, 743] on button "Volgende vraag" at bounding box center [780, 740] width 497 height 34
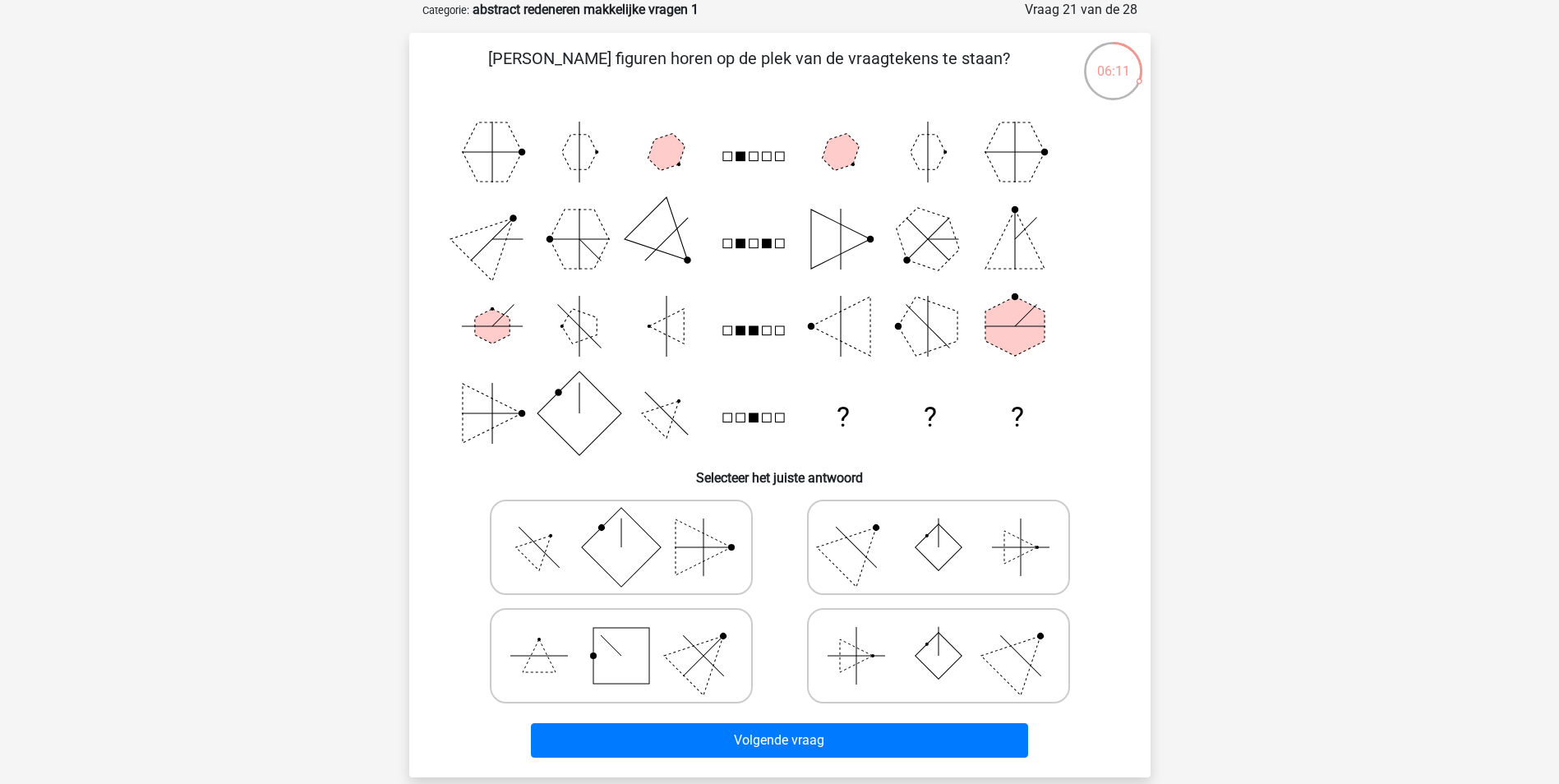
click at [667, 245] on polygon at bounding box center [667, 239] width 83 height 83
click at [890, 681] on icon at bounding box center [939, 655] width 247 height 82
click at [939, 635] on input "radio" at bounding box center [944, 629] width 10 height 10
radio input "true"
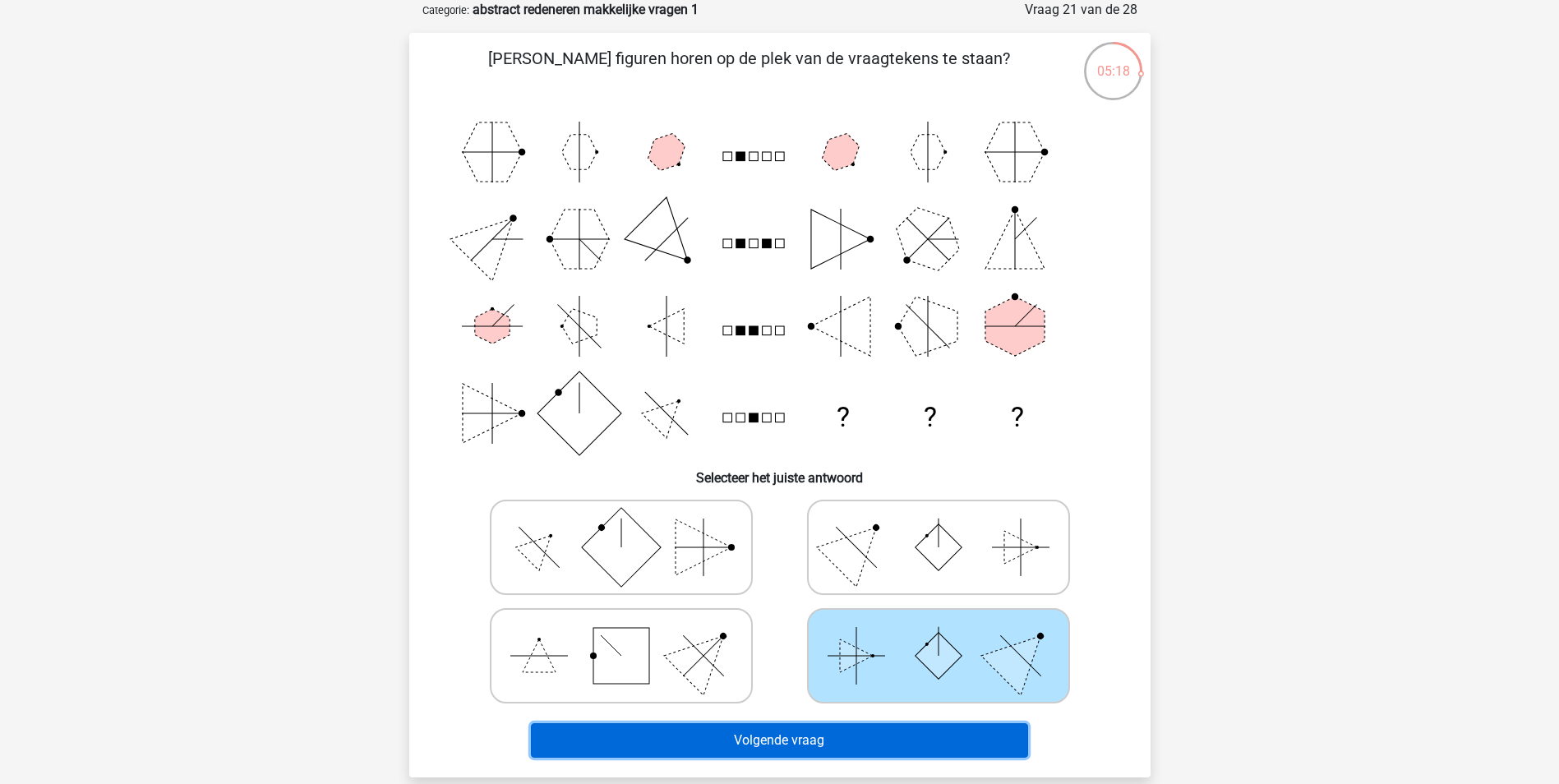
click at [881, 735] on button "Volgende vraag" at bounding box center [780, 740] width 497 height 34
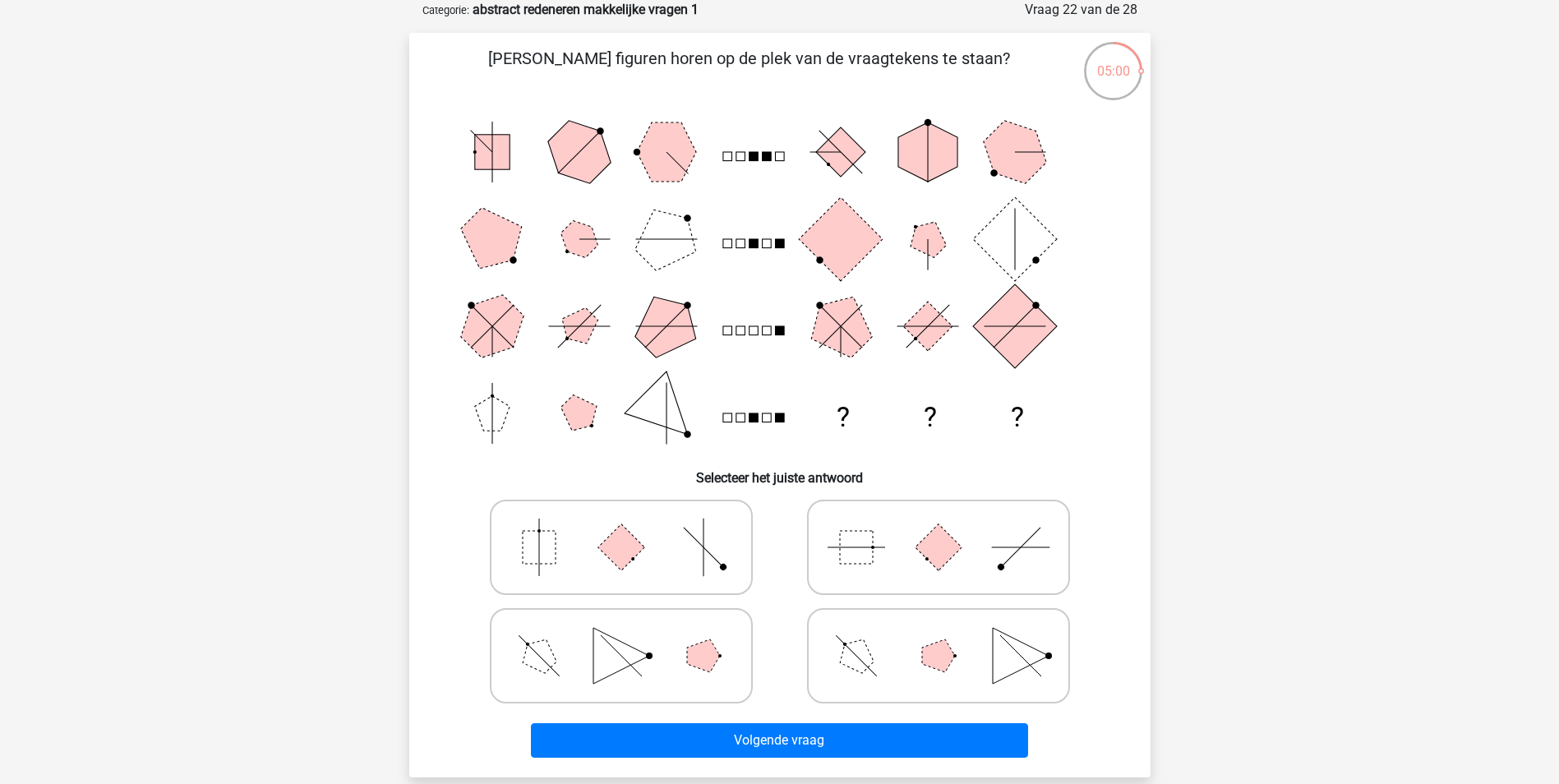
click at [884, 551] on icon at bounding box center [939, 547] width 247 height 82
click at [939, 526] on input "radio" at bounding box center [944, 520] width 10 height 10
radio input "true"
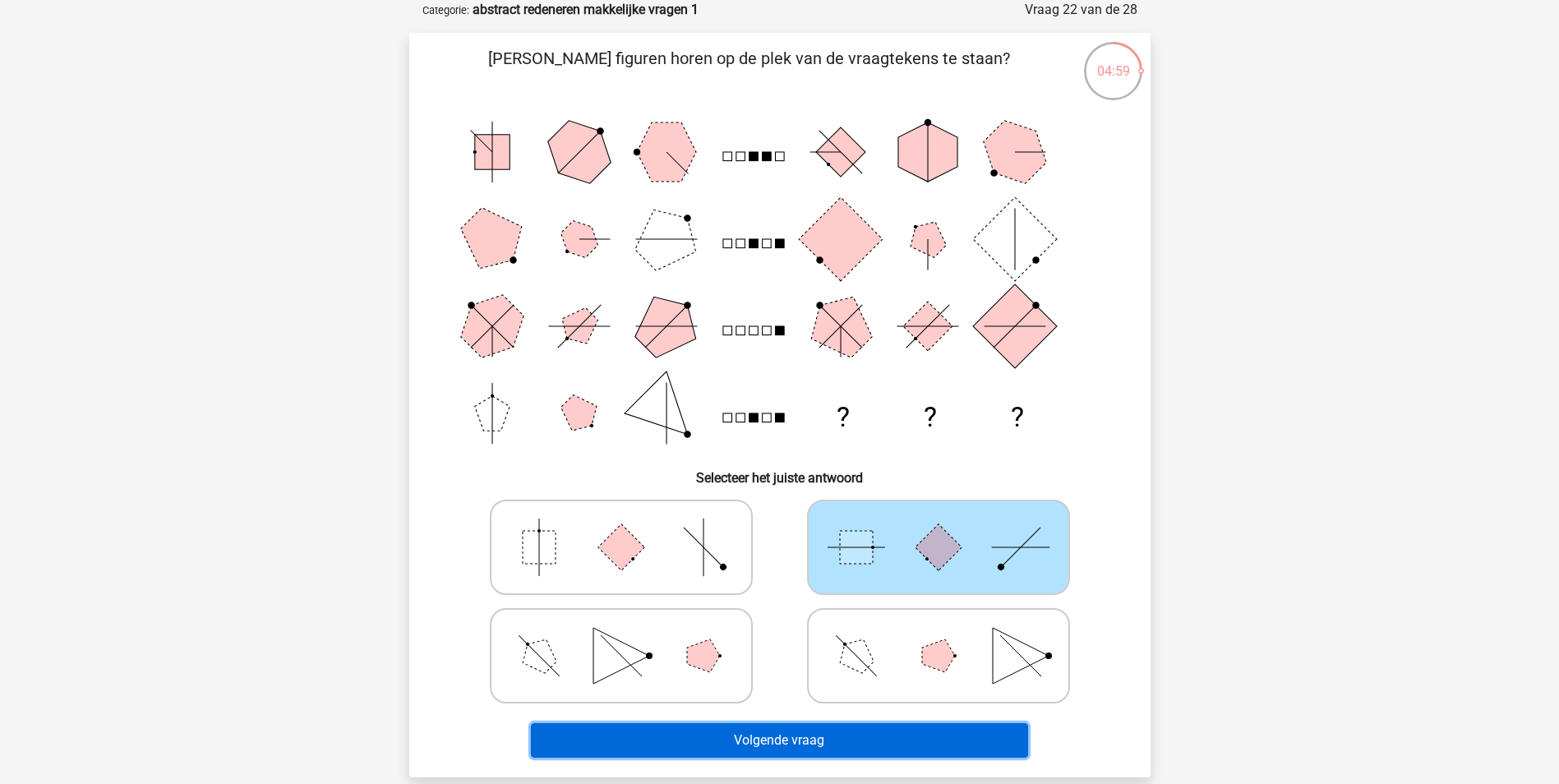
click at [824, 738] on button "Volgende vraag" at bounding box center [780, 740] width 497 height 34
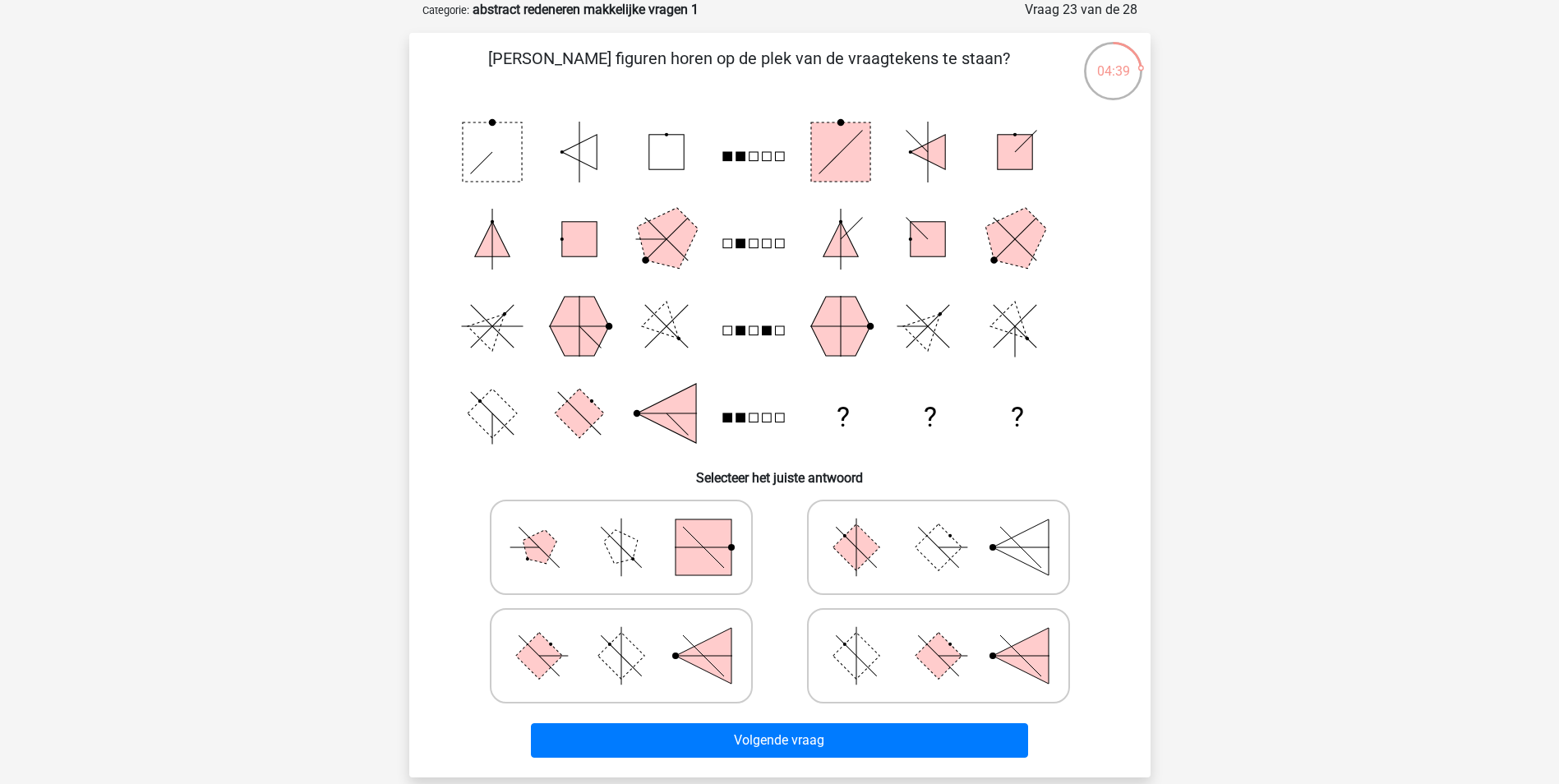
click at [845, 561] on icon at bounding box center [939, 547] width 247 height 82
click at [939, 526] on input "radio" at bounding box center [944, 520] width 10 height 10
radio input "true"
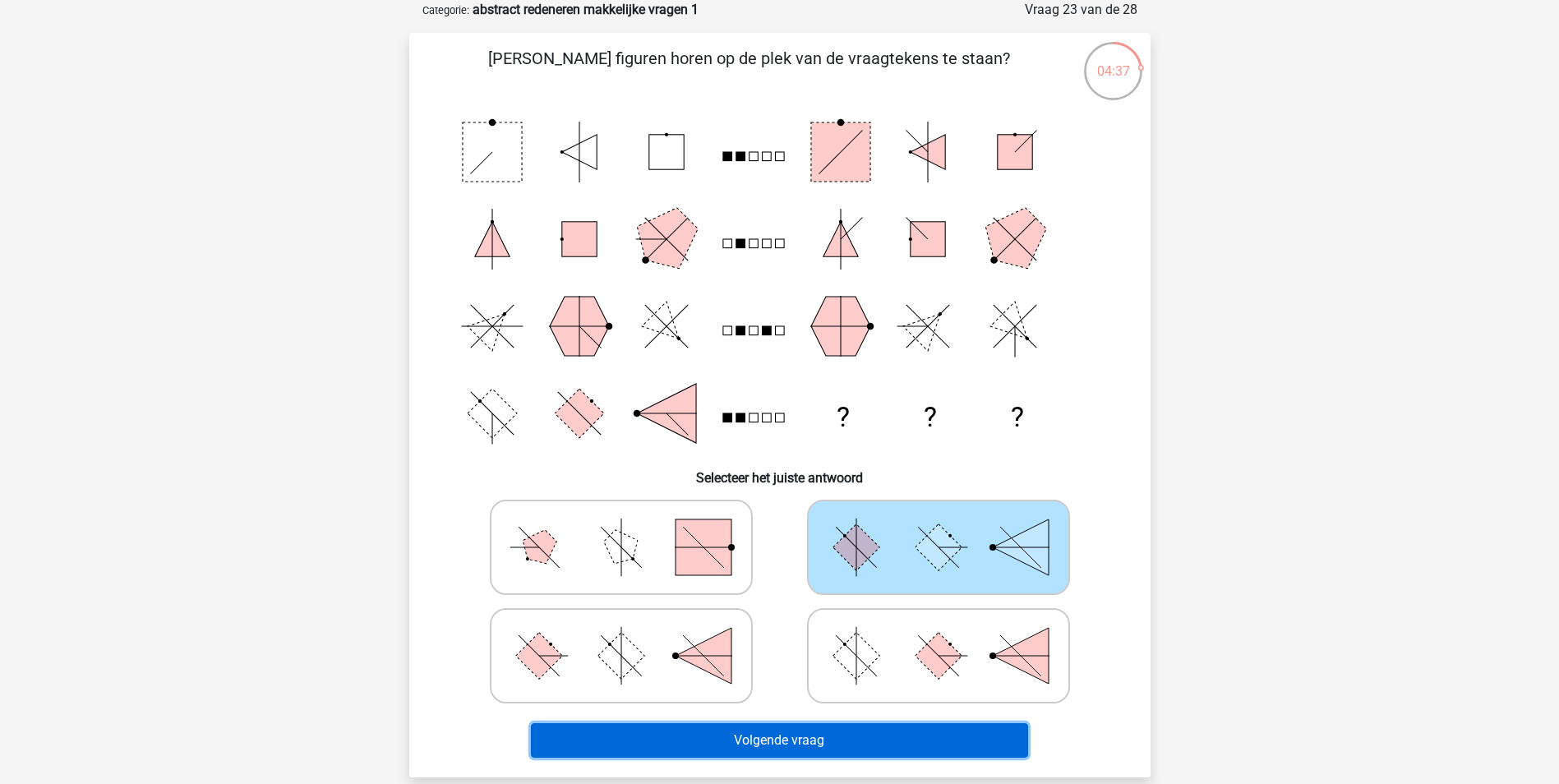
click at [809, 739] on button "Volgende vraag" at bounding box center [780, 740] width 497 height 34
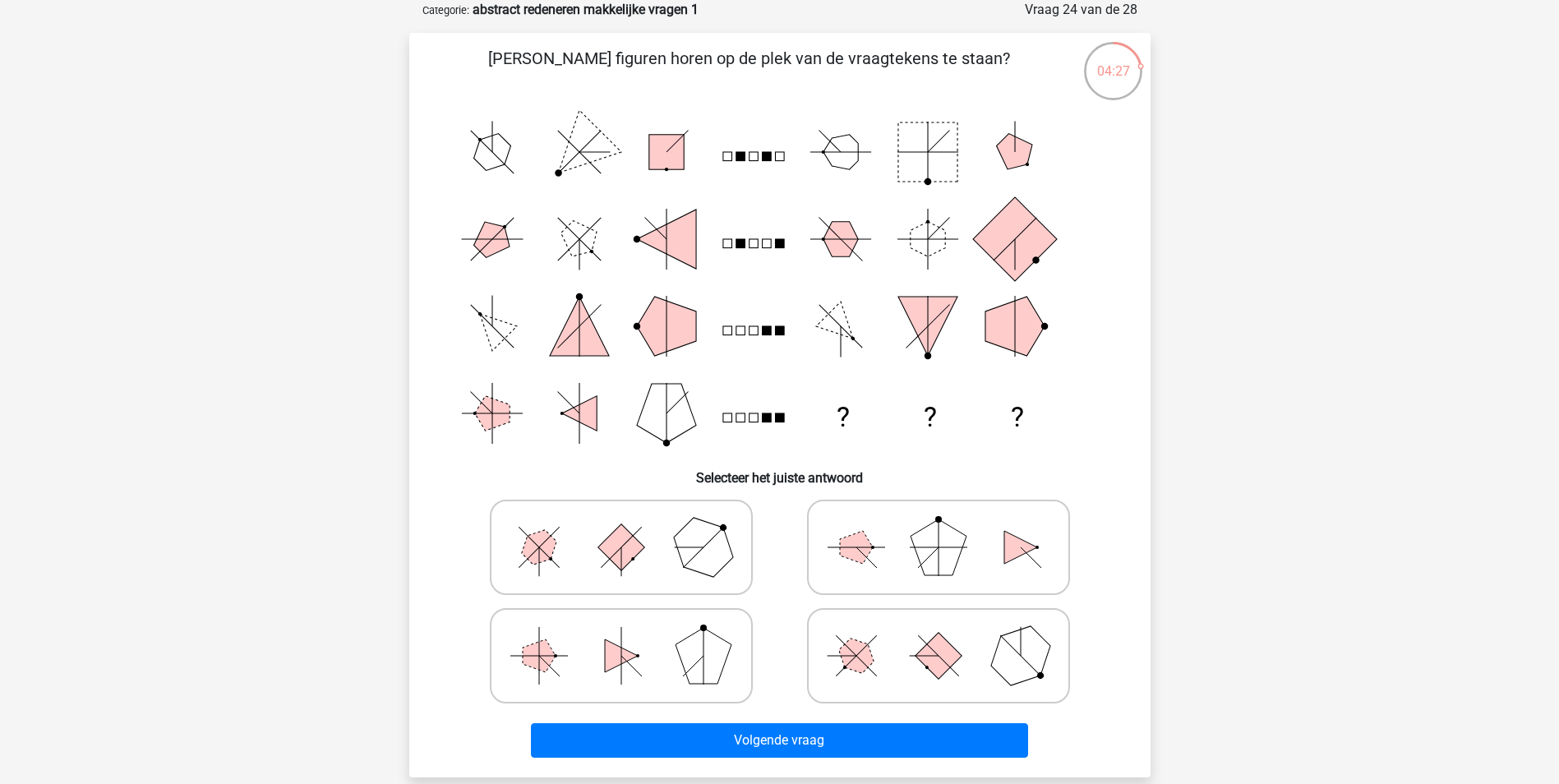
click at [644, 664] on icon at bounding box center [621, 655] width 247 height 82
click at [632, 635] on input "radio" at bounding box center [626, 629] width 10 height 10
radio input "true"
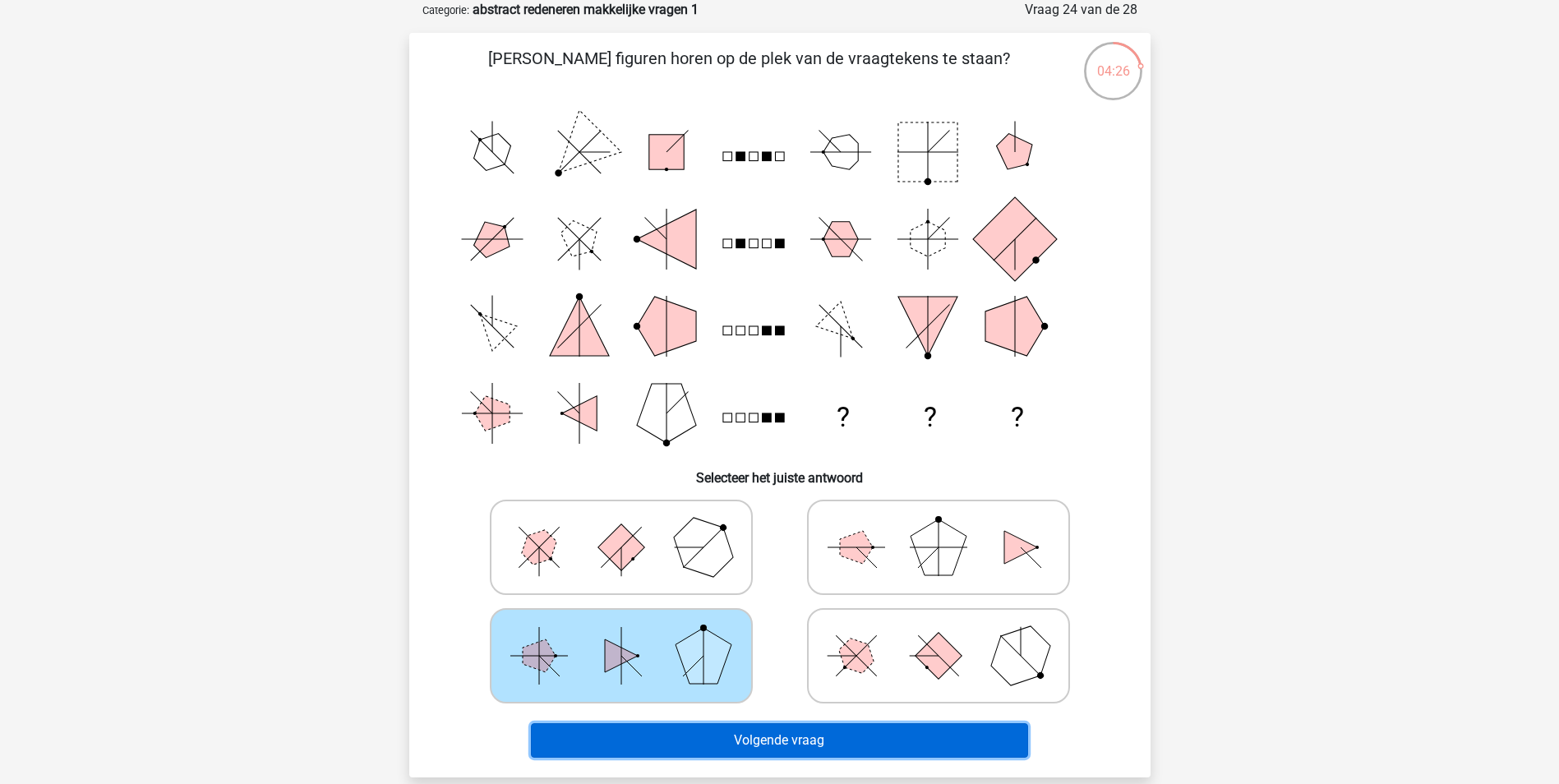
click at [719, 737] on button "Volgende vraag" at bounding box center [780, 740] width 497 height 34
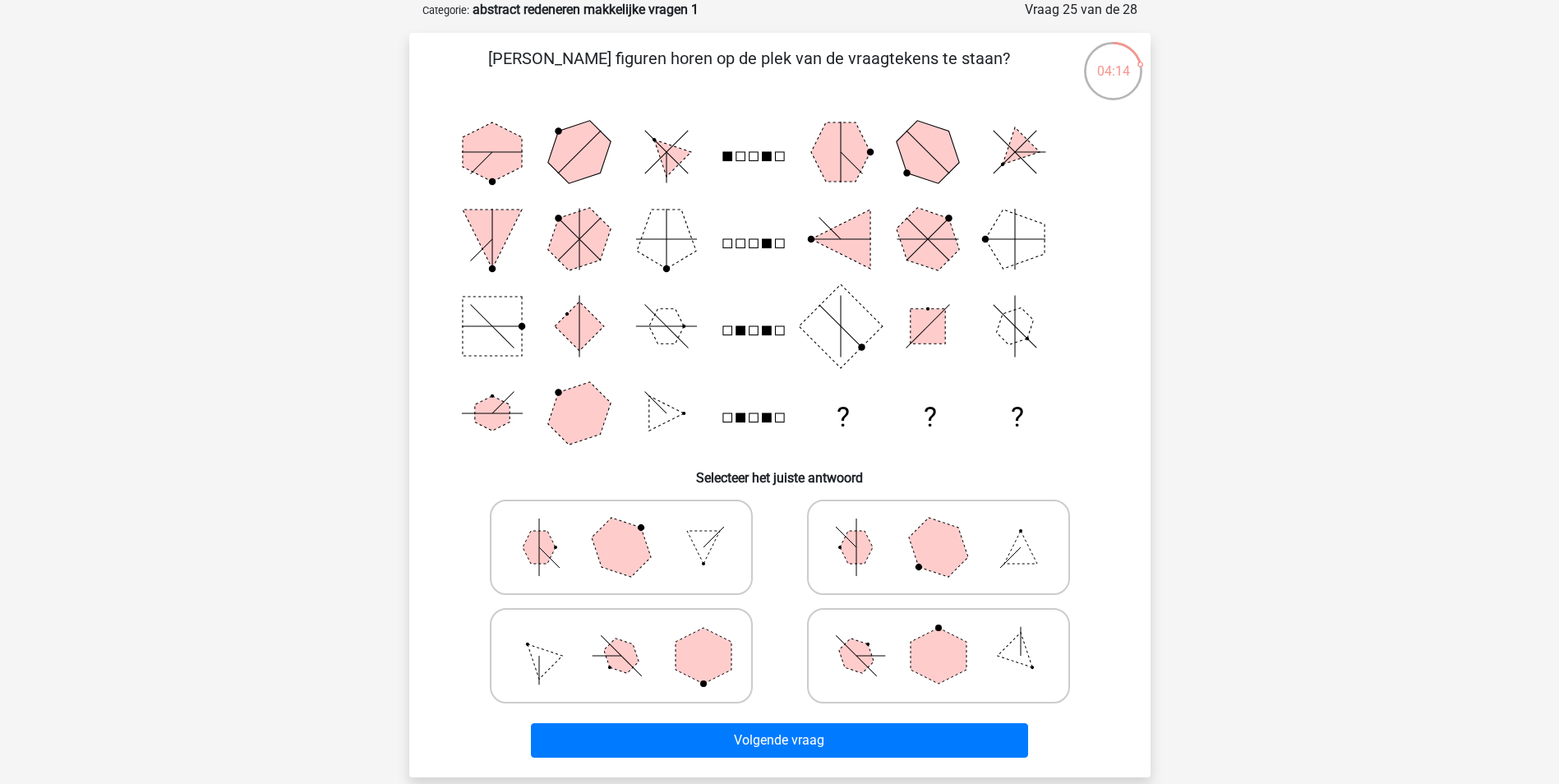
click at [859, 649] on polygon at bounding box center [855, 654] width 46 height 46
click at [939, 635] on input "radio" at bounding box center [944, 629] width 10 height 10
radio input "true"
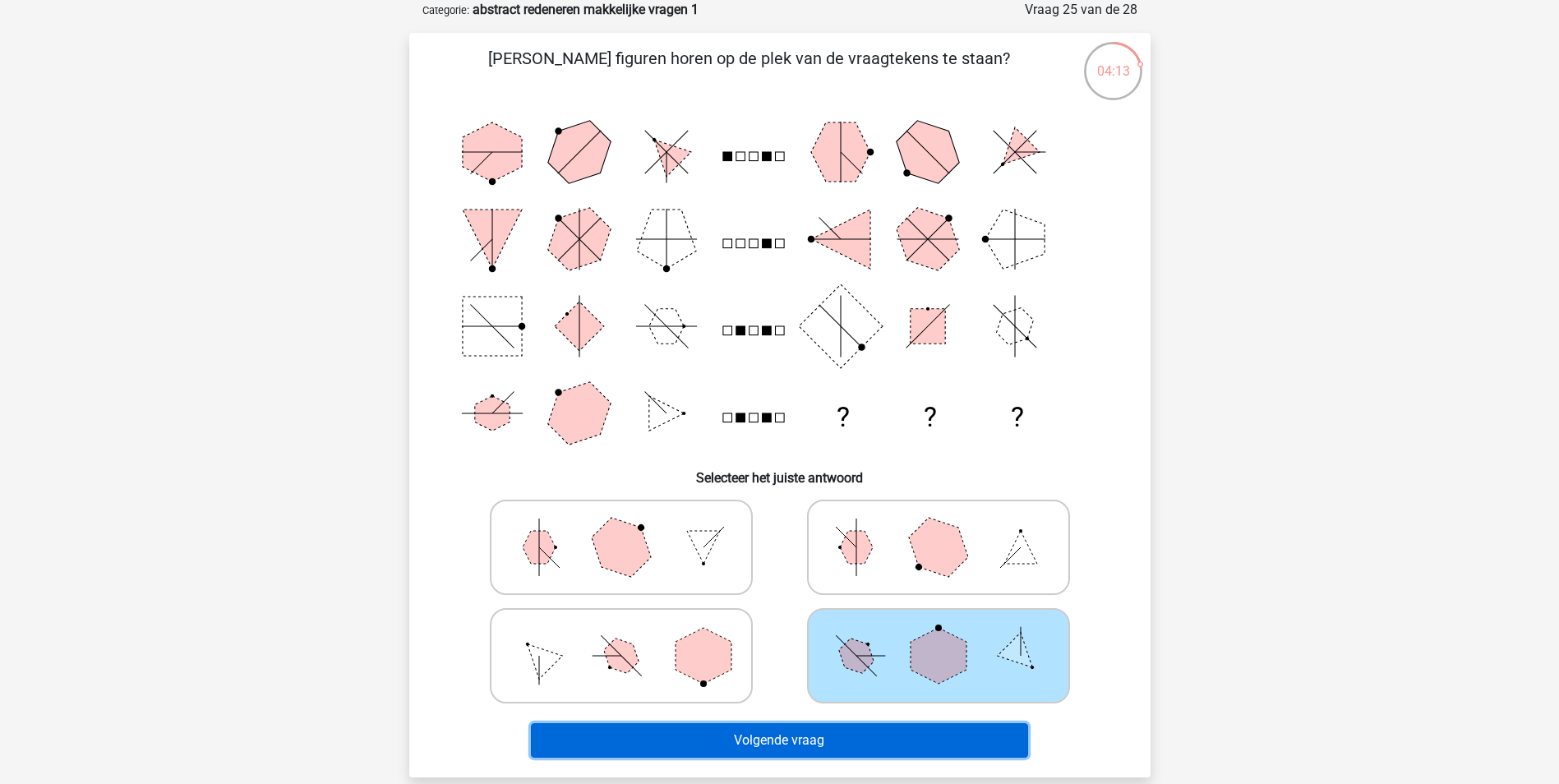
click at [860, 741] on button "Volgende vraag" at bounding box center [780, 740] width 497 height 34
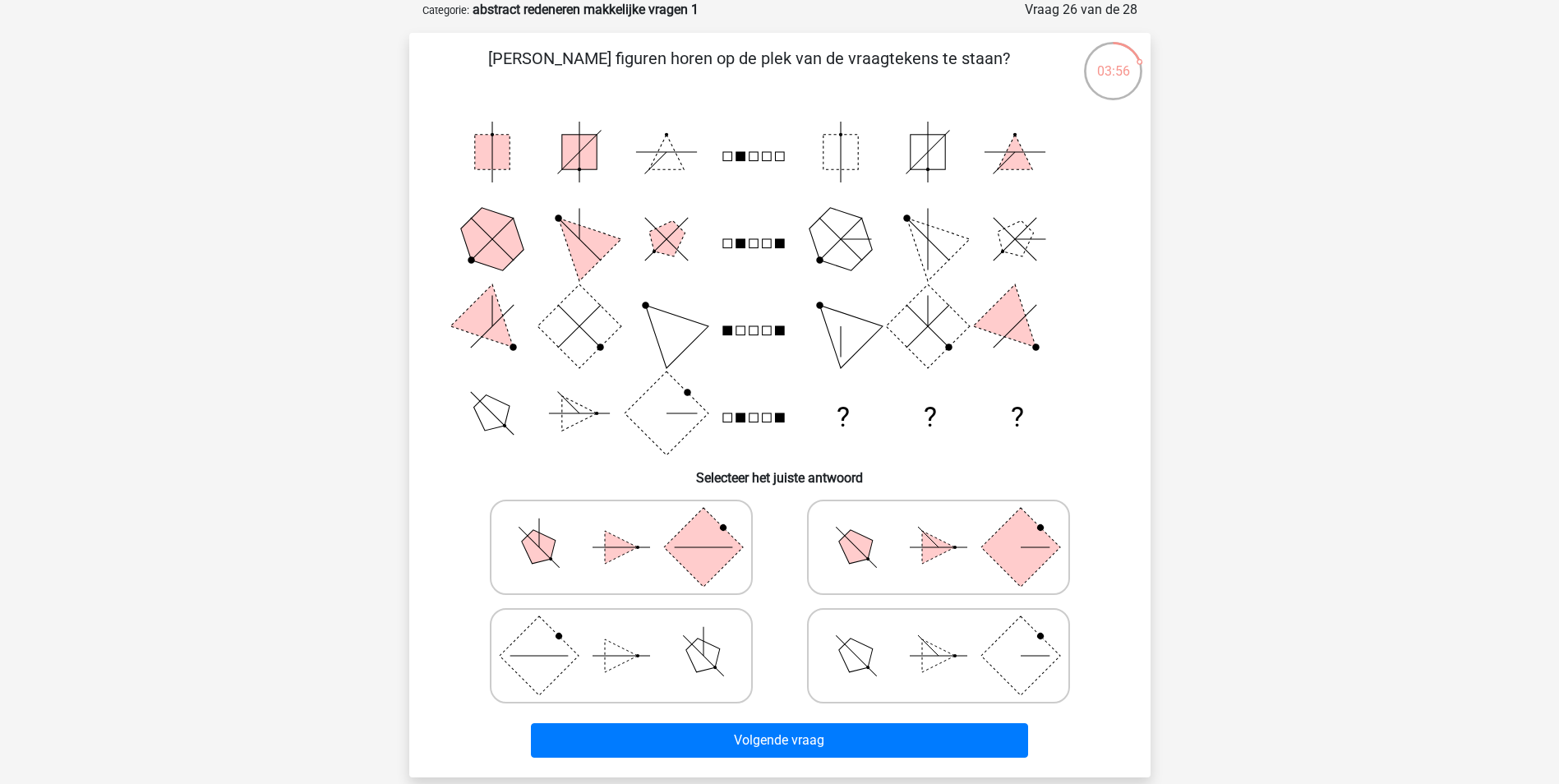
click at [557, 559] on icon at bounding box center [621, 547] width 247 height 82
click at [621, 526] on input "radio" at bounding box center [626, 520] width 10 height 10
radio input "true"
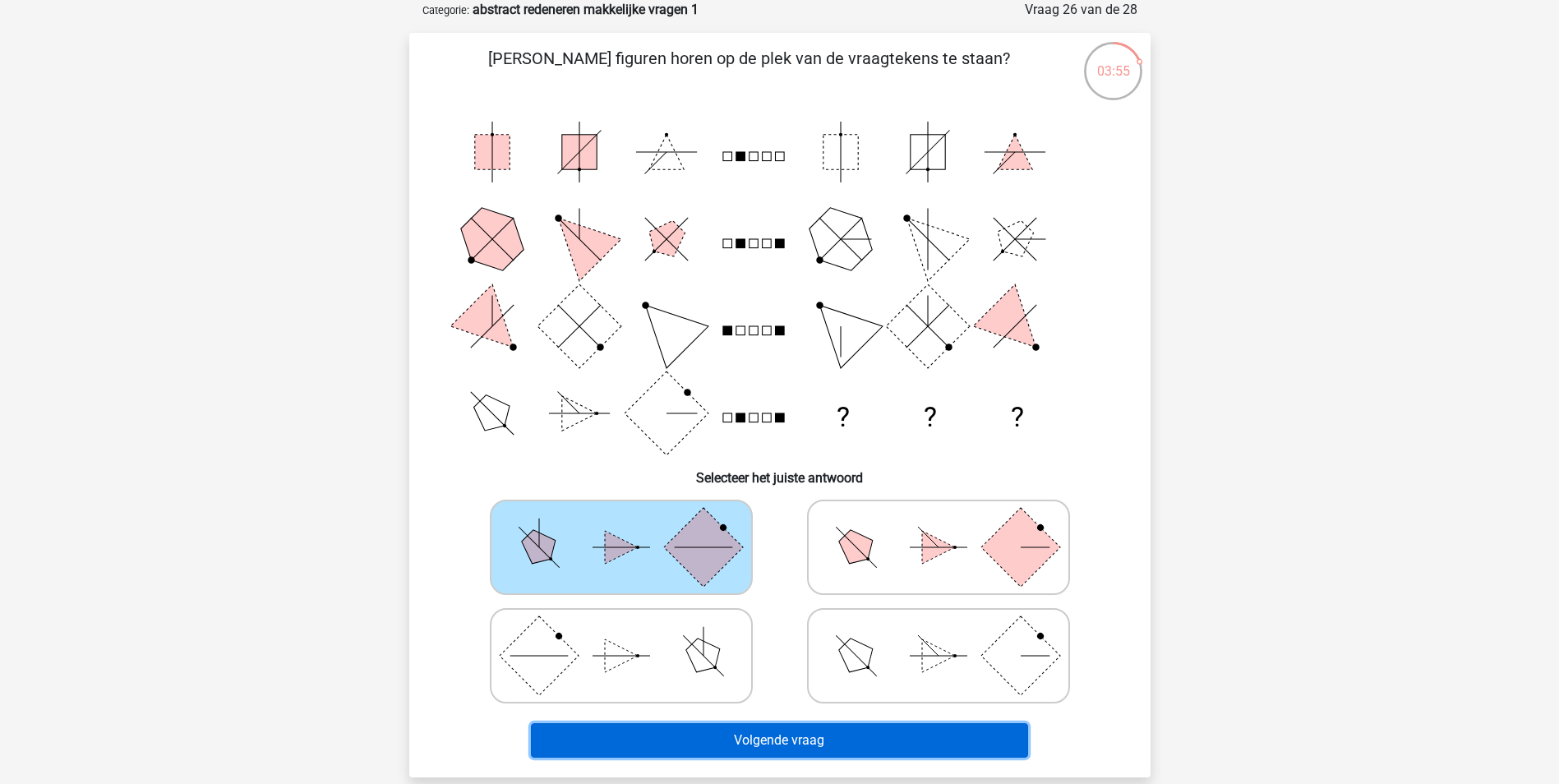
click at [701, 731] on button "Volgende vraag" at bounding box center [780, 740] width 497 height 34
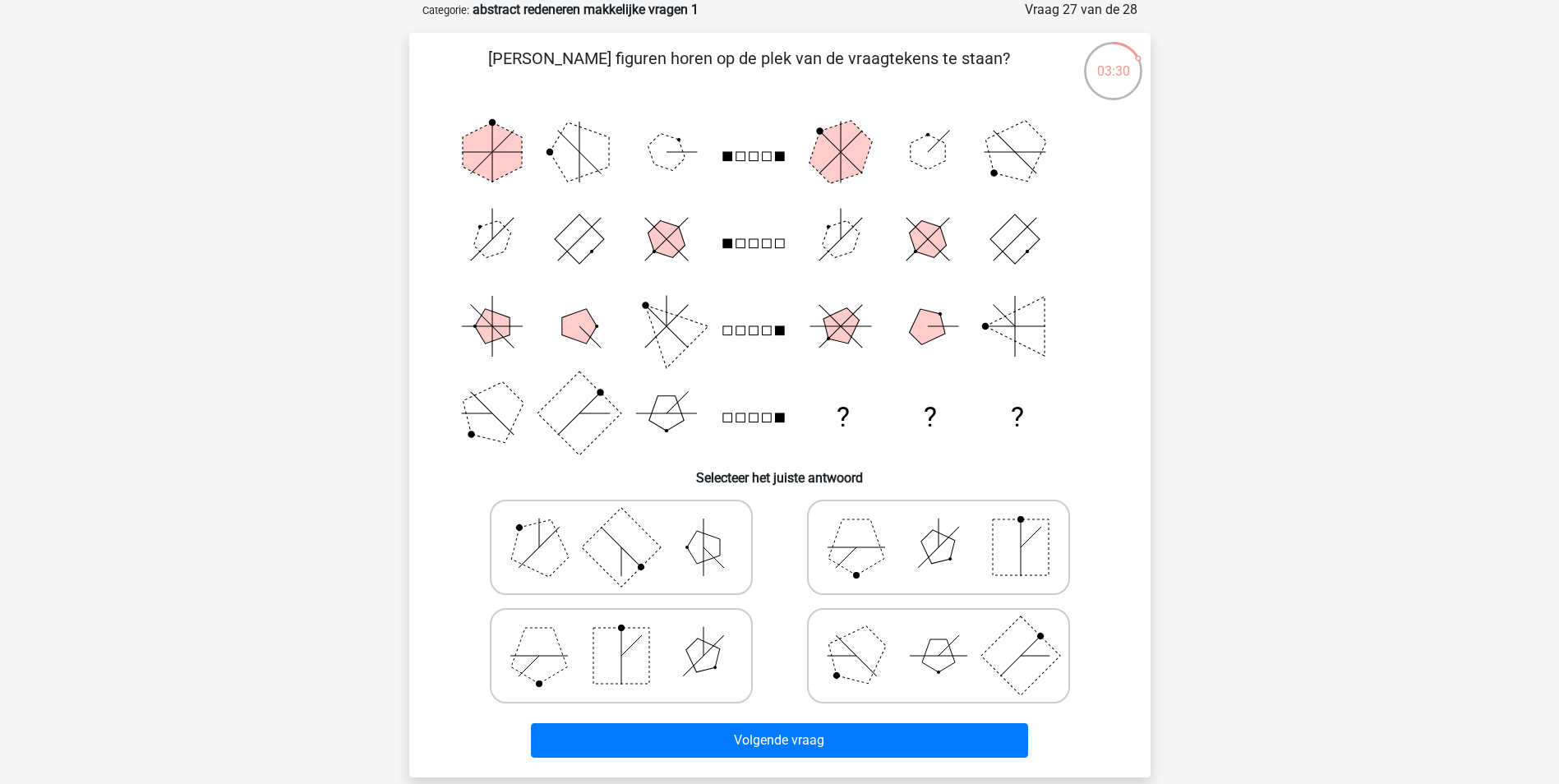
click at [939, 566] on icon at bounding box center [939, 547] width 247 height 82
click at [939, 526] on input "radio" at bounding box center [944, 520] width 10 height 10
radio input "true"
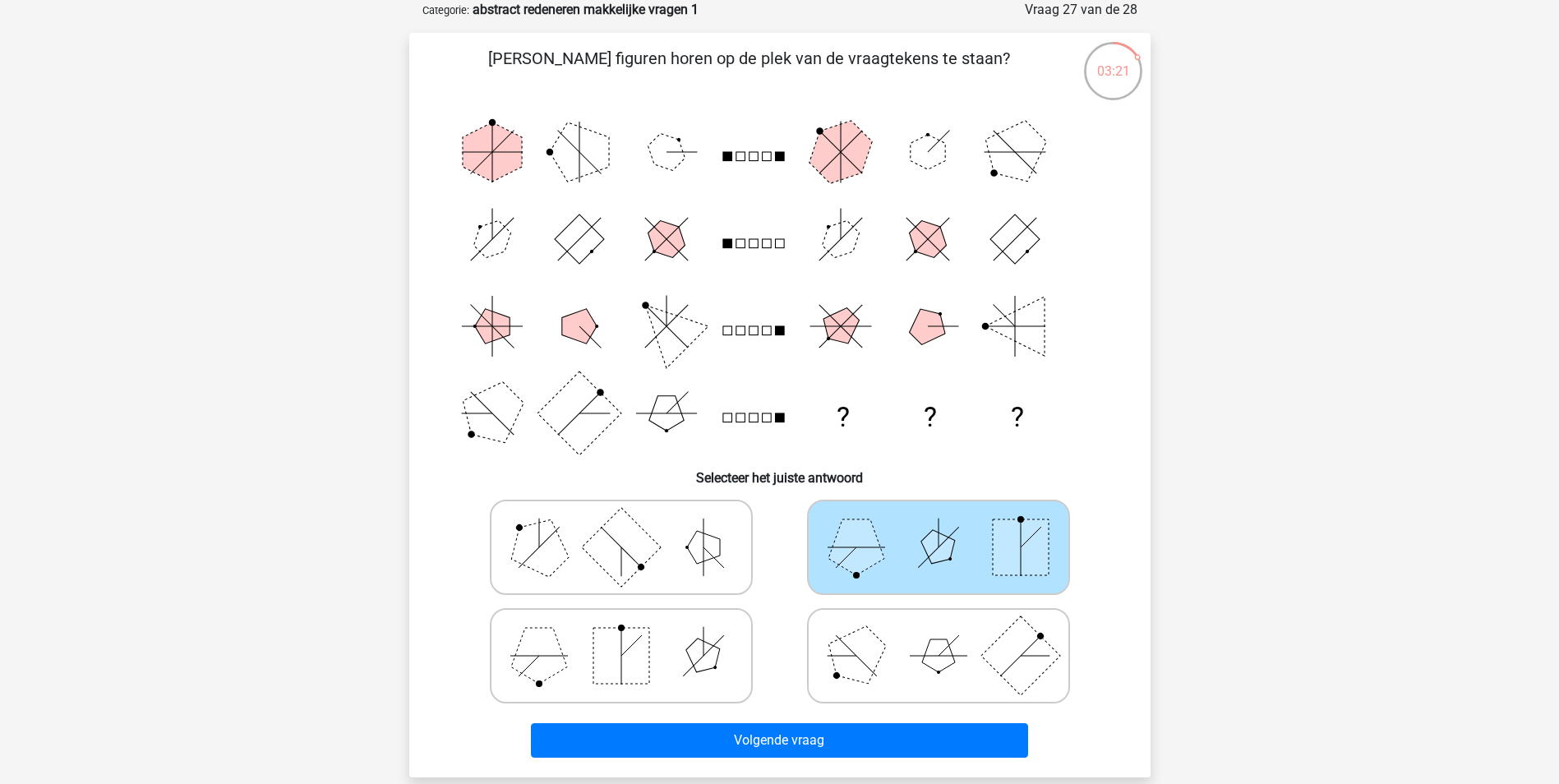
click at [627, 677] on rect at bounding box center [621, 655] width 56 height 56
click at [627, 635] on input "radio" at bounding box center [626, 629] width 10 height 10
radio input "true"
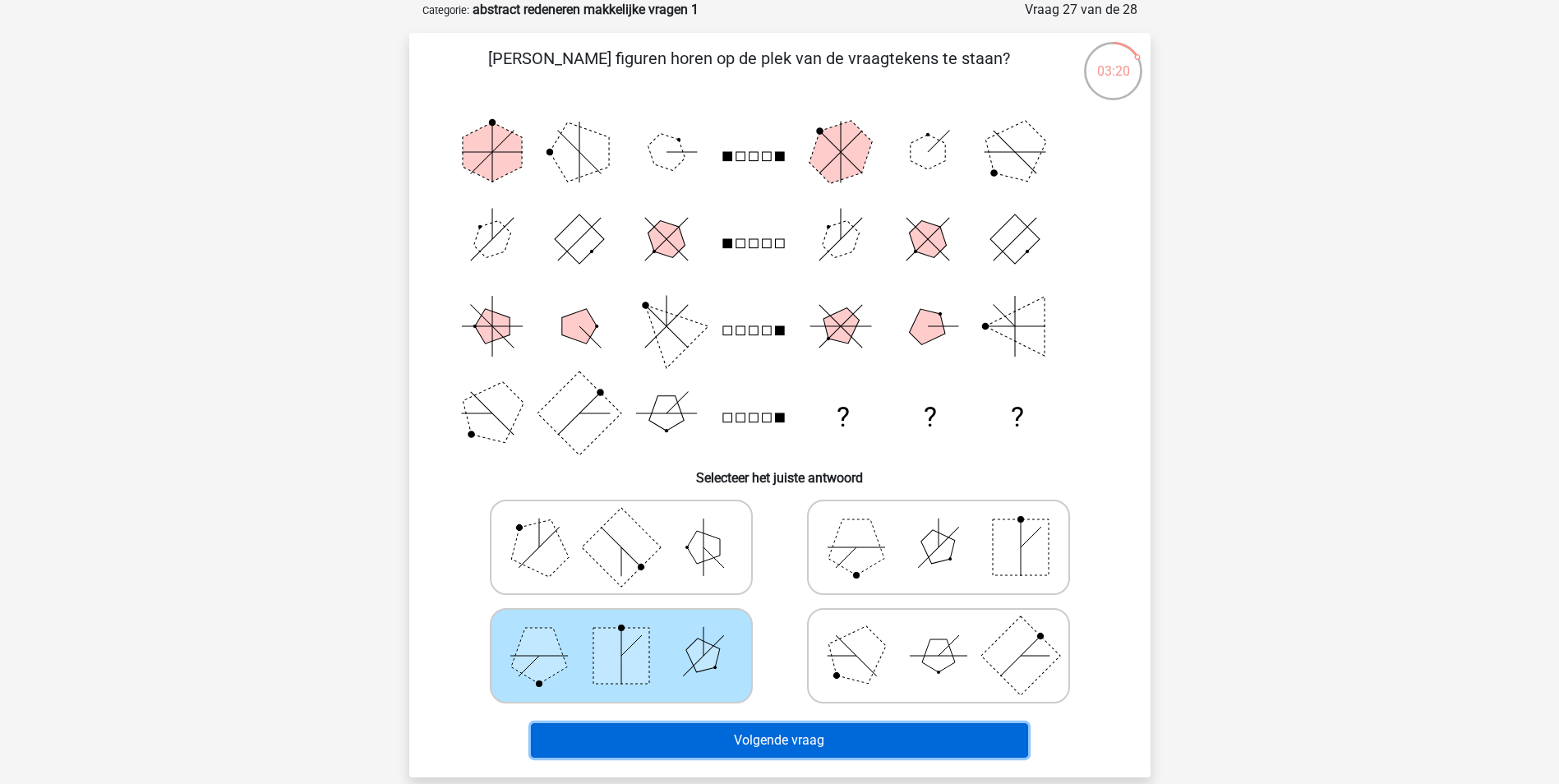
click at [678, 736] on button "Volgende vraag" at bounding box center [780, 740] width 497 height 34
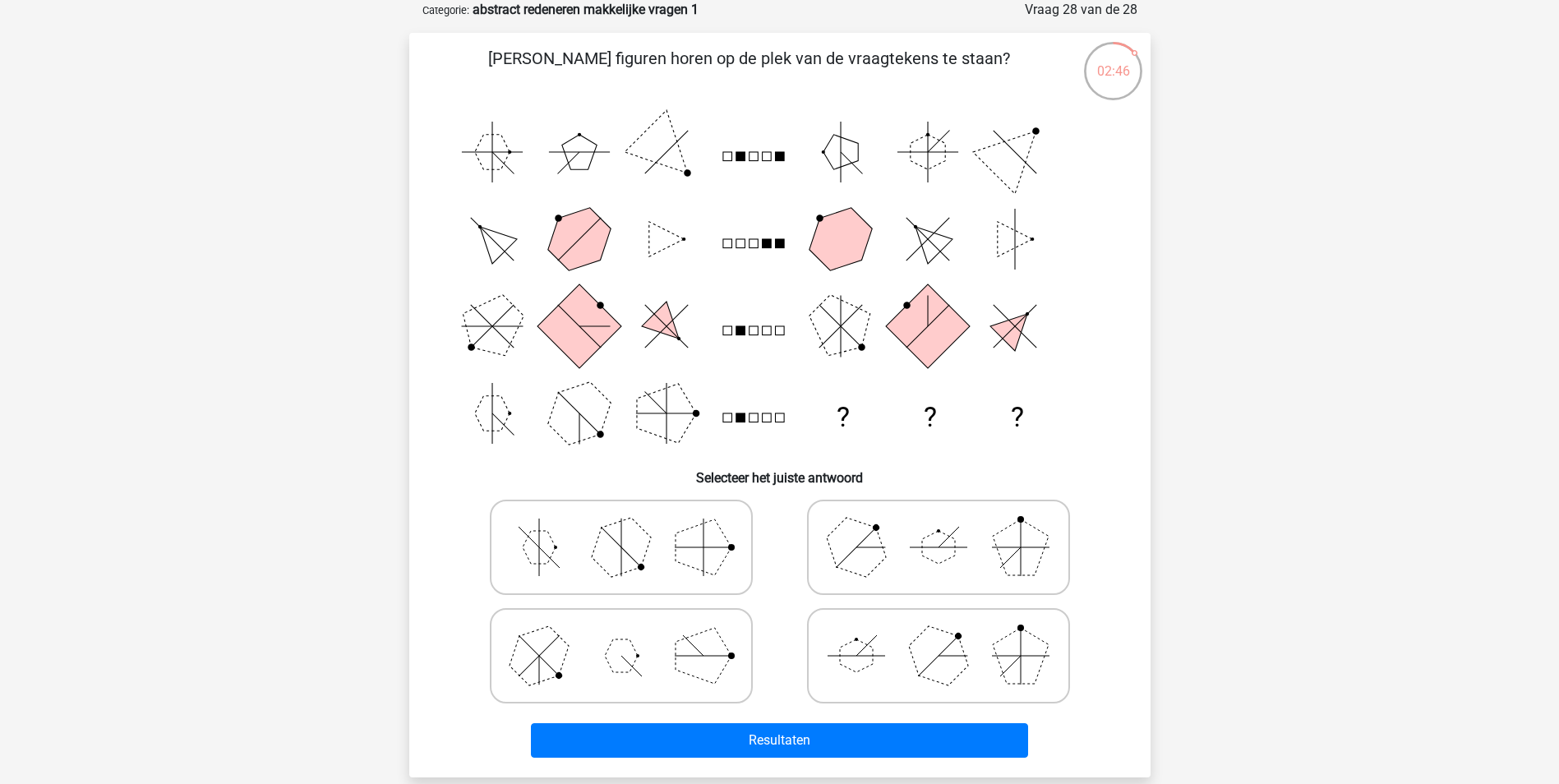
click at [951, 672] on polygon at bounding box center [937, 654] width 79 height 79
click at [949, 635] on input "radio" at bounding box center [944, 629] width 10 height 10
radio input "true"
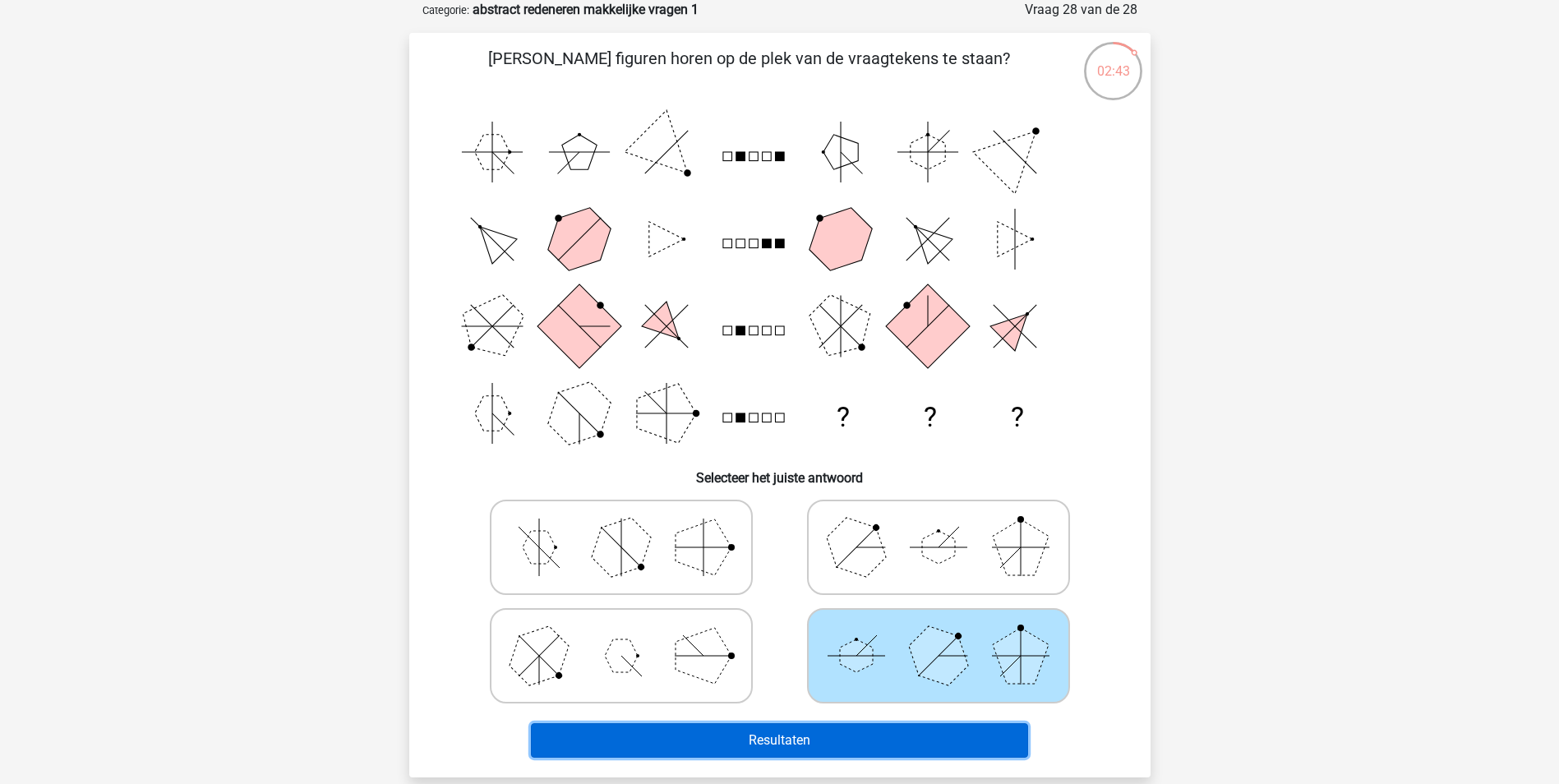
click at [816, 742] on button "Resultaten" at bounding box center [780, 740] width 497 height 34
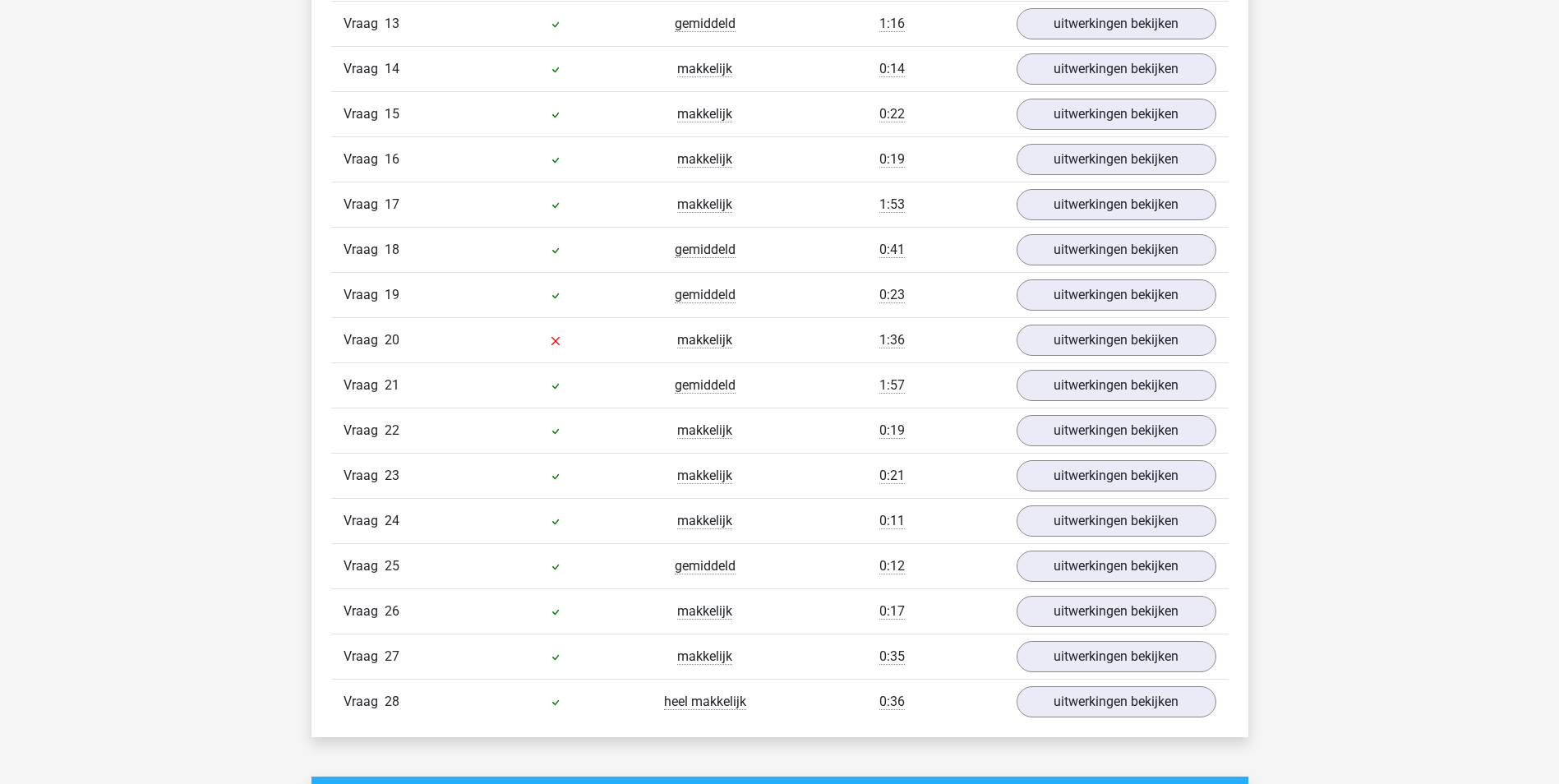
scroll to position [1678, 0]
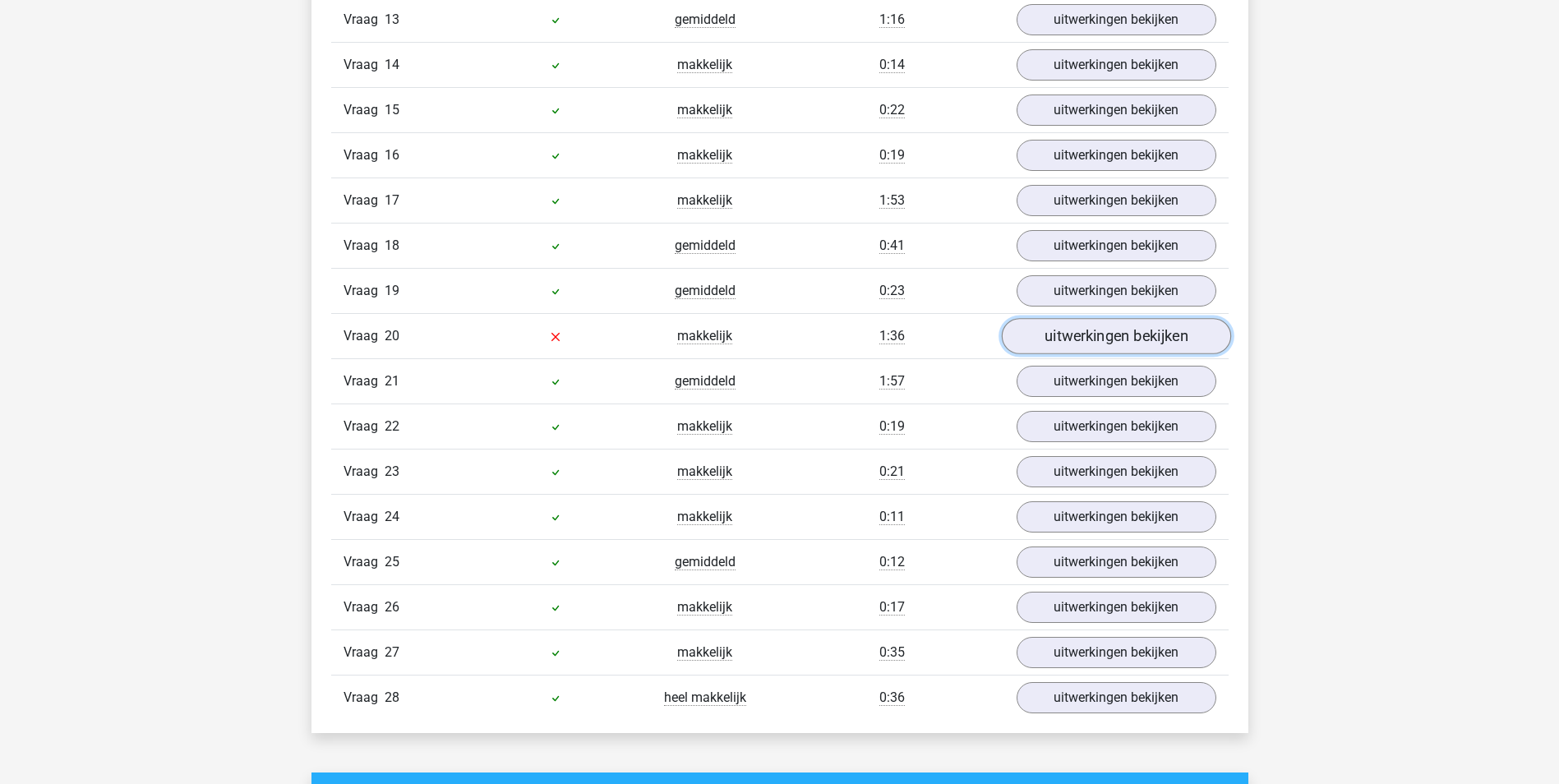
click at [1073, 336] on link "uitwerkingen bekijken" at bounding box center [1116, 336] width 229 height 36
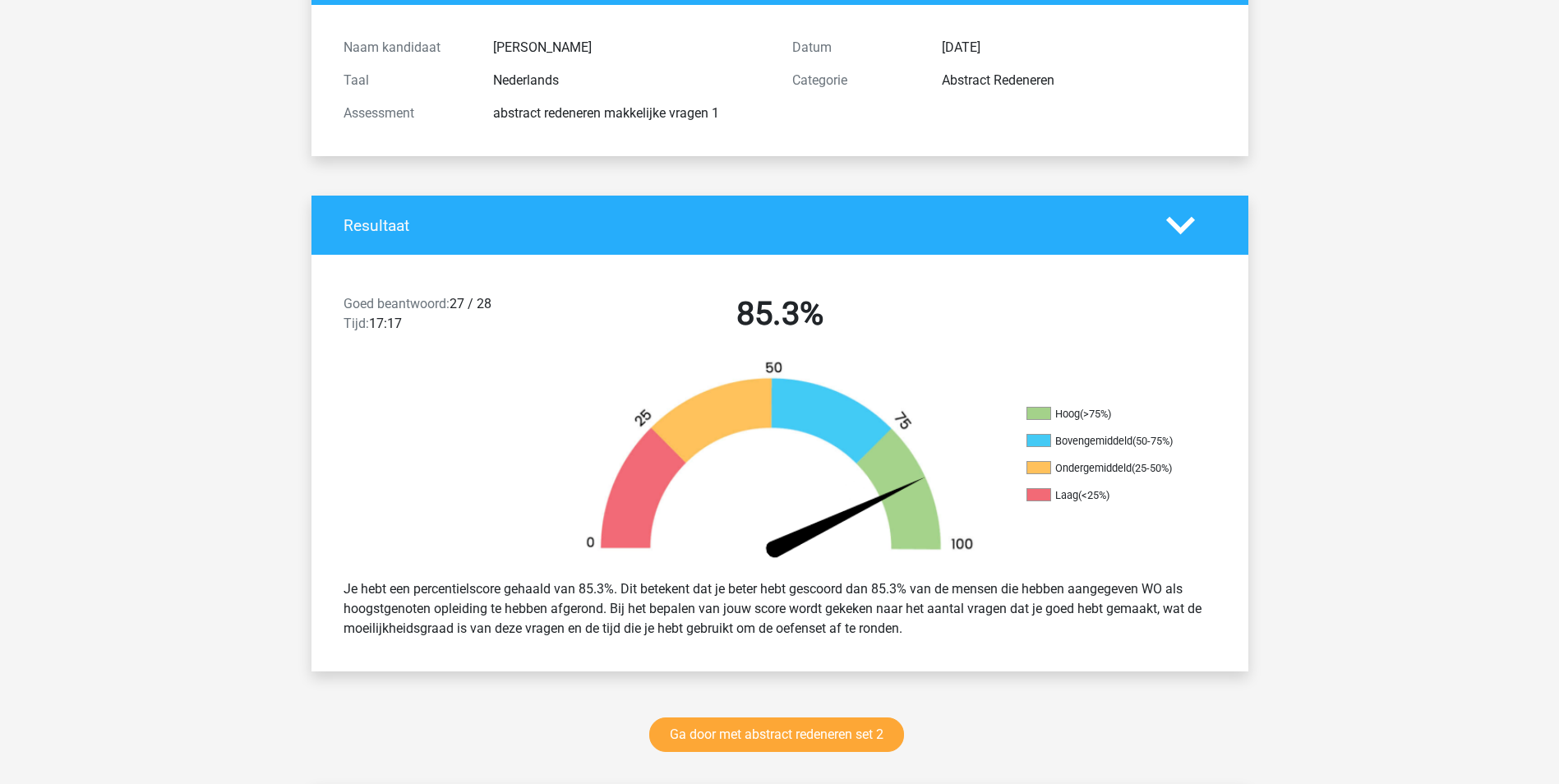
scroll to position [114, 0]
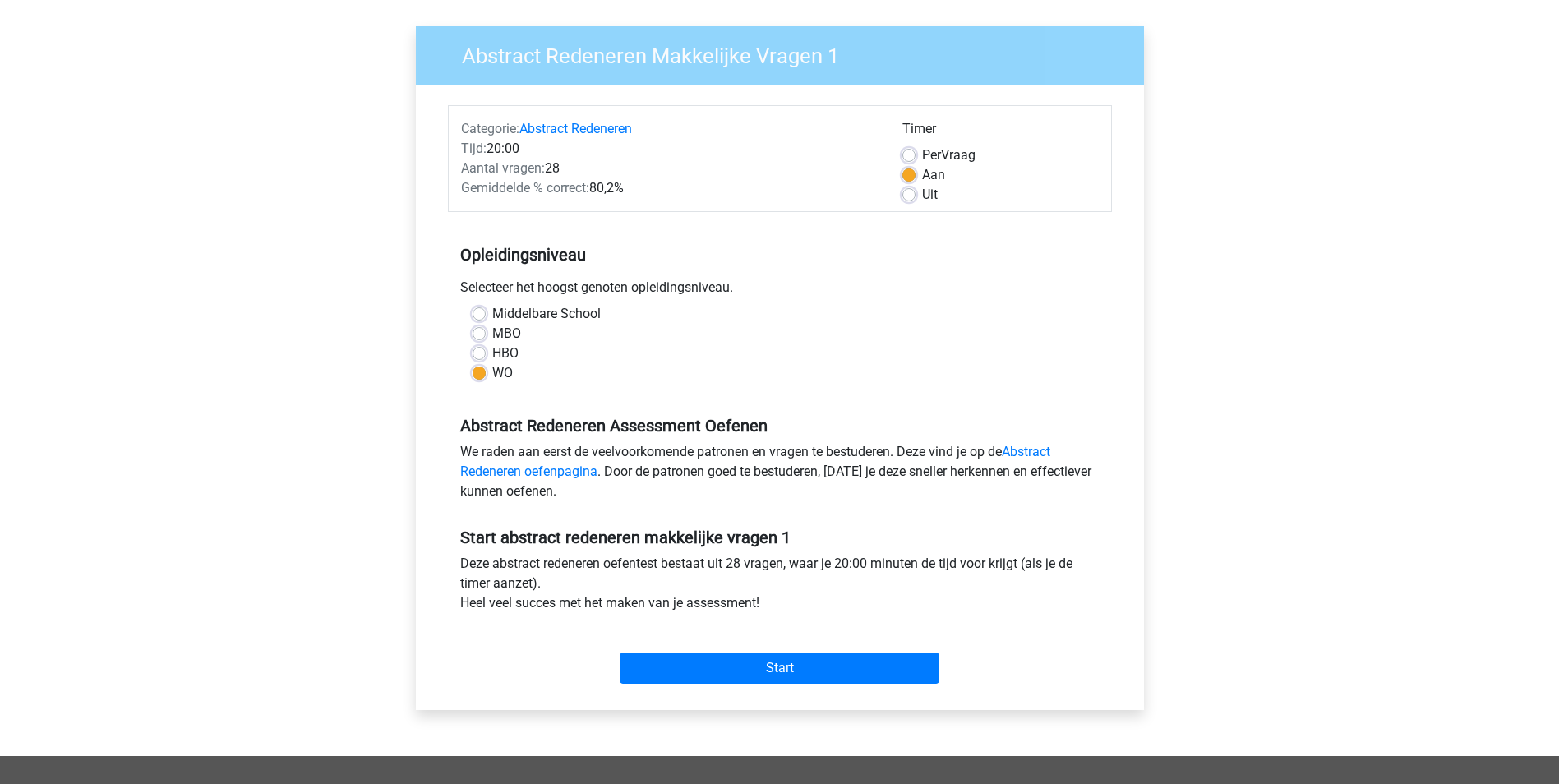
scroll to position [114, 0]
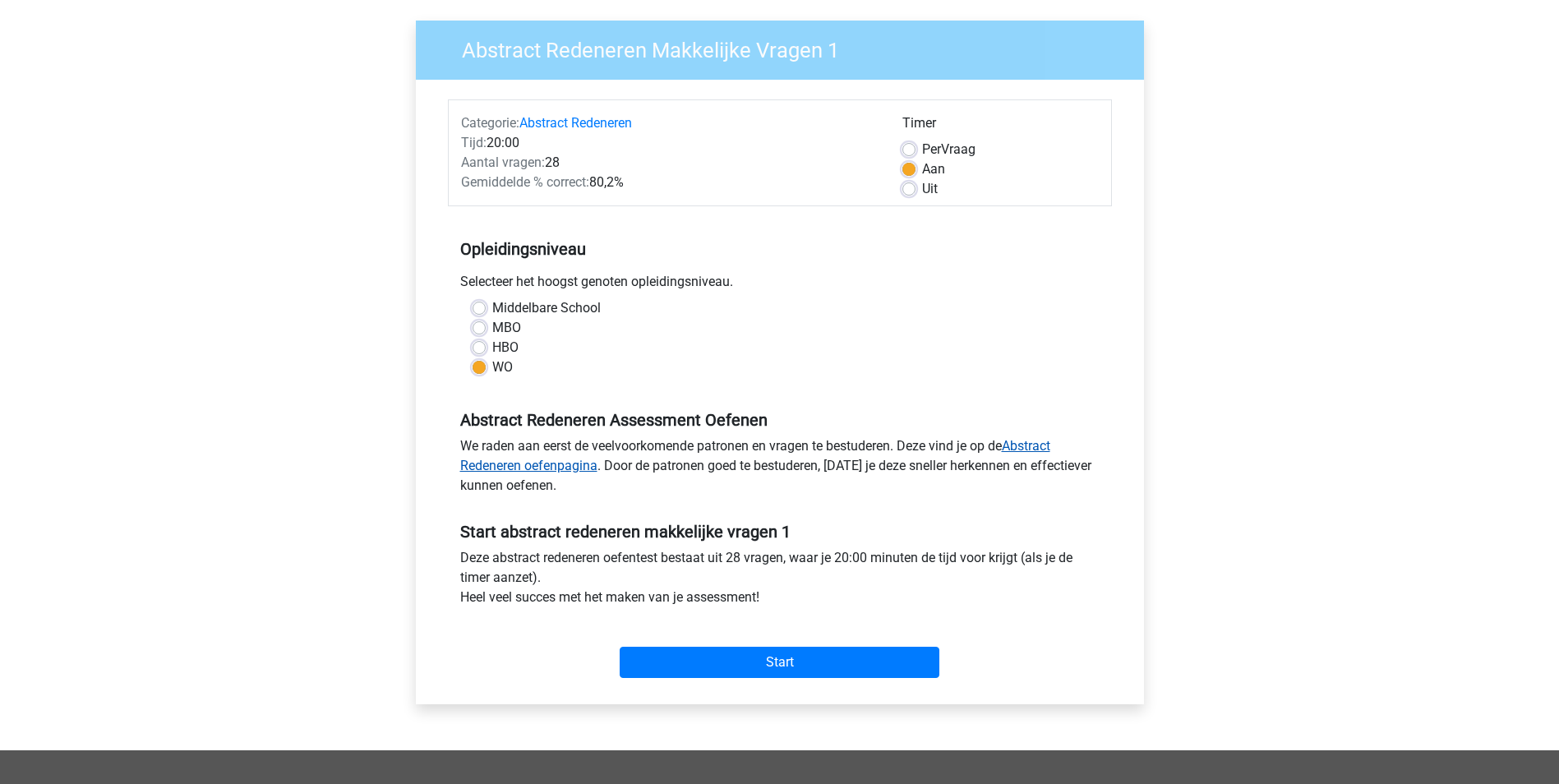
click at [571, 459] on link "Abstract Redeneren oefenpagina" at bounding box center [755, 455] width 590 height 35
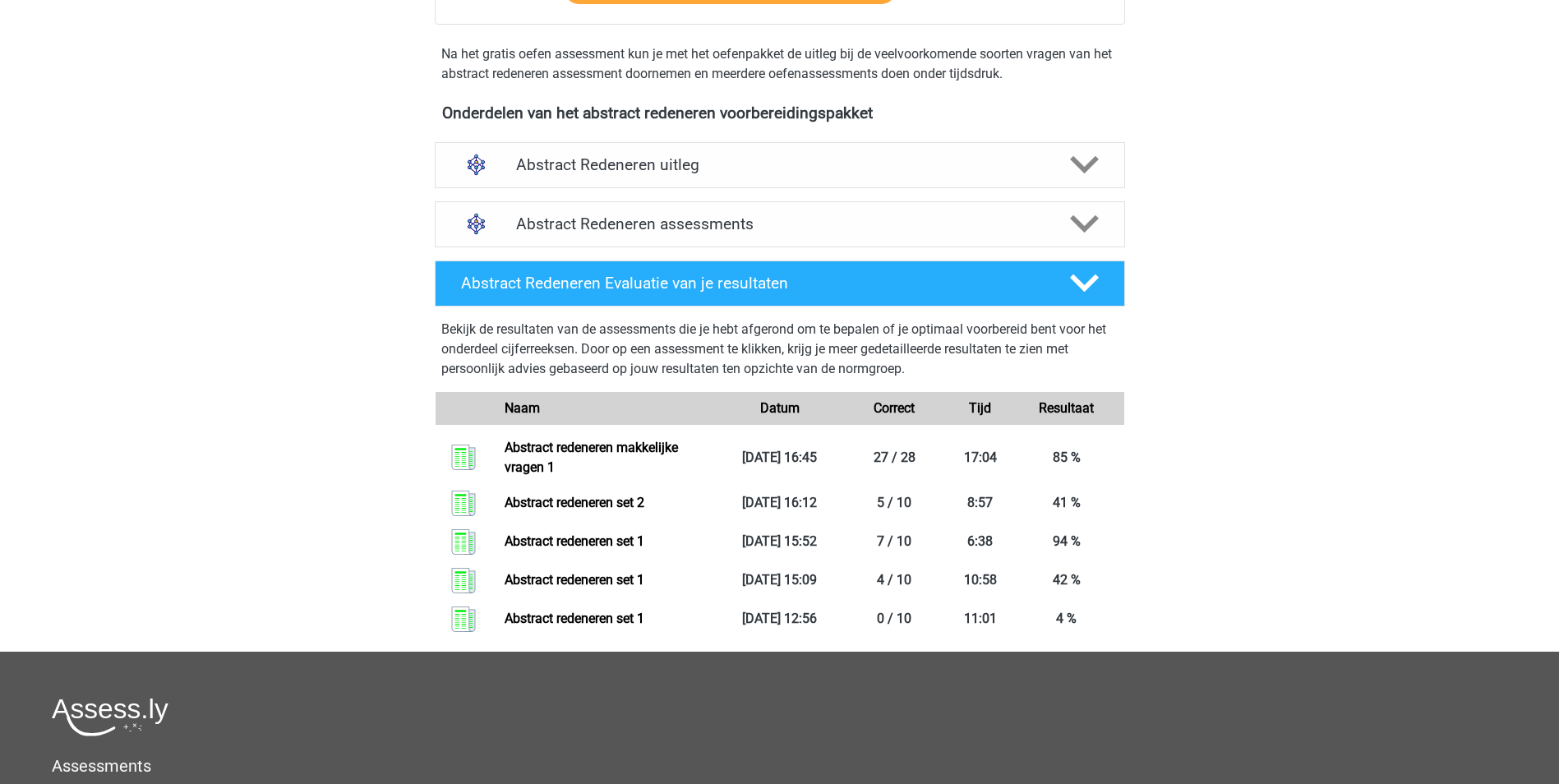
scroll to position [494, 0]
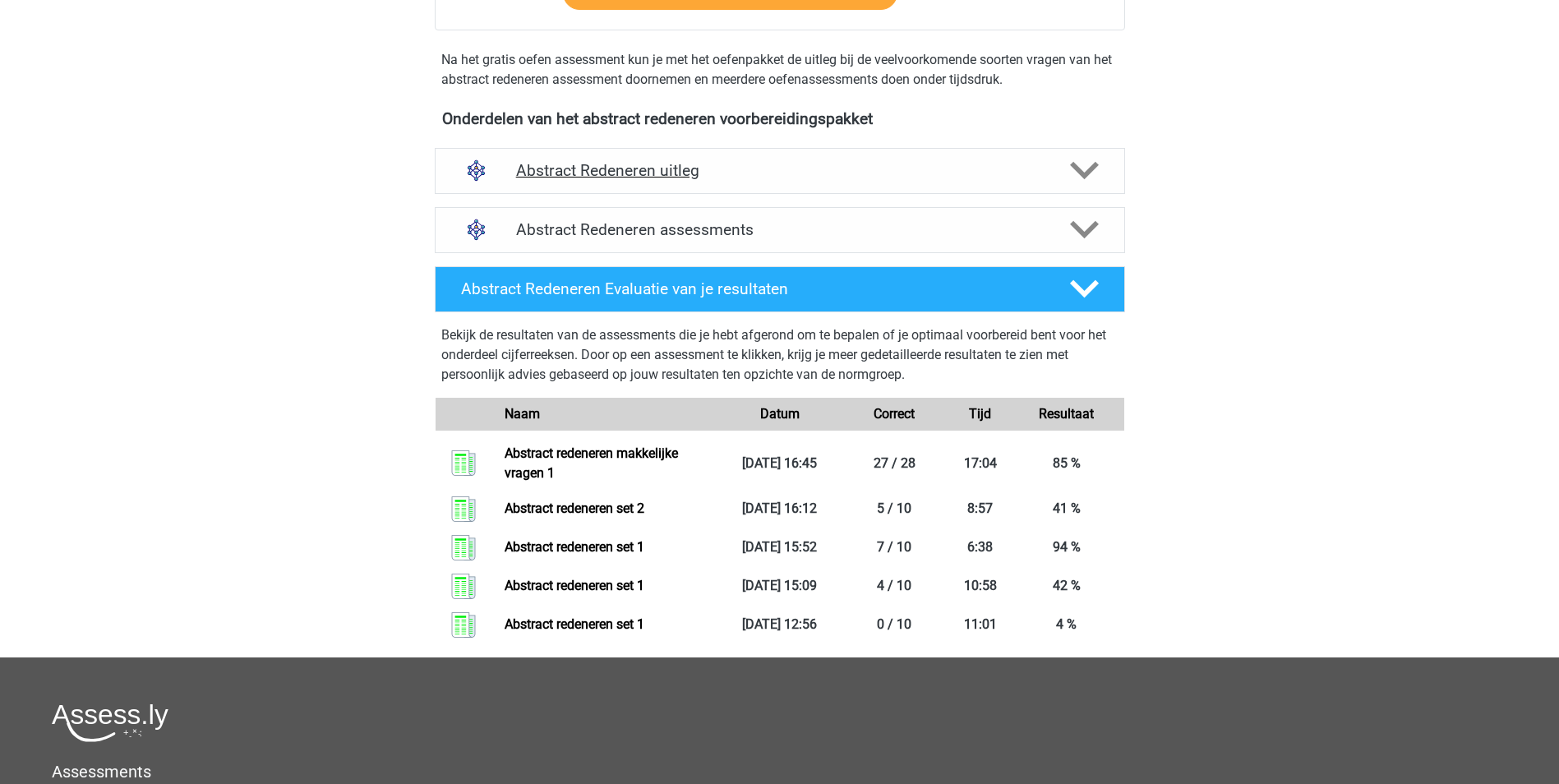
click at [1081, 172] on polygon at bounding box center [1084, 171] width 28 height 18
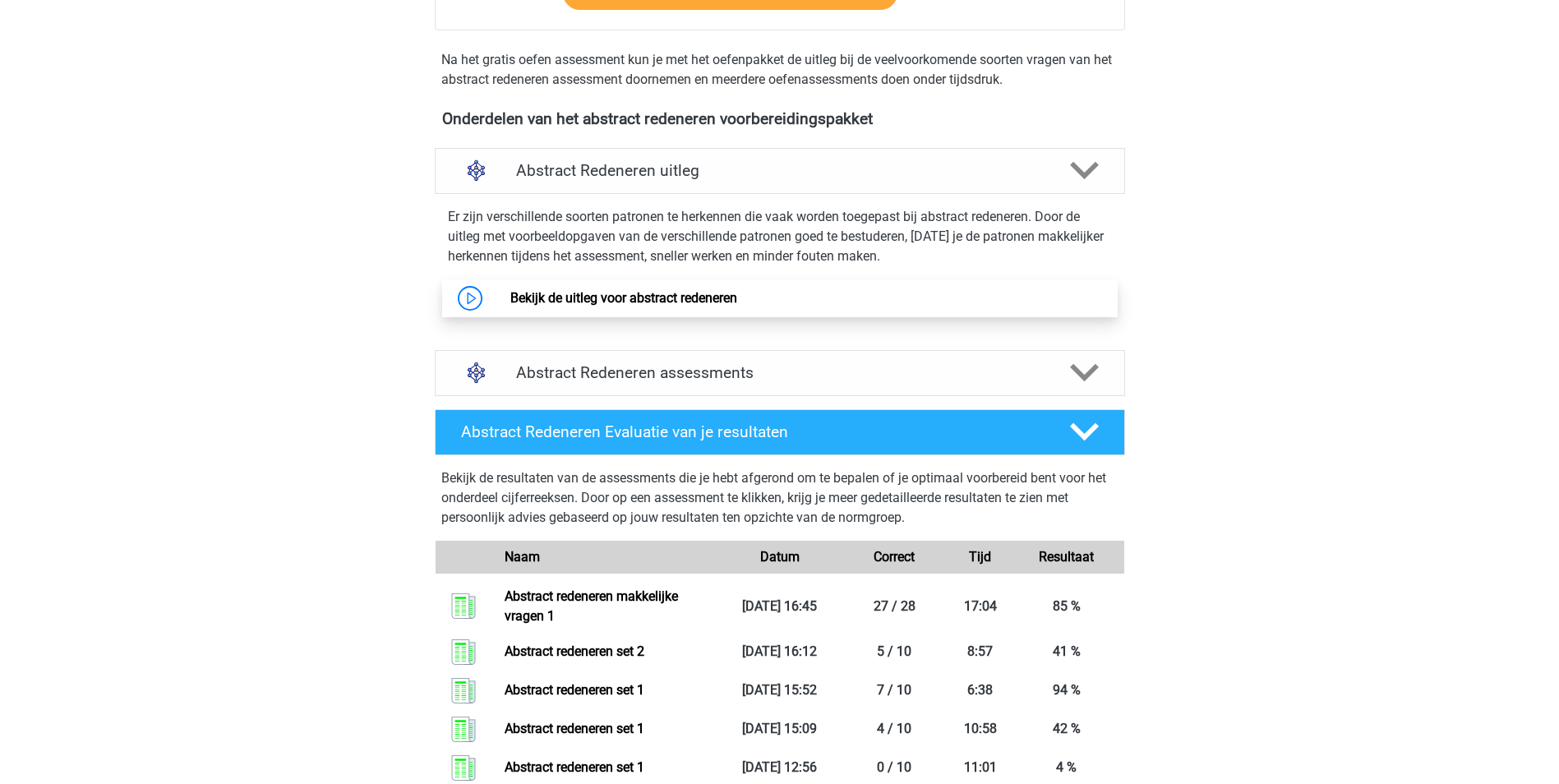
click at [541, 299] on link "Bekijk de uitleg voor abstract redeneren" at bounding box center [623, 298] width 227 height 15
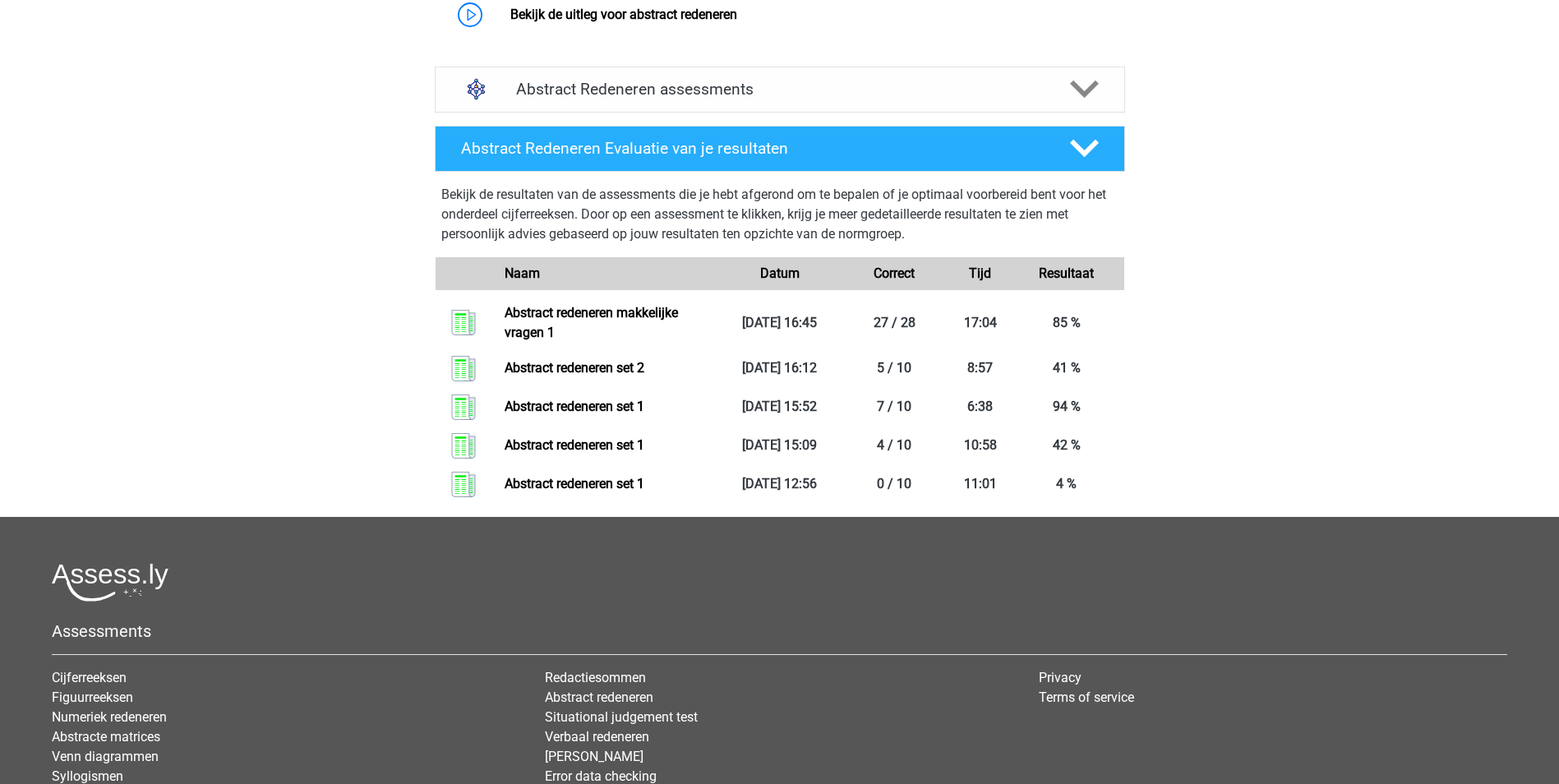
scroll to position [717, 0]
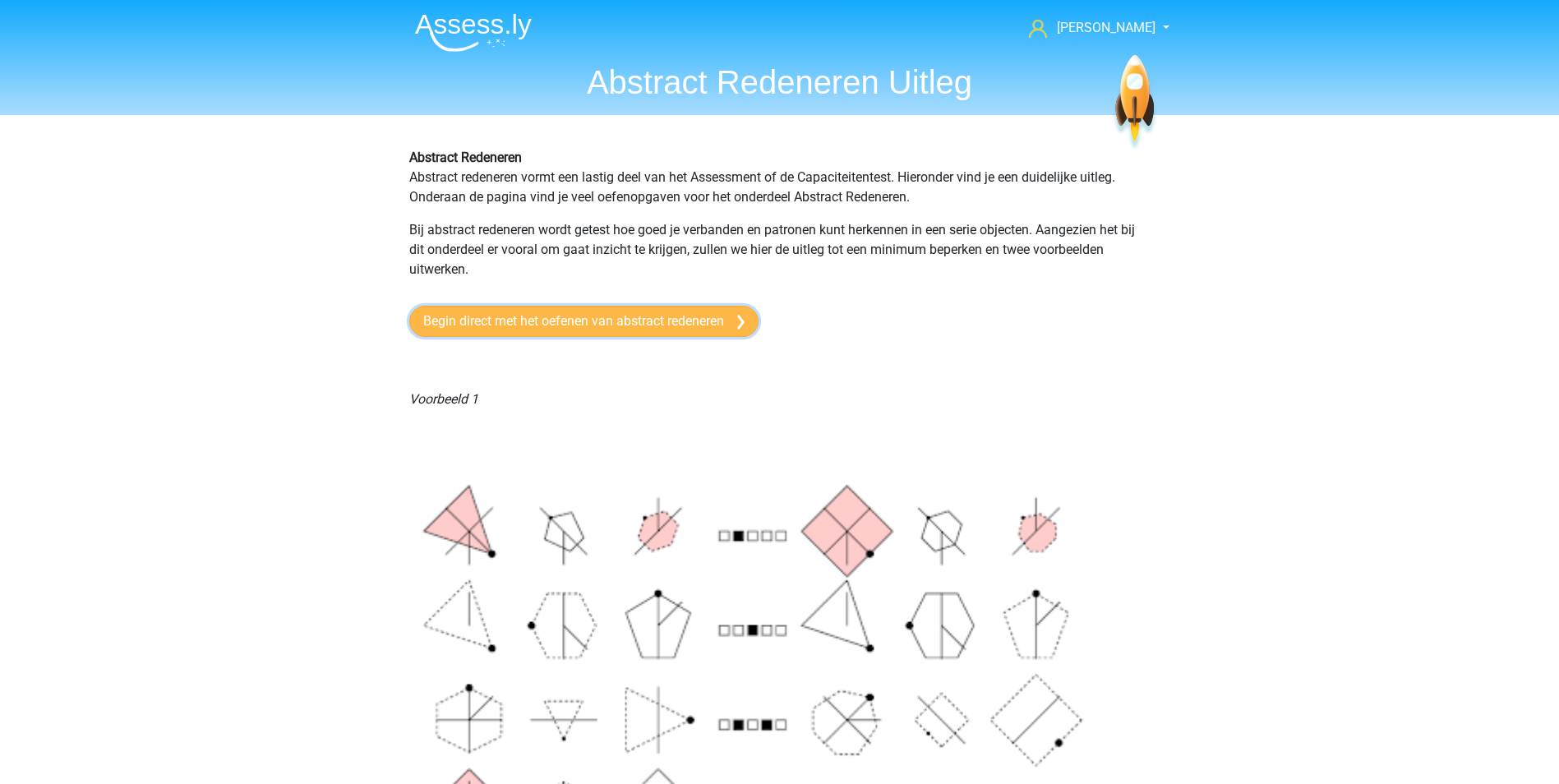
click at [659, 324] on link "Begin direct met het oefenen van abstract redeneren" at bounding box center [584, 320] width 349 height 31
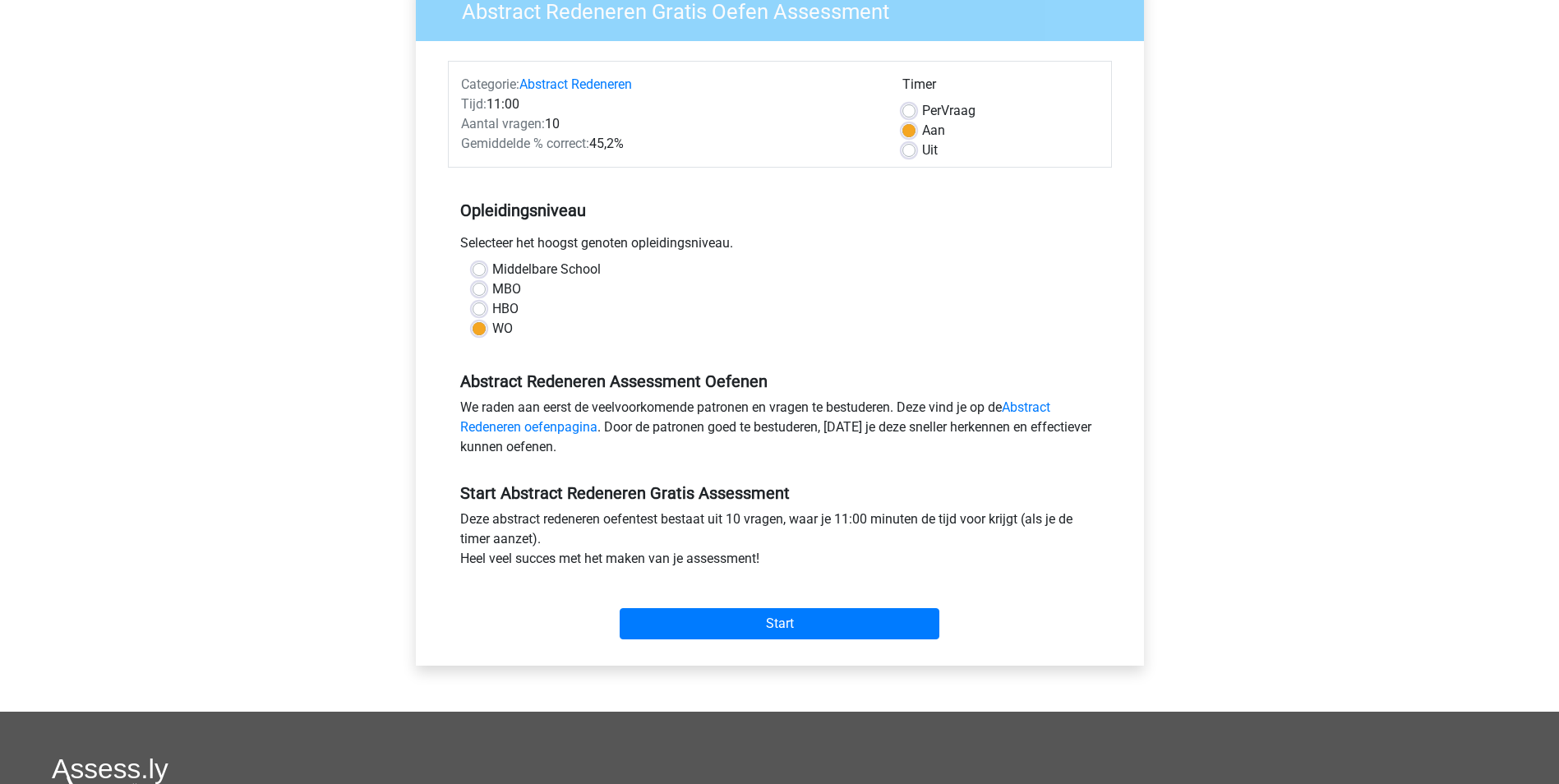
scroll to position [175, 0]
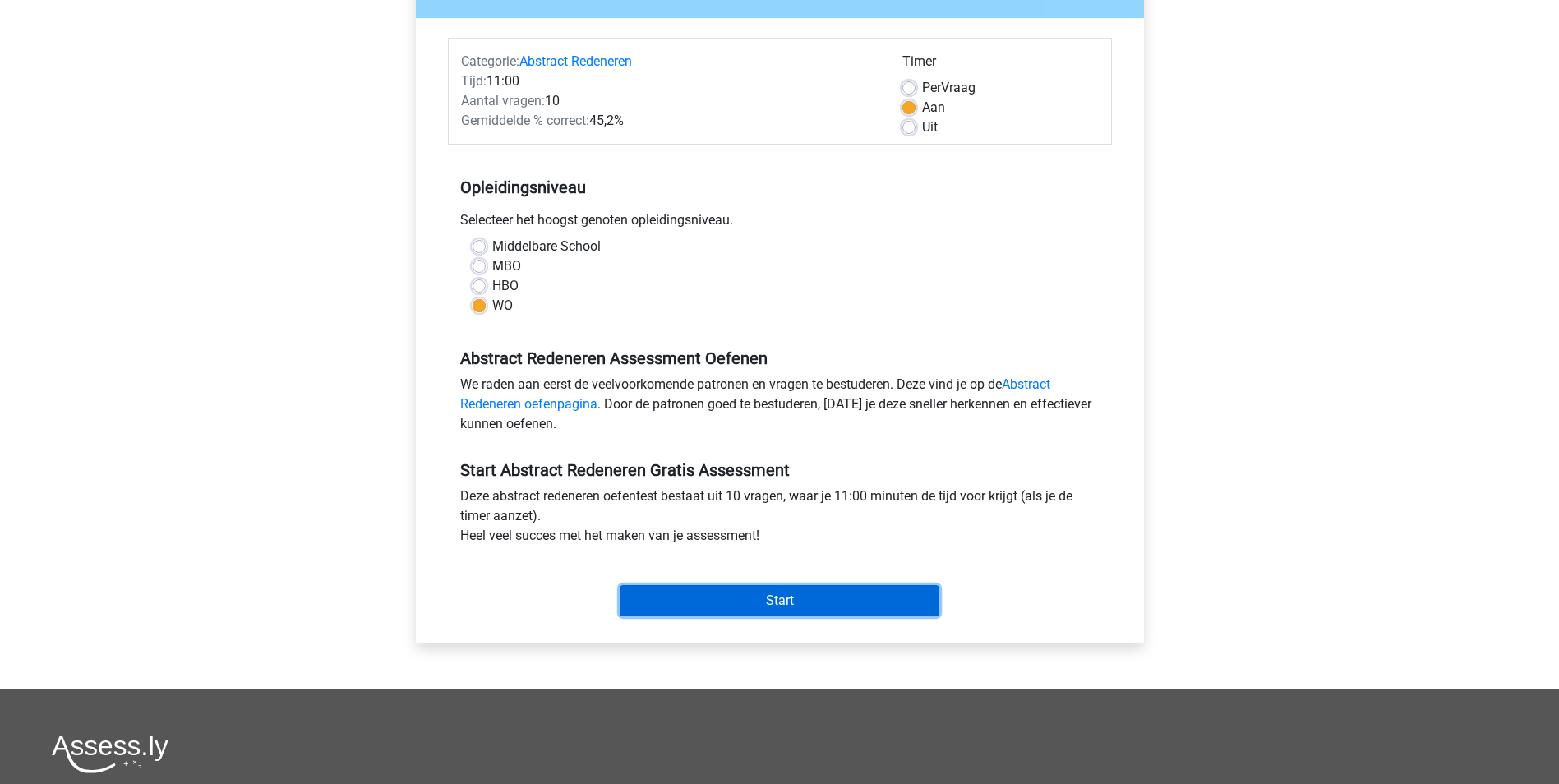
click at [889, 594] on input "Start" at bounding box center [779, 600] width 320 height 31
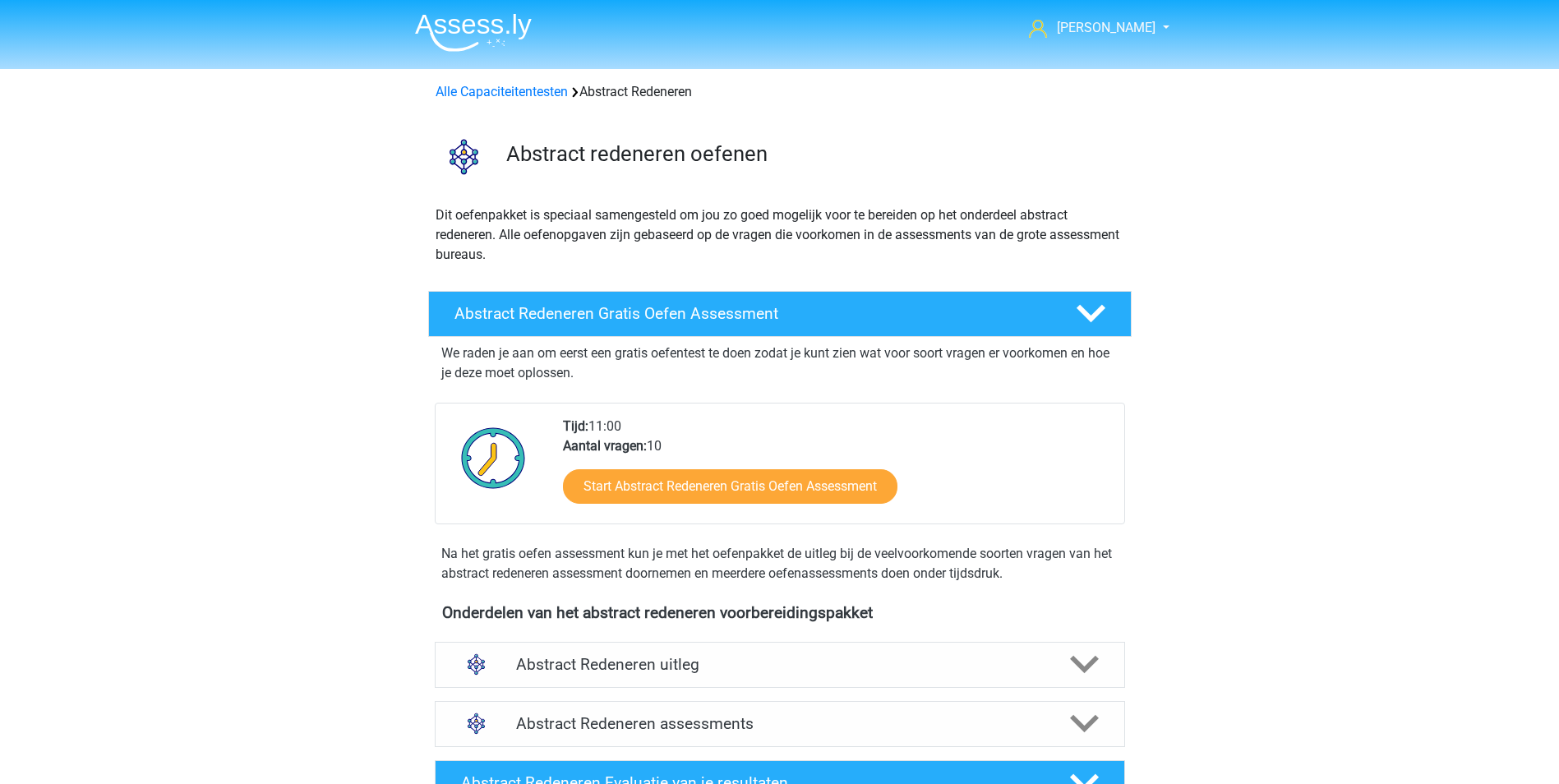
scroll to position [801, 0]
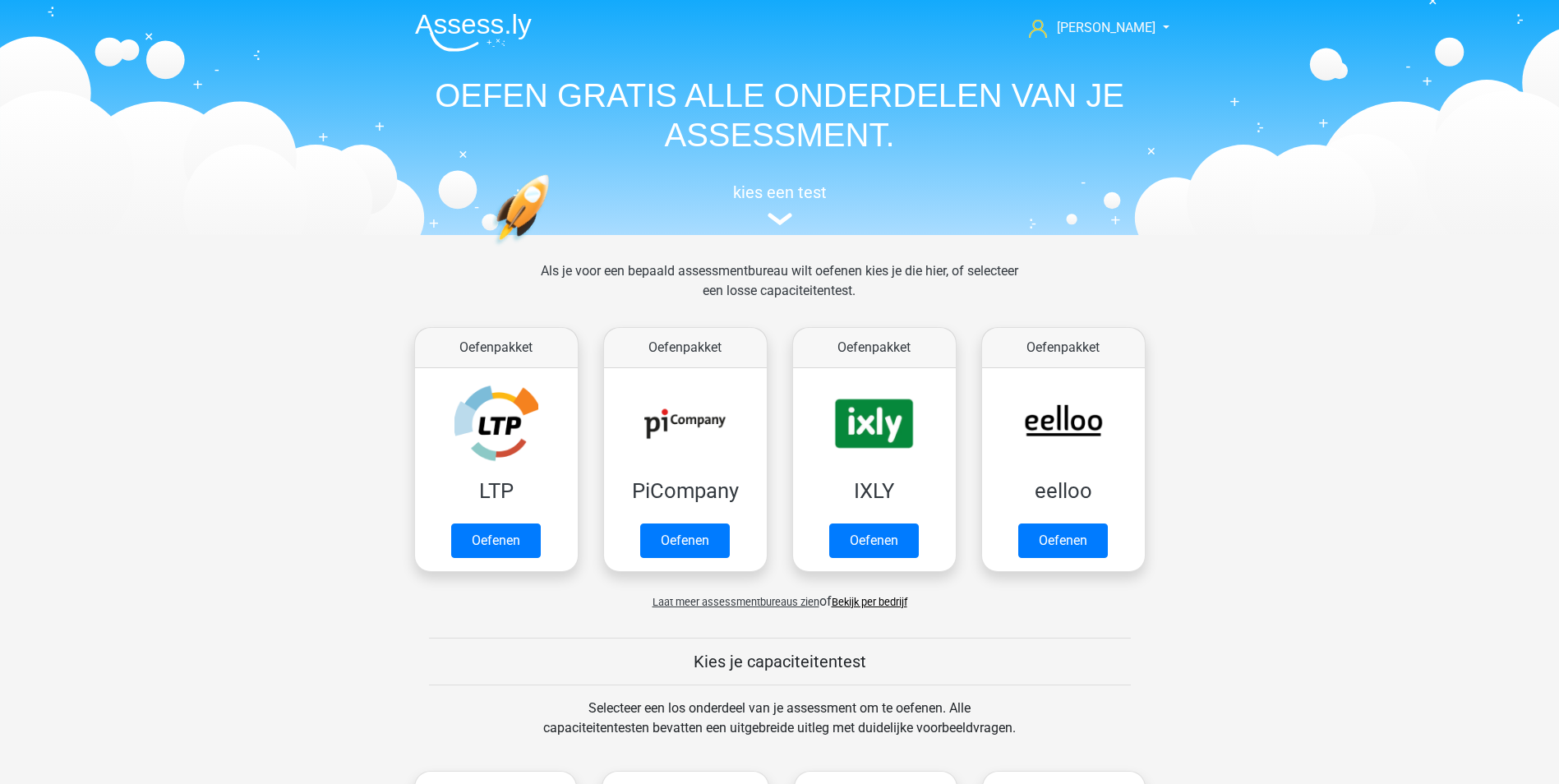
scroll to position [730, 0]
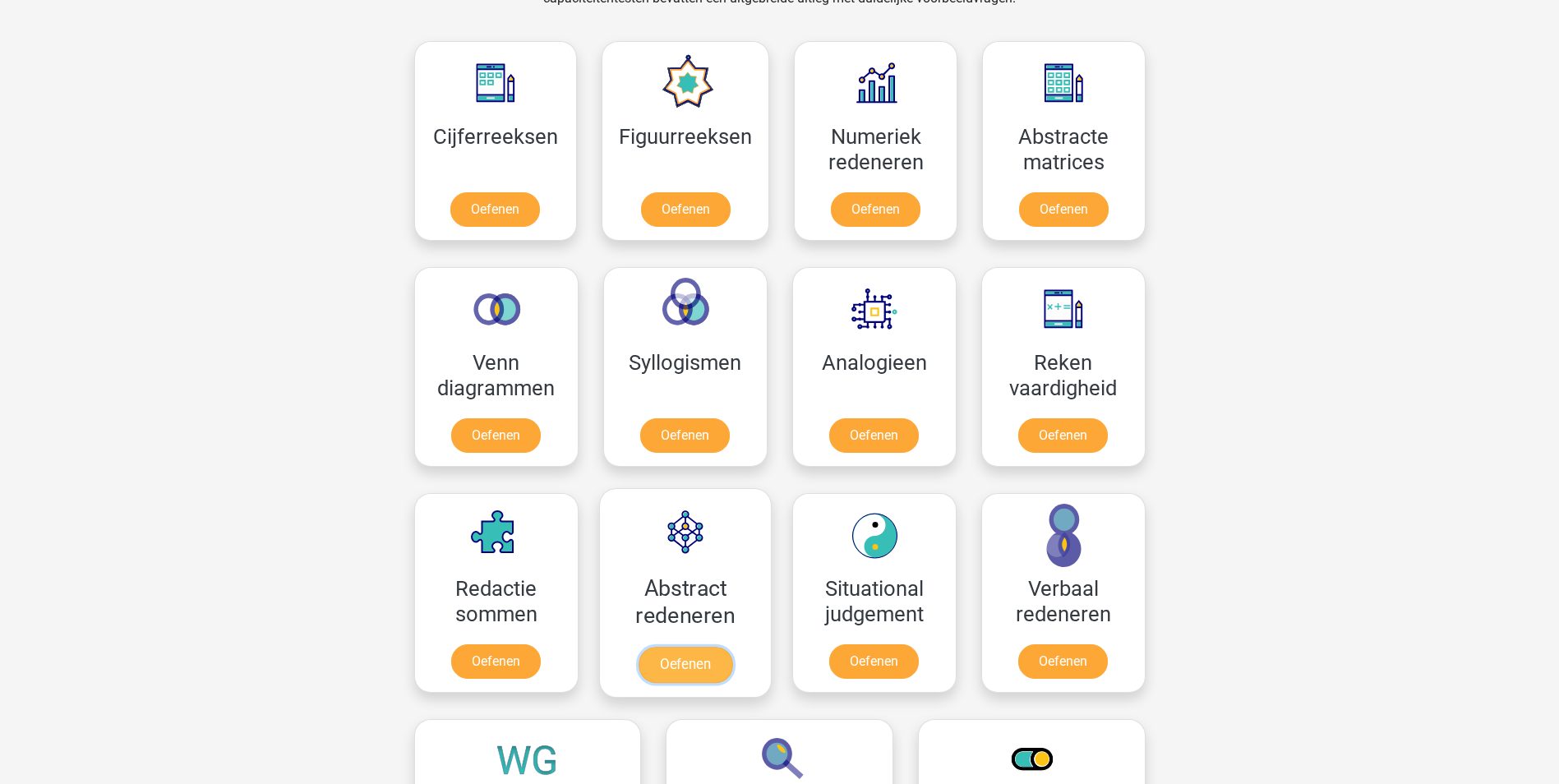
click at [678, 647] on link "Oefenen" at bounding box center [684, 665] width 94 height 36
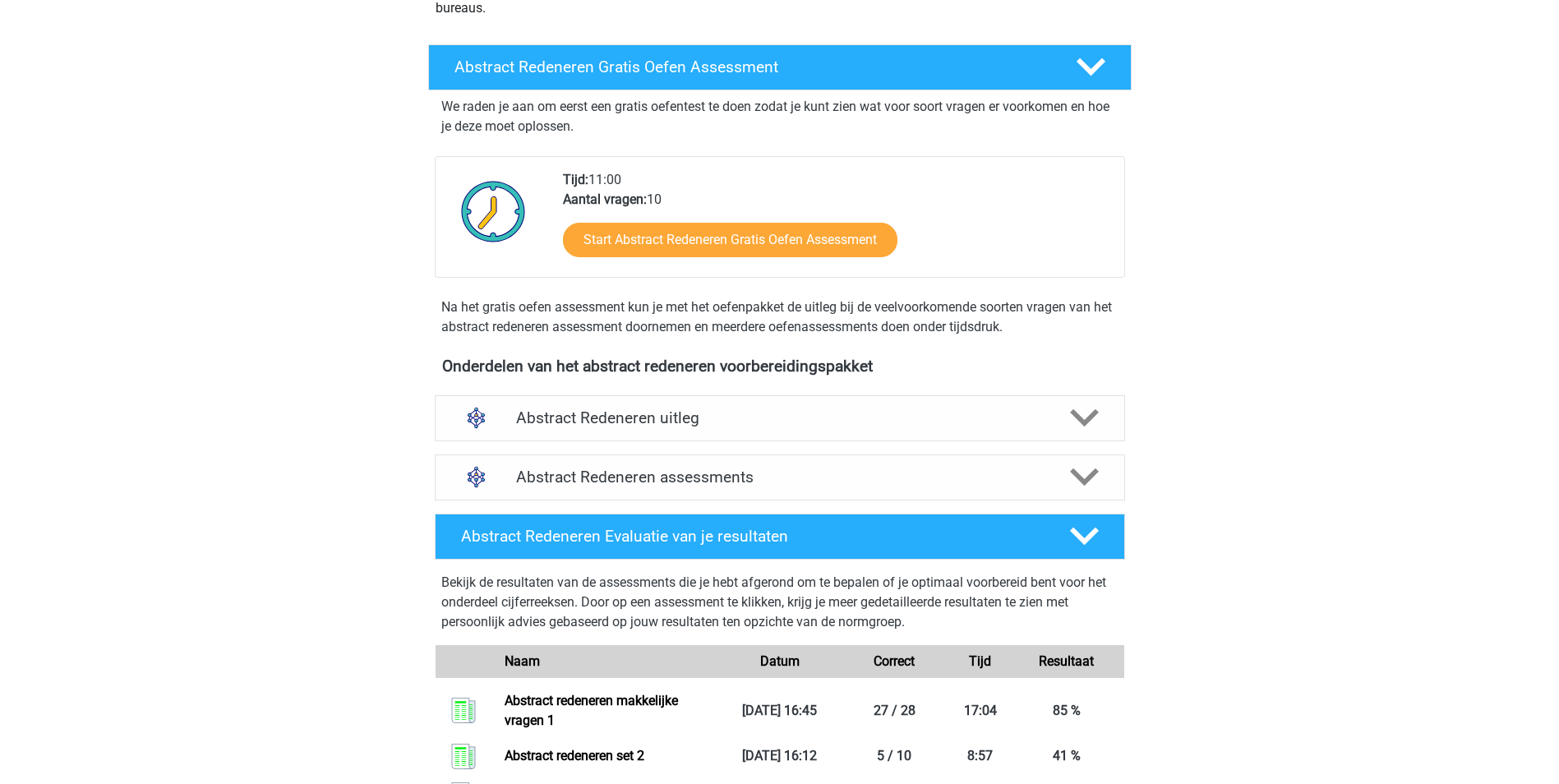
scroll to position [248, 0]
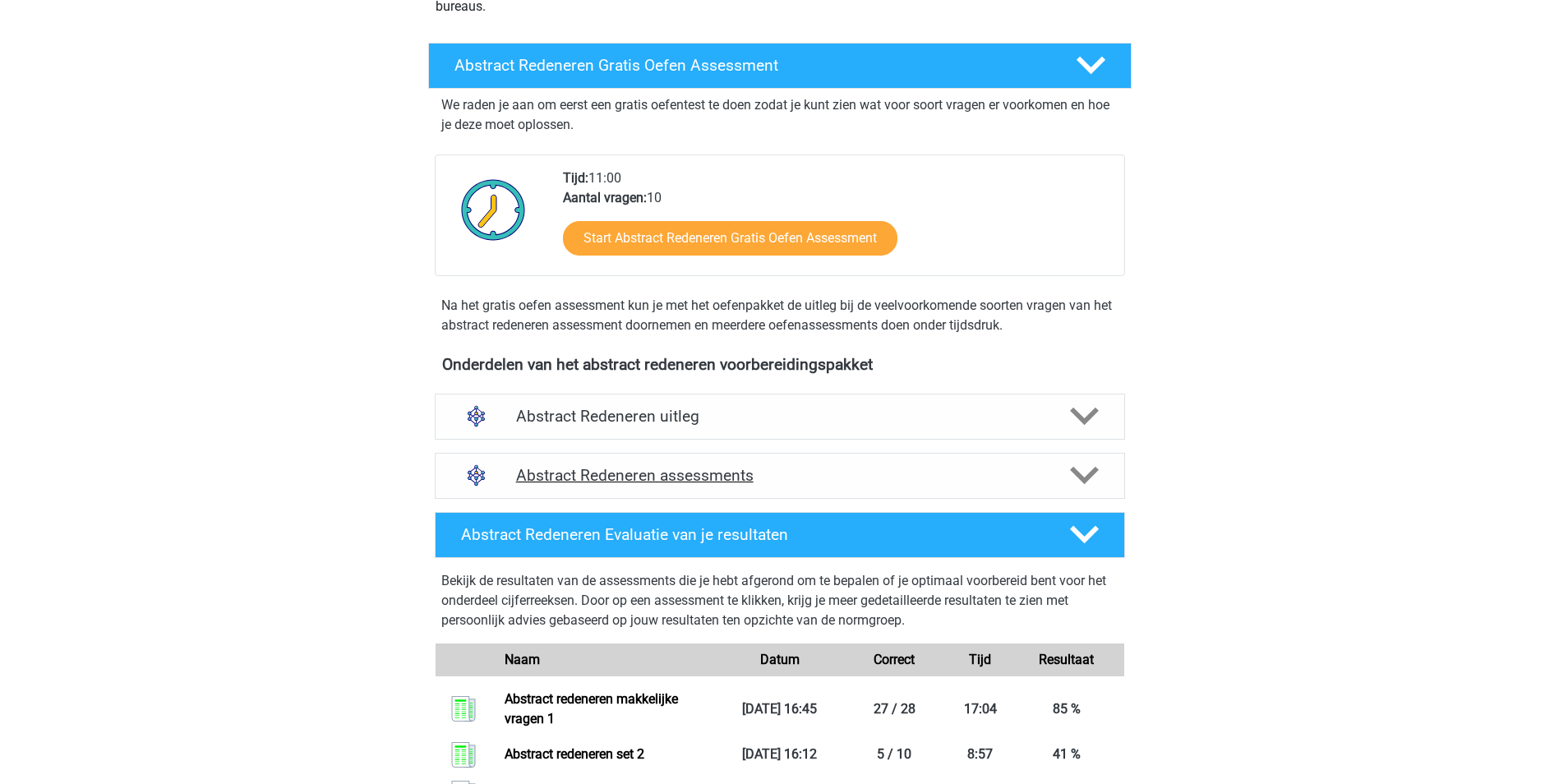
click at [1089, 471] on icon at bounding box center [1084, 475] width 28 height 28
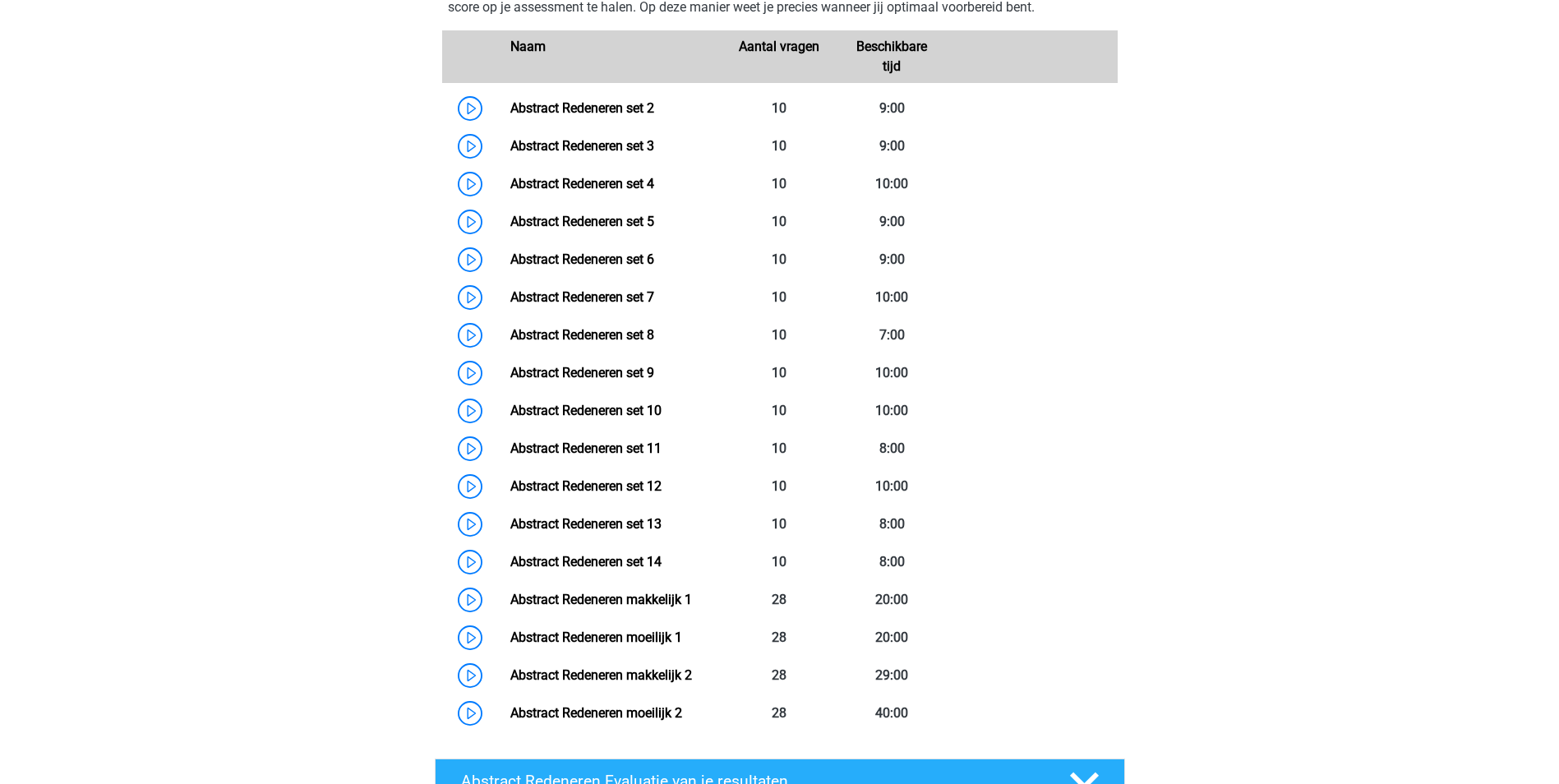
scroll to position [804, 0]
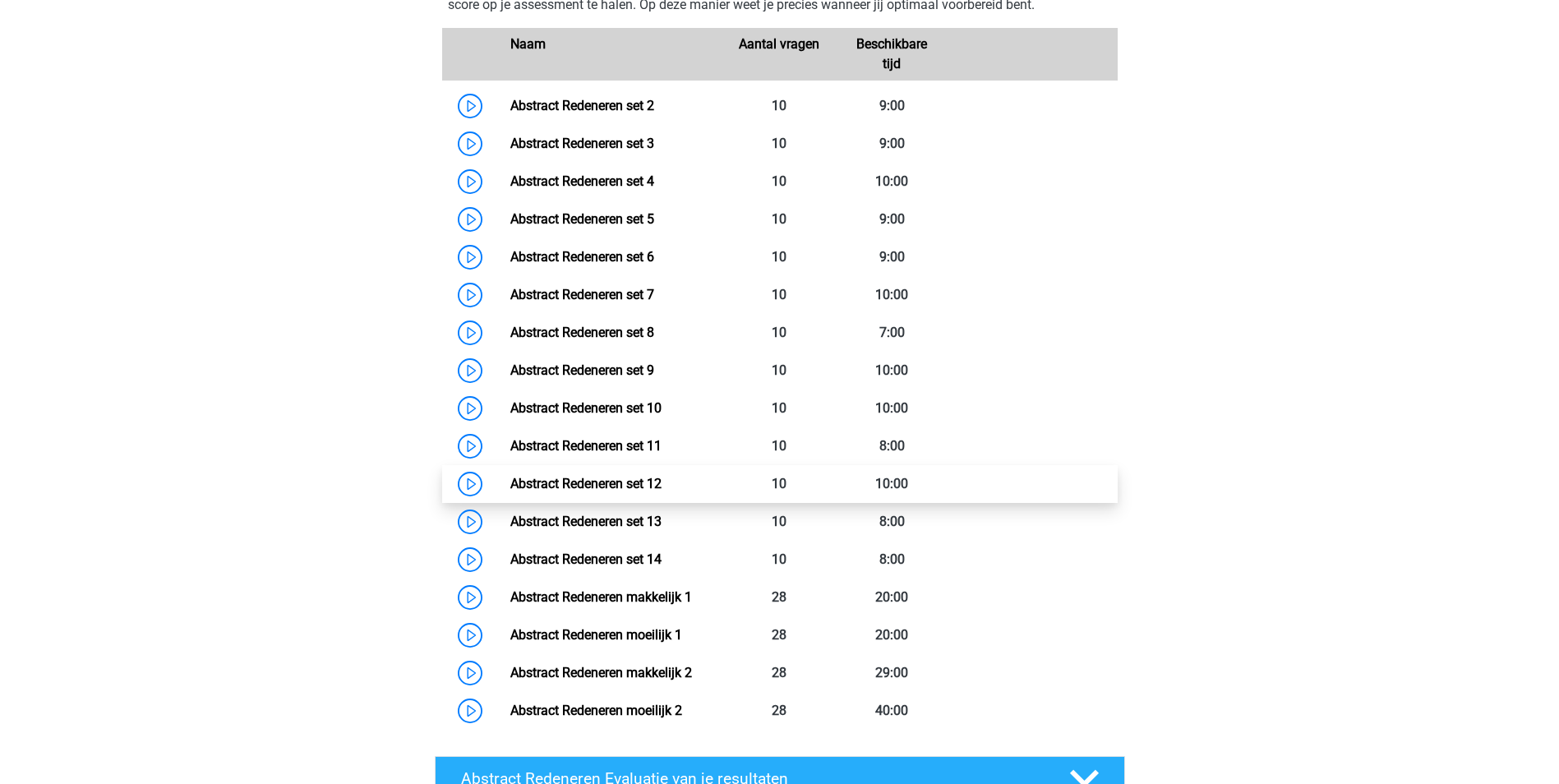
click at [662, 484] on link "Abstract Redeneren set 12" at bounding box center [585, 483] width 151 height 15
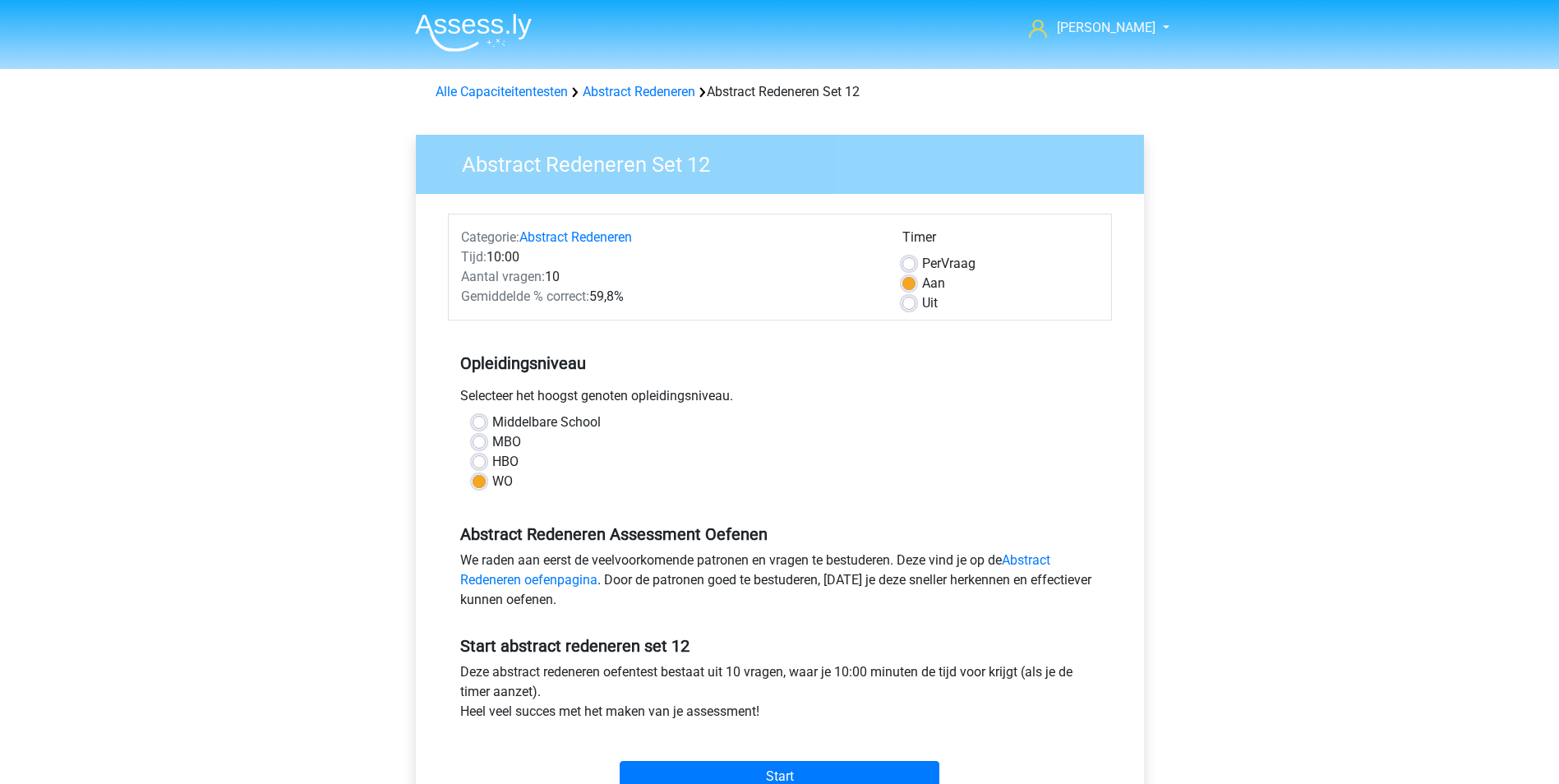
click at [494, 462] on label "HBO" at bounding box center [505, 462] width 27 height 20
click at [486, 462] on input "HBO" at bounding box center [479, 460] width 13 height 16
radio input "true"
click at [739, 778] on input "Start" at bounding box center [779, 775] width 320 height 31
click at [492, 480] on label "WO" at bounding box center [503, 481] width 21 height 20
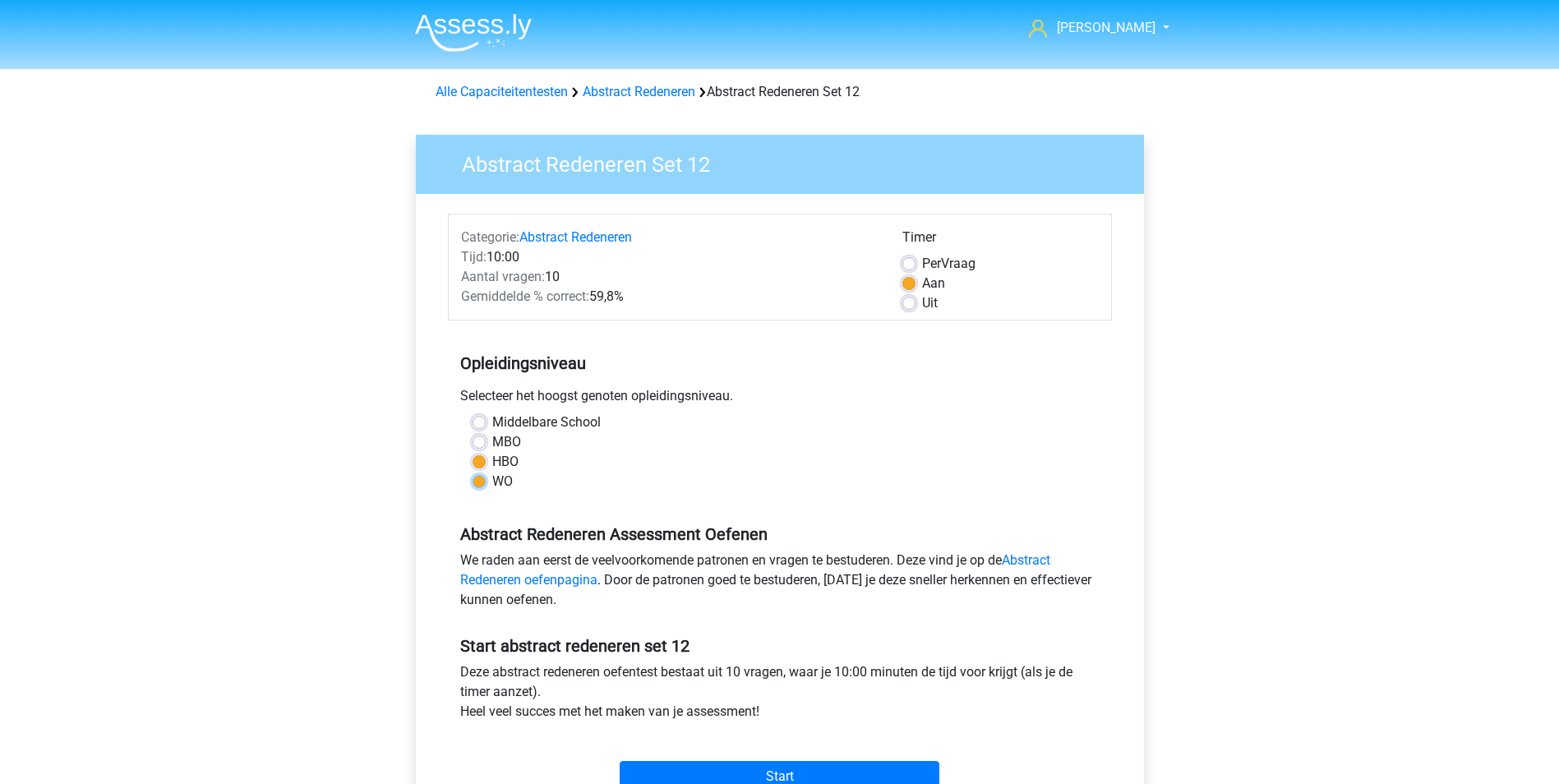
click at [477, 480] on input "WO" at bounding box center [479, 479] width 13 height 16
radio input "true"
click at [764, 775] on input "Start" at bounding box center [779, 775] width 320 height 31
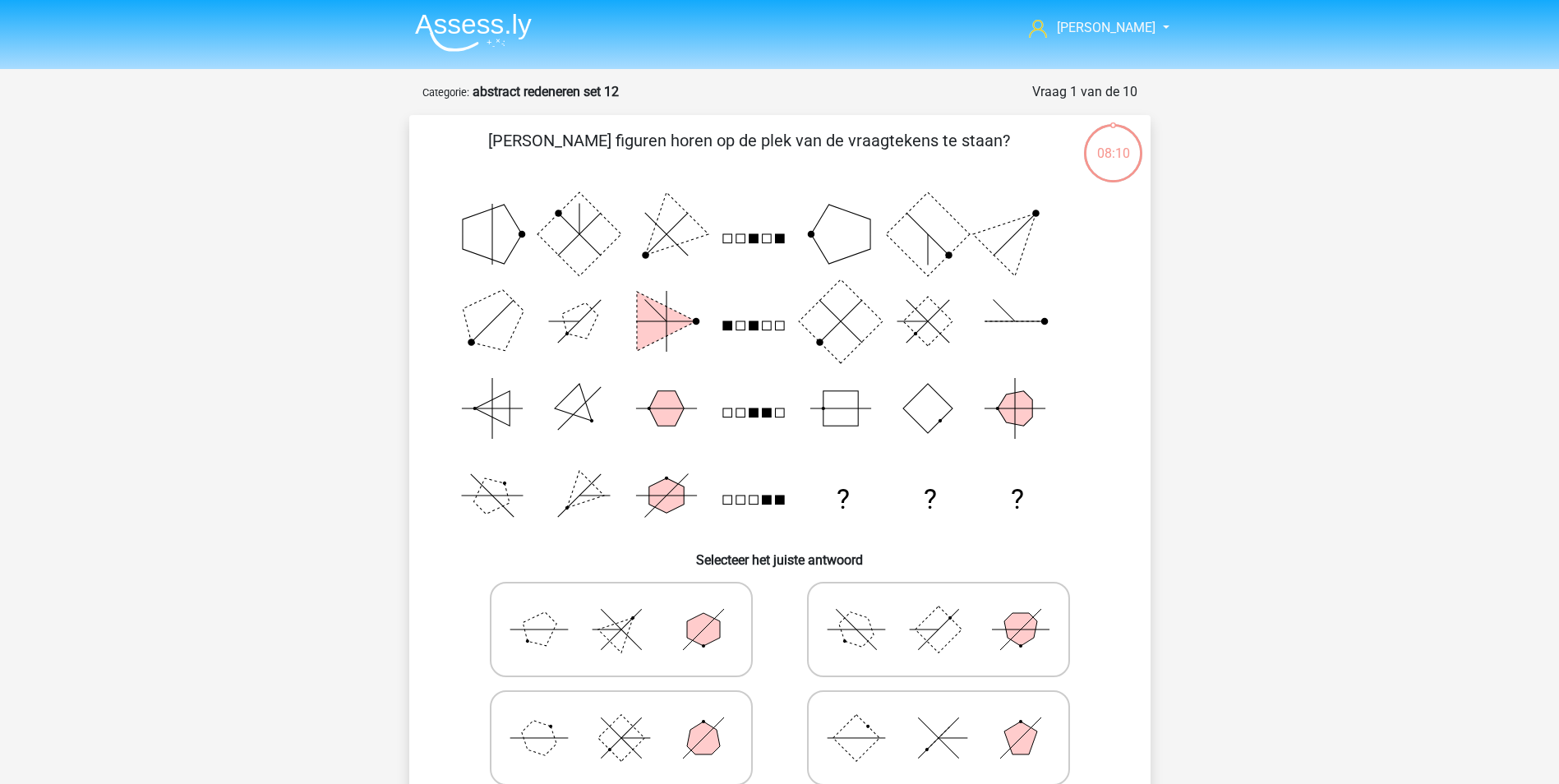
click at [881, 649] on icon at bounding box center [939, 629] width 247 height 82
click at [939, 609] on input "radio" at bounding box center [944, 603] width 10 height 10
radio input "true"
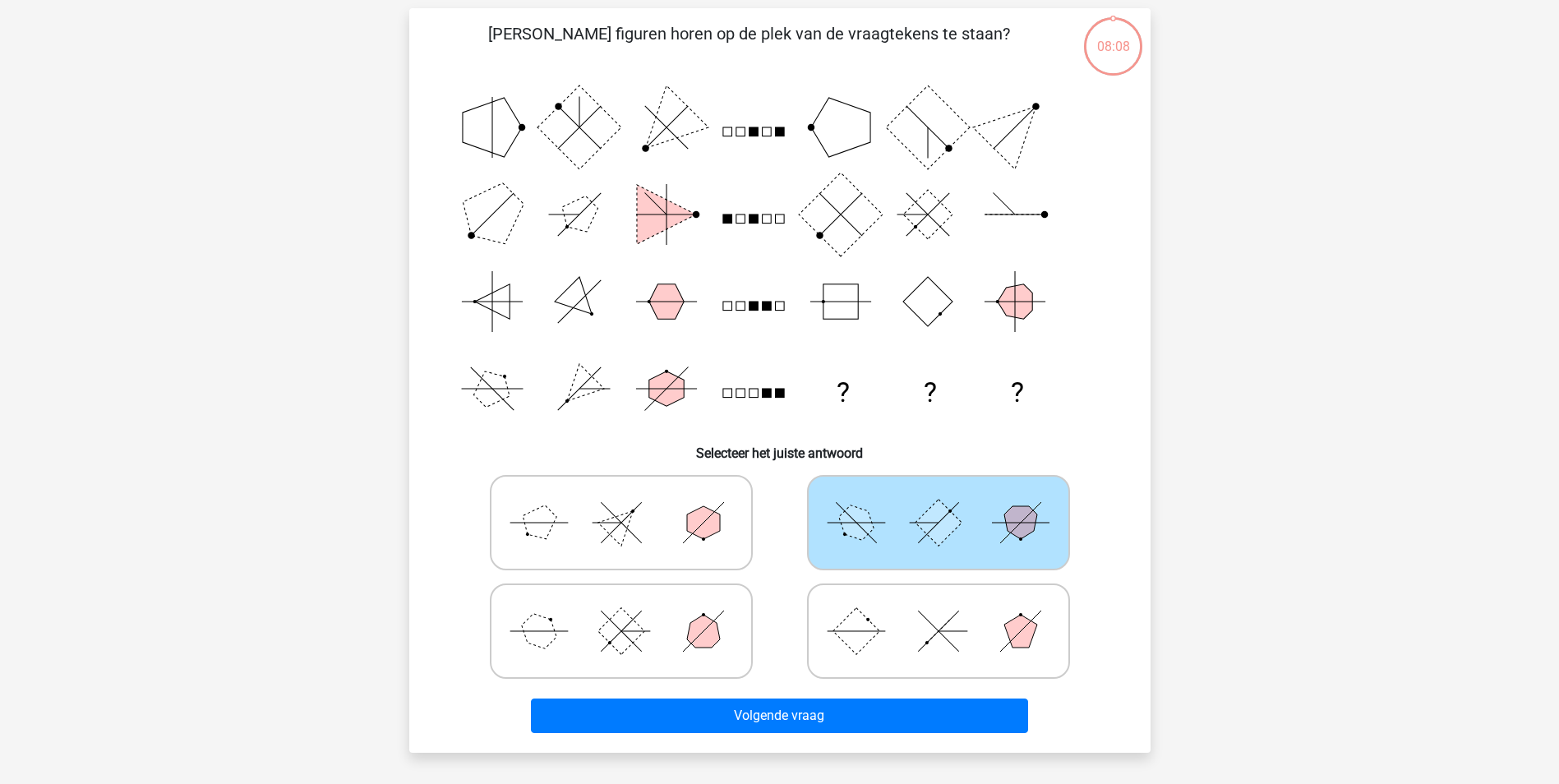
scroll to position [123, 0]
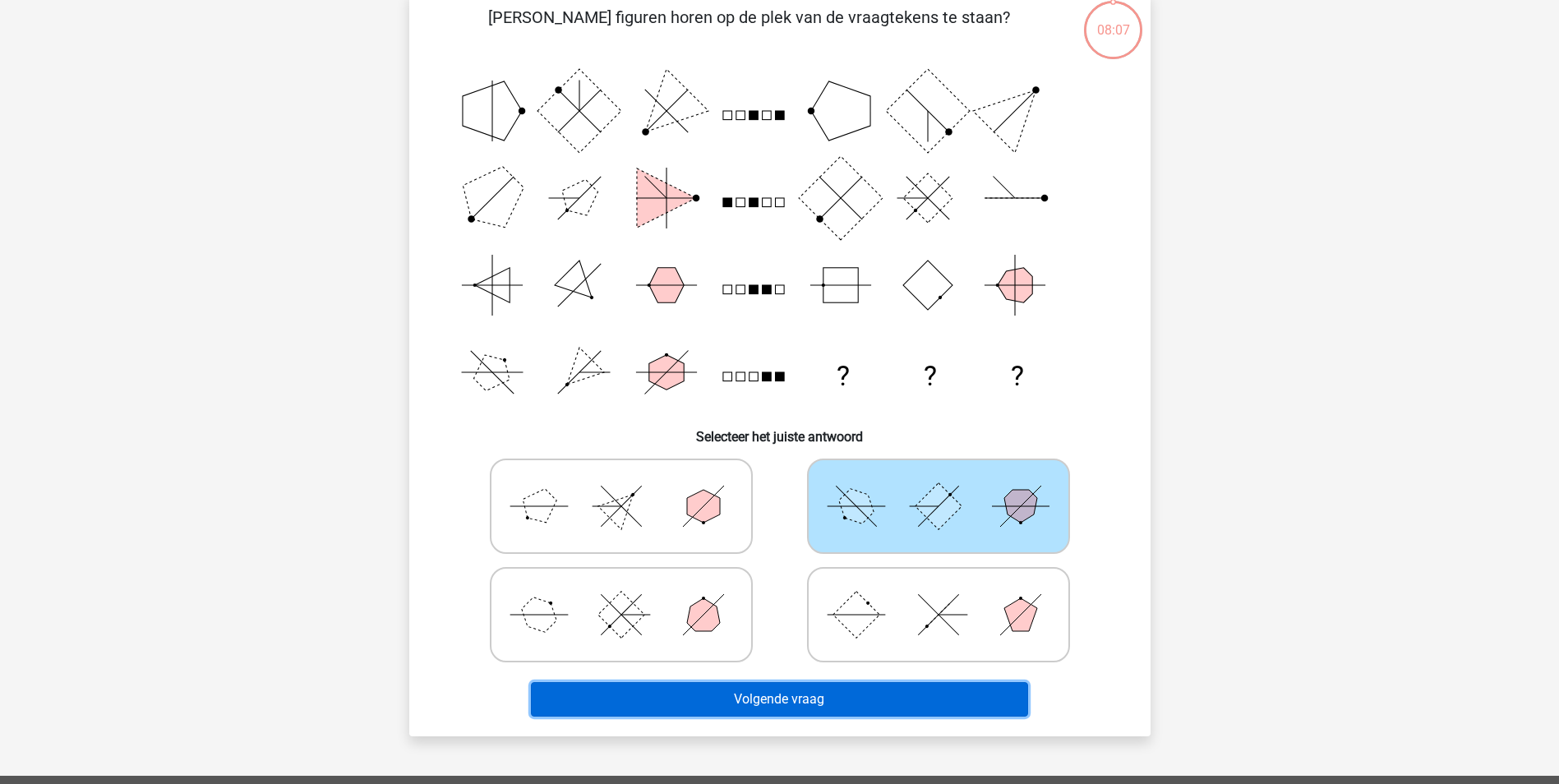
click at [919, 693] on button "Volgende vraag" at bounding box center [780, 699] width 497 height 34
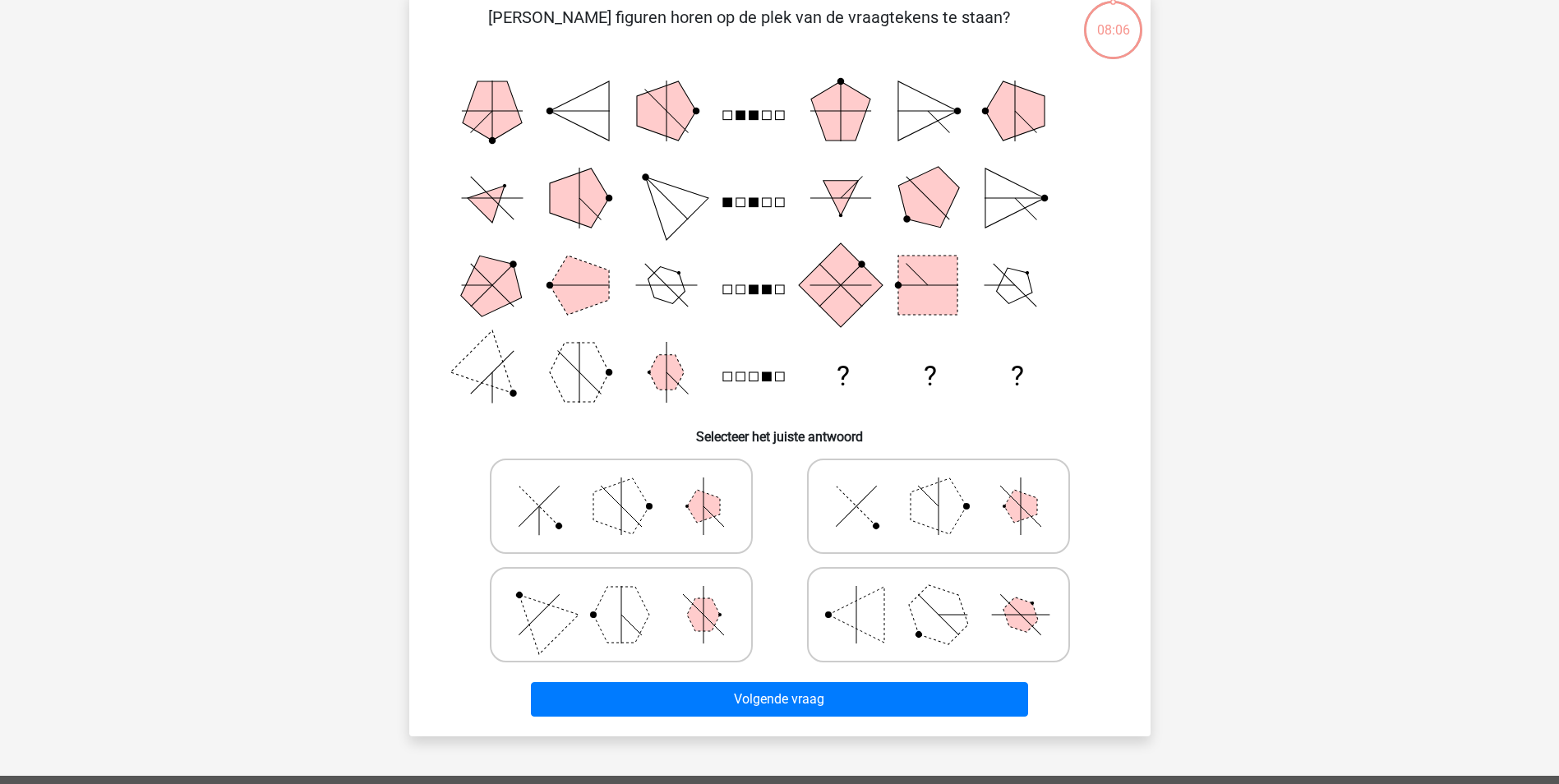
scroll to position [82, 0]
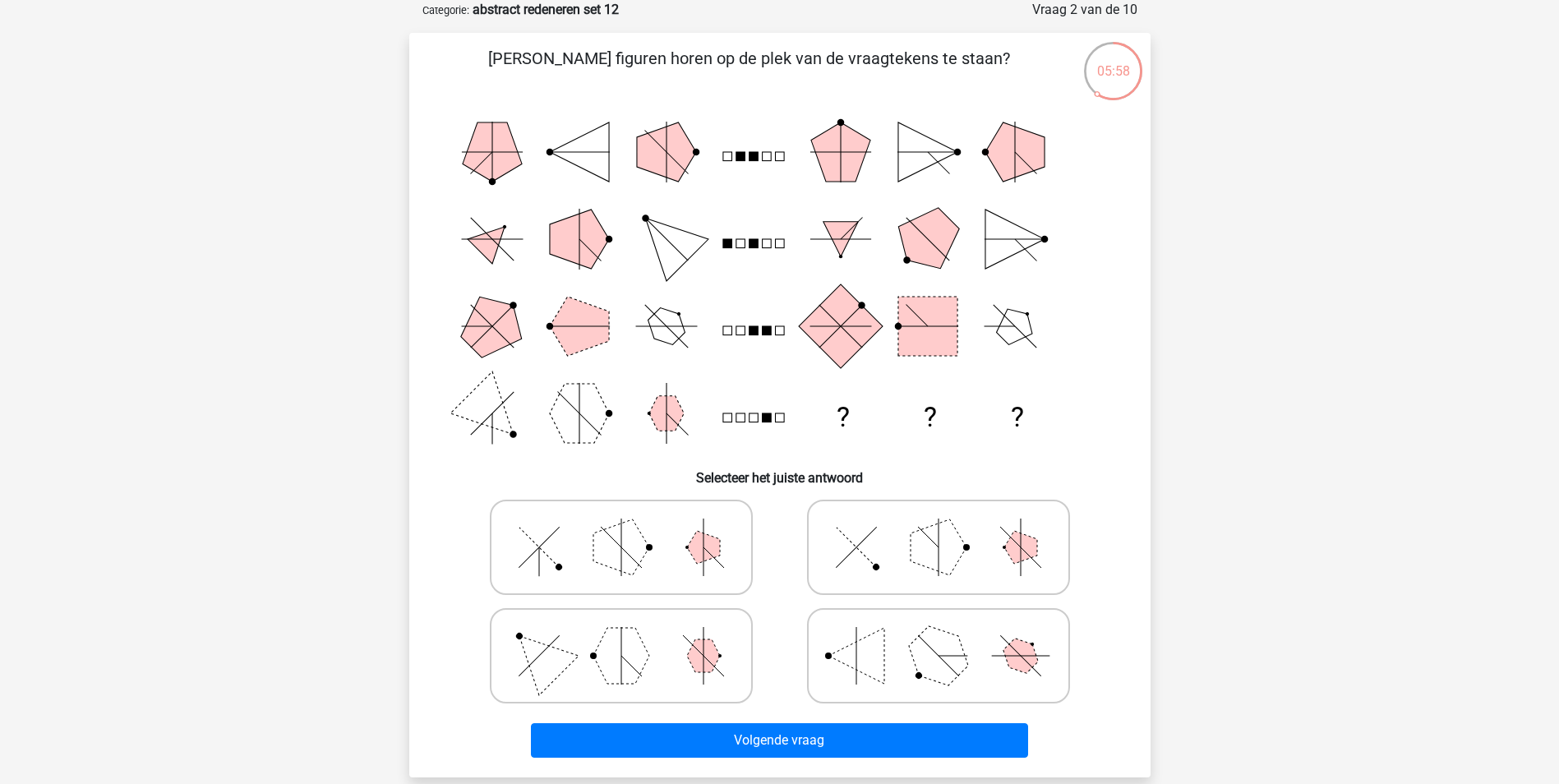
click at [901, 565] on icon at bounding box center [939, 547] width 247 height 82
click at [939, 526] on input "radio" at bounding box center [944, 520] width 10 height 10
radio input "true"
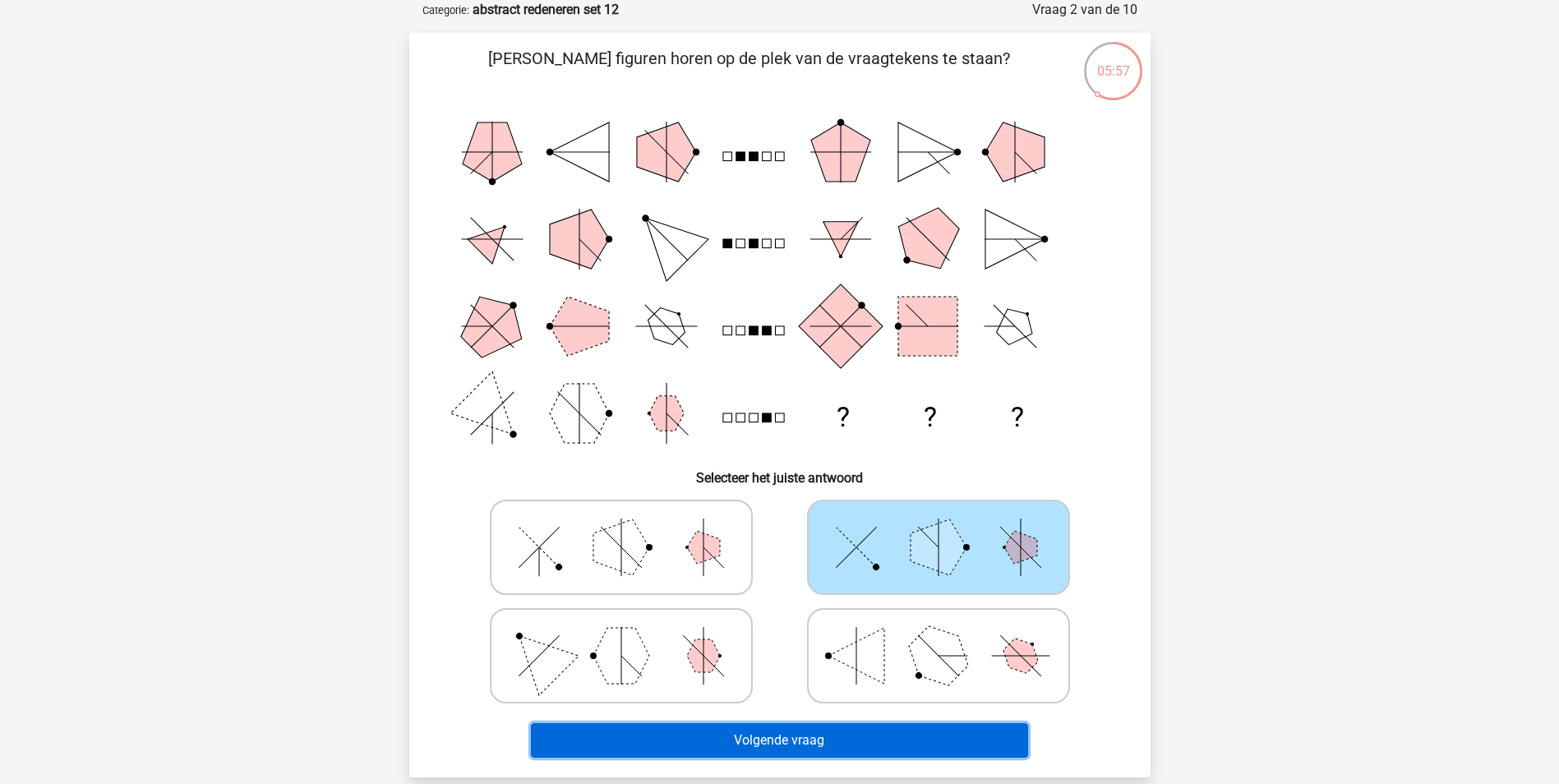
click at [885, 723] on button "Volgende vraag" at bounding box center [780, 740] width 497 height 34
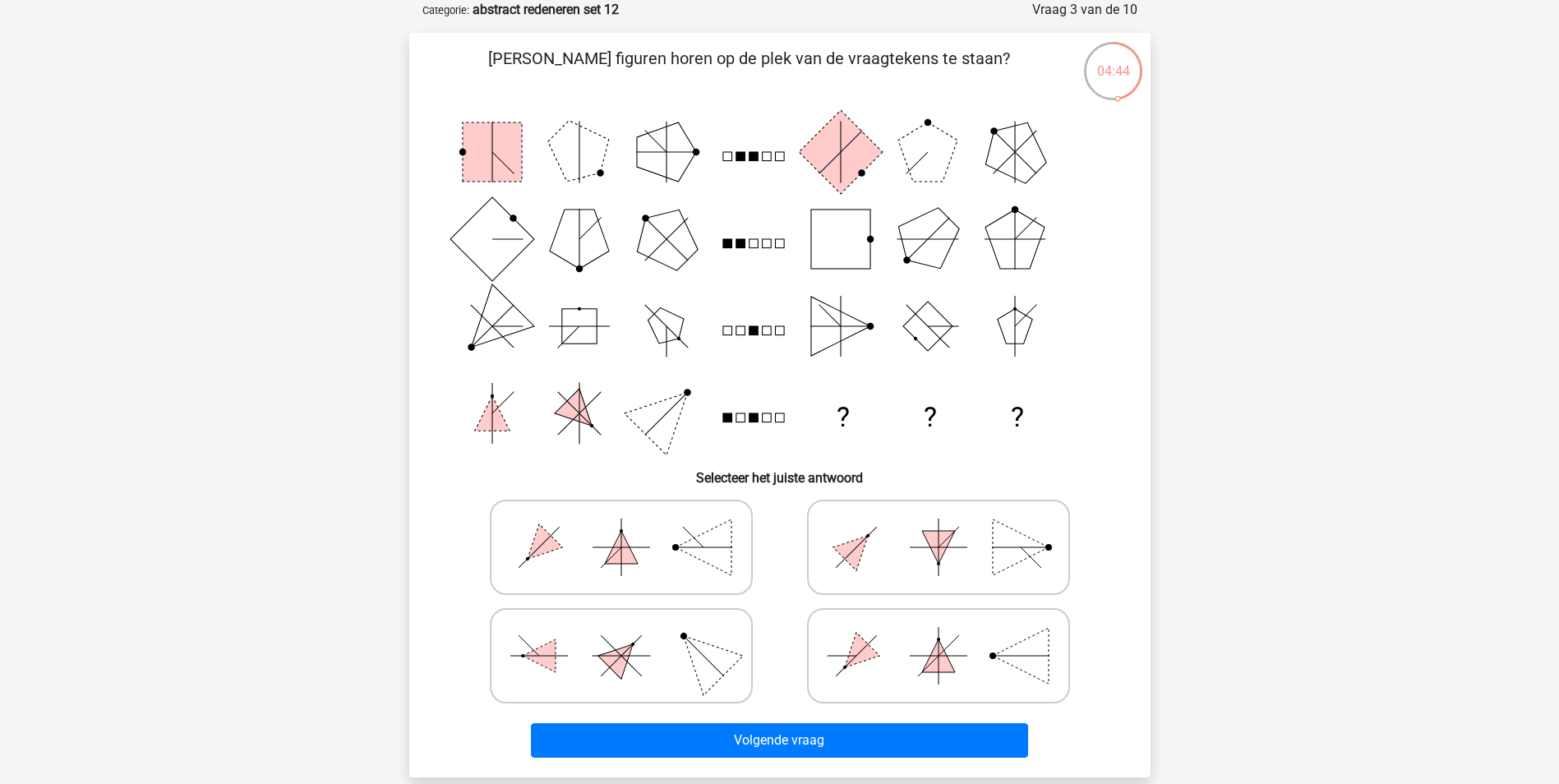
drag, startPoint x: 855, startPoint y: 651, endPoint x: 843, endPoint y: 693, distance: 43.7
click at [855, 652] on polygon at bounding box center [855, 654] width 46 height 46
click at [939, 635] on input "radio" at bounding box center [944, 629] width 10 height 10
radio input "true"
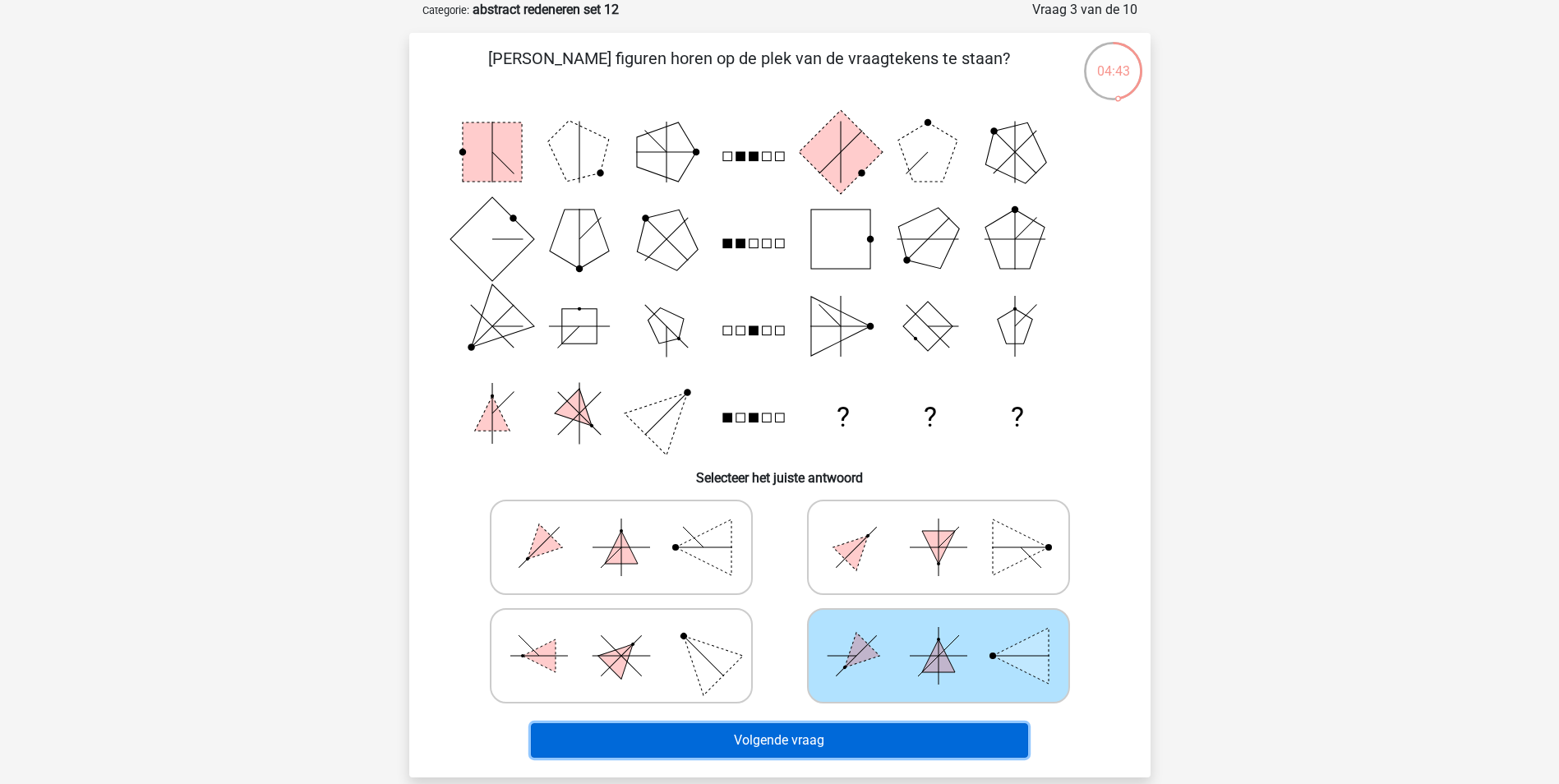
click at [835, 743] on button "Volgende vraag" at bounding box center [780, 740] width 497 height 34
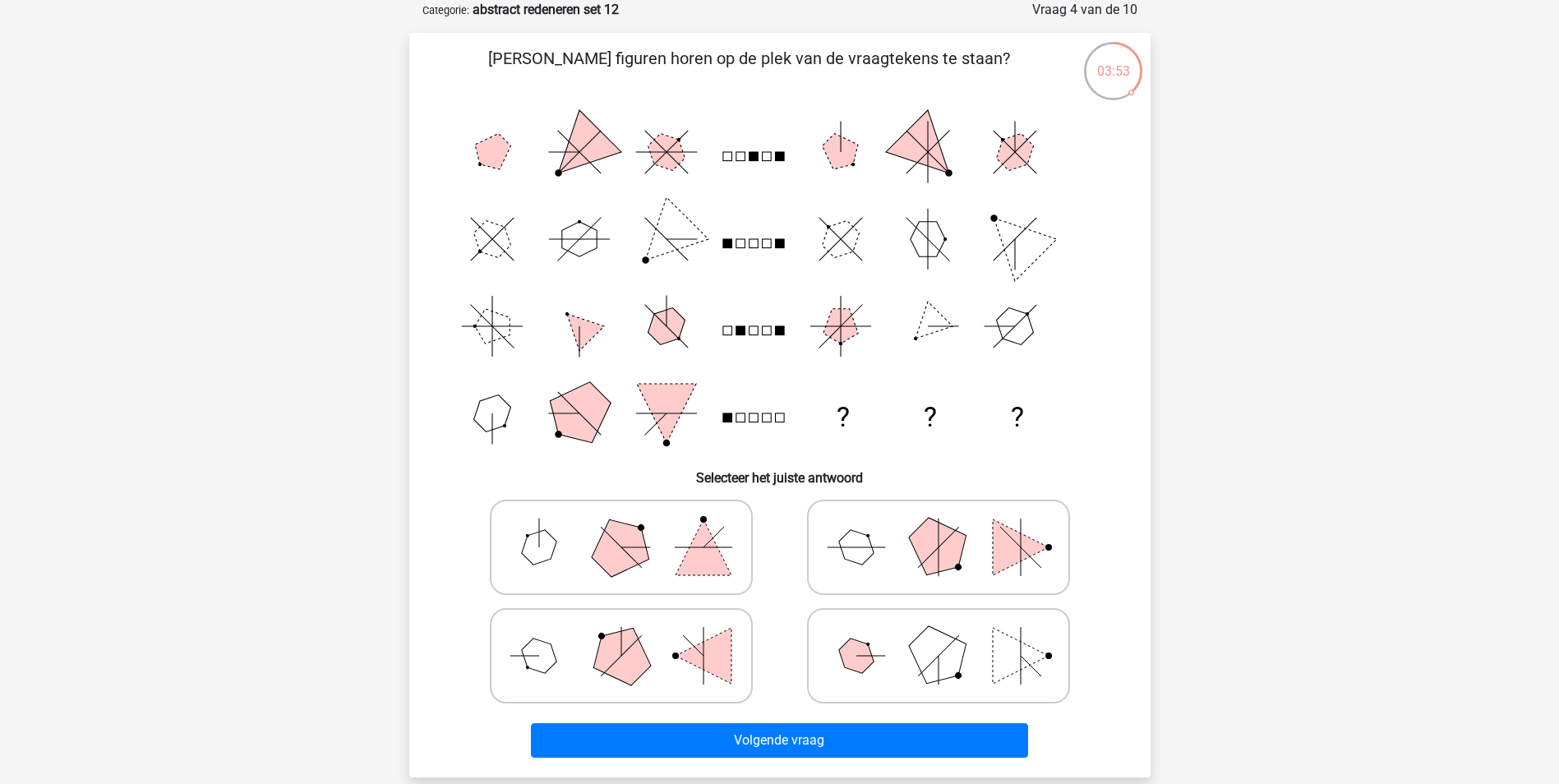
click at [917, 555] on polygon at bounding box center [937, 546] width 79 height 79
click at [939, 526] on input "radio" at bounding box center [944, 520] width 10 height 10
radio input "true"
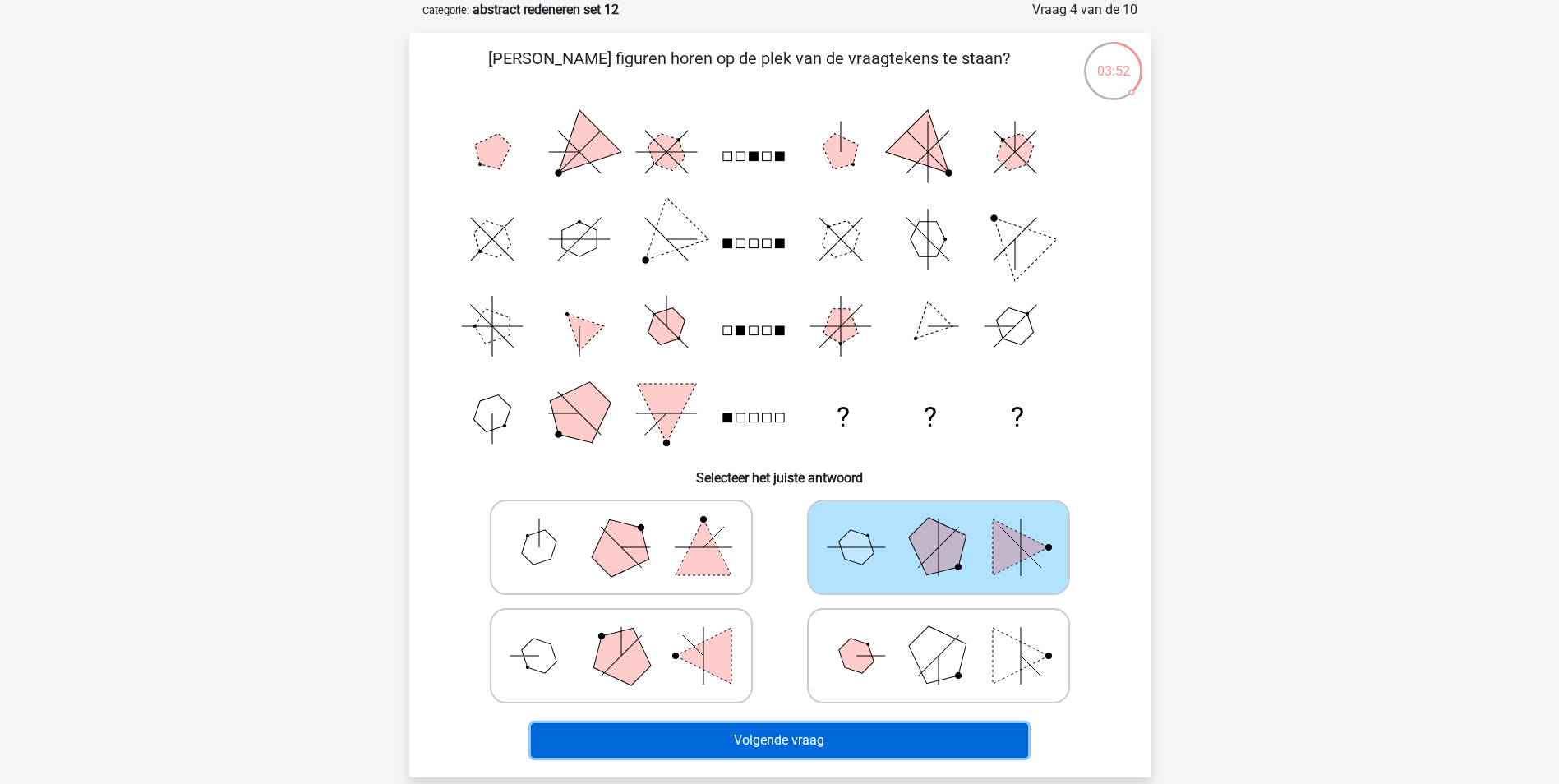
click at [884, 742] on button "Volgende vraag" at bounding box center [780, 740] width 497 height 34
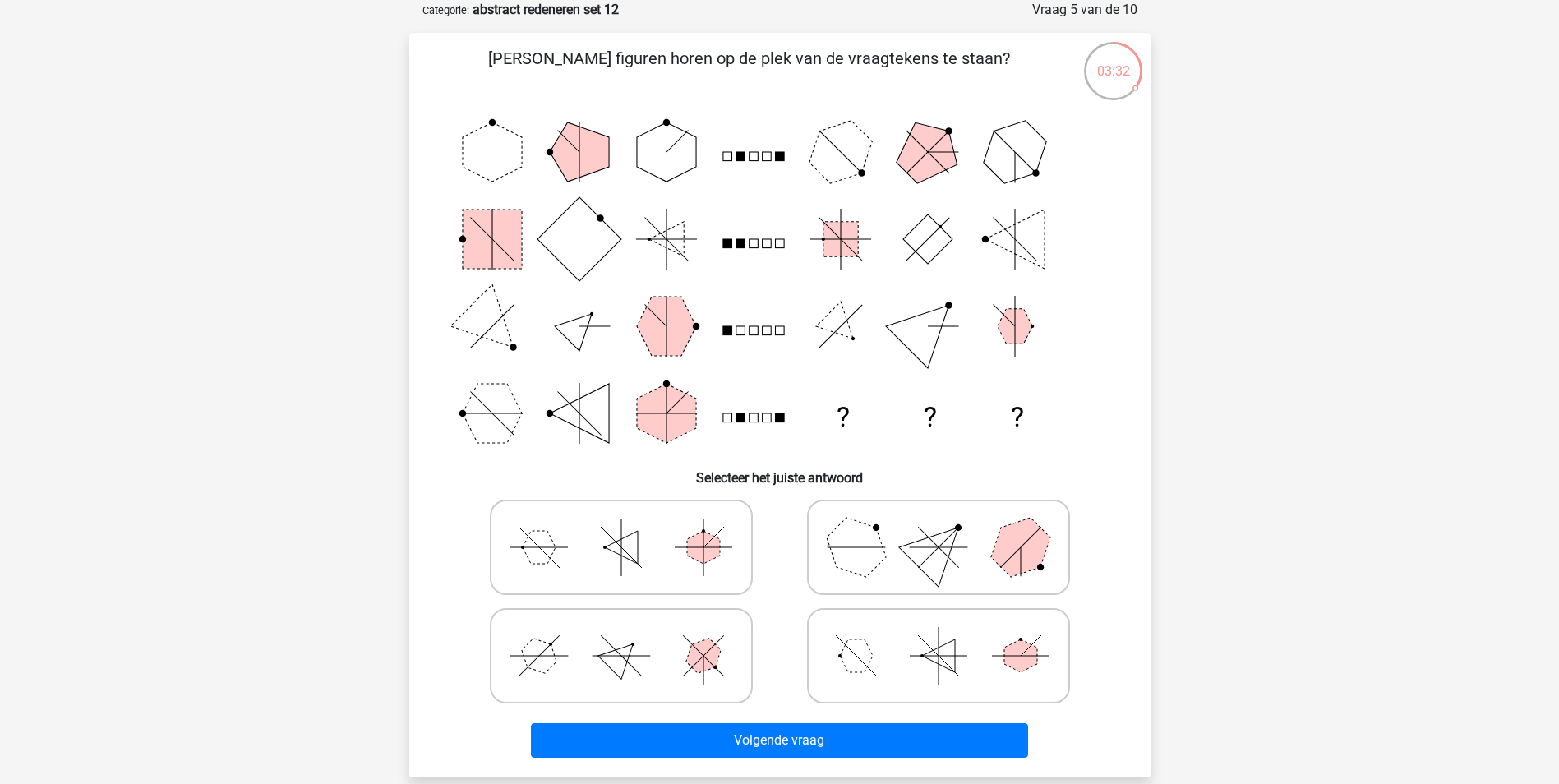
click at [865, 557] on polygon at bounding box center [855, 546] width 79 height 79
click at [939, 526] on input "radio" at bounding box center [944, 520] width 10 height 10
radio input "true"
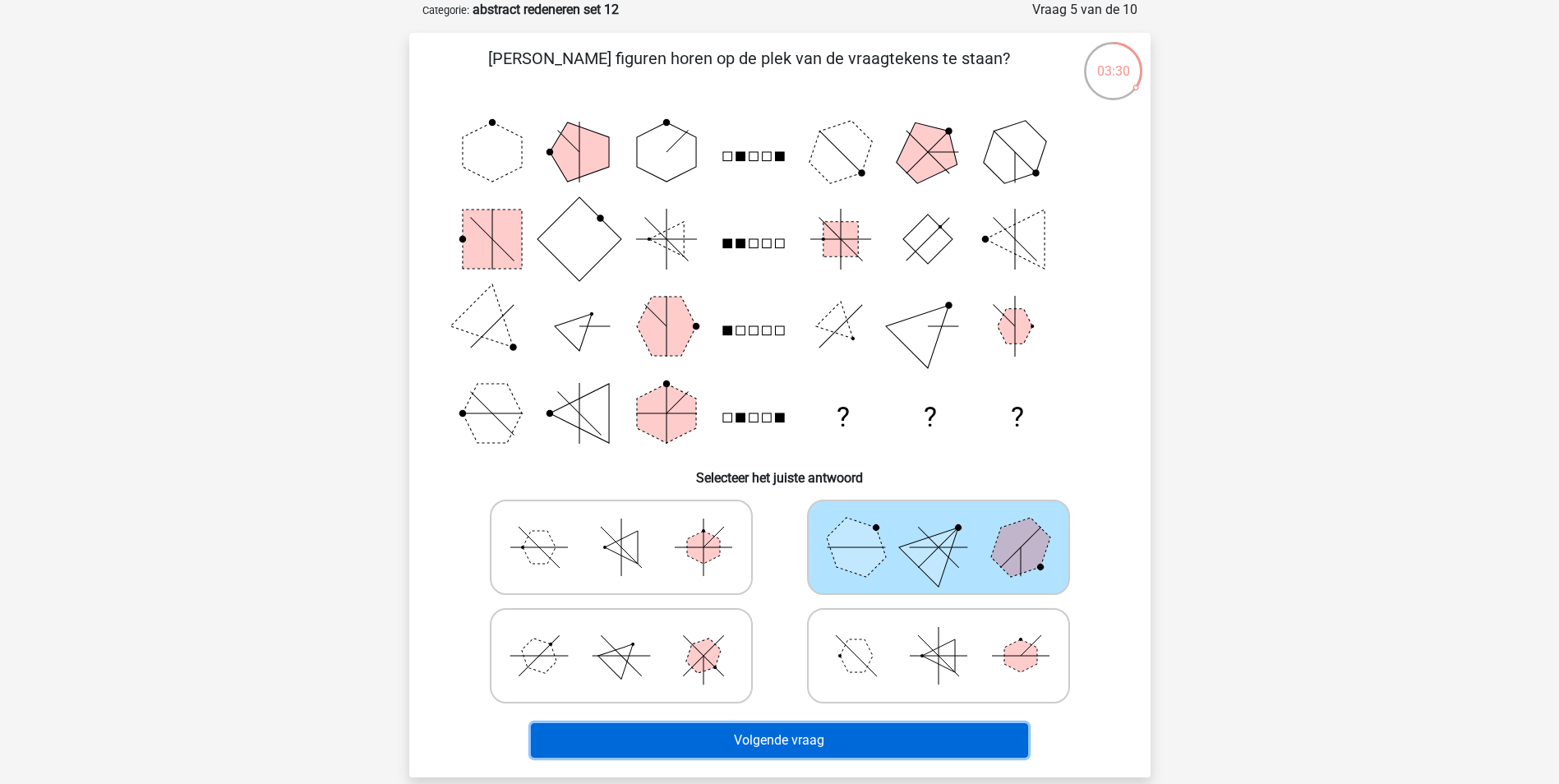
click at [847, 742] on button "Volgende vraag" at bounding box center [780, 740] width 497 height 34
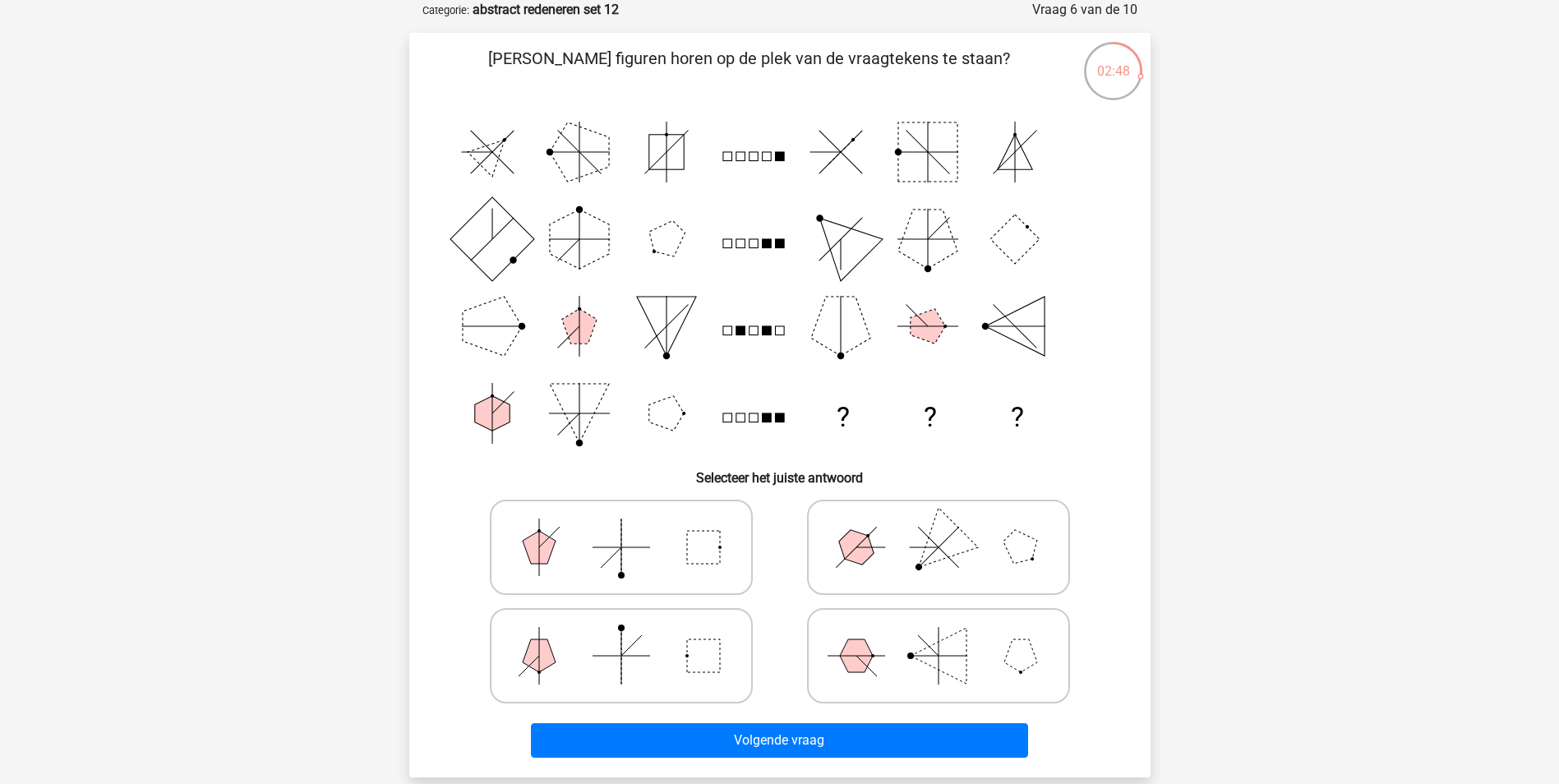
click at [558, 677] on icon at bounding box center [621, 655] width 247 height 82
click at [621, 635] on input "radio" at bounding box center [626, 629] width 10 height 10
radio input "true"
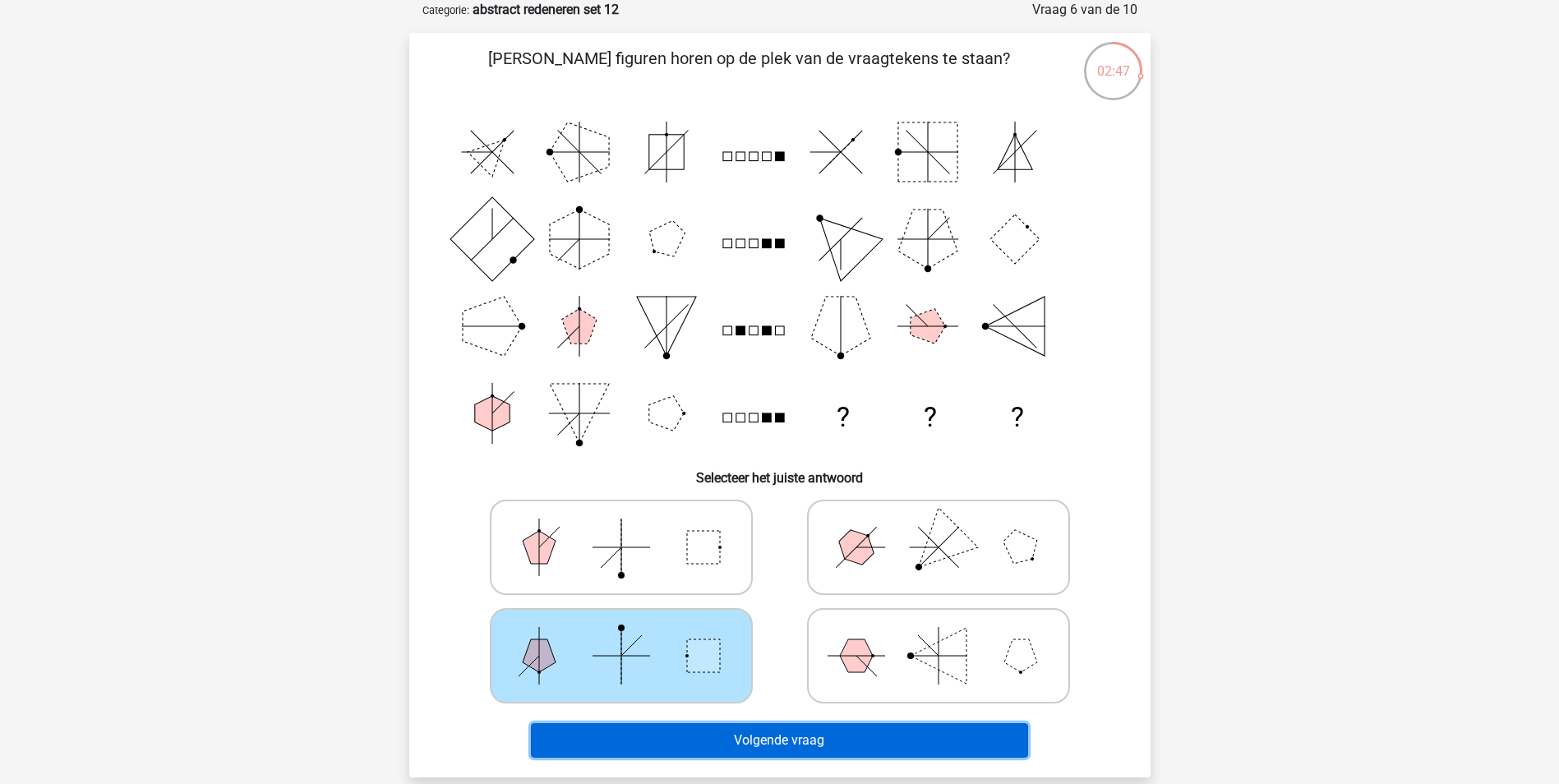
click at [674, 724] on button "Volgende vraag" at bounding box center [780, 740] width 497 height 34
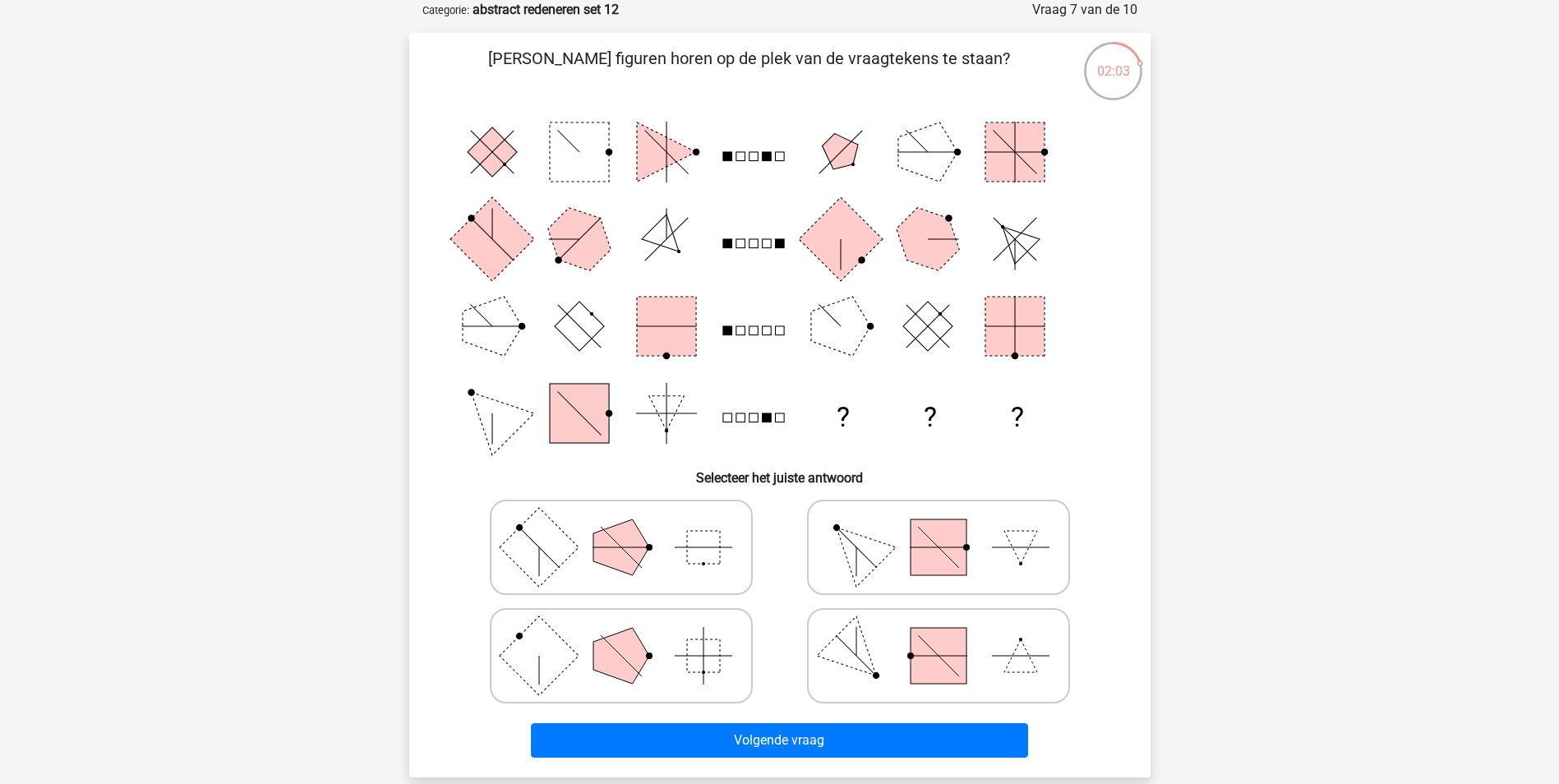
click at [617, 639] on polygon at bounding box center [621, 655] width 56 height 56
click at [621, 635] on input "radio" at bounding box center [626, 629] width 10 height 10
radio input "true"
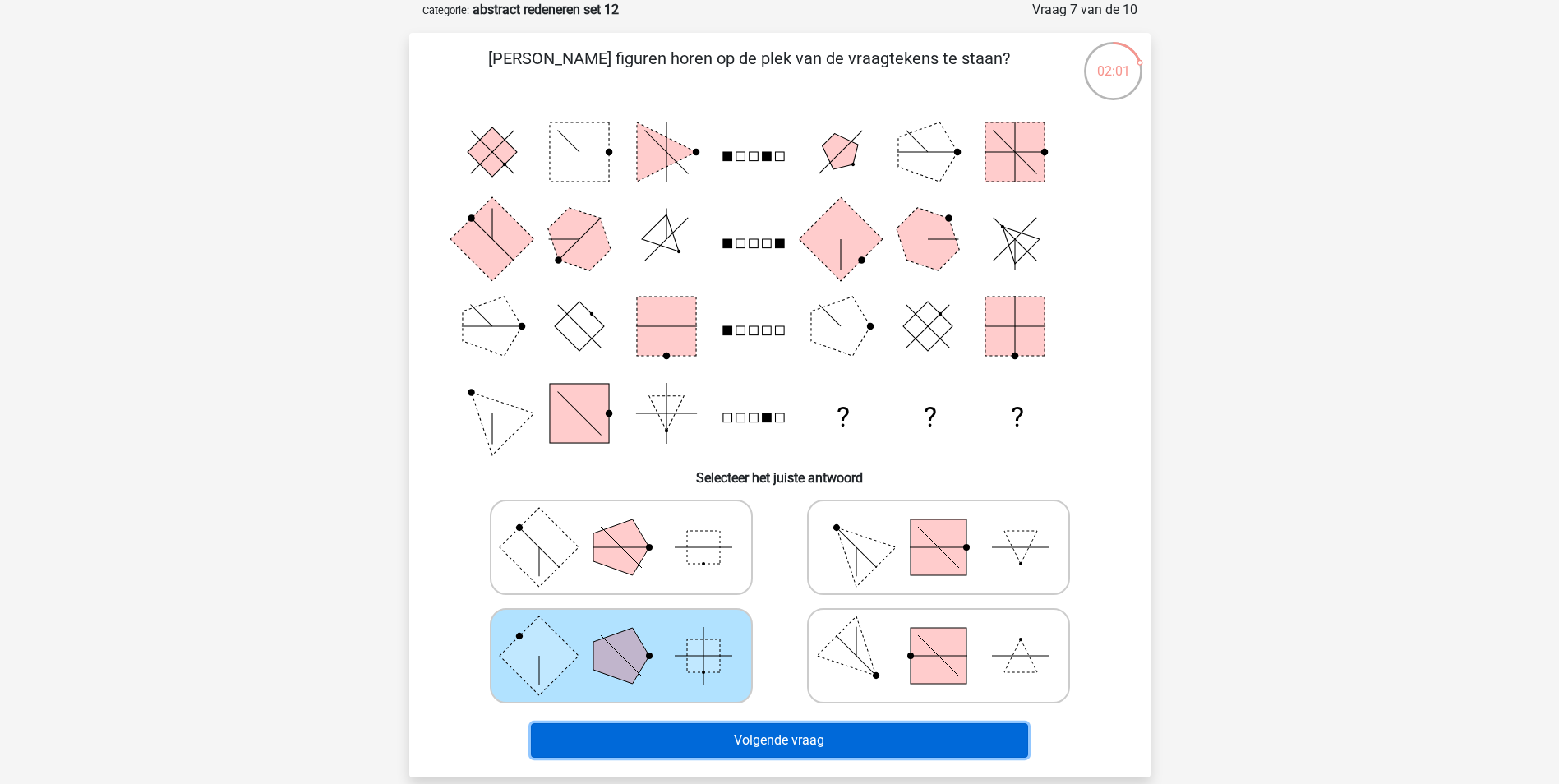
click at [707, 736] on button "Volgende vraag" at bounding box center [780, 740] width 497 height 34
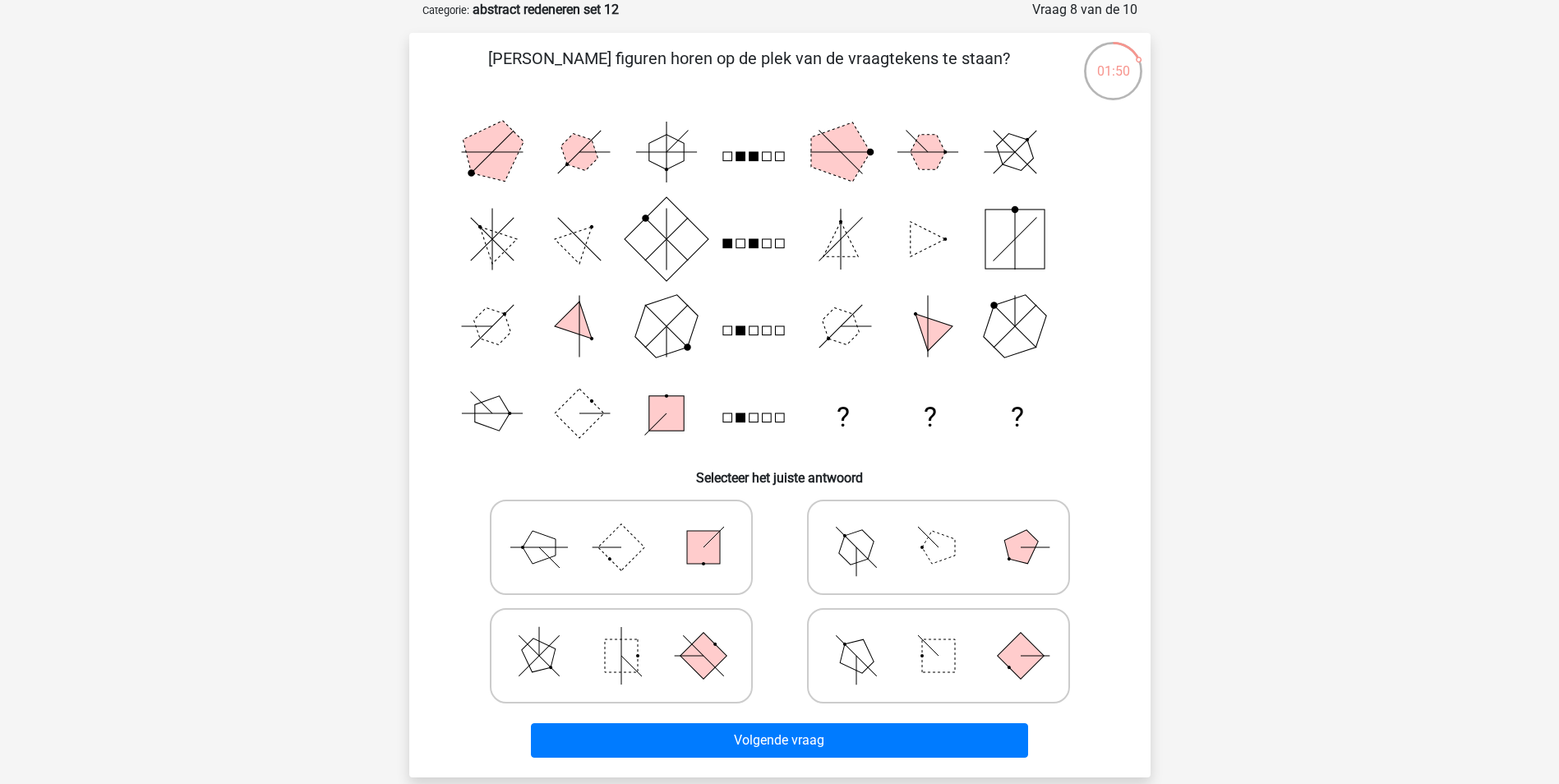
click at [561, 566] on icon at bounding box center [621, 547] width 247 height 82
click at [621, 526] on input "radio" at bounding box center [626, 520] width 10 height 10
radio input "true"
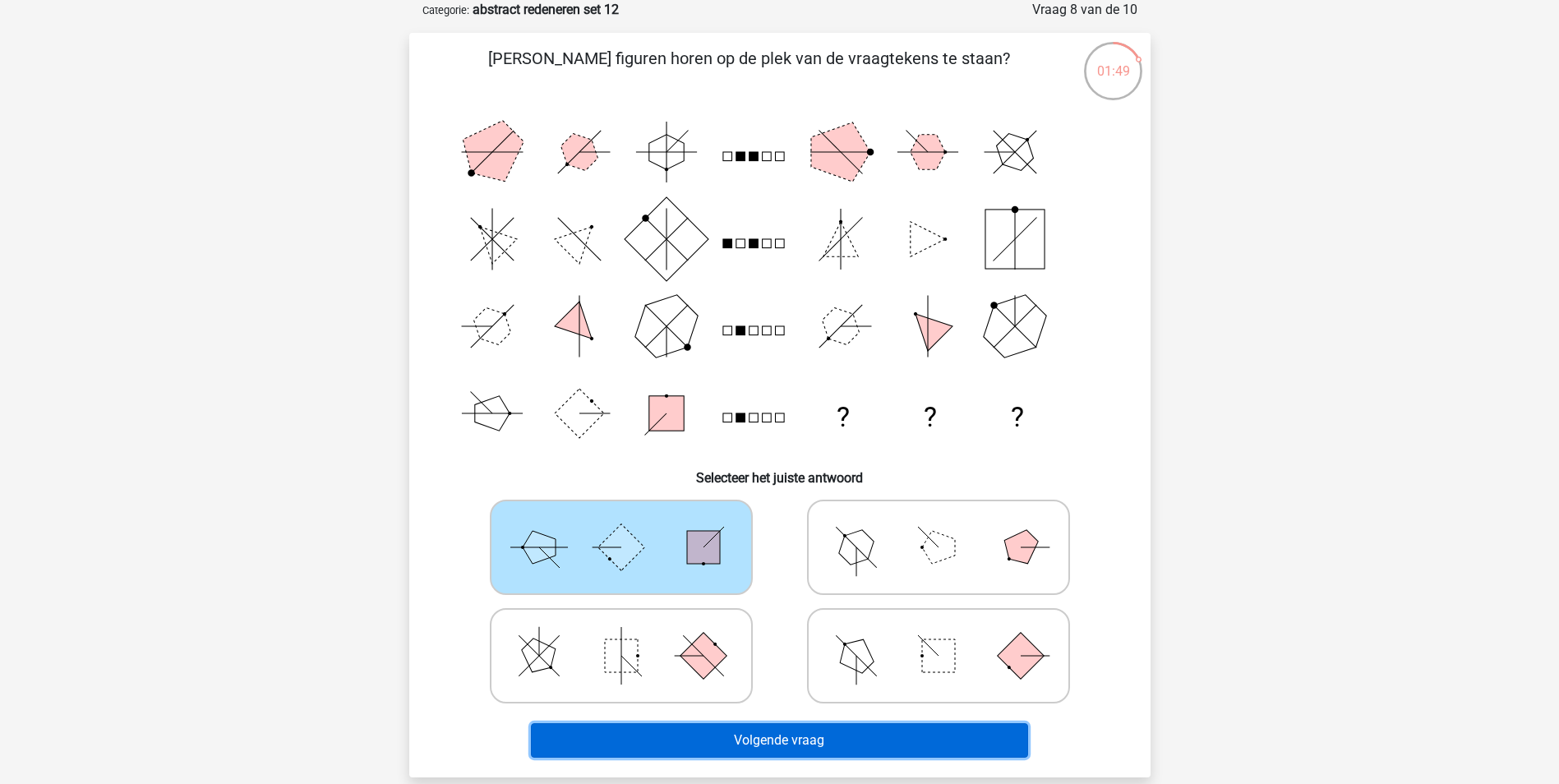
click at [685, 741] on button "Volgende vraag" at bounding box center [780, 740] width 497 height 34
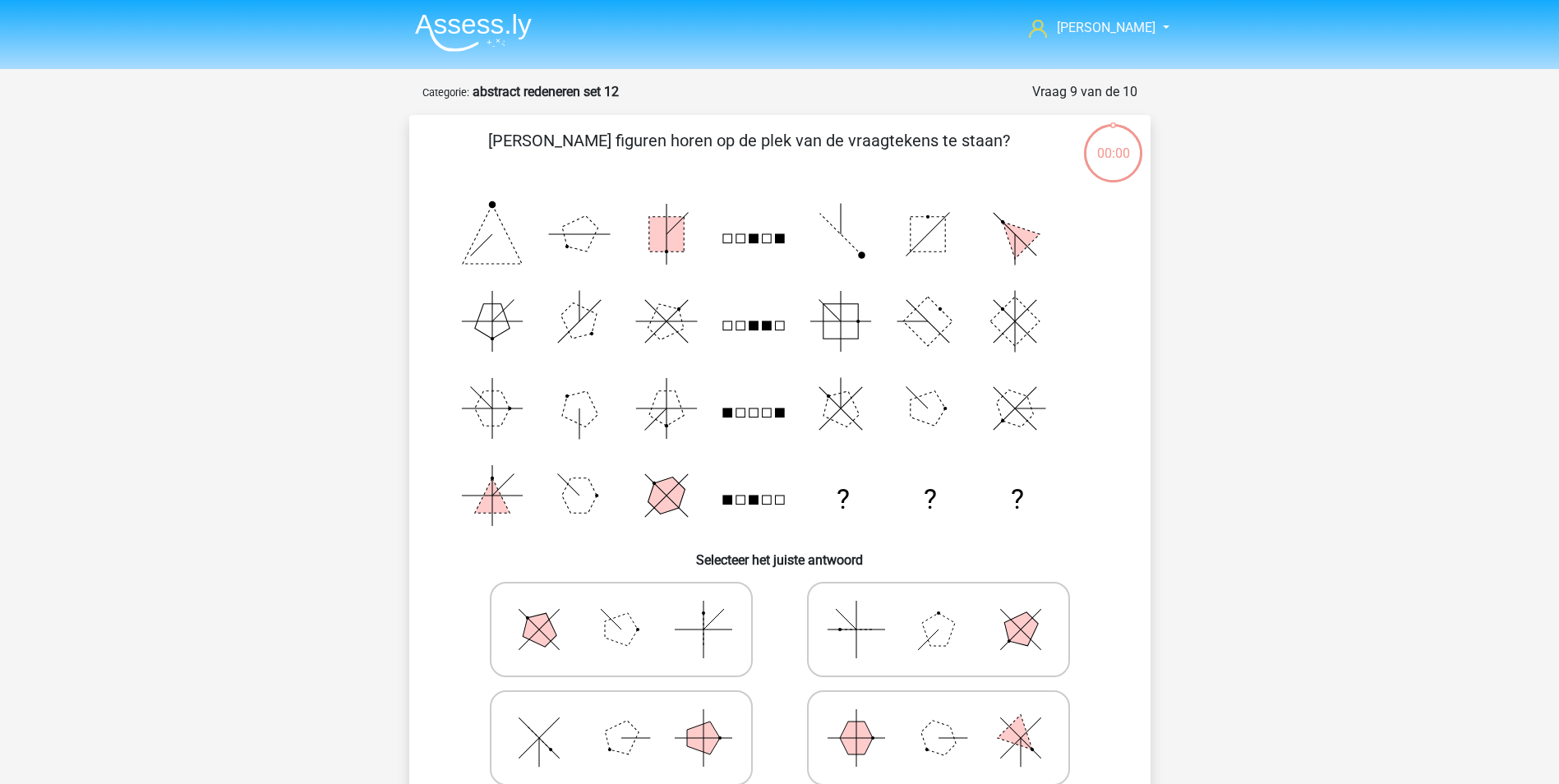
scroll to position [82, 0]
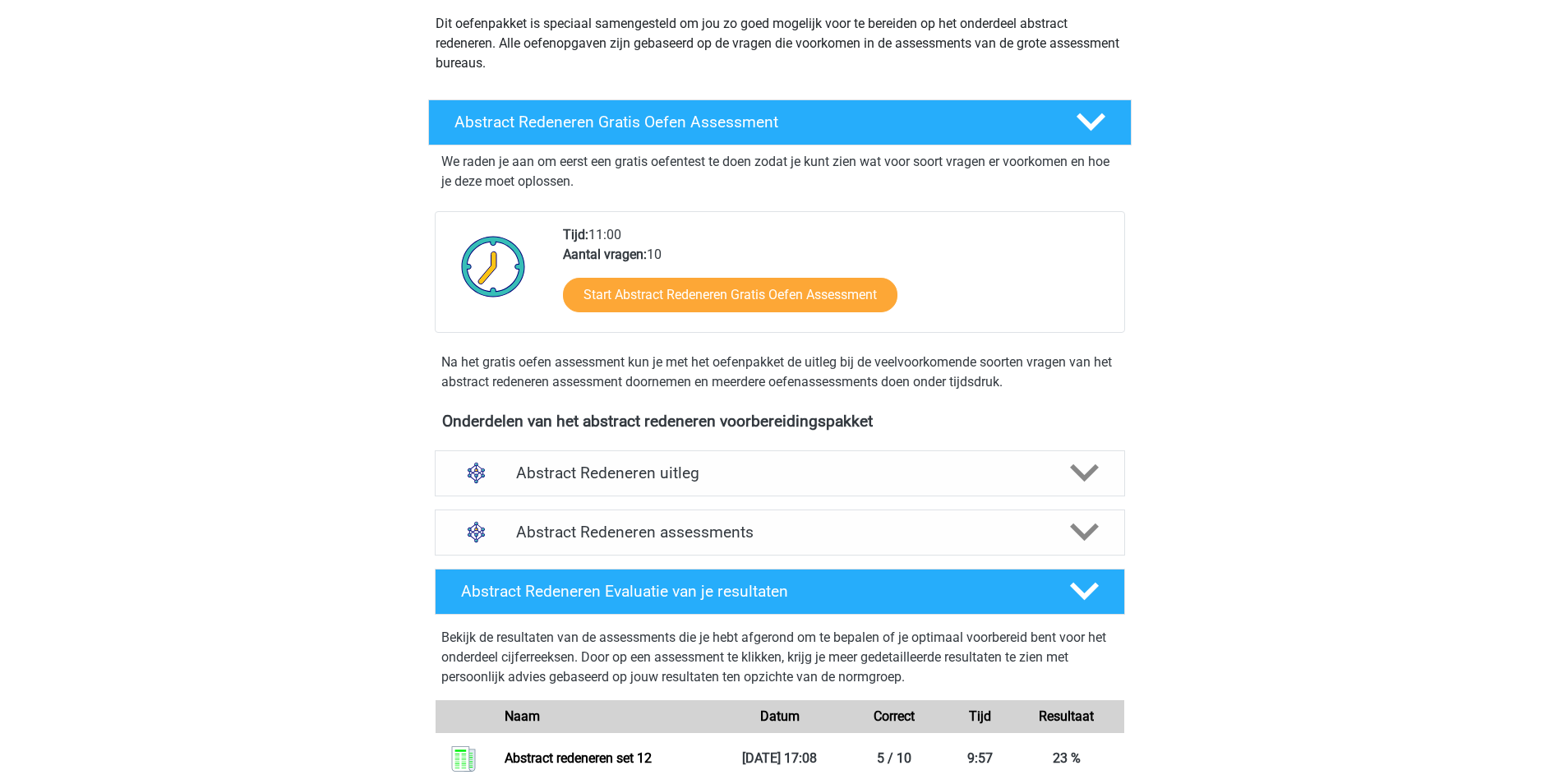
scroll to position [190, 0]
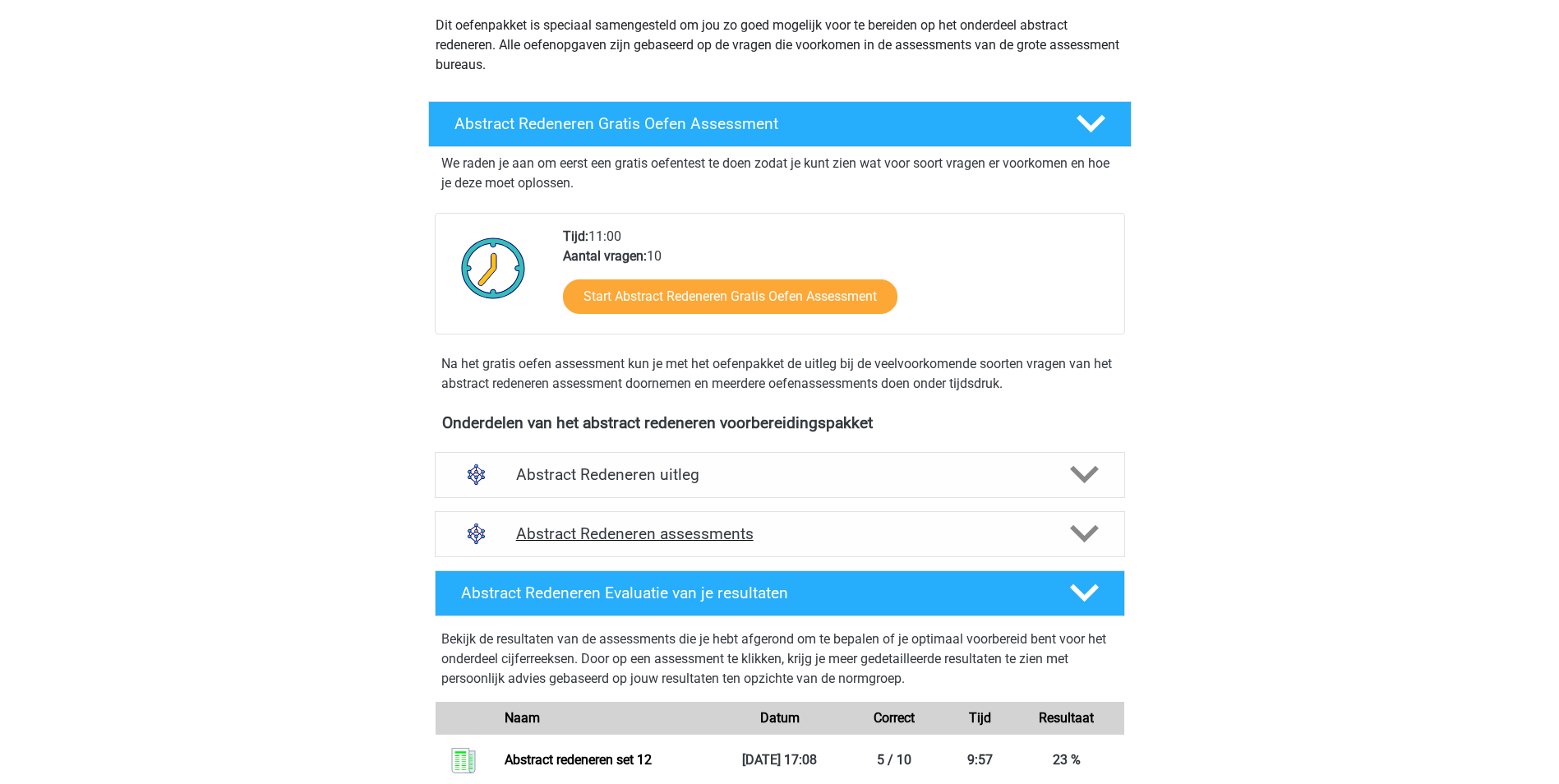
click at [1083, 532] on icon at bounding box center [1084, 534] width 28 height 28
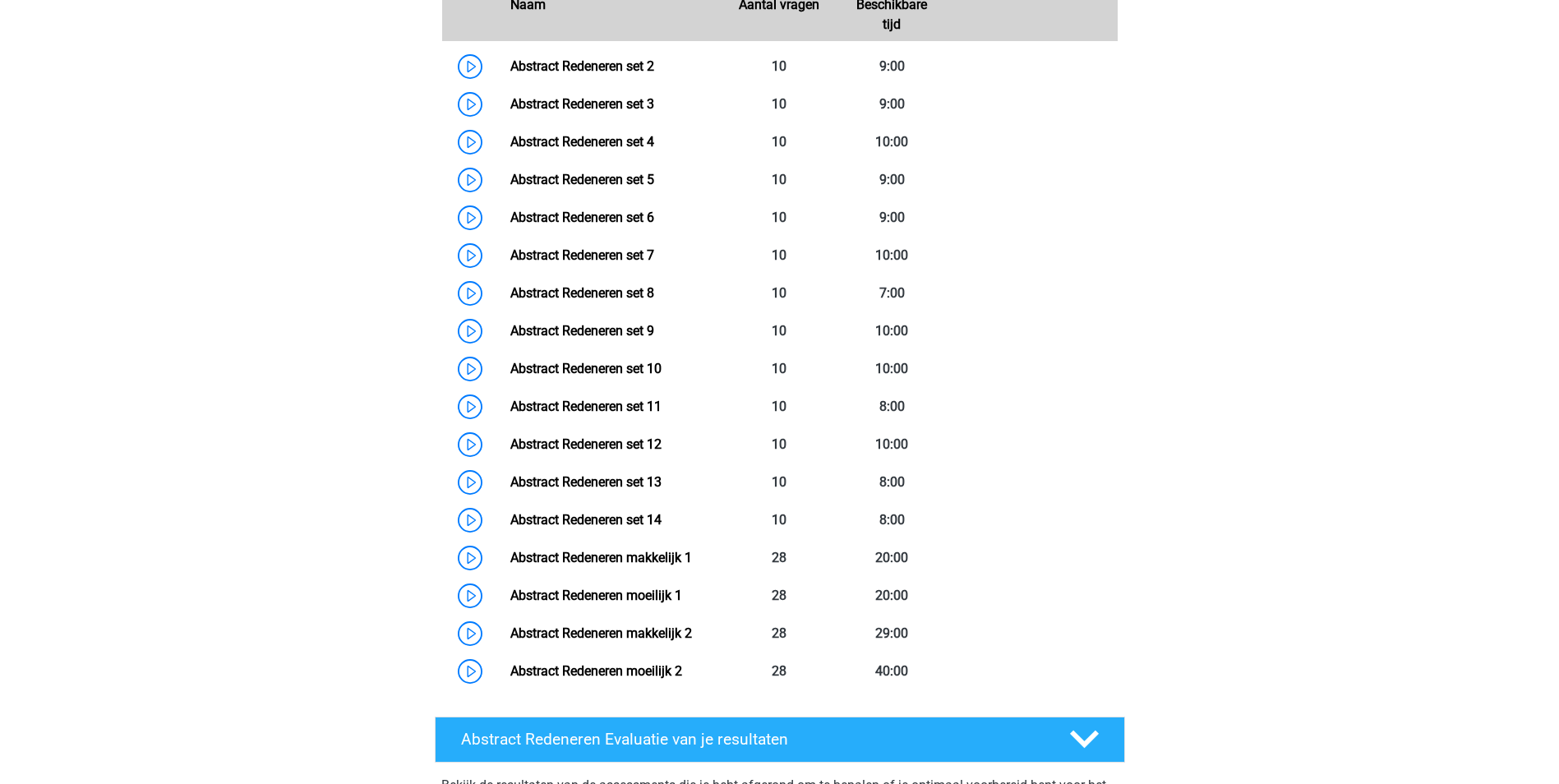
scroll to position [866, 0]
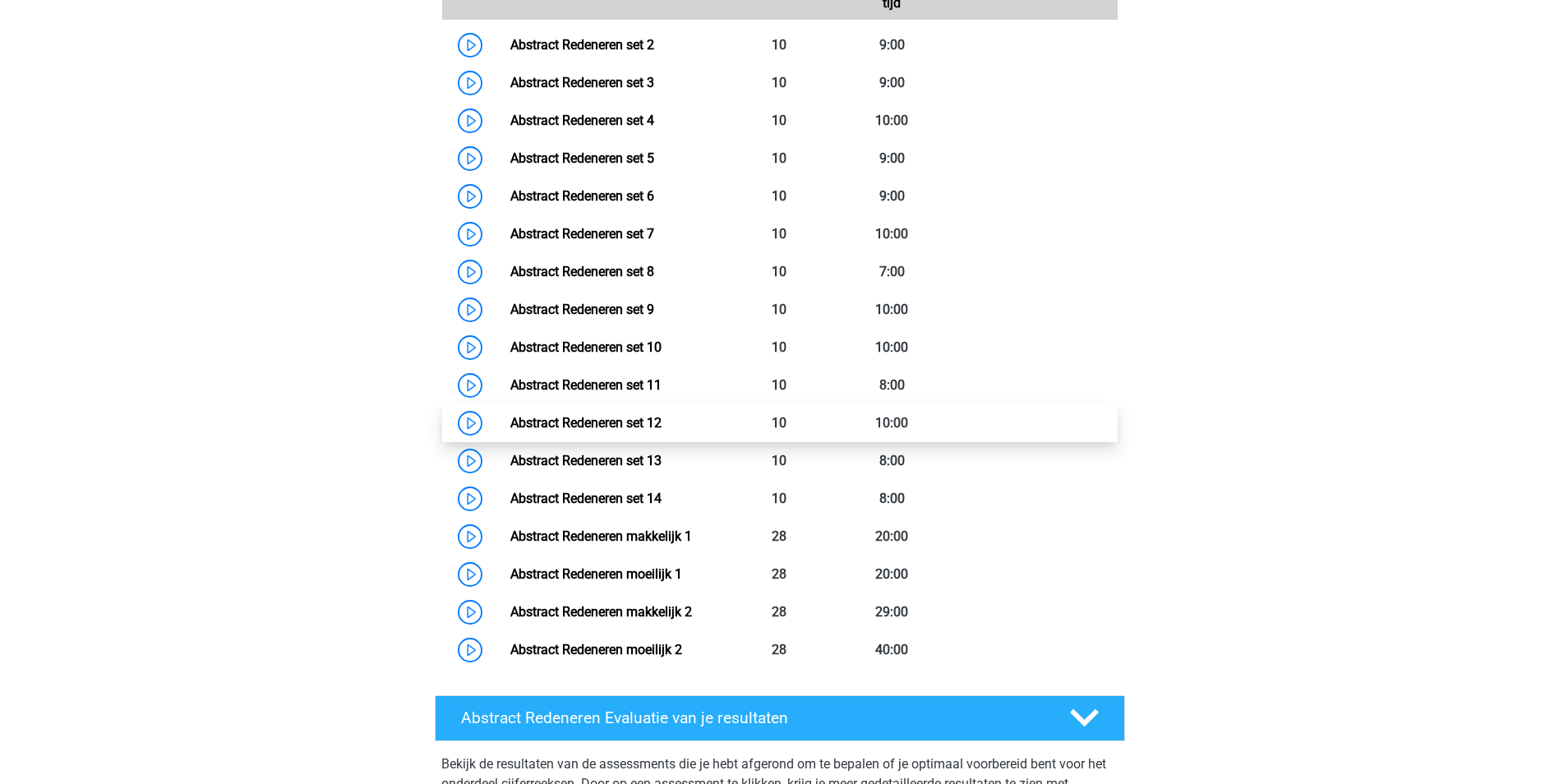
click at [616, 425] on link "Abstract Redeneren set 12" at bounding box center [585, 423] width 151 height 15
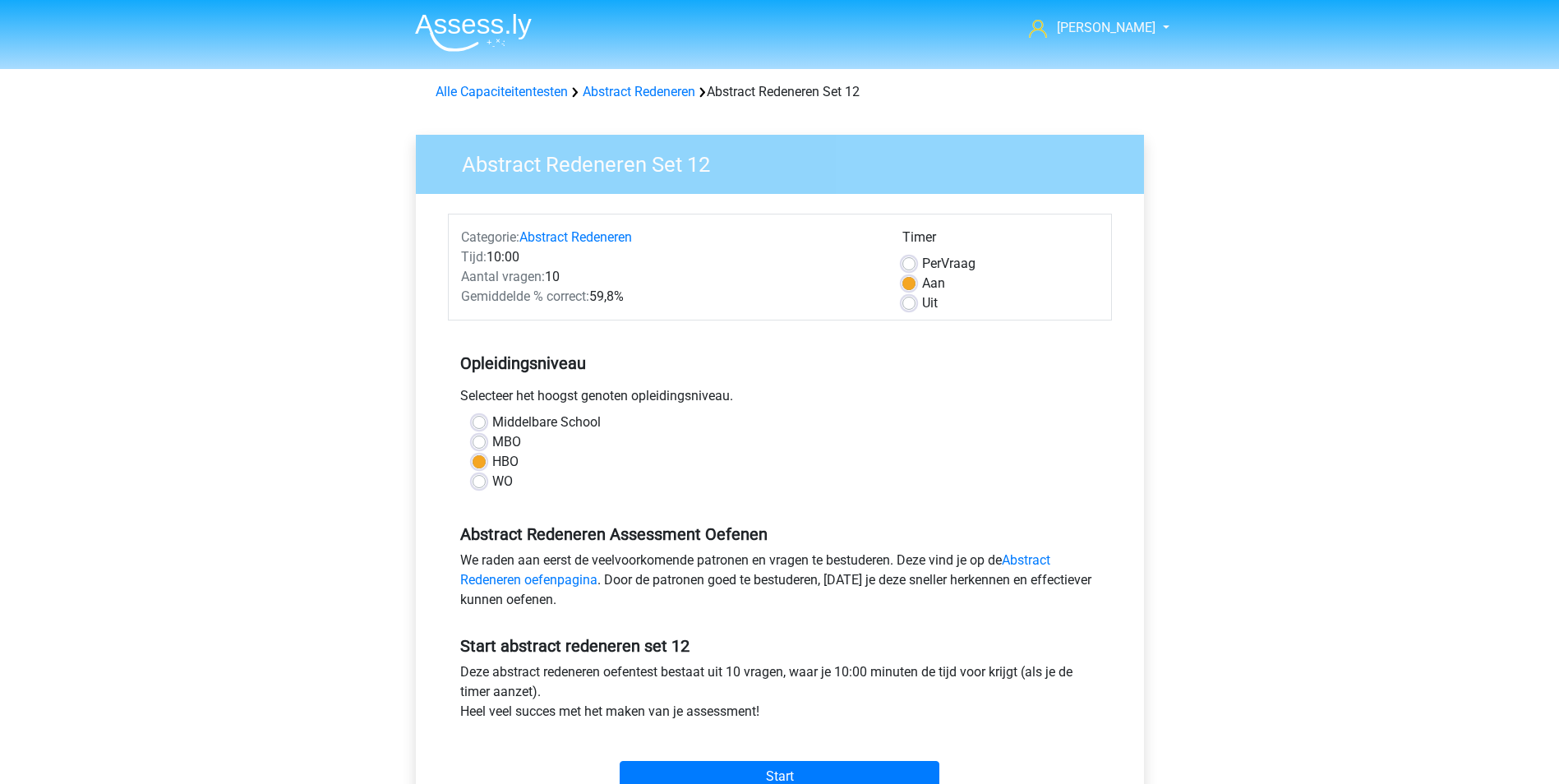
click at [492, 483] on label "WO" at bounding box center [503, 481] width 21 height 20
click at [486, 483] on input "WO" at bounding box center [479, 479] width 13 height 16
radio input "true"
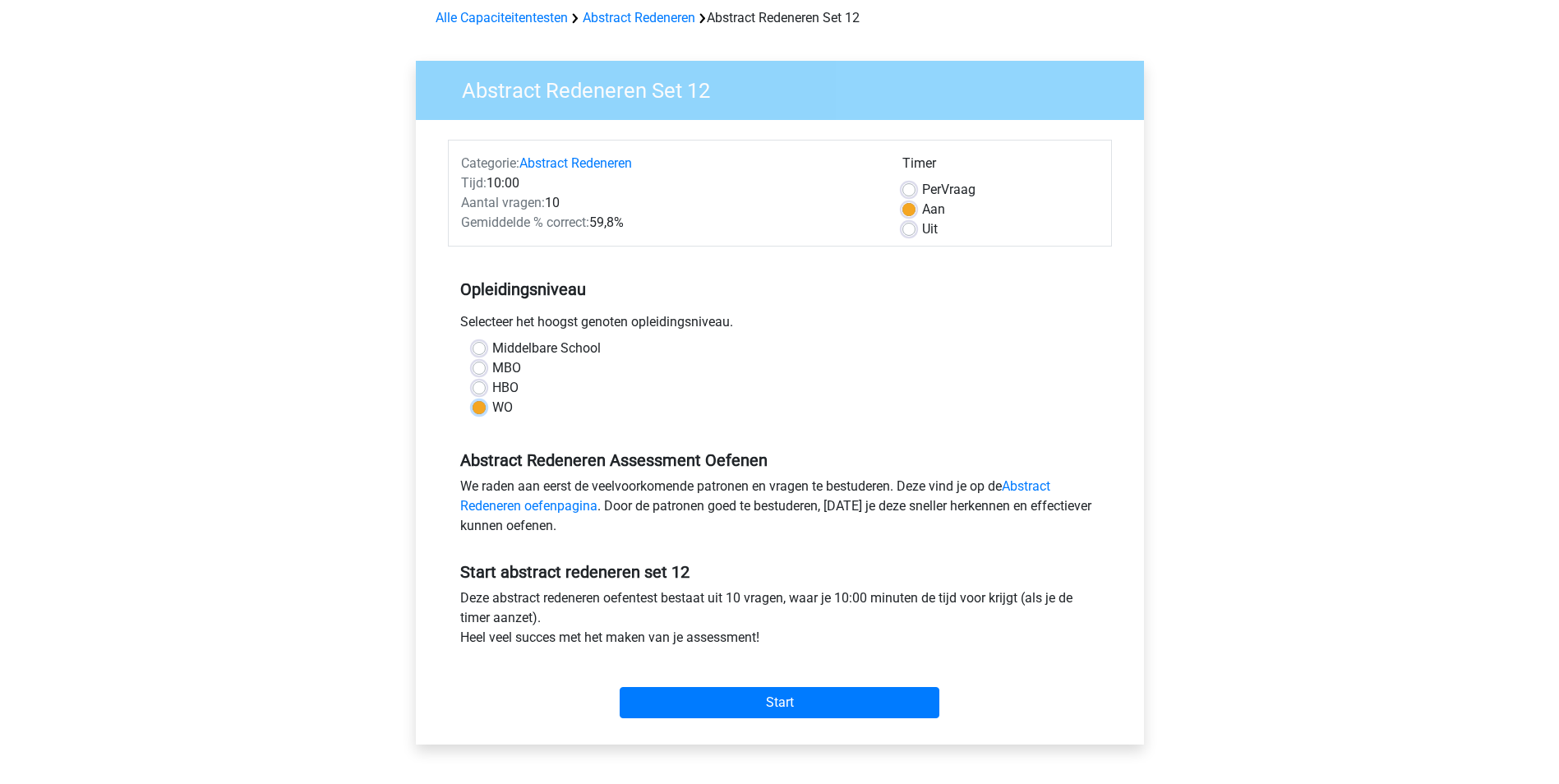
scroll to position [87, 0]
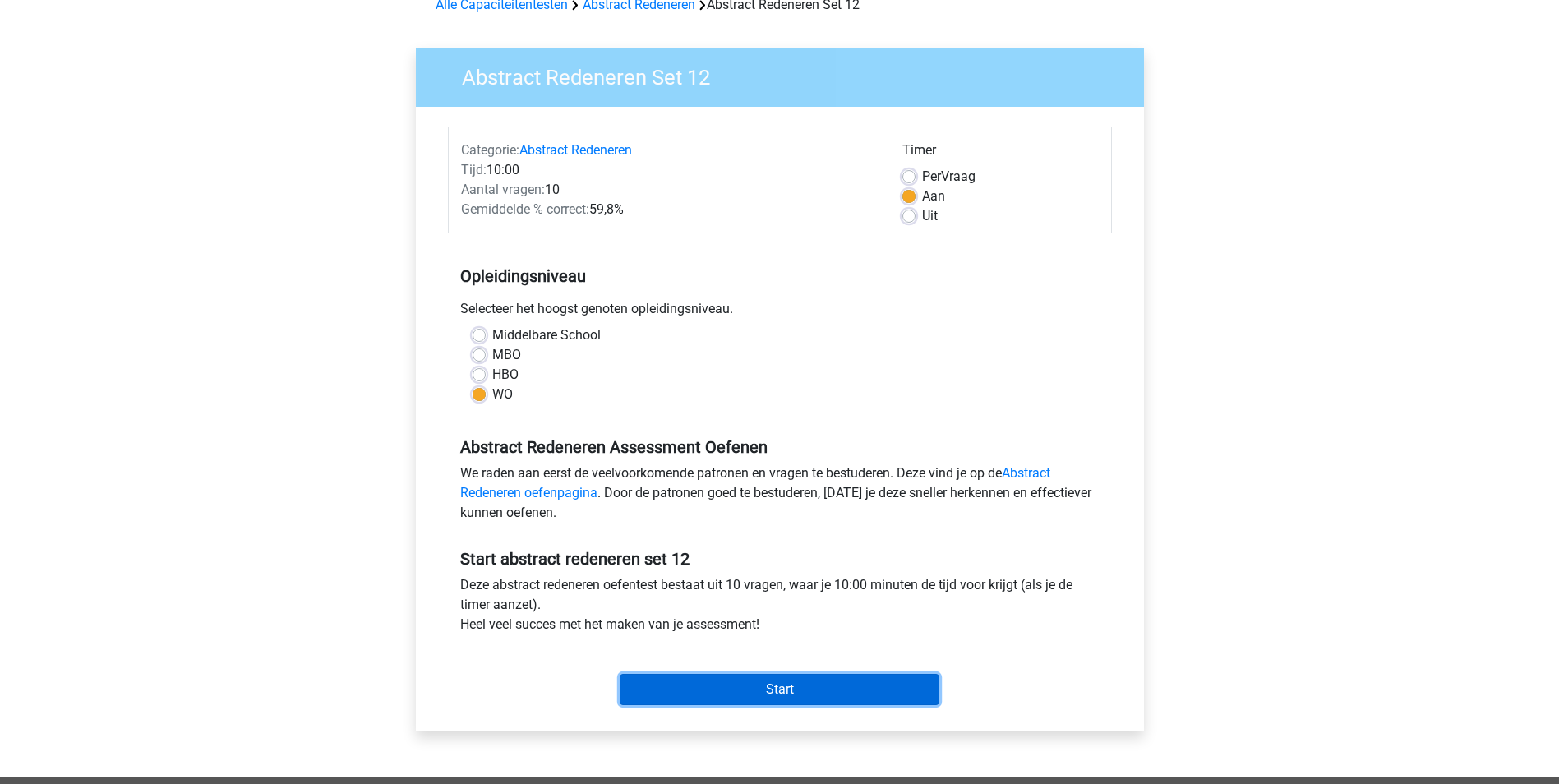
click at [842, 691] on input "Start" at bounding box center [779, 689] width 320 height 31
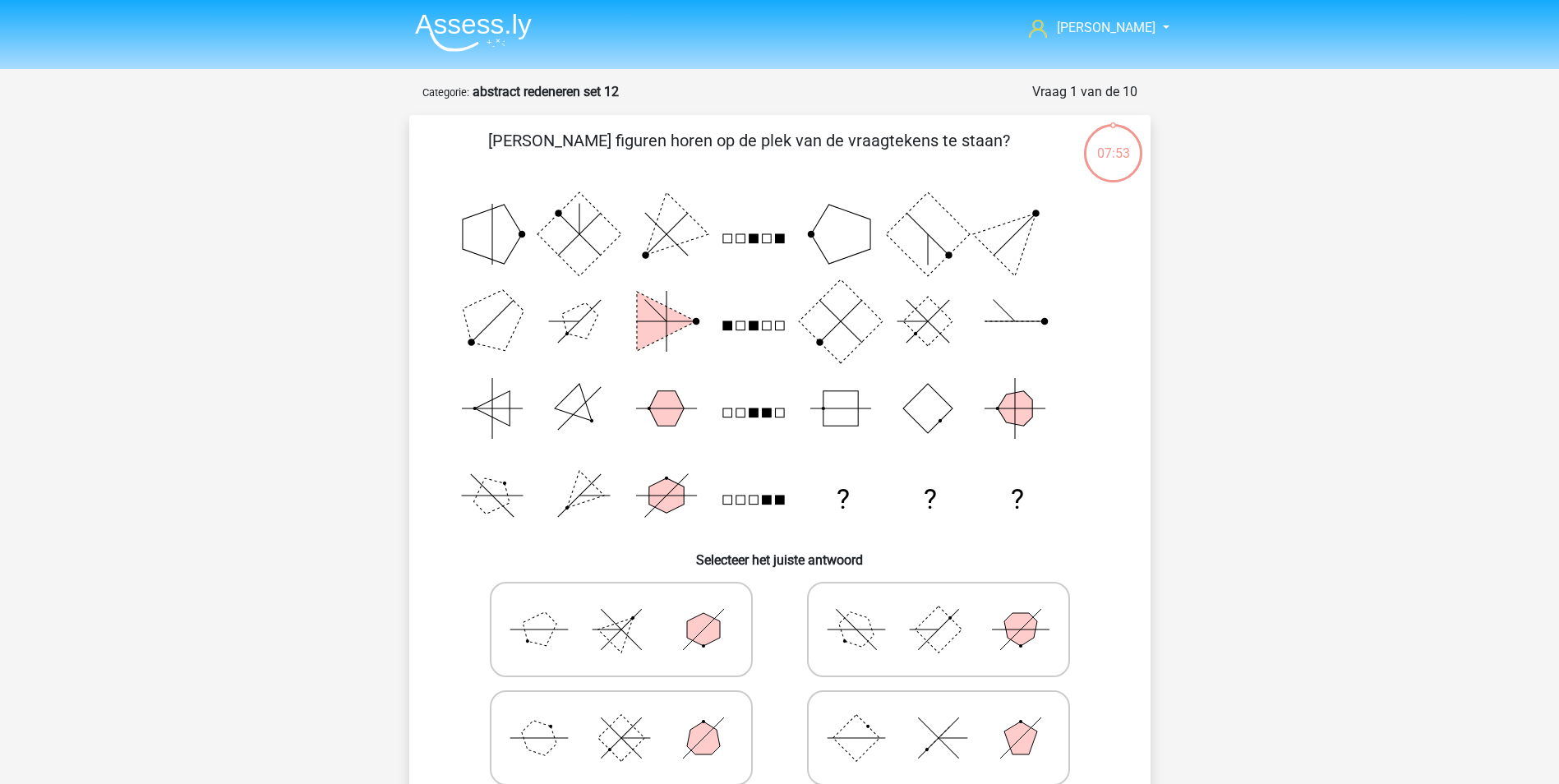
click at [945, 634] on rect at bounding box center [938, 629] width 46 height 46
click at [945, 609] on input "radio" at bounding box center [944, 603] width 10 height 10
radio input "true"
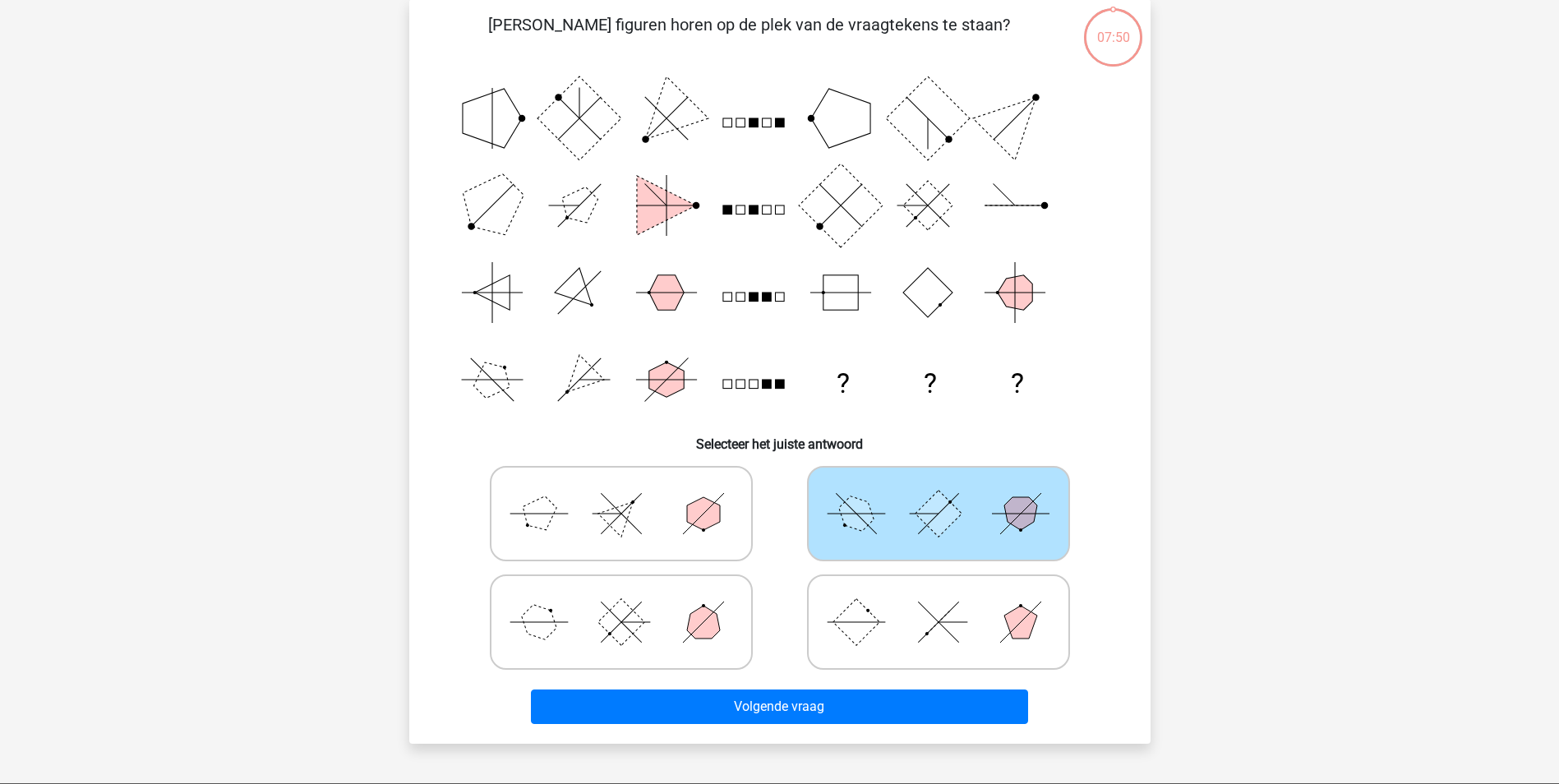
scroll to position [139, 0]
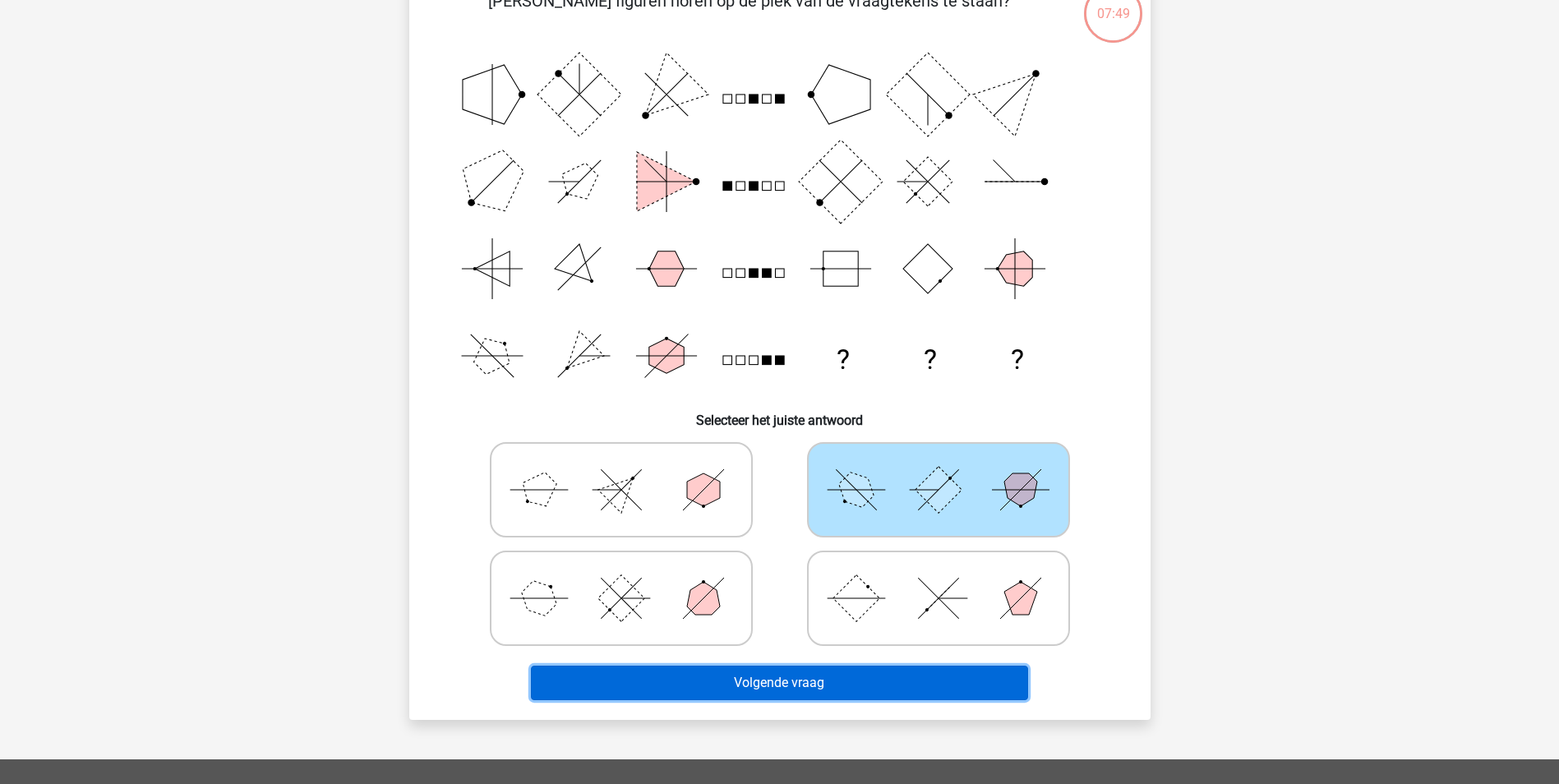
click at [862, 677] on button "Volgende vraag" at bounding box center [780, 683] width 497 height 34
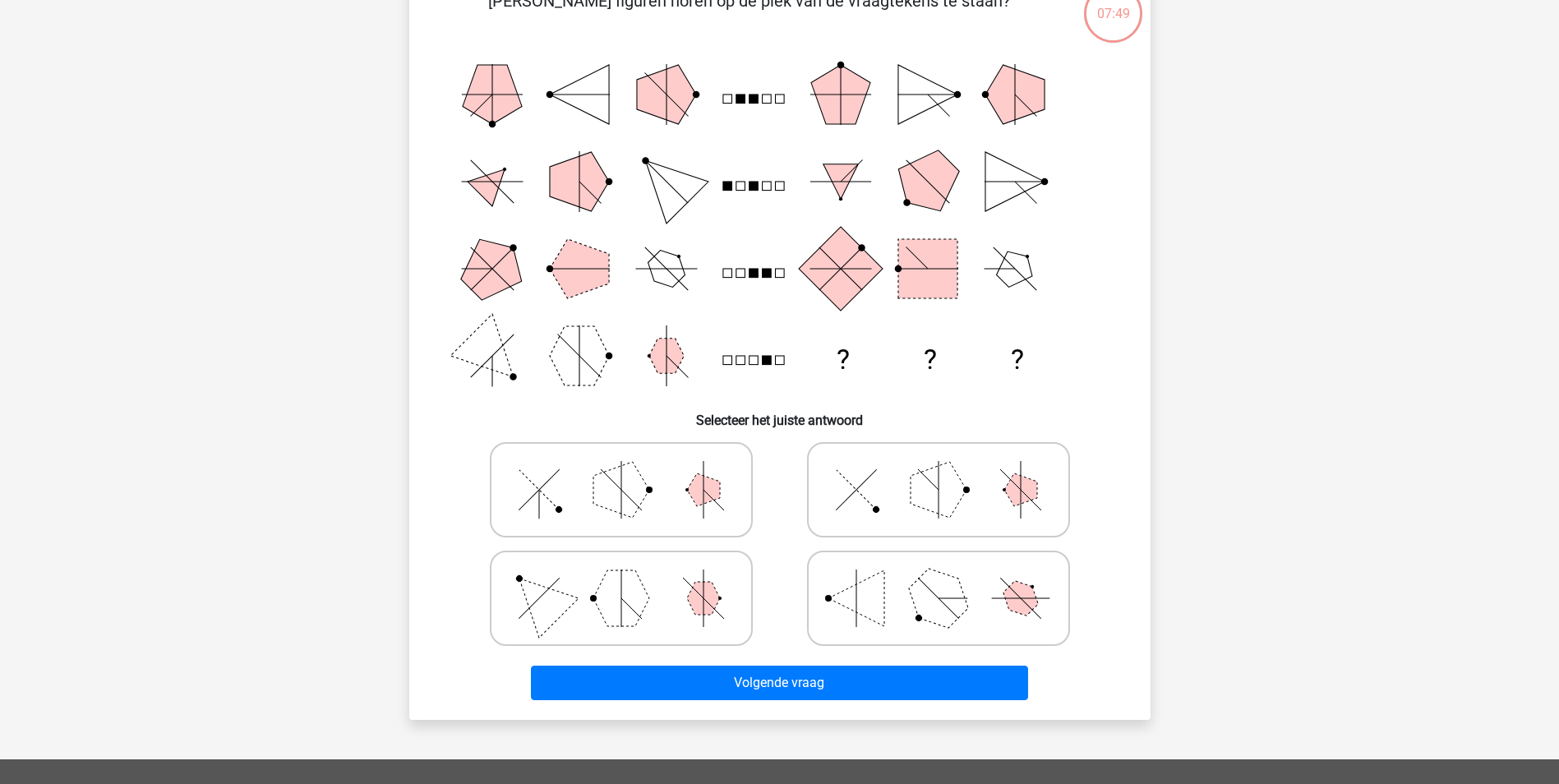
scroll to position [82, 0]
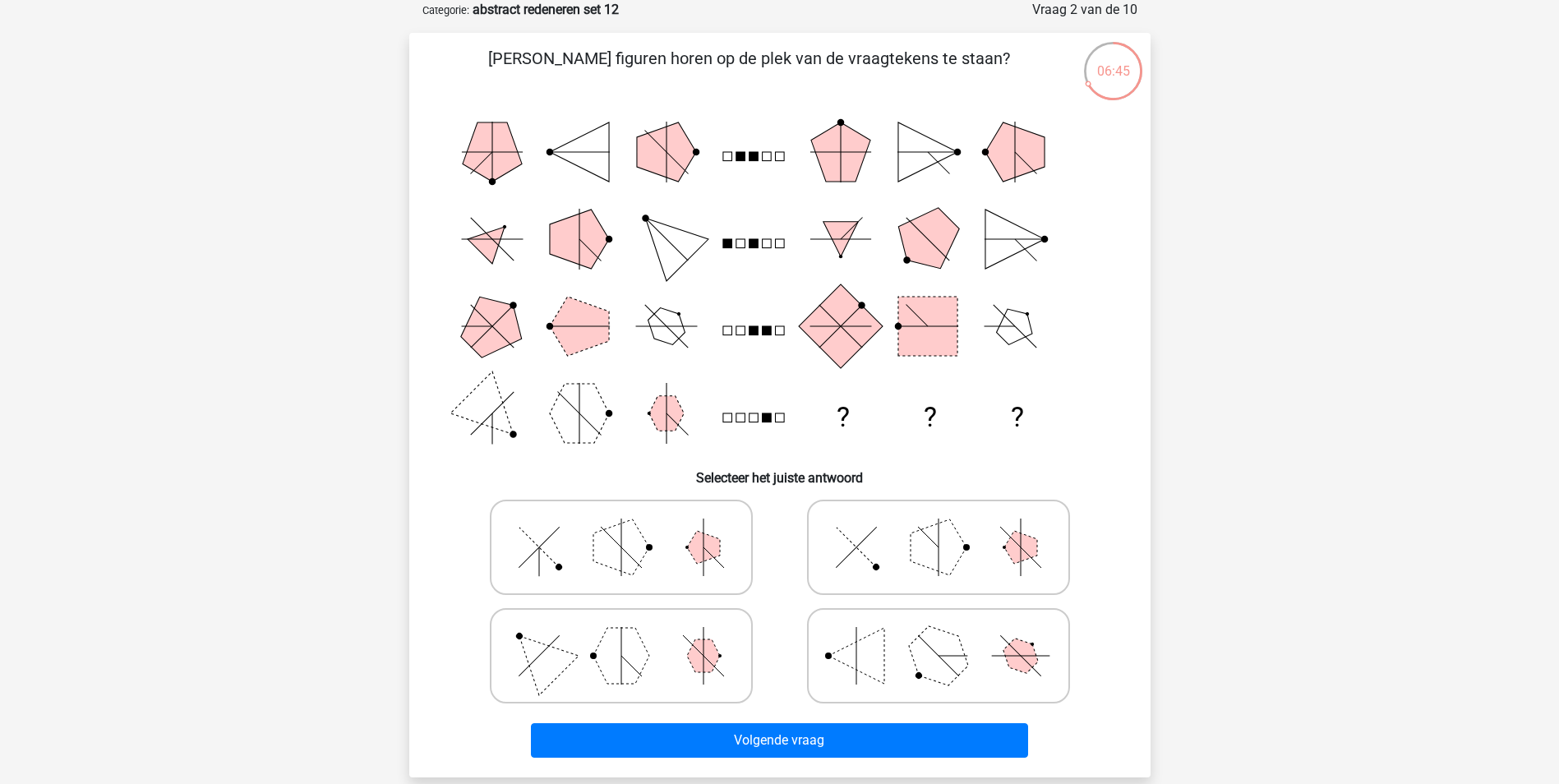
click at [655, 564] on icon at bounding box center [621, 547] width 247 height 82
click at [632, 526] on input "radio" at bounding box center [626, 520] width 10 height 10
radio input "true"
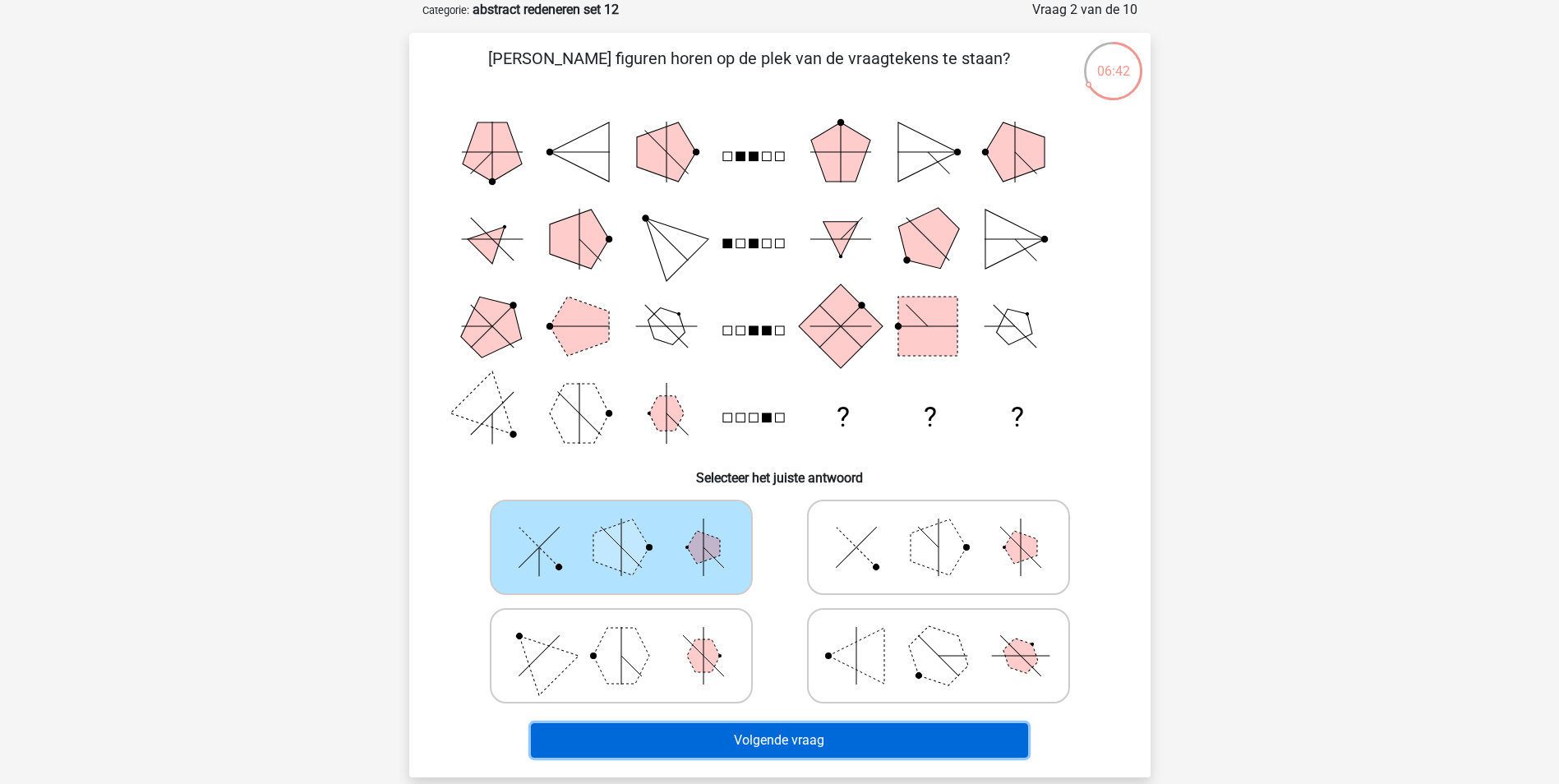
click at [778, 750] on button "Volgende vraag" at bounding box center [780, 740] width 497 height 34
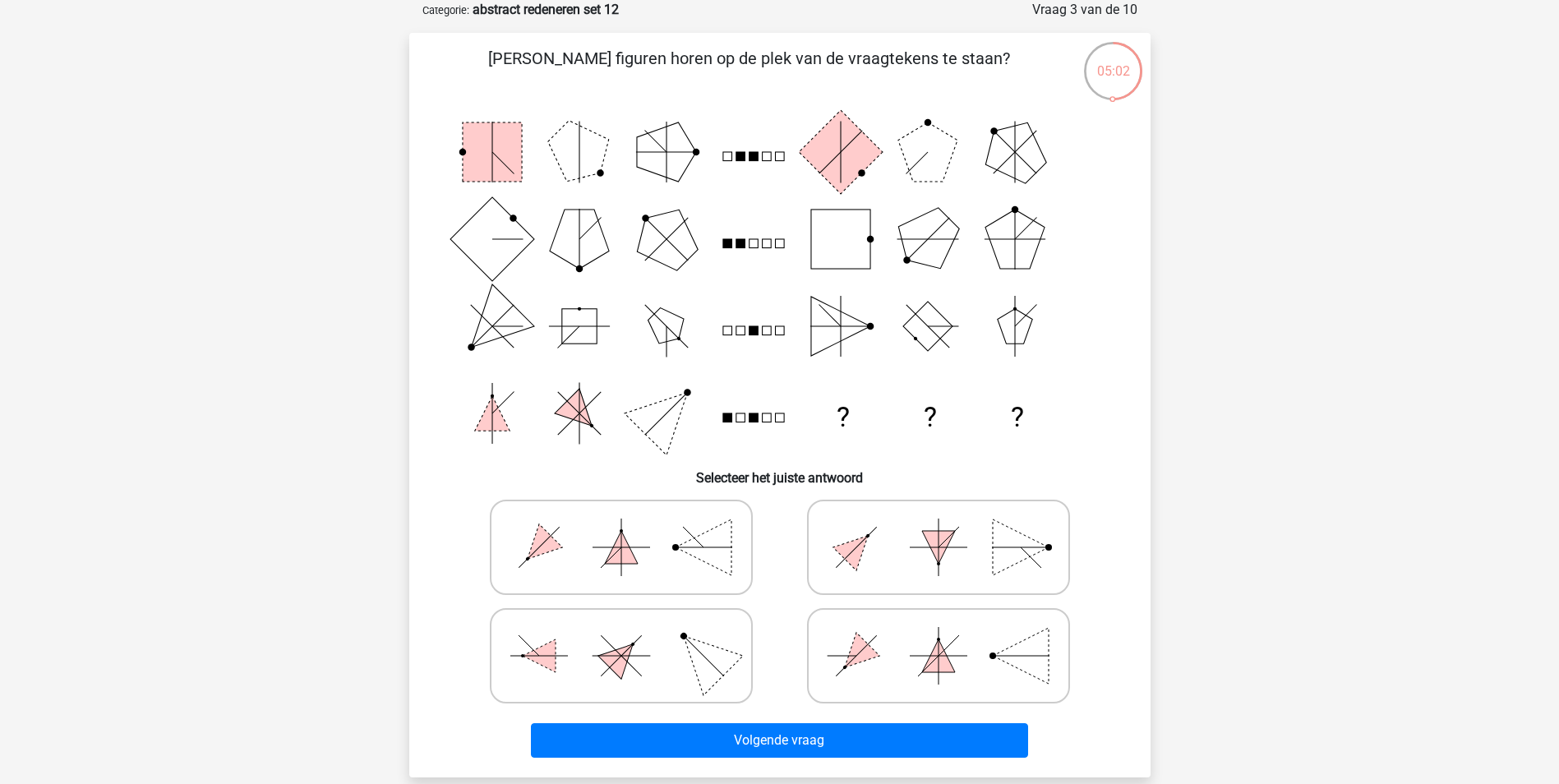
click at [912, 546] on icon at bounding box center [939, 547] width 247 height 82
click at [939, 526] on input "radio" at bounding box center [944, 520] width 10 height 10
radio input "true"
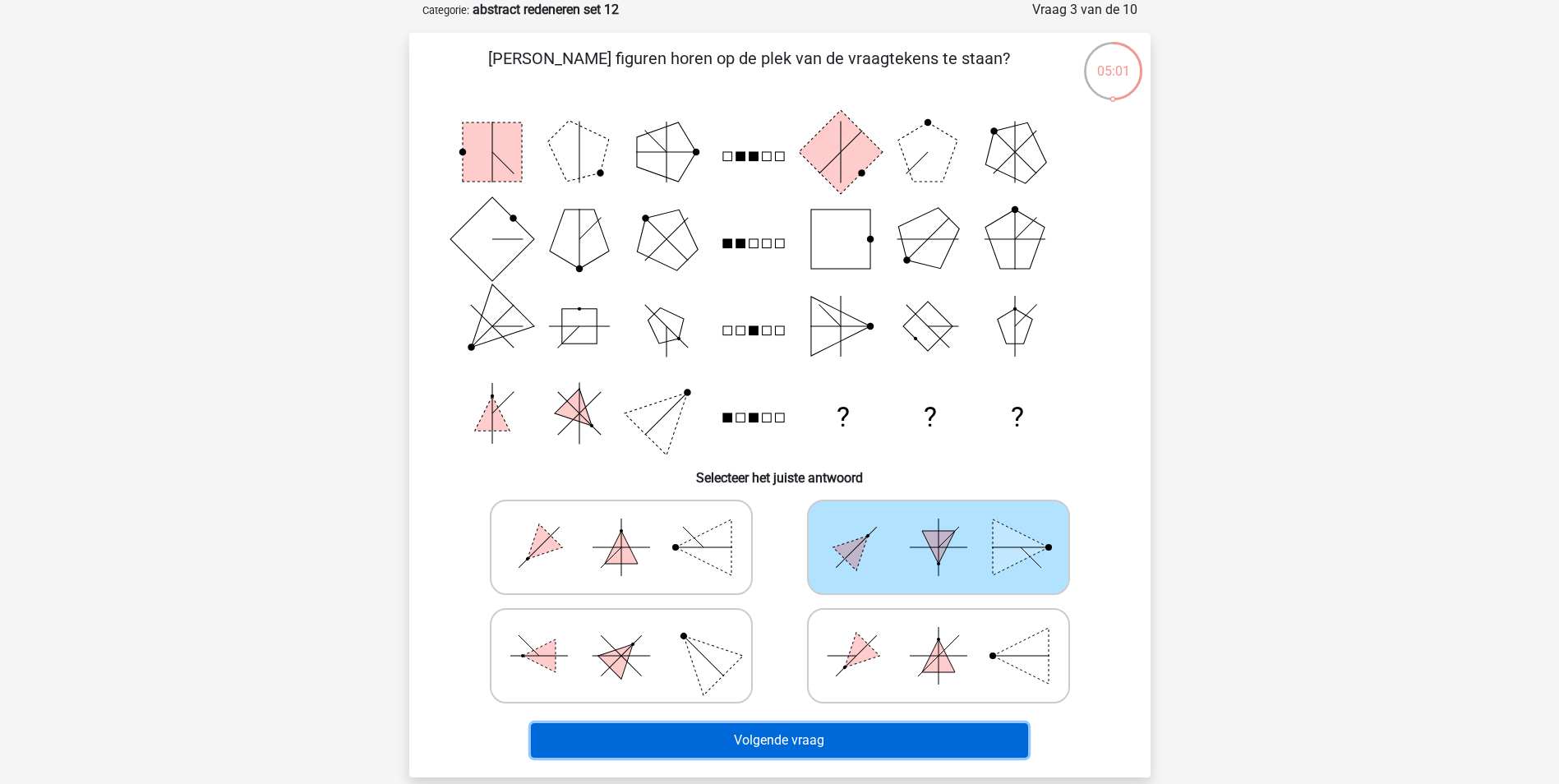
click at [859, 742] on button "Volgende vraag" at bounding box center [780, 740] width 497 height 34
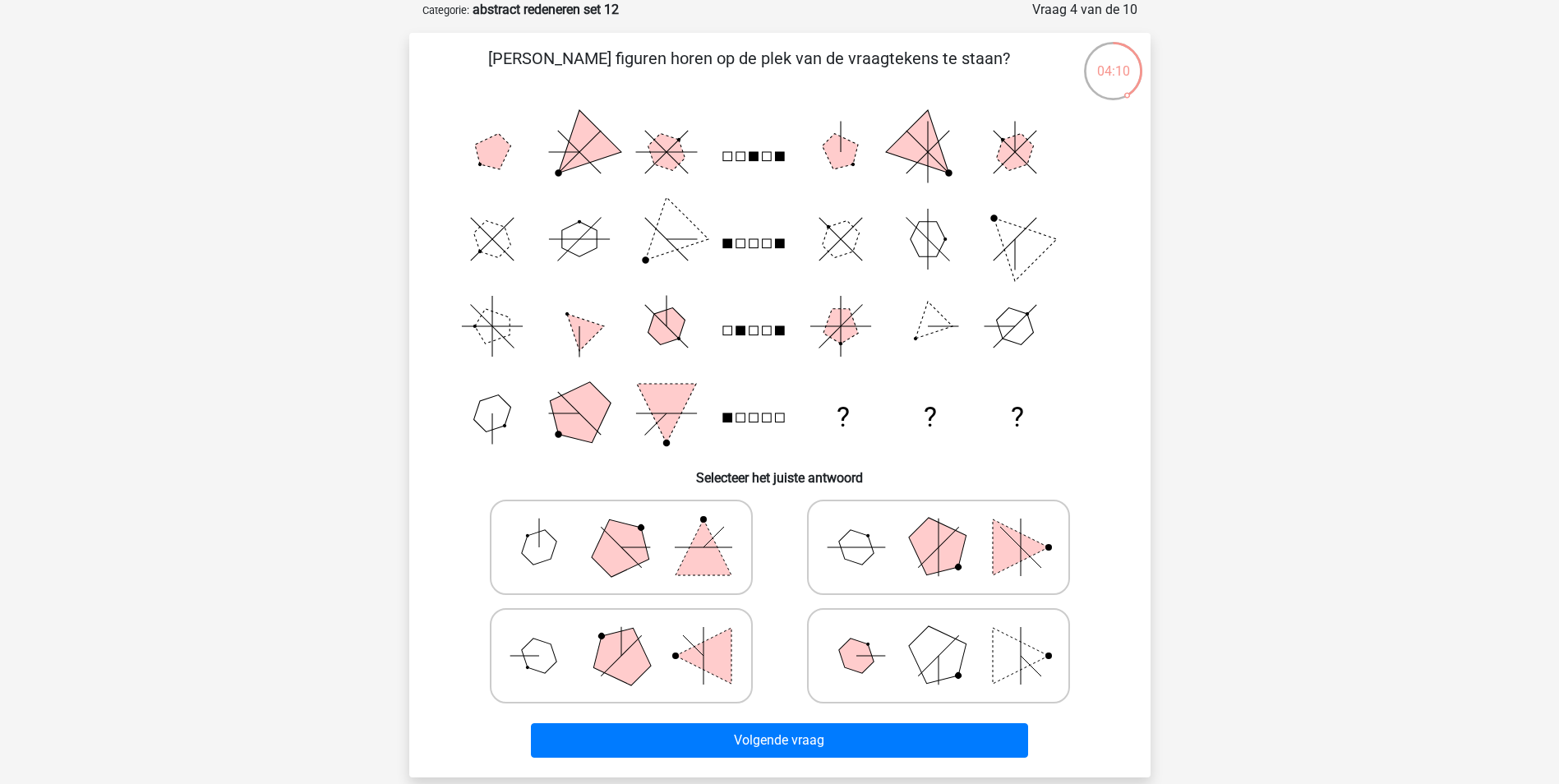
click at [890, 541] on icon at bounding box center [939, 547] width 247 height 82
click at [939, 526] on input "radio" at bounding box center [944, 520] width 10 height 10
radio input "true"
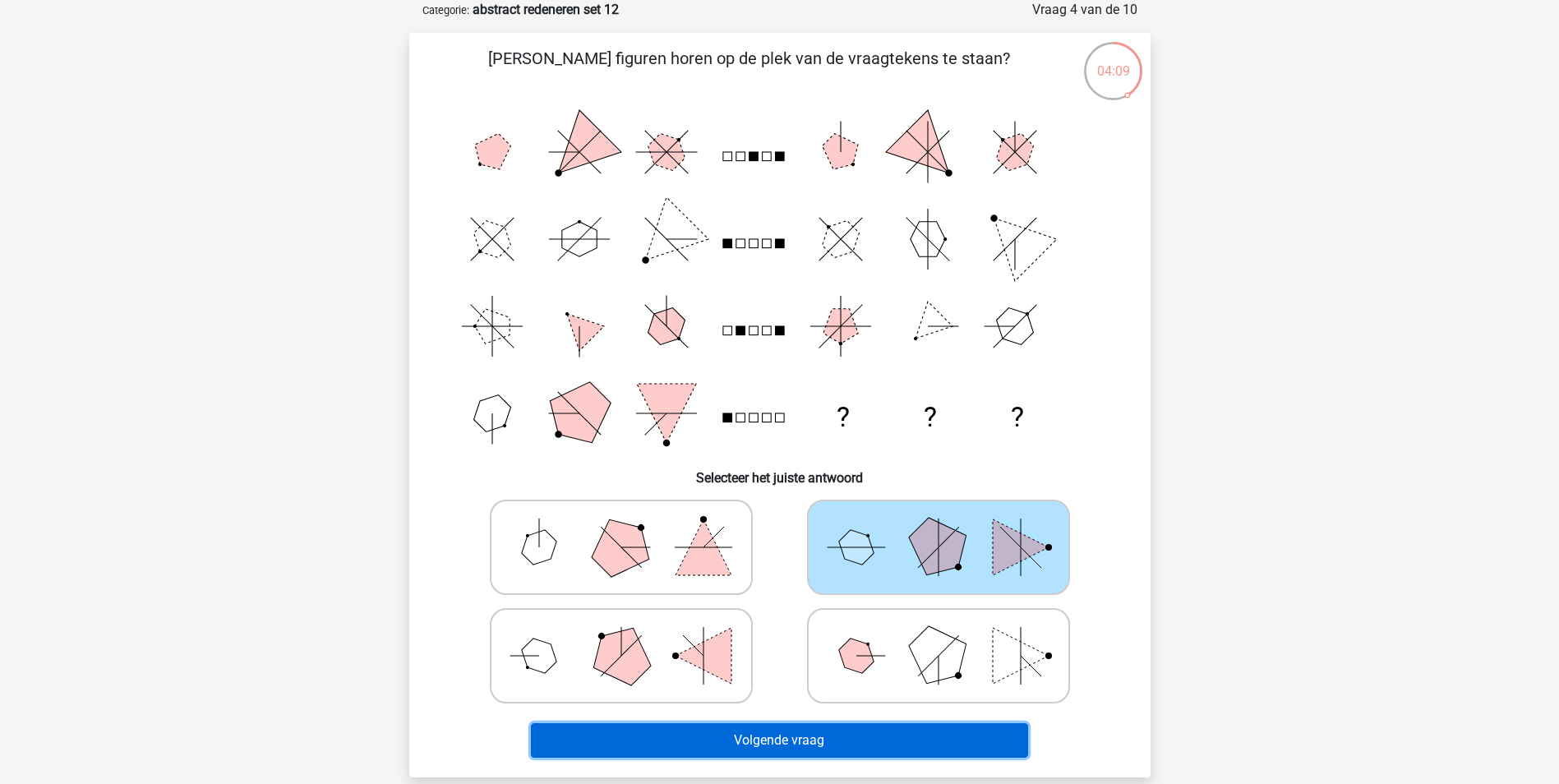
click at [846, 734] on button "Volgende vraag" at bounding box center [780, 740] width 497 height 34
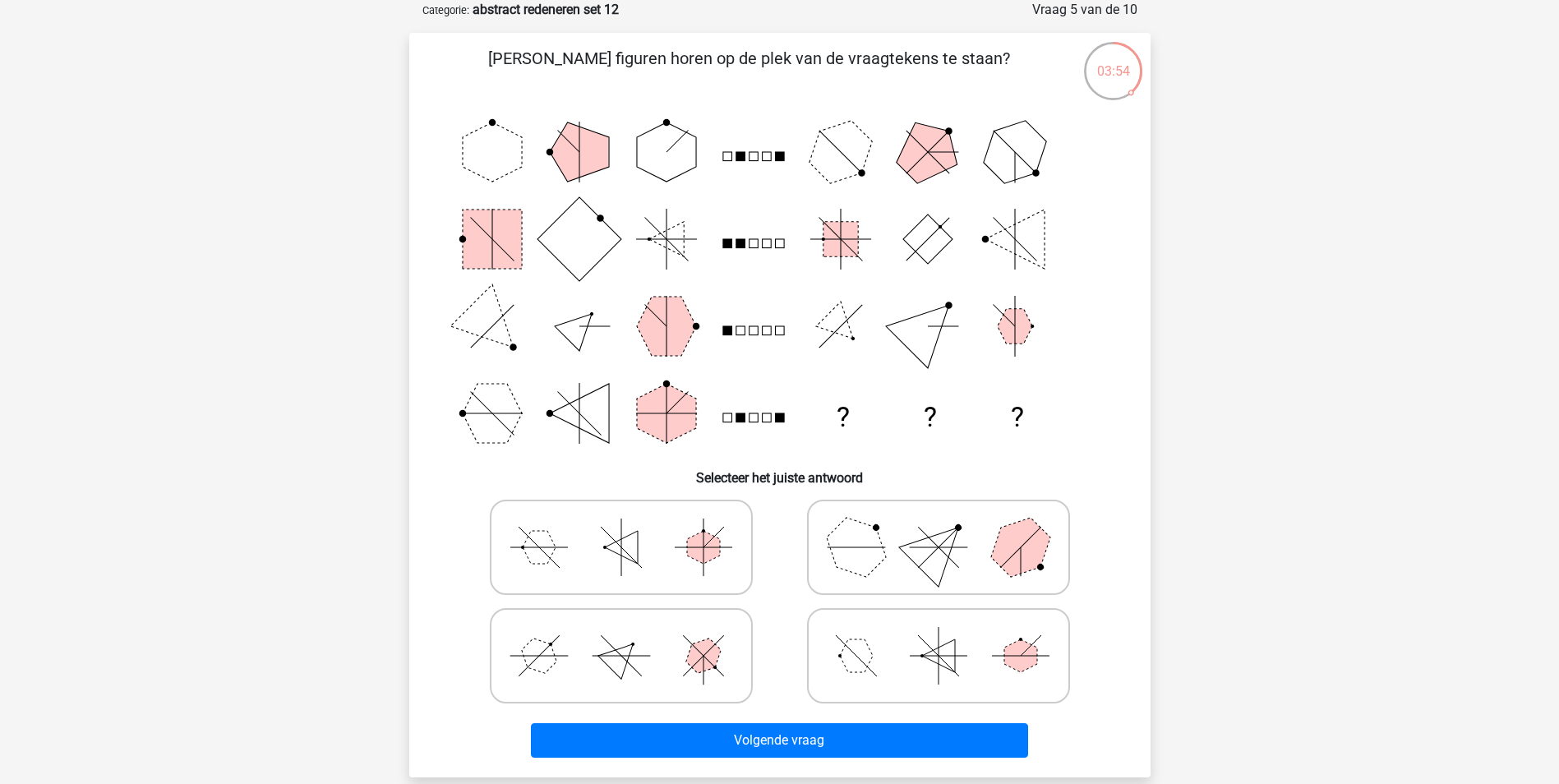
click at [838, 558] on polygon at bounding box center [855, 546] width 79 height 79
click at [939, 526] on input "radio" at bounding box center [944, 520] width 10 height 10
radio input "true"
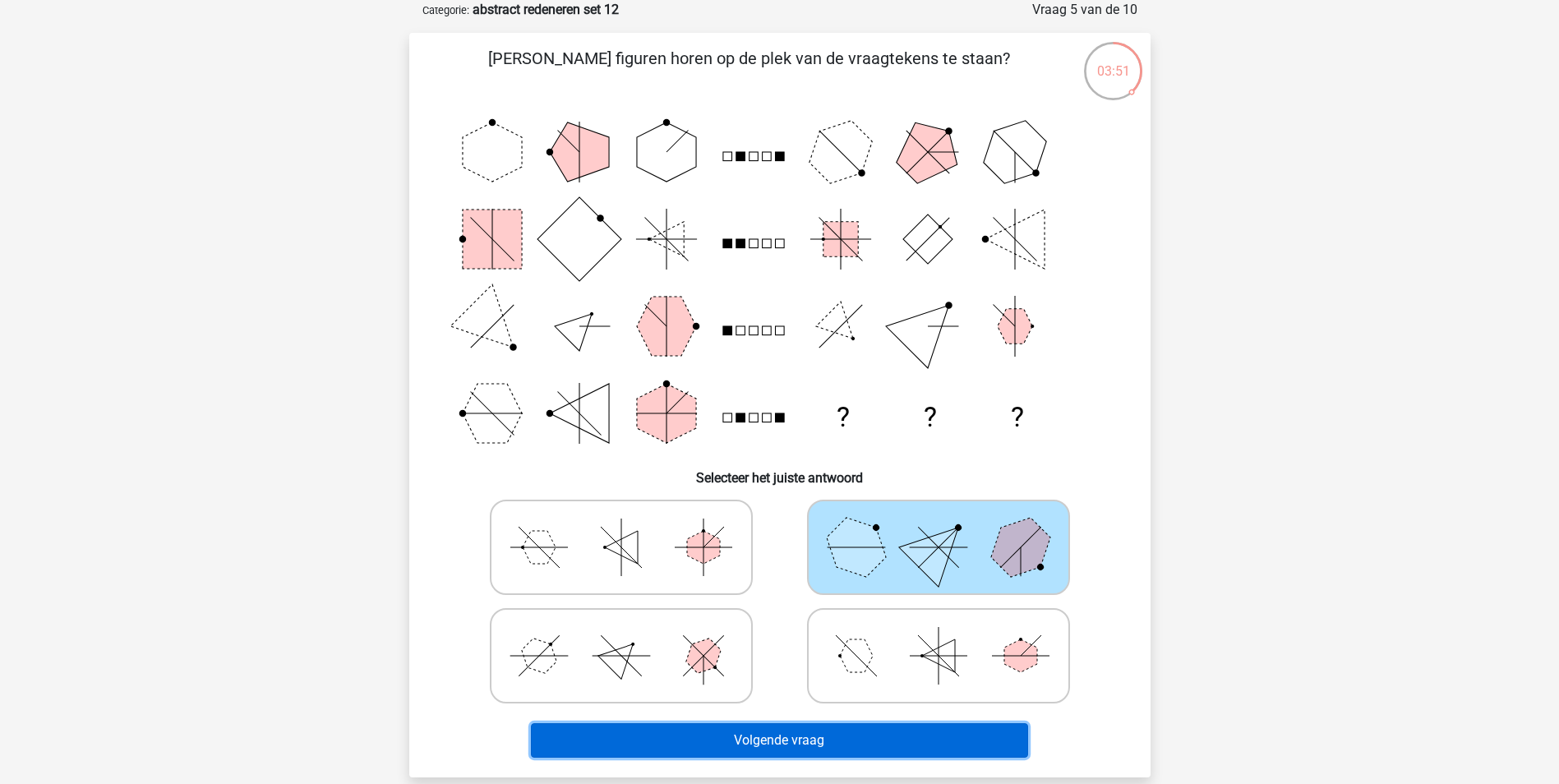
click at [822, 736] on button "Volgende vraag" at bounding box center [780, 740] width 497 height 34
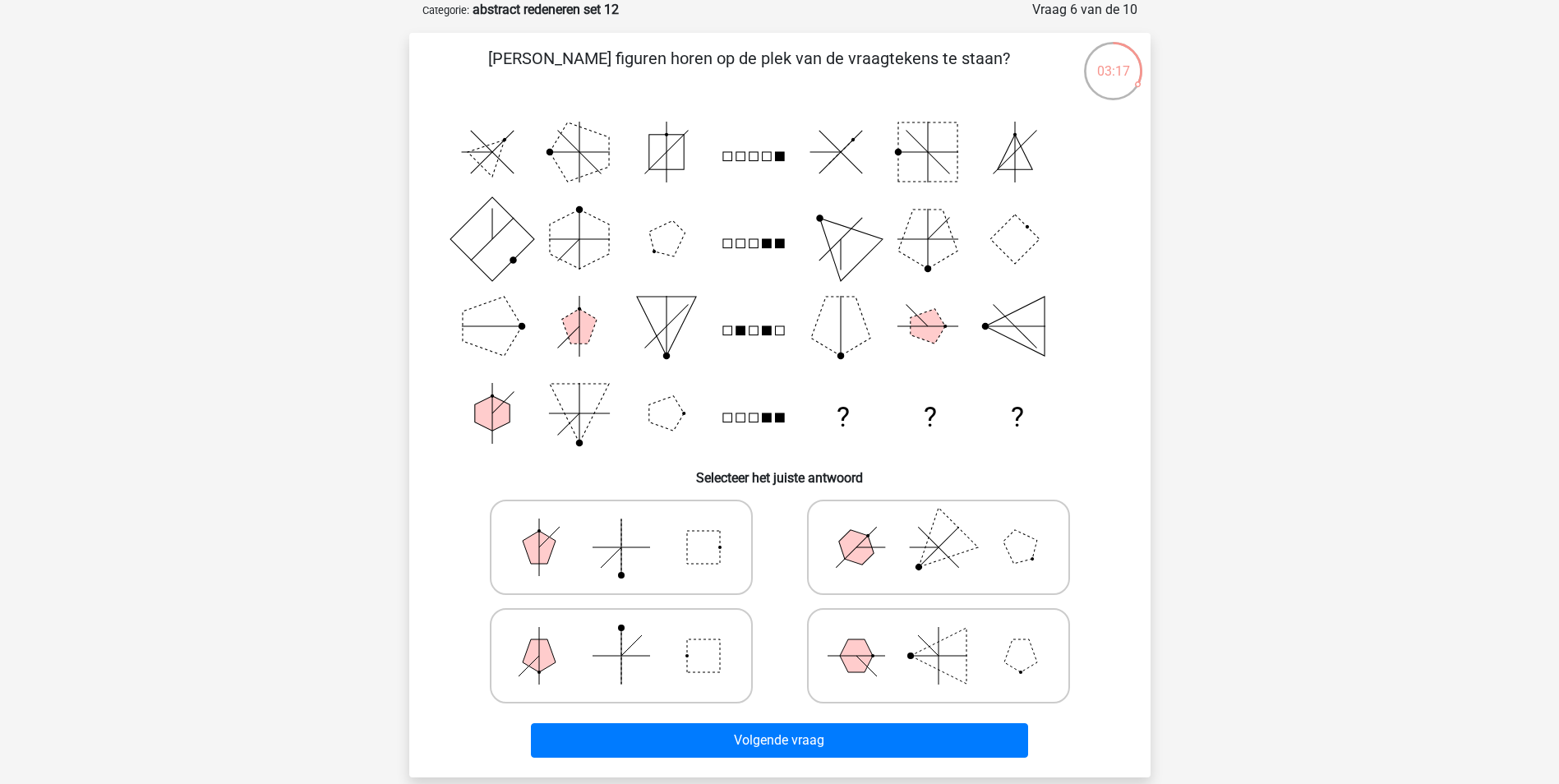
click at [587, 637] on icon at bounding box center [621, 655] width 247 height 82
click at [621, 635] on input "radio" at bounding box center [626, 629] width 10 height 10
radio input "true"
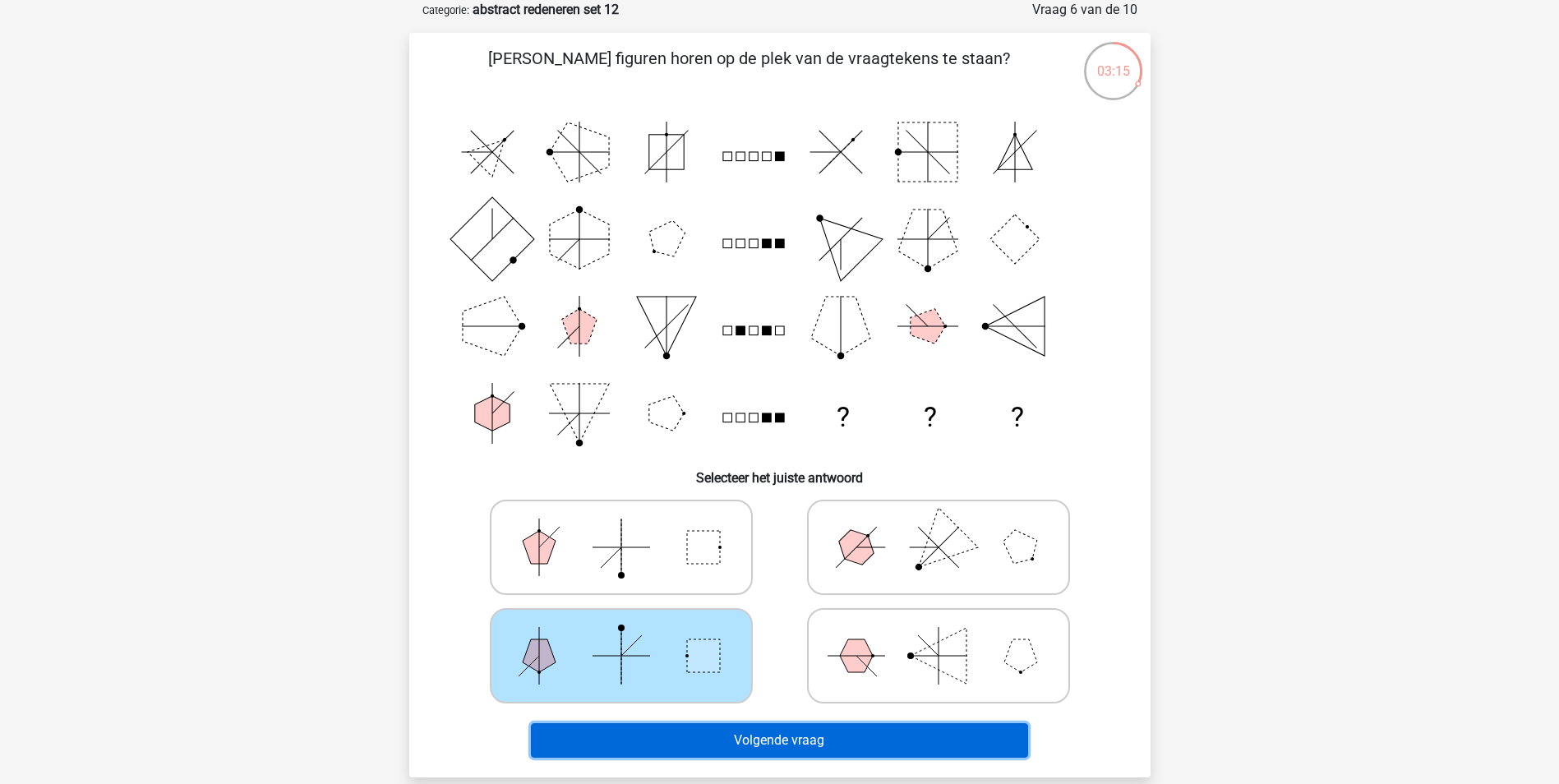
click at [724, 730] on button "Volgende vraag" at bounding box center [780, 740] width 497 height 34
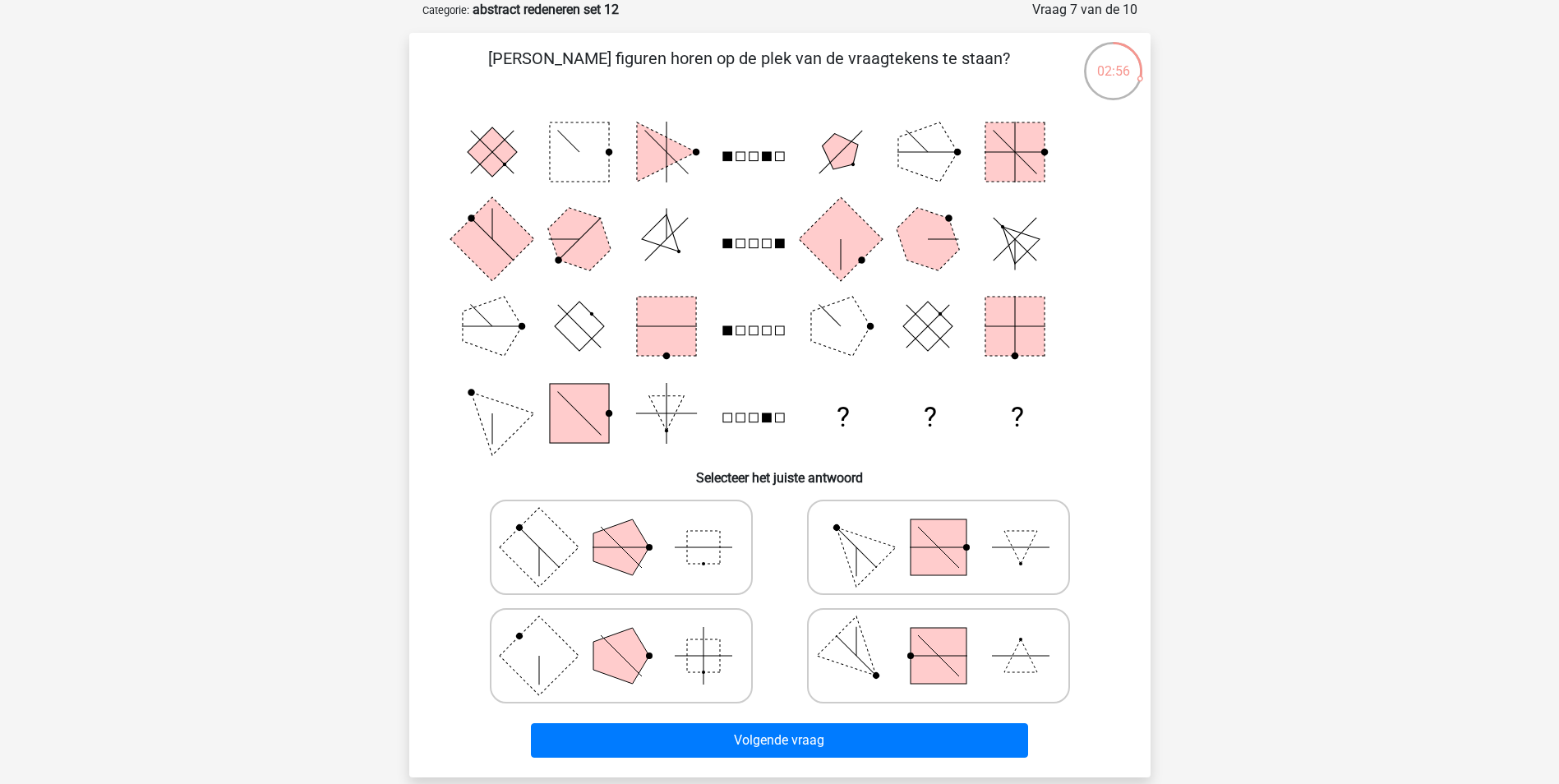
click at [621, 663] on polygon at bounding box center [621, 655] width 56 height 56
click at [621, 635] on input "radio" at bounding box center [626, 629] width 10 height 10
radio input "true"
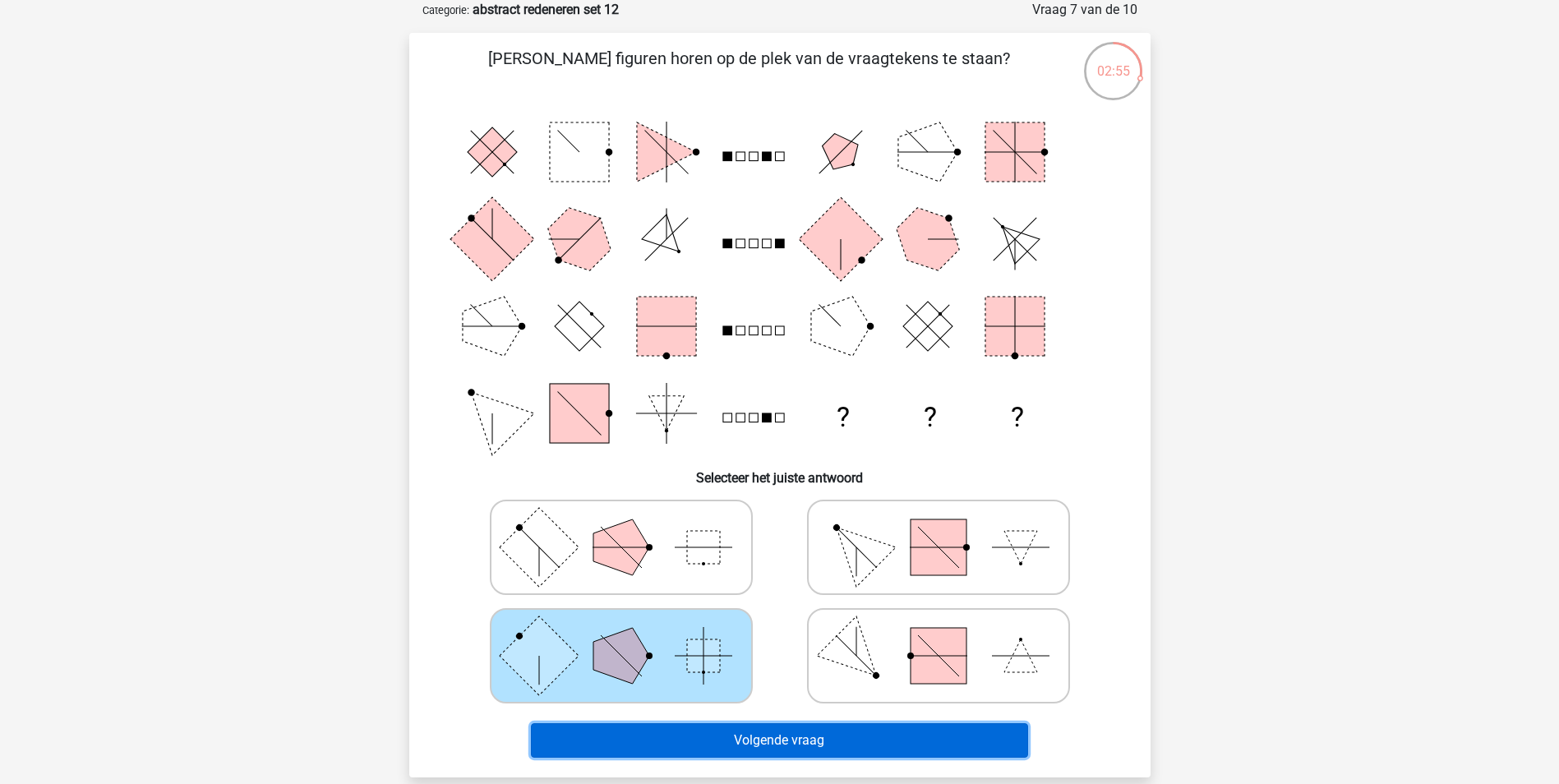
click at [719, 738] on button "Volgende vraag" at bounding box center [780, 740] width 497 height 34
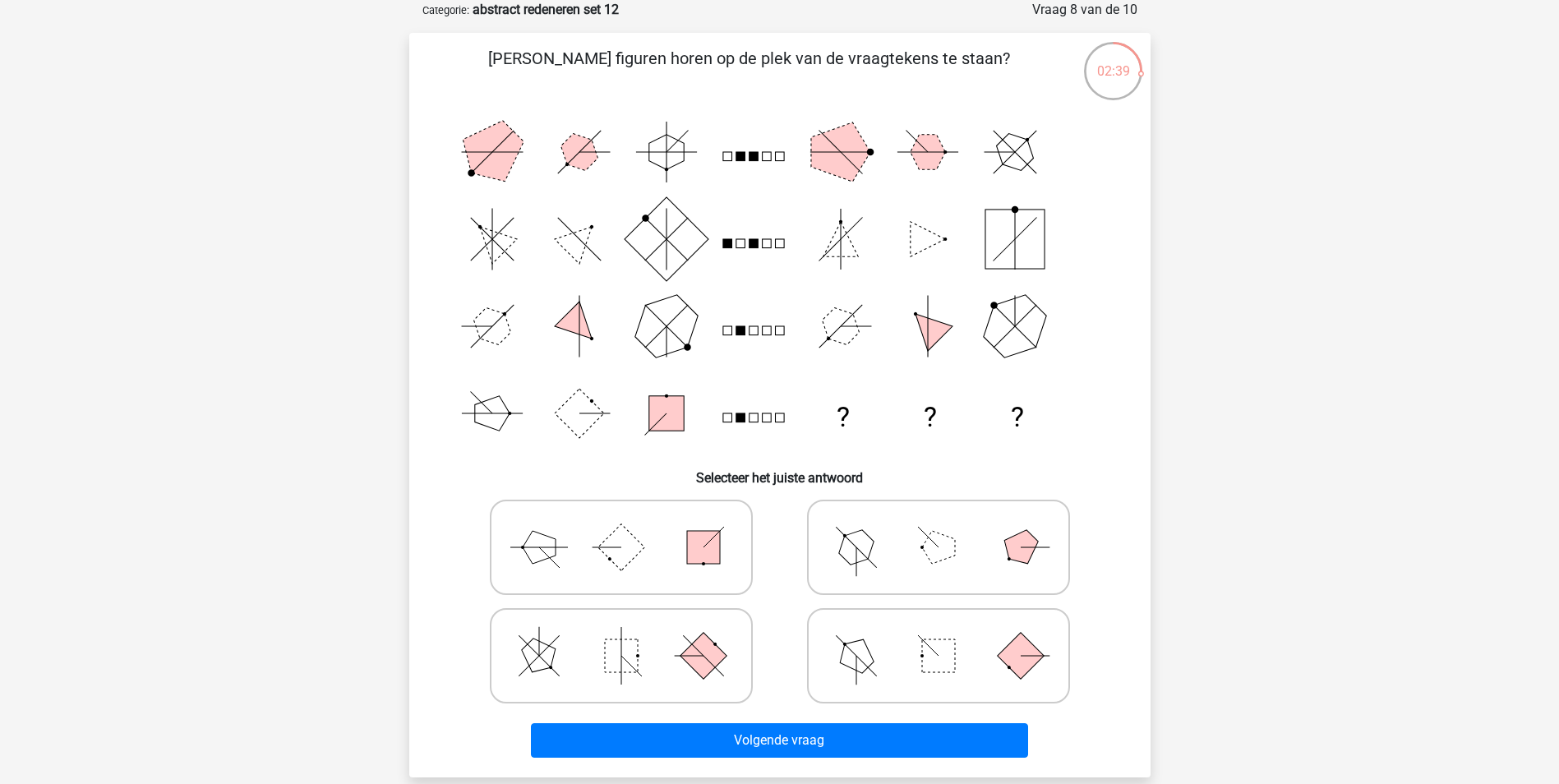
click at [573, 558] on icon at bounding box center [621, 547] width 247 height 82
click at [621, 526] on input "radio" at bounding box center [626, 520] width 10 height 10
radio input "true"
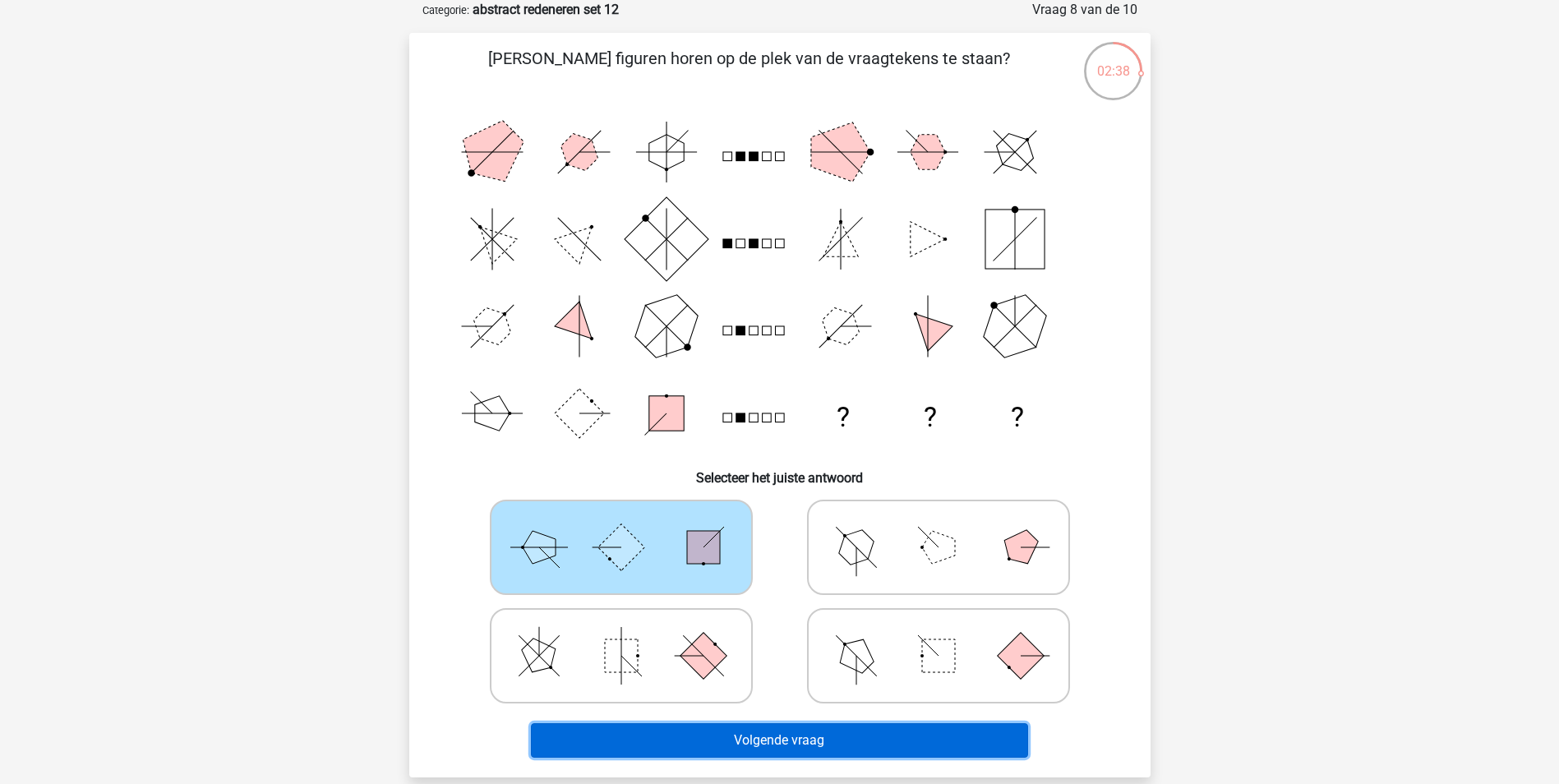
click at [741, 738] on button "Volgende vraag" at bounding box center [780, 740] width 497 height 34
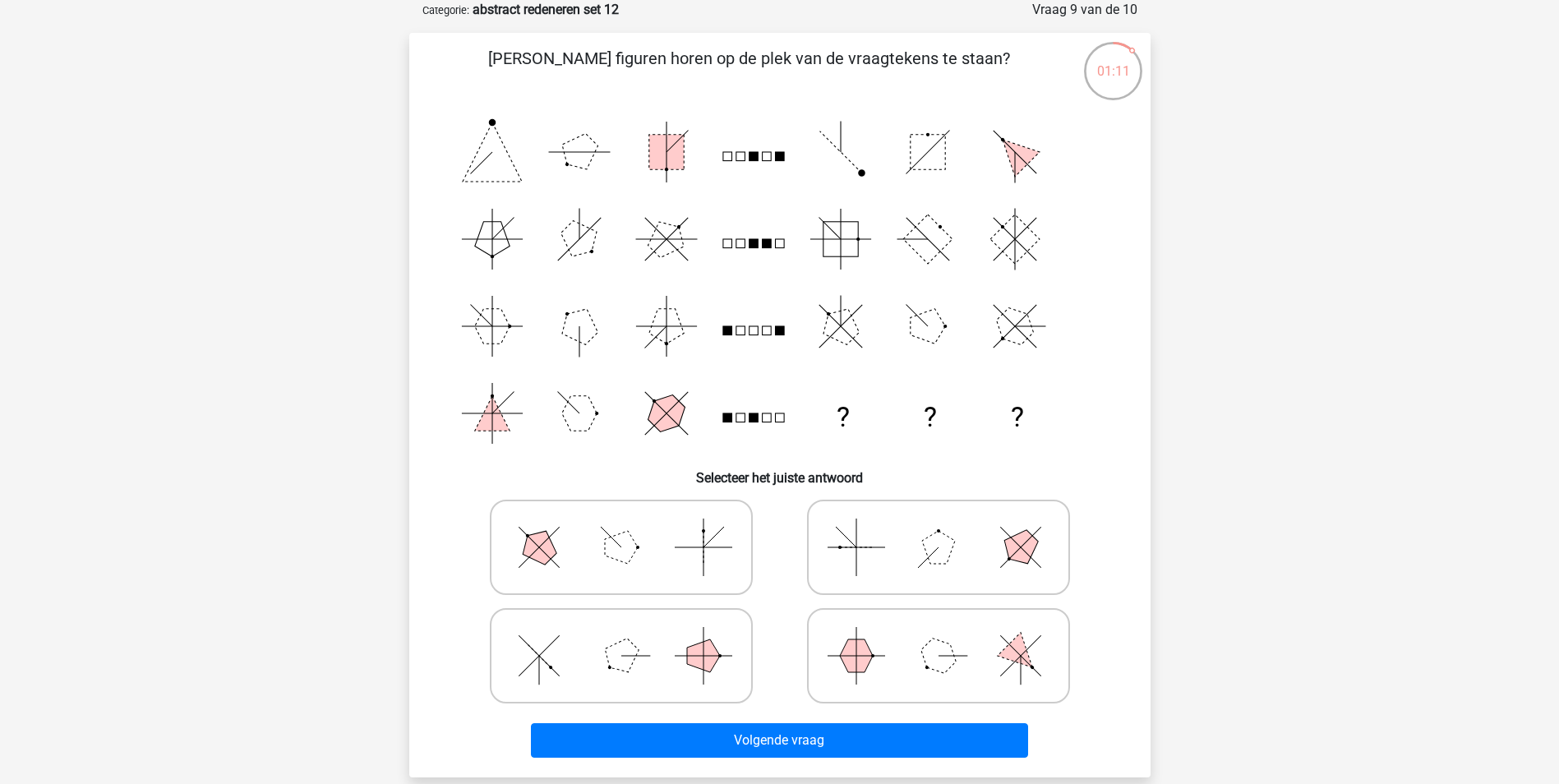
click at [841, 556] on icon at bounding box center [939, 547] width 247 height 82
click at [939, 526] on input "radio" at bounding box center [944, 520] width 10 height 10
radio input "true"
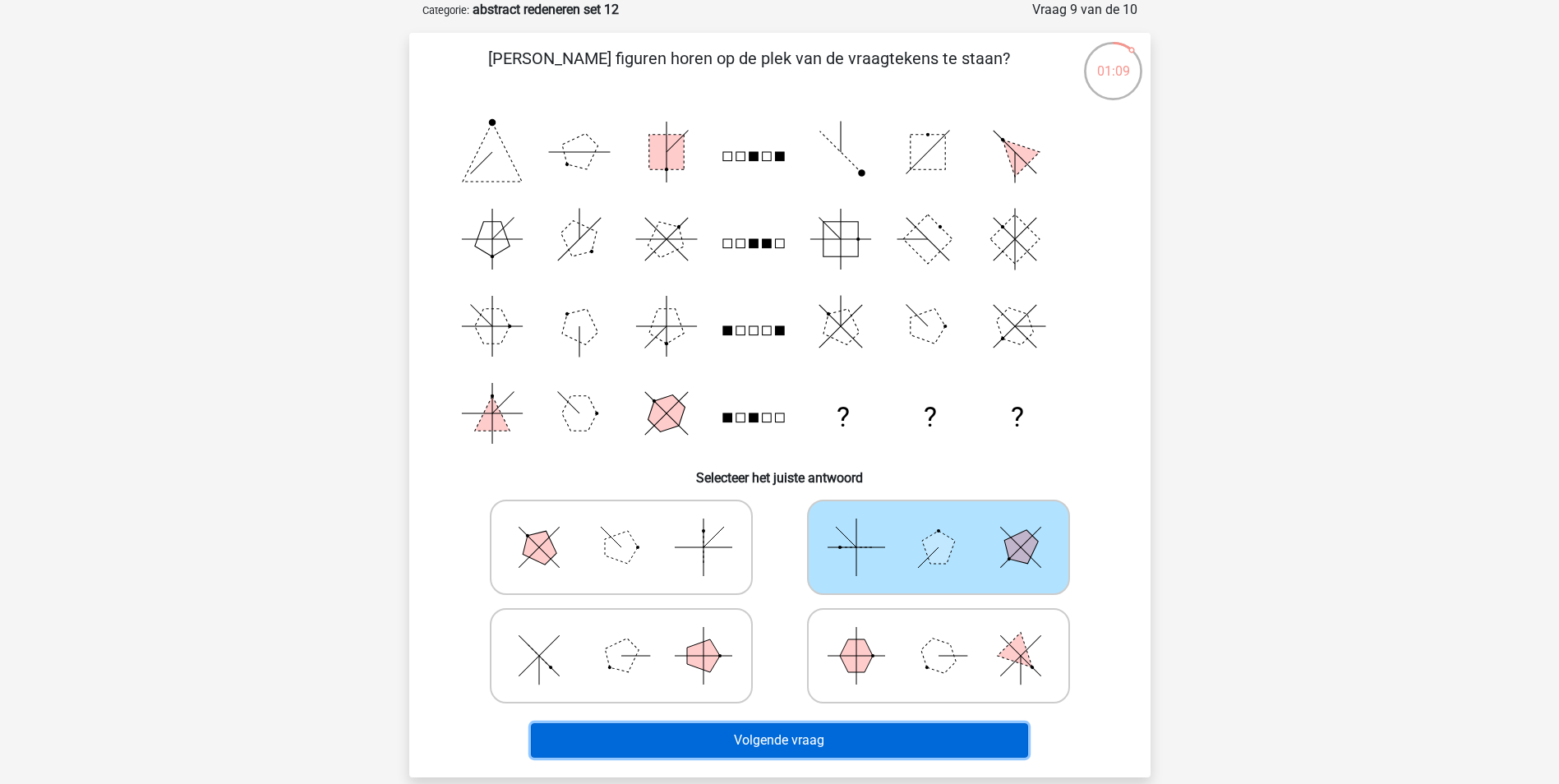
click at [832, 743] on button "Volgende vraag" at bounding box center [780, 740] width 497 height 34
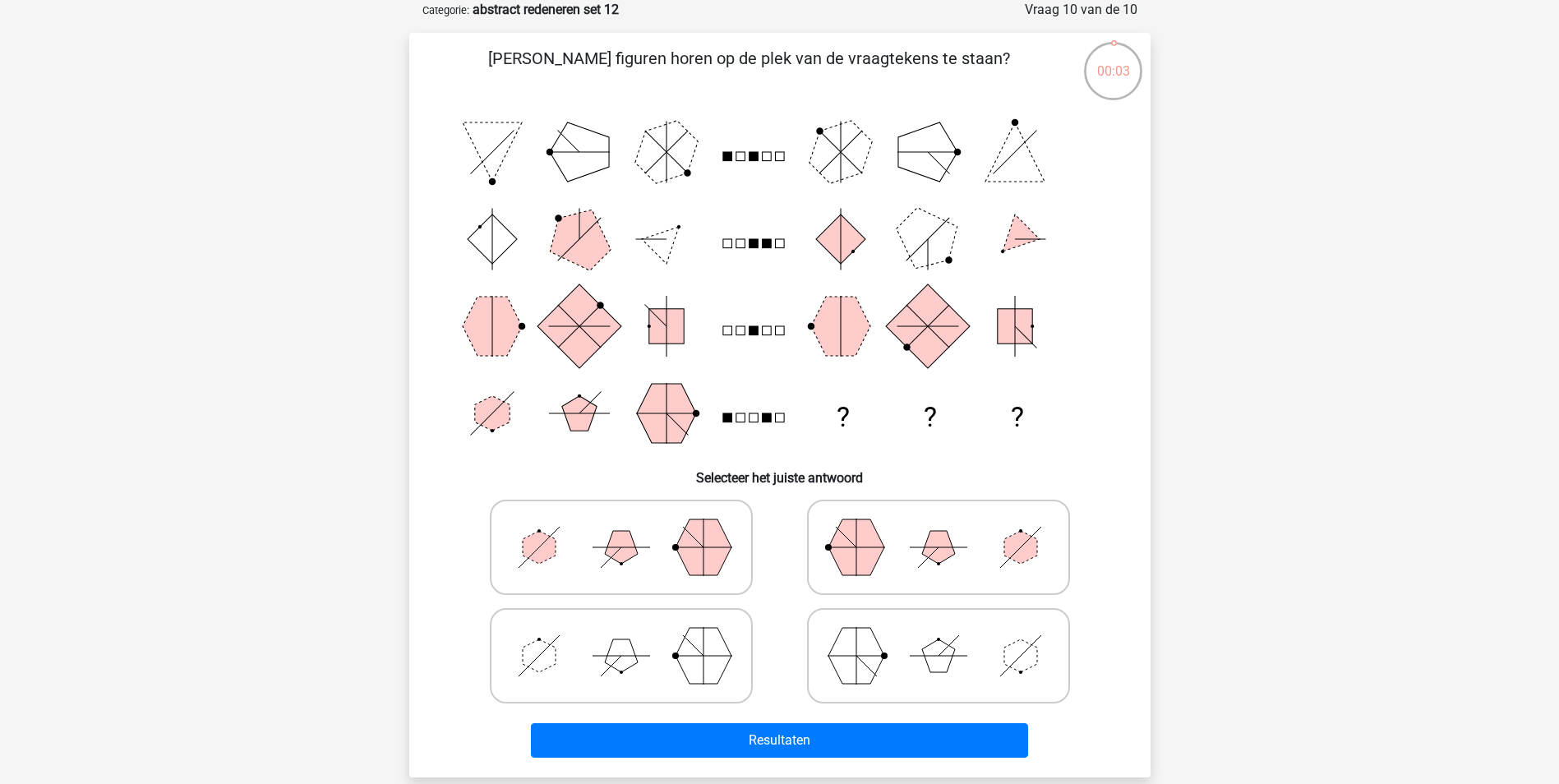
click at [851, 670] on polygon at bounding box center [856, 655] width 56 height 56
click at [939, 635] on input "radio" at bounding box center [944, 629] width 10 height 10
radio input "true"
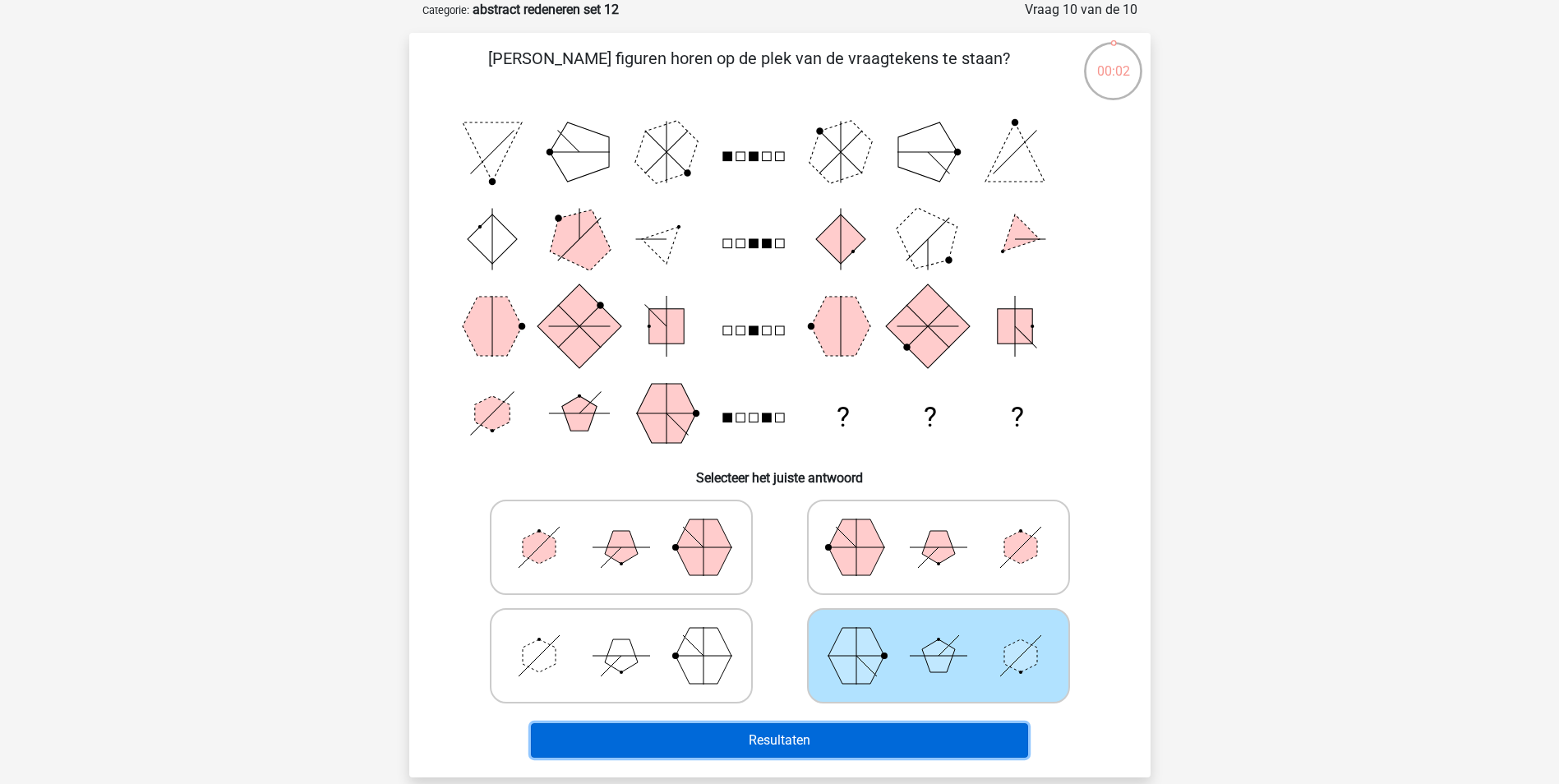
click at [840, 733] on button "Resultaten" at bounding box center [780, 740] width 497 height 34
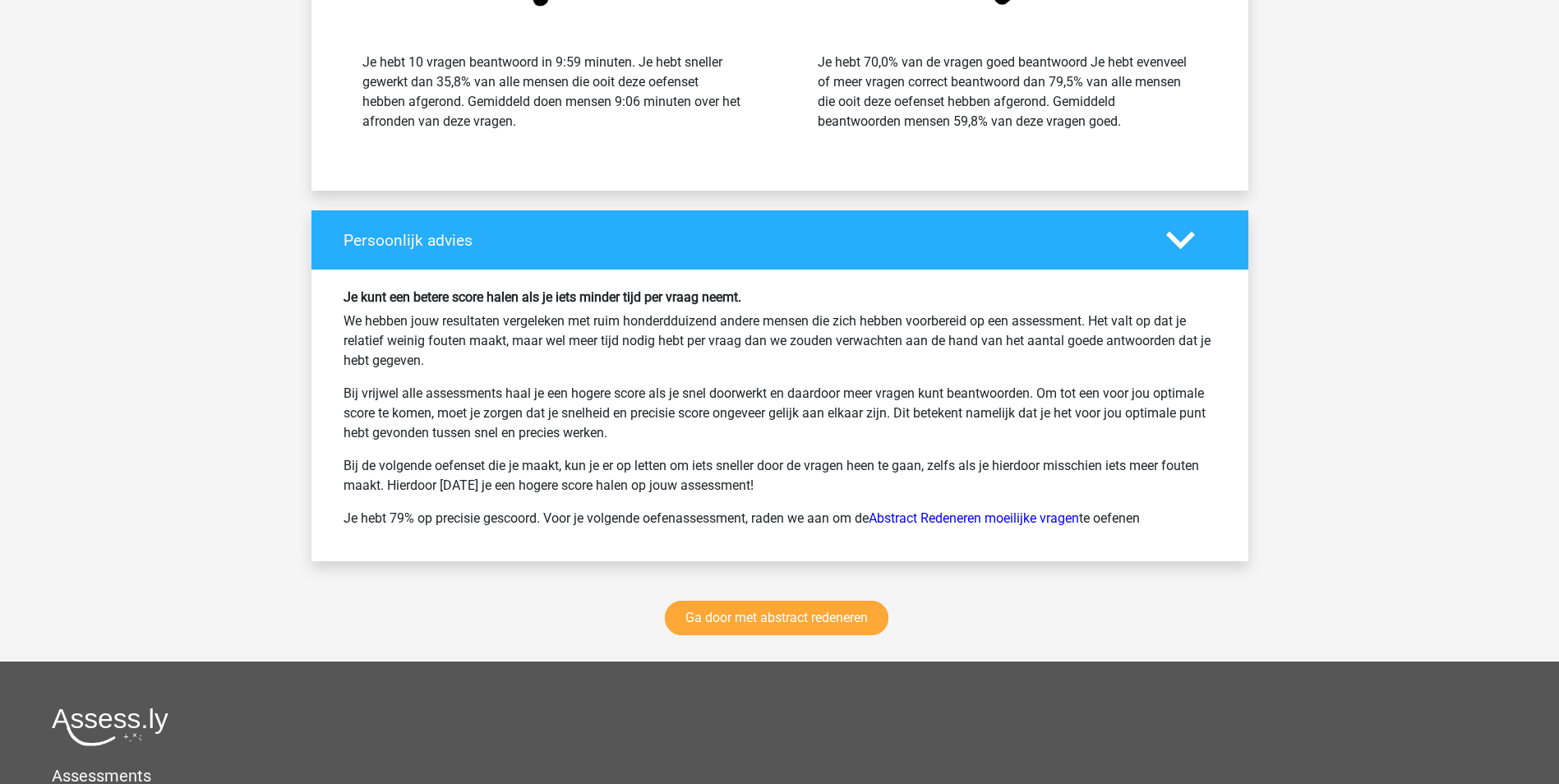
scroll to position [2010, 0]
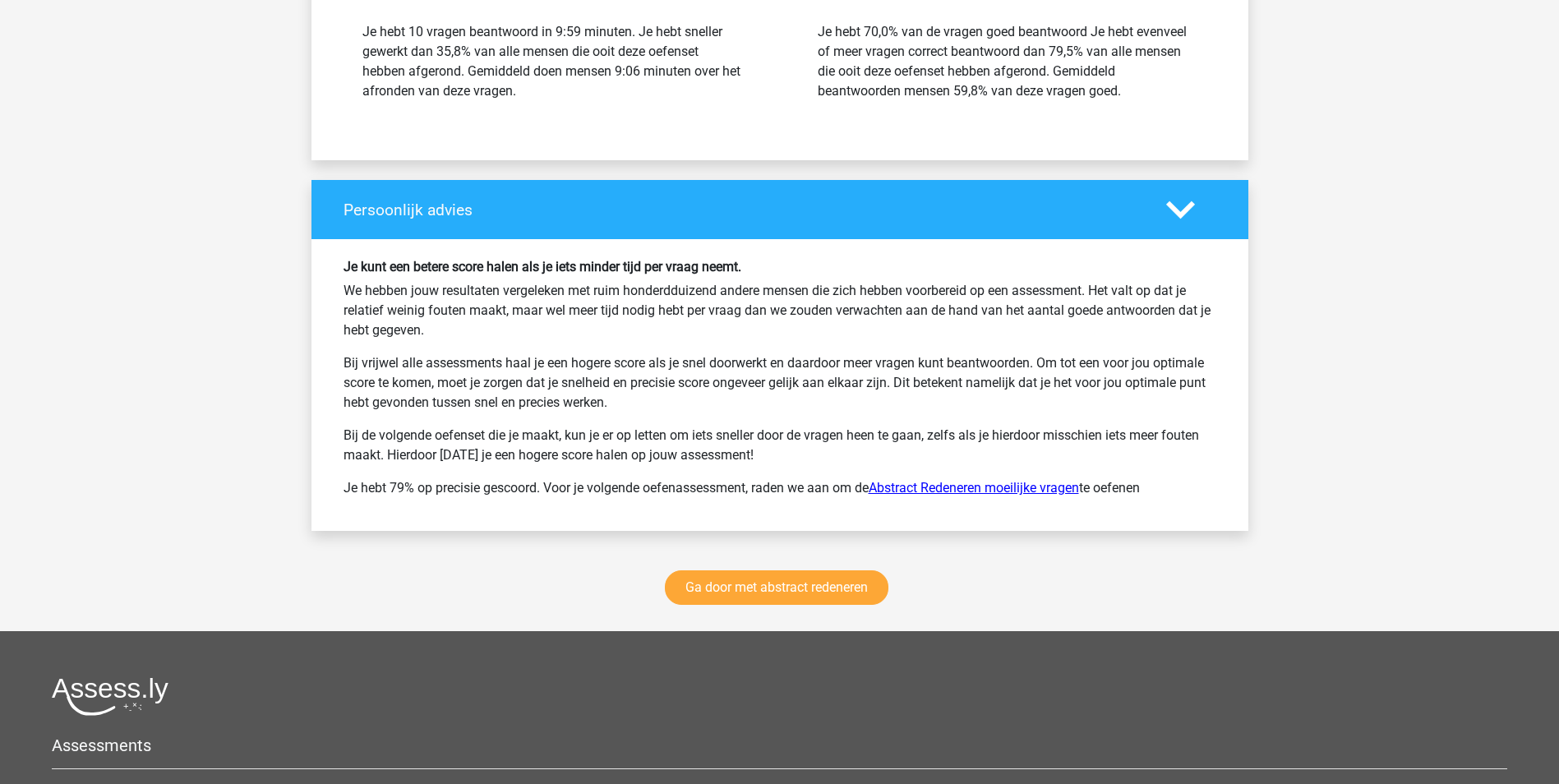
click at [934, 486] on link "Abstract Redeneren moeilijke vragen" at bounding box center [974, 487] width 211 height 15
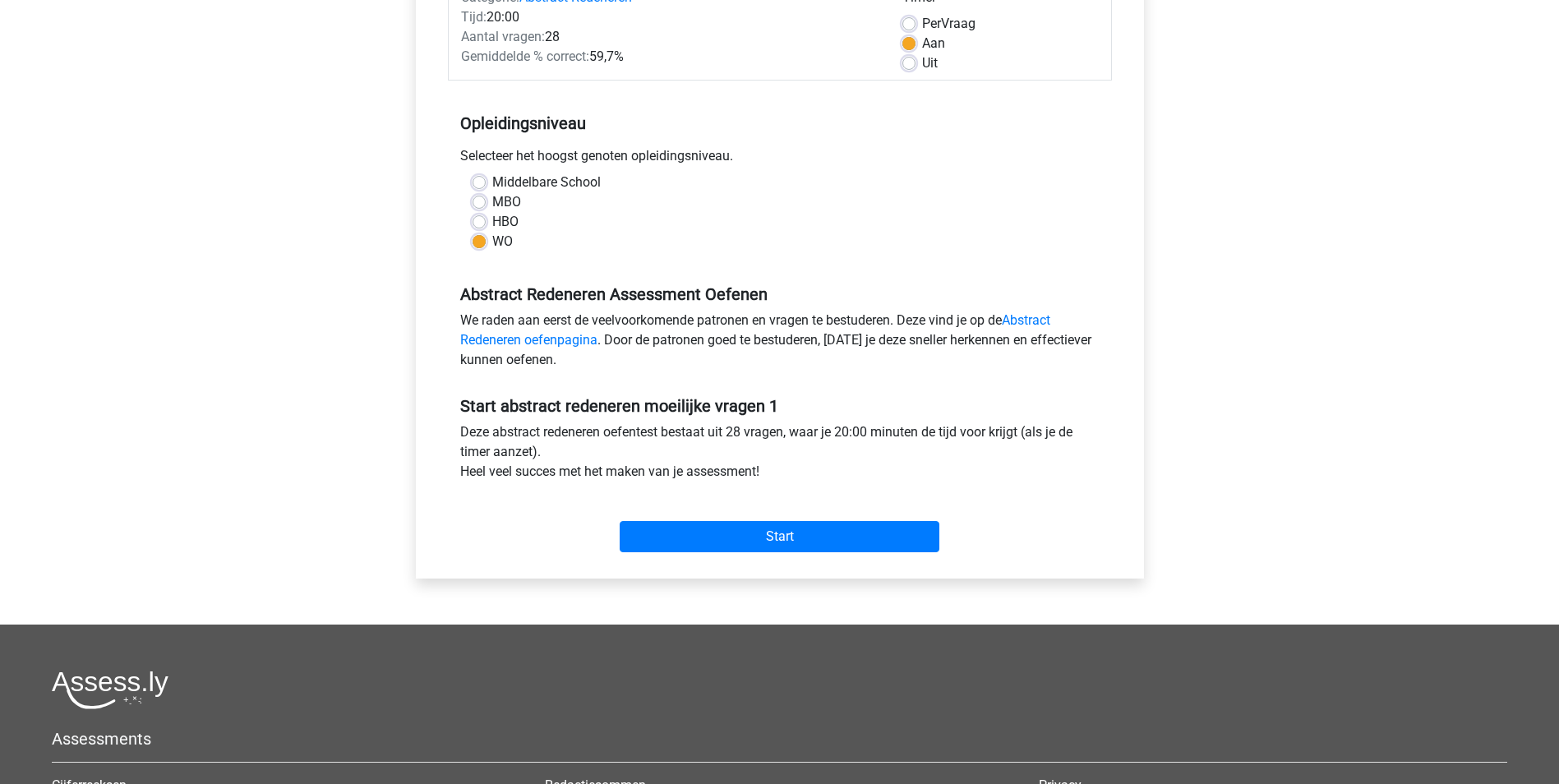
scroll to position [292, 0]
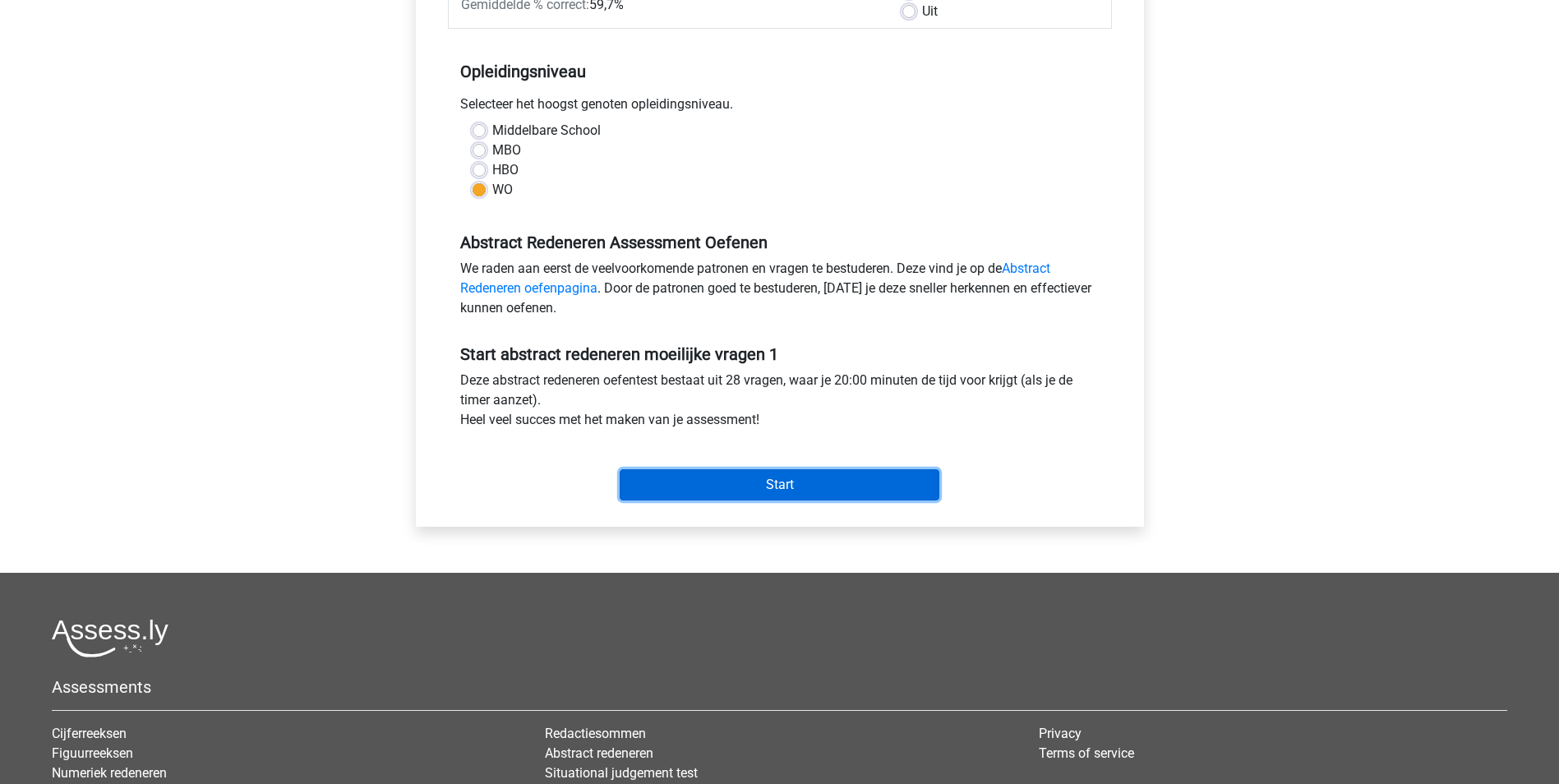
click at [769, 479] on input "Start" at bounding box center [779, 484] width 320 height 31
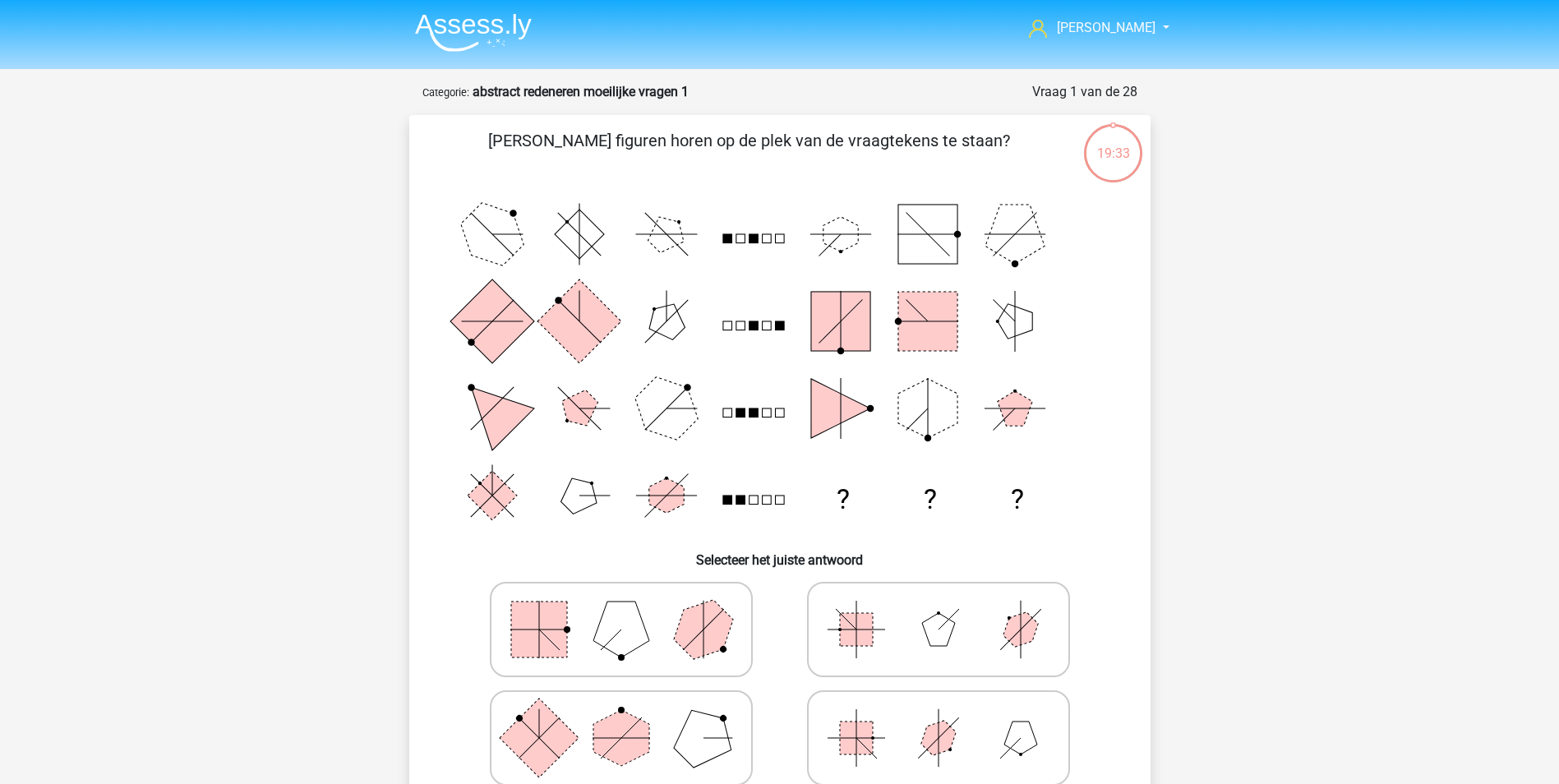
click at [519, 264] on icon "? ? ?" at bounding box center [780, 364] width 662 height 348
click at [711, 619] on polygon at bounding box center [702, 628] width 79 height 79
click at [632, 609] on input "radio" at bounding box center [626, 603] width 10 height 10
radio input "true"
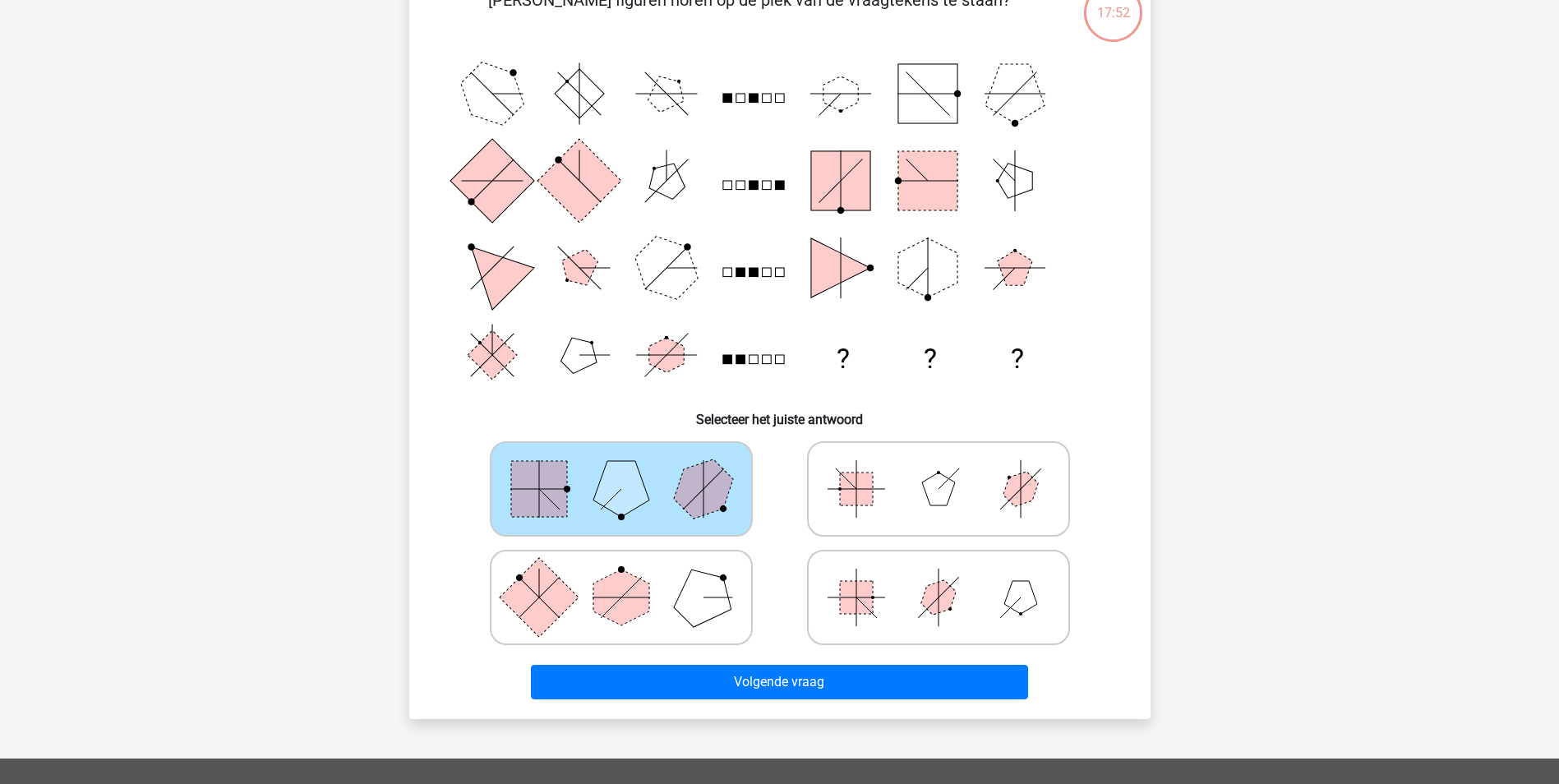
scroll to position [161, 0]
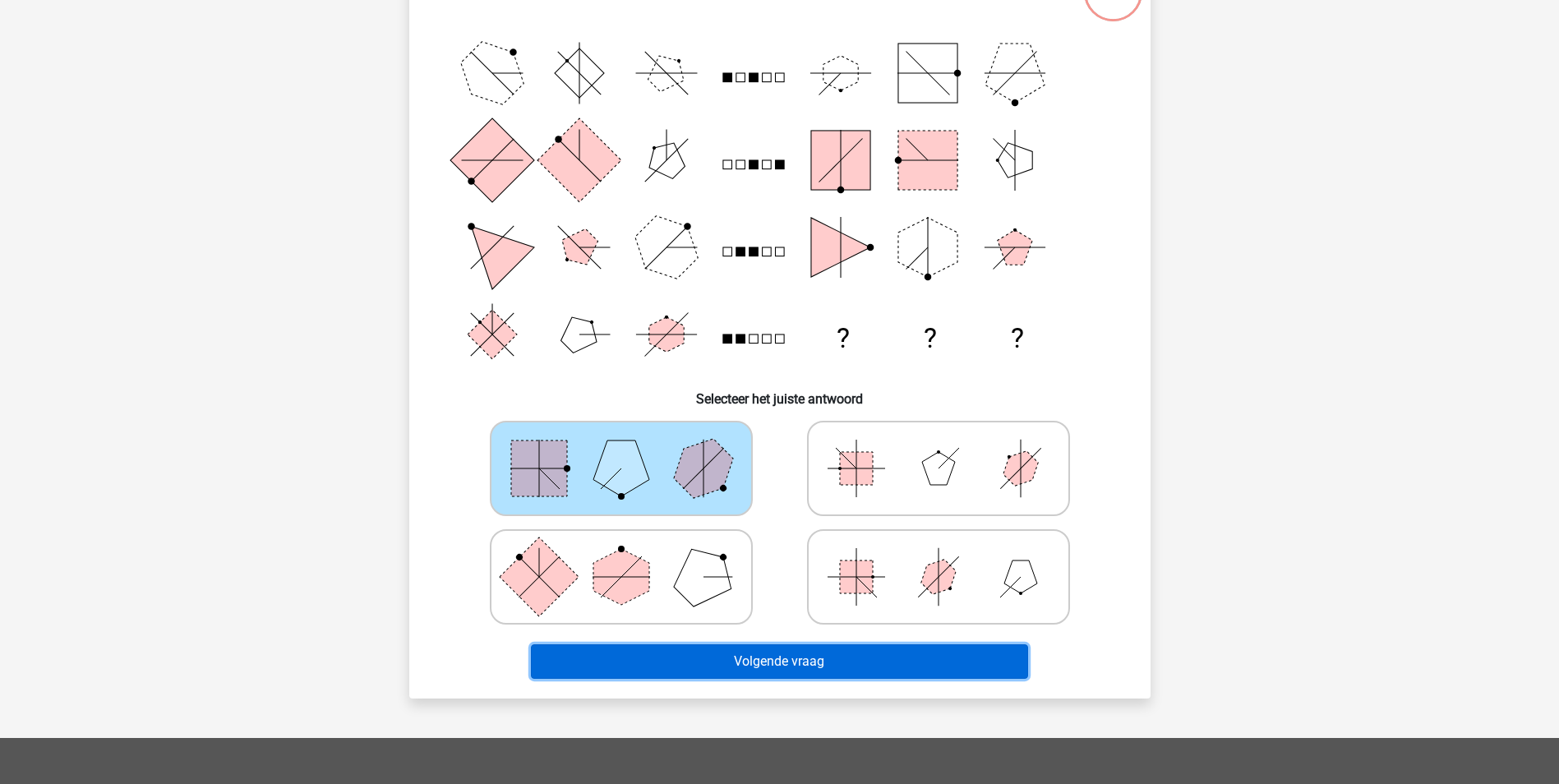
click at [976, 650] on button "Volgende vraag" at bounding box center [780, 661] width 497 height 34
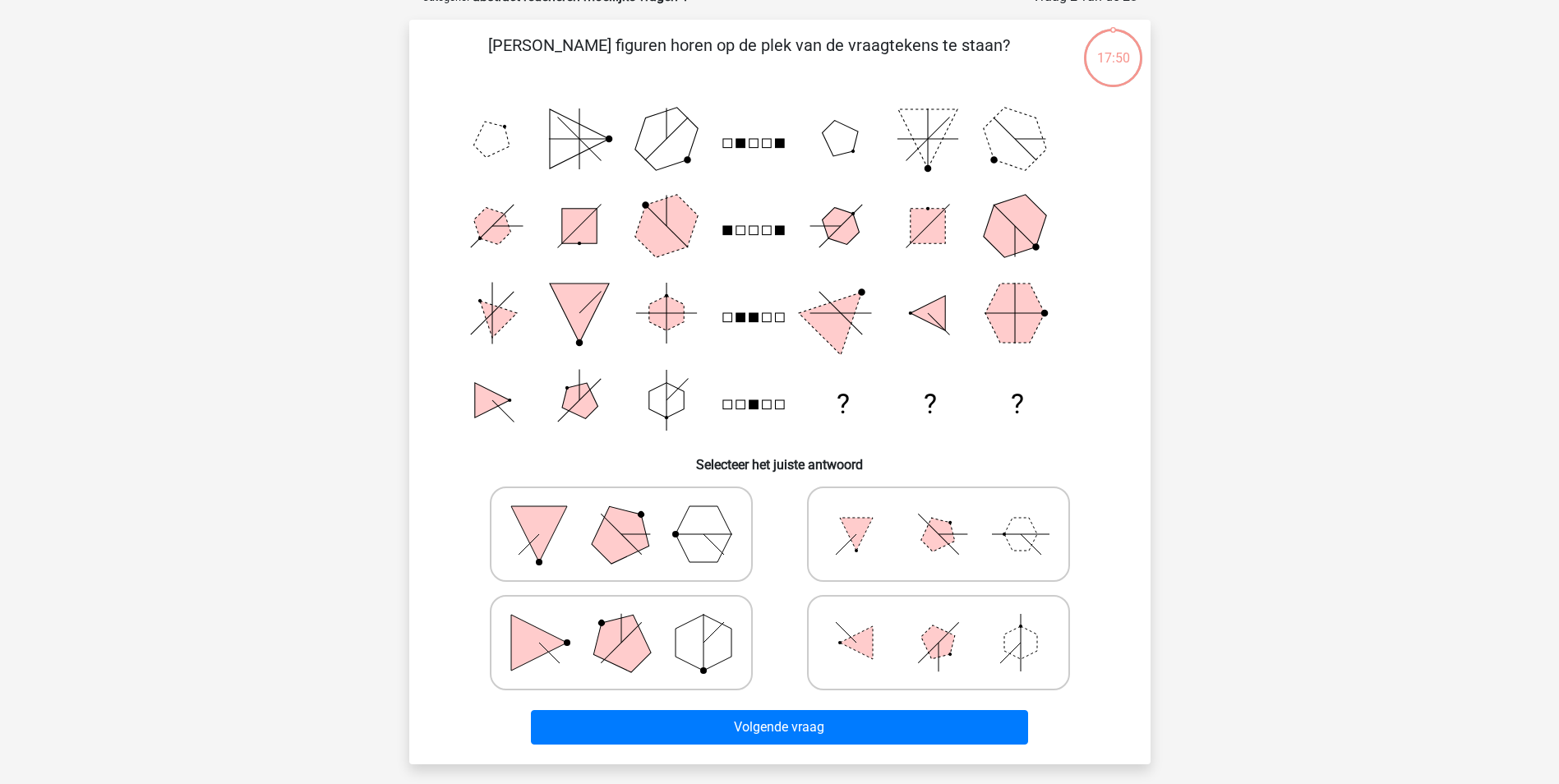
scroll to position [82, 0]
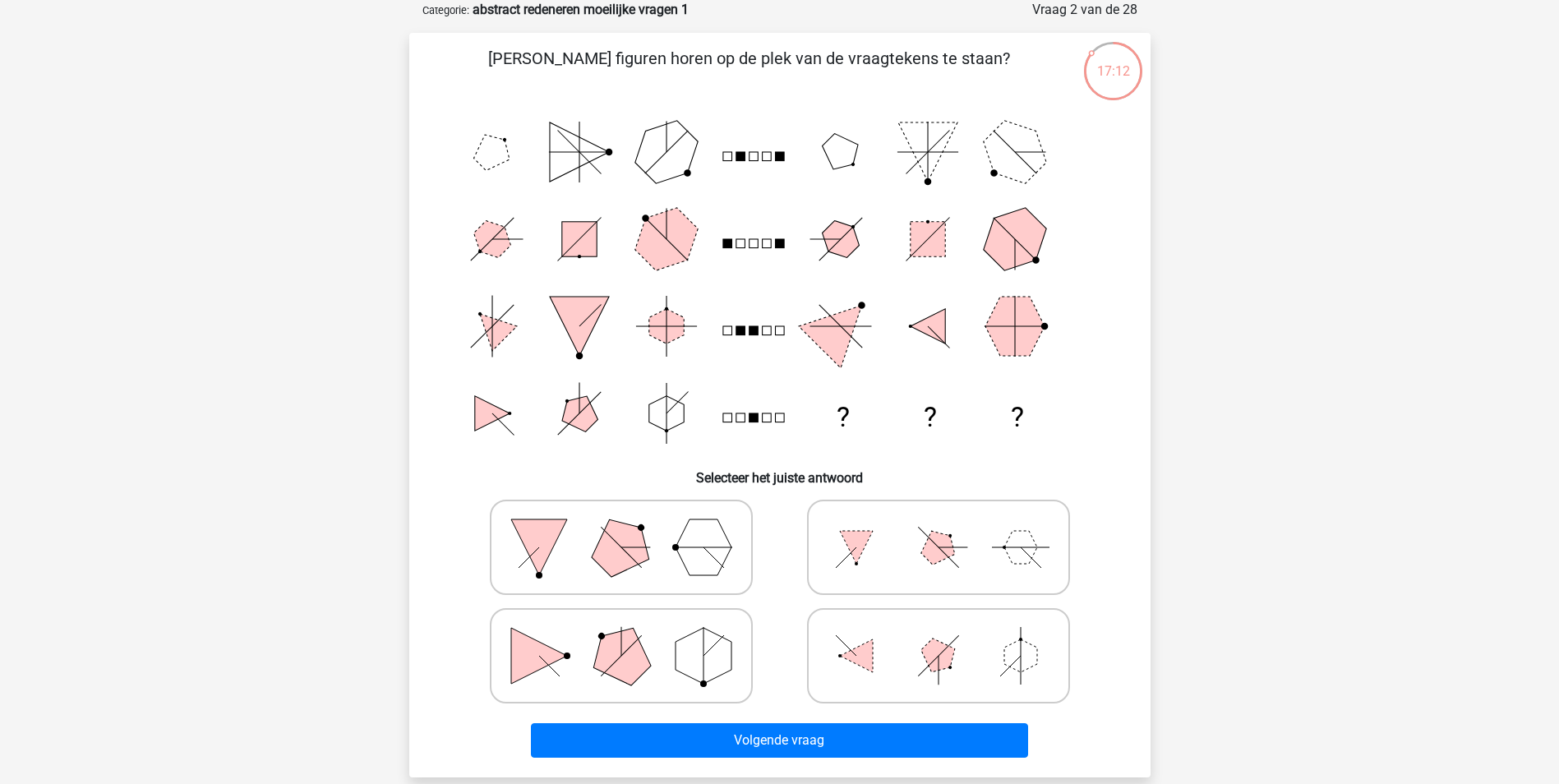
click at [634, 642] on line at bounding box center [620, 655] width 40 height 40
click at [632, 635] on input "radio" at bounding box center [626, 629] width 10 height 10
radio input "true"
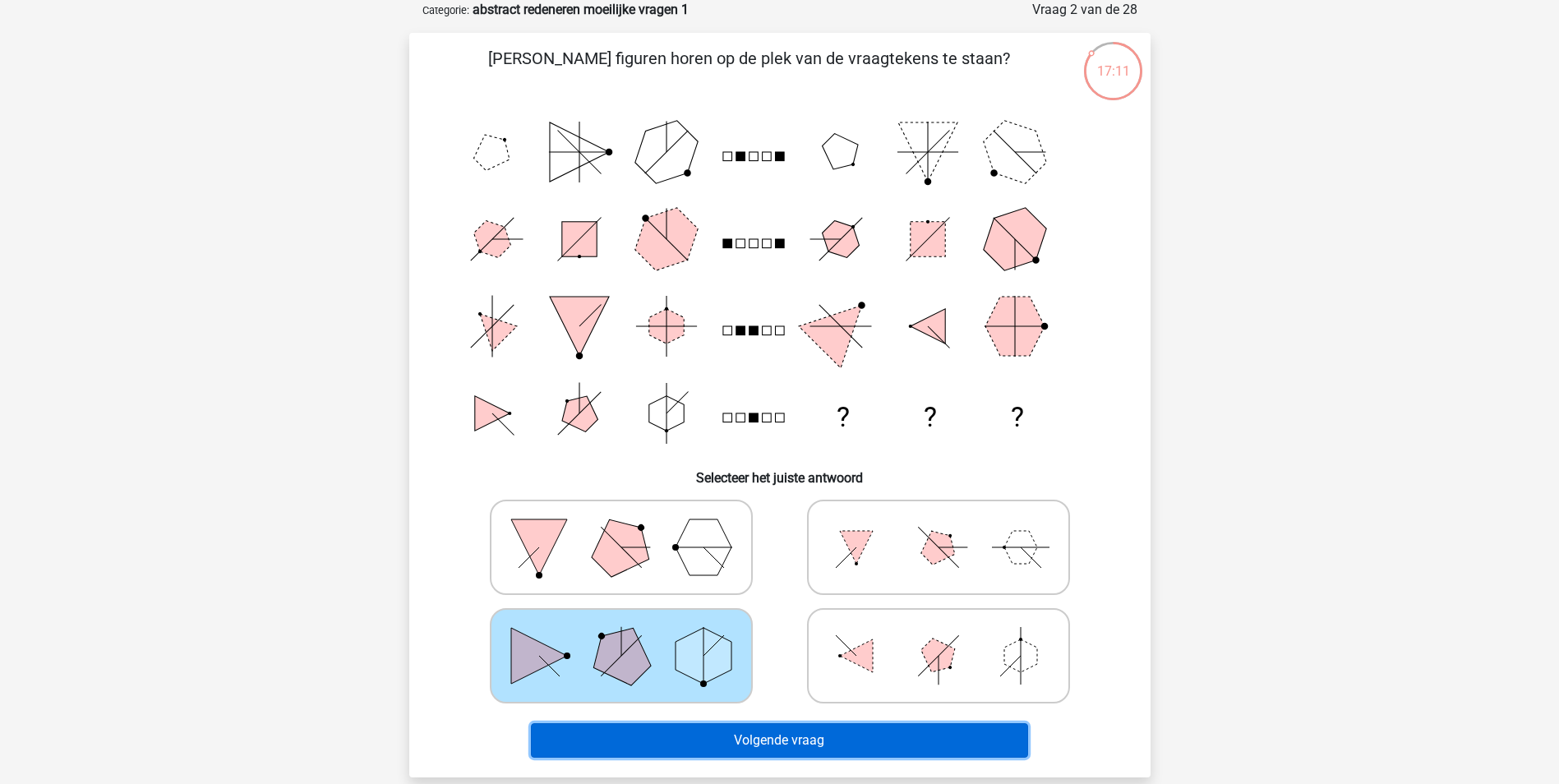
click at [690, 742] on button "Volgende vraag" at bounding box center [780, 740] width 497 height 34
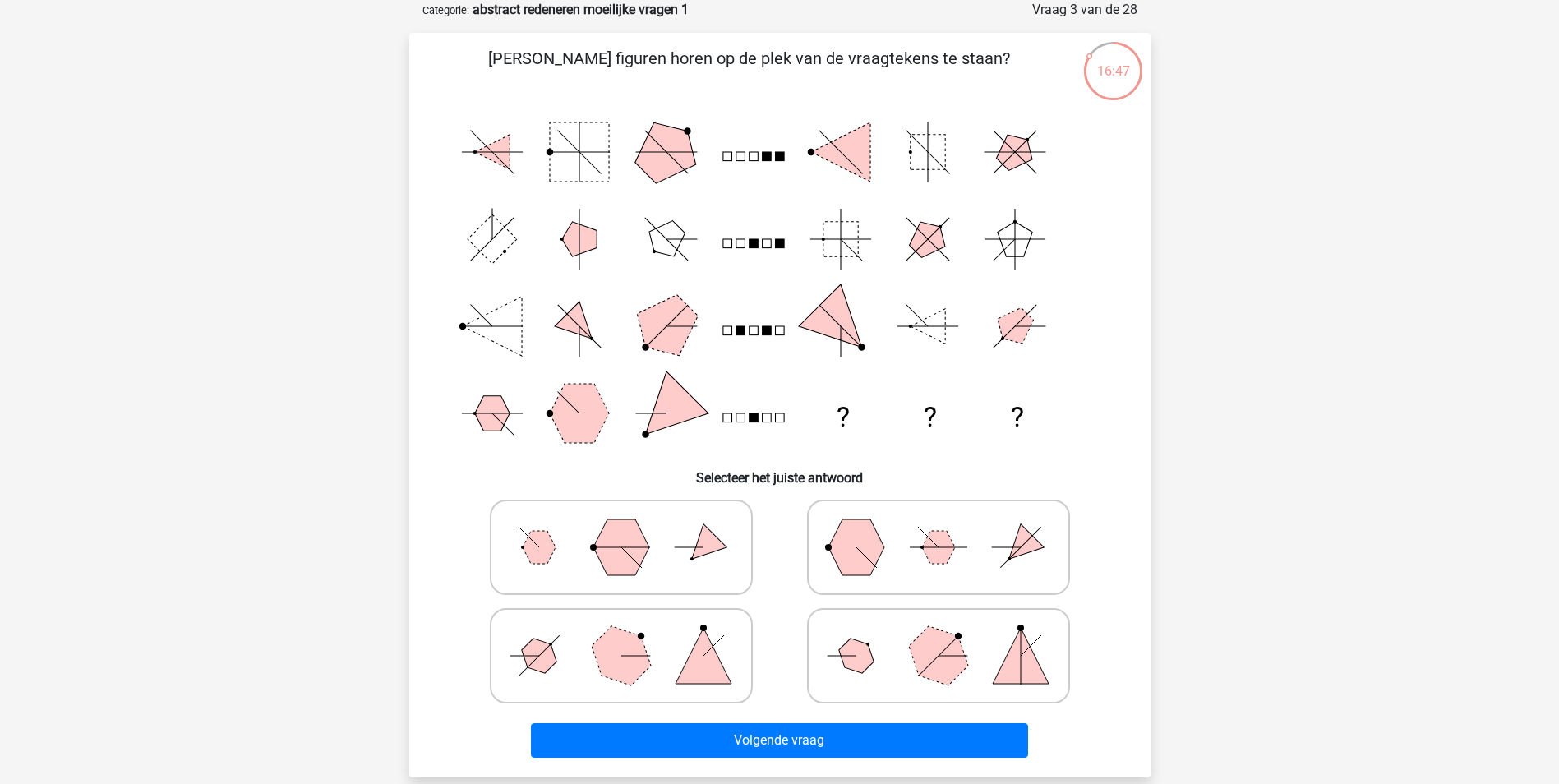
click at [568, 656] on icon at bounding box center [621, 655] width 247 height 82
click at [621, 635] on input "radio" at bounding box center [626, 629] width 10 height 10
radio input "true"
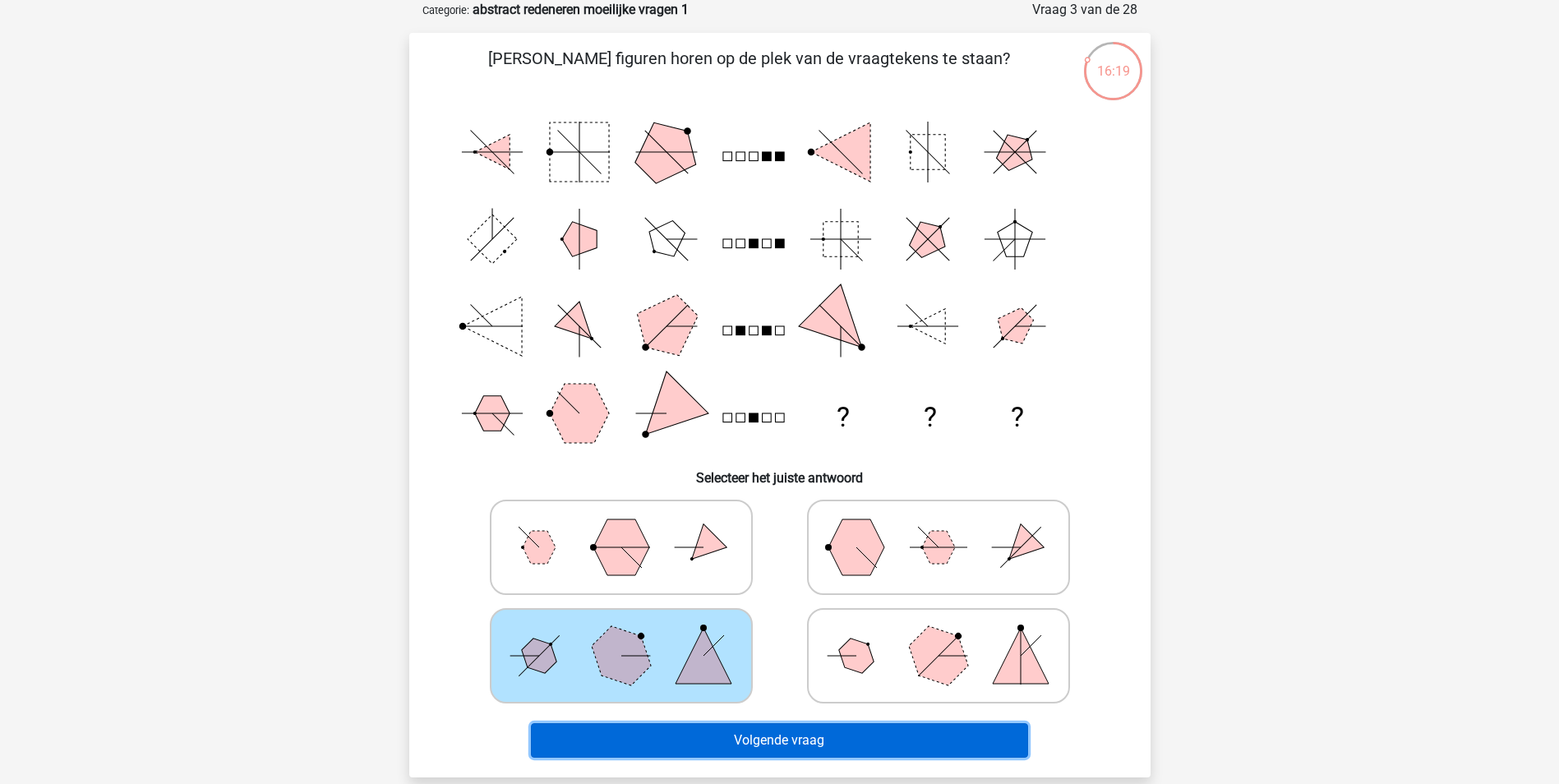
click at [770, 731] on button "Volgende vraag" at bounding box center [780, 740] width 497 height 34
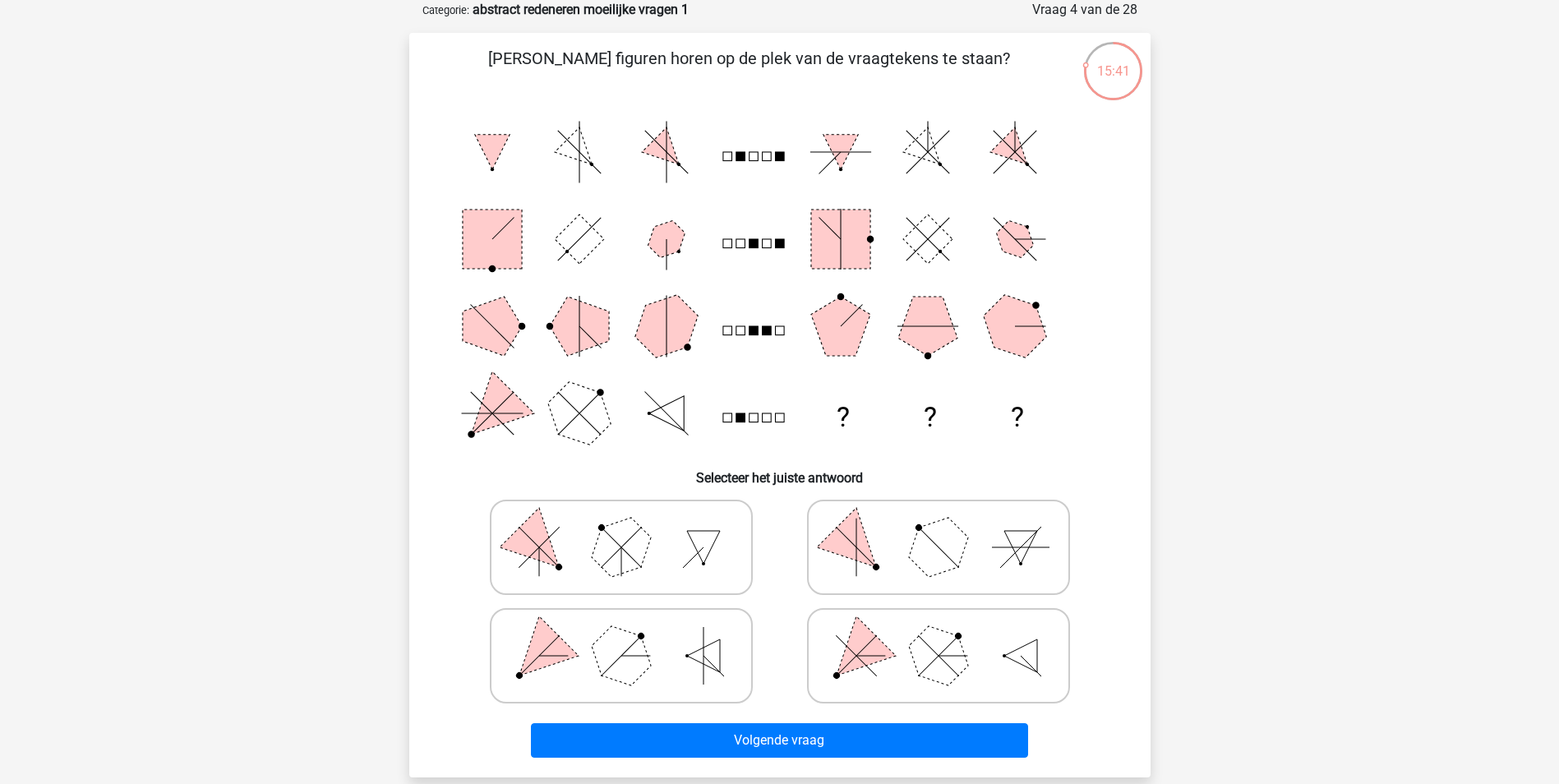
click at [542, 662] on polygon at bounding box center [538, 654] width 79 height 79
click at [621, 635] on input "radio" at bounding box center [626, 629] width 10 height 10
radio input "true"
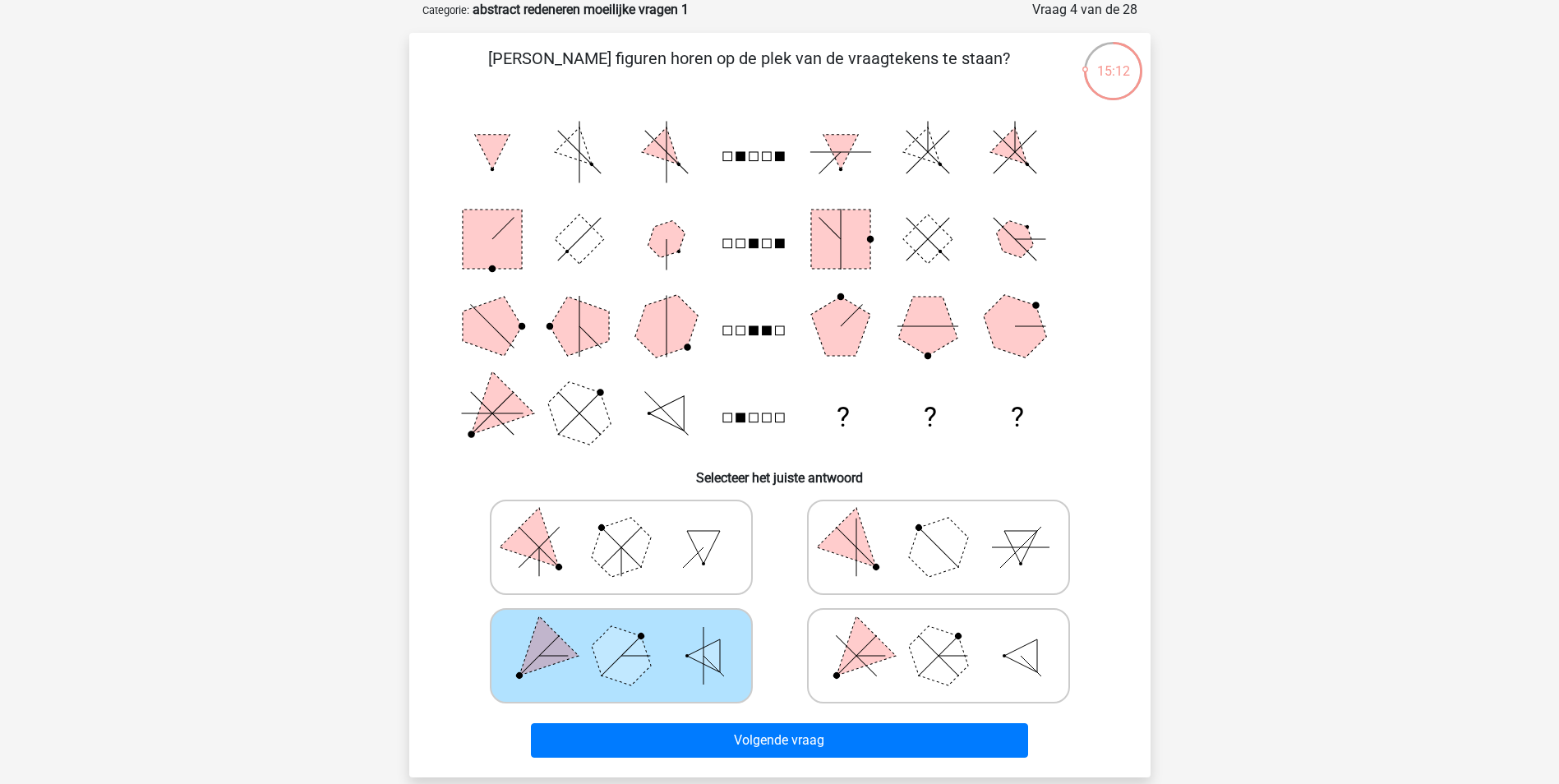
click at [868, 665] on icon at bounding box center [939, 655] width 247 height 82
click at [939, 635] on input "radio" at bounding box center [944, 629] width 10 height 10
radio input "true"
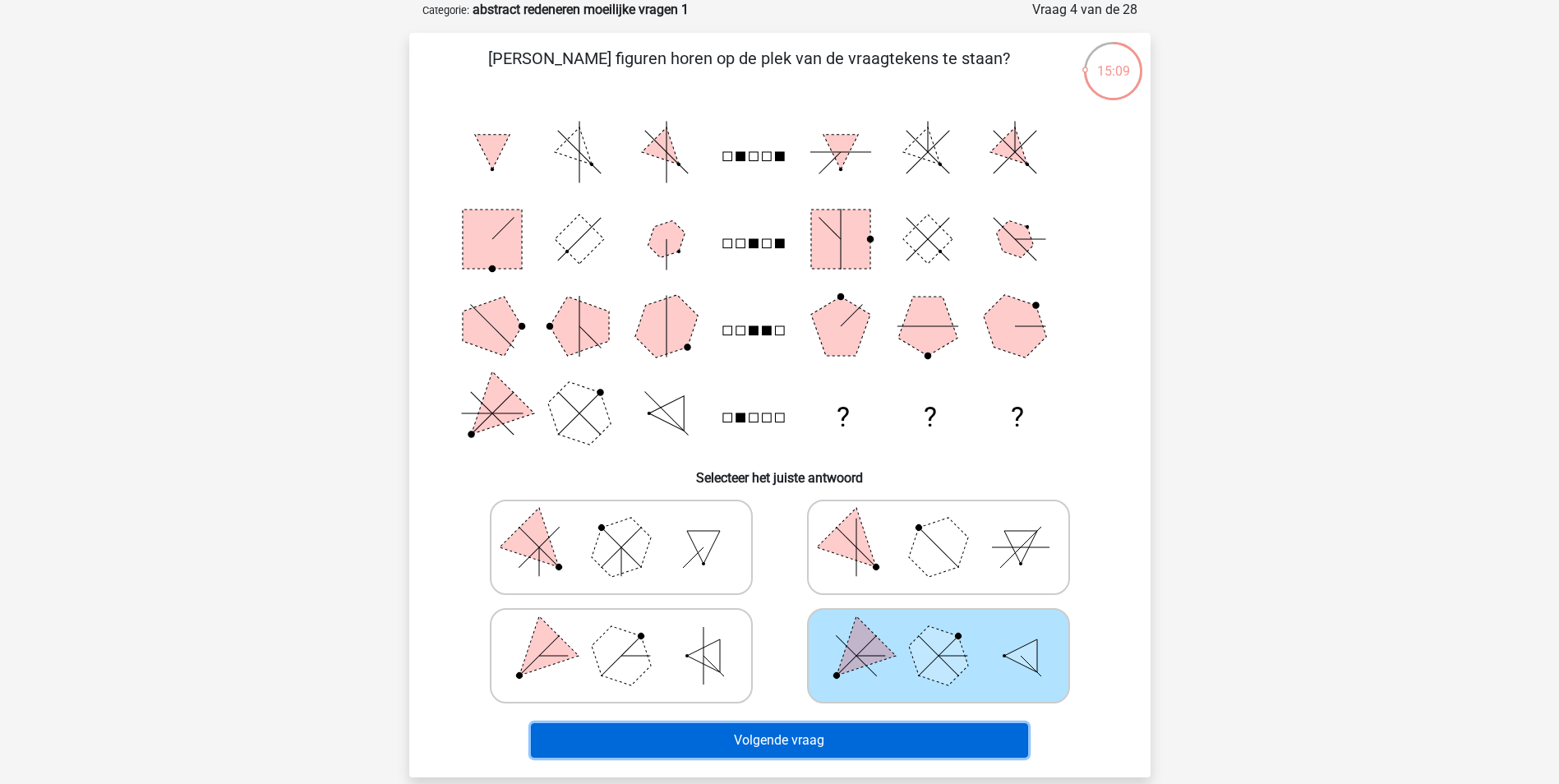
click at [866, 741] on button "Volgende vraag" at bounding box center [780, 740] width 497 height 34
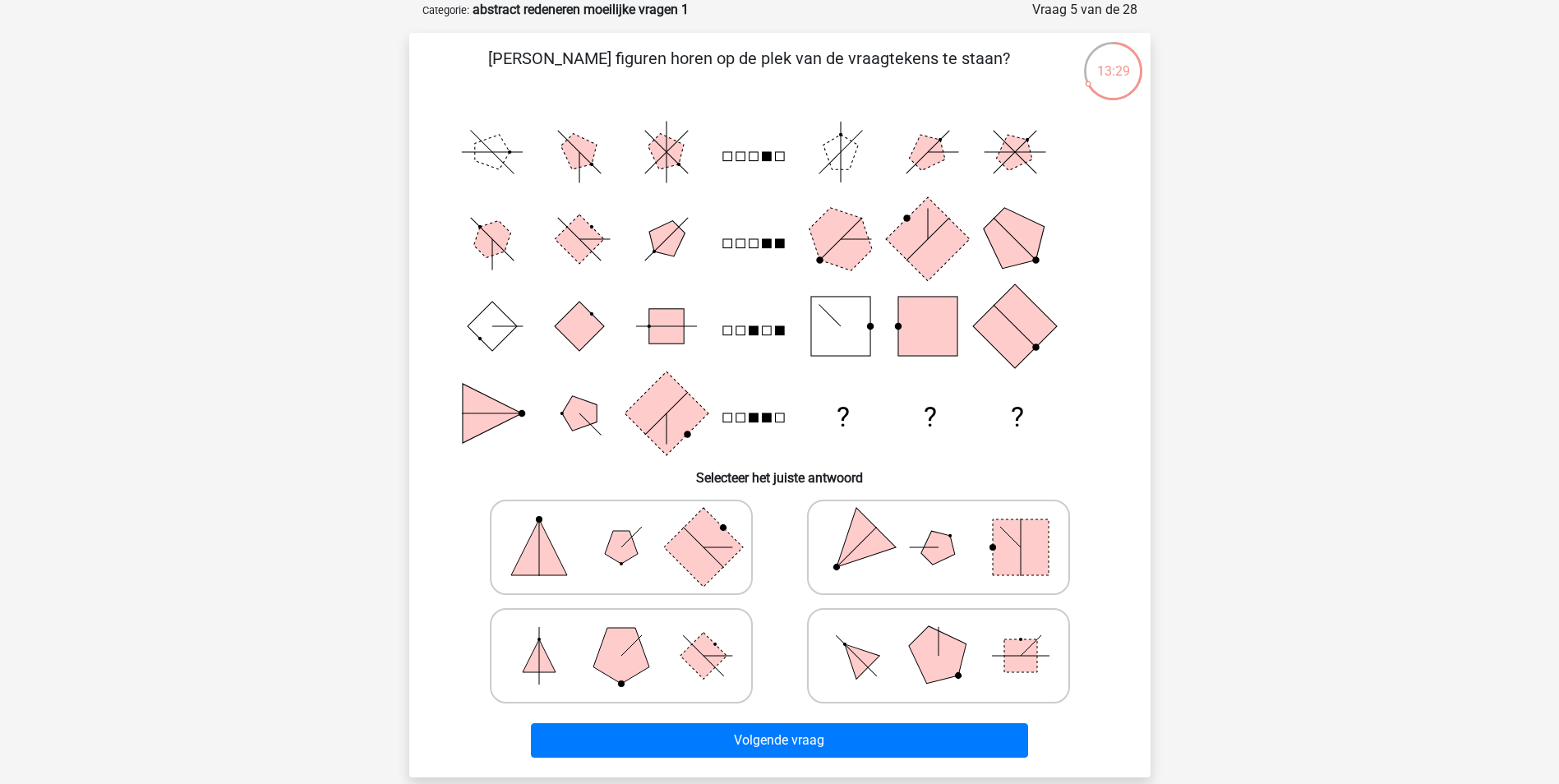
click at [963, 539] on icon at bounding box center [939, 547] width 247 height 82
click at [949, 526] on input "radio" at bounding box center [944, 520] width 10 height 10
radio input "true"
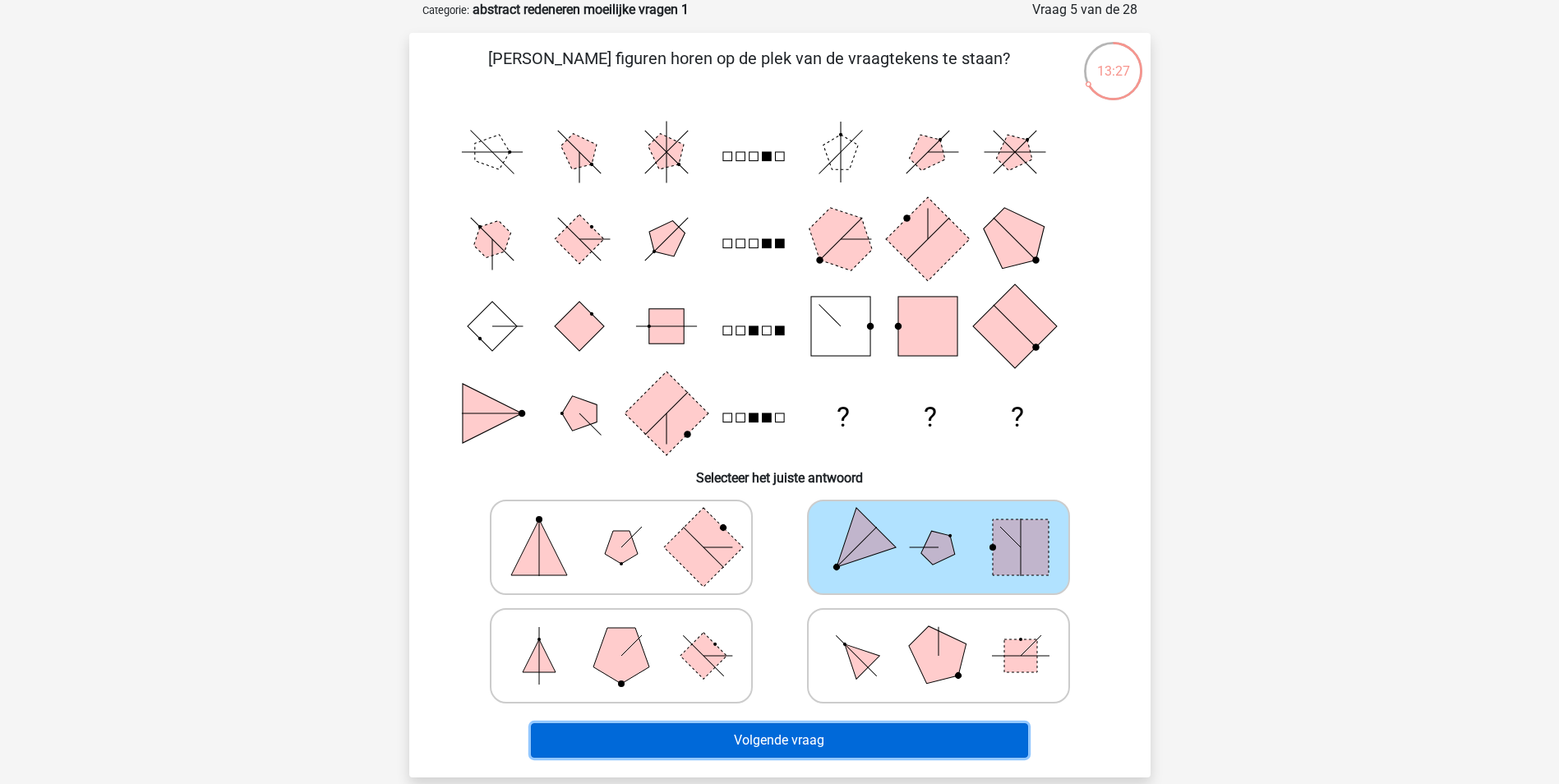
click at [917, 740] on button "Volgende vraag" at bounding box center [780, 740] width 497 height 34
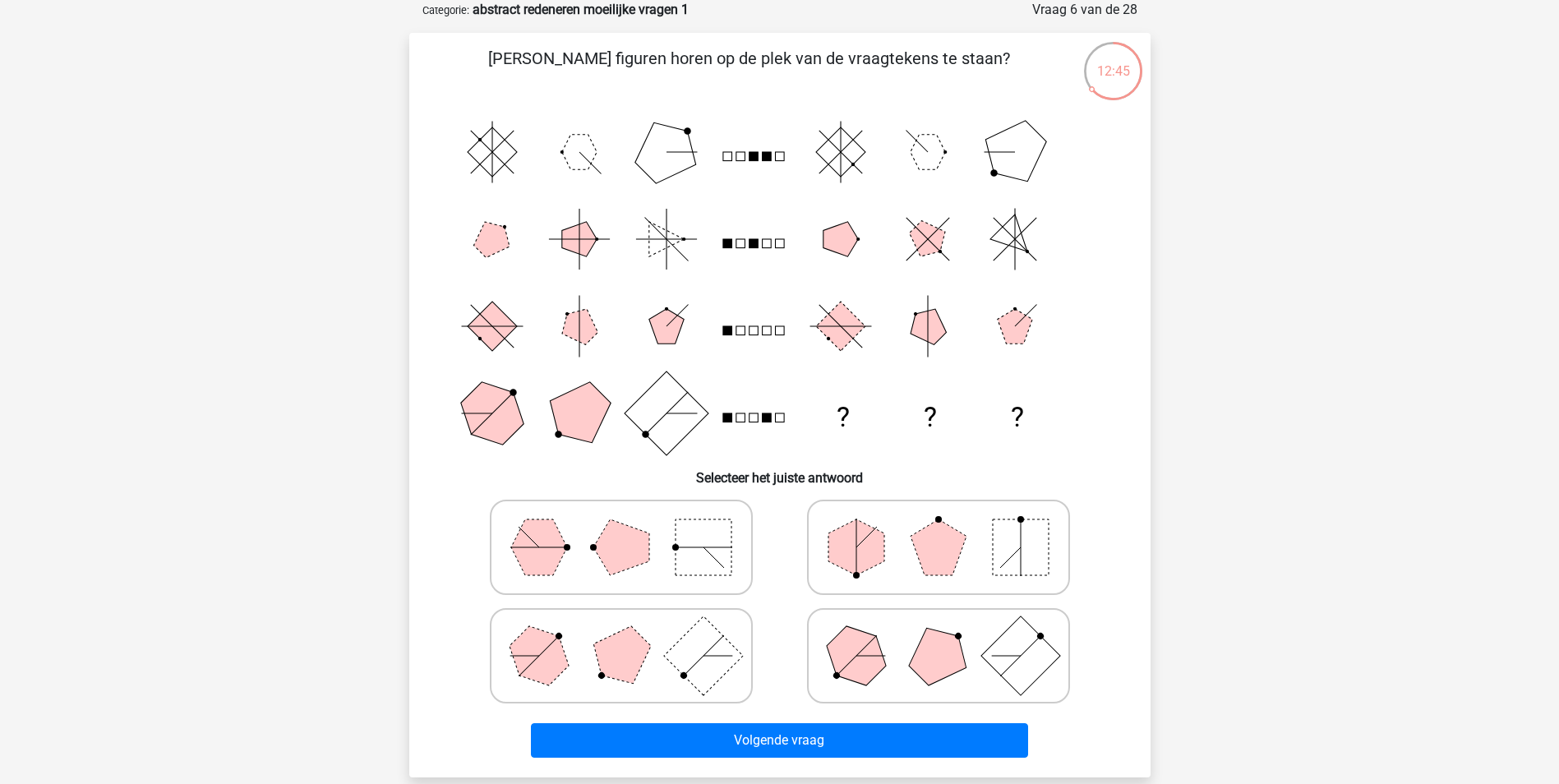
click at [596, 561] on icon at bounding box center [621, 547] width 247 height 82
click at [621, 526] on input "radio" at bounding box center [626, 520] width 10 height 10
radio input "true"
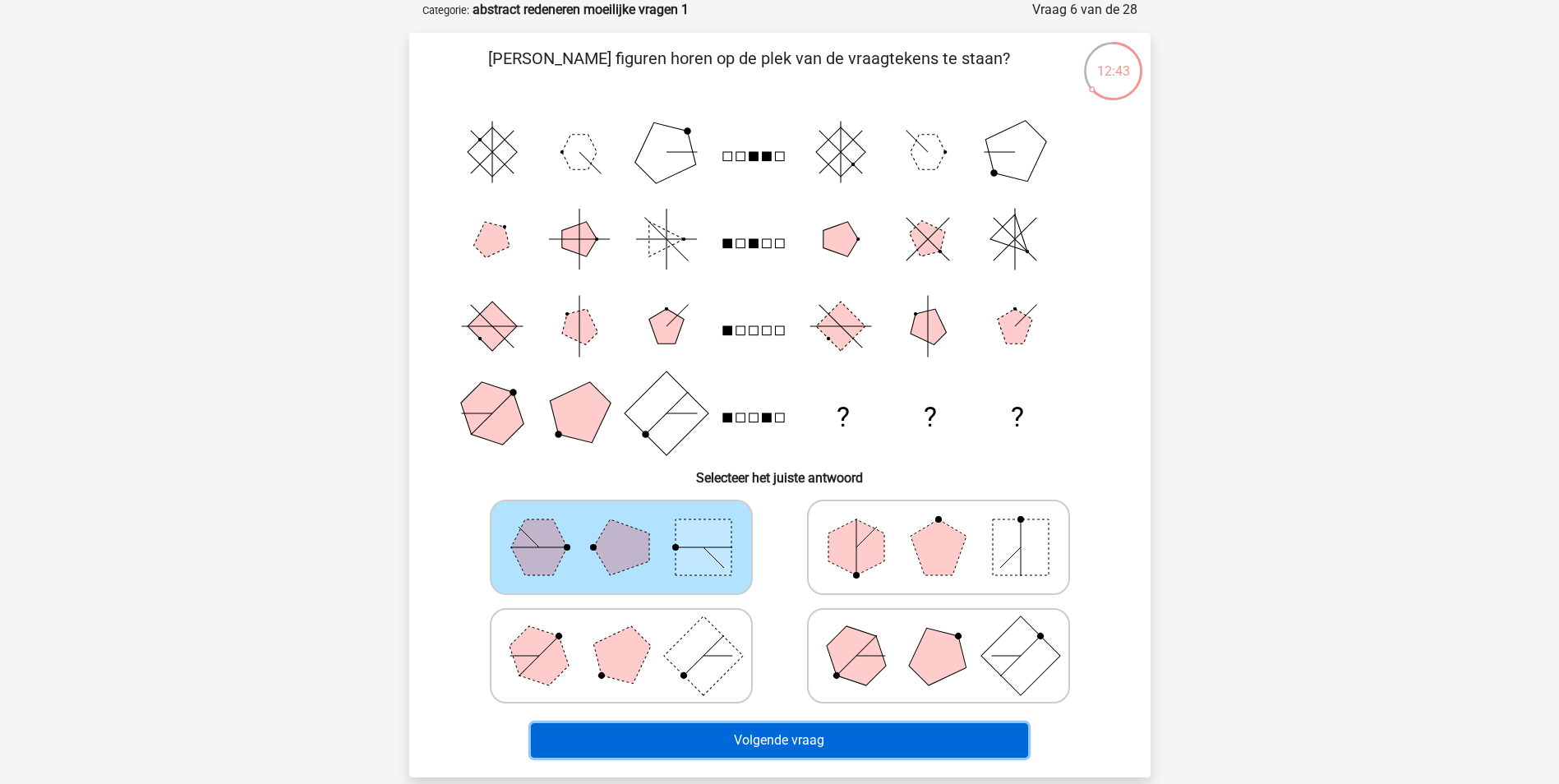
click at [729, 735] on button "Volgende vraag" at bounding box center [780, 740] width 497 height 34
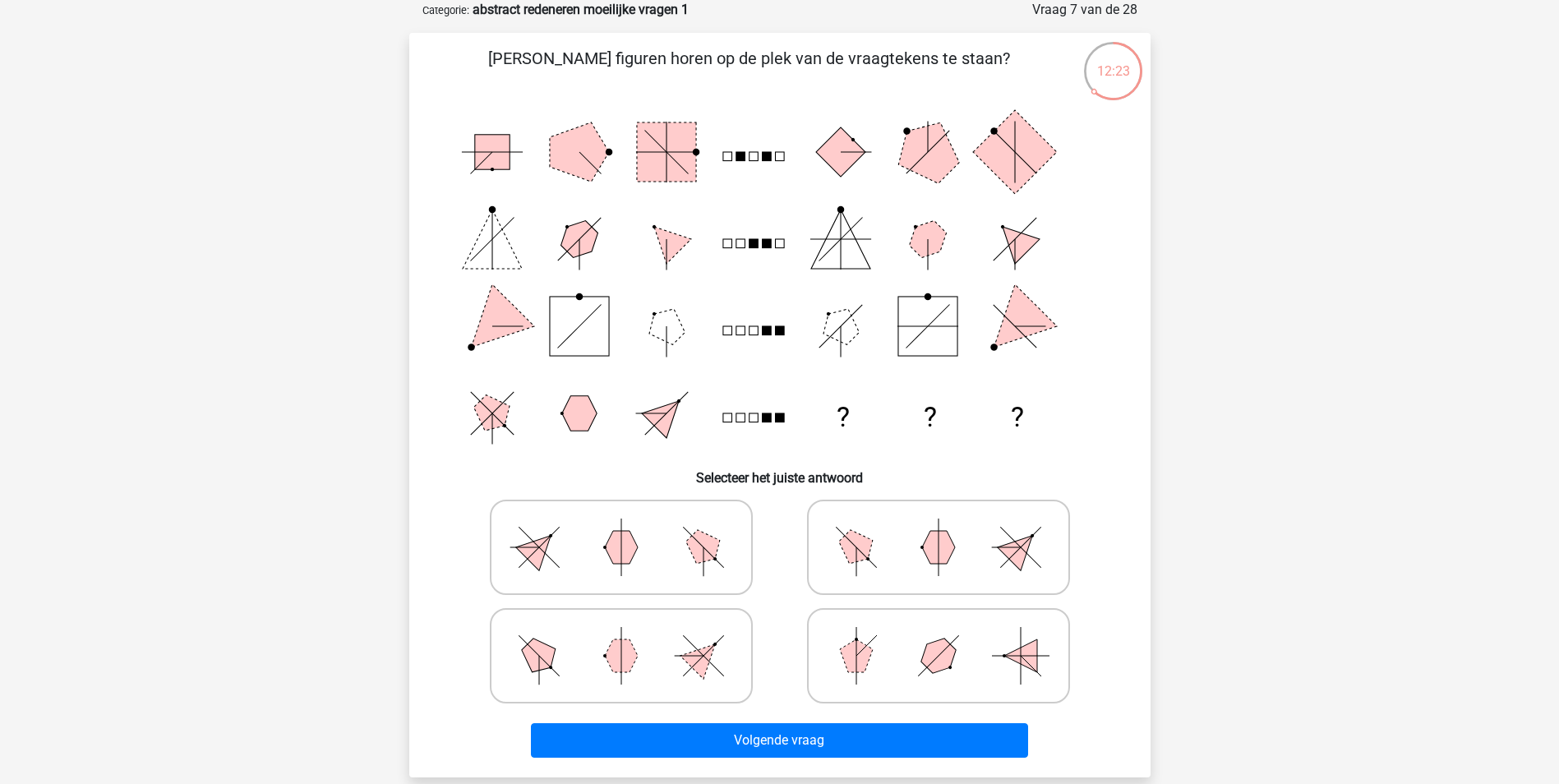
click at [547, 563] on icon at bounding box center [621, 547] width 247 height 82
click at [621, 526] on input "radio" at bounding box center [626, 520] width 10 height 10
radio input "true"
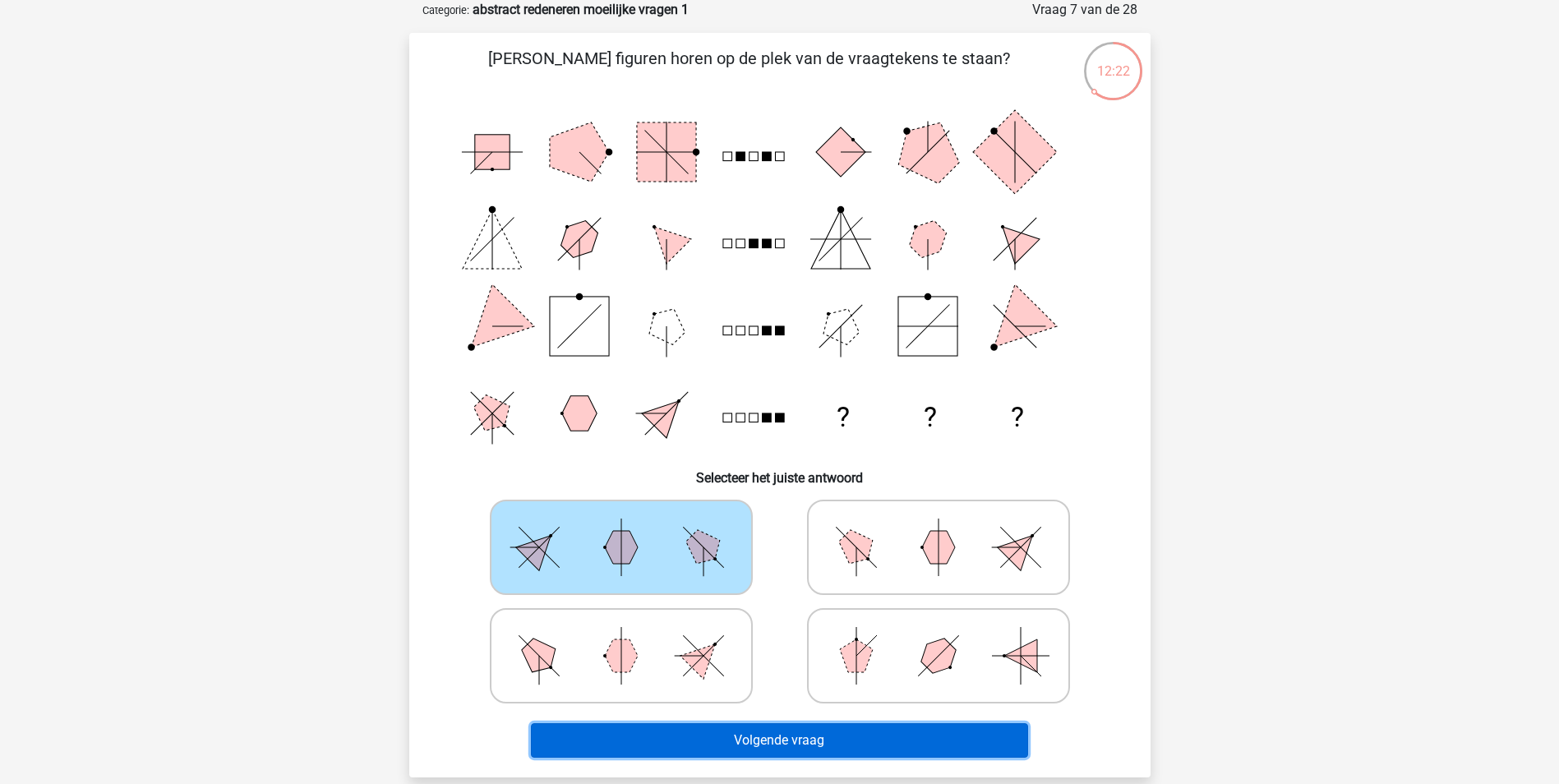
click at [674, 746] on button "Volgende vraag" at bounding box center [780, 740] width 497 height 34
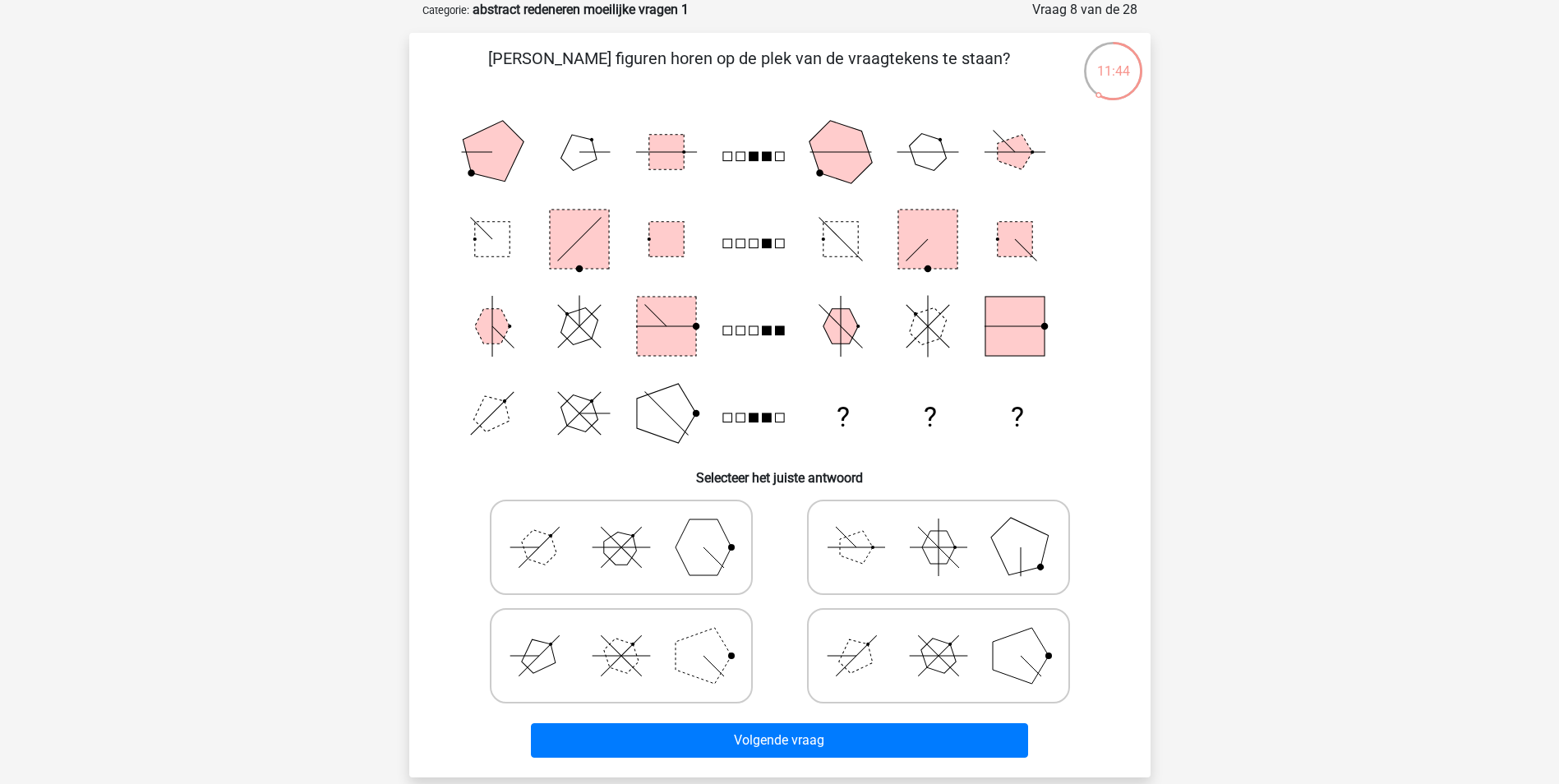
click at [693, 551] on polygon at bounding box center [703, 547] width 56 height 56
click at [632, 526] on input "radio" at bounding box center [626, 520] width 10 height 10
radio input "true"
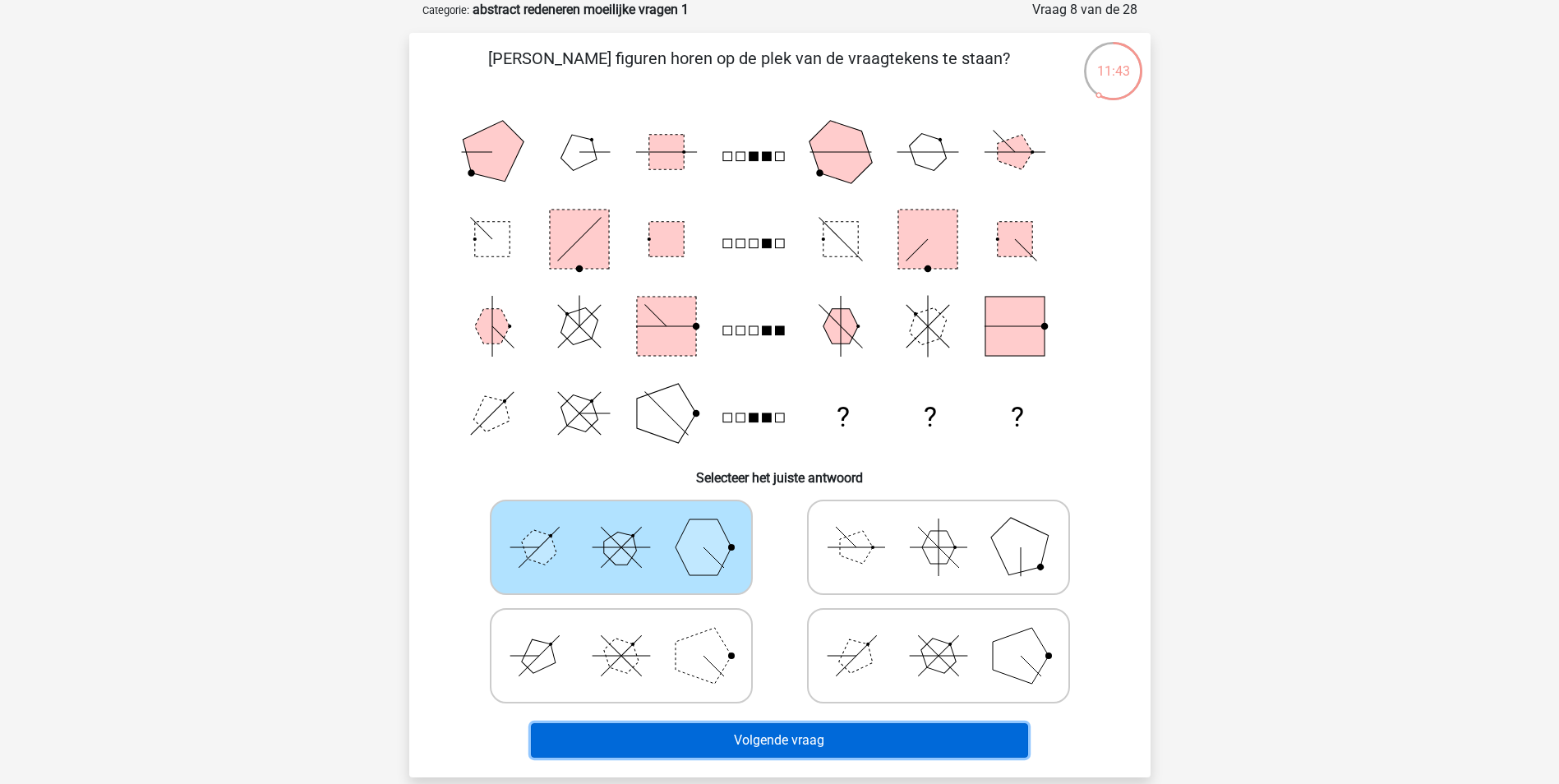
click at [778, 736] on button "Volgende vraag" at bounding box center [780, 740] width 497 height 34
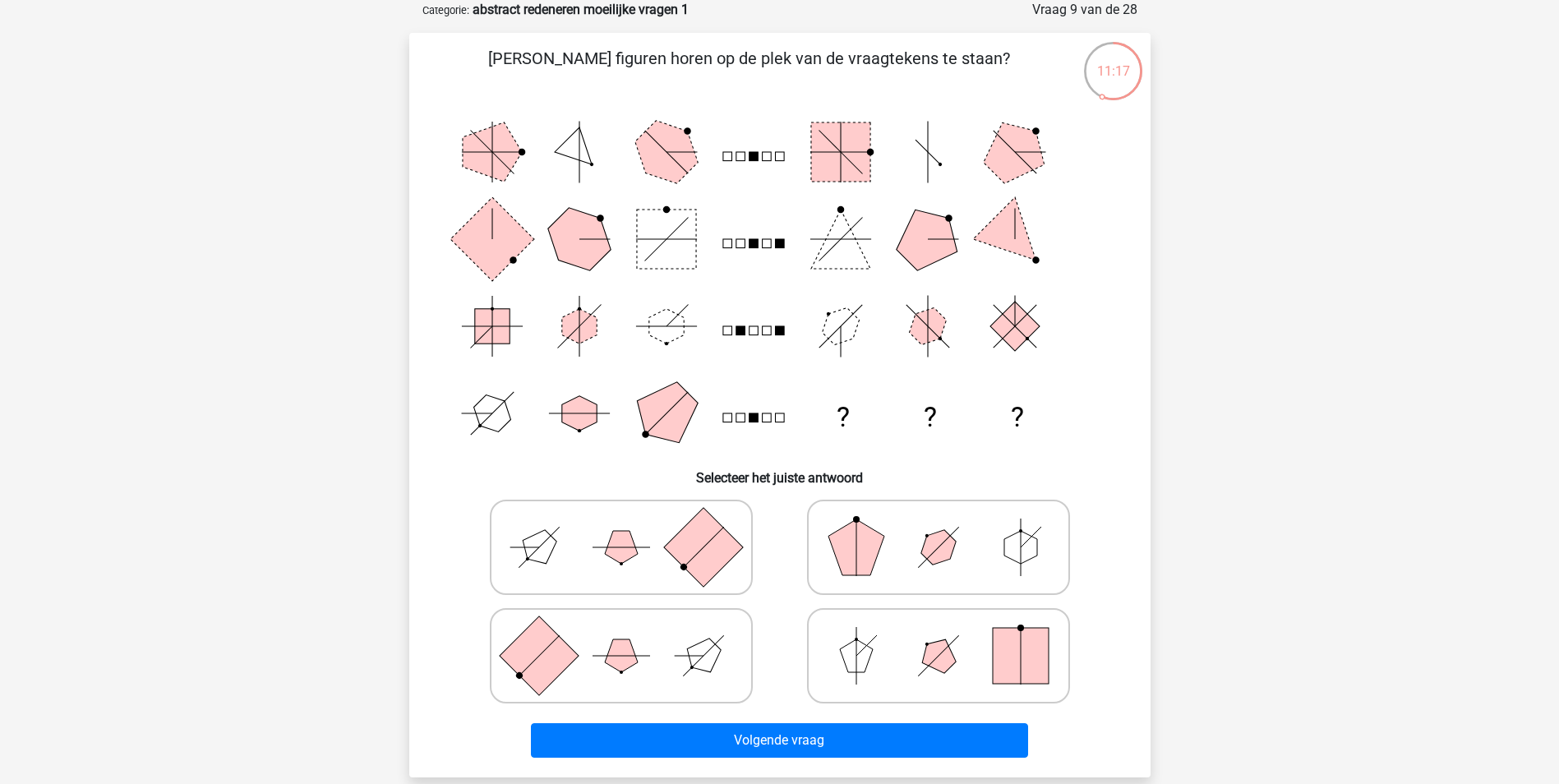
click at [691, 563] on rect at bounding box center [702, 546] width 79 height 79
click at [632, 526] on input "radio" at bounding box center [626, 520] width 10 height 10
radio input "true"
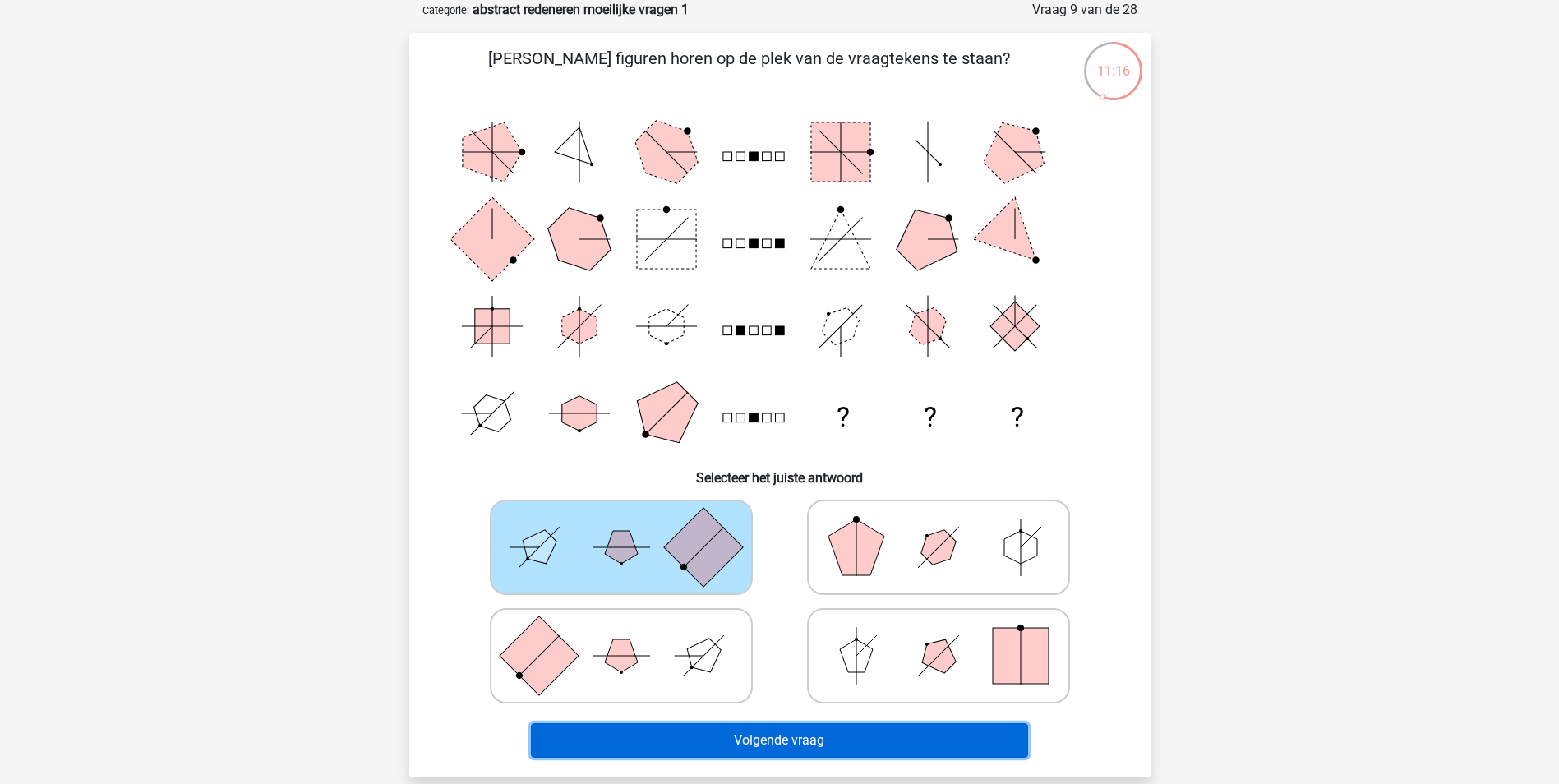
click at [712, 747] on button "Volgende vraag" at bounding box center [780, 740] width 497 height 34
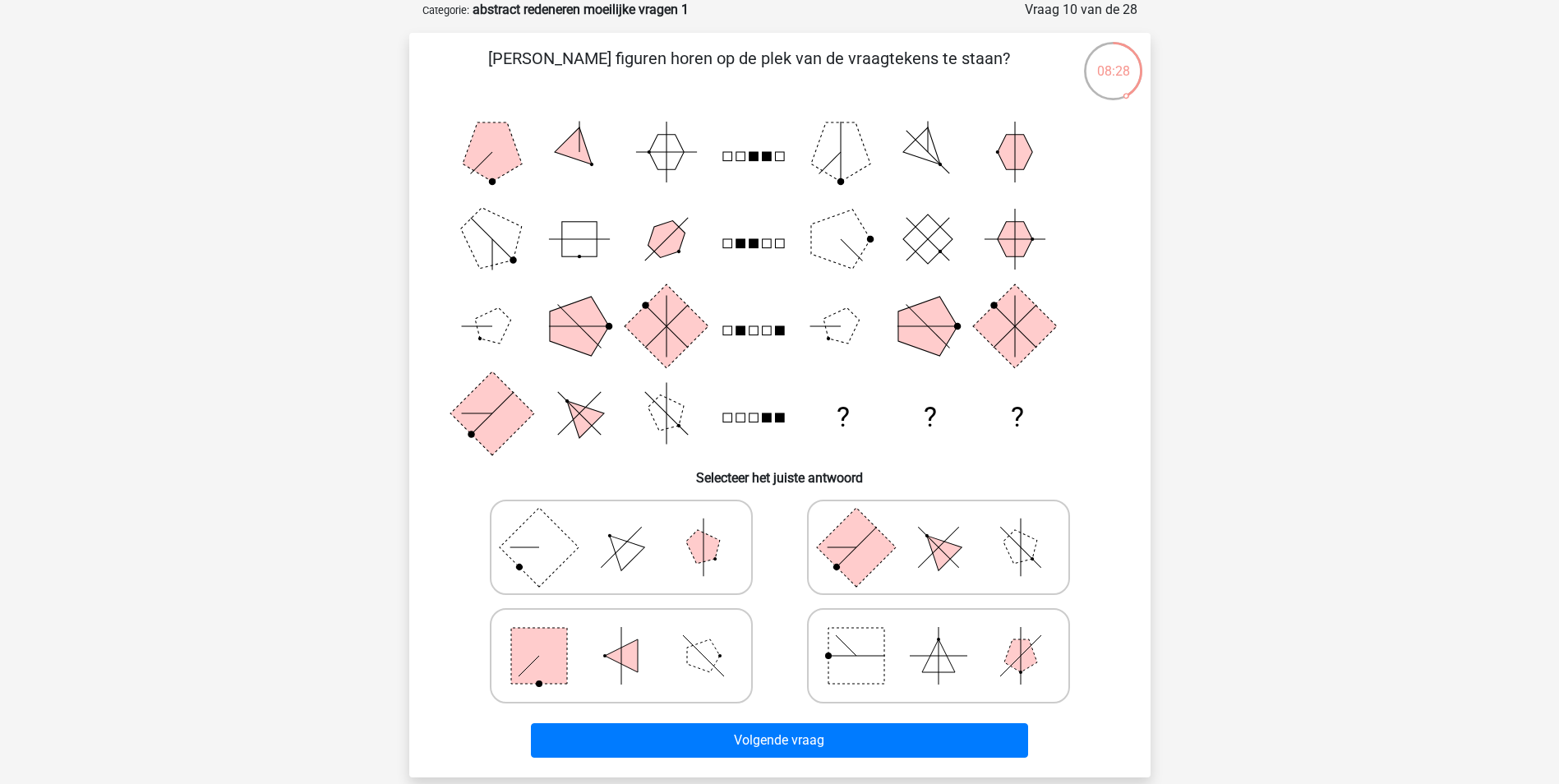
click at [636, 563] on icon at bounding box center [621, 547] width 247 height 82
click at [632, 526] on input "radio" at bounding box center [626, 520] width 10 height 10
radio input "true"
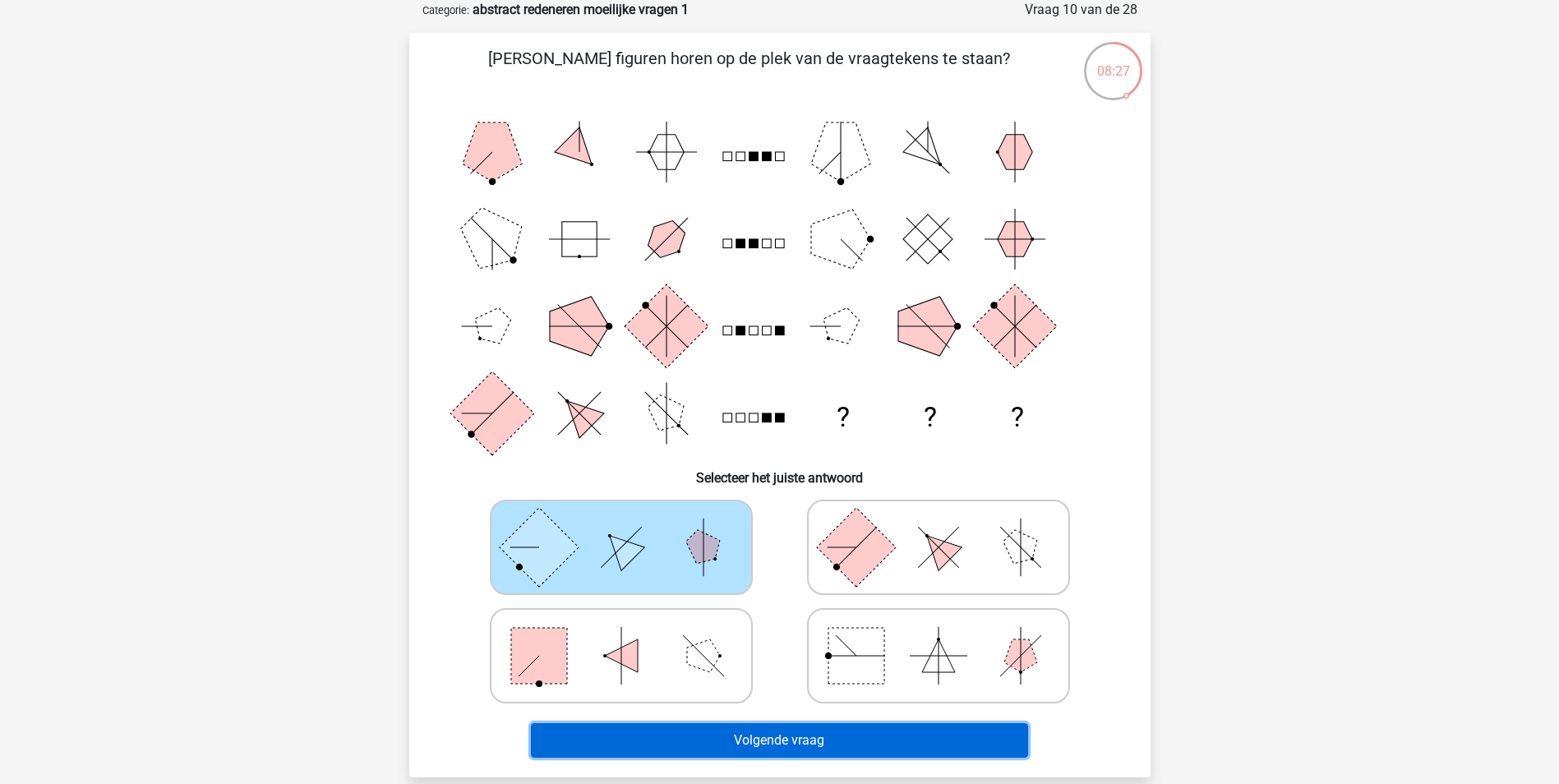
click at [738, 744] on button "Volgende vraag" at bounding box center [780, 740] width 497 height 34
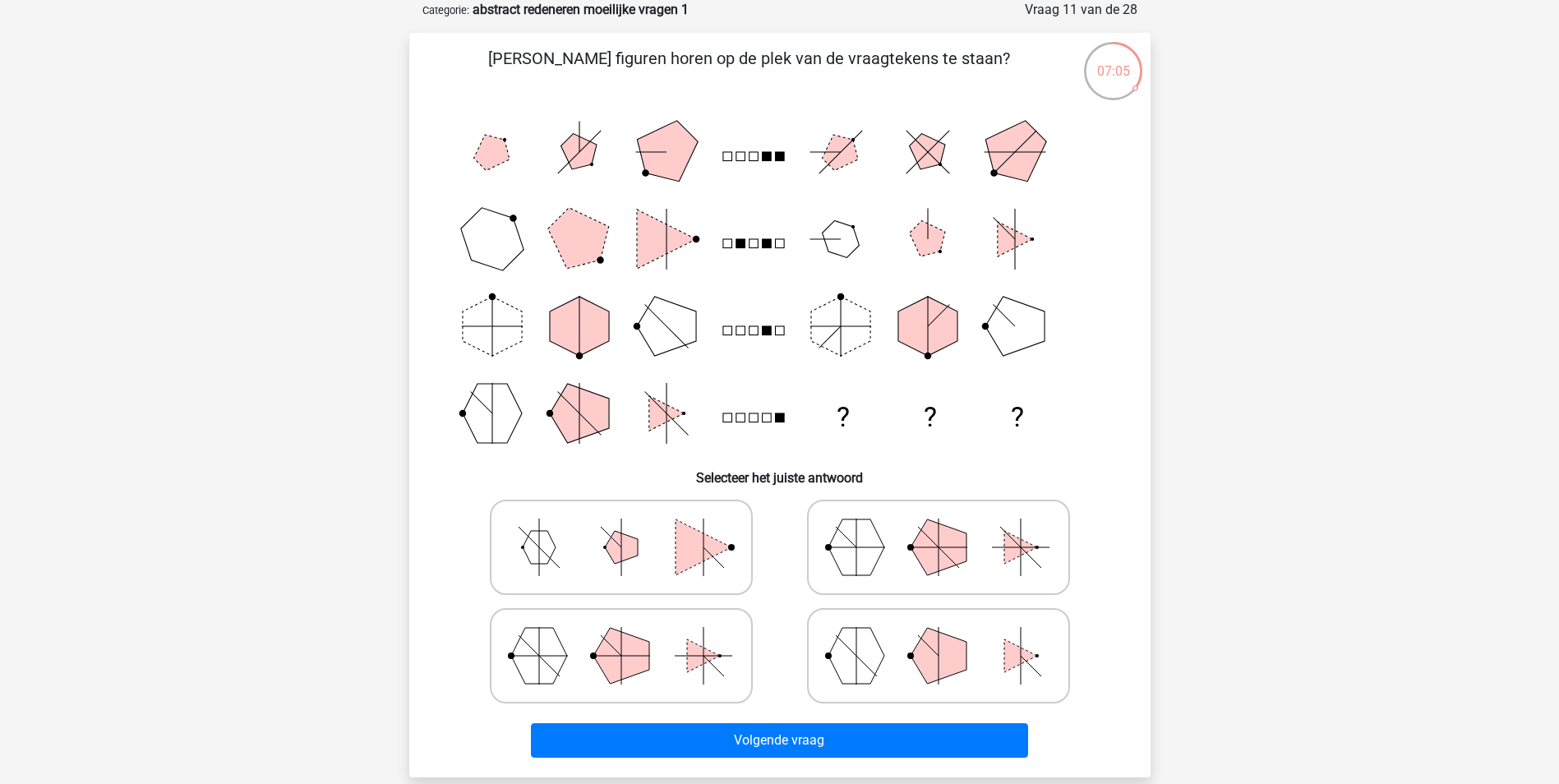
click at [630, 668] on polygon at bounding box center [621, 655] width 56 height 56
click at [630, 635] on input "radio" at bounding box center [626, 629] width 10 height 10
radio input "true"
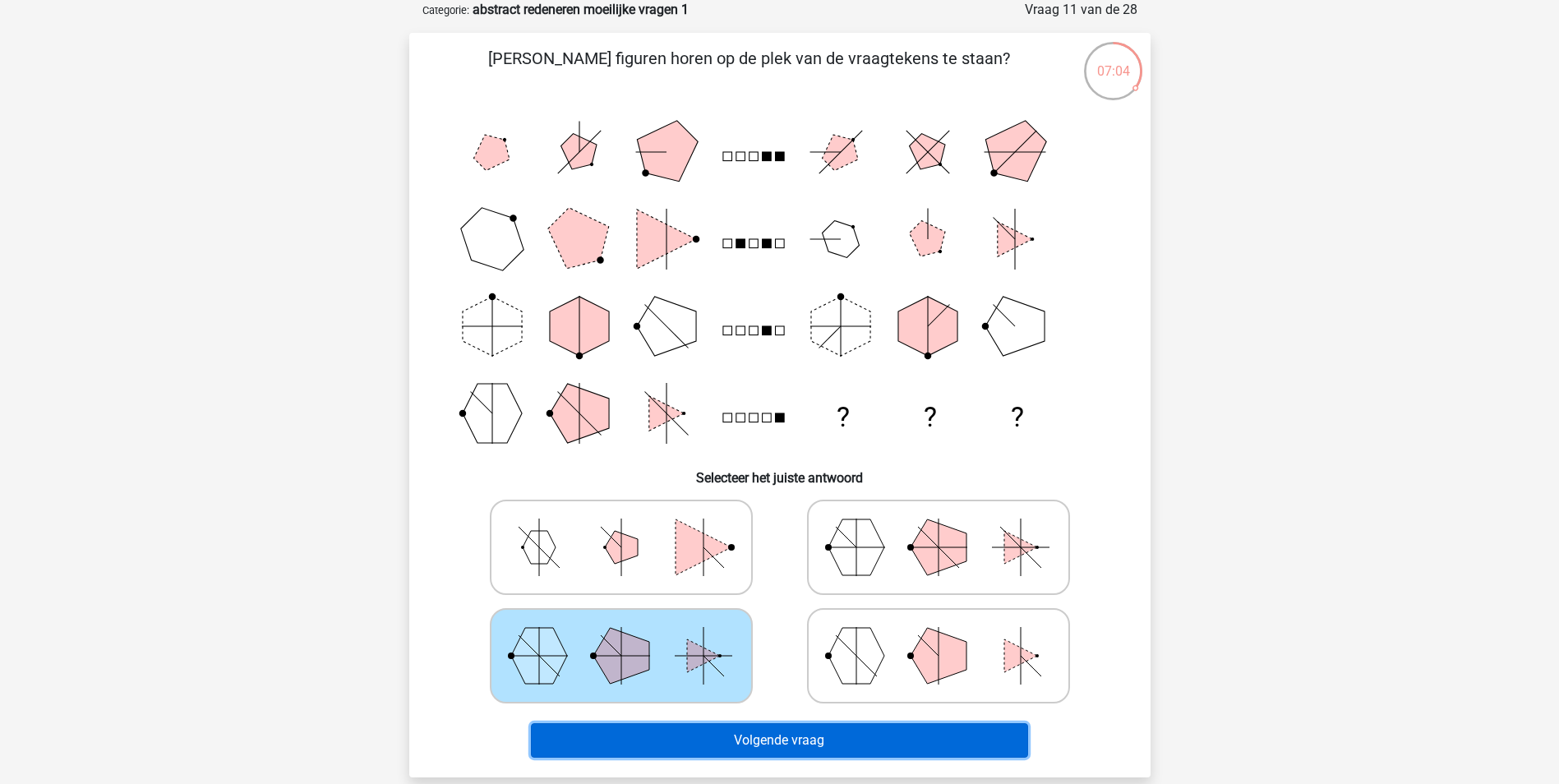
click at [687, 730] on button "Volgende vraag" at bounding box center [780, 740] width 497 height 34
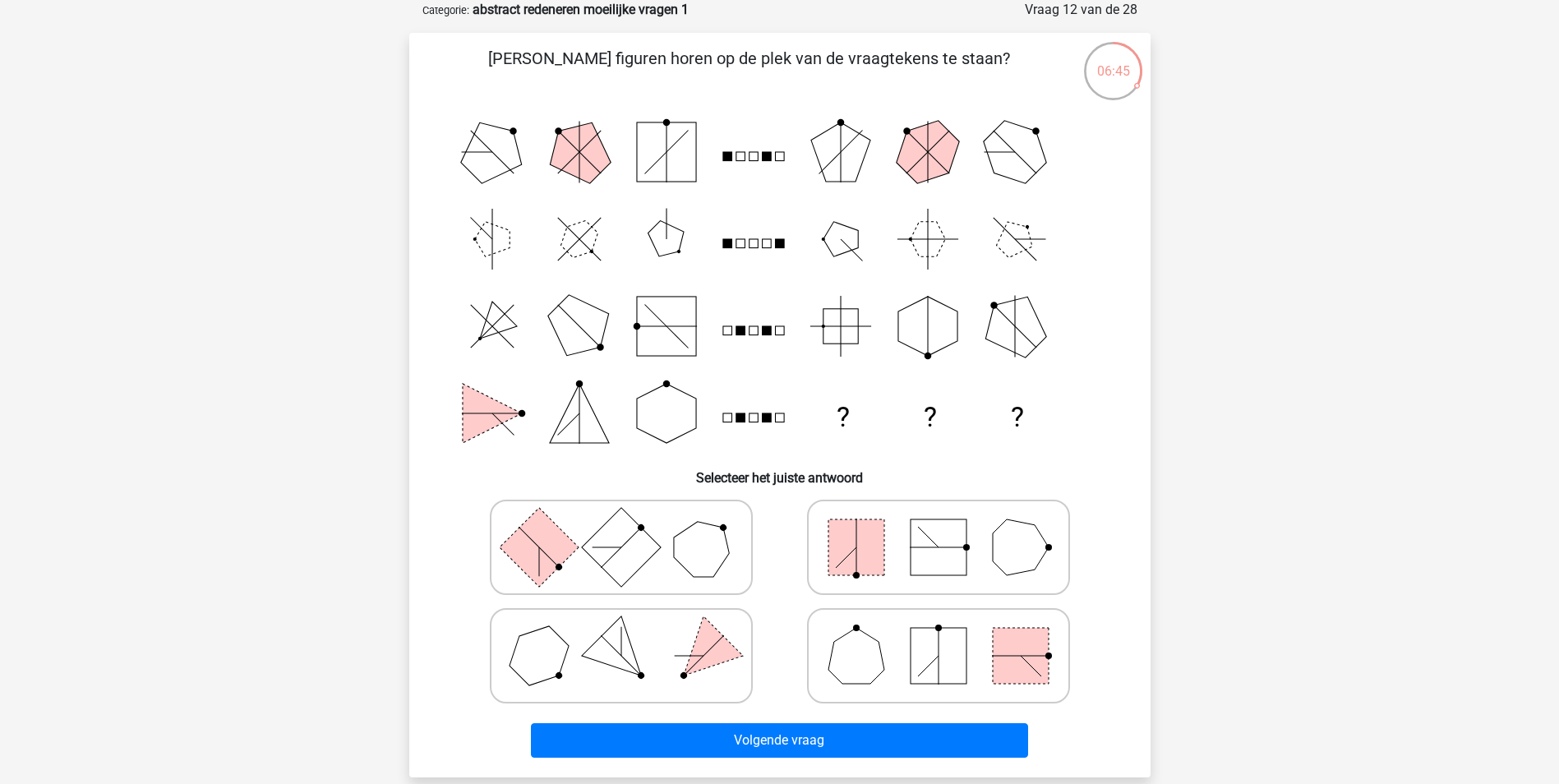
click at [563, 566] on icon at bounding box center [621, 547] width 247 height 82
click at [621, 526] on input "radio" at bounding box center [626, 520] width 10 height 10
radio input "true"
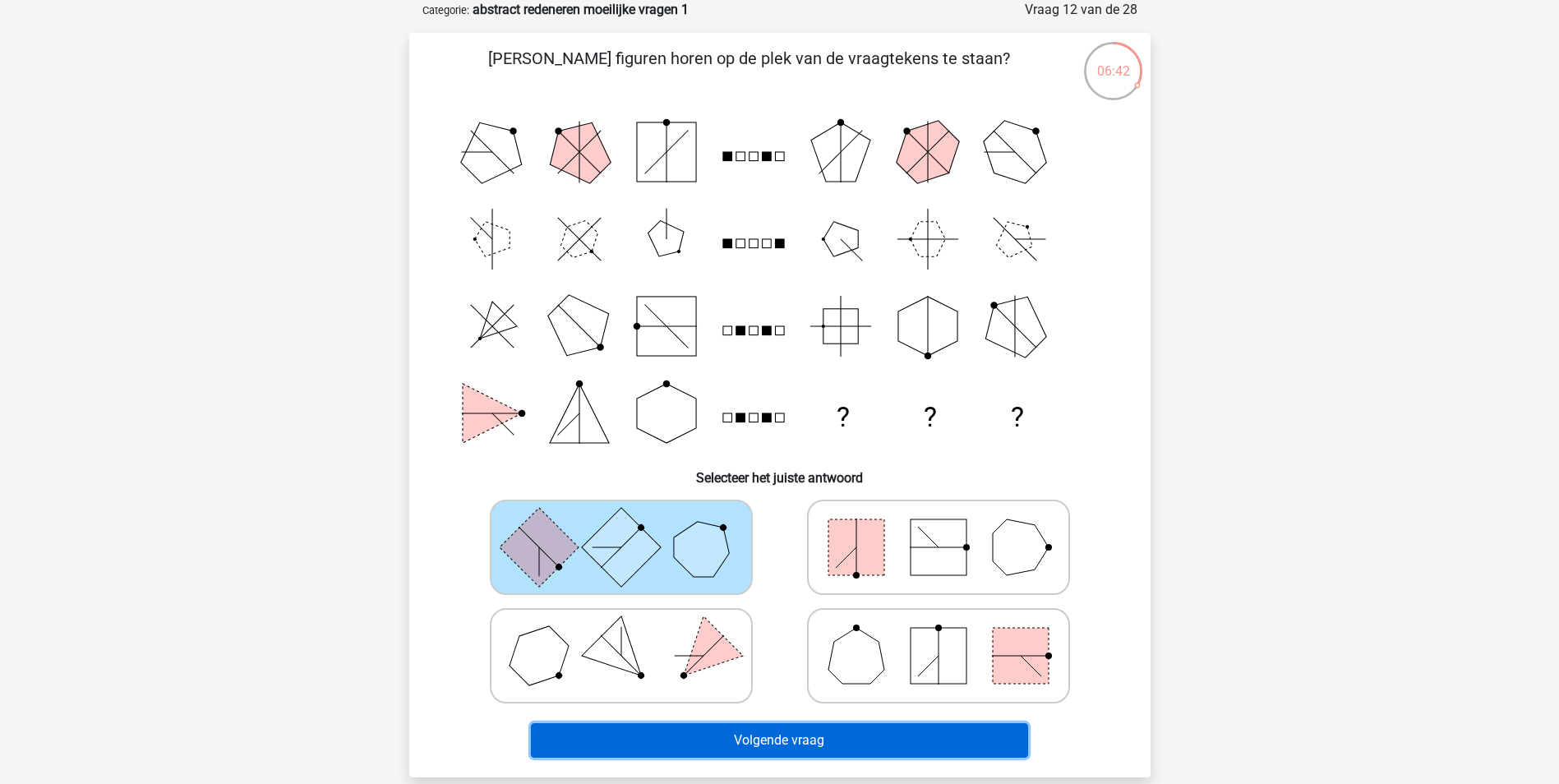
click at [764, 746] on button "Volgende vraag" at bounding box center [780, 740] width 497 height 34
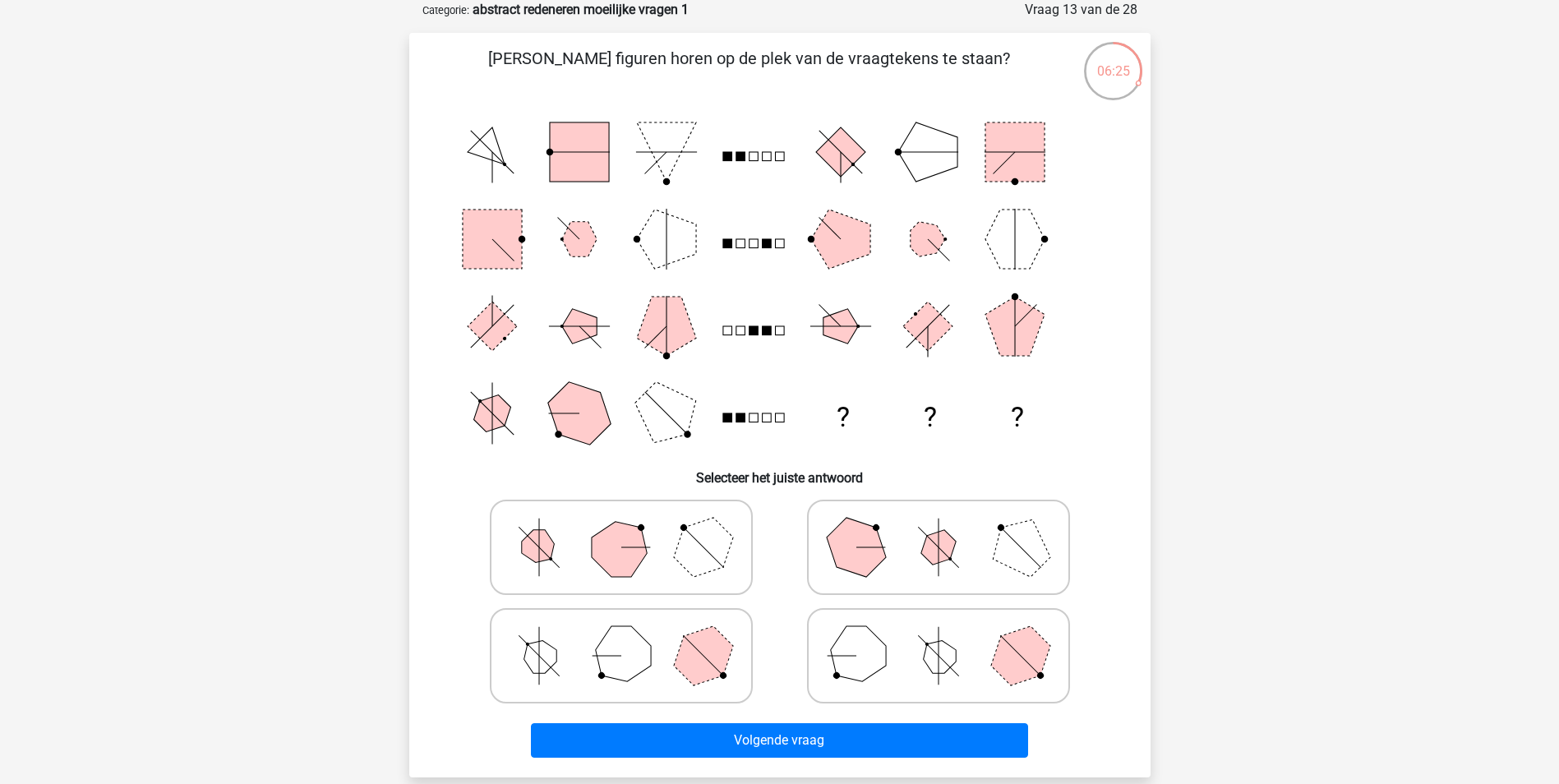
click at [654, 652] on icon at bounding box center [621, 655] width 247 height 82
click at [632, 635] on input "radio" at bounding box center [626, 629] width 10 height 10
radio input "true"
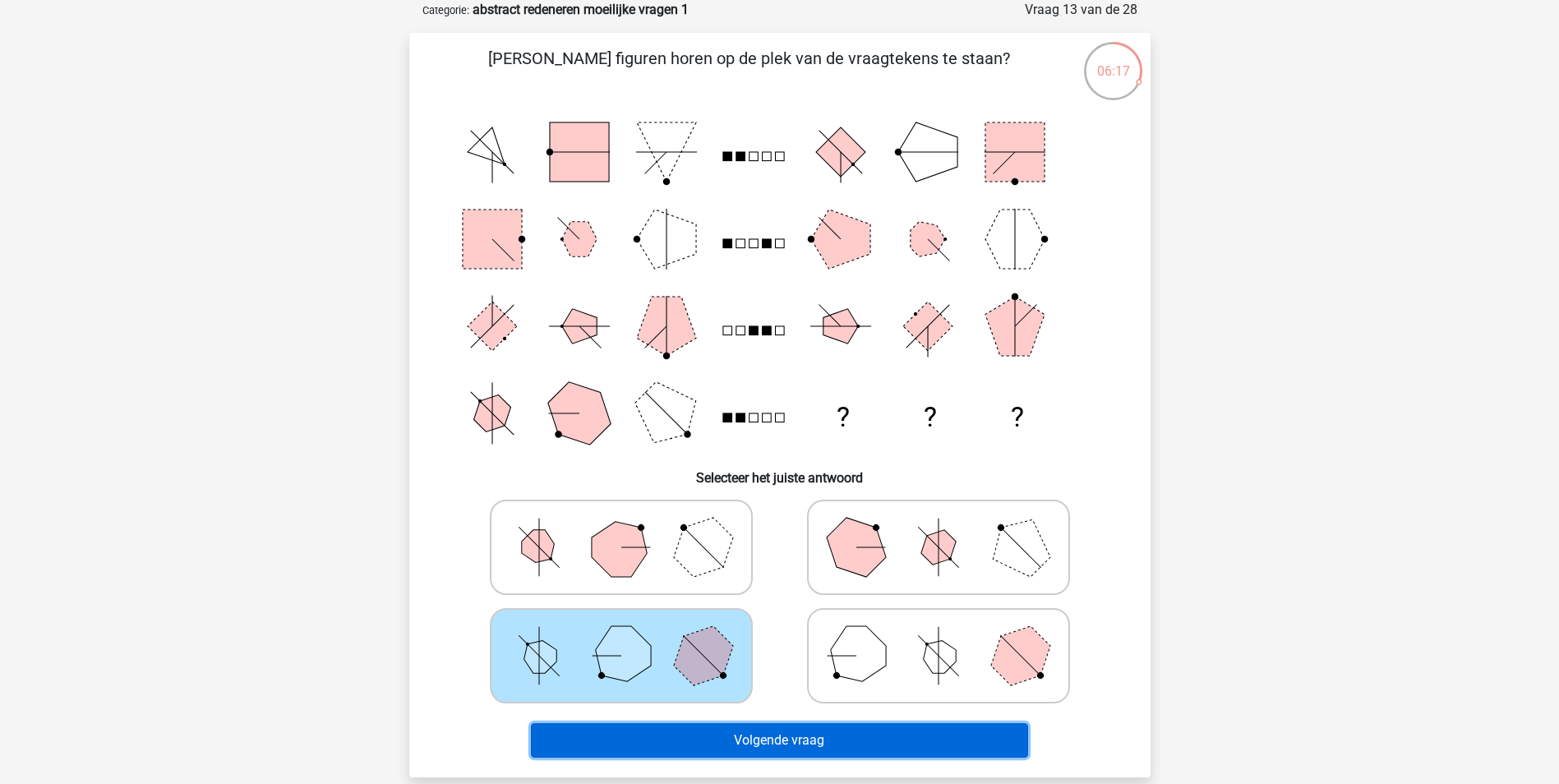
click at [679, 735] on button "Volgende vraag" at bounding box center [780, 740] width 497 height 34
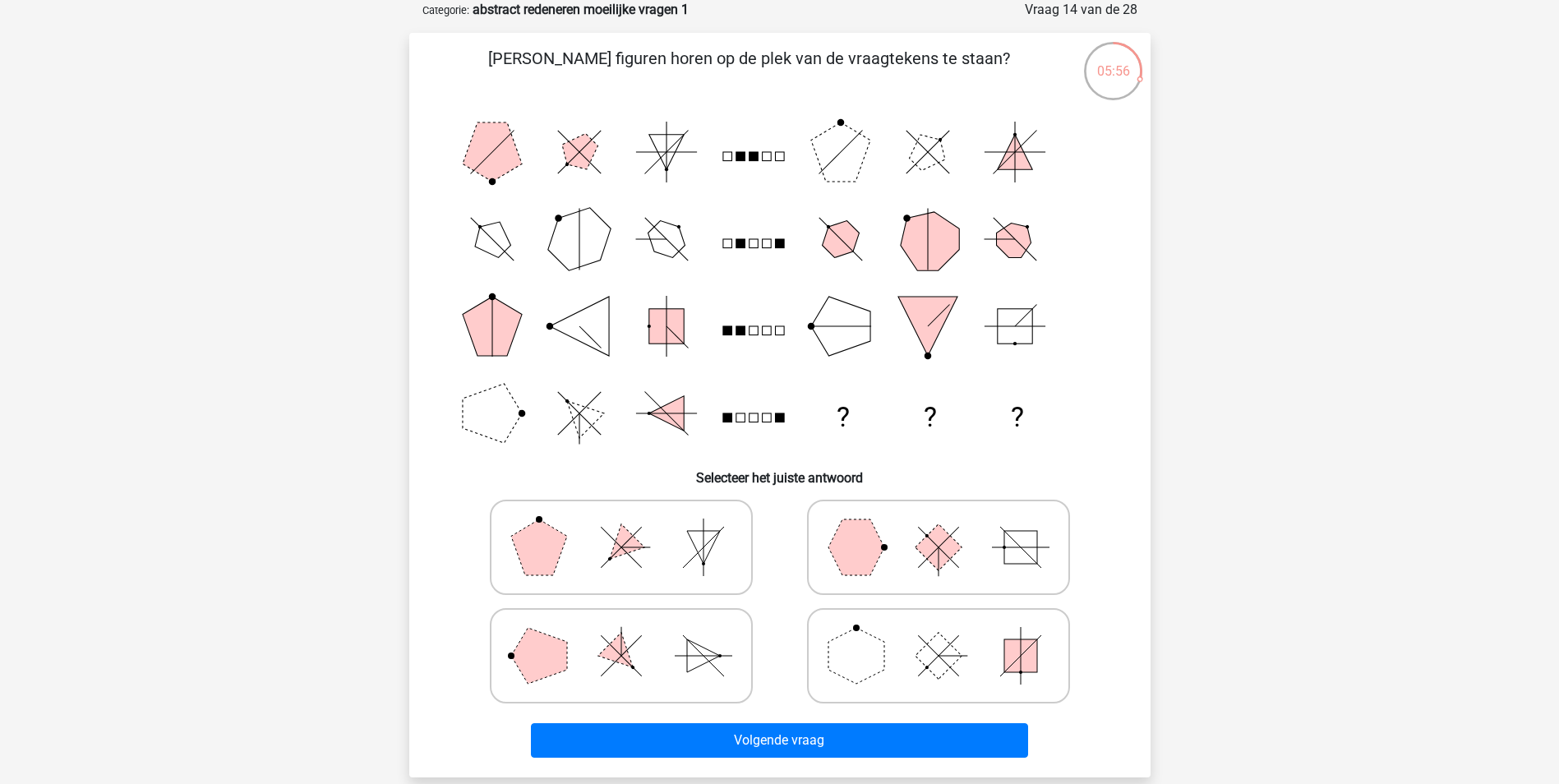
click at [866, 571] on polygon at bounding box center [856, 547] width 56 height 56
click at [939, 526] on input "radio" at bounding box center [944, 520] width 10 height 10
radio input "true"
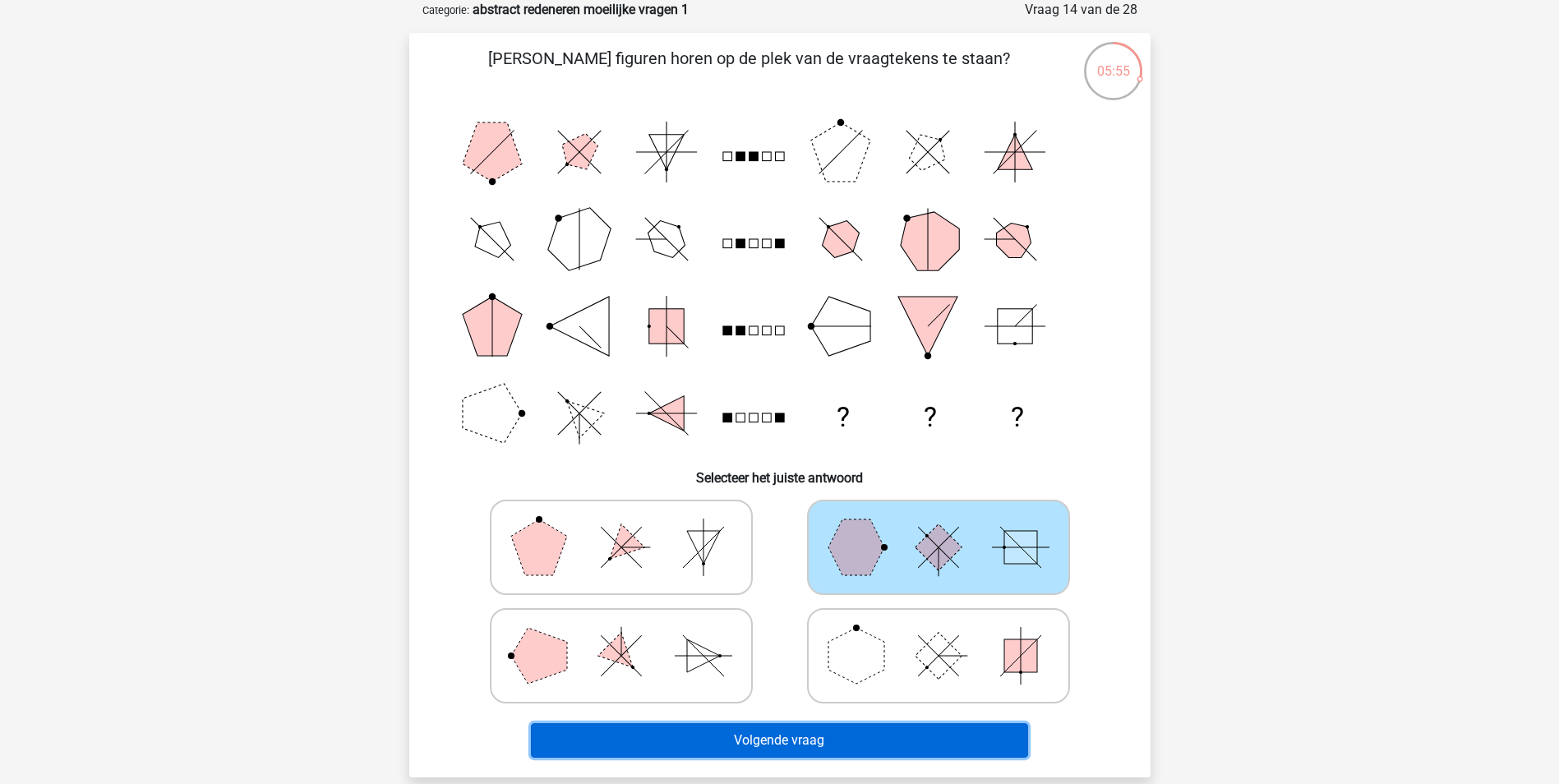
click at [793, 742] on button "Volgende vraag" at bounding box center [780, 740] width 497 height 34
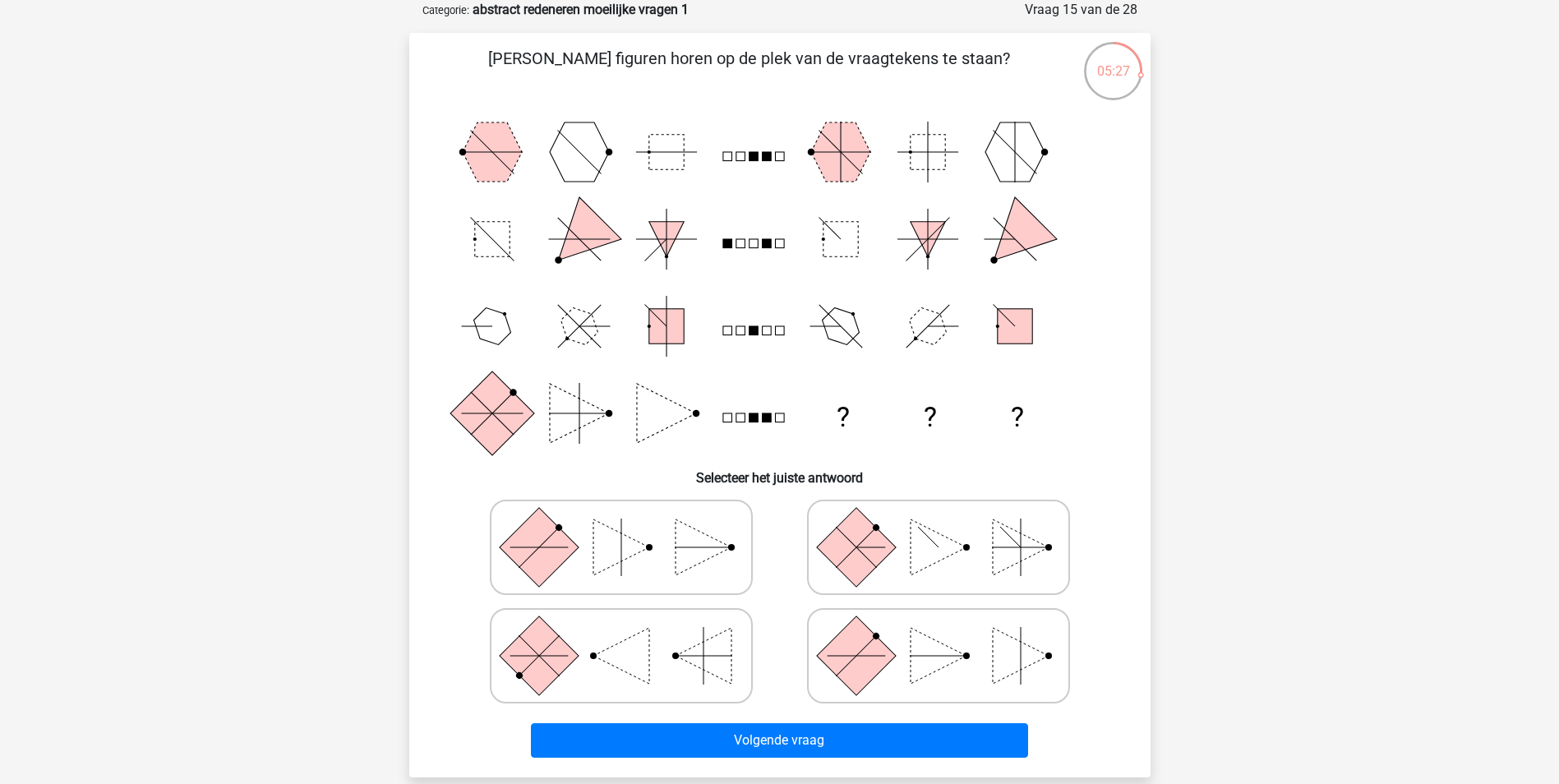
click at [669, 563] on icon at bounding box center [621, 547] width 247 height 82
click at [632, 526] on input "radio" at bounding box center [626, 520] width 10 height 10
radio input "true"
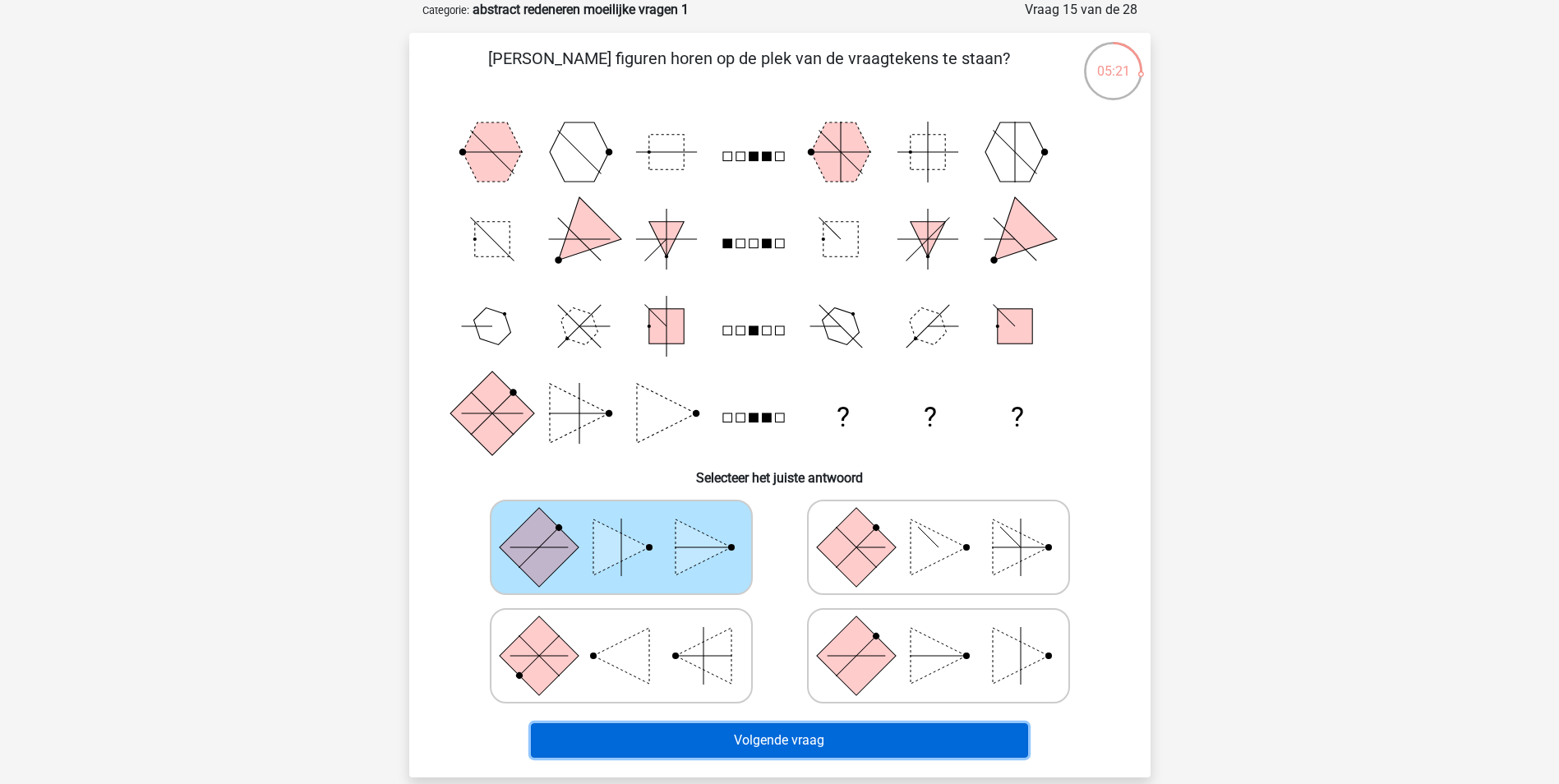
click at [739, 736] on button "Volgende vraag" at bounding box center [780, 740] width 497 height 34
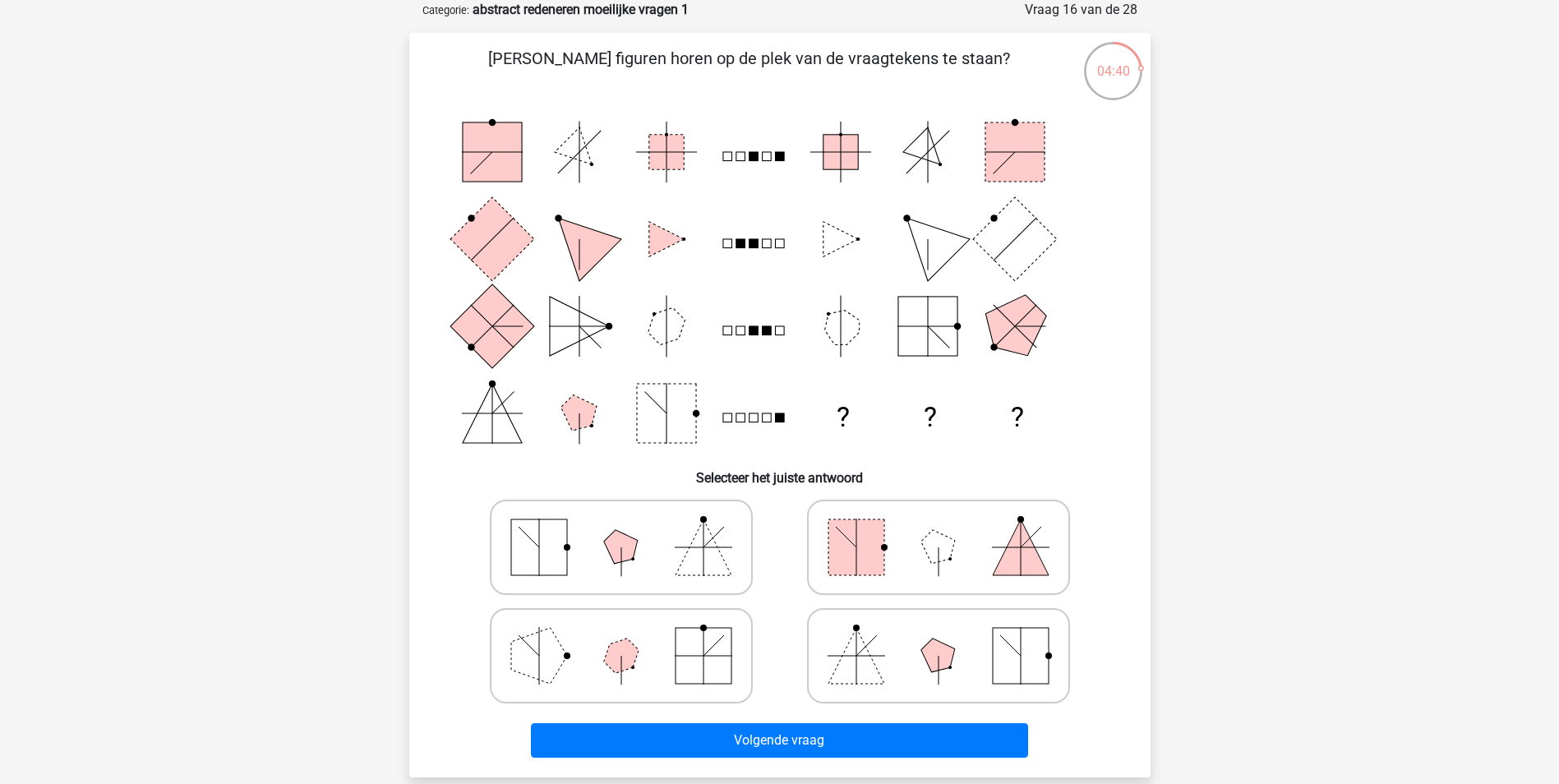
click at [1006, 652] on rect at bounding box center [1020, 655] width 56 height 56
click at [949, 635] on input "radio" at bounding box center [944, 629] width 10 height 10
radio input "true"
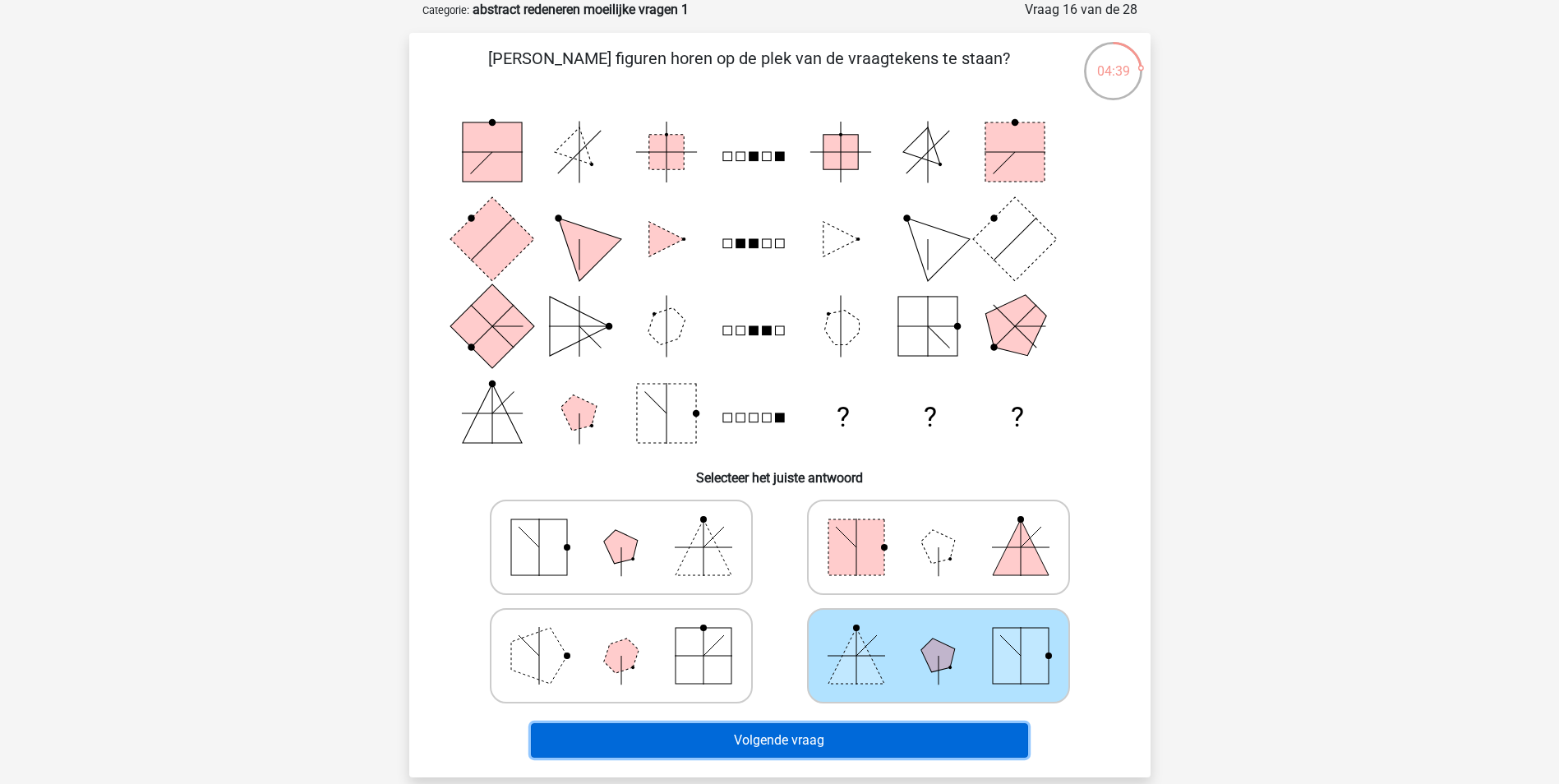
click at [951, 738] on button "Volgende vraag" at bounding box center [780, 740] width 497 height 34
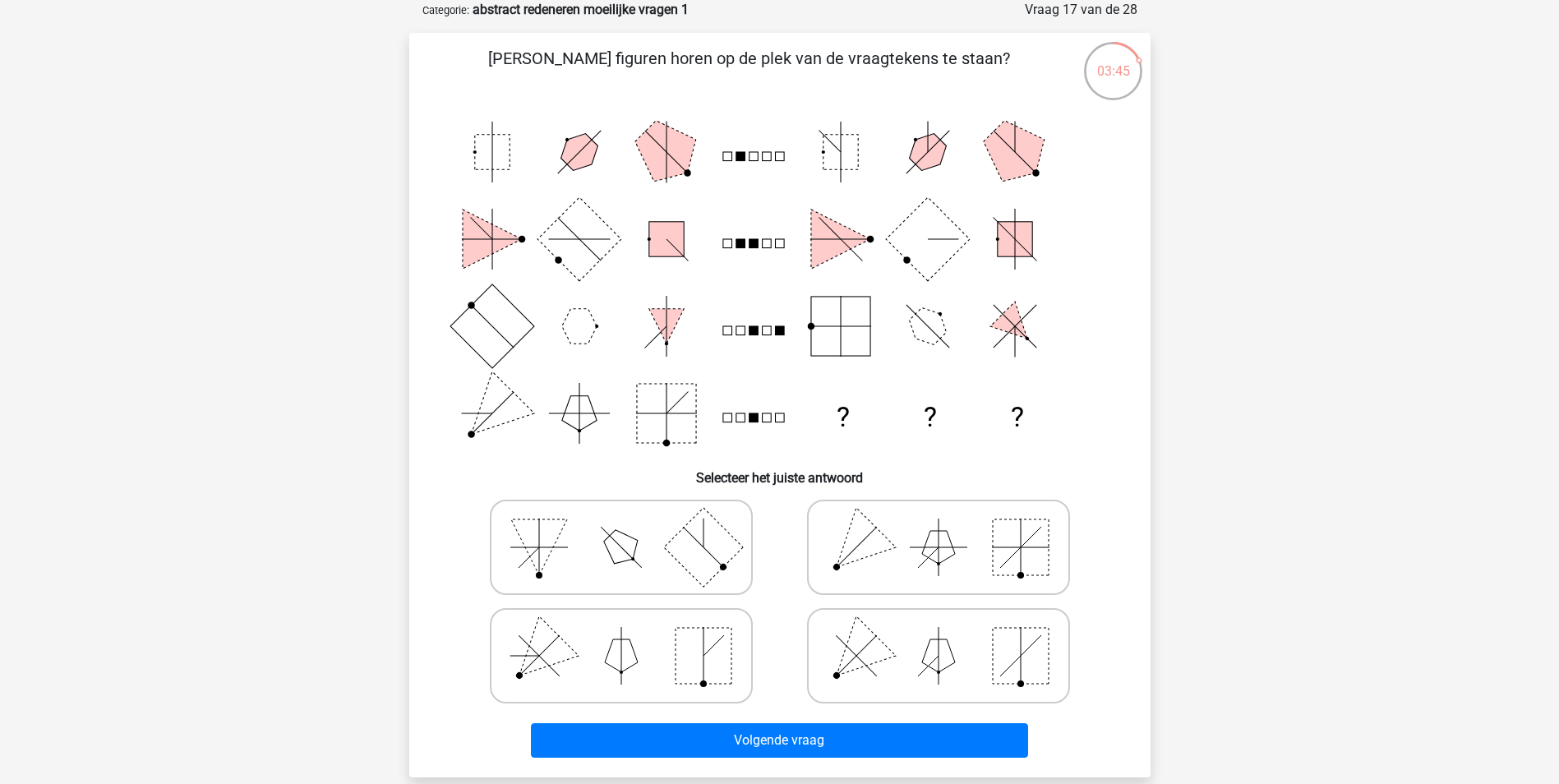
click at [854, 210] on icon "? ? ?" at bounding box center [780, 282] width 662 height 348
click at [558, 568] on icon at bounding box center [621, 547] width 247 height 82
click at [621, 526] on input "radio" at bounding box center [626, 520] width 10 height 10
radio input "true"
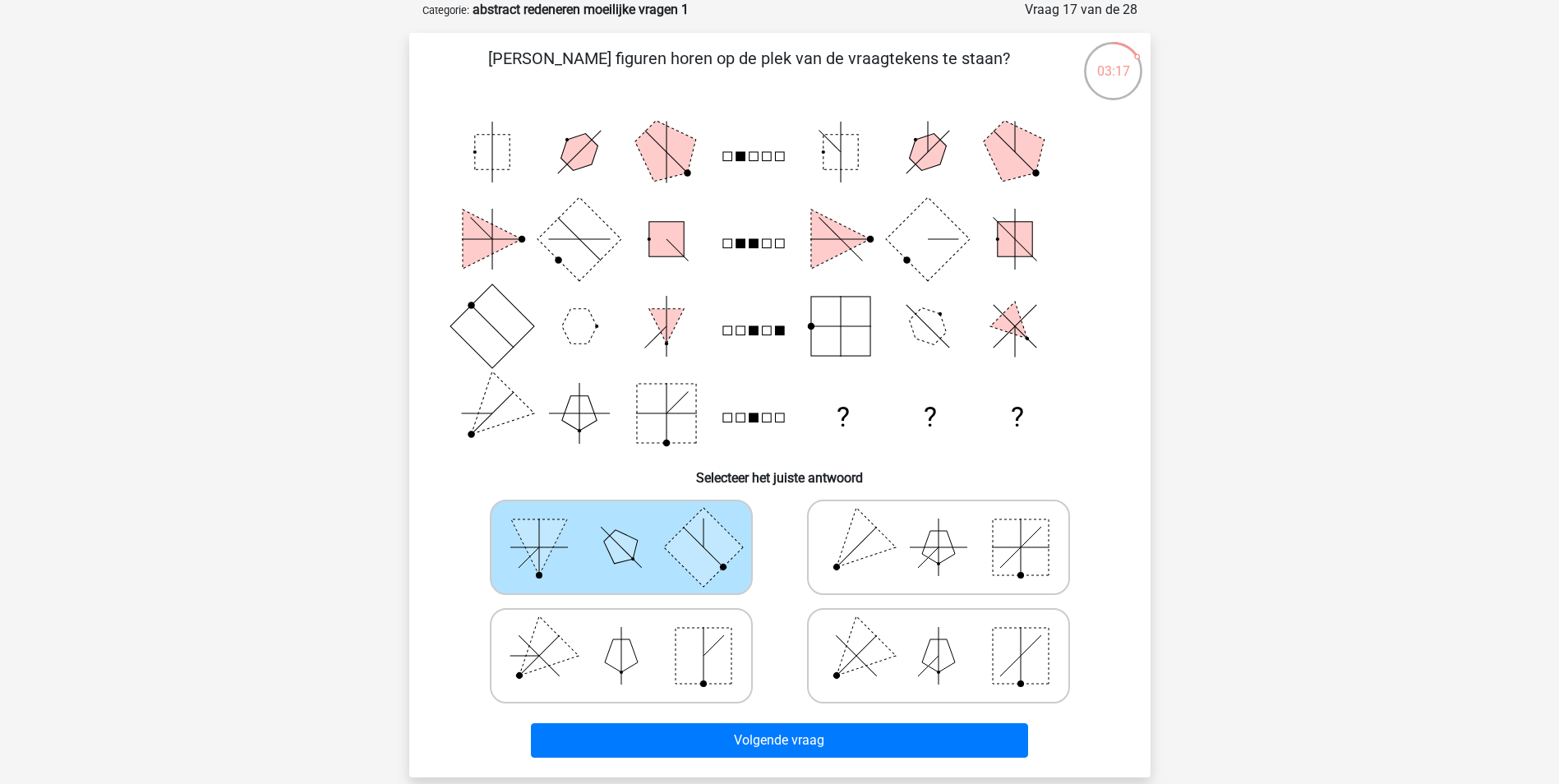
click at [871, 568] on icon at bounding box center [939, 547] width 247 height 82
click at [939, 526] on input "radio" at bounding box center [944, 520] width 10 height 10
radio input "true"
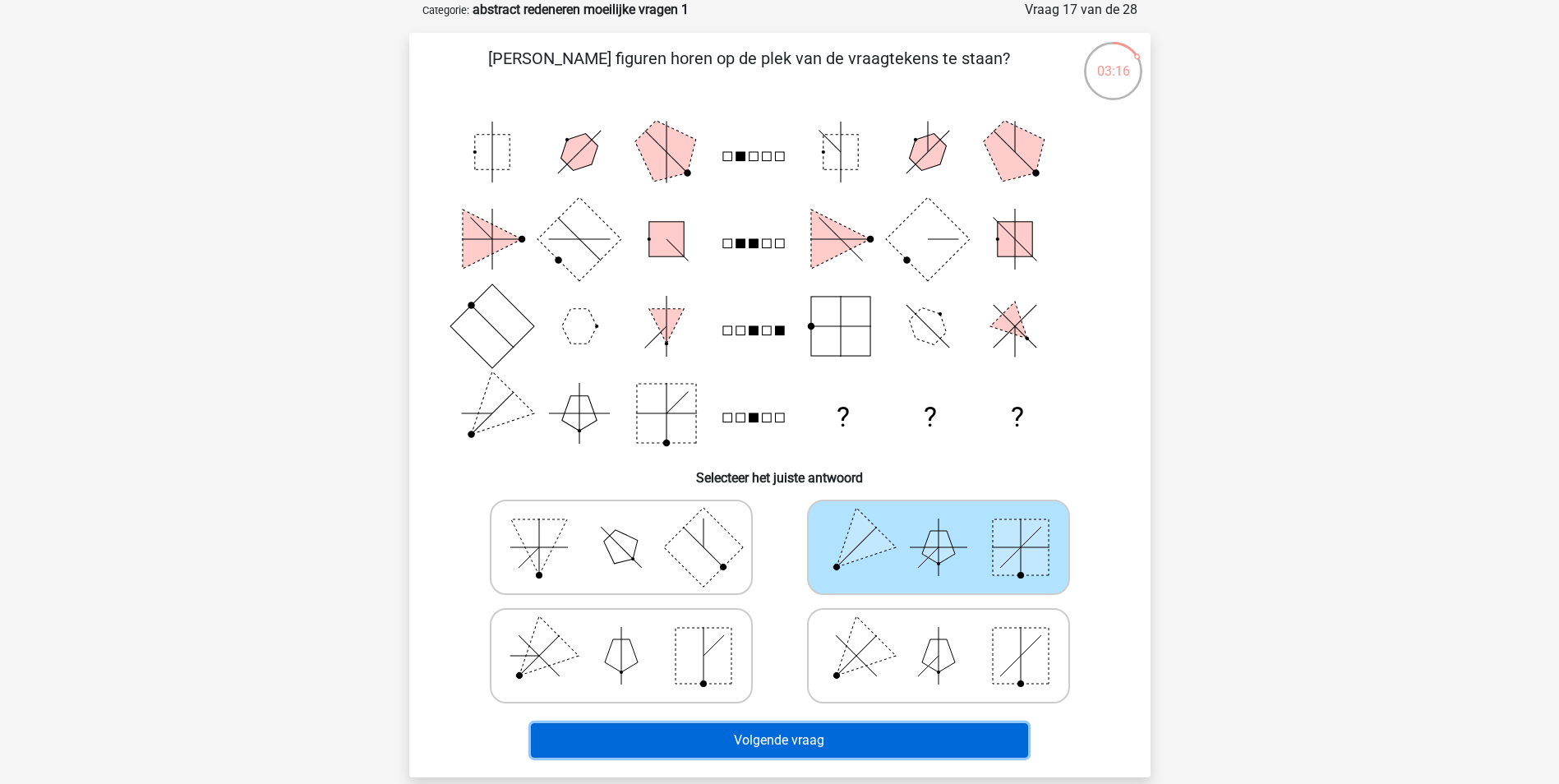
click at [821, 734] on button "Volgende vraag" at bounding box center [780, 740] width 497 height 34
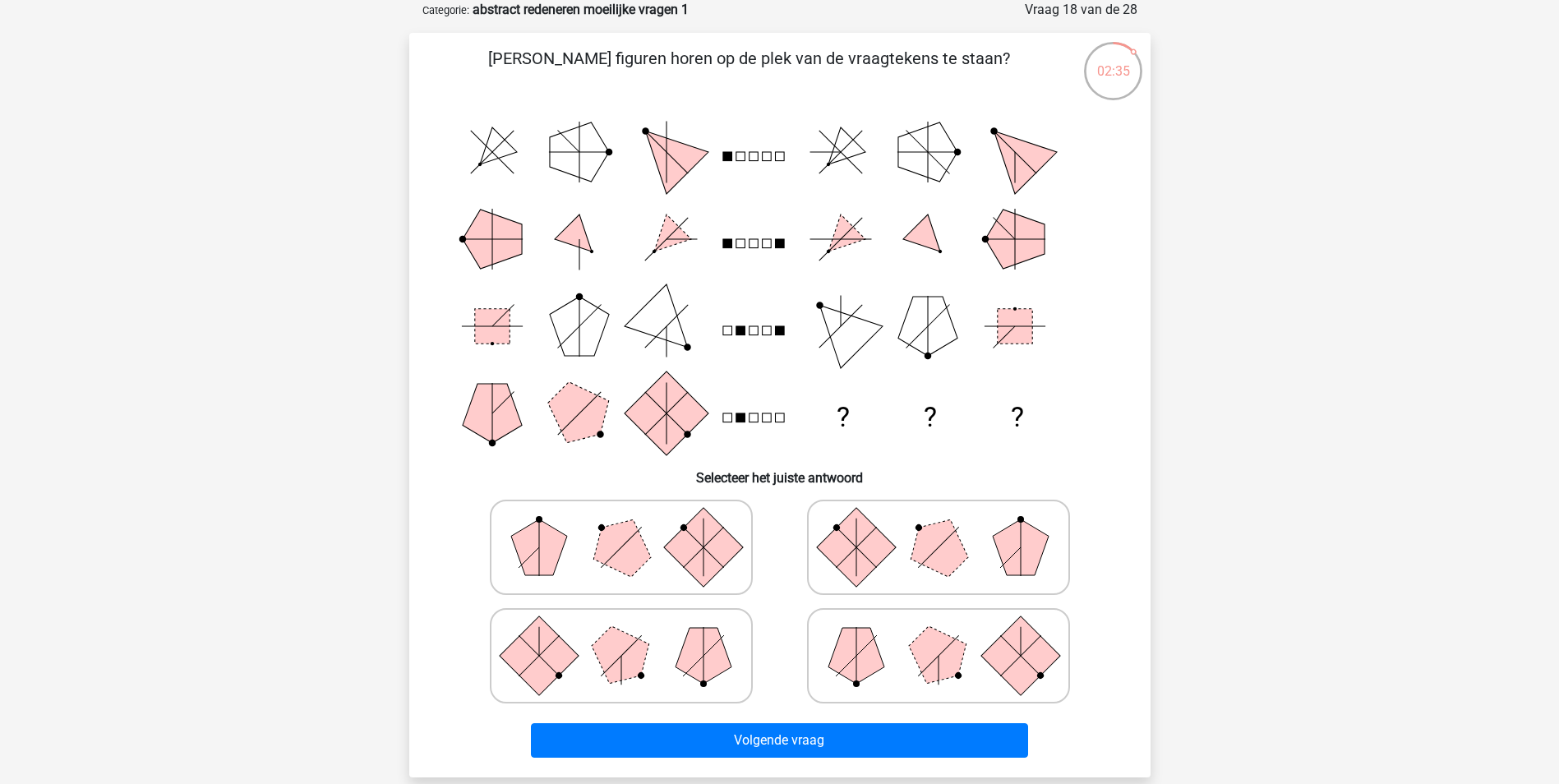
click at [569, 546] on icon at bounding box center [621, 547] width 247 height 82
click at [621, 526] on input "radio" at bounding box center [626, 520] width 10 height 10
radio input "true"
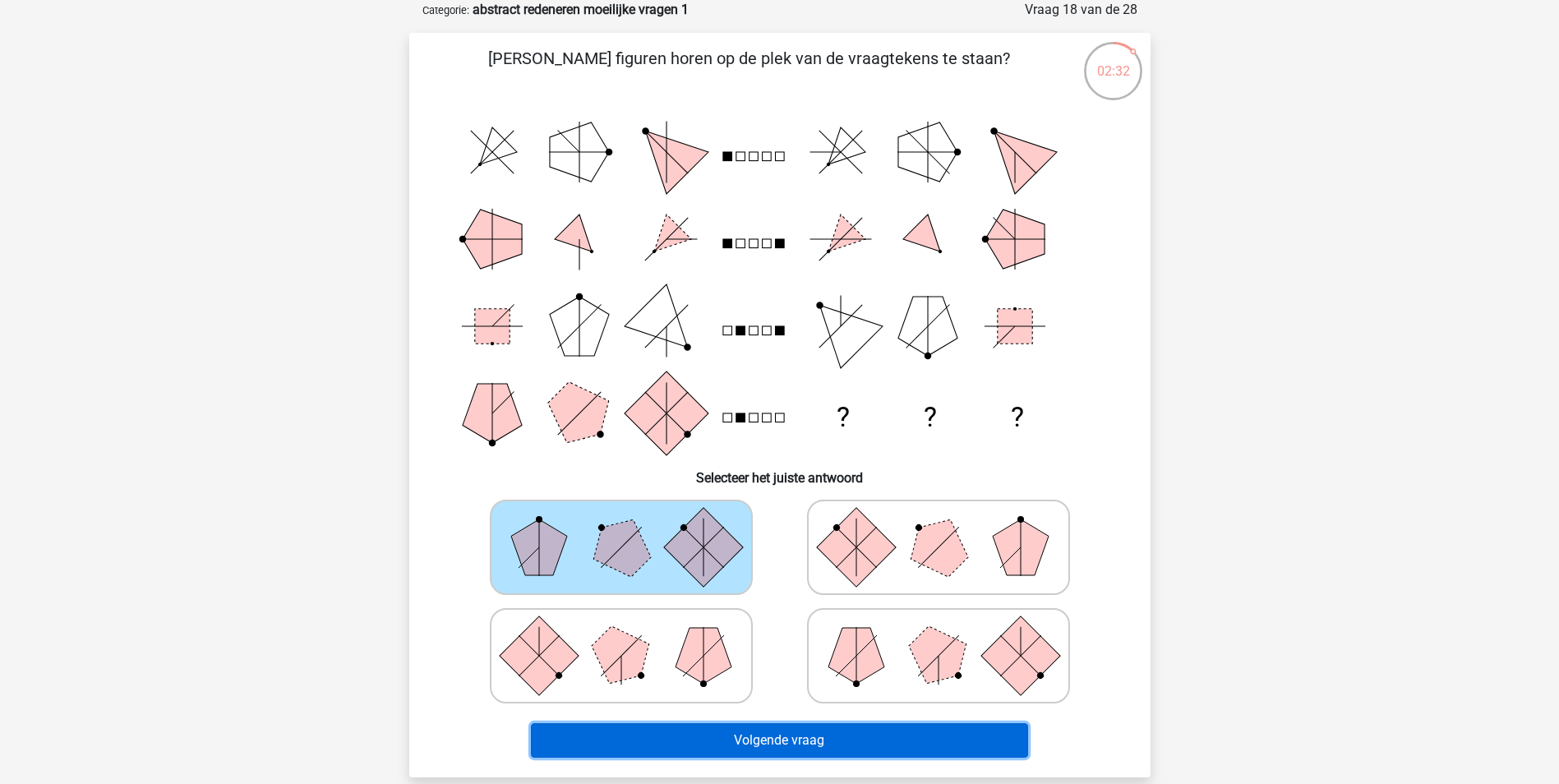
click at [716, 748] on button "Volgende vraag" at bounding box center [780, 740] width 497 height 34
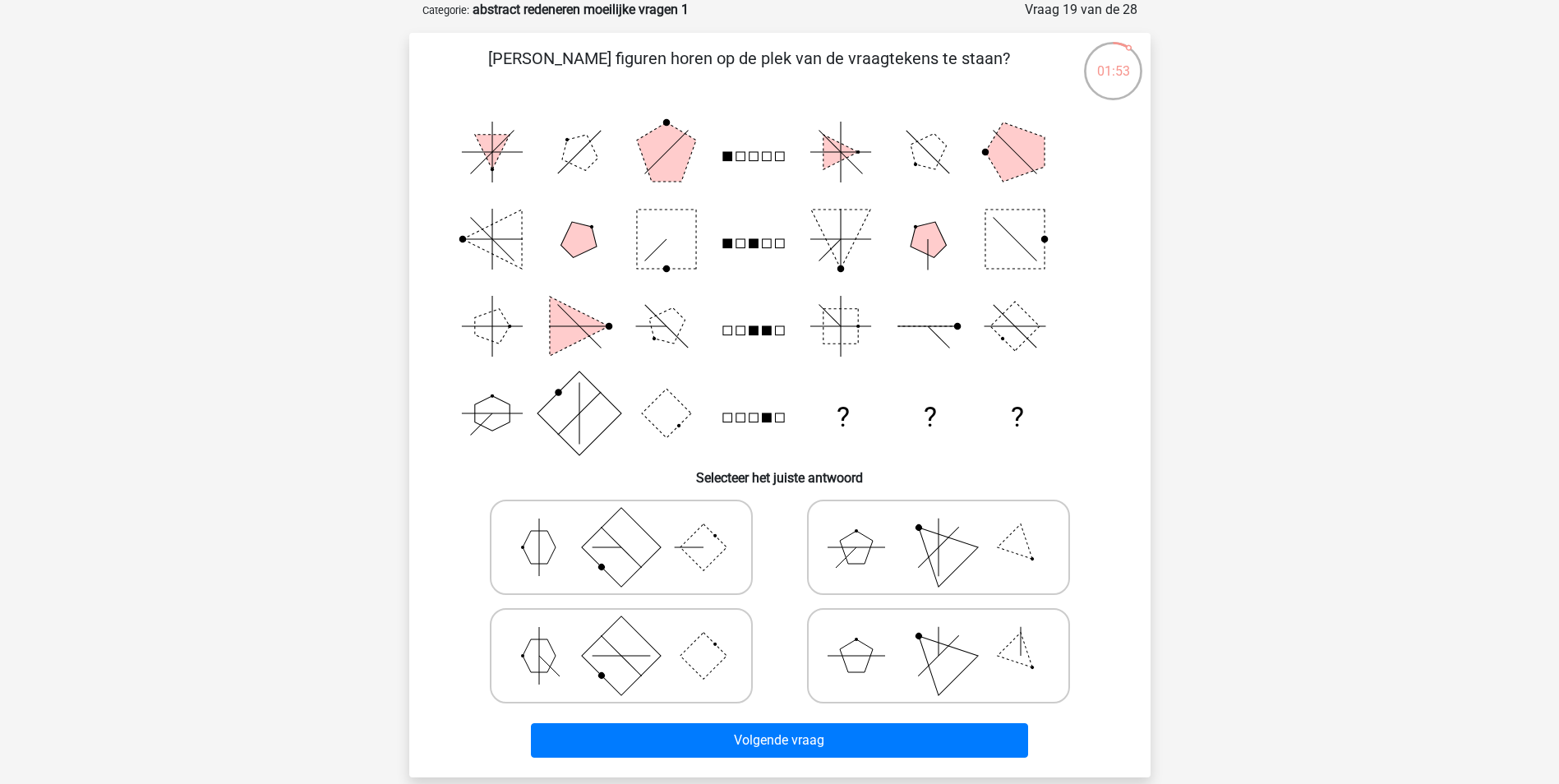
click at [890, 647] on icon at bounding box center [939, 655] width 247 height 82
click at [939, 635] on input "radio" at bounding box center [944, 629] width 10 height 10
radio input "true"
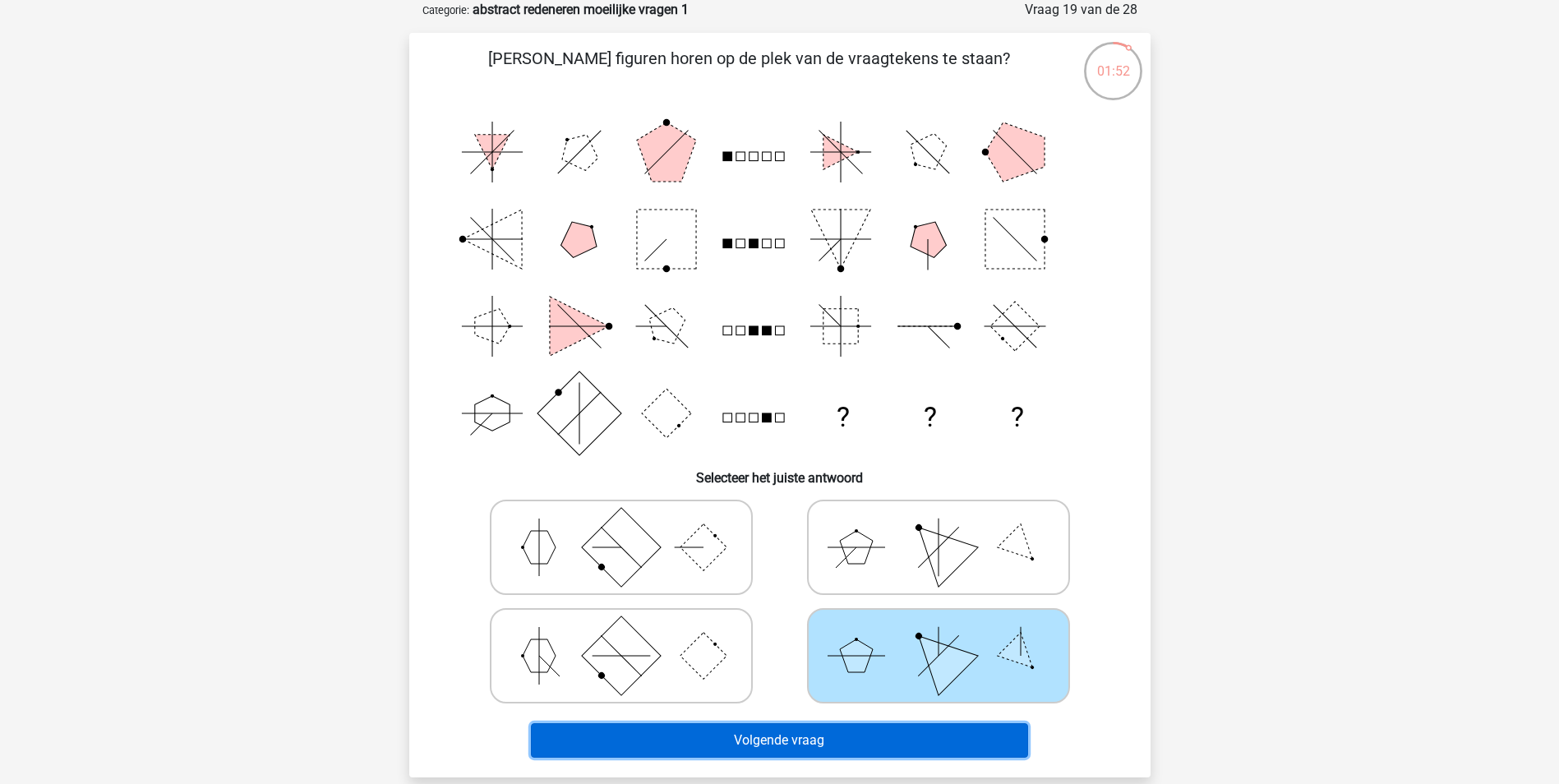
click at [892, 736] on button "Volgende vraag" at bounding box center [780, 740] width 497 height 34
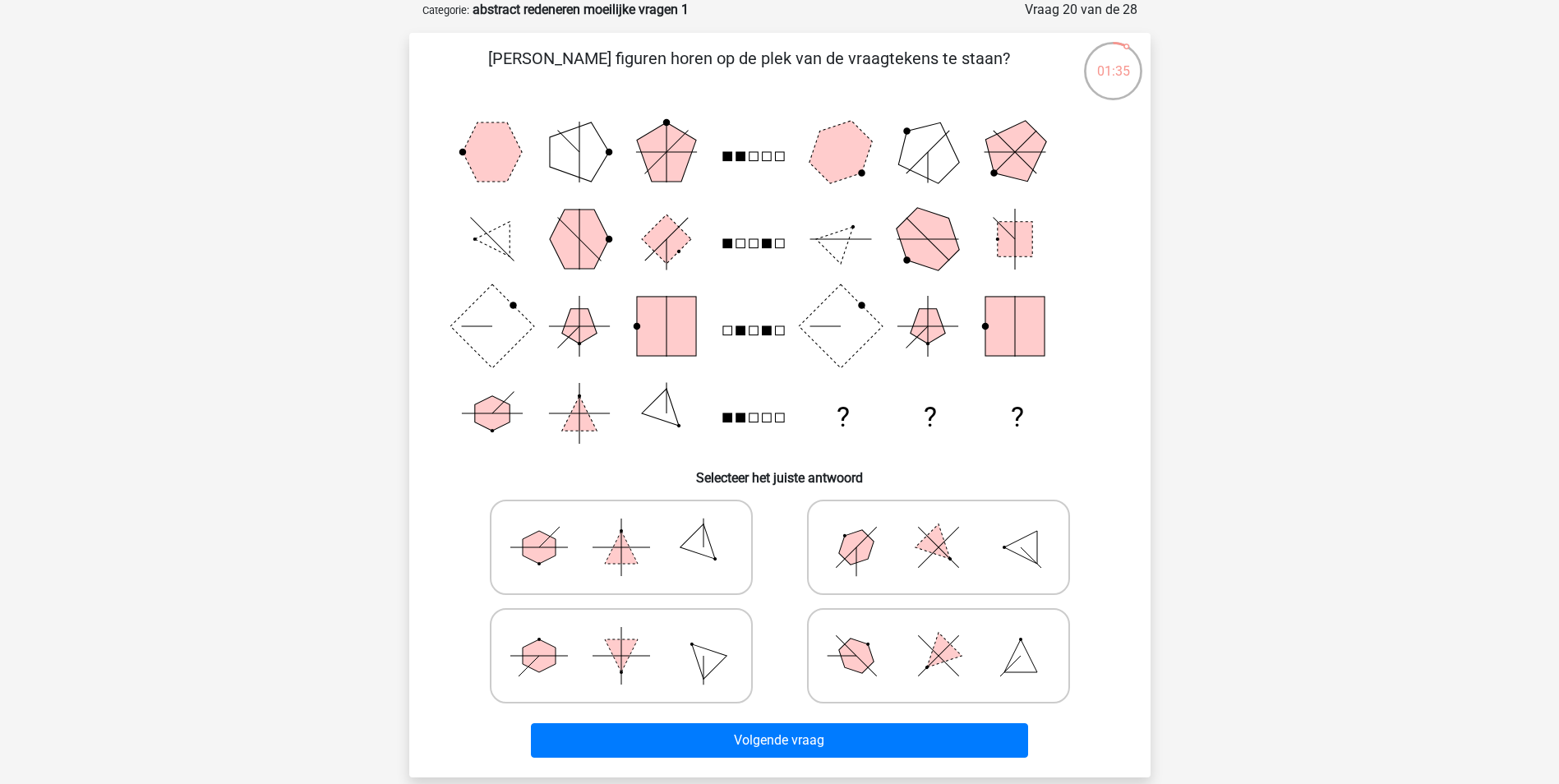
click at [862, 661] on polygon at bounding box center [855, 654] width 46 height 46
click at [939, 635] on input "radio" at bounding box center [944, 629] width 10 height 10
radio input "true"
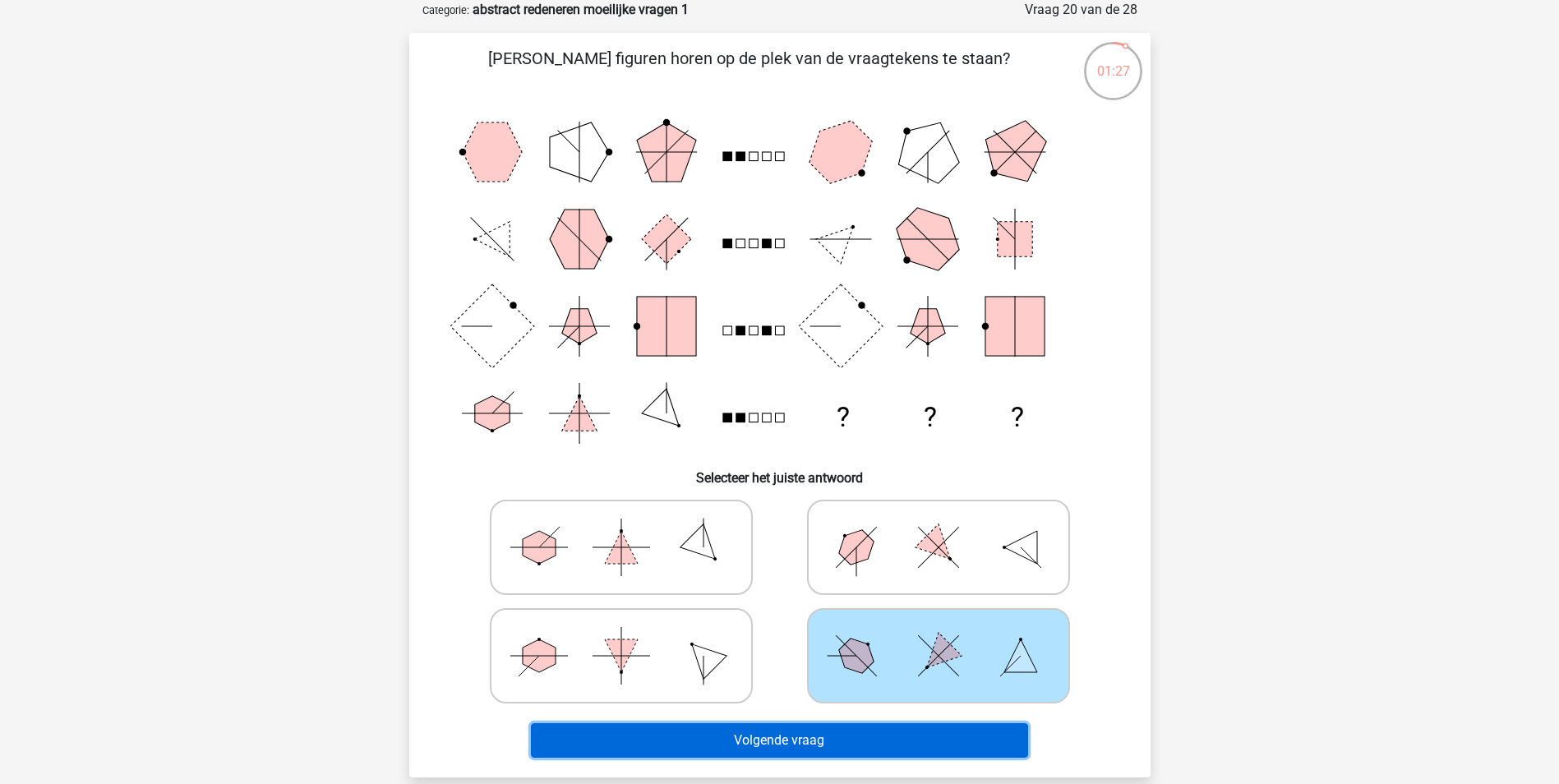
click at [860, 739] on button "Volgende vraag" at bounding box center [780, 740] width 497 height 34
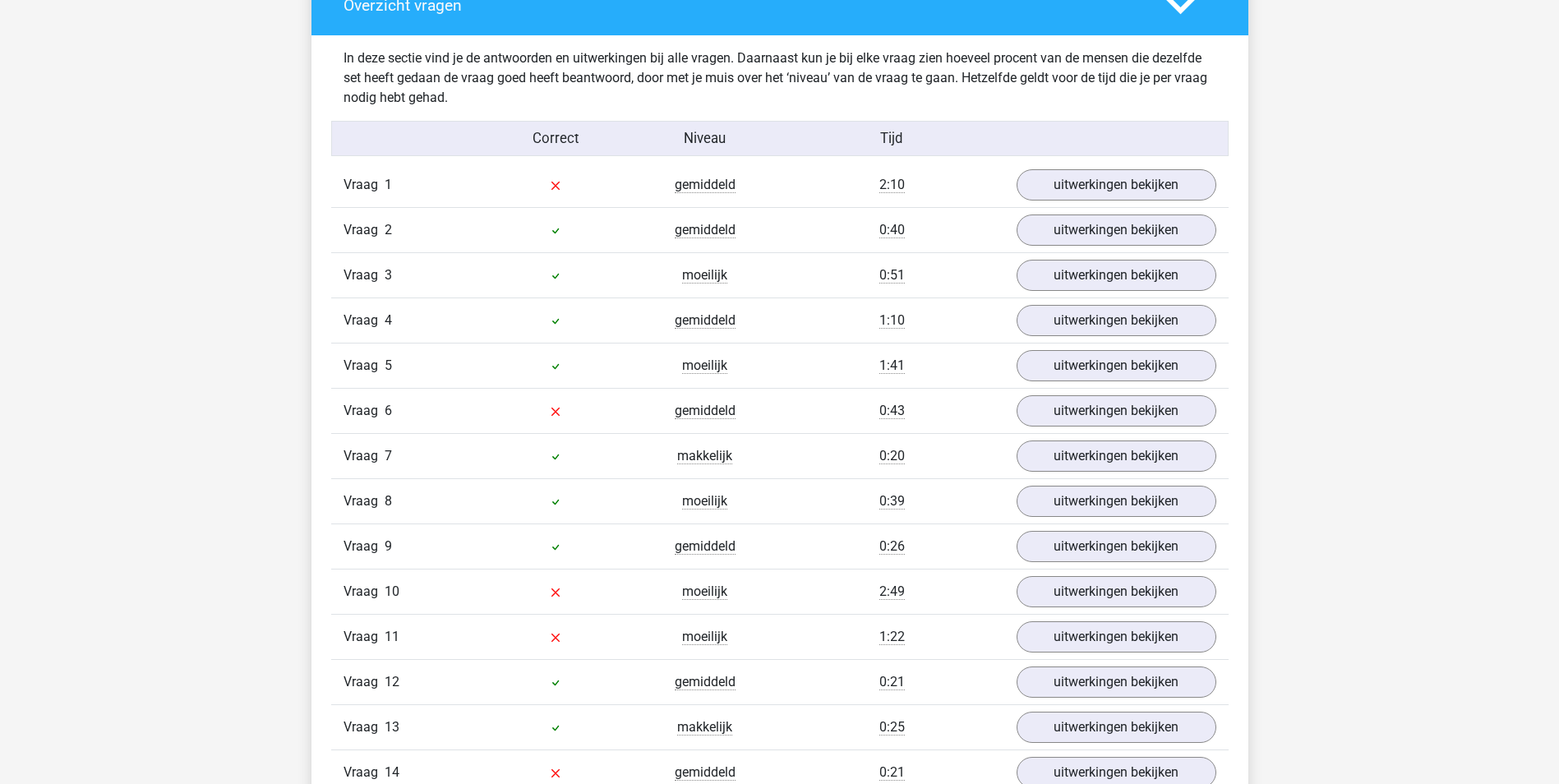
scroll to position [1048, 0]
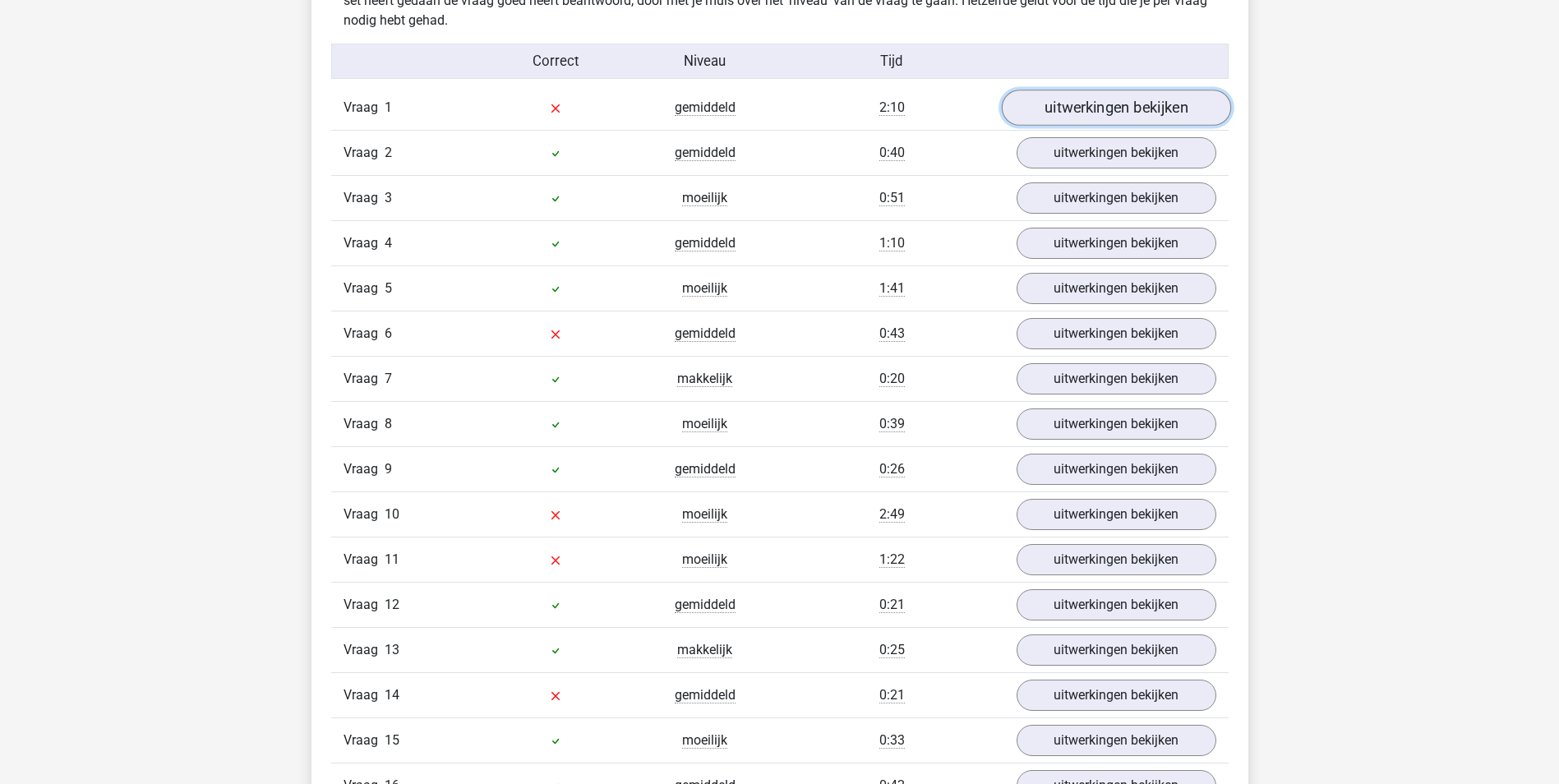
click at [1080, 106] on link "uitwerkingen bekijken" at bounding box center [1116, 107] width 229 height 36
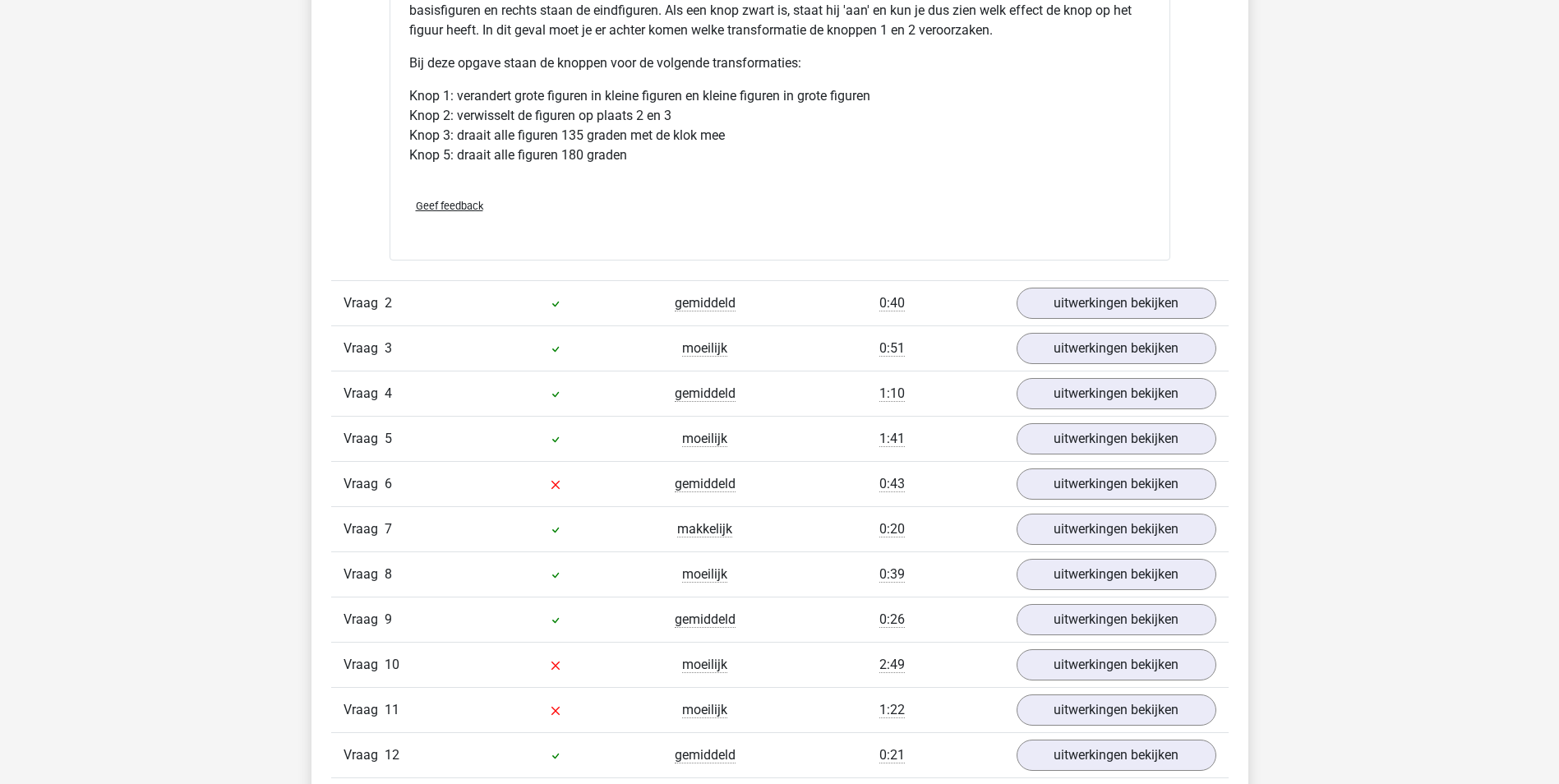
scroll to position [2014, 0]
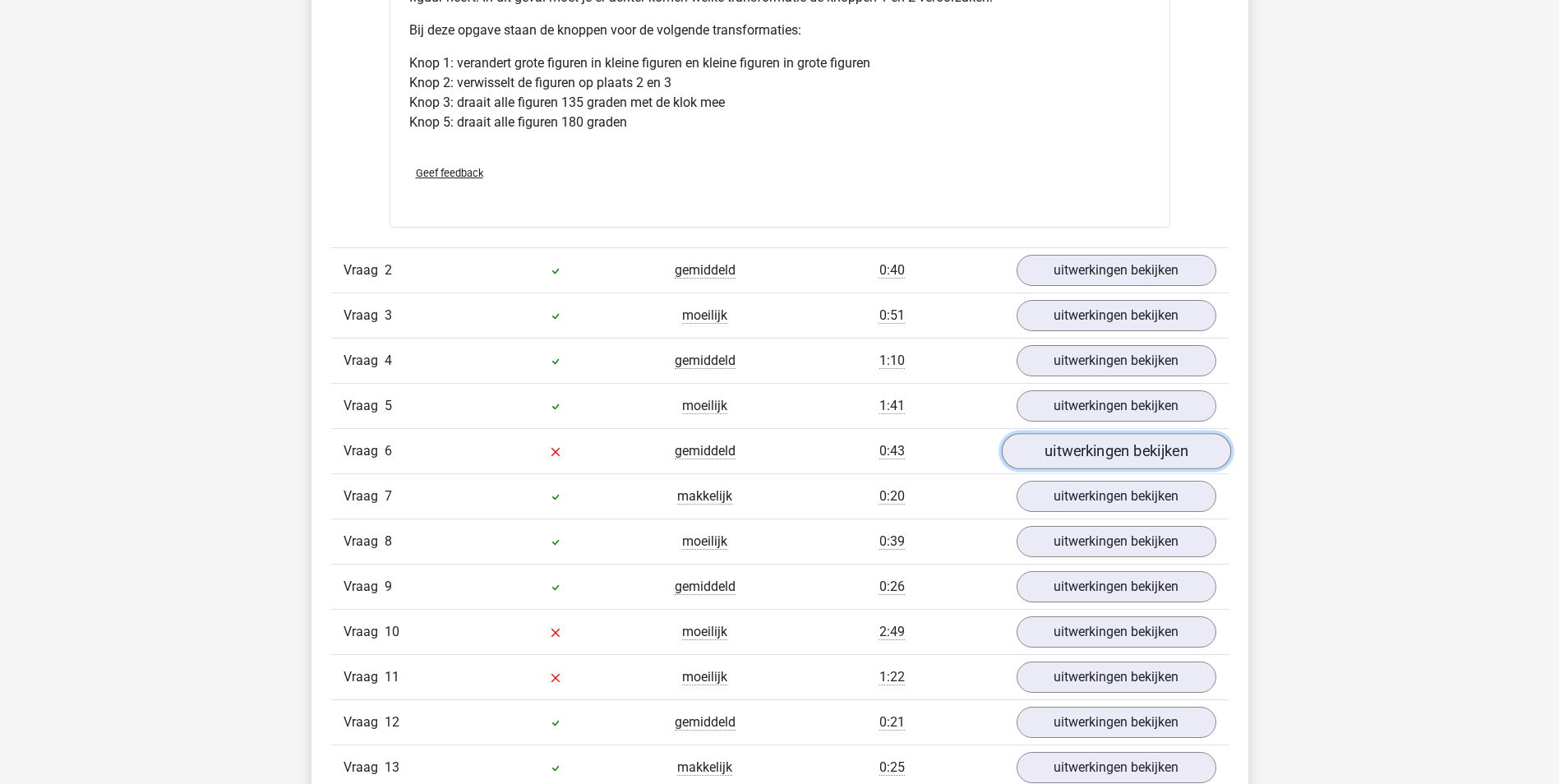
click at [1162, 456] on link "uitwerkingen bekijken" at bounding box center [1116, 452] width 229 height 36
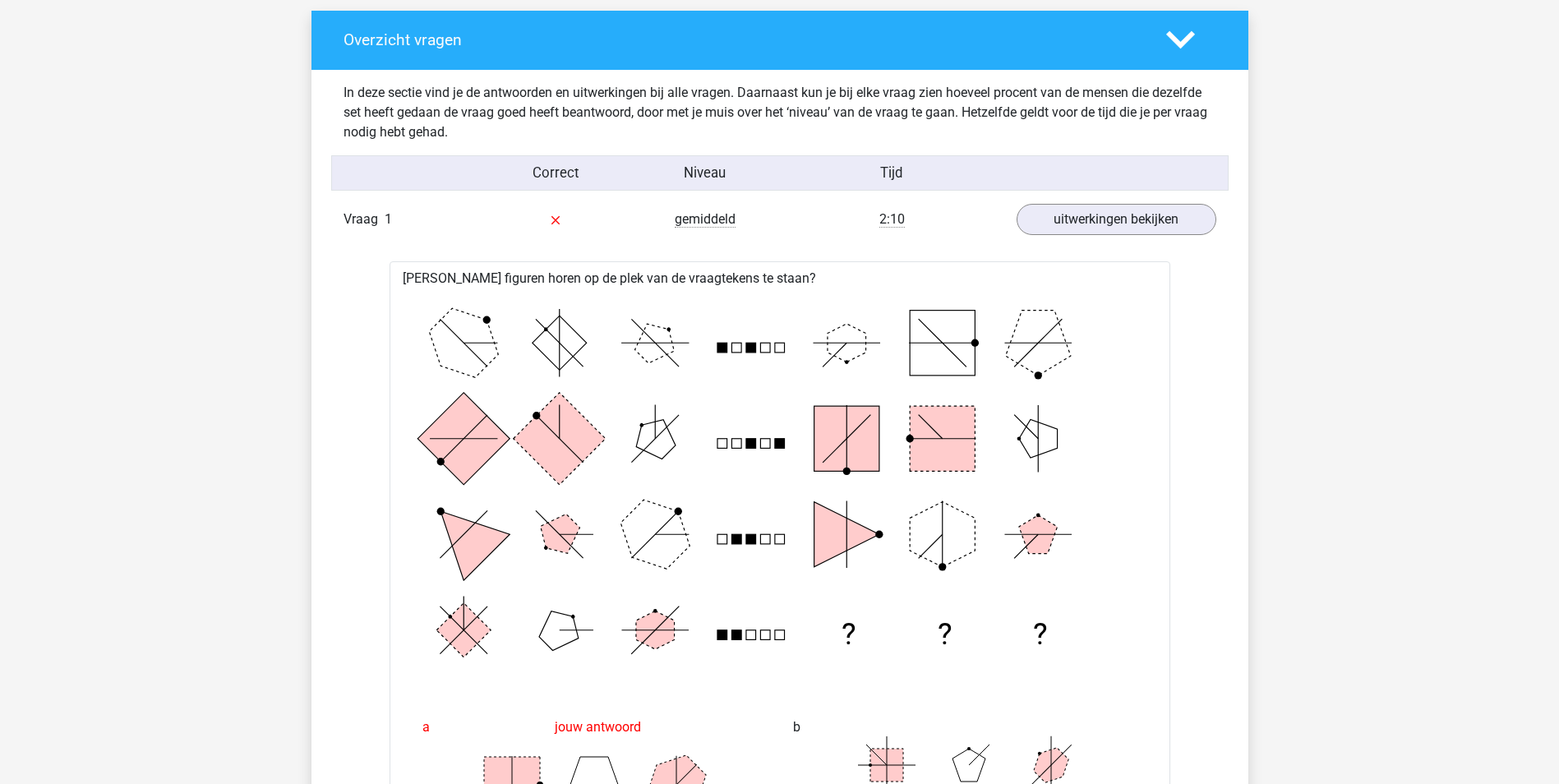
scroll to position [0, 0]
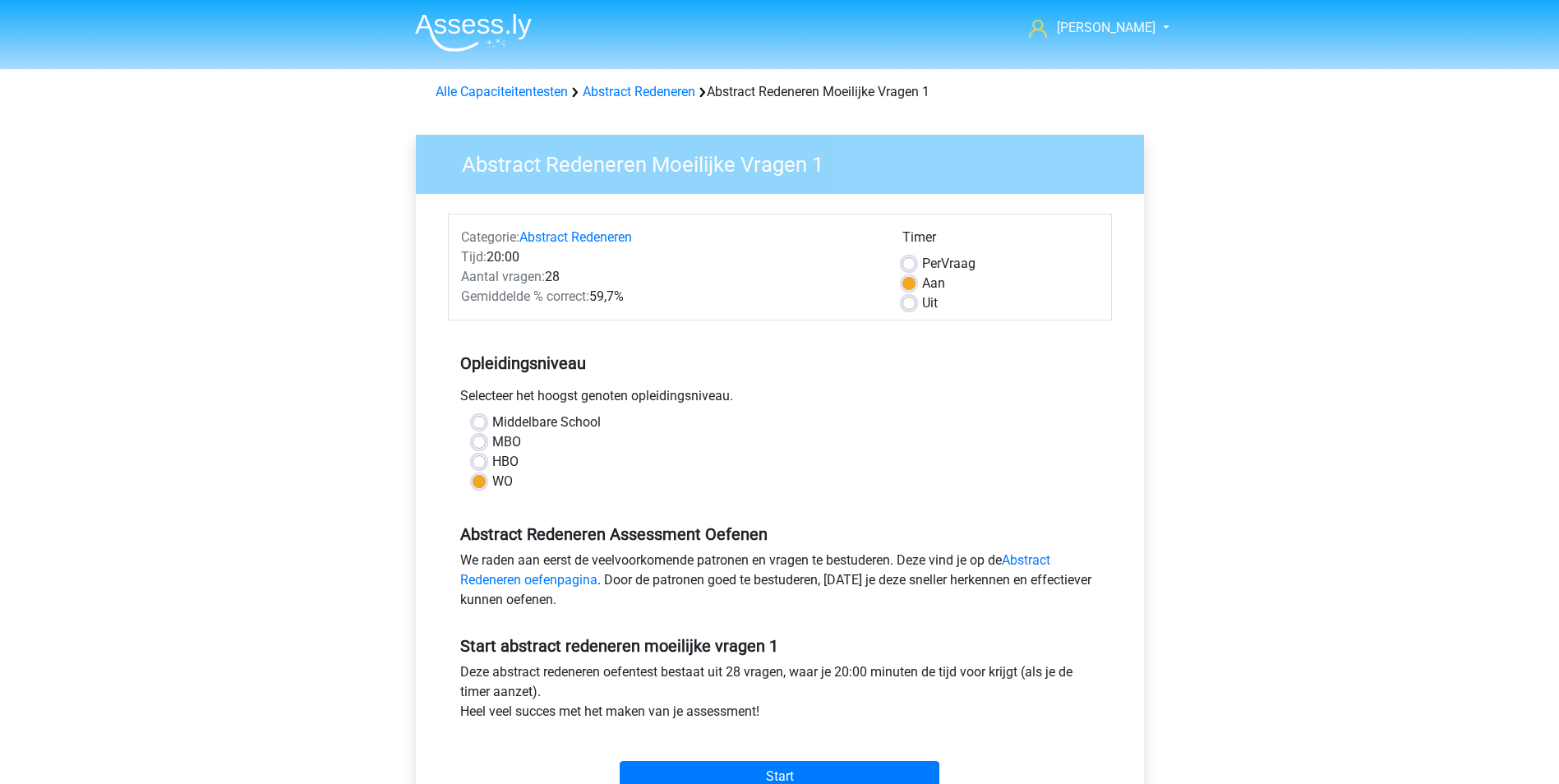
scroll to position [292, 0]
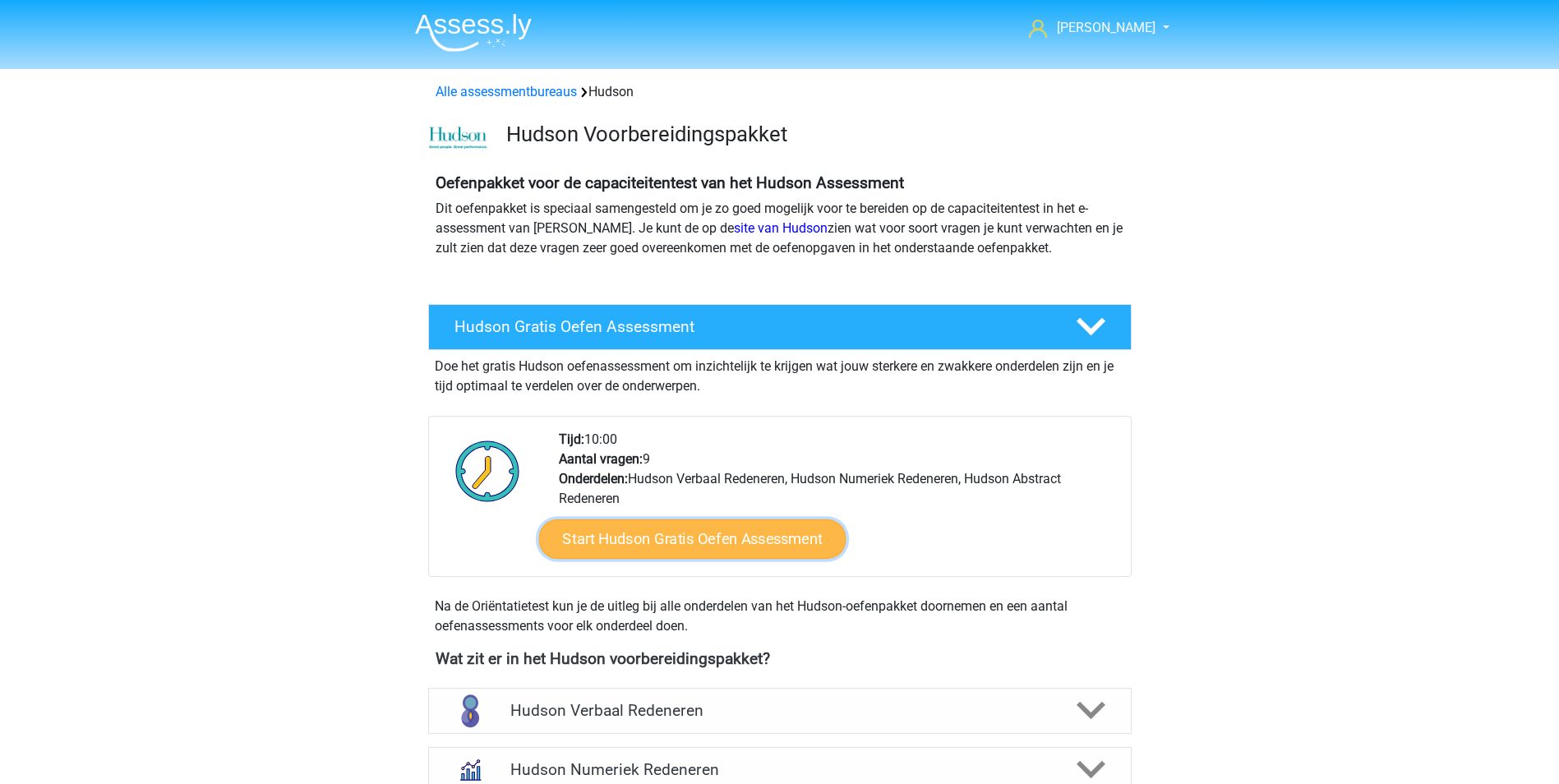
click at [717, 534] on link "Start Hudson Gratis Oefen Assessment" at bounding box center [692, 539] width 307 height 40
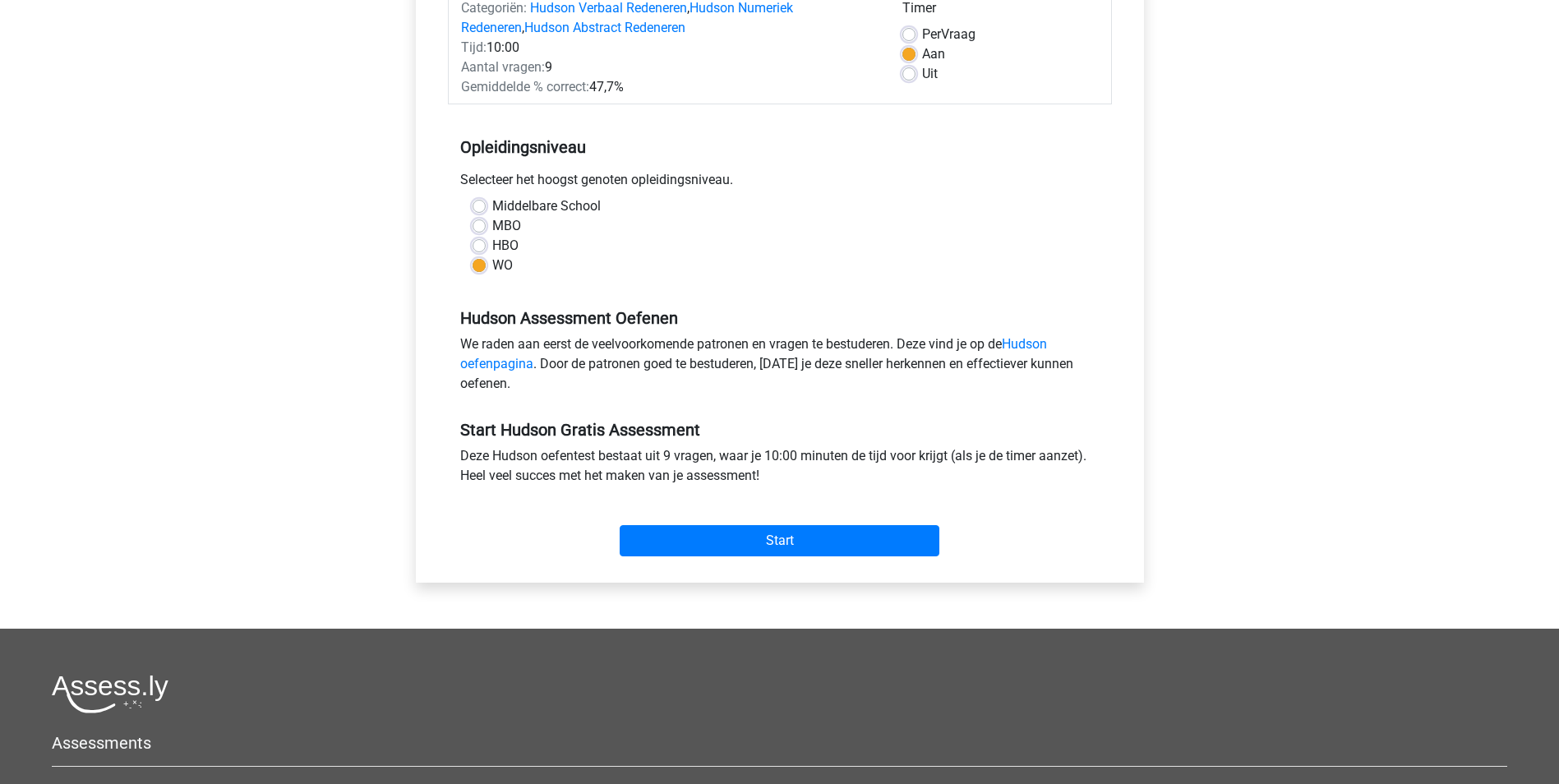
scroll to position [239, 0]
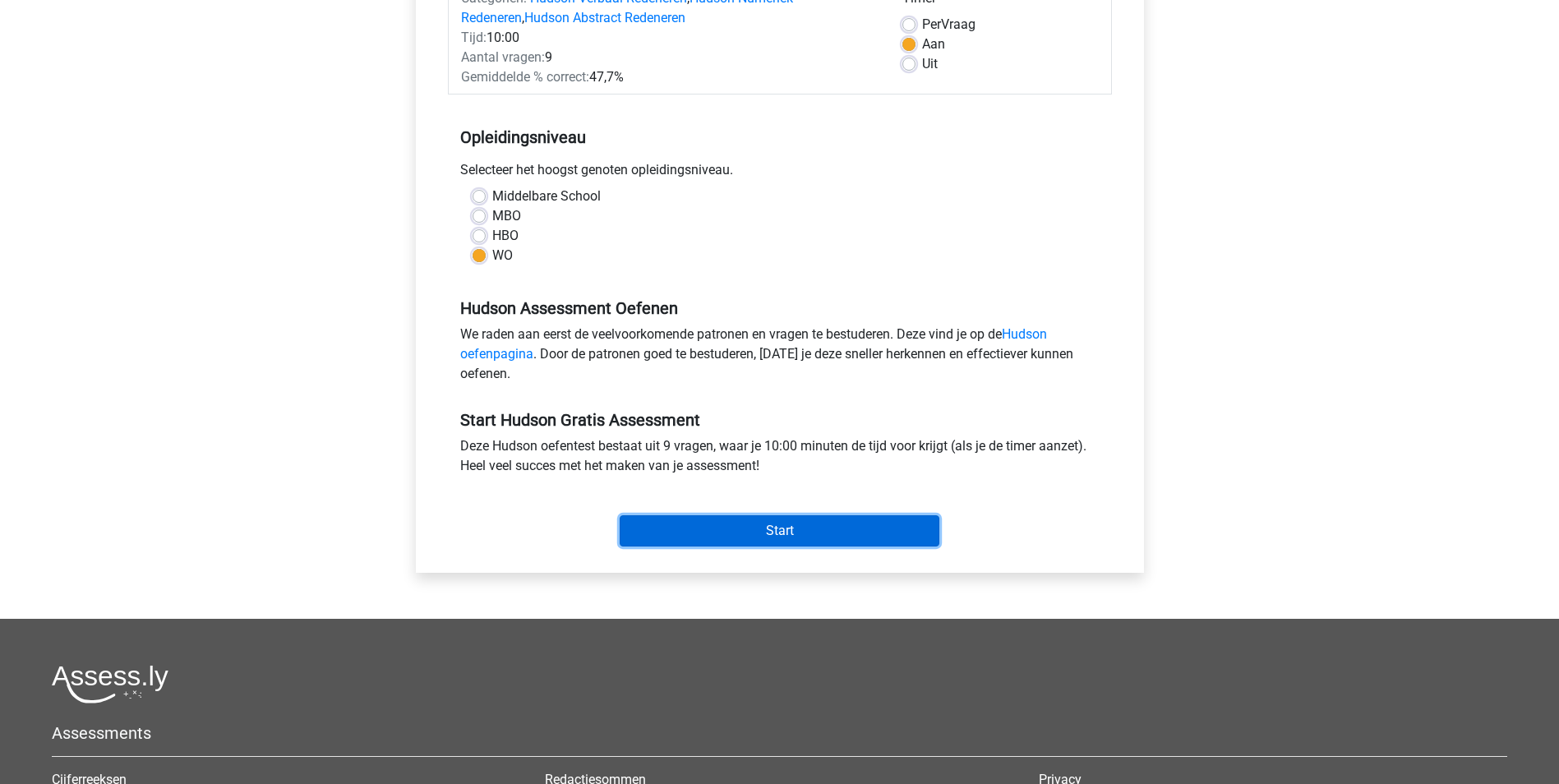
click at [868, 523] on input "Start" at bounding box center [779, 530] width 320 height 31
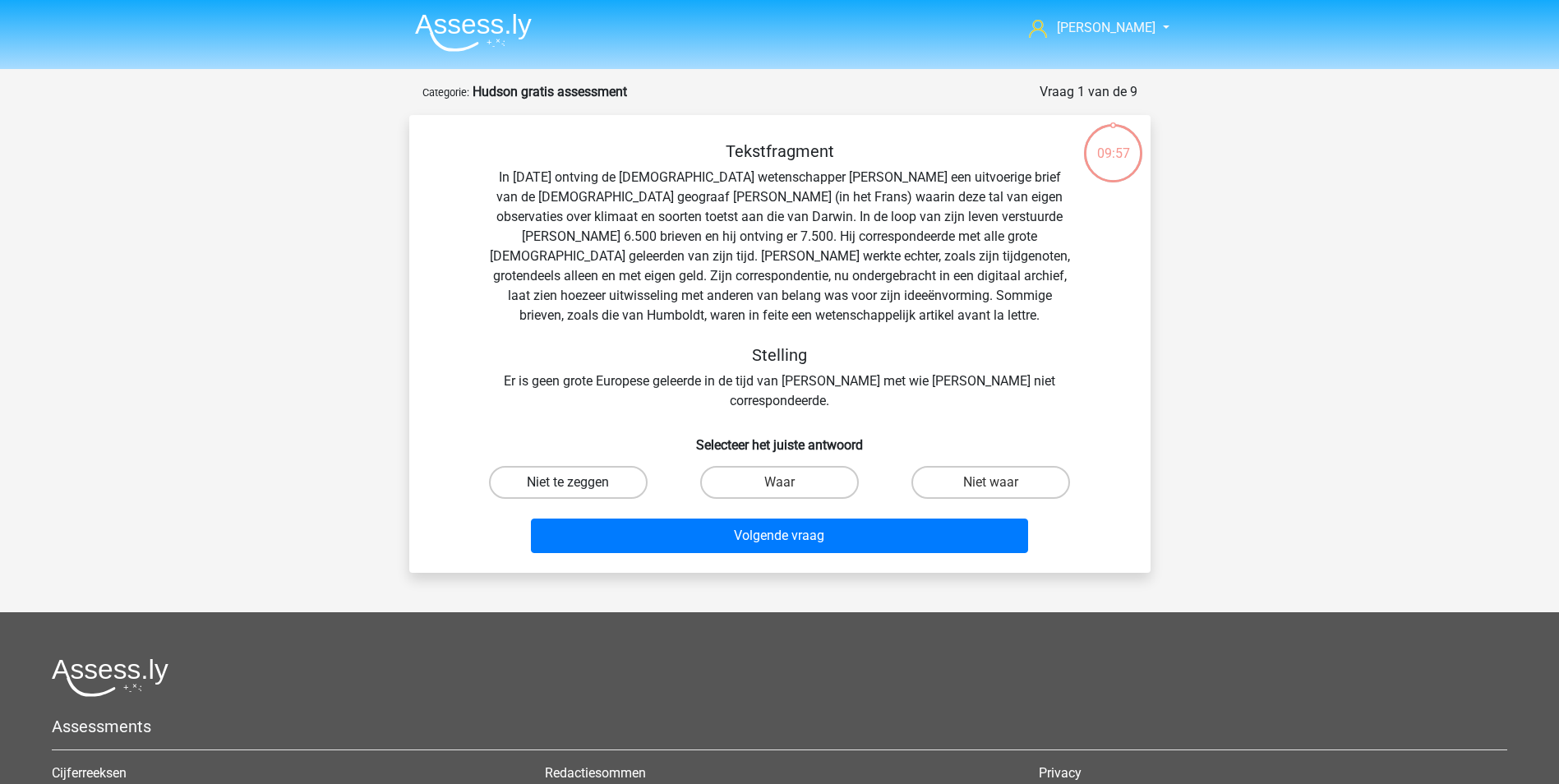
click at [613, 465] on label "Niet te zeggen" at bounding box center [568, 482] width 158 height 33
click at [578, 483] on input "Niet te zeggen" at bounding box center [573, 487] width 10 height 10
radio input "true"
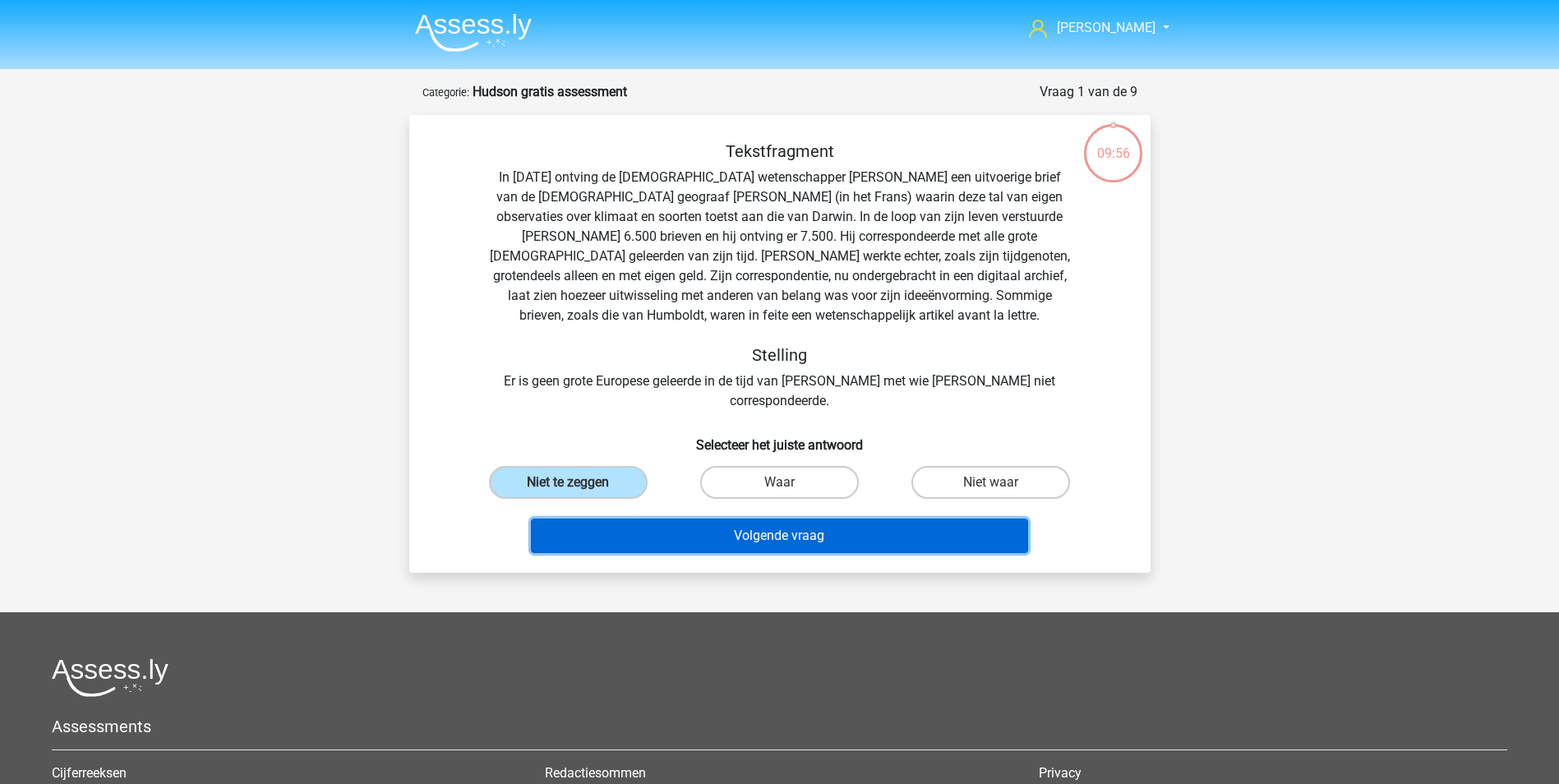
click at [787, 519] on button "Volgende vraag" at bounding box center [780, 536] width 497 height 34
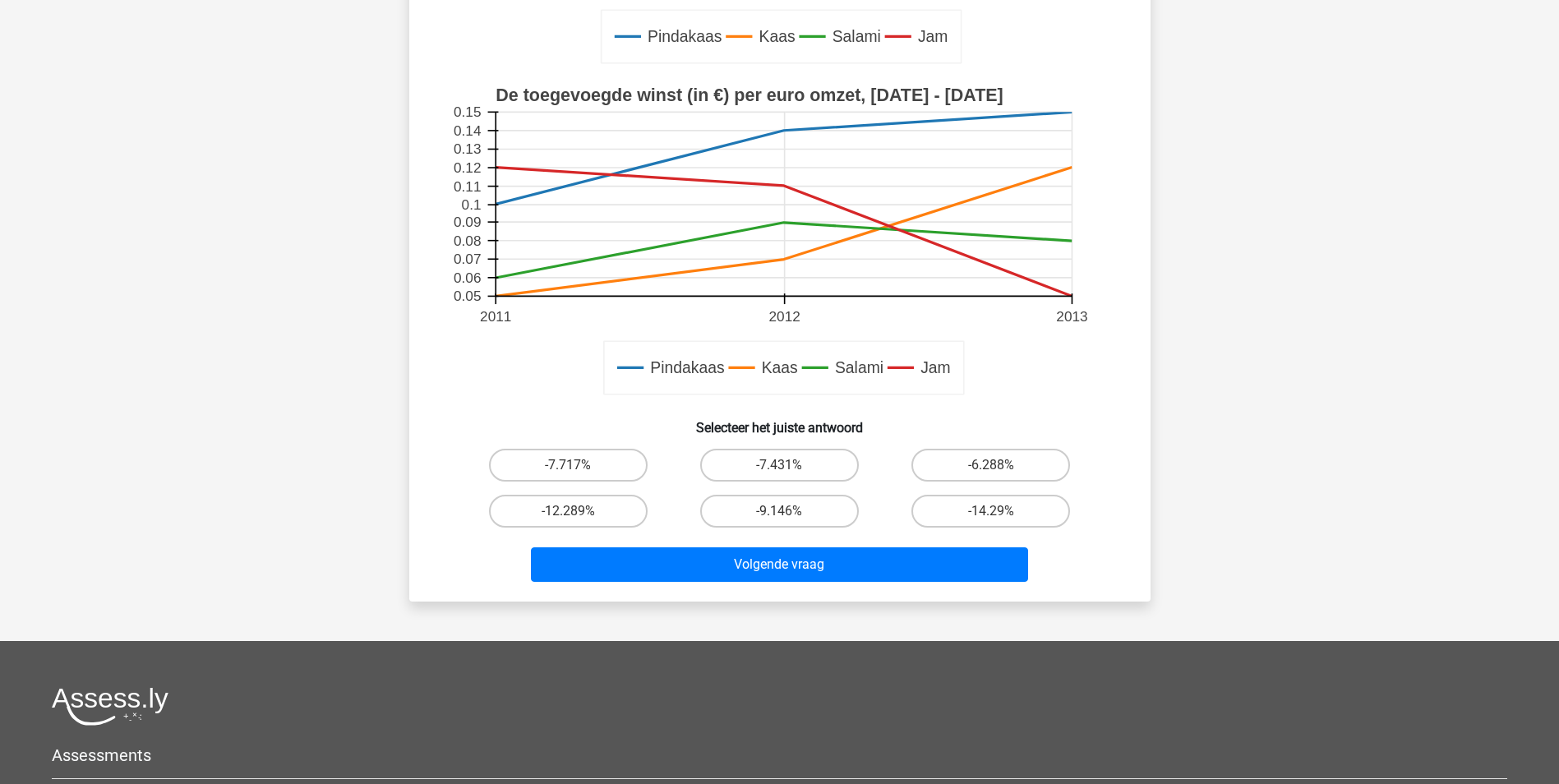
scroll to position [447, 0]
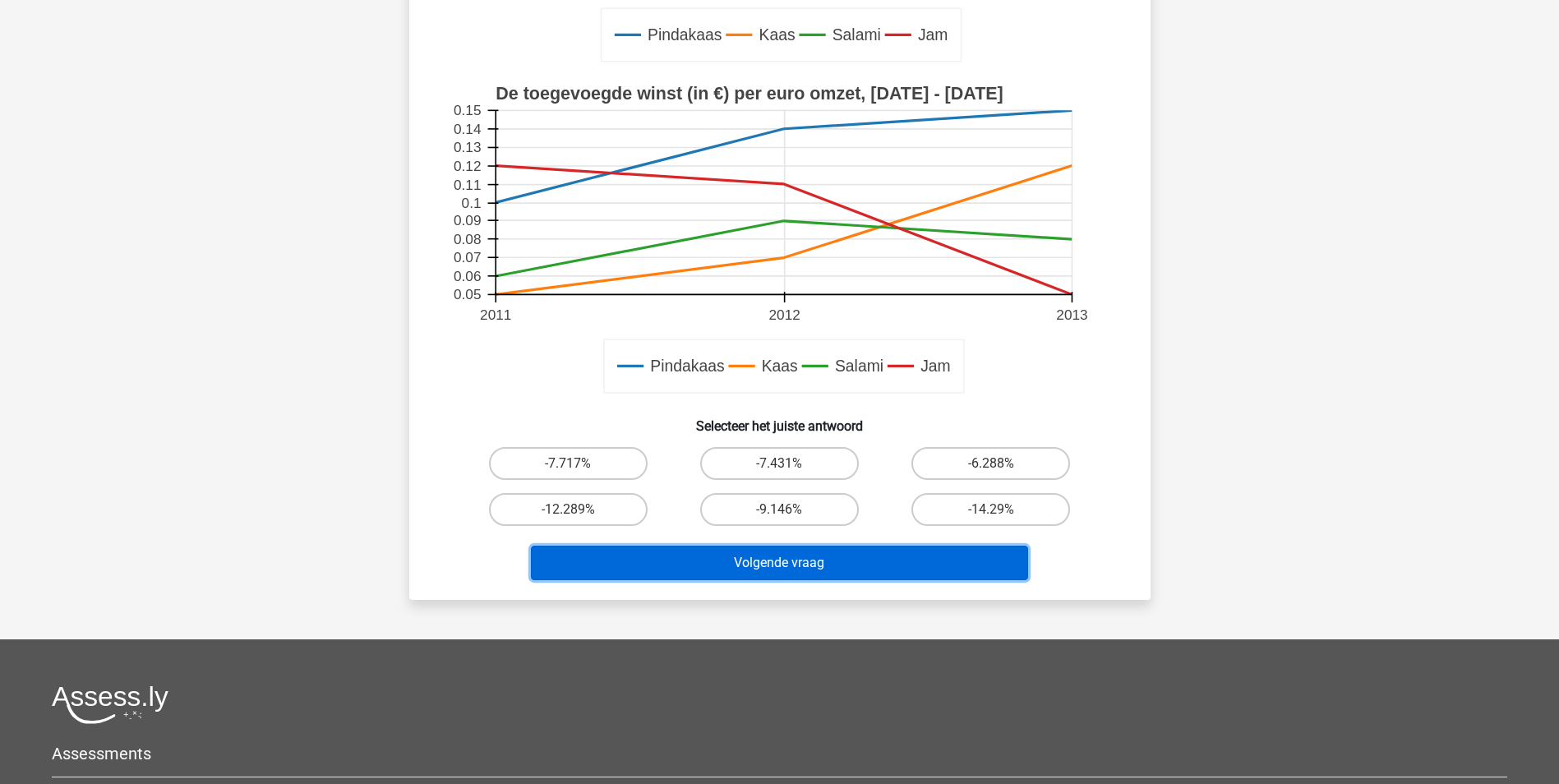
click at [675, 556] on button "Volgende vraag" at bounding box center [780, 562] width 497 height 34
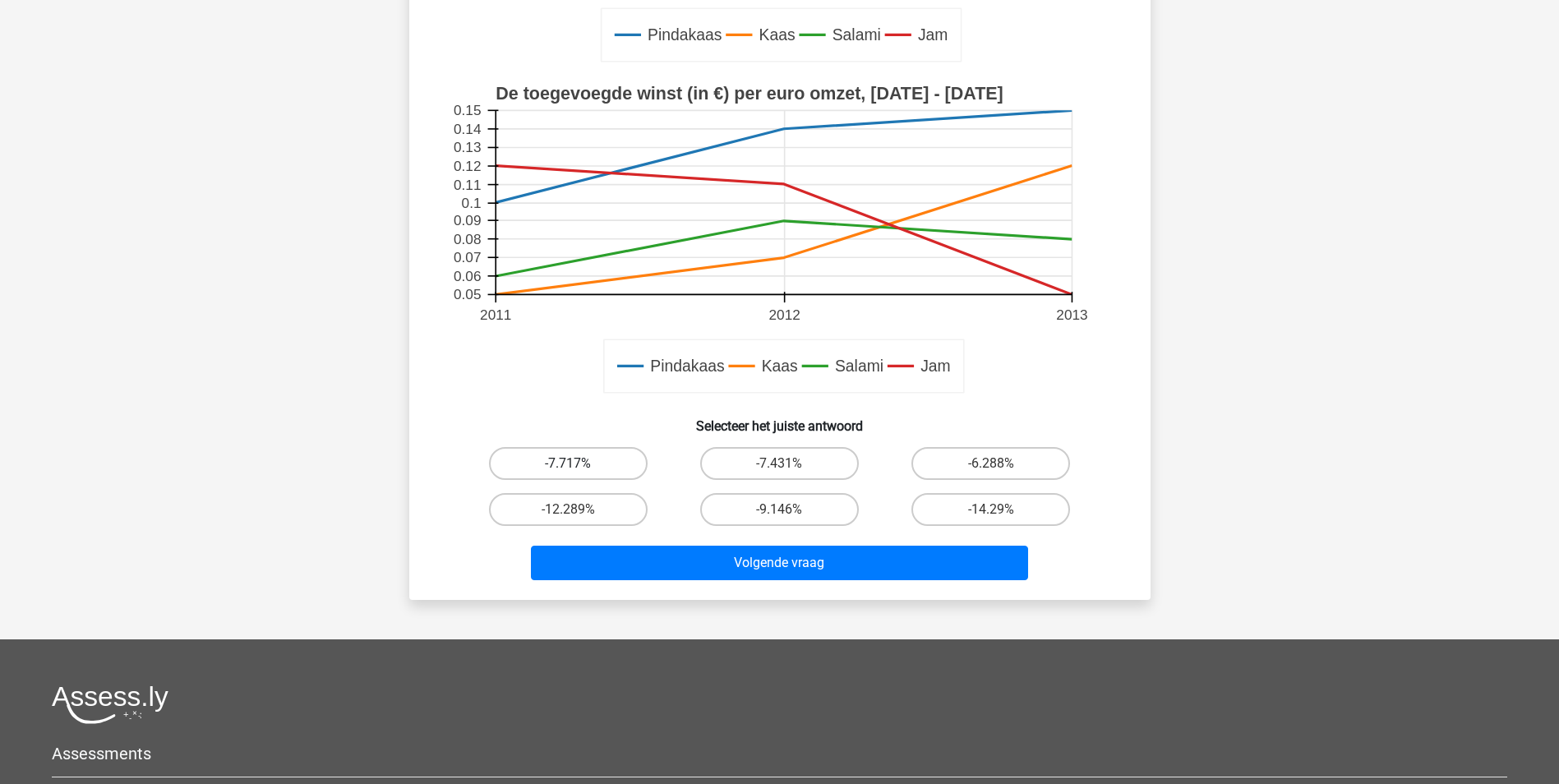
click at [601, 459] on label "-7.717%" at bounding box center [568, 463] width 158 height 33
click at [578, 464] on input "-7.717%" at bounding box center [573, 468] width 10 height 10
radio input "true"
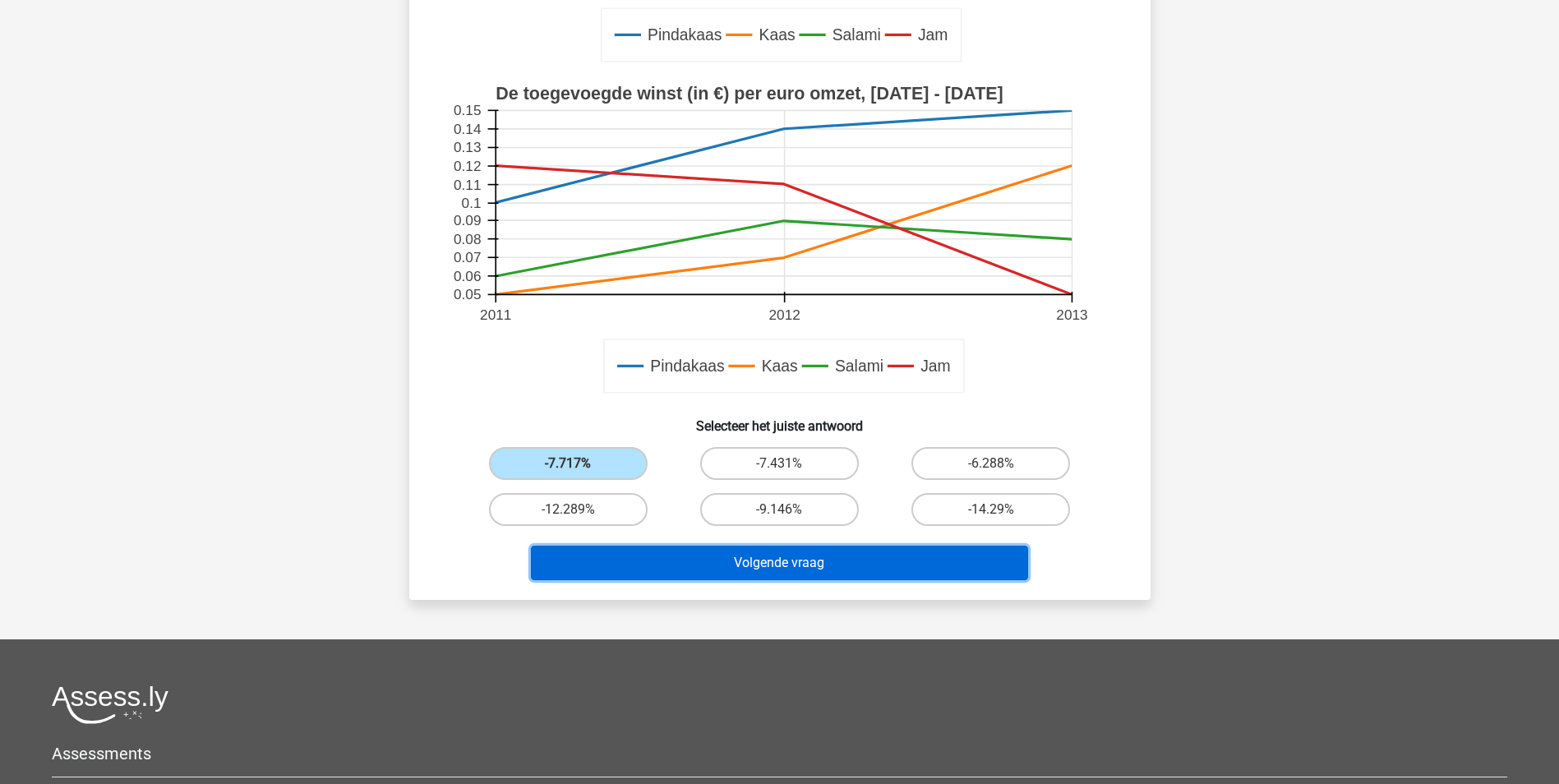
click at [693, 556] on button "Volgende vraag" at bounding box center [780, 562] width 497 height 34
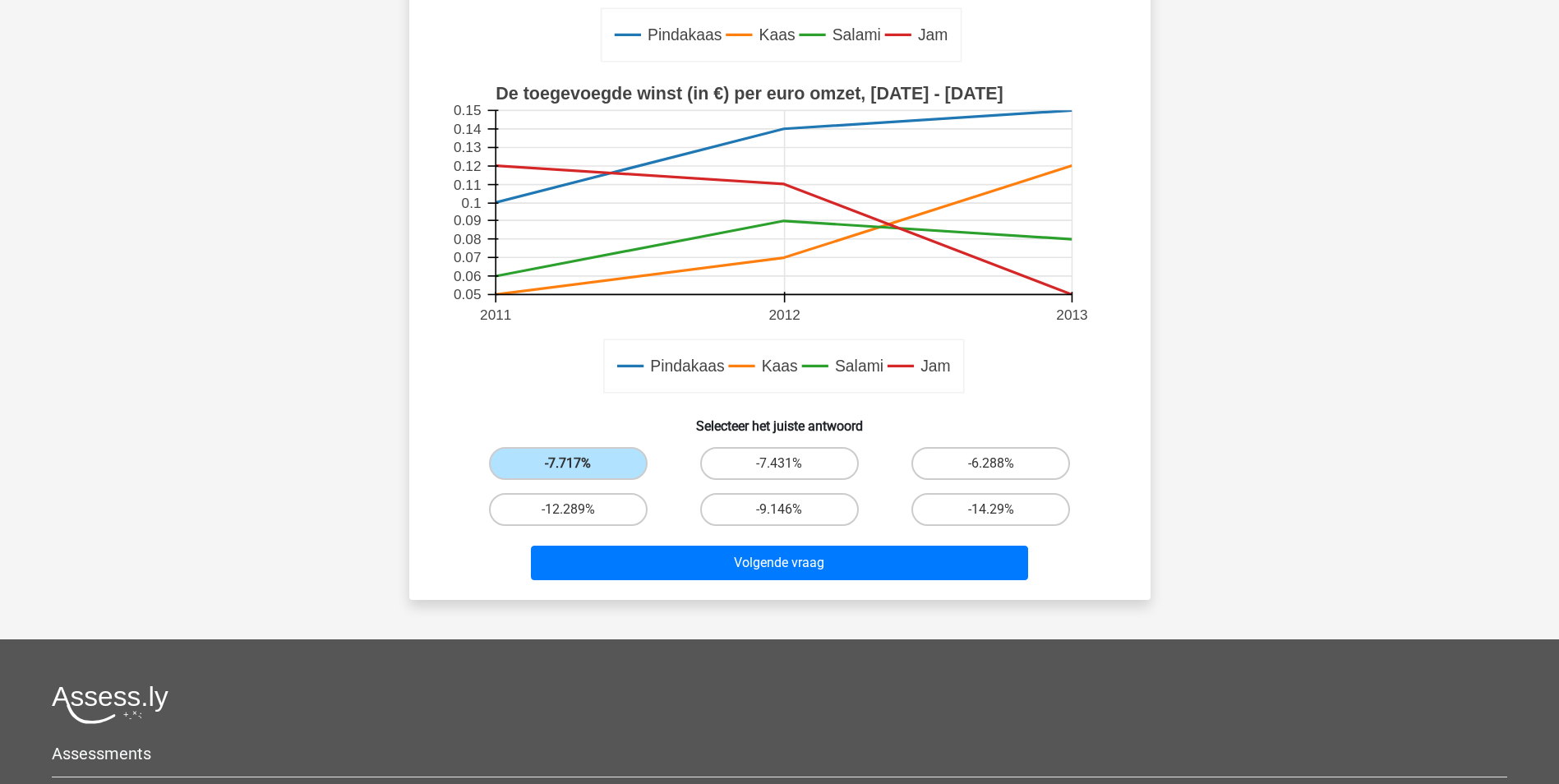
click at [606, 492] on div "-12.289%" at bounding box center [568, 509] width 211 height 46
click at [581, 465] on label "-7.717%" at bounding box center [568, 463] width 158 height 33
click at [578, 465] on input "-7.717%" at bounding box center [573, 468] width 10 height 10
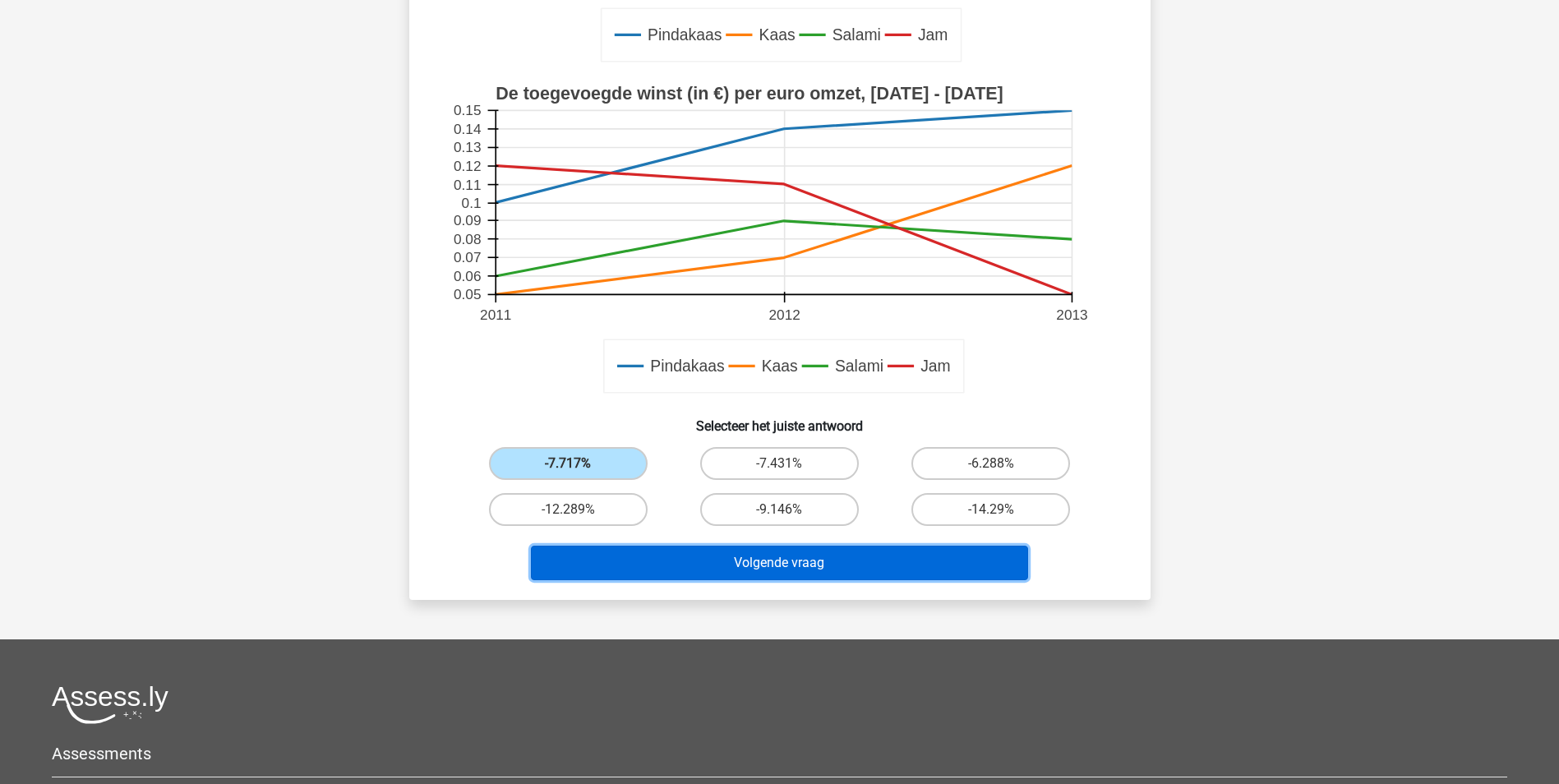
click at [700, 560] on button "Volgende vraag" at bounding box center [780, 562] width 497 height 34
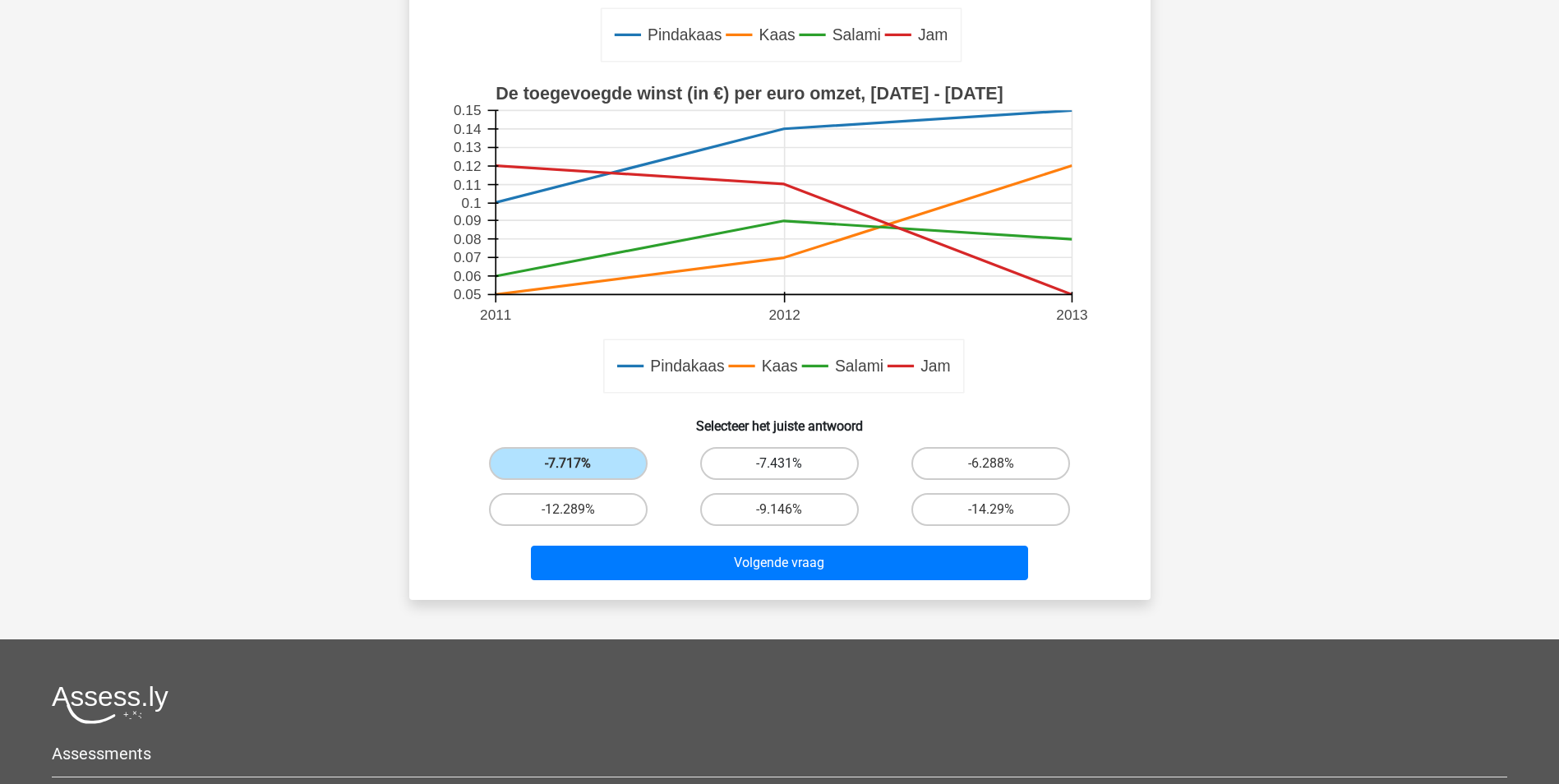
click at [758, 449] on label "-7.431%" at bounding box center [779, 463] width 158 height 33
click at [780, 464] on input "-7.431%" at bounding box center [784, 468] width 10 height 10
radio input "true"
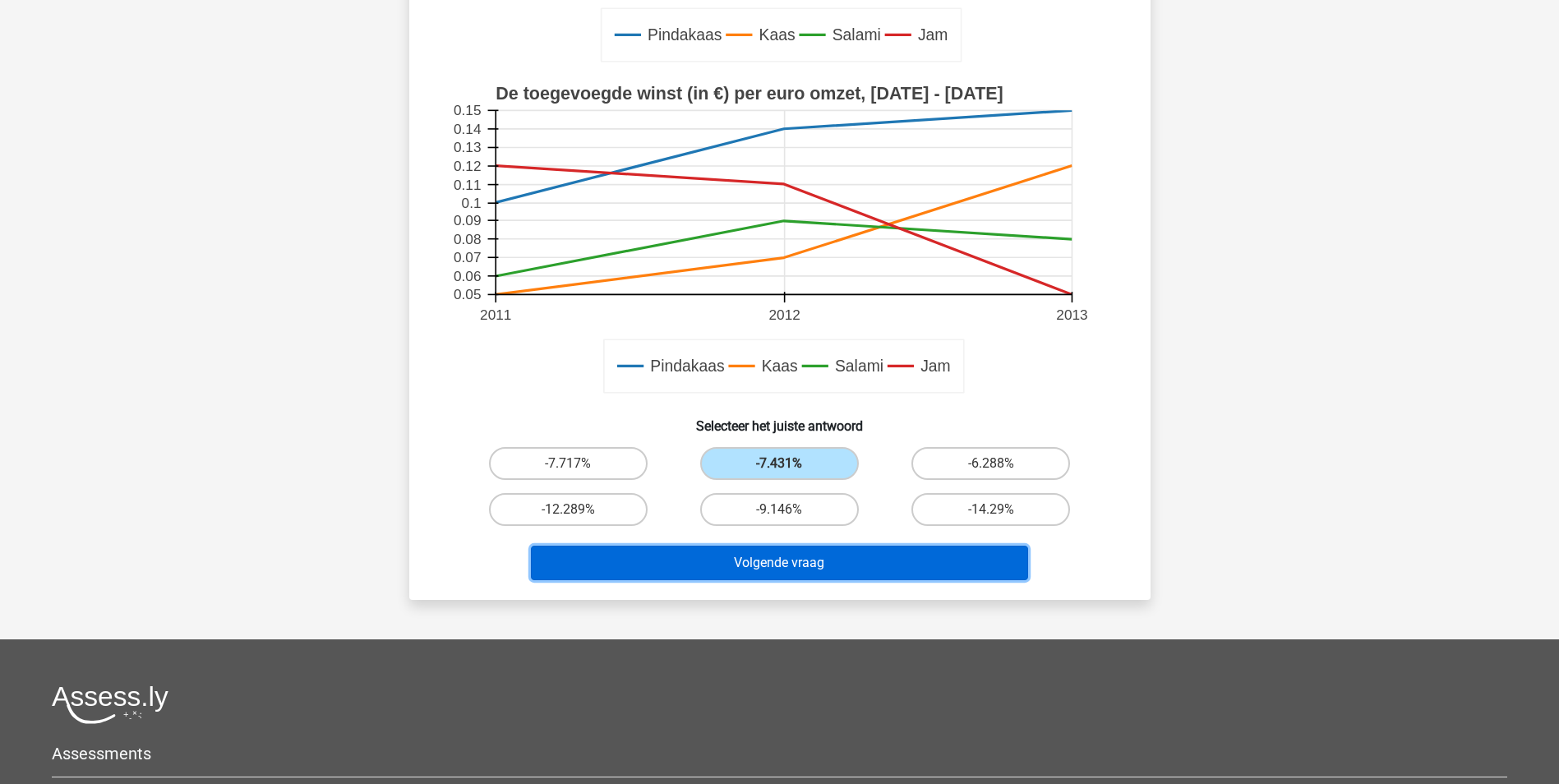
click at [793, 568] on button "Volgende vraag" at bounding box center [780, 562] width 497 height 34
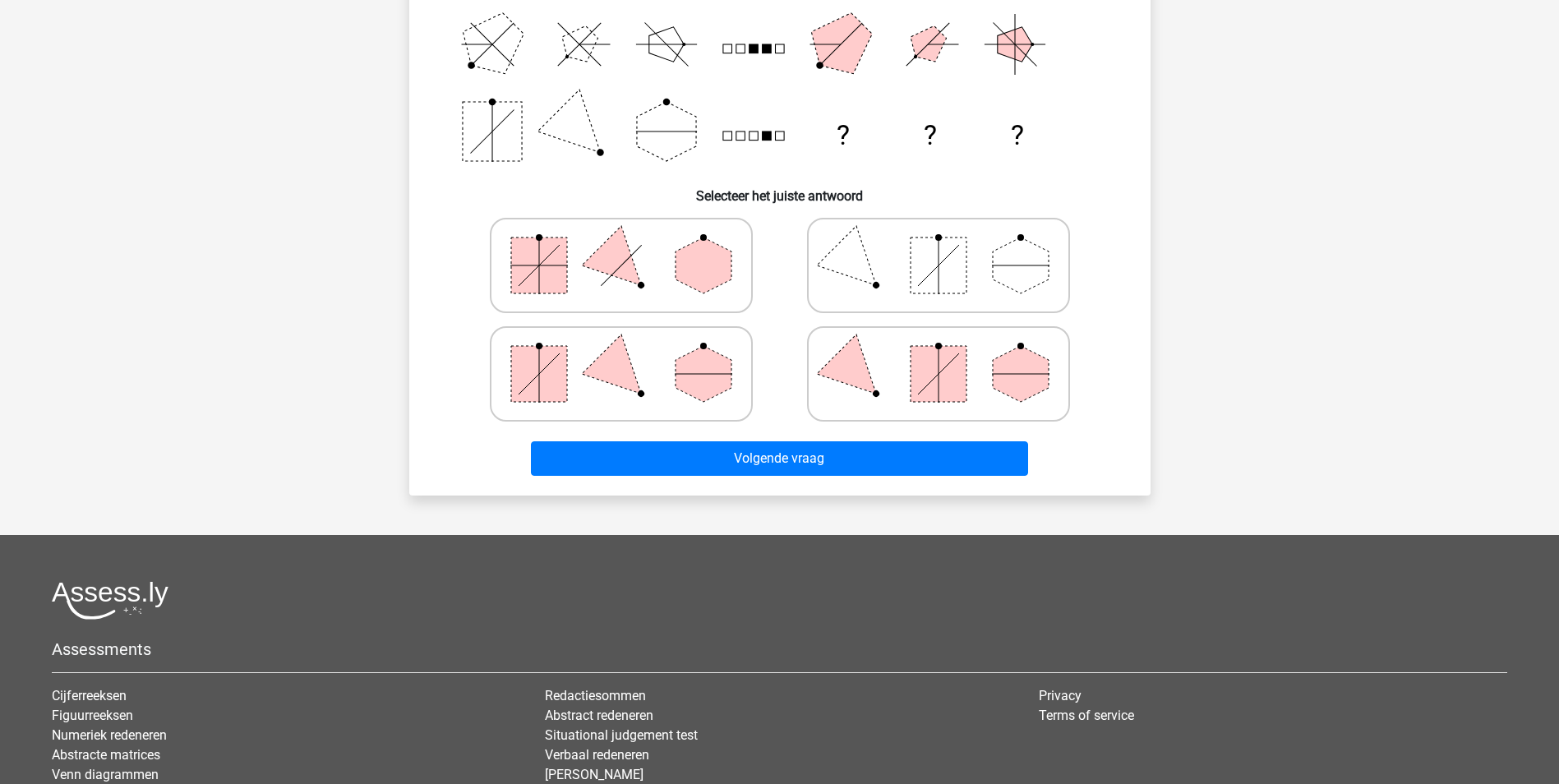
scroll to position [82, 0]
